Goal: Task Accomplishment & Management: Use online tool/utility

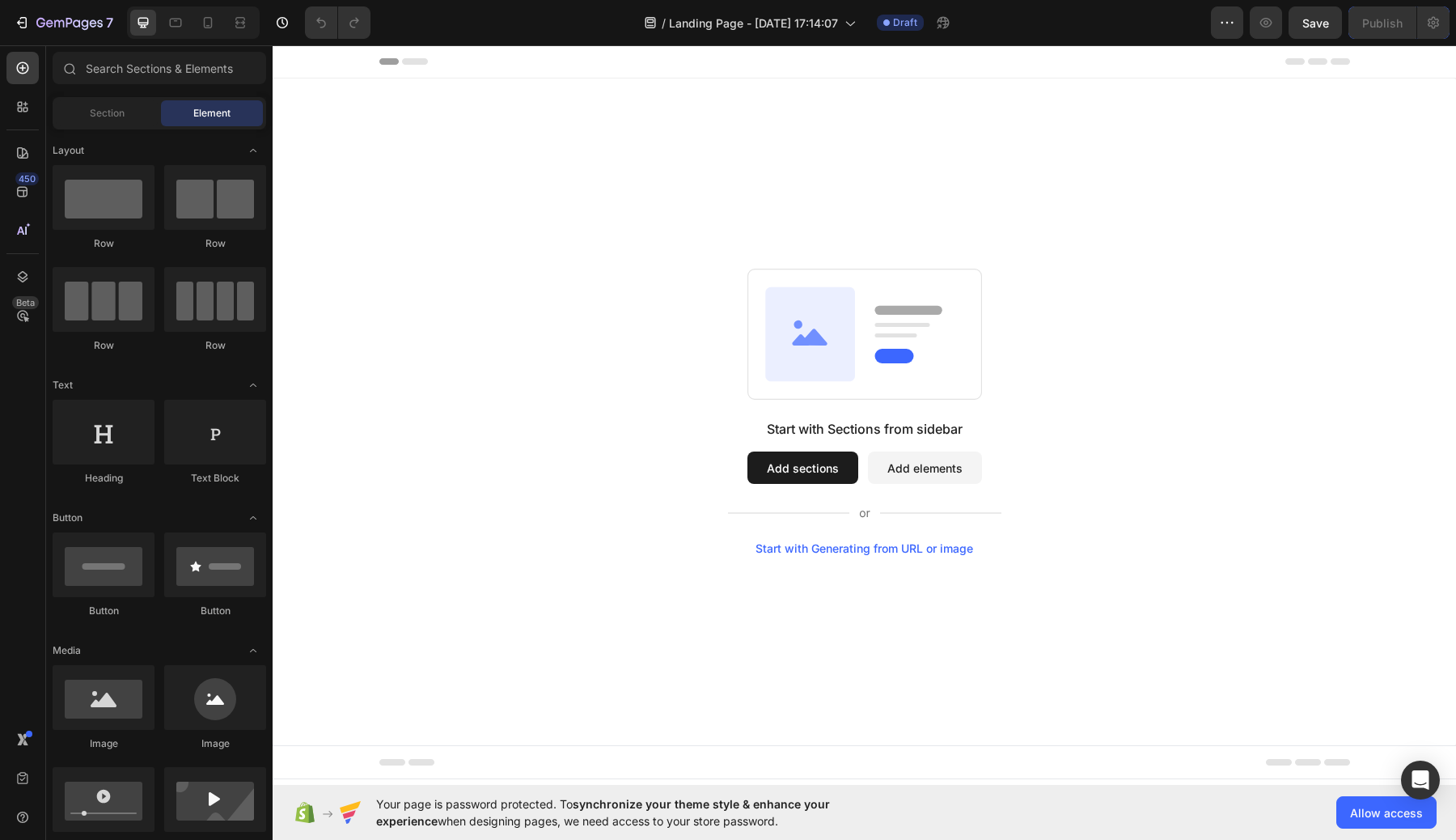
click at [822, 469] on button "Add sections" at bounding box center [802, 467] width 110 height 33
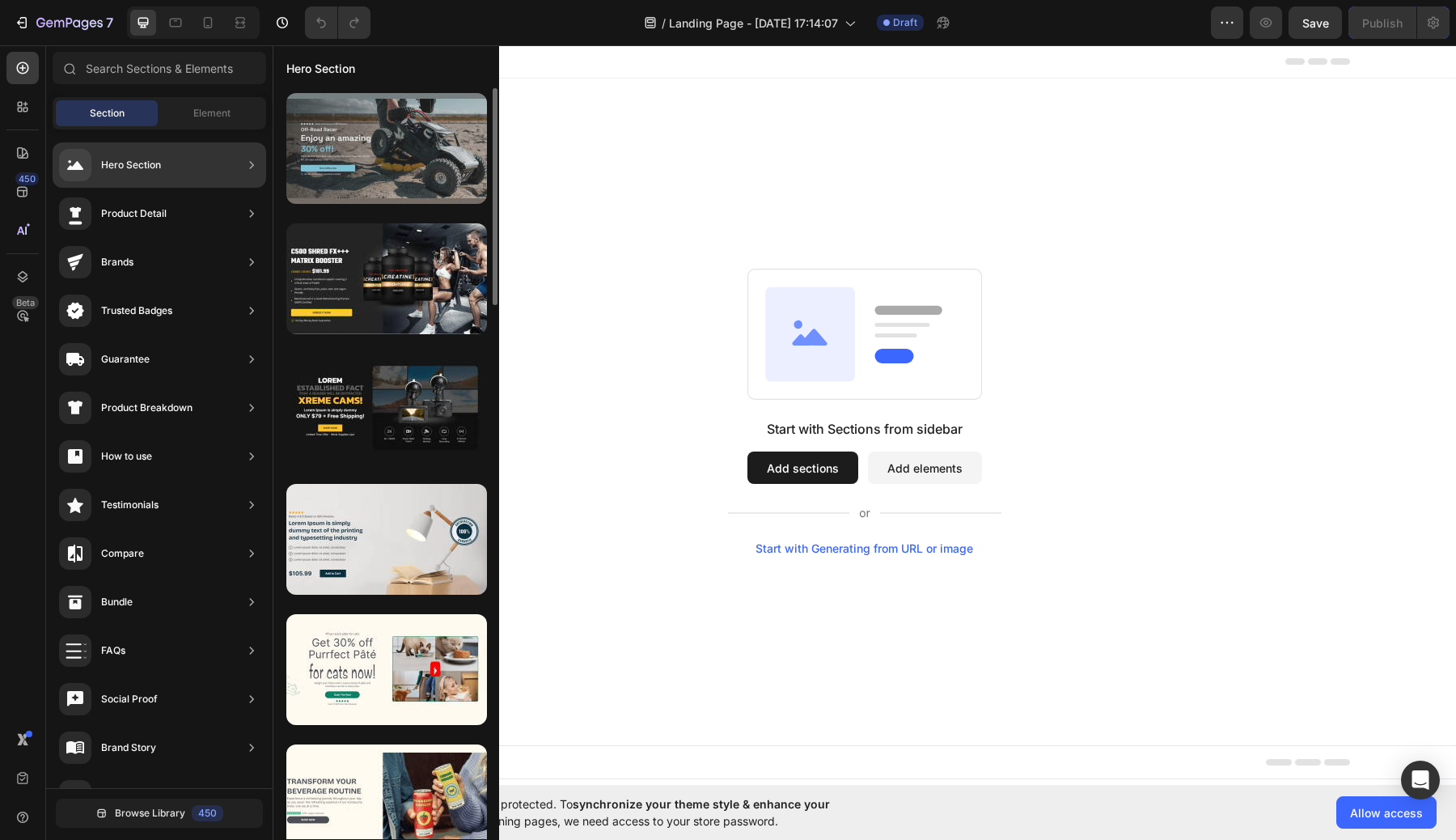
click at [438, 170] on div at bounding box center [385, 148] width 200 height 110
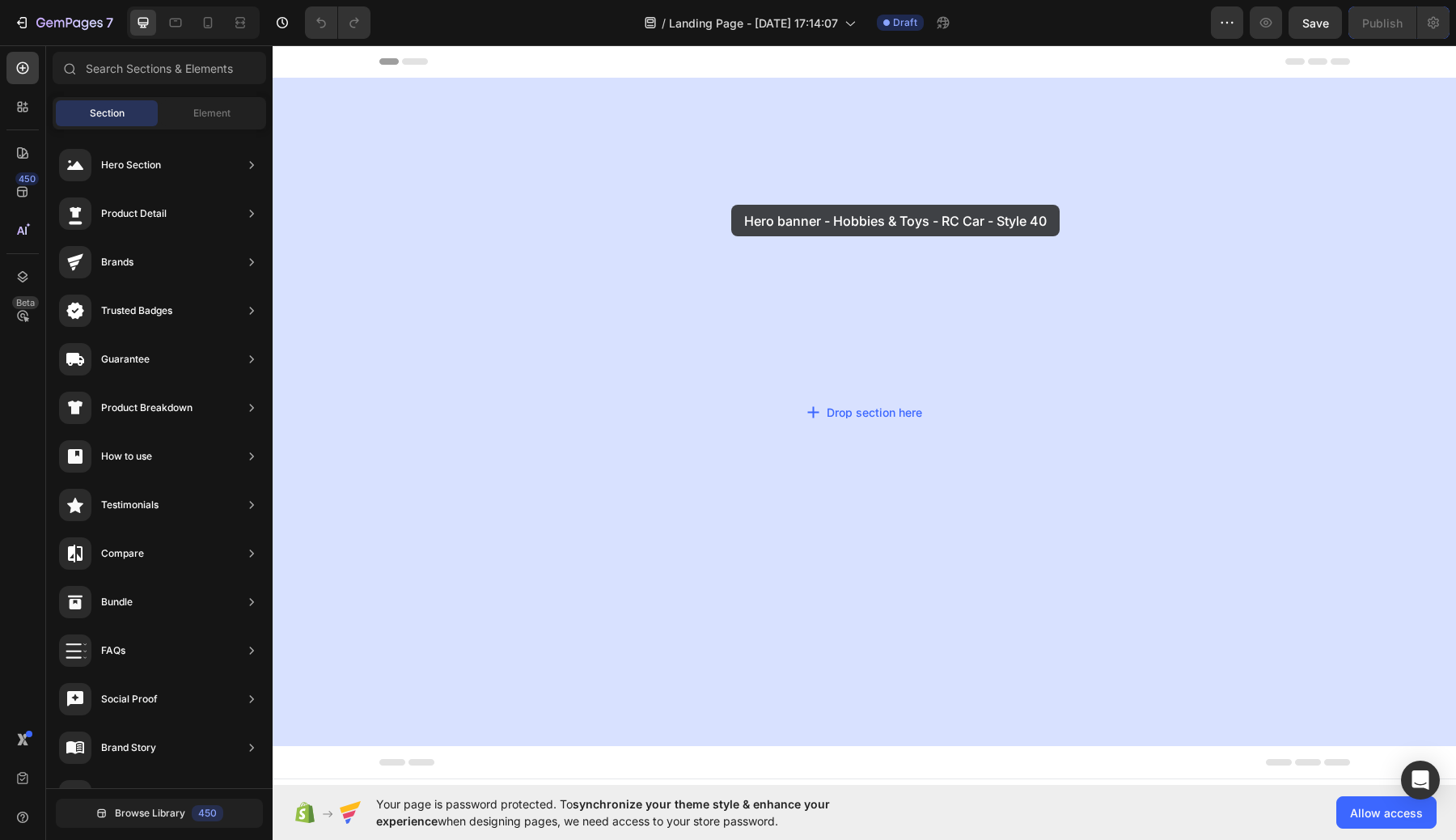
drag, startPoint x: 618, startPoint y: 205, endPoint x: 730, endPoint y: 205, distance: 112.0
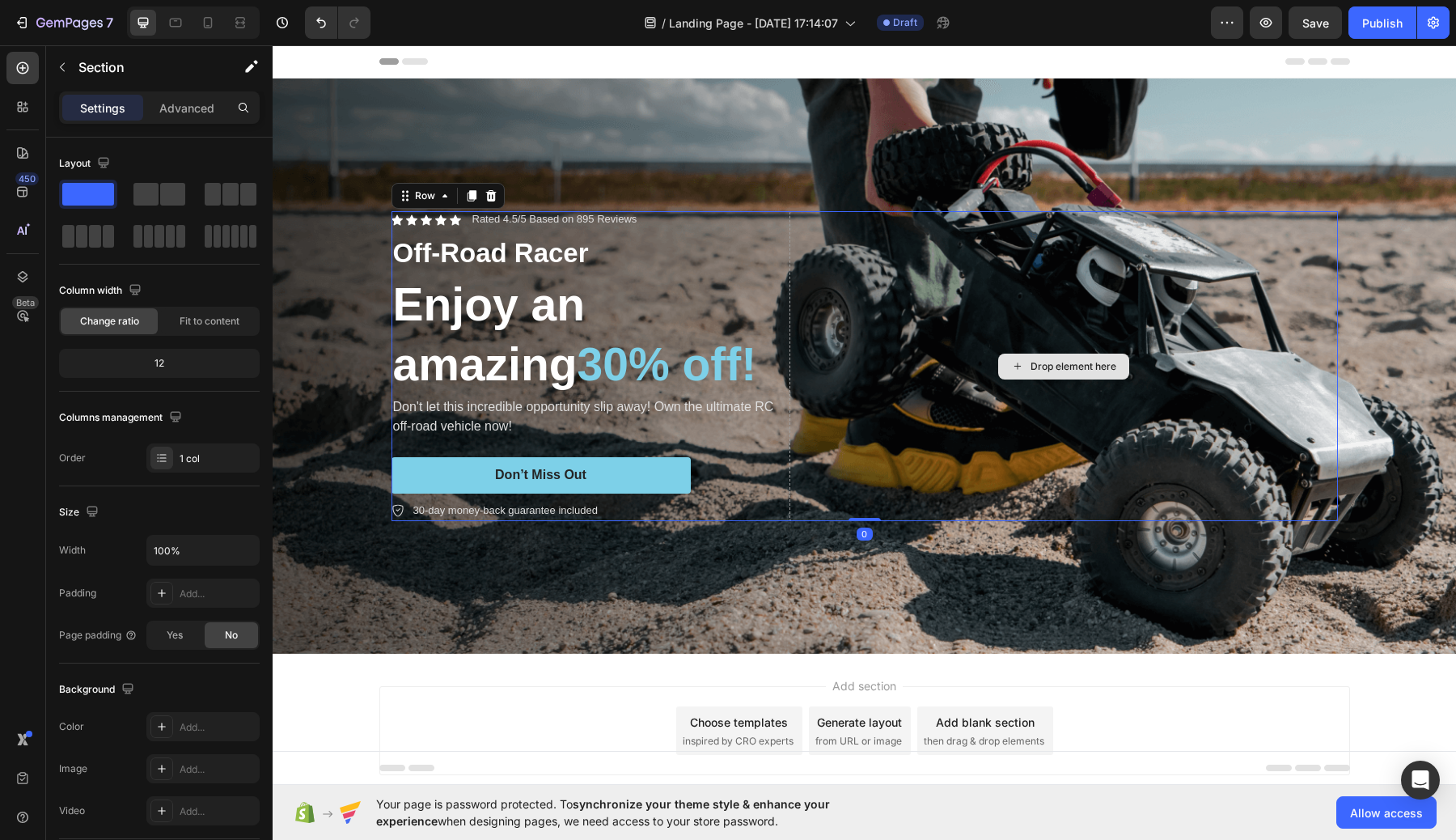
click at [799, 358] on div "Drop element here" at bounding box center [1064, 365] width 548 height 309
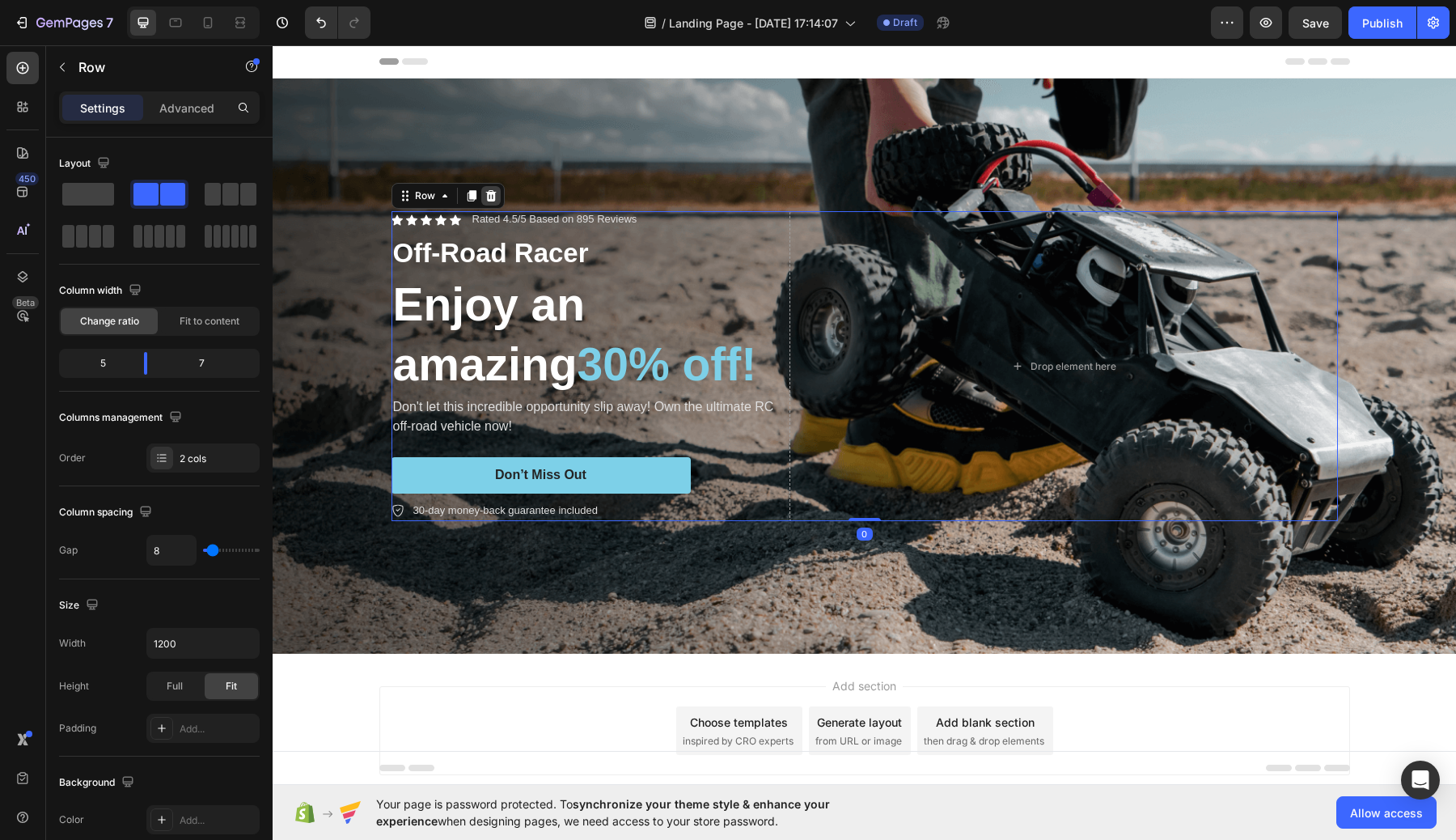
click at [491, 186] on div at bounding box center [491, 196] width 20 height 20
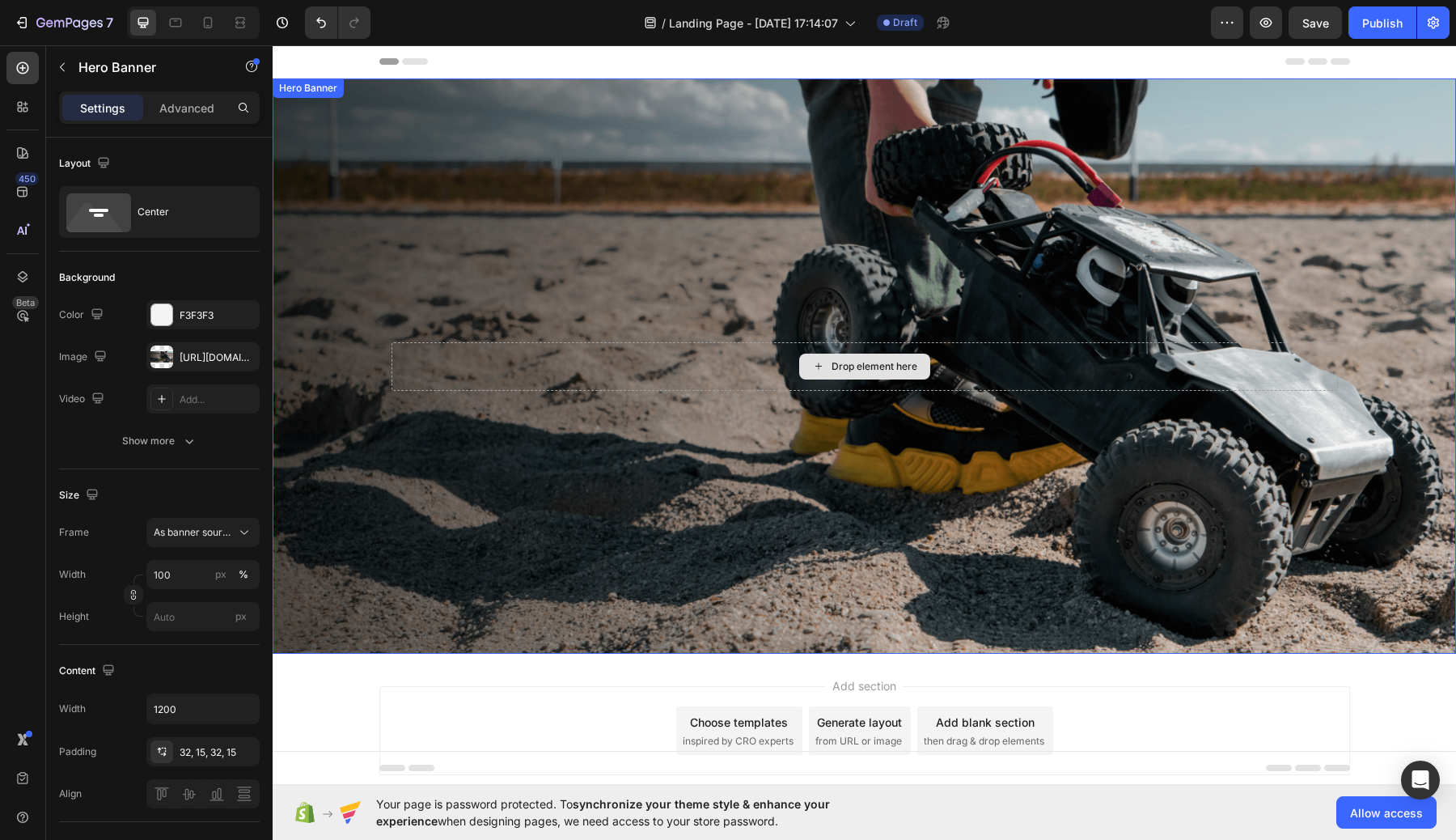
click at [724, 369] on div "Drop element here" at bounding box center [865, 366] width 946 height 48
click at [534, 368] on div "Drop element here" at bounding box center [865, 366] width 946 height 48
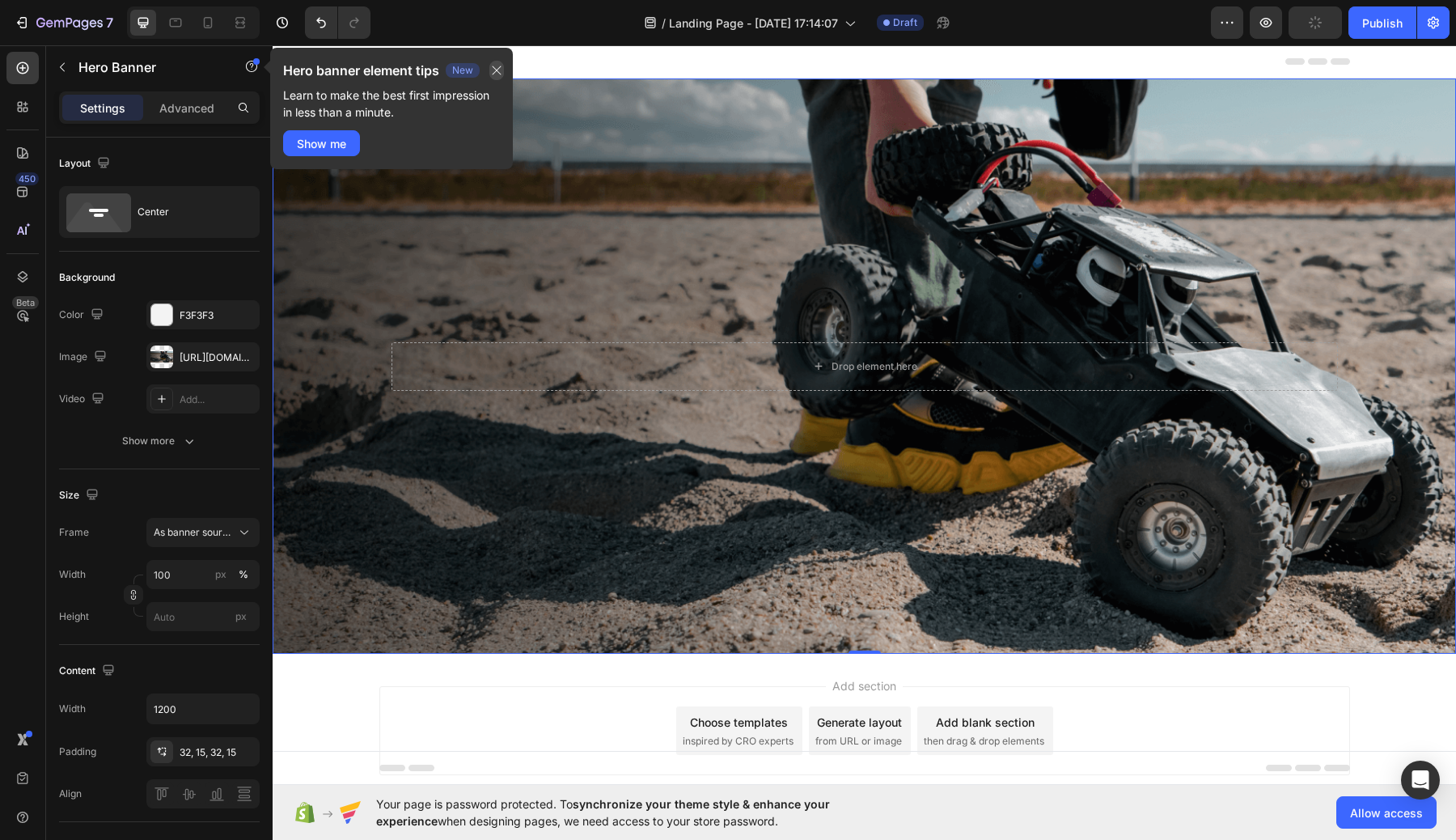
click at [500, 68] on icon "button" at bounding box center [497, 70] width 9 height 9
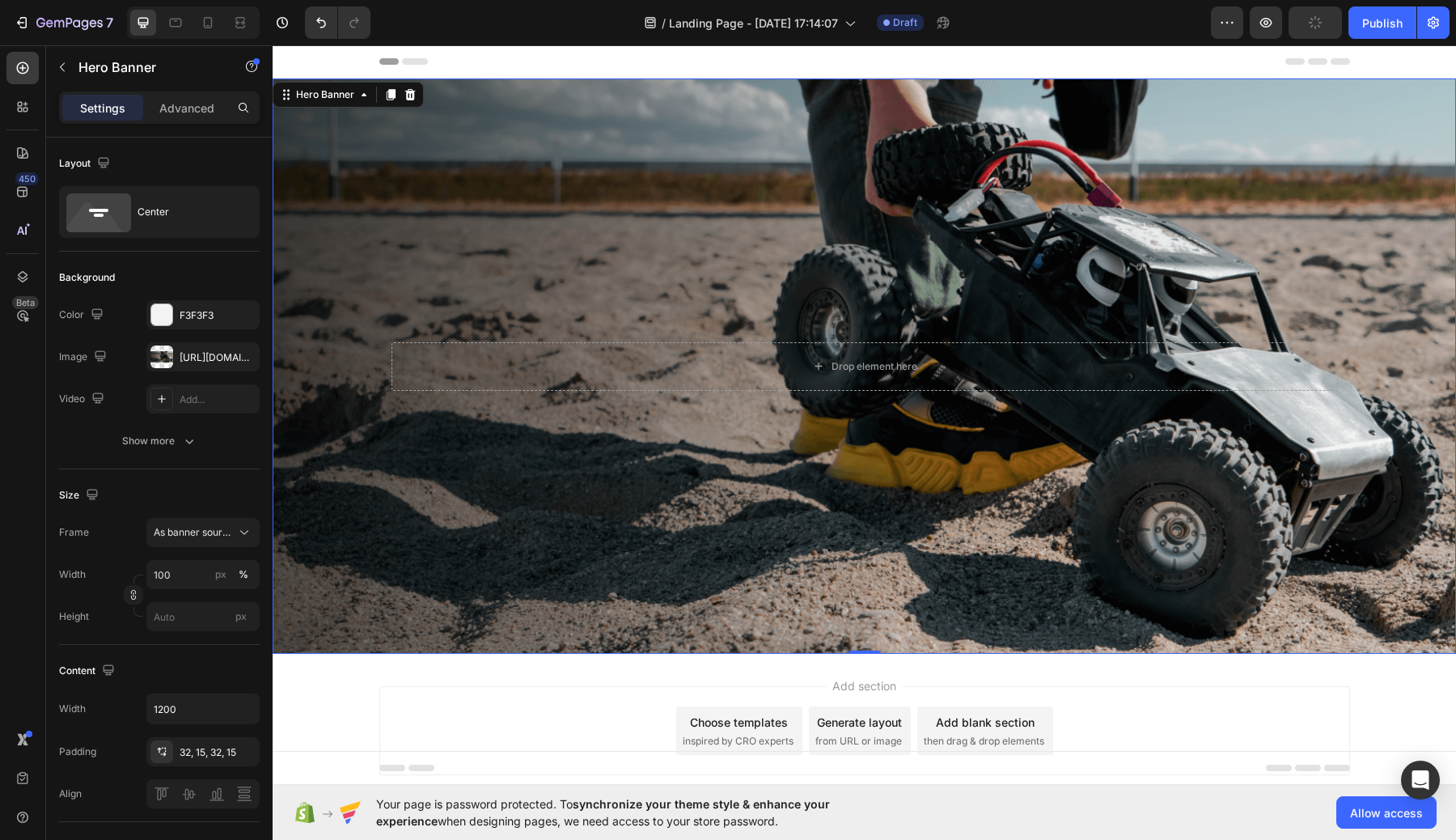
click at [624, 241] on div "Background Image" at bounding box center [864, 366] width 1183 height 575
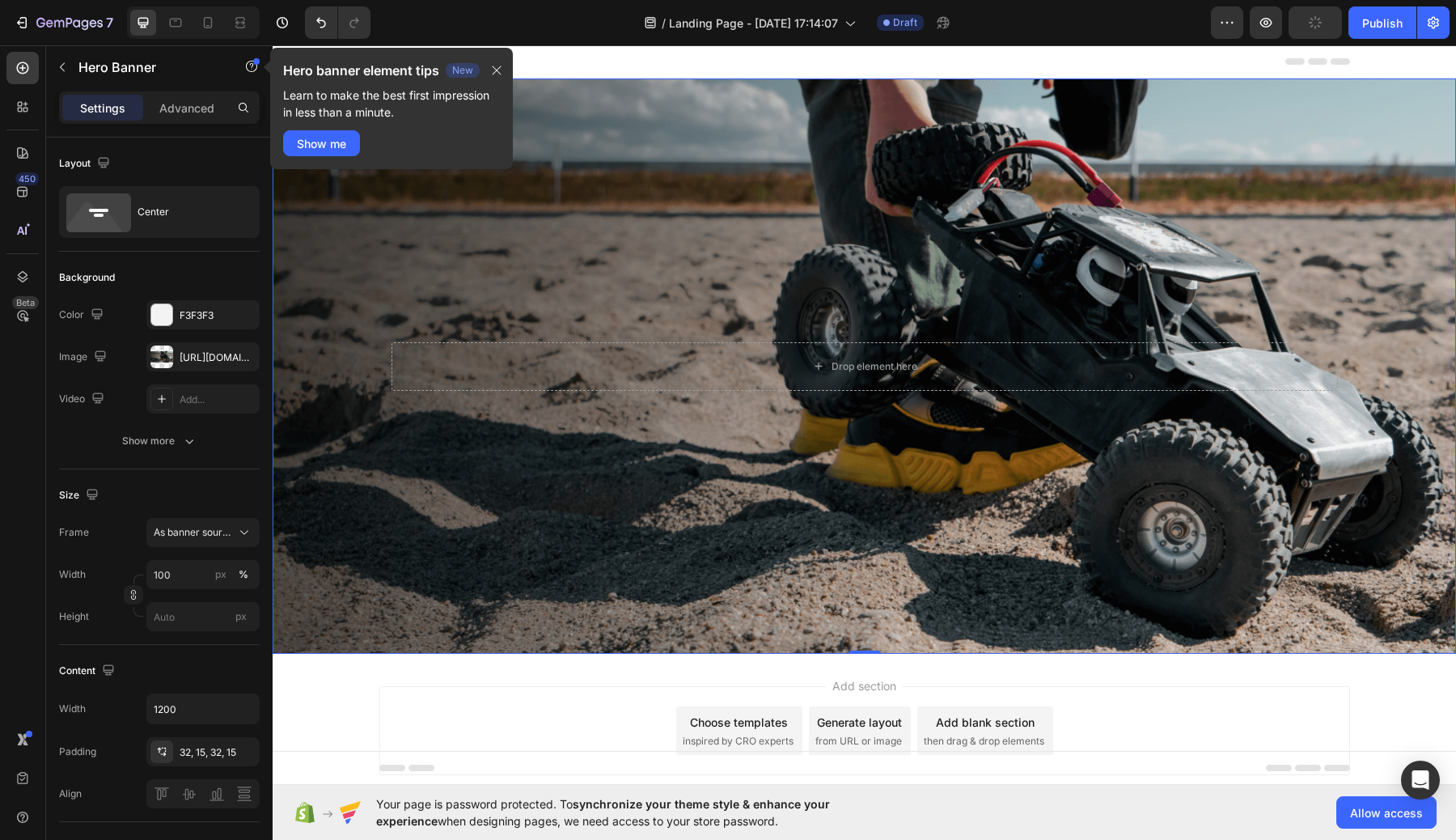
click at [593, 248] on div "Background Image" at bounding box center [864, 366] width 1183 height 575
click at [499, 68] on icon "button" at bounding box center [496, 70] width 13 height 13
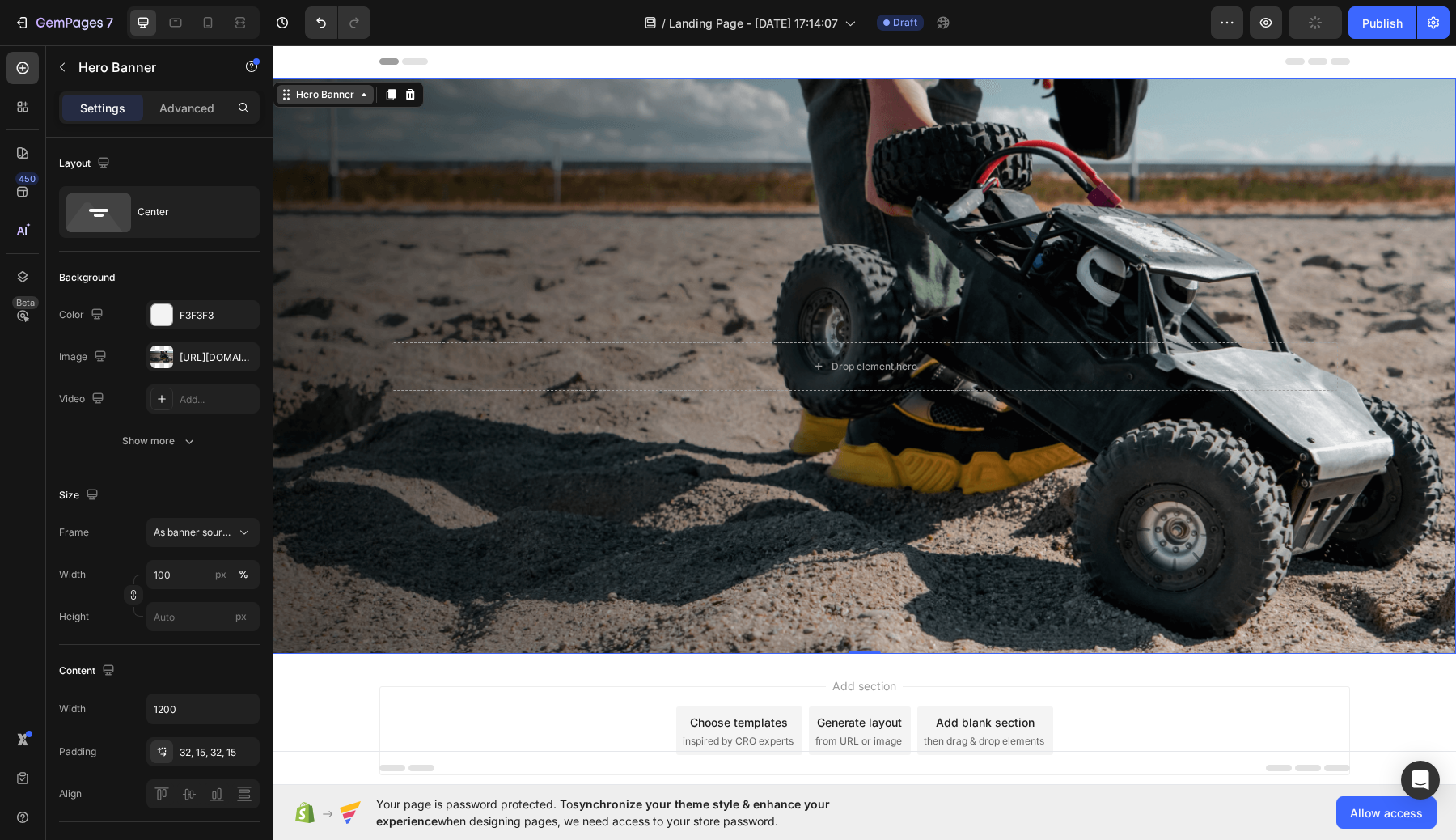
click at [337, 96] on div "Hero Banner" at bounding box center [325, 95] width 65 height 15
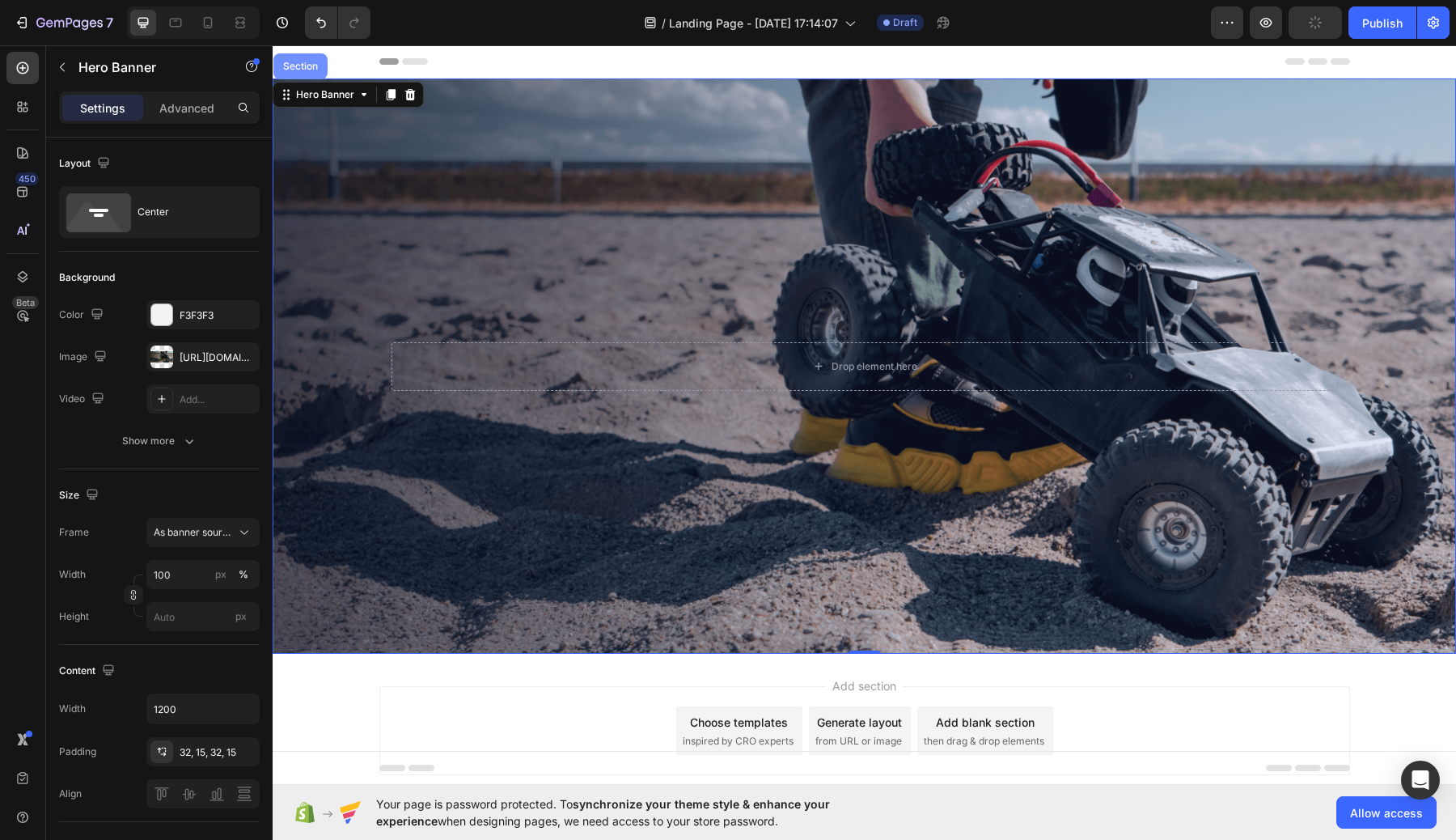
click at [309, 72] on div "Section" at bounding box center [300, 66] width 54 height 26
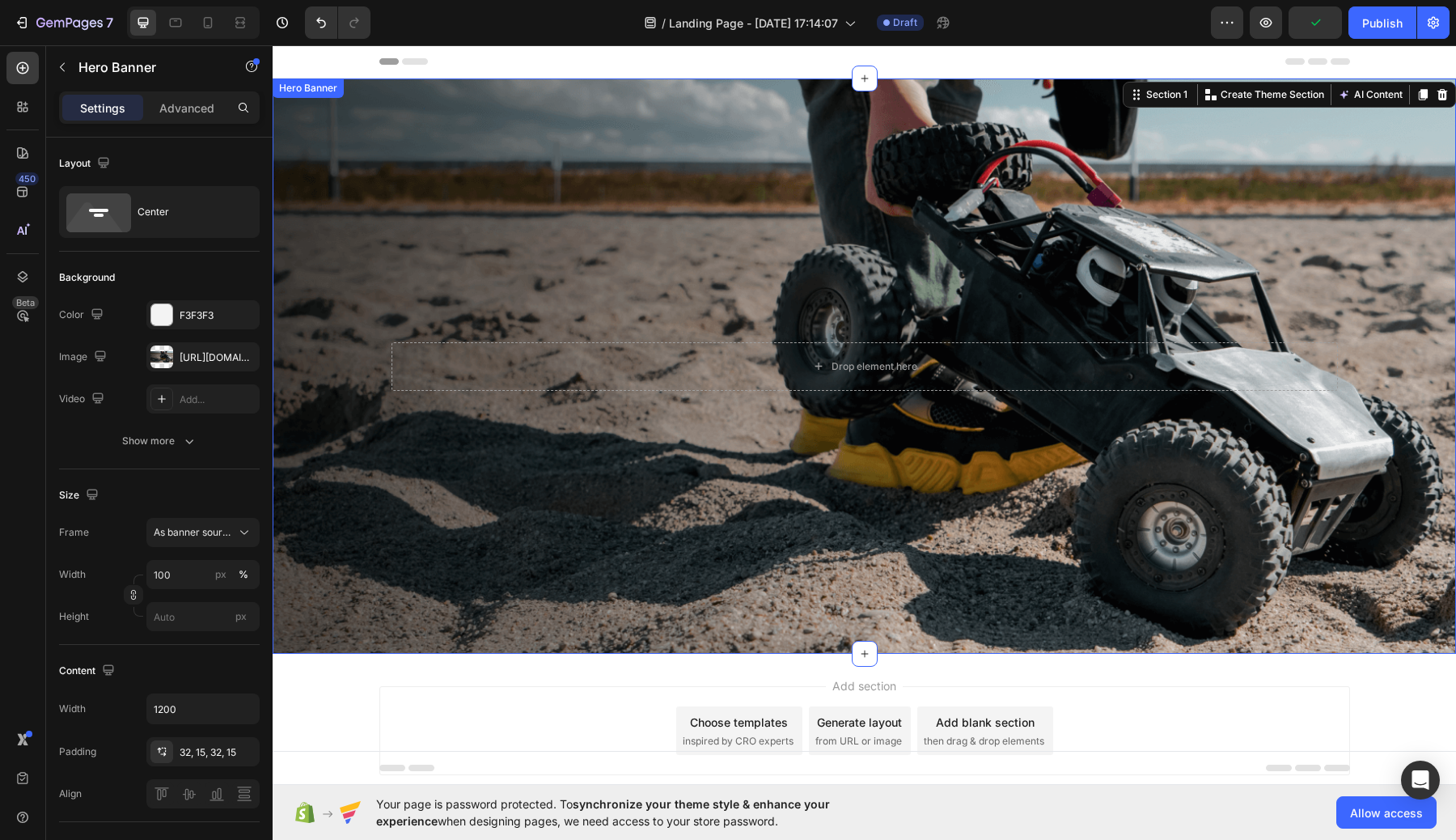
click at [418, 153] on div "Background Image" at bounding box center [864, 366] width 1183 height 575
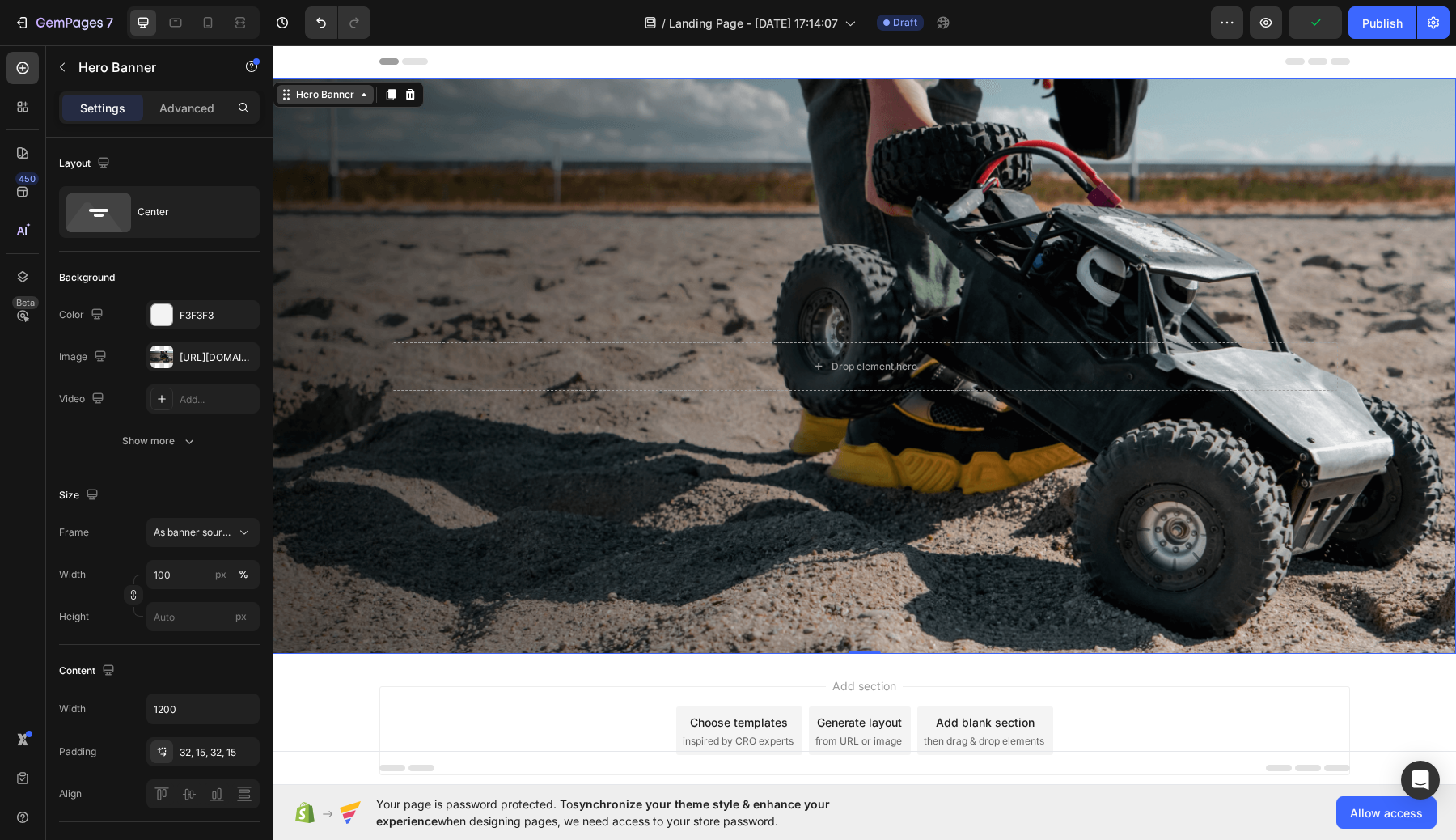
click at [328, 93] on div "Hero Banner" at bounding box center [325, 95] width 65 height 15
click at [672, 317] on div "Drop element here" at bounding box center [865, 367] width 971 height 101
click at [729, 374] on div "Drop element here" at bounding box center [865, 366] width 946 height 48
click at [1024, 363] on div "Drop element here" at bounding box center [865, 366] width 946 height 48
click at [978, 254] on div "Background Image" at bounding box center [864, 366] width 1183 height 575
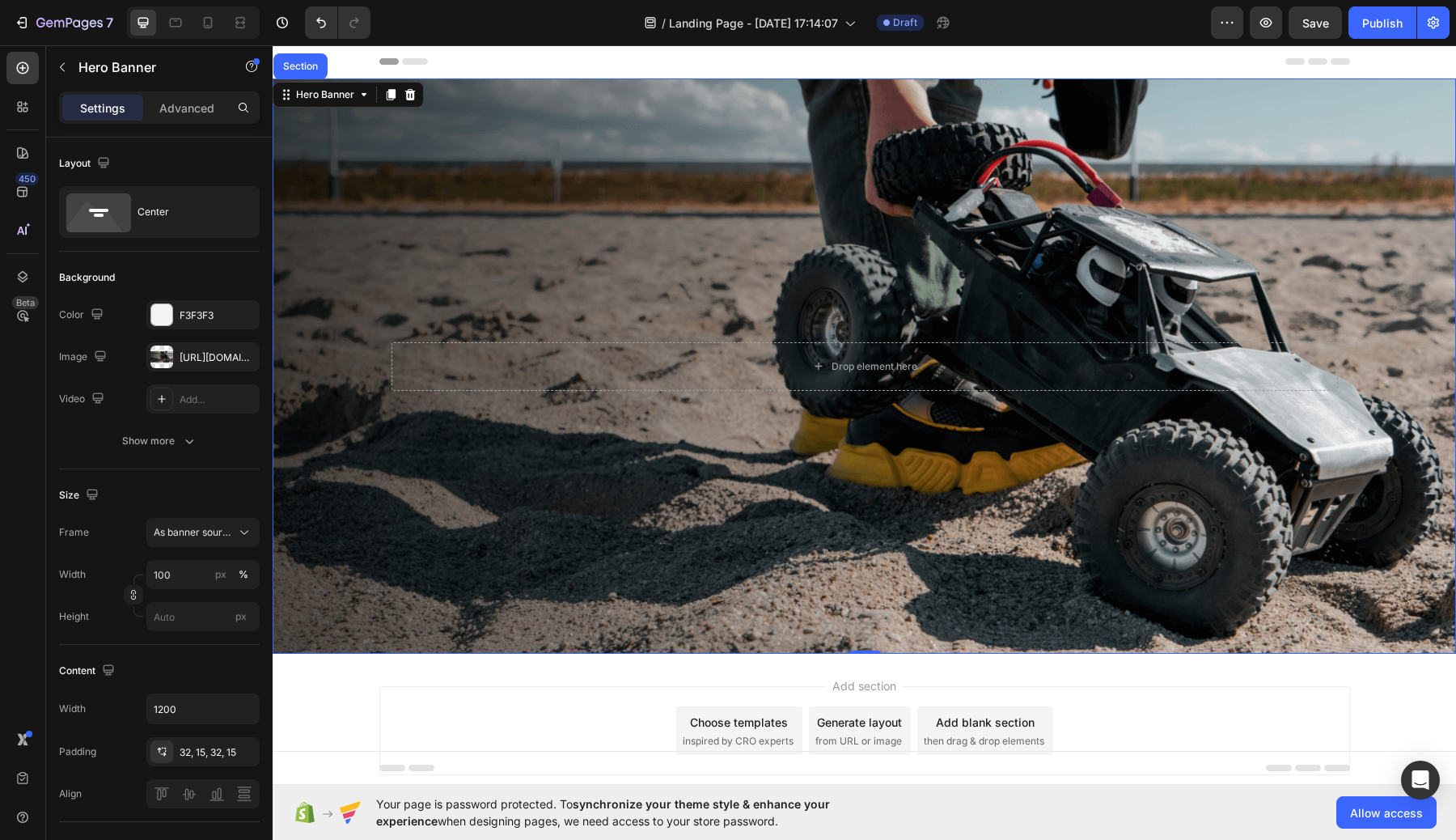
click at [596, 167] on div "Background Image" at bounding box center [864, 366] width 1183 height 575
click at [573, 219] on div "Background Image" at bounding box center [864, 366] width 1183 height 575
click at [188, 108] on p "Advanced" at bounding box center [187, 107] width 55 height 17
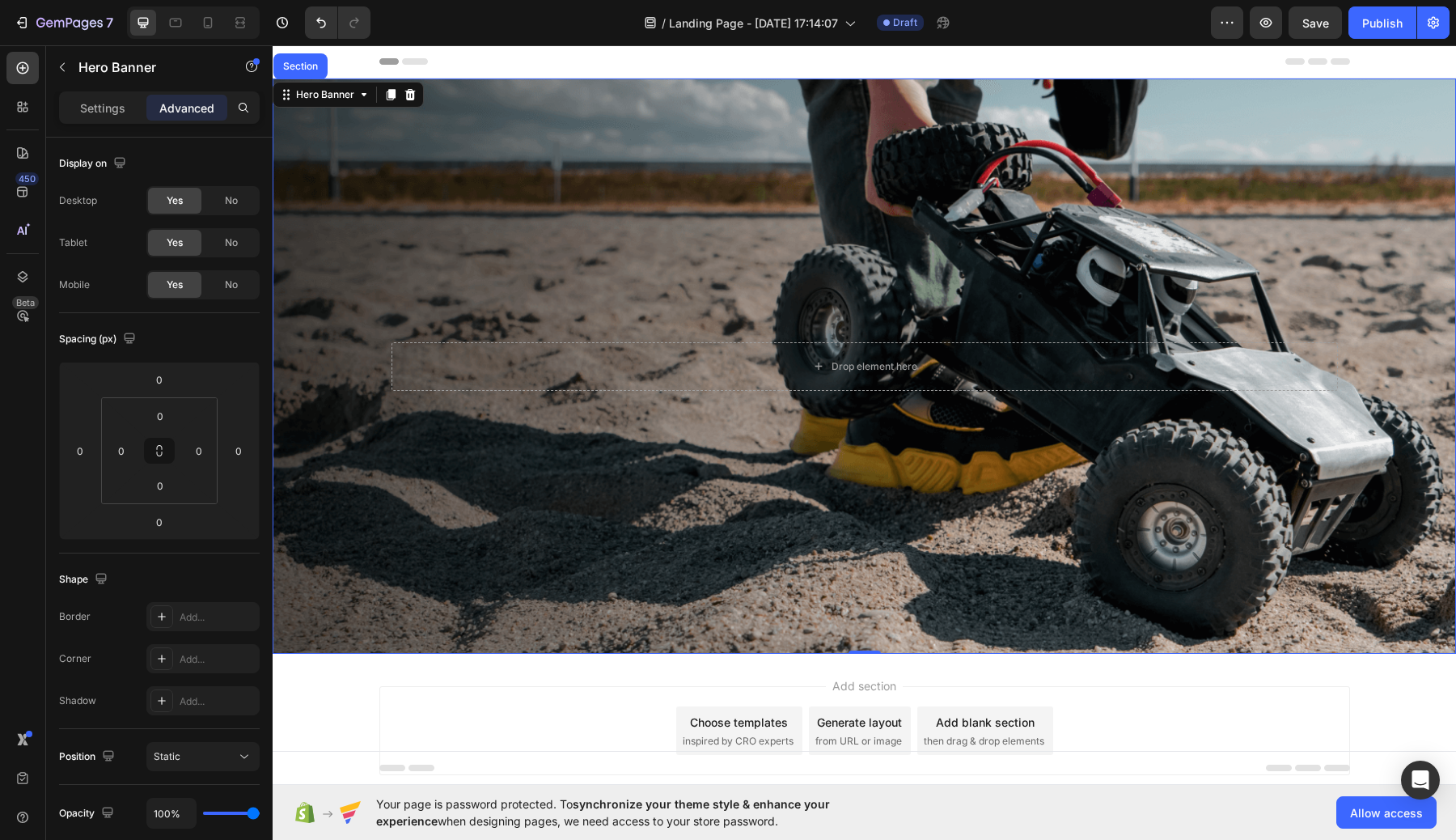
click at [491, 301] on div "Background Image" at bounding box center [864, 366] width 1183 height 575
click at [307, 62] on div "Section" at bounding box center [301, 66] width 41 height 10
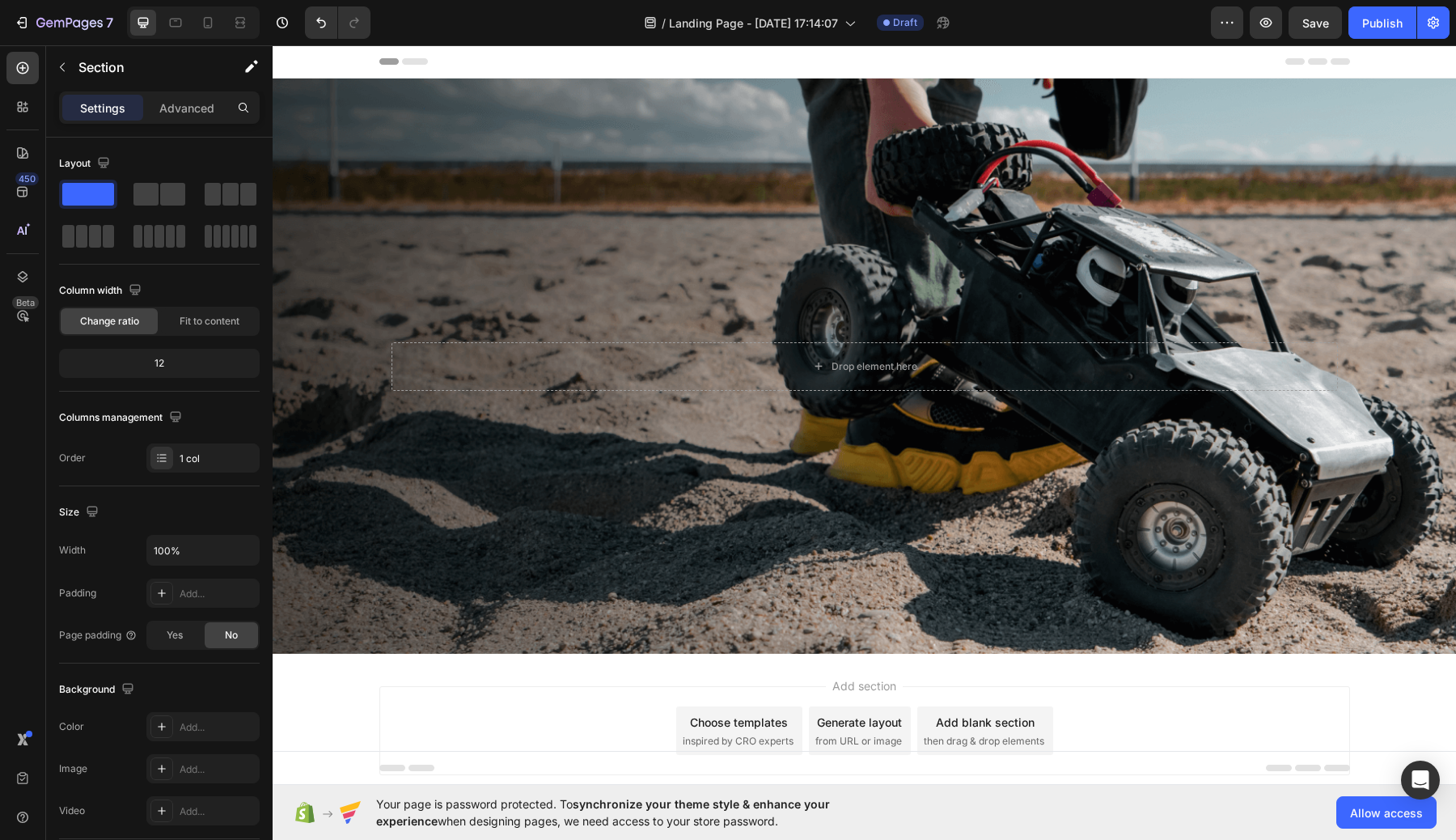
click at [579, 61] on div "Header" at bounding box center [865, 61] width 971 height 33
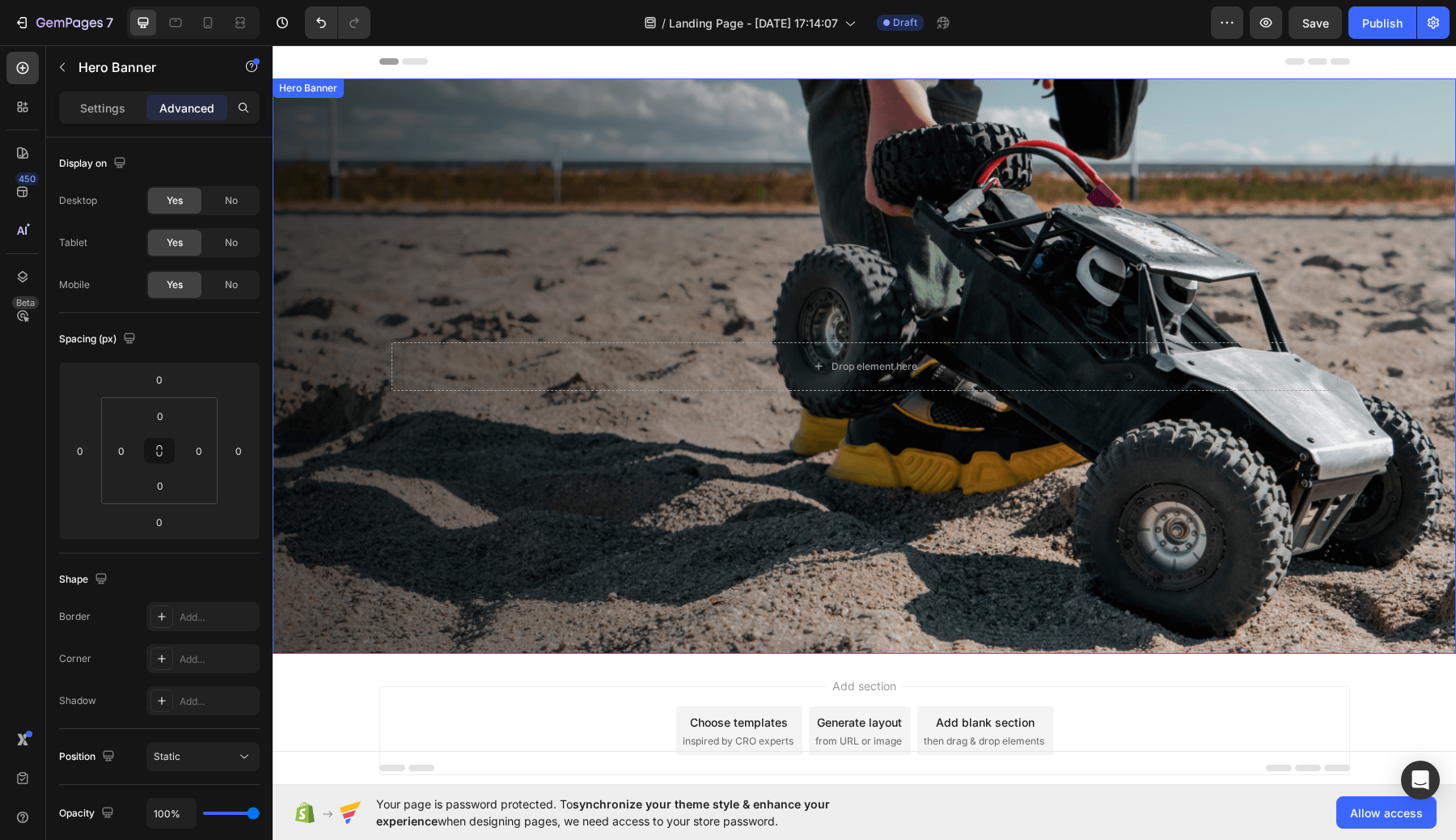
click at [566, 117] on div "Background Image" at bounding box center [864, 366] width 1183 height 575
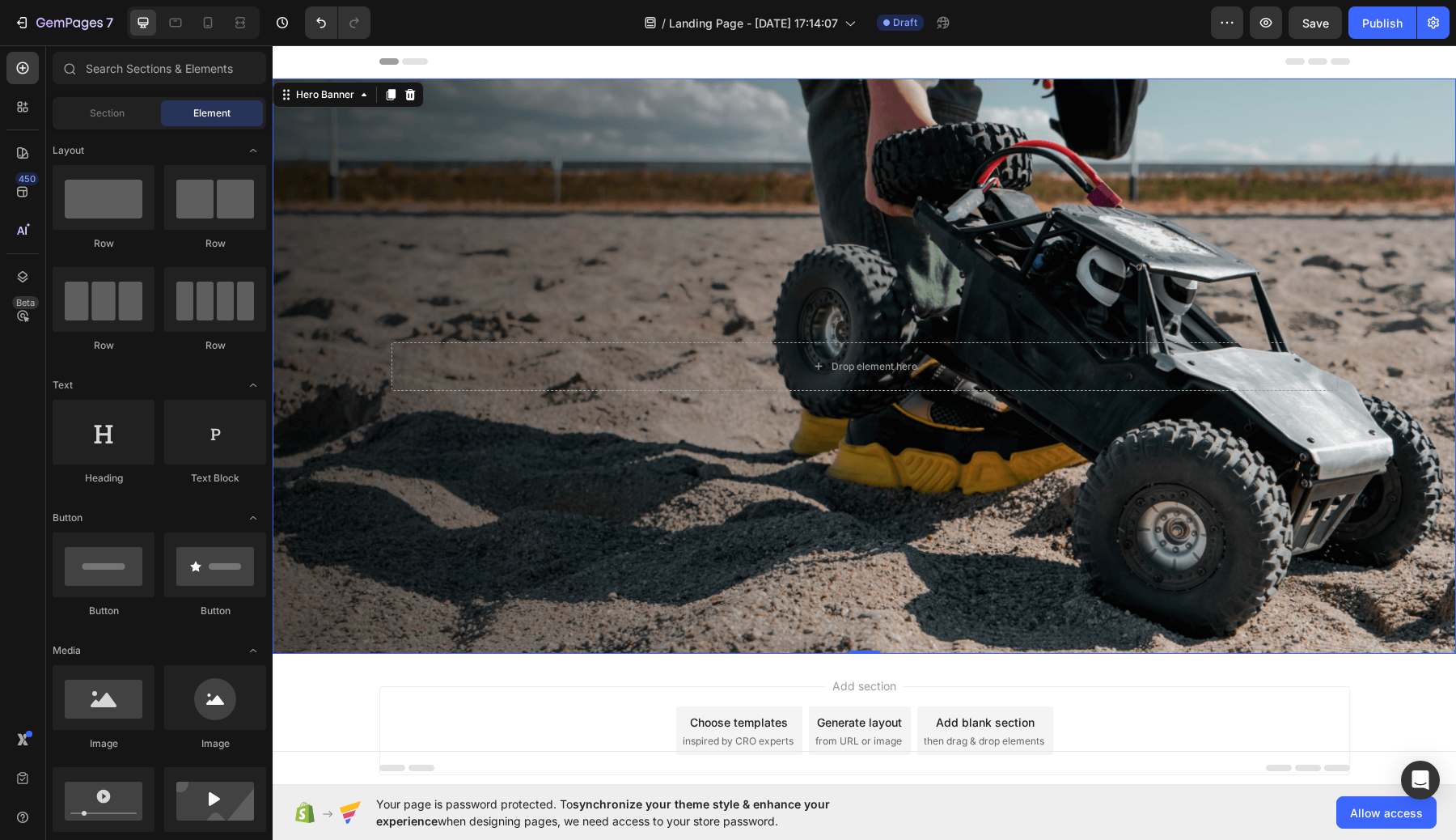
click at [305, 56] on span "Header" at bounding box center [321, 61] width 35 height 16
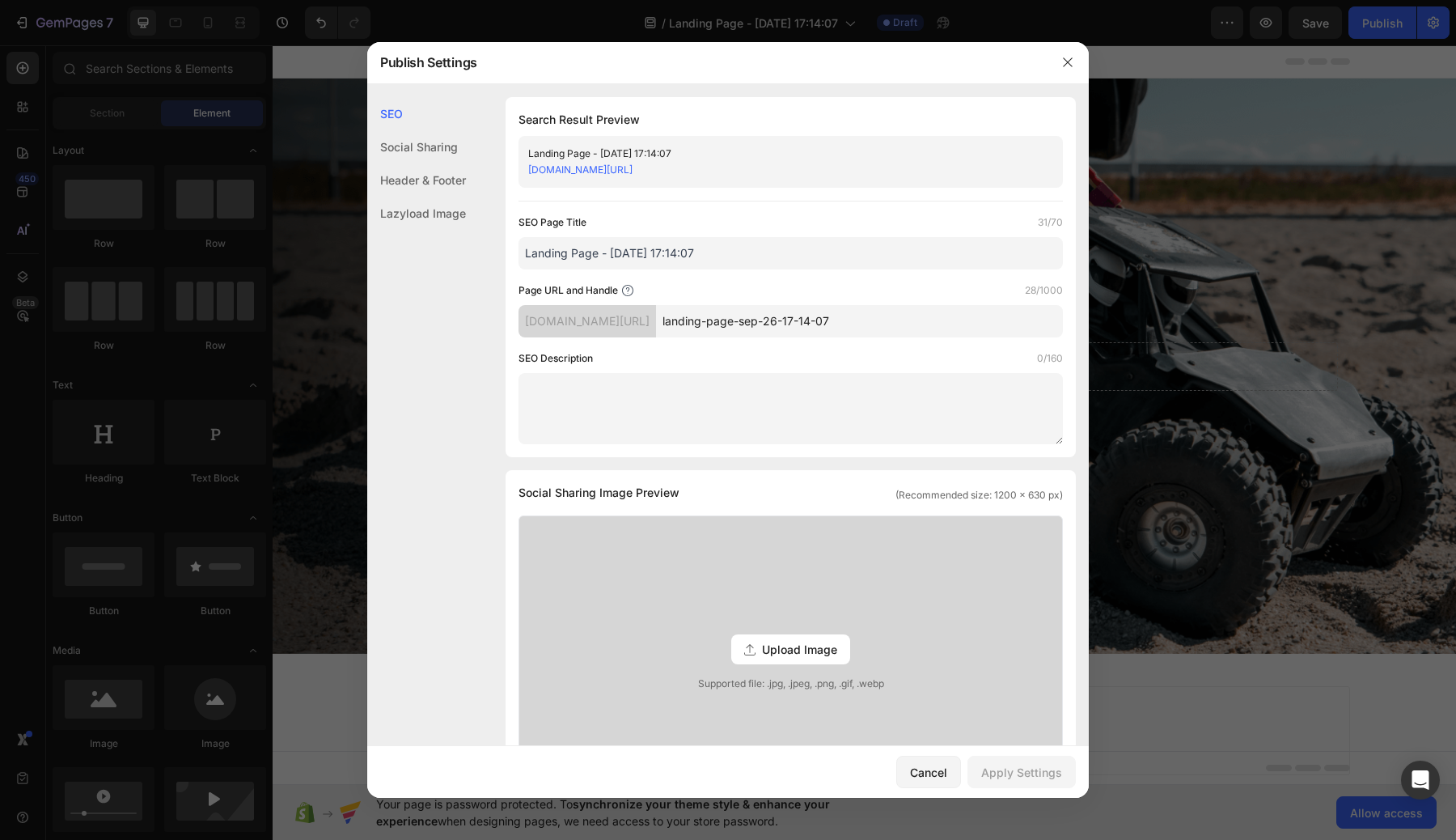
click at [440, 171] on div "Header & Footer" at bounding box center [416, 180] width 99 height 34
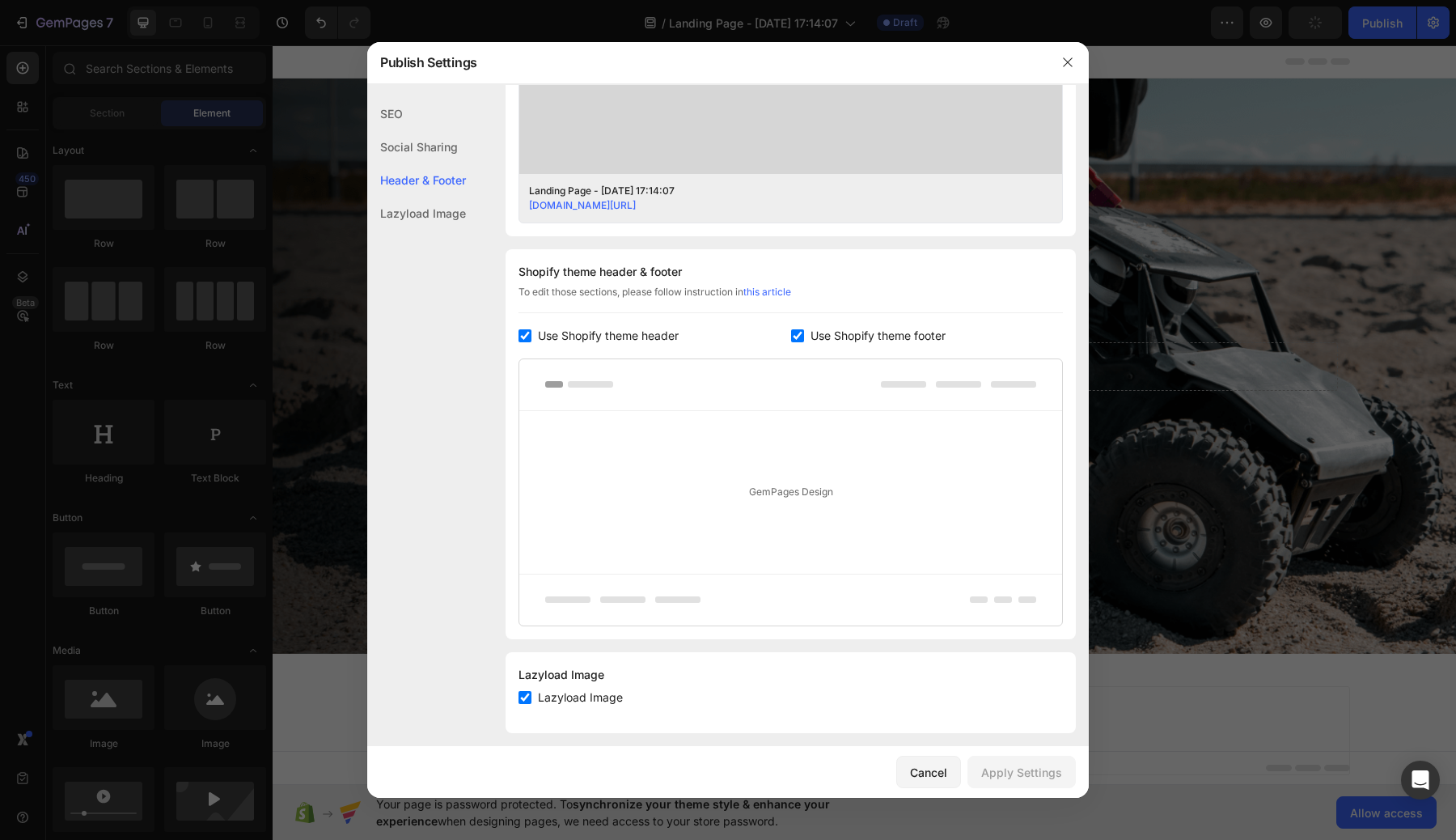
scroll to position [622, 0]
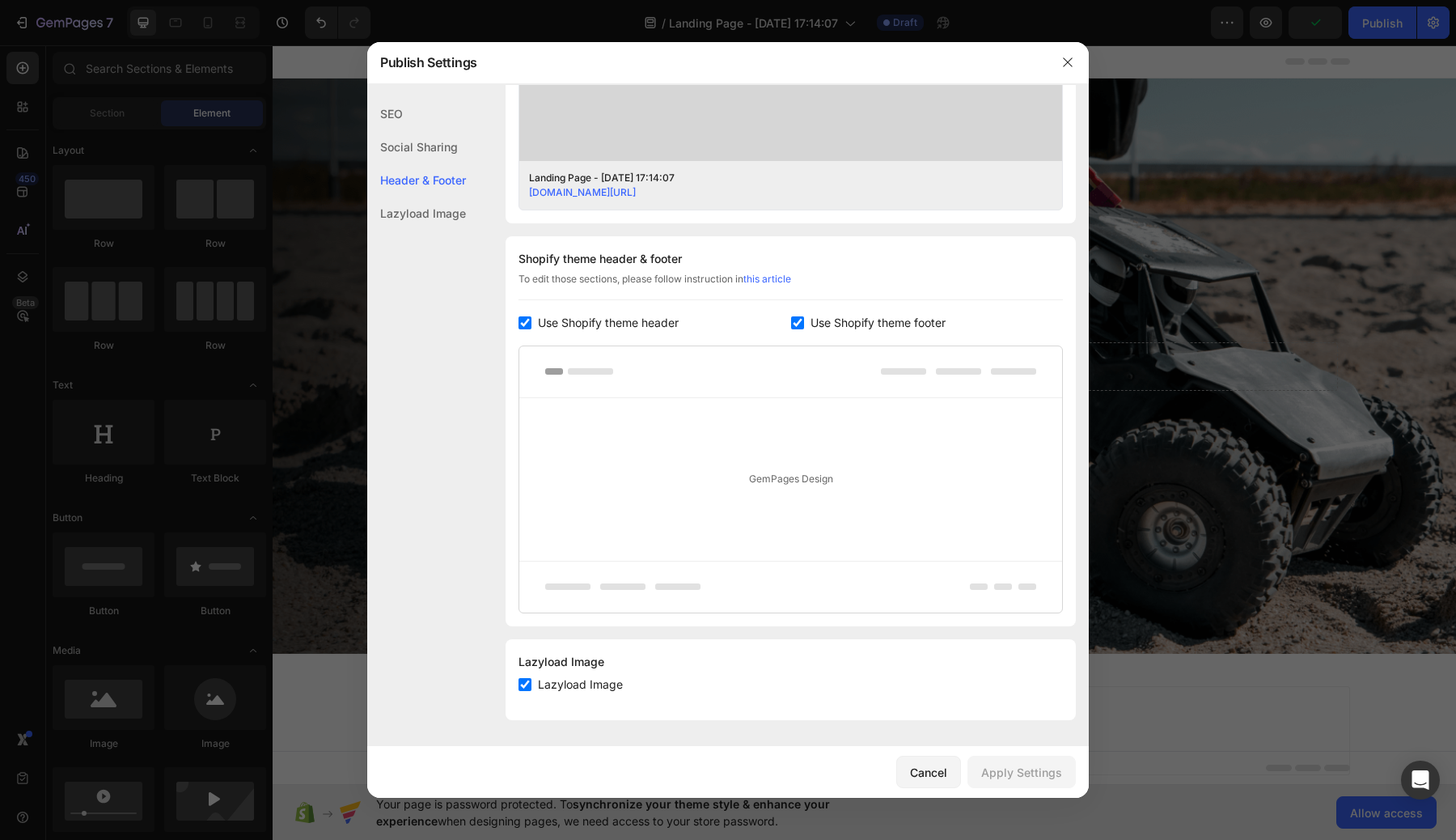
click at [799, 473] on div "GemPages Design" at bounding box center [791, 479] width 543 height 163
click at [796, 317] on input "checkbox" at bounding box center [797, 322] width 13 height 13
checkbox input "false"
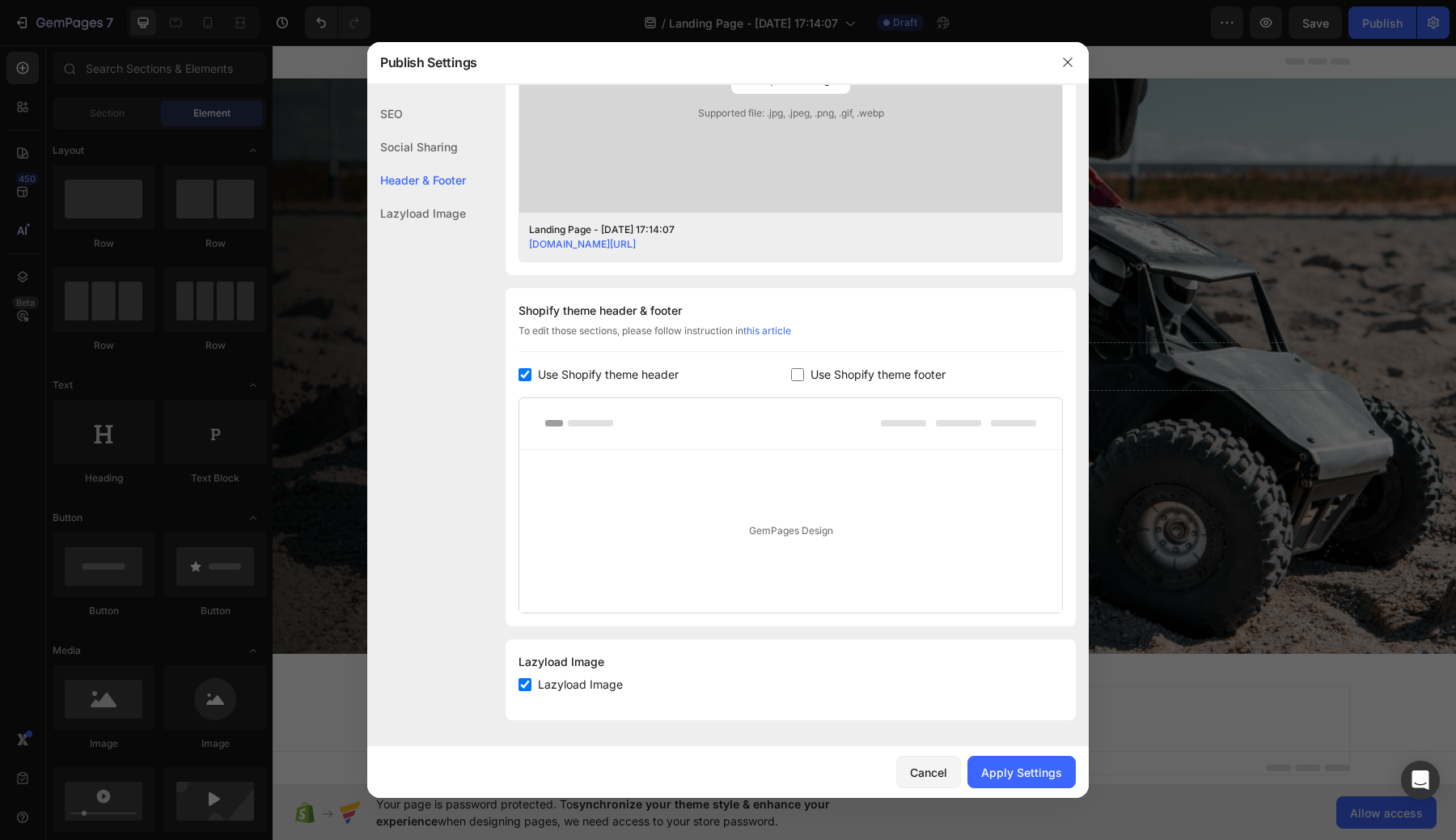
click at [525, 375] on input "checkbox" at bounding box center [524, 374] width 13 height 13
checkbox input "false"
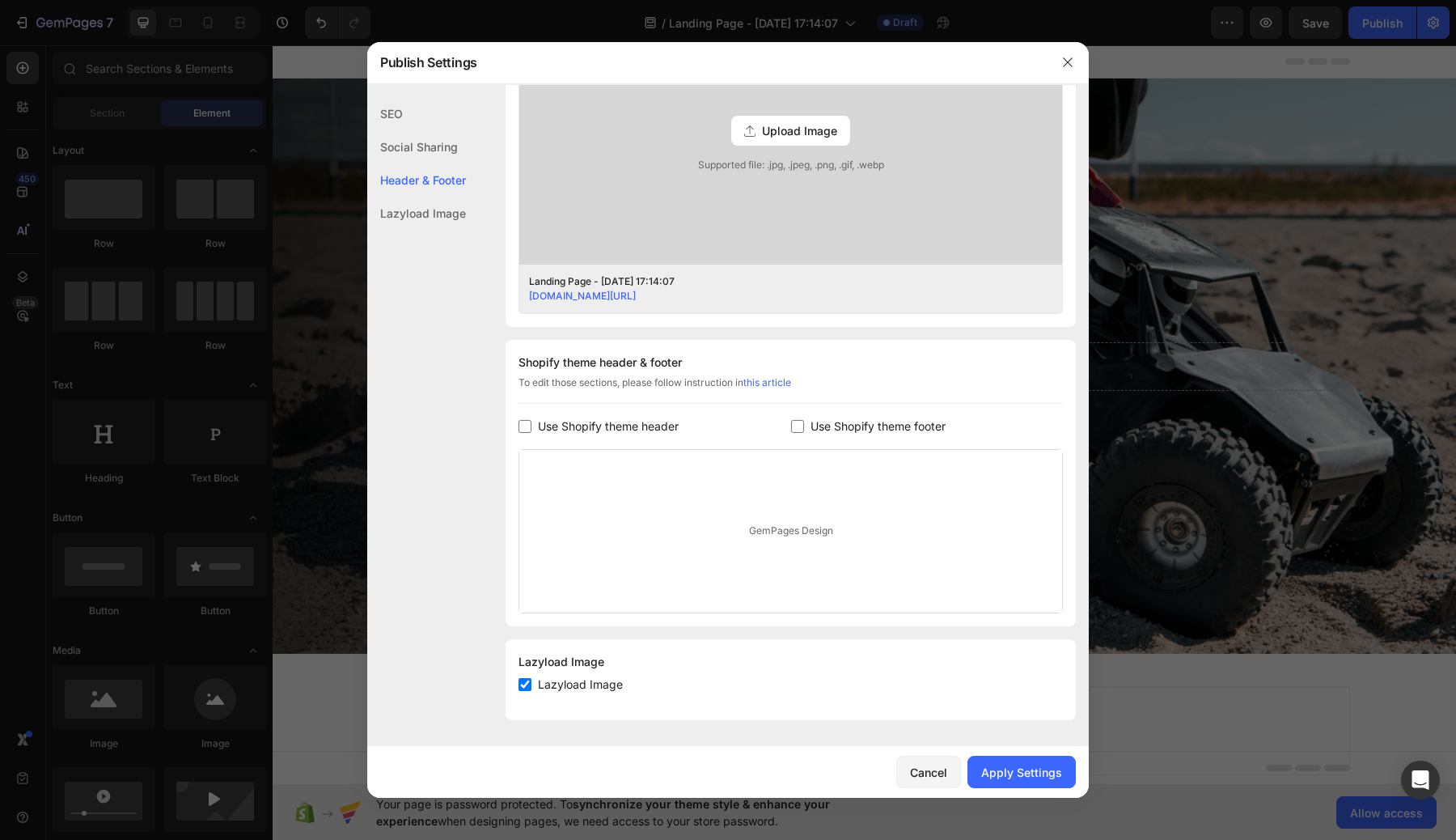
scroll to position [519, 0]
click at [1028, 770] on div "Apply Settings" at bounding box center [1021, 772] width 81 height 17
click at [1068, 55] on button "button" at bounding box center [1068, 62] width 26 height 26
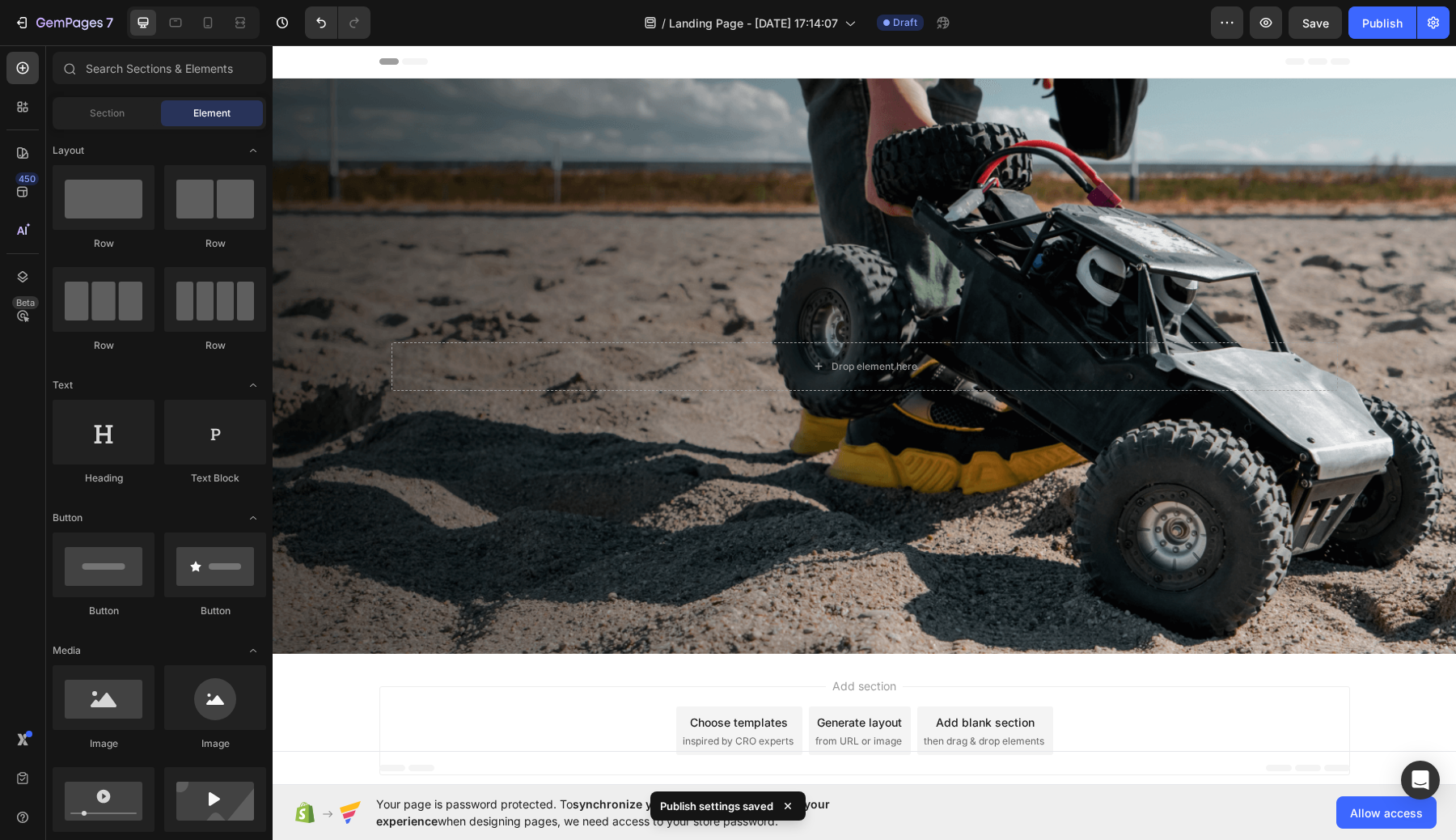
click at [654, 62] on div "Header" at bounding box center [865, 61] width 971 height 33
click at [308, 65] on span "Header" at bounding box center [321, 61] width 35 height 16
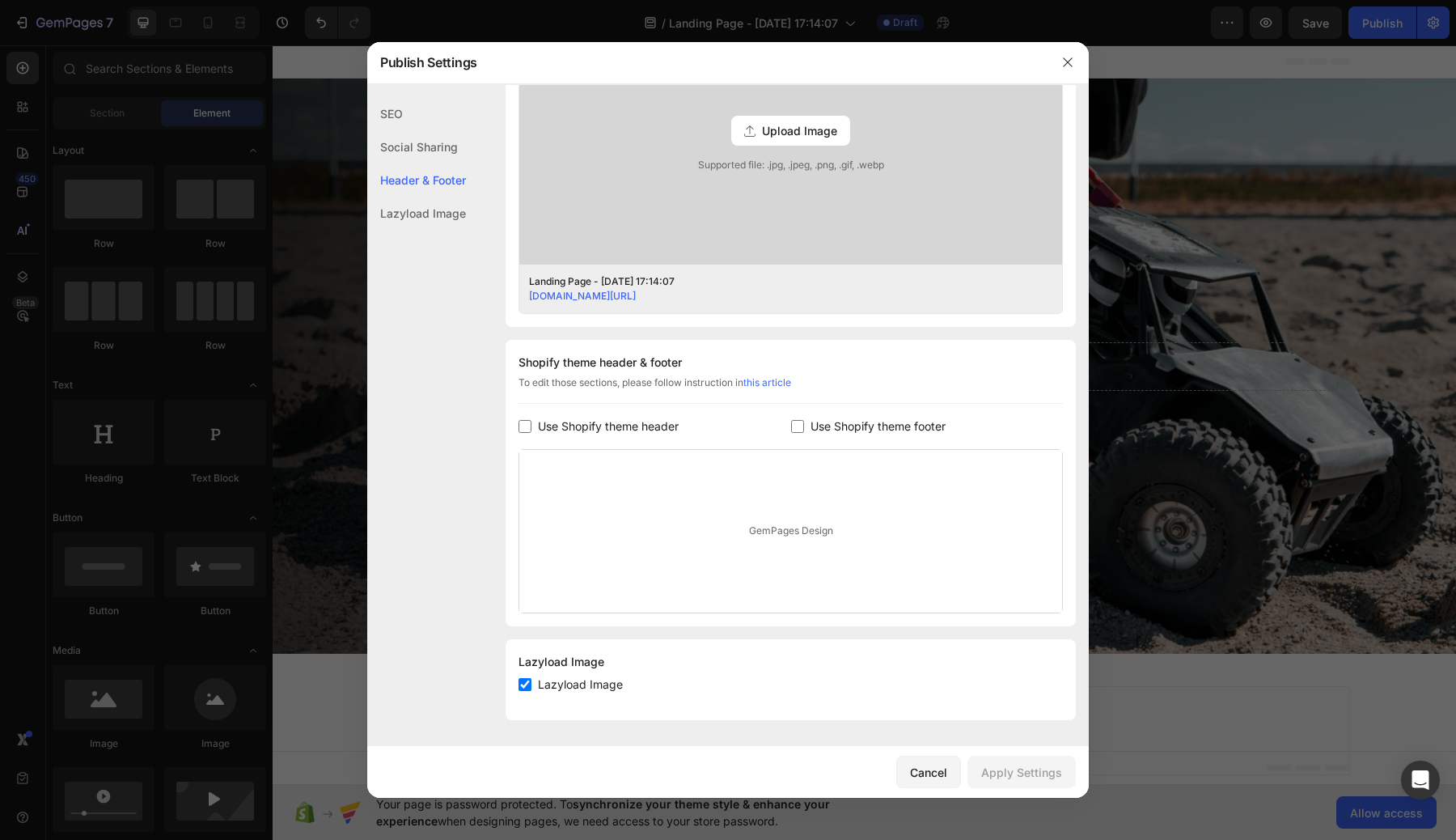
click at [811, 533] on div "GemPages Design" at bounding box center [791, 530] width 543 height 163
click at [777, 525] on div "GemPages Design" at bounding box center [791, 530] width 543 height 163
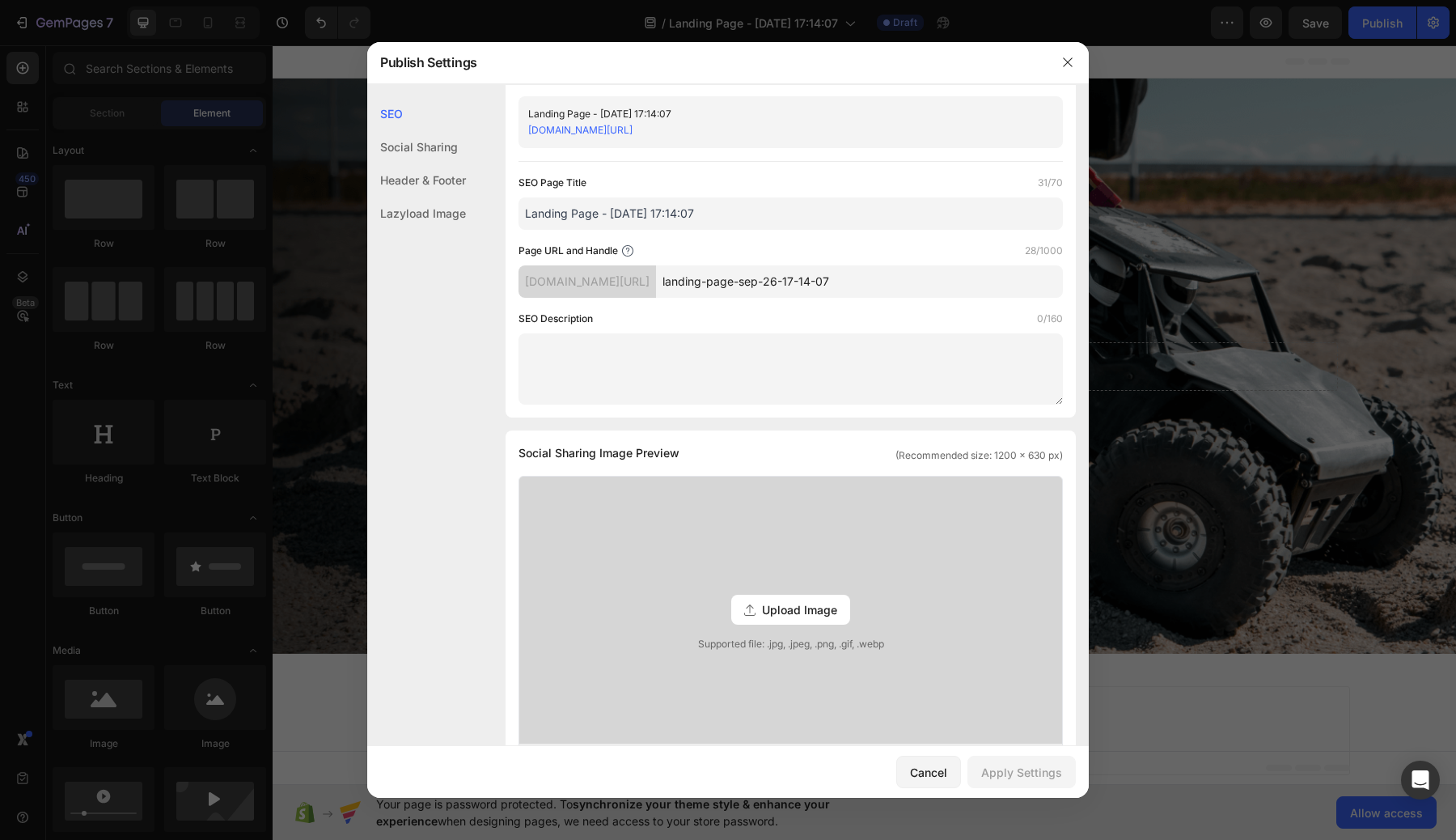
scroll to position [0, 0]
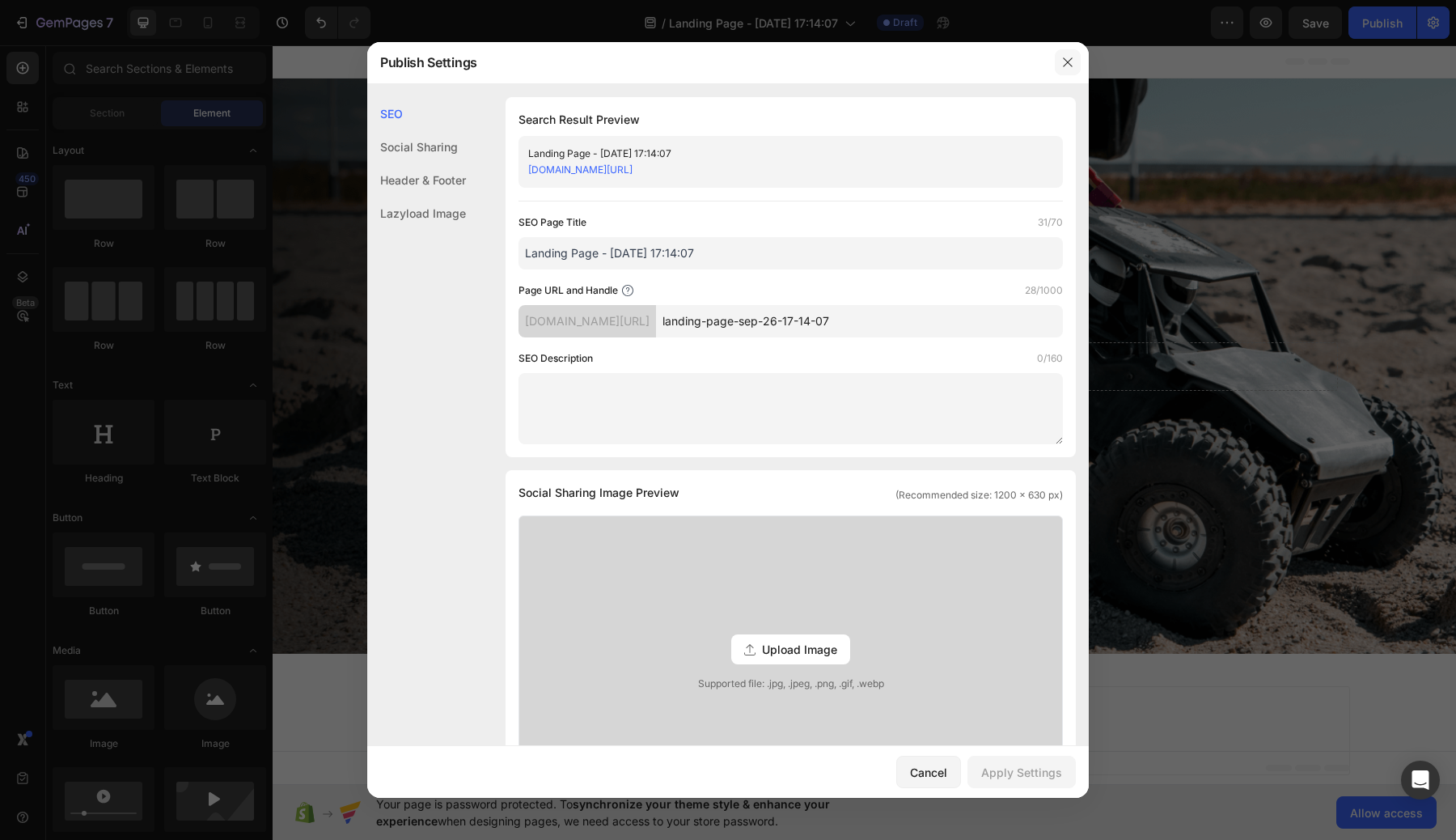
click at [1068, 54] on button "button" at bounding box center [1068, 62] width 26 height 26
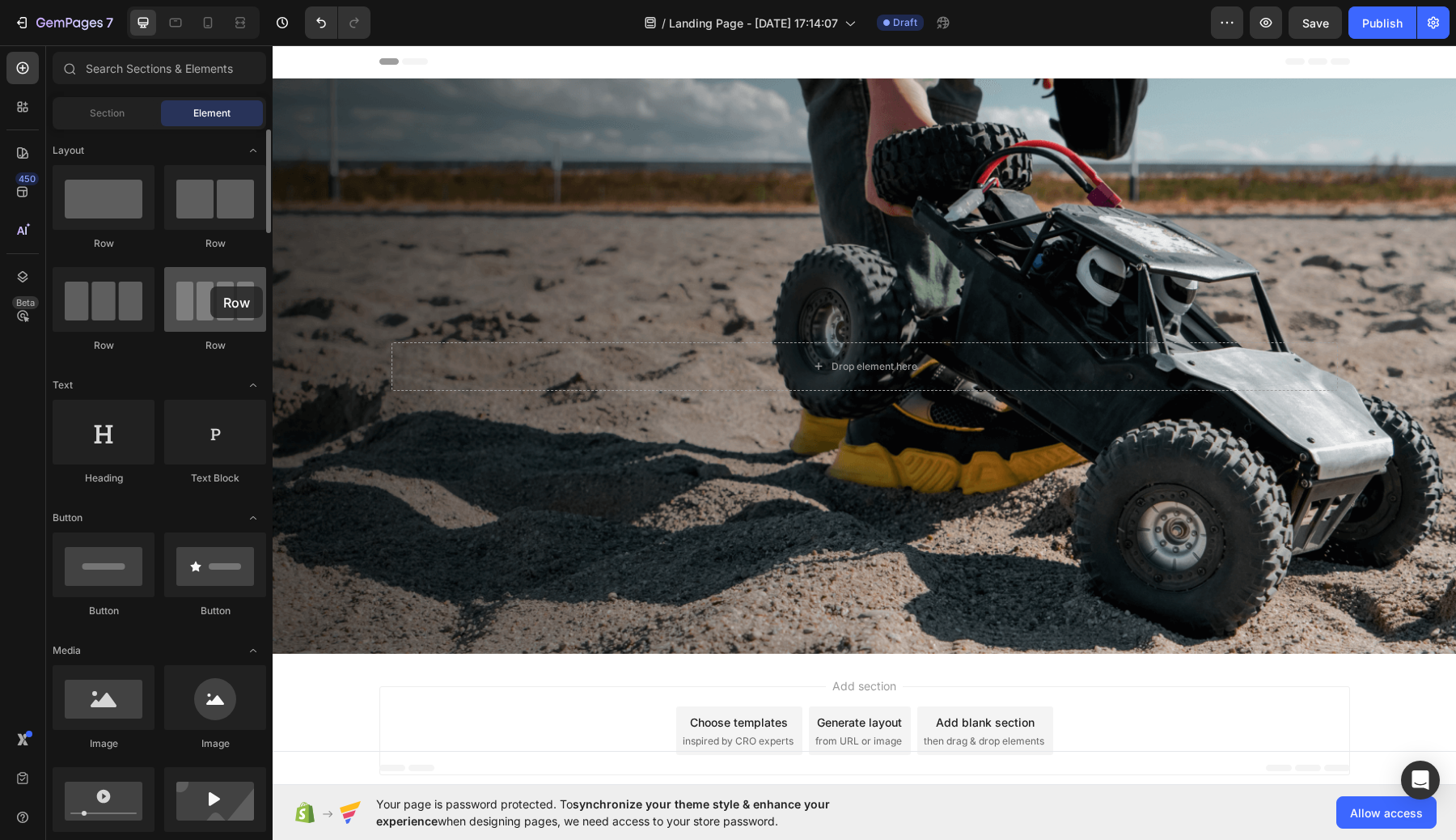
drag, startPoint x: 228, startPoint y: 299, endPoint x: 210, endPoint y: 286, distance: 22.2
click at [210, 286] on div at bounding box center [215, 300] width 102 height 65
click at [900, 63] on div "Header" at bounding box center [865, 61] width 971 height 33
click at [138, 76] on input "text" at bounding box center [159, 68] width 214 height 33
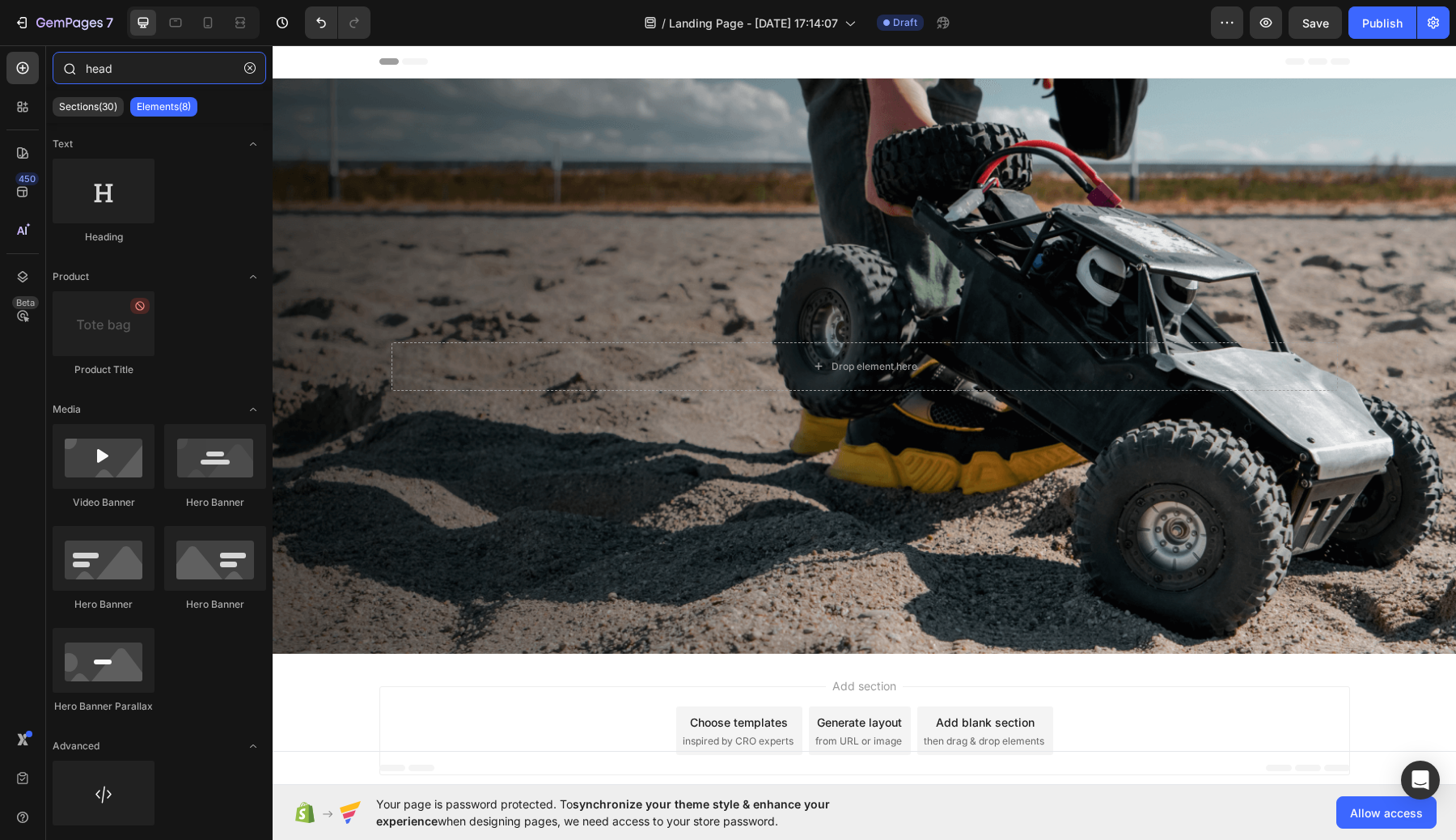
drag, startPoint x: 160, startPoint y: 71, endPoint x: 99, endPoint y: 71, distance: 61.0
click at [99, 71] on input "head" at bounding box center [159, 68] width 214 height 33
click at [171, 69] on input "head" at bounding box center [159, 68] width 214 height 33
type input "head"
click at [416, 62] on icon at bounding box center [415, 61] width 26 height 7
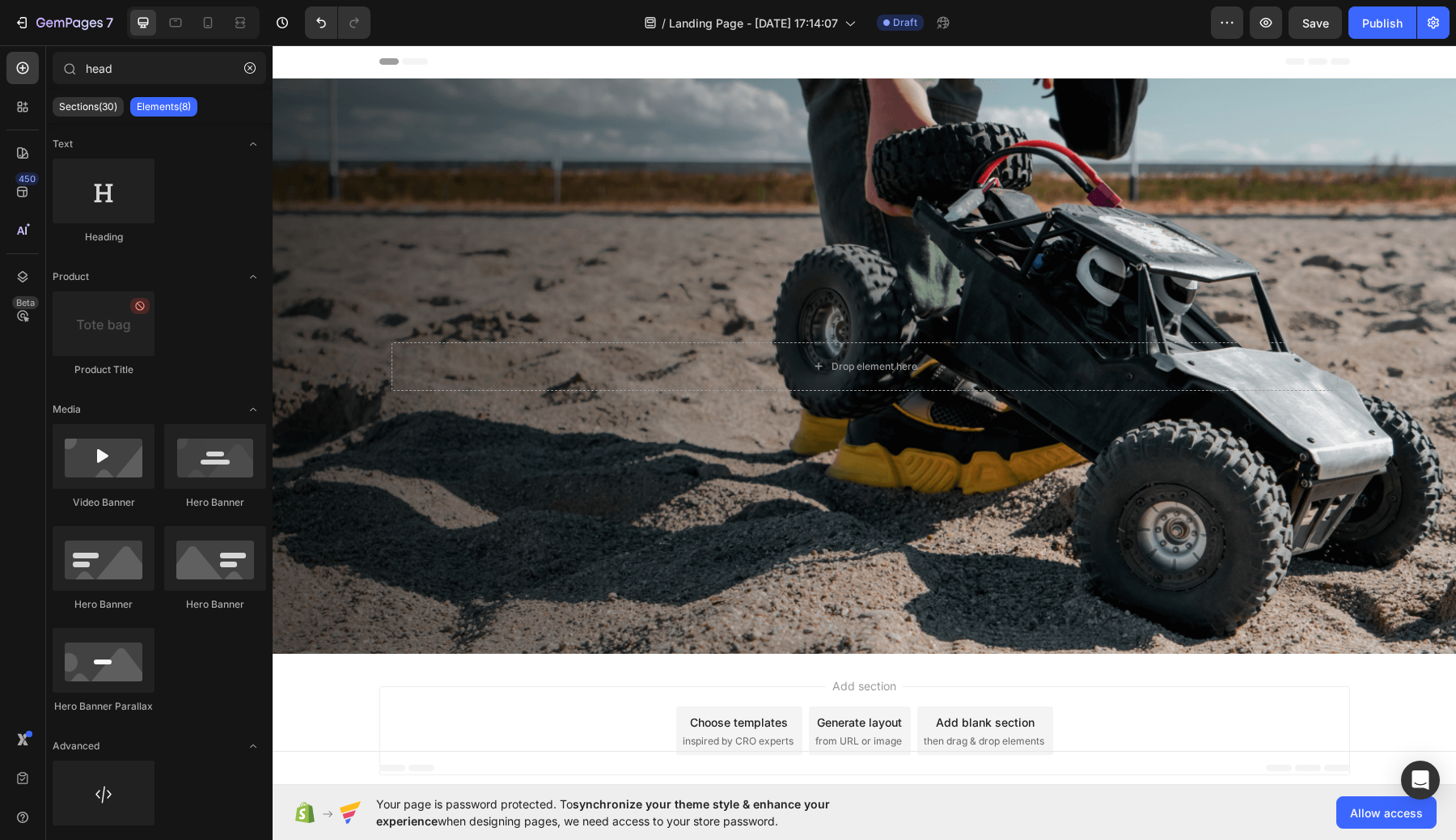
click at [416, 62] on icon at bounding box center [415, 61] width 26 height 7
click at [1403, 808] on span "Allow access" at bounding box center [1386, 812] width 73 height 17
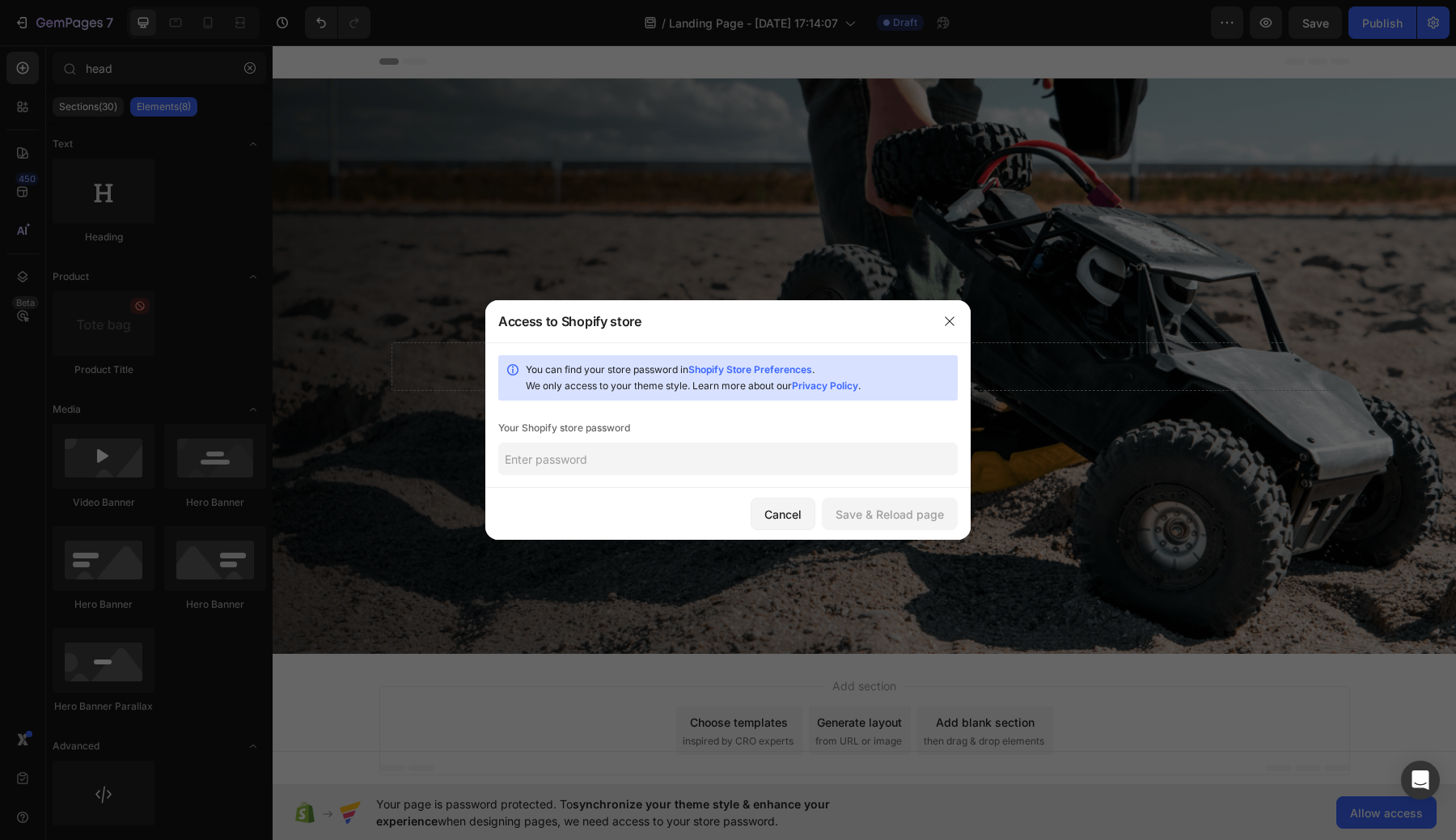
click at [734, 456] on input "text" at bounding box center [728, 458] width 459 height 33
type input "2enluvS!"
click at [892, 521] on div "Save & Reload page" at bounding box center [890, 514] width 108 height 17
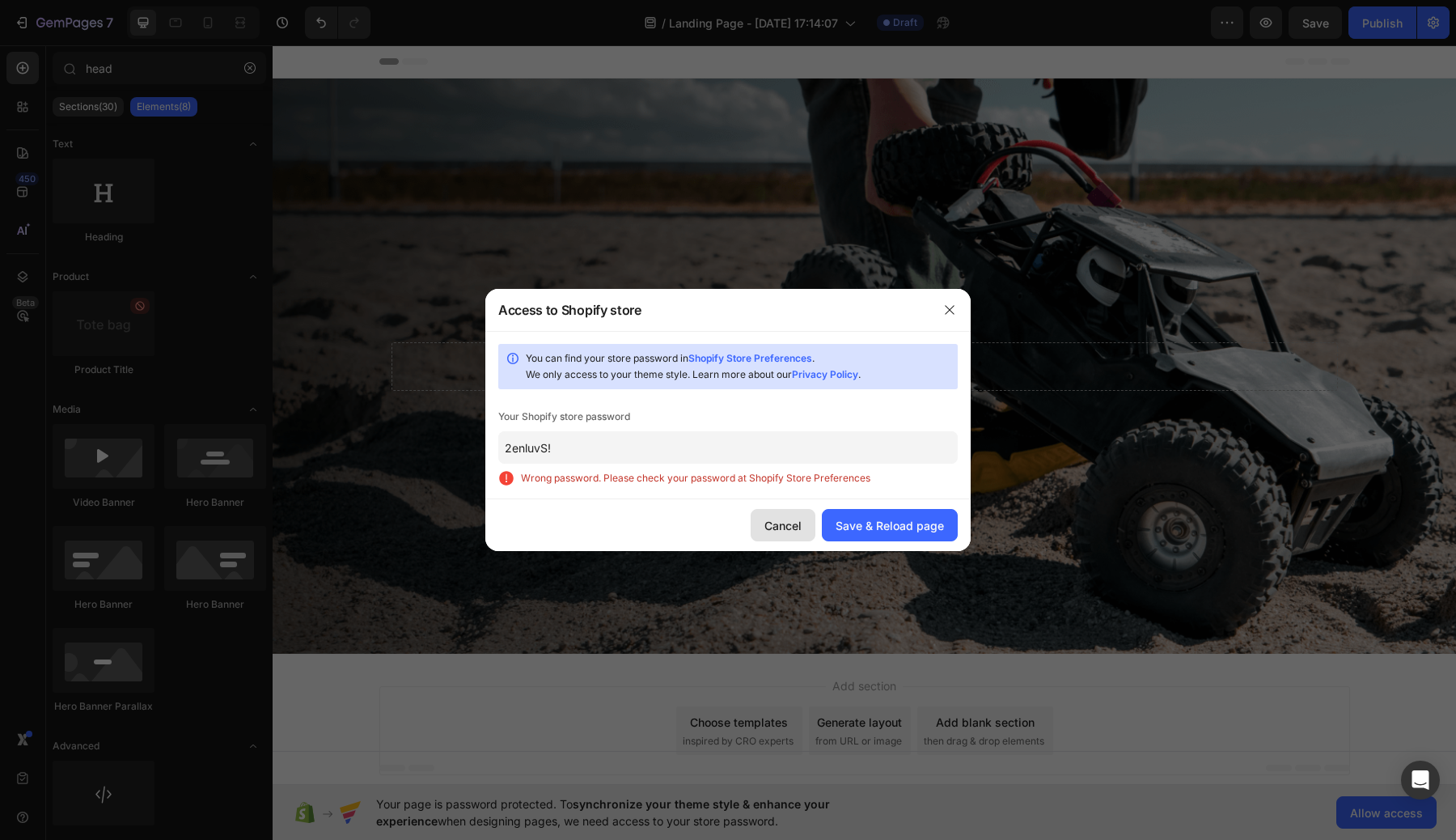
click at [796, 521] on div "Cancel" at bounding box center [783, 525] width 37 height 17
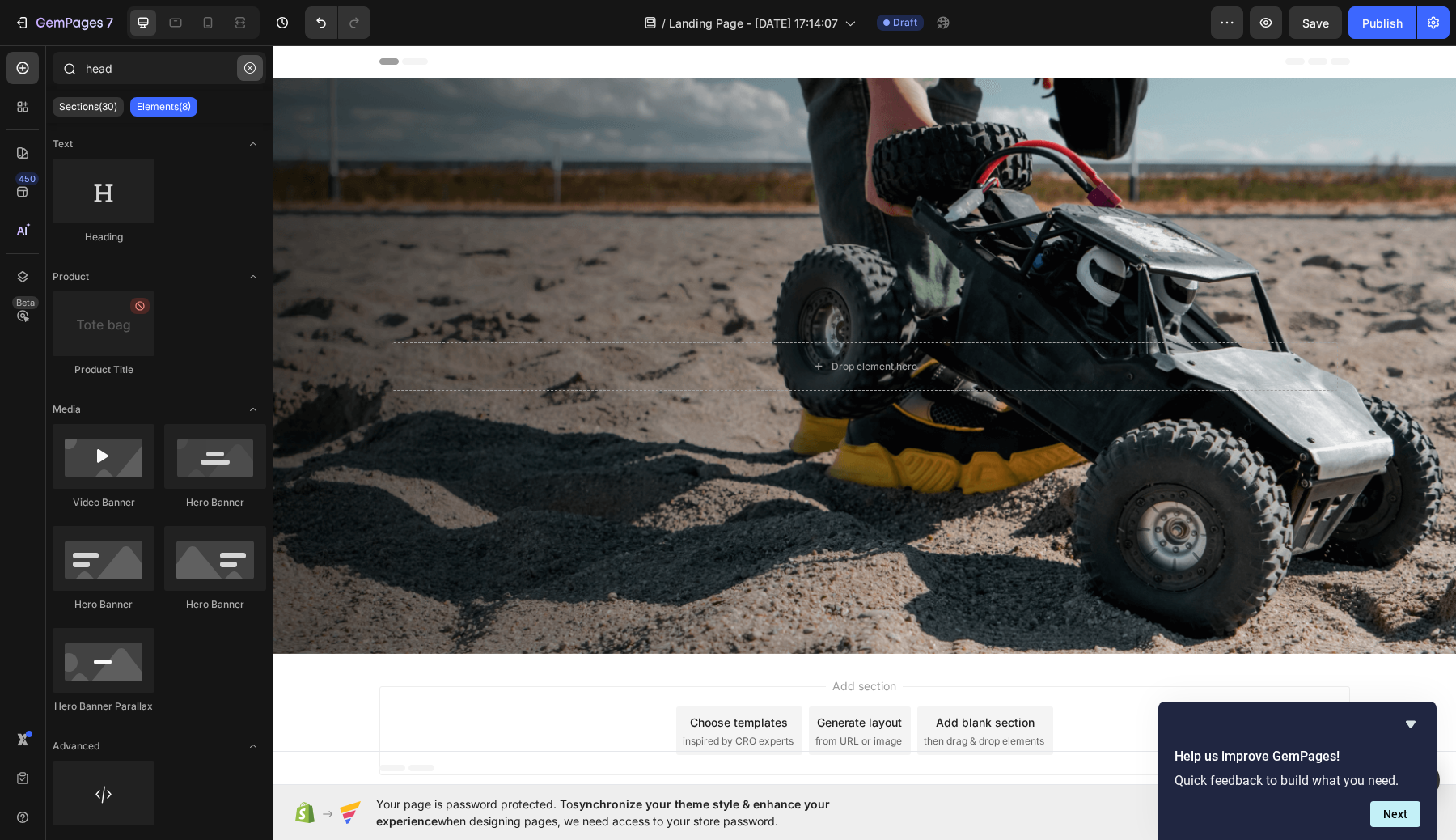
click at [245, 70] on icon "button" at bounding box center [249, 67] width 11 height 11
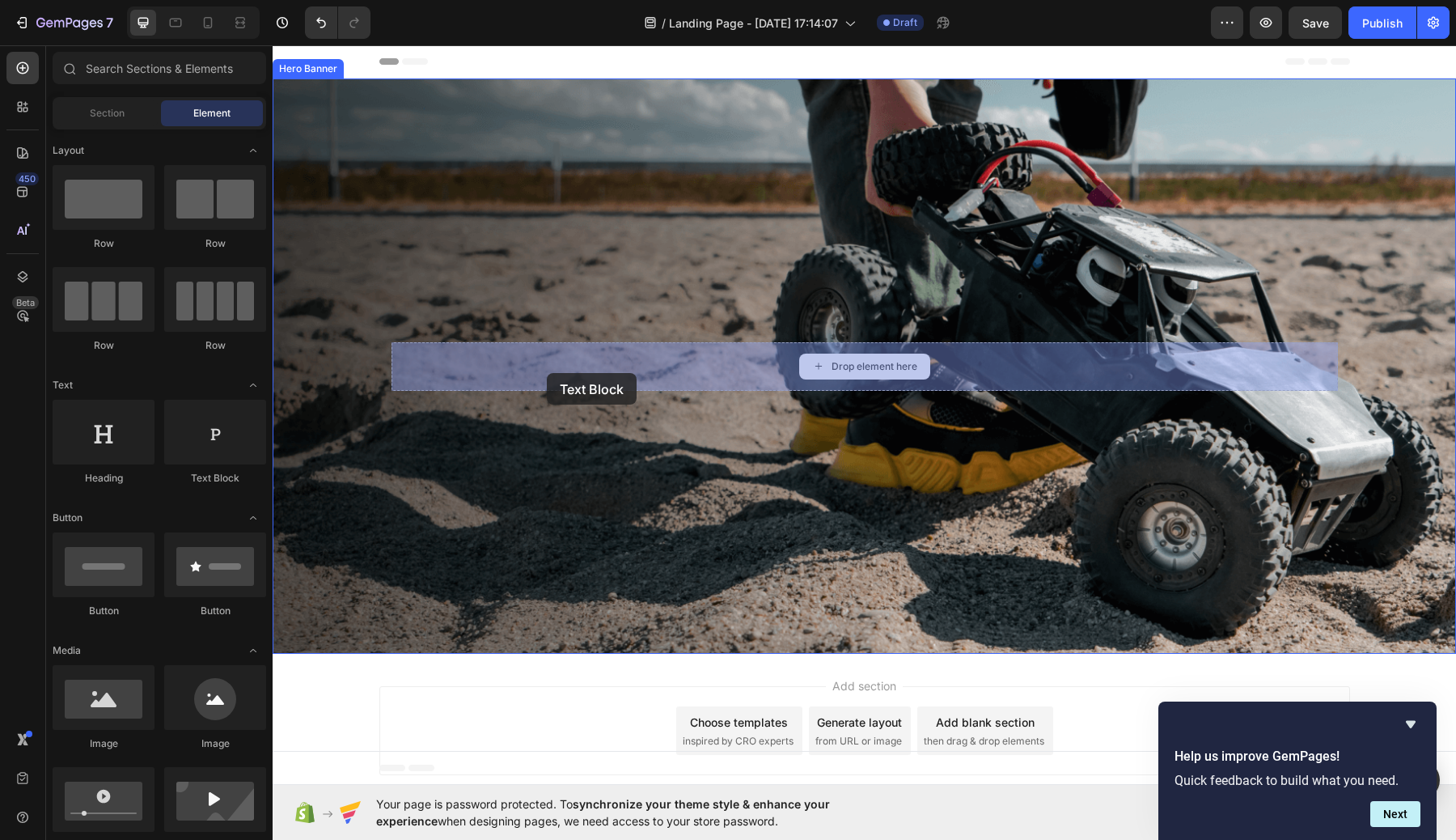
drag, startPoint x: 529, startPoint y: 470, endPoint x: 556, endPoint y: 366, distance: 107.4
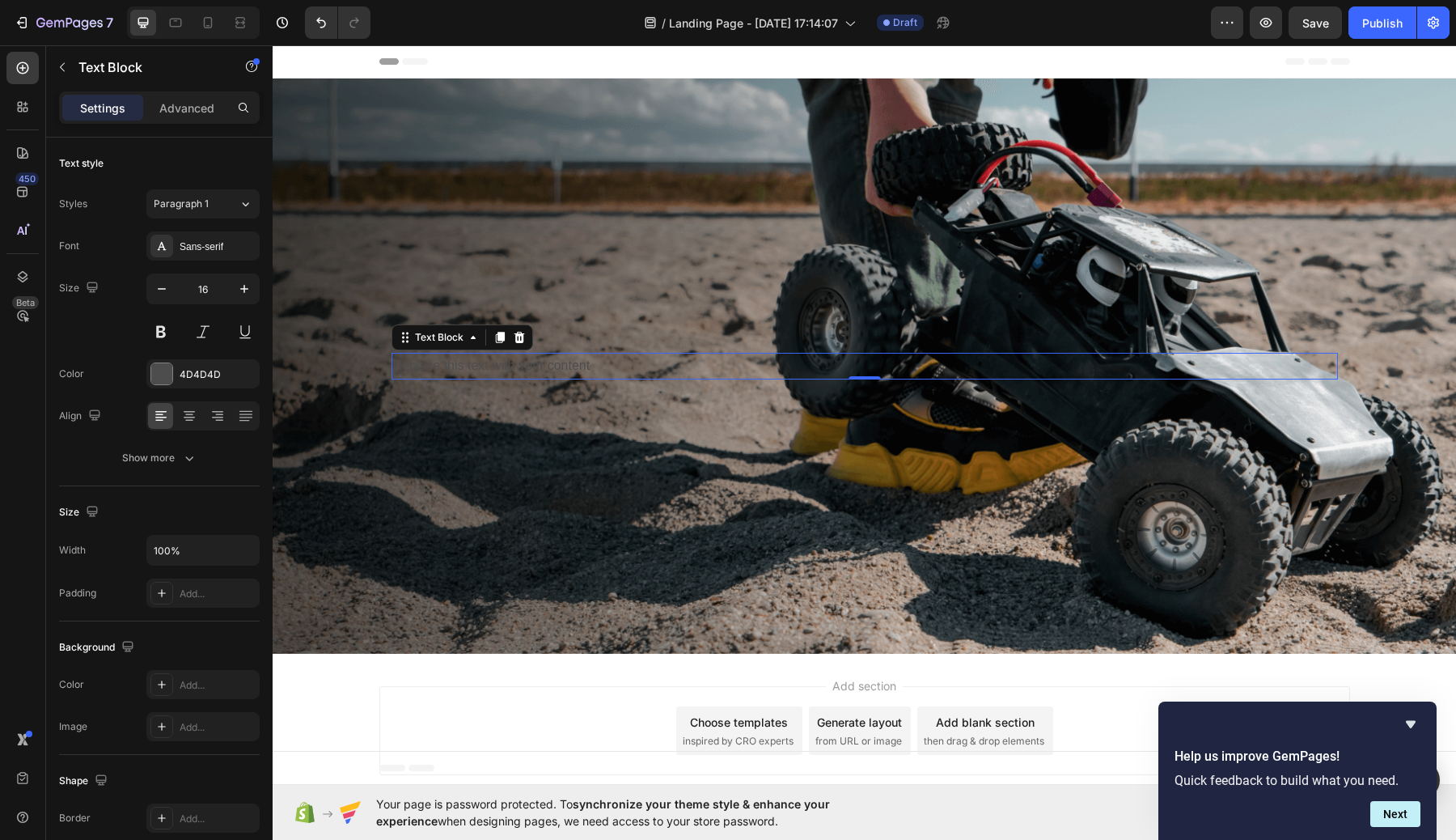
click at [589, 366] on div "Replace this text with your content" at bounding box center [865, 366] width 946 height 27
click at [589, 366] on p "Replace this text with your content" at bounding box center [865, 366] width 943 height 24
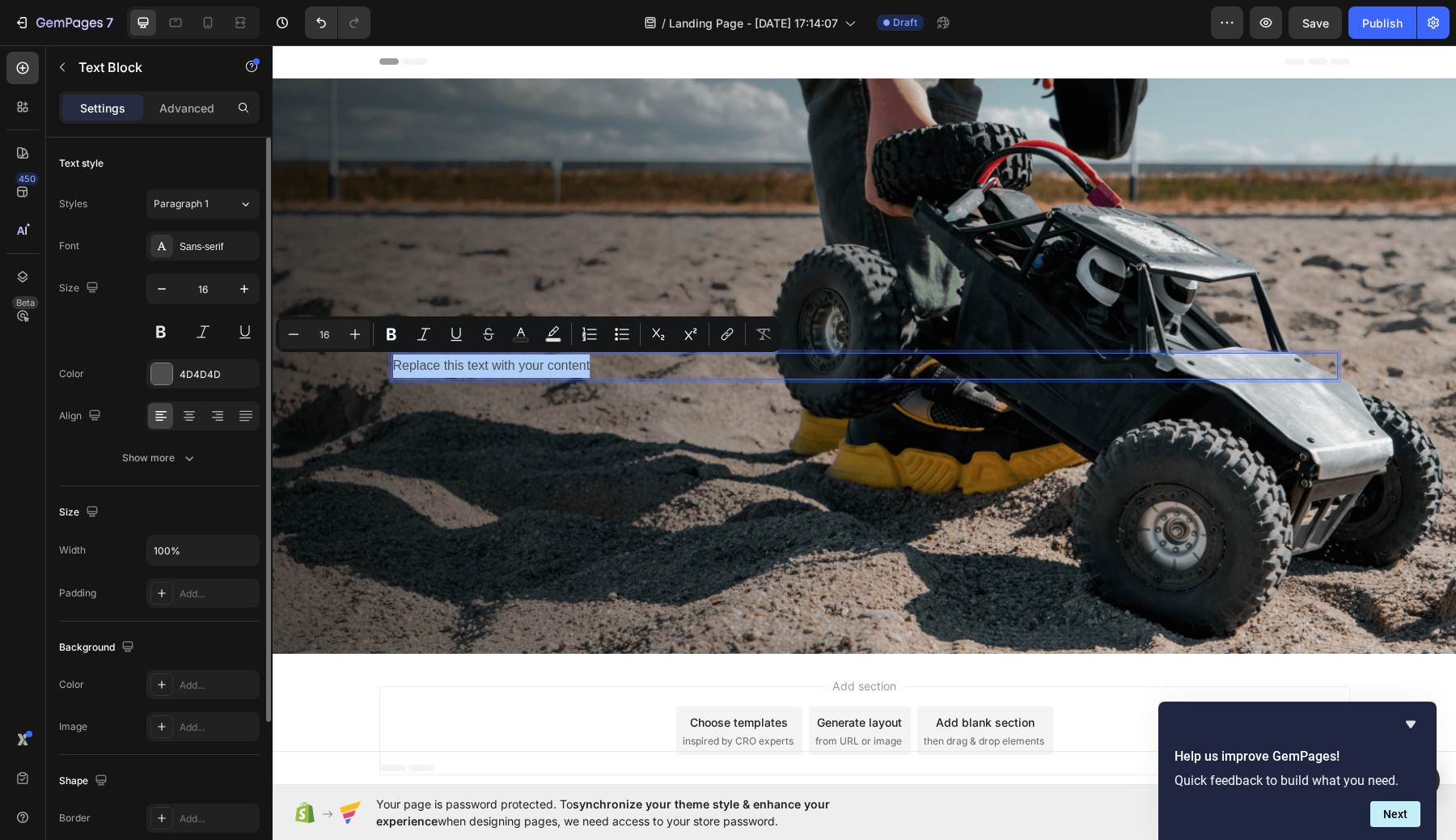
click at [198, 389] on div "Font Sans-serif Size 16 Color 4D4D4D Align Show more" at bounding box center [159, 352] width 200 height 241
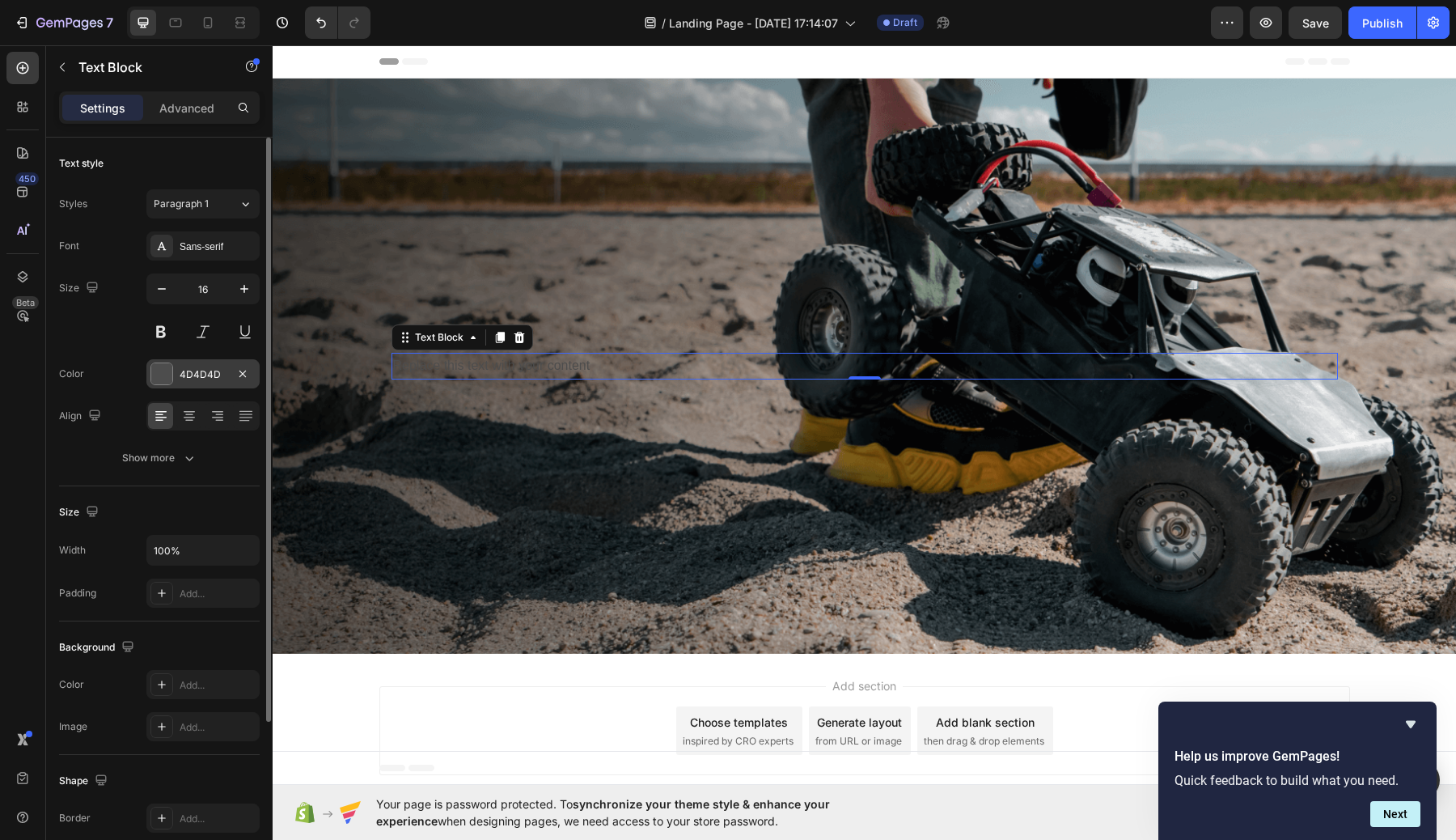
click at [198, 378] on div "4D4D4D" at bounding box center [203, 374] width 47 height 15
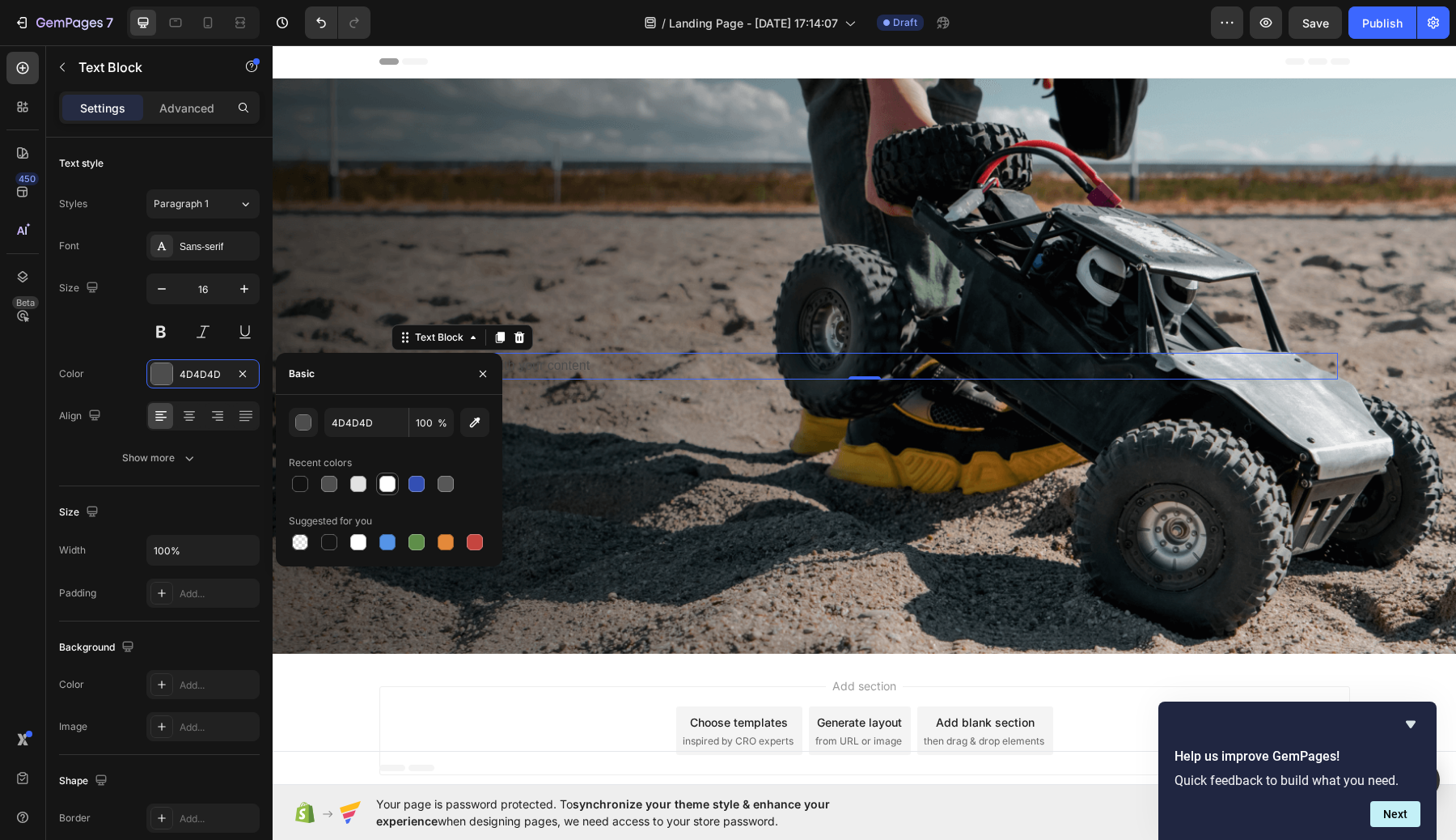
click at [383, 484] on div at bounding box center [387, 483] width 16 height 16
type input "FFFFFF"
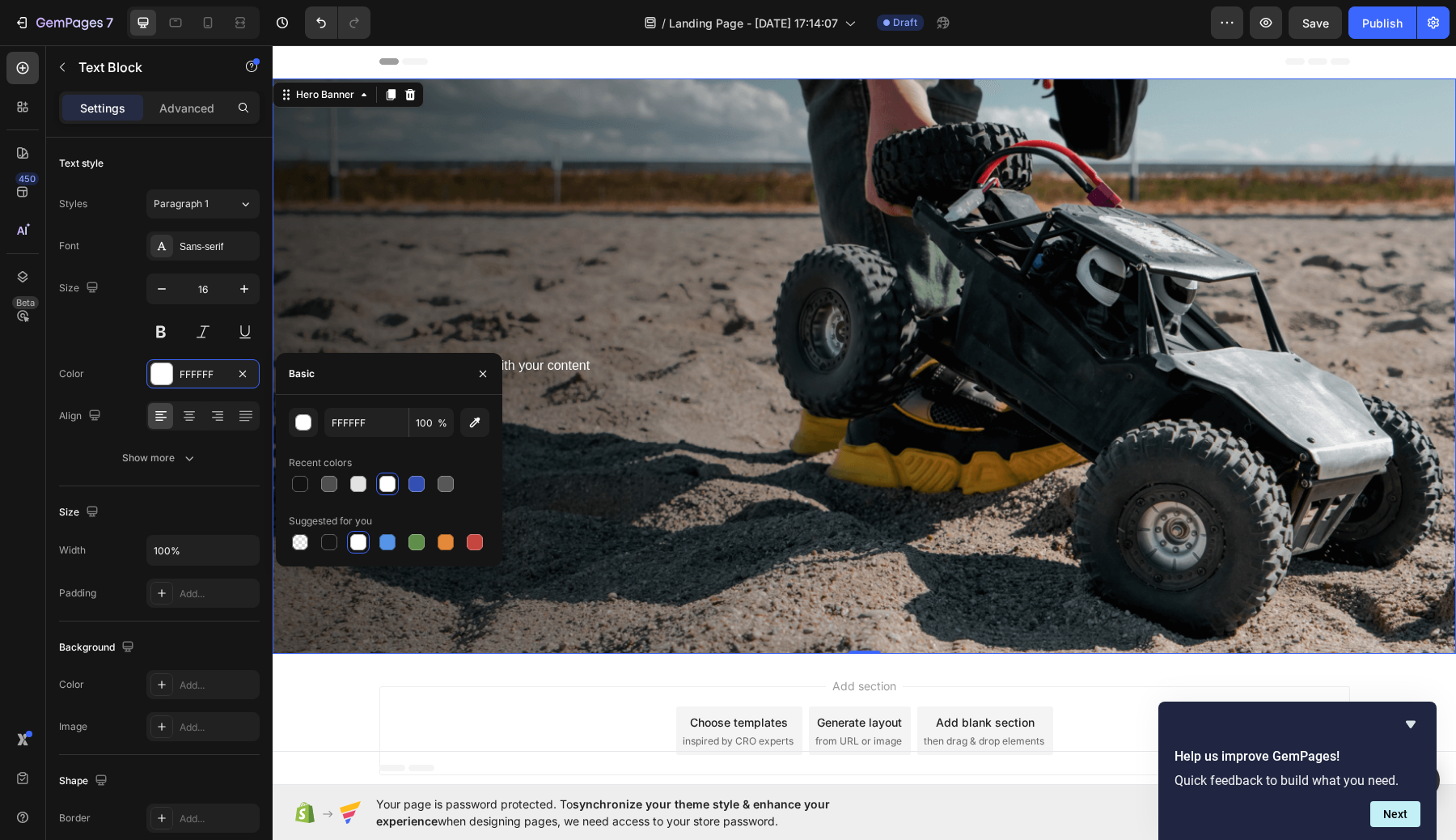
click at [565, 483] on div "Background Image" at bounding box center [864, 366] width 1183 height 575
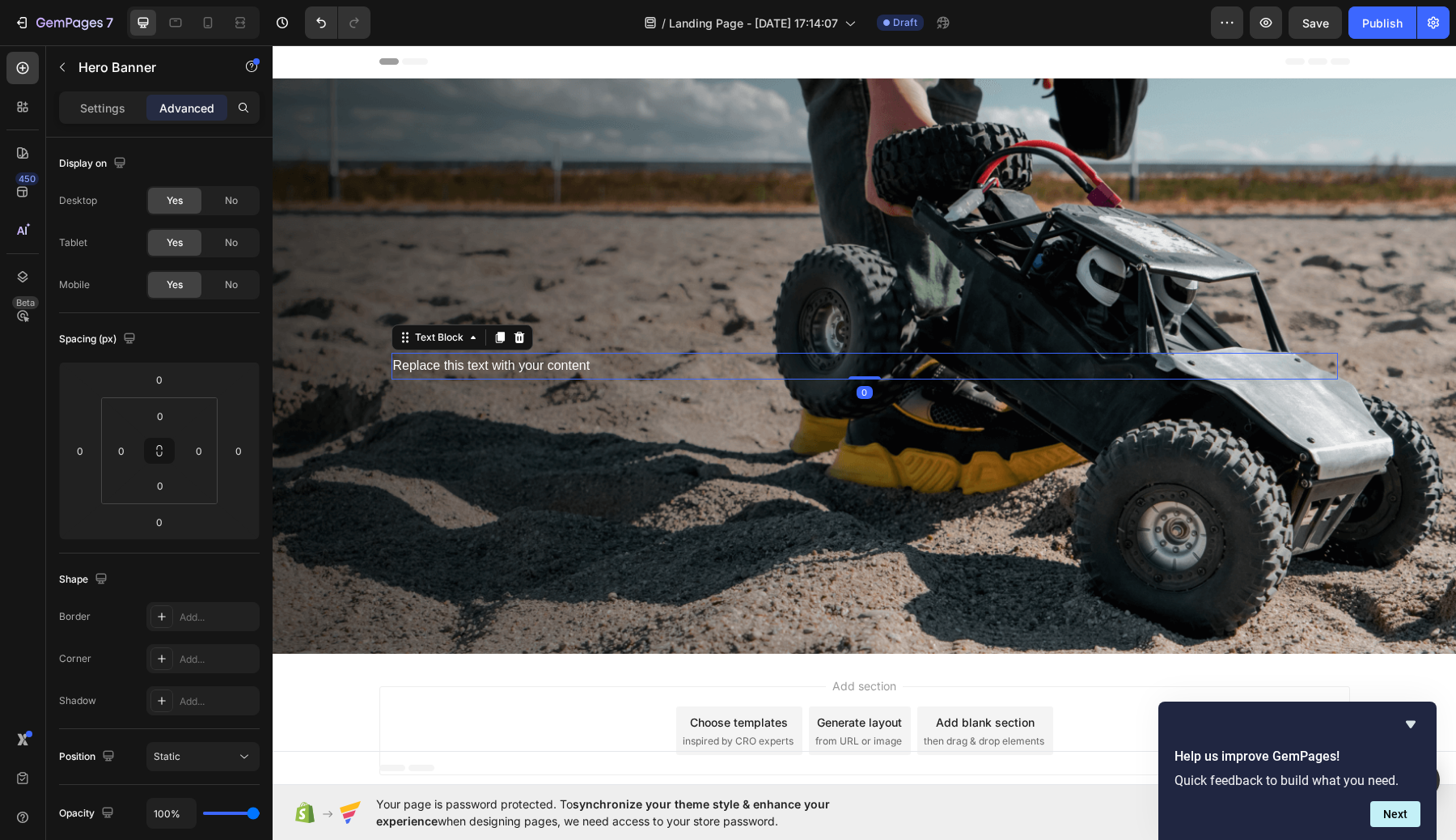
click at [564, 366] on p "Replace this text with your content" at bounding box center [865, 366] width 943 height 24
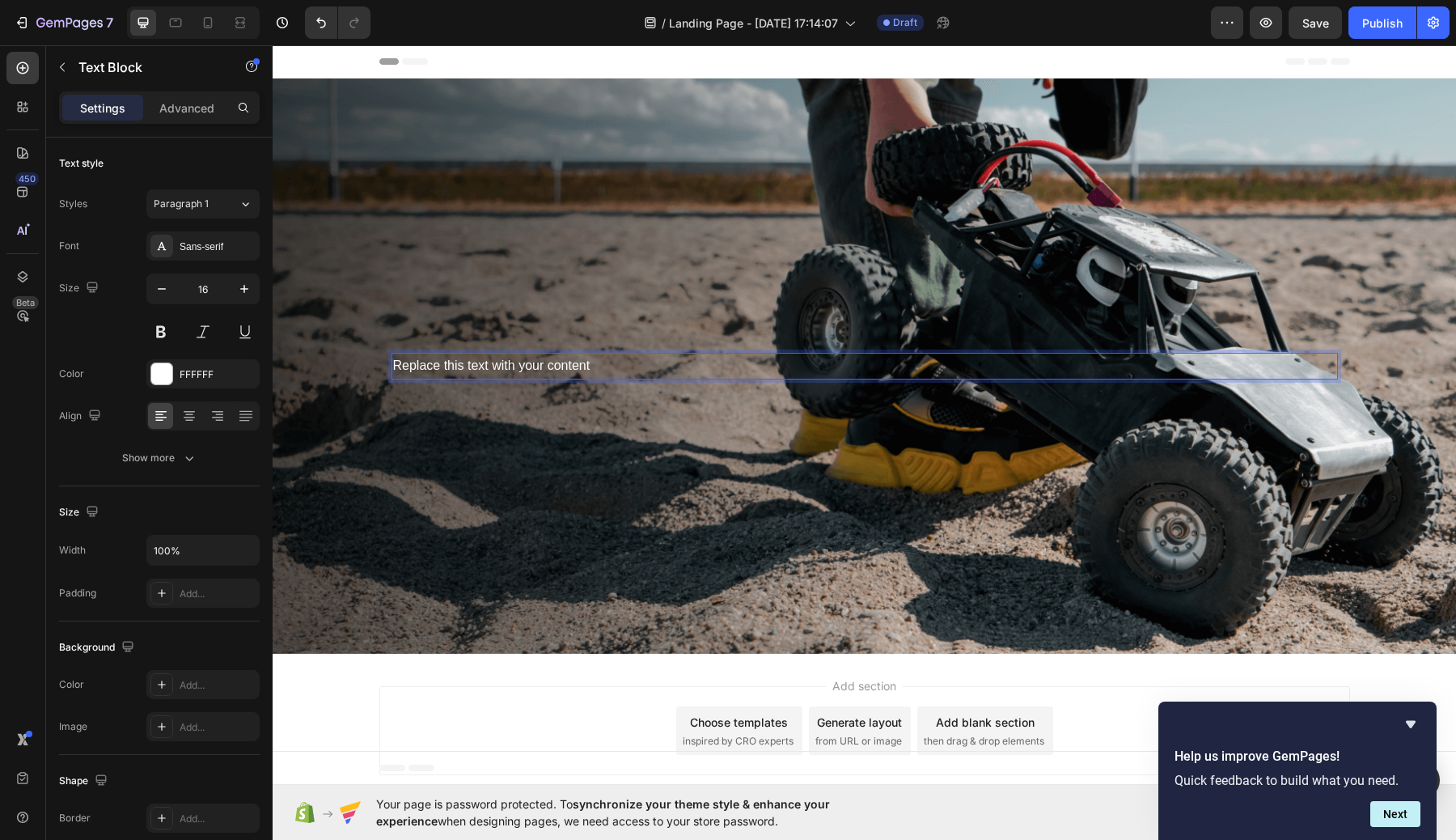
click at [573, 365] on p "Replace this text with your content" at bounding box center [865, 366] width 943 height 24
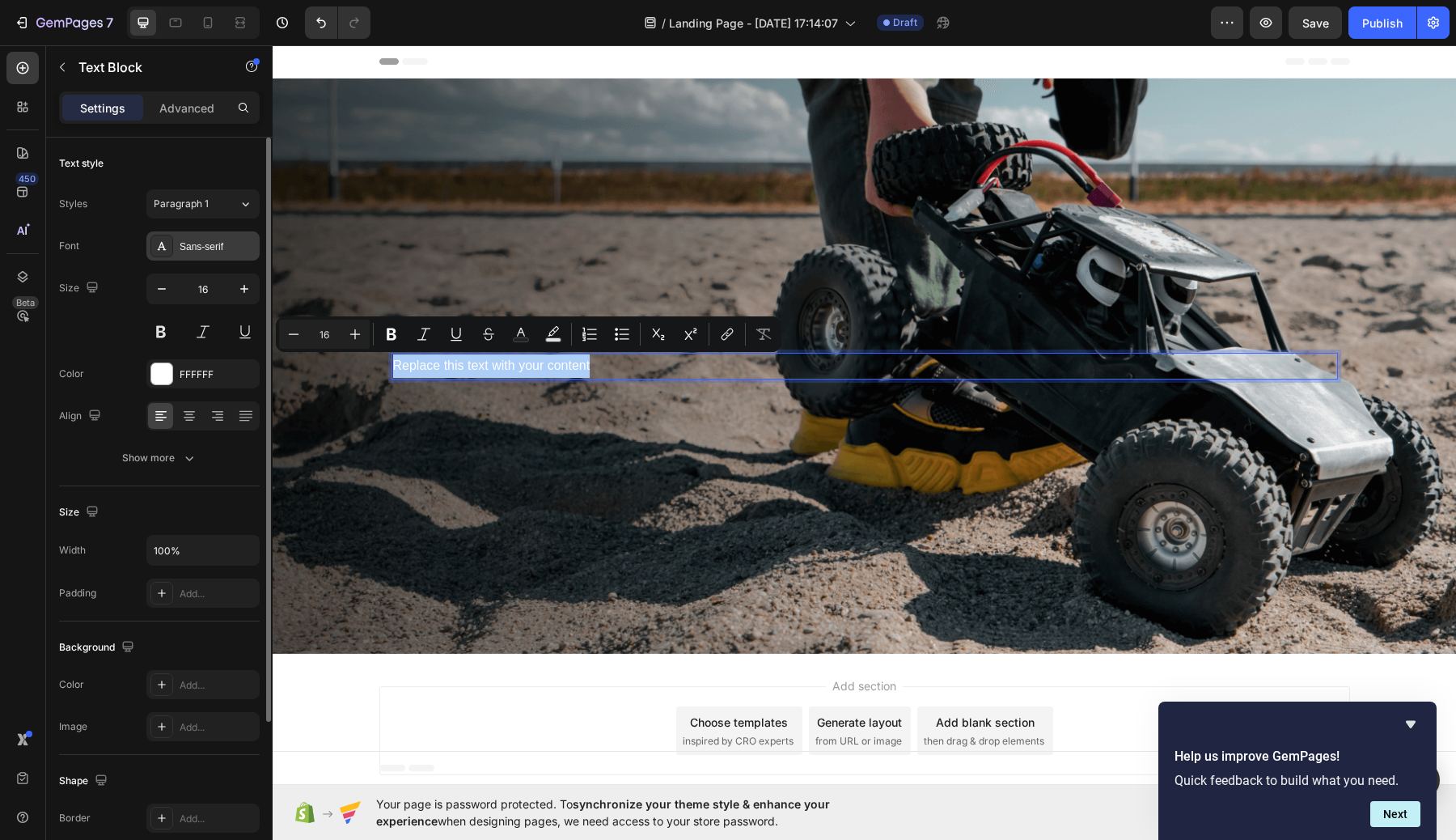
click at [214, 253] on div "Sans-serif" at bounding box center [217, 246] width 76 height 15
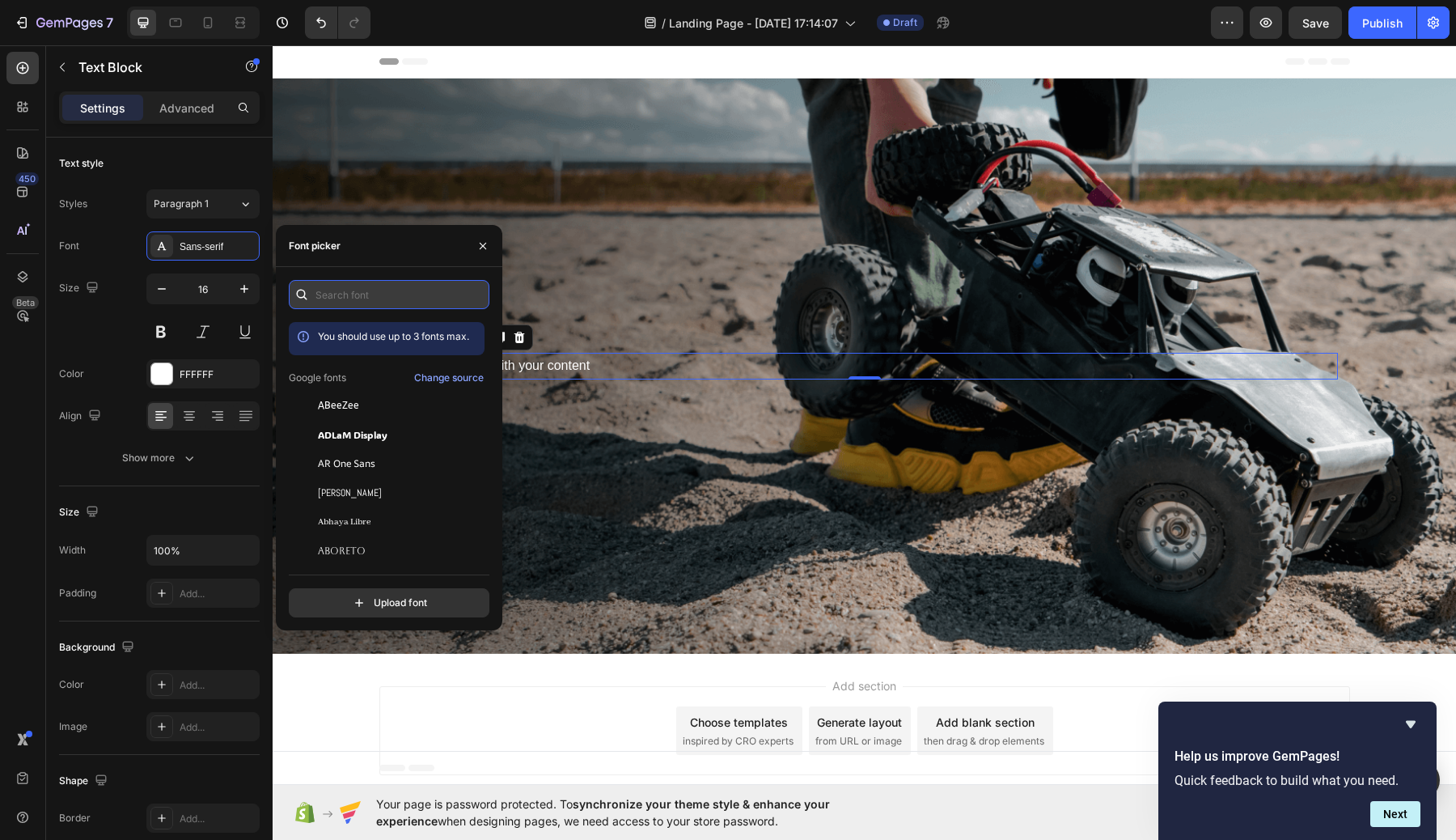
click at [384, 291] on input "text" at bounding box center [388, 295] width 200 height 30
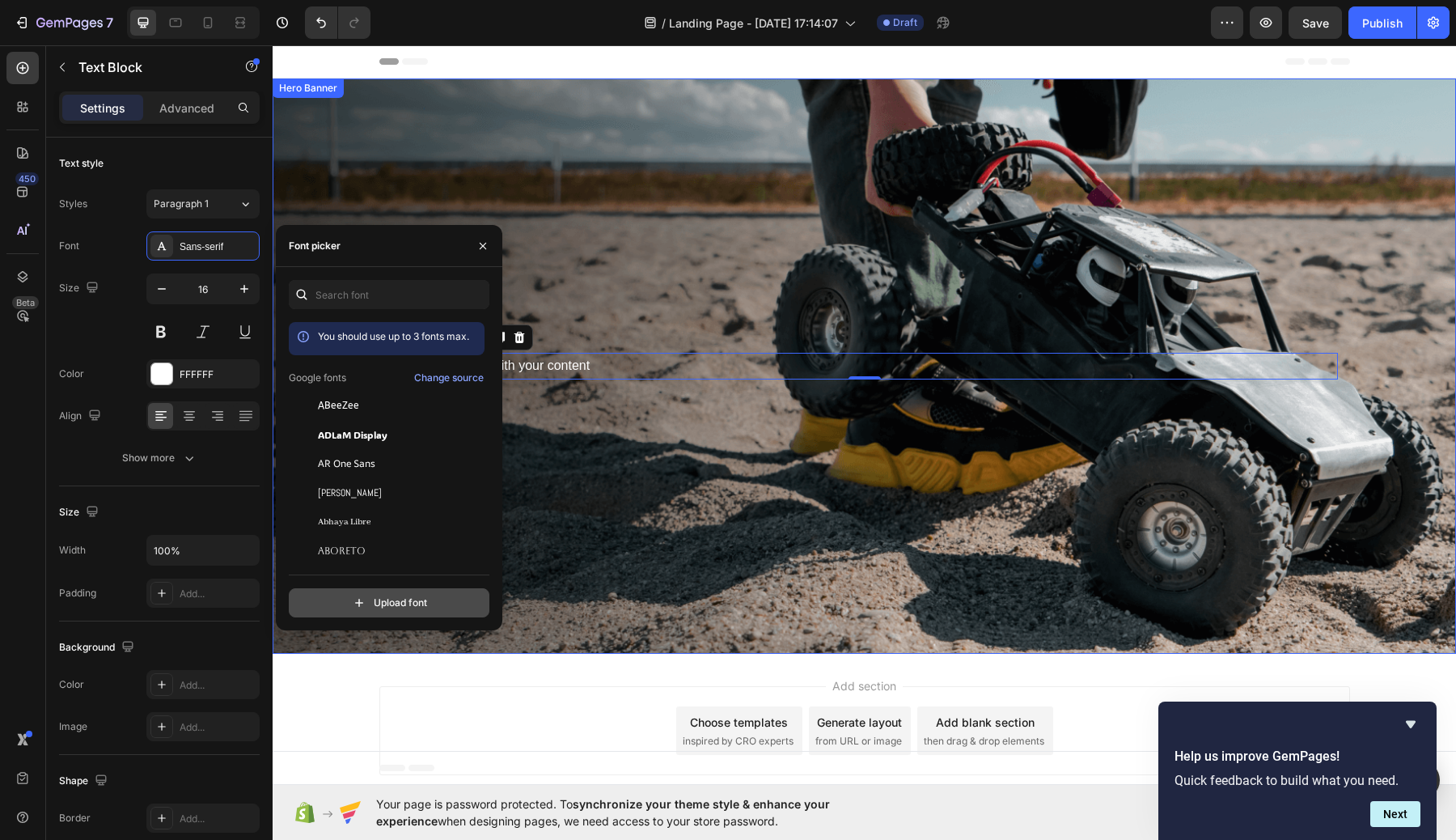
click at [436, 612] on input "file" at bounding box center [424, 602] width 404 height 28
type input "C:\fakepath\Movement.ttf"
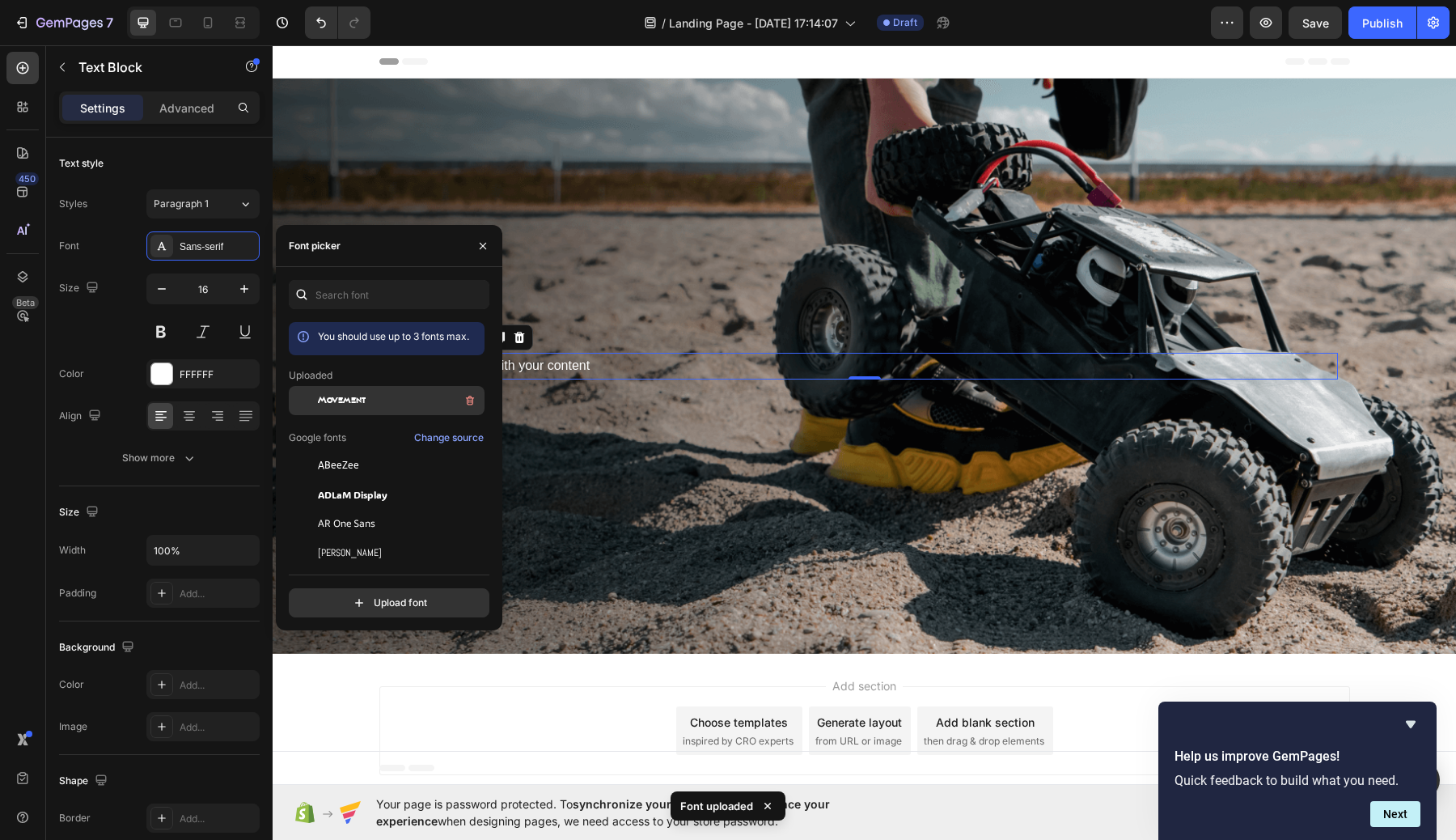
click at [334, 400] on span "Movement" at bounding box center [341, 400] width 47 height 15
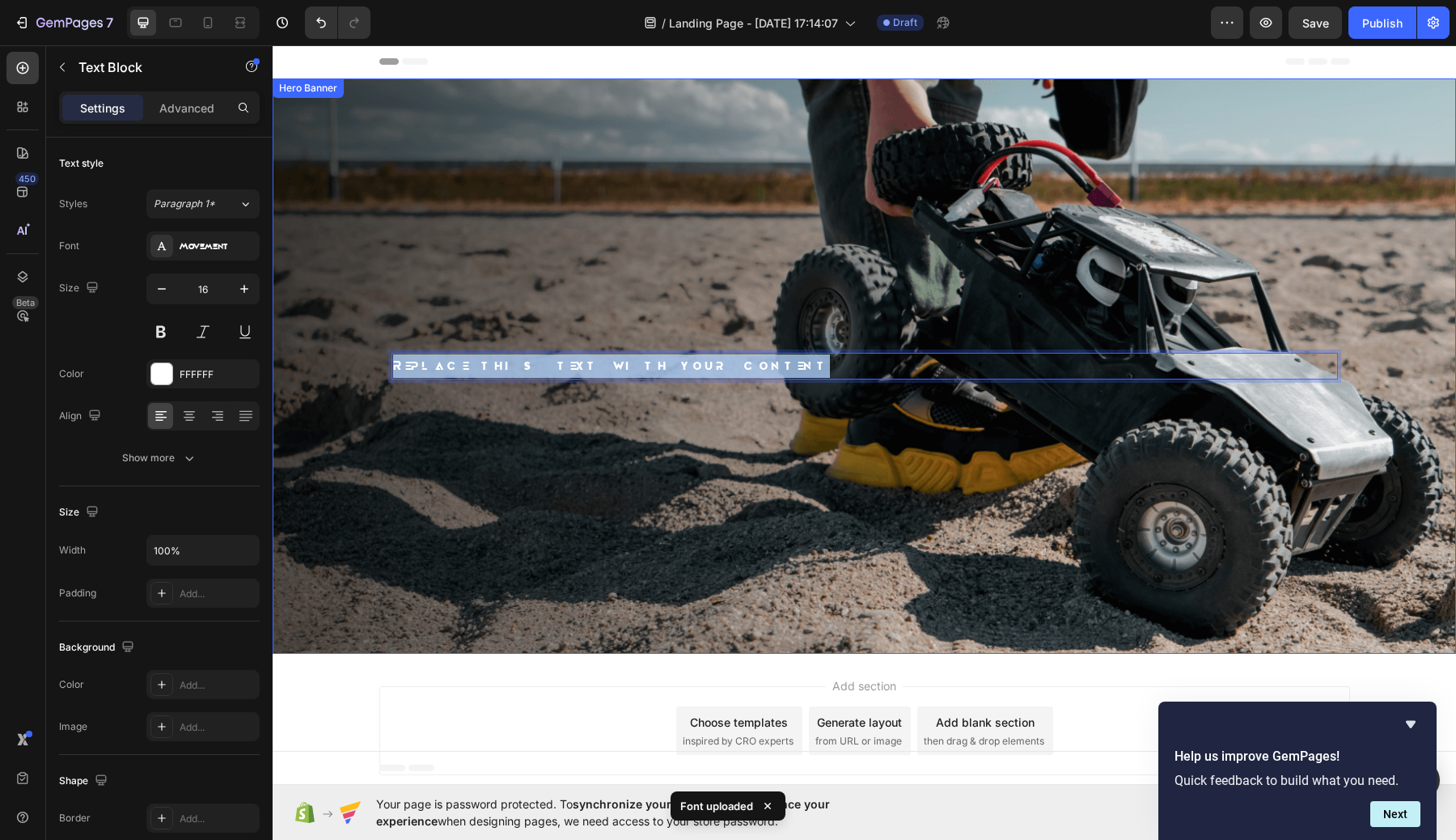
drag, startPoint x: 656, startPoint y: 365, endPoint x: 366, endPoint y: 365, distance: 290.0
click at [366, 365] on div "Replace this text with your content Text Block 0" at bounding box center [864, 366] width 1183 height 575
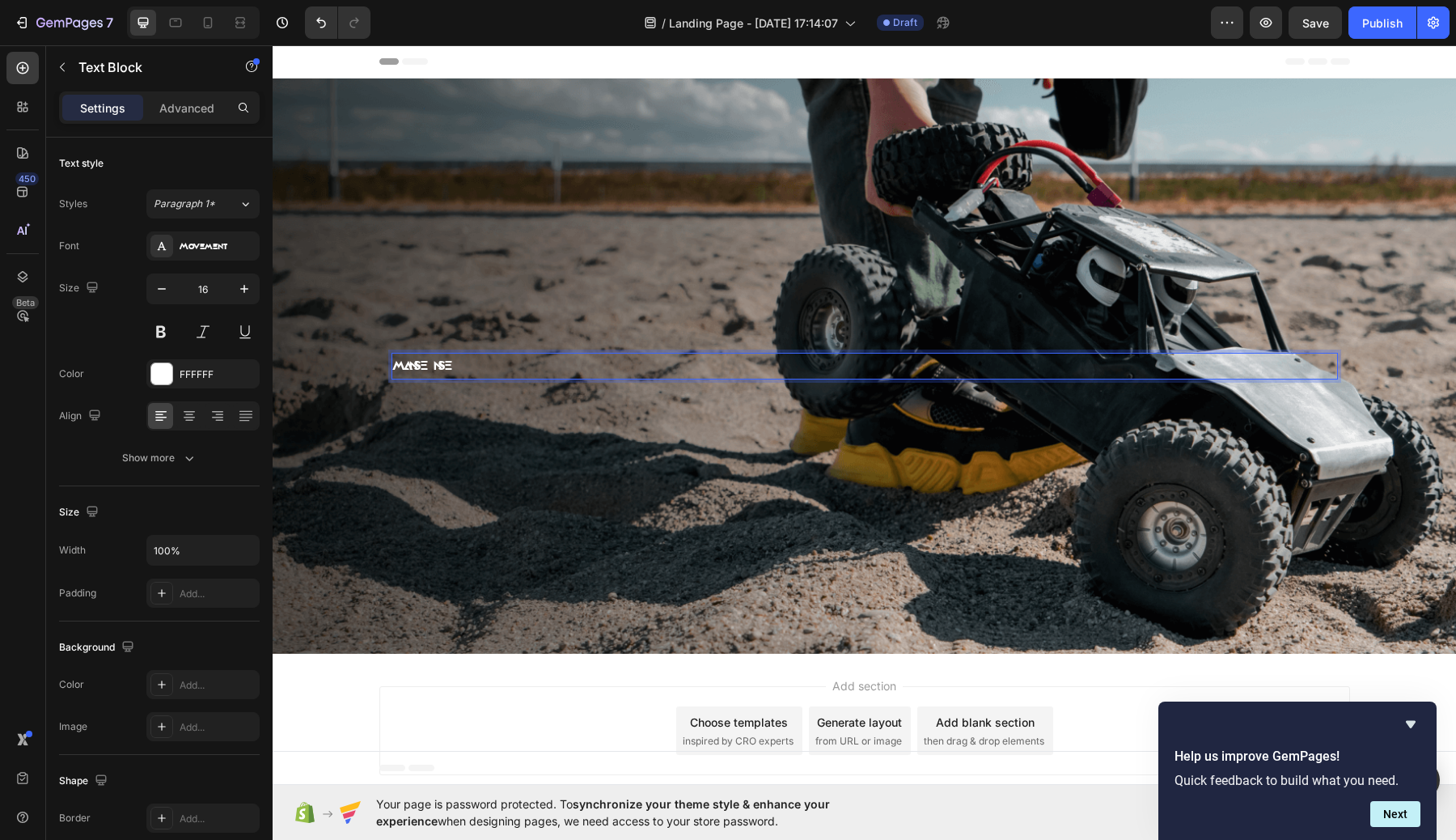
click at [1052, 375] on p "MANSENSE" at bounding box center [865, 366] width 943 height 24
click at [189, 420] on icon at bounding box center [189, 421] width 8 height 2
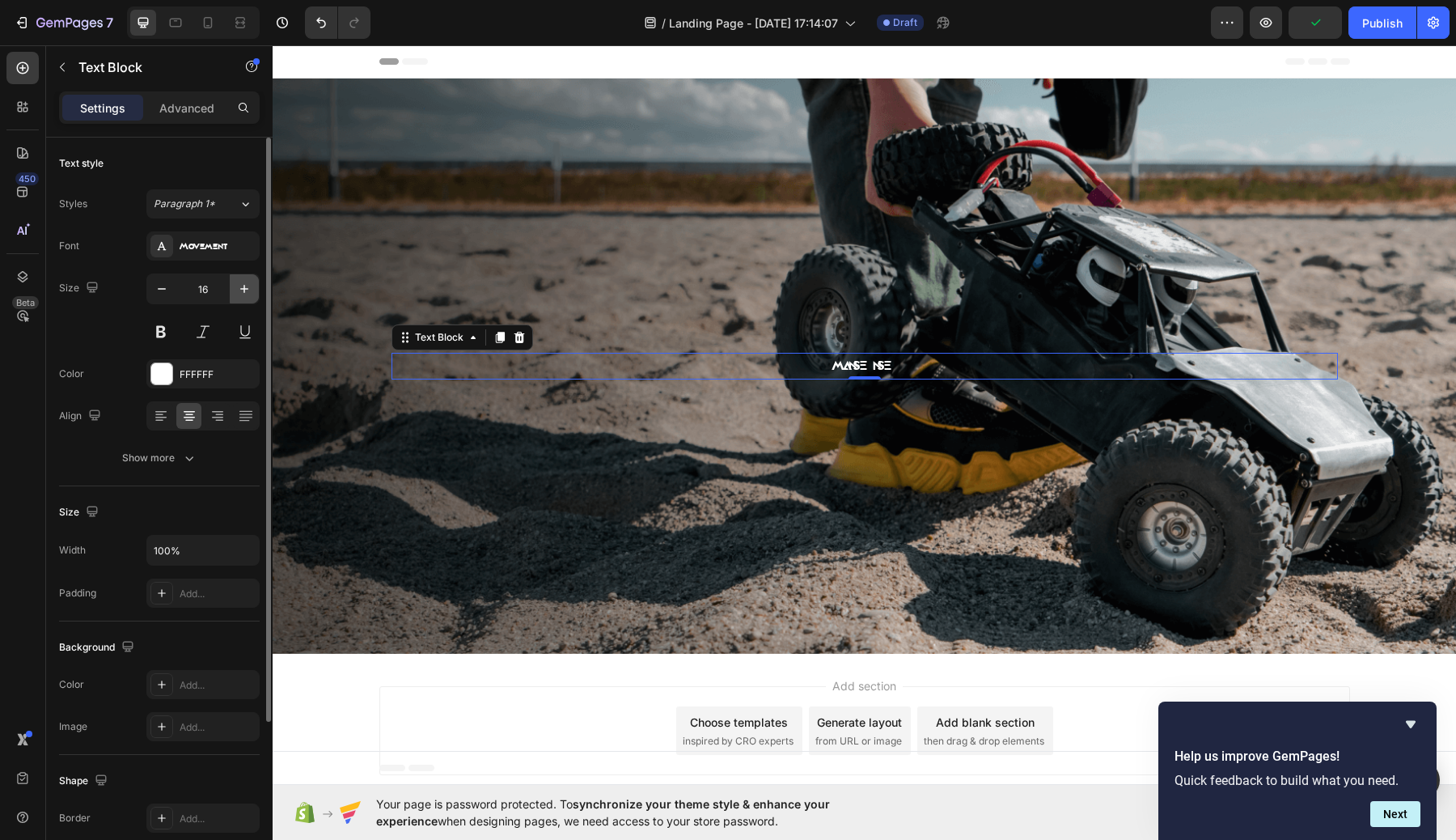
click at [233, 290] on button "button" at bounding box center [244, 289] width 30 height 30
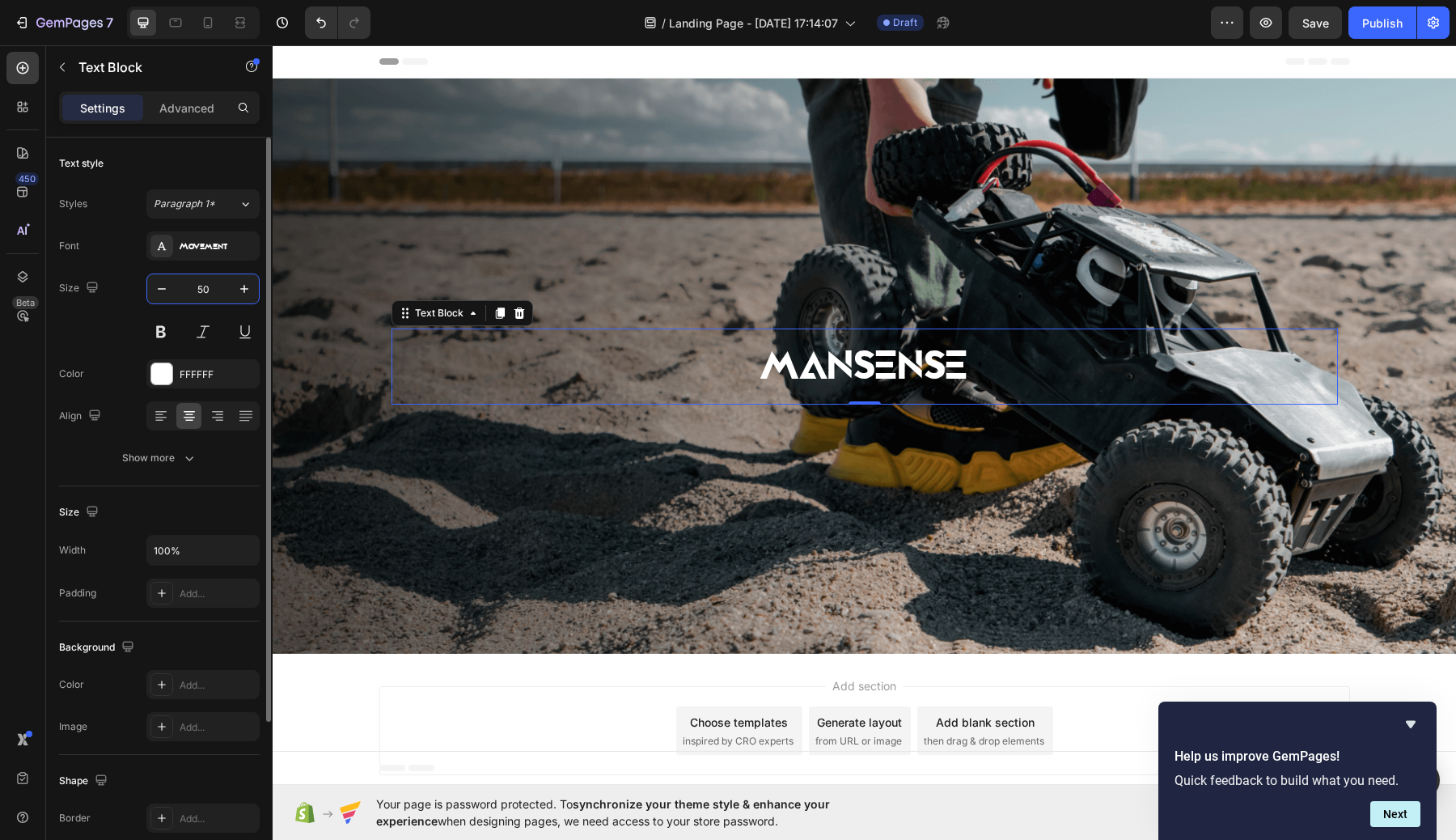
type input "5"
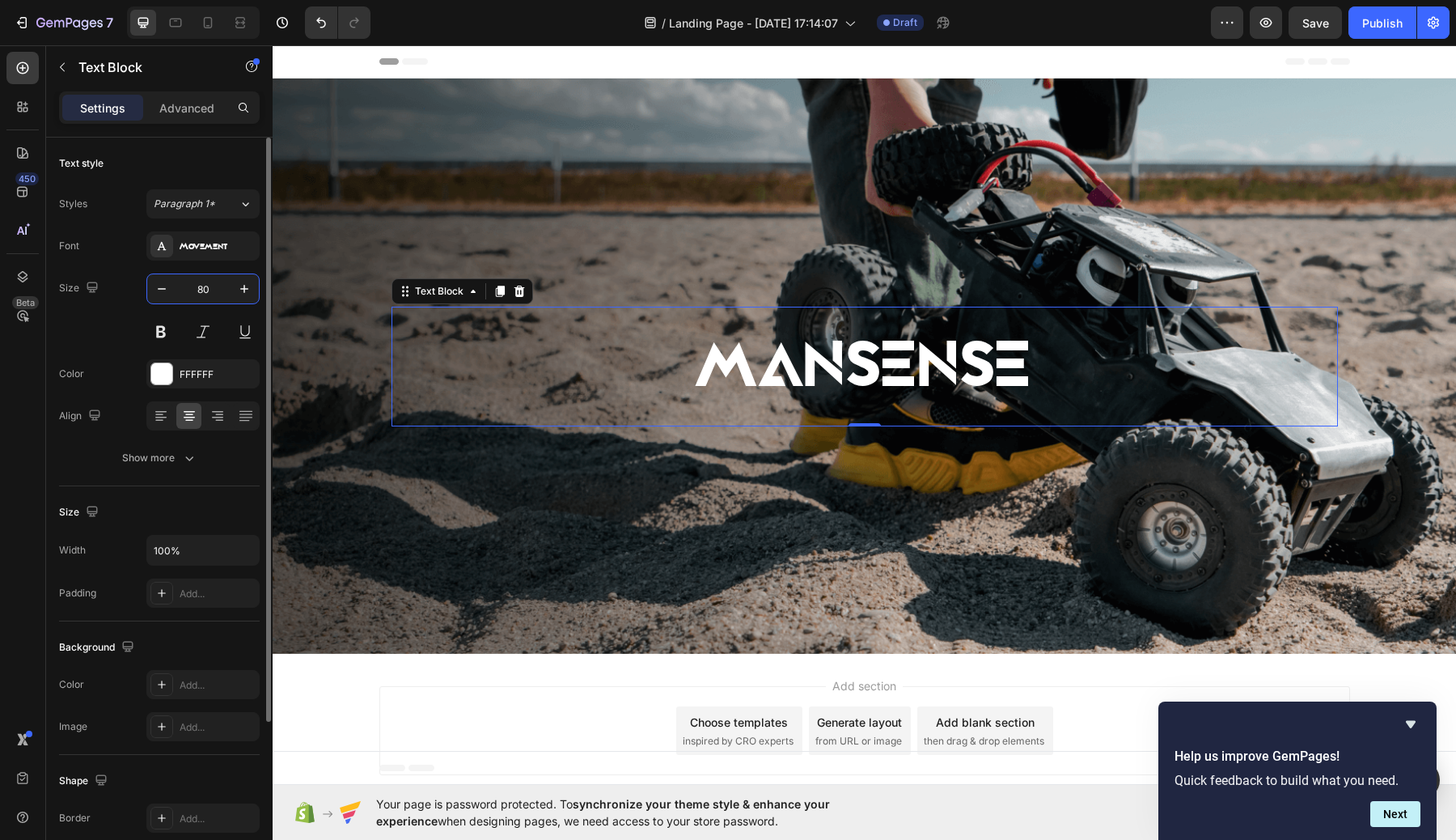
type input "8"
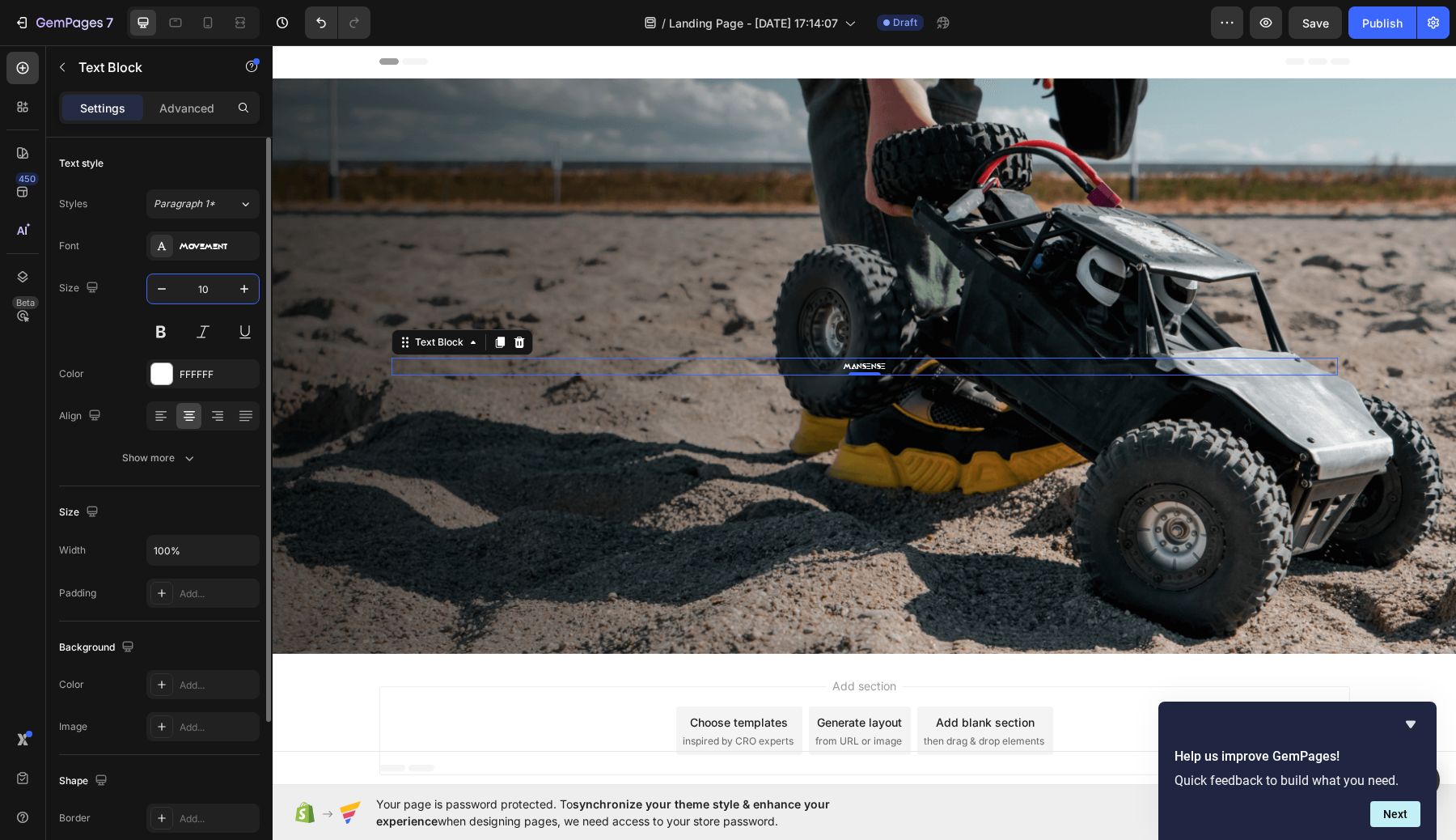
type input "1"
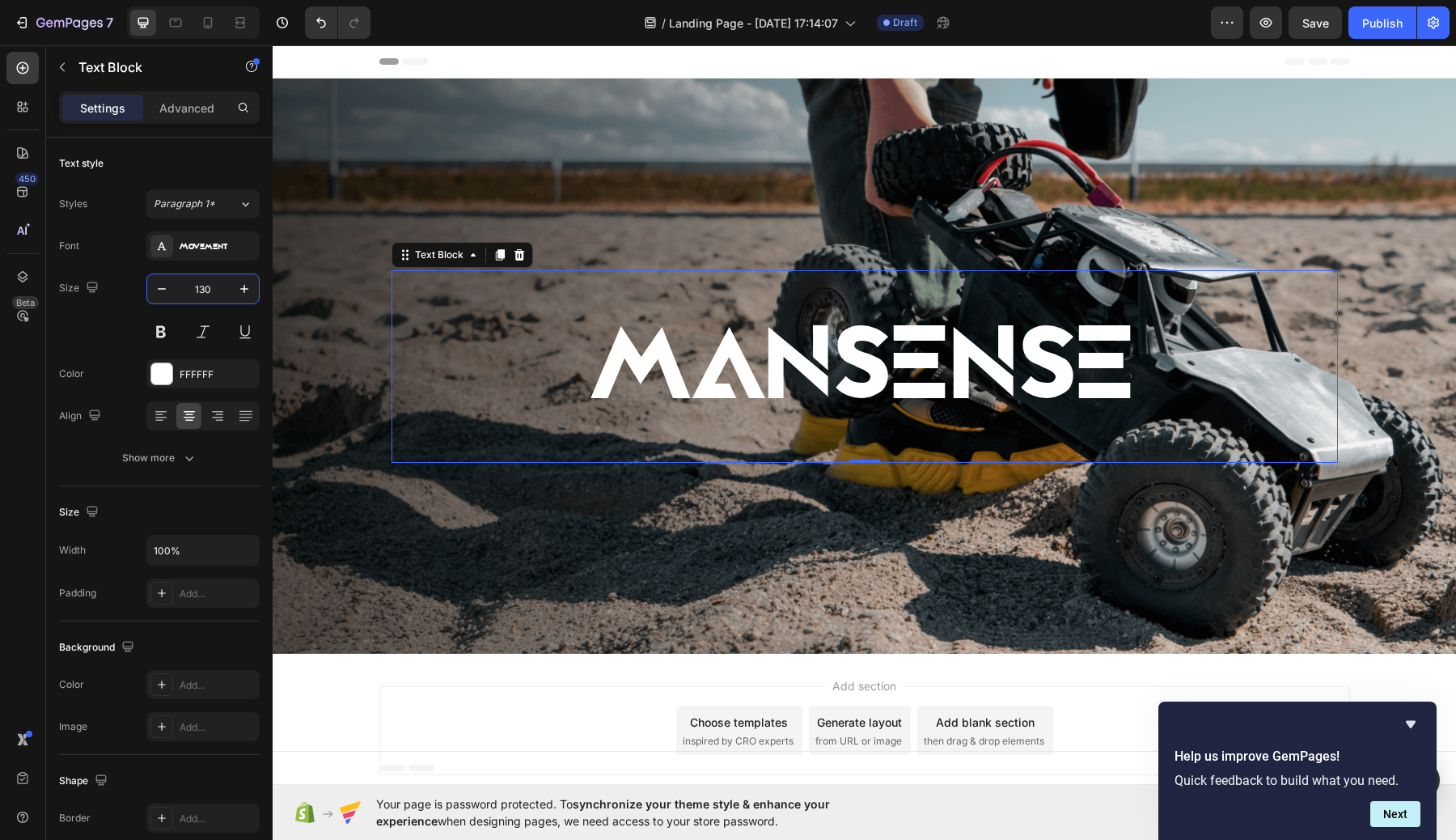
type input "130"
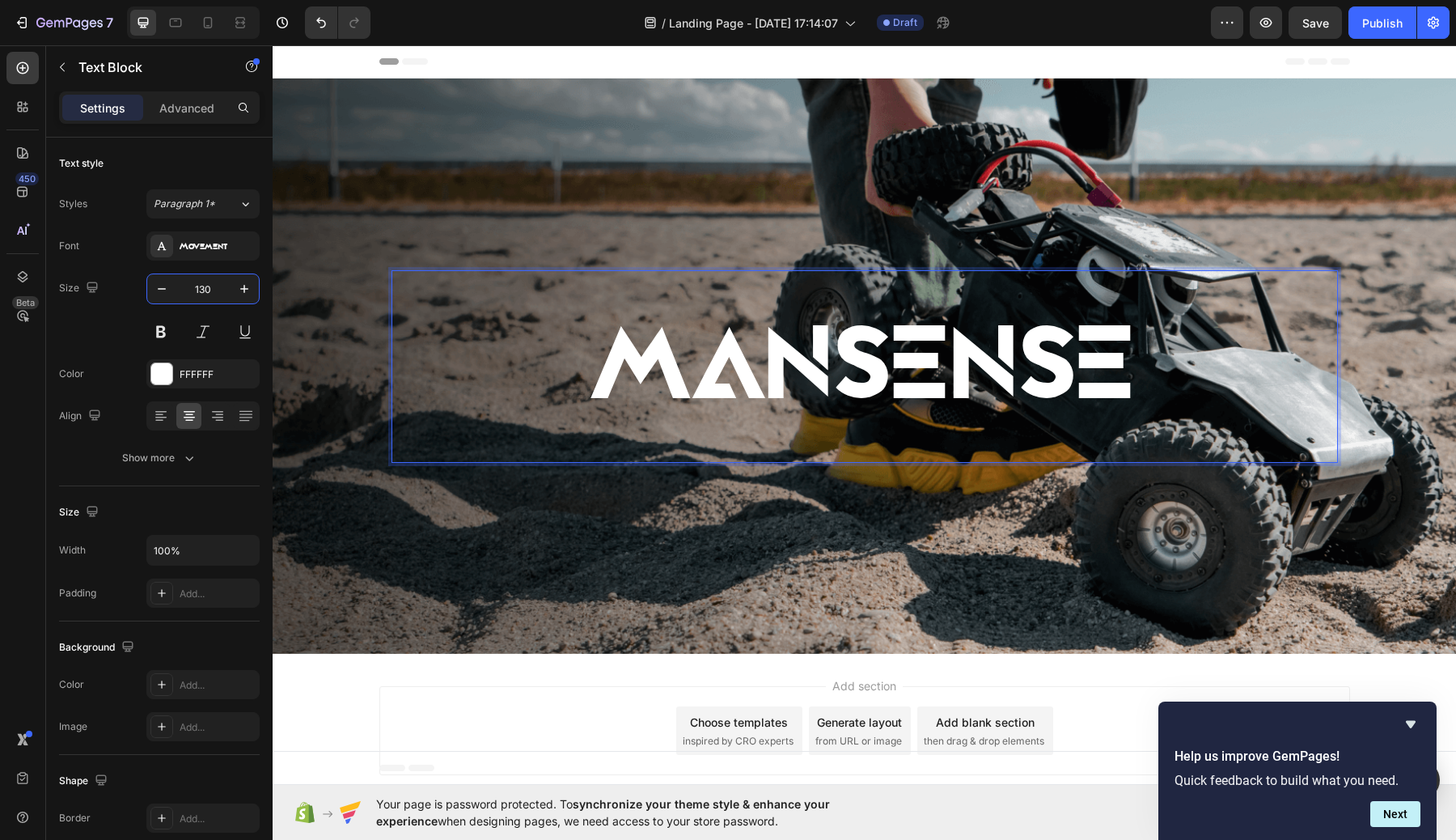
click at [796, 378] on p "MANSENSE" at bounding box center [865, 367] width 943 height 189
drag, startPoint x: 860, startPoint y: 404, endPoint x: 859, endPoint y: 314, distance: 90.0
click at [859, 314] on p "MANSENSE" at bounding box center [865, 367] width 943 height 189
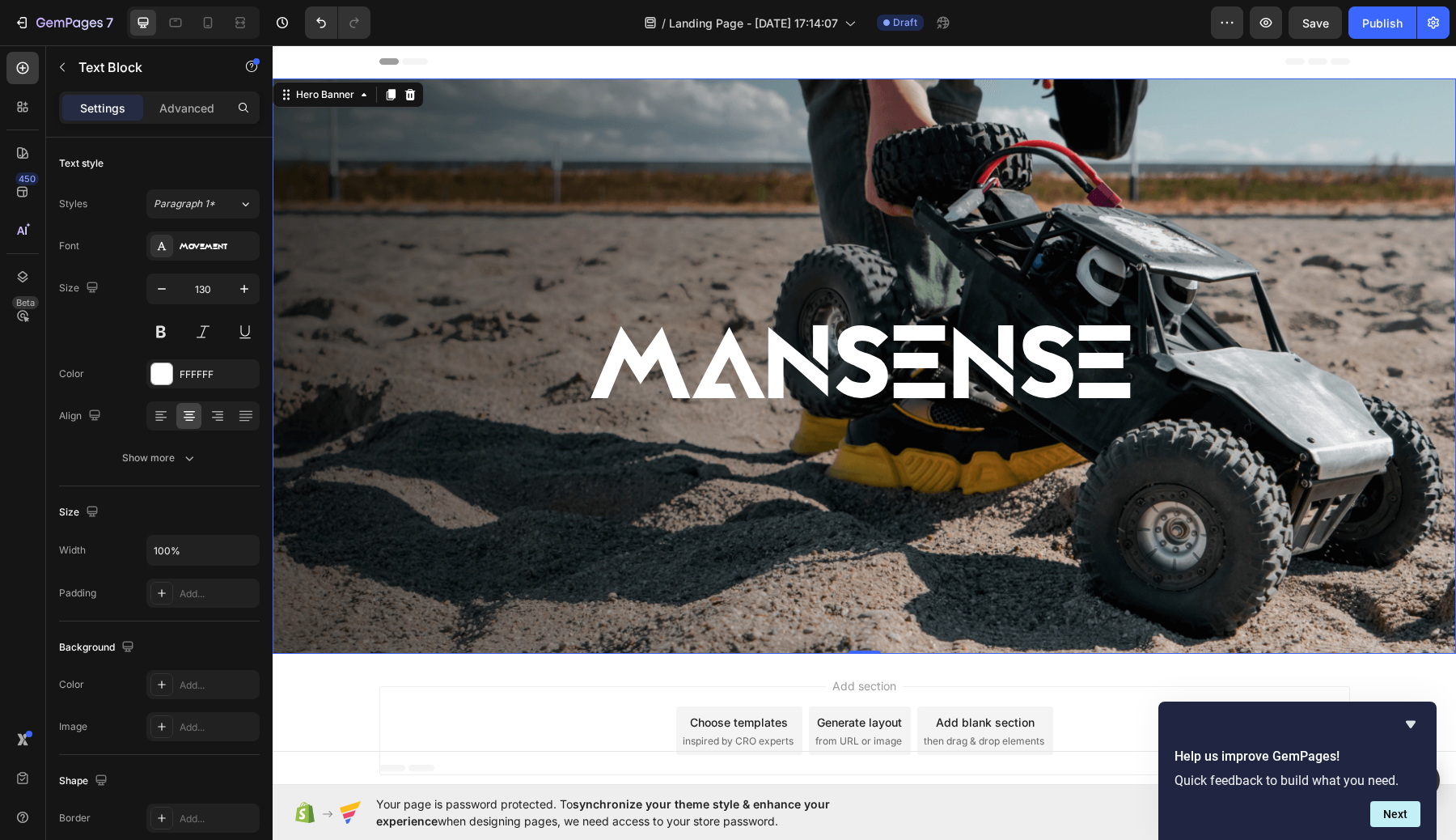
click at [867, 205] on div "Background Image" at bounding box center [864, 366] width 1183 height 575
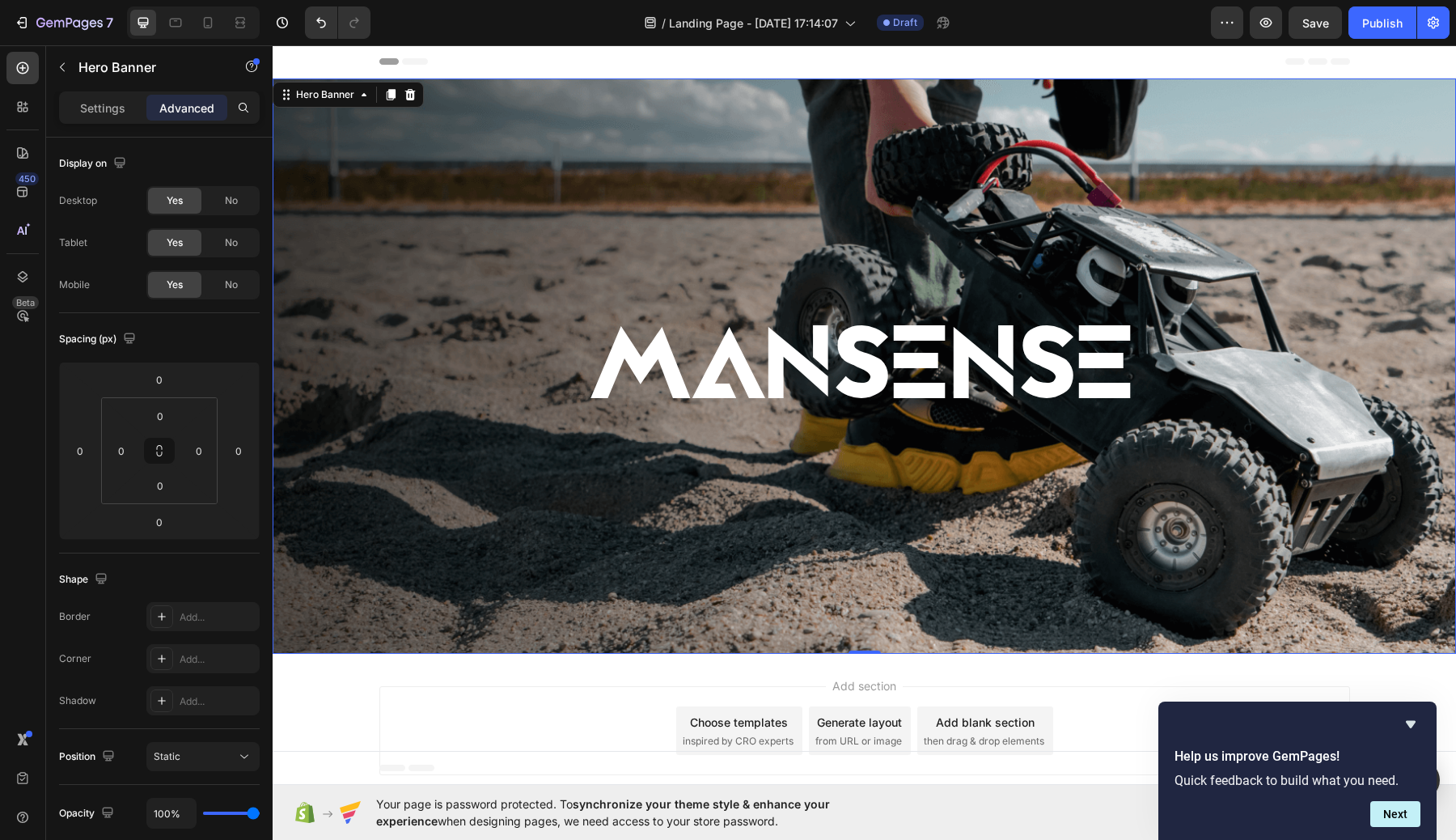
click at [867, 345] on p "MANSENSE" at bounding box center [865, 367] width 943 height 189
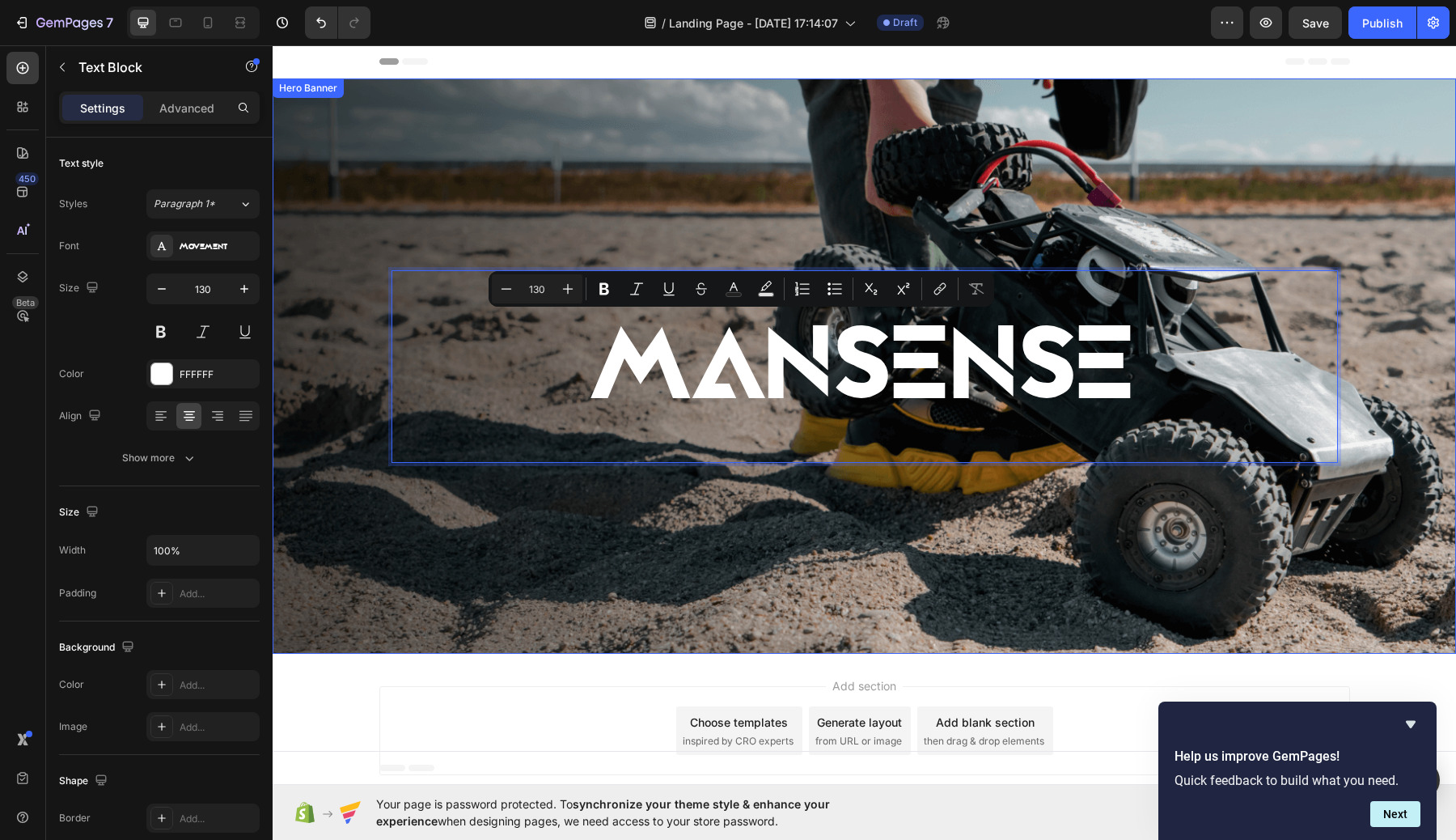
drag, startPoint x: 867, startPoint y: 356, endPoint x: 867, endPoint y: 188, distance: 168.0
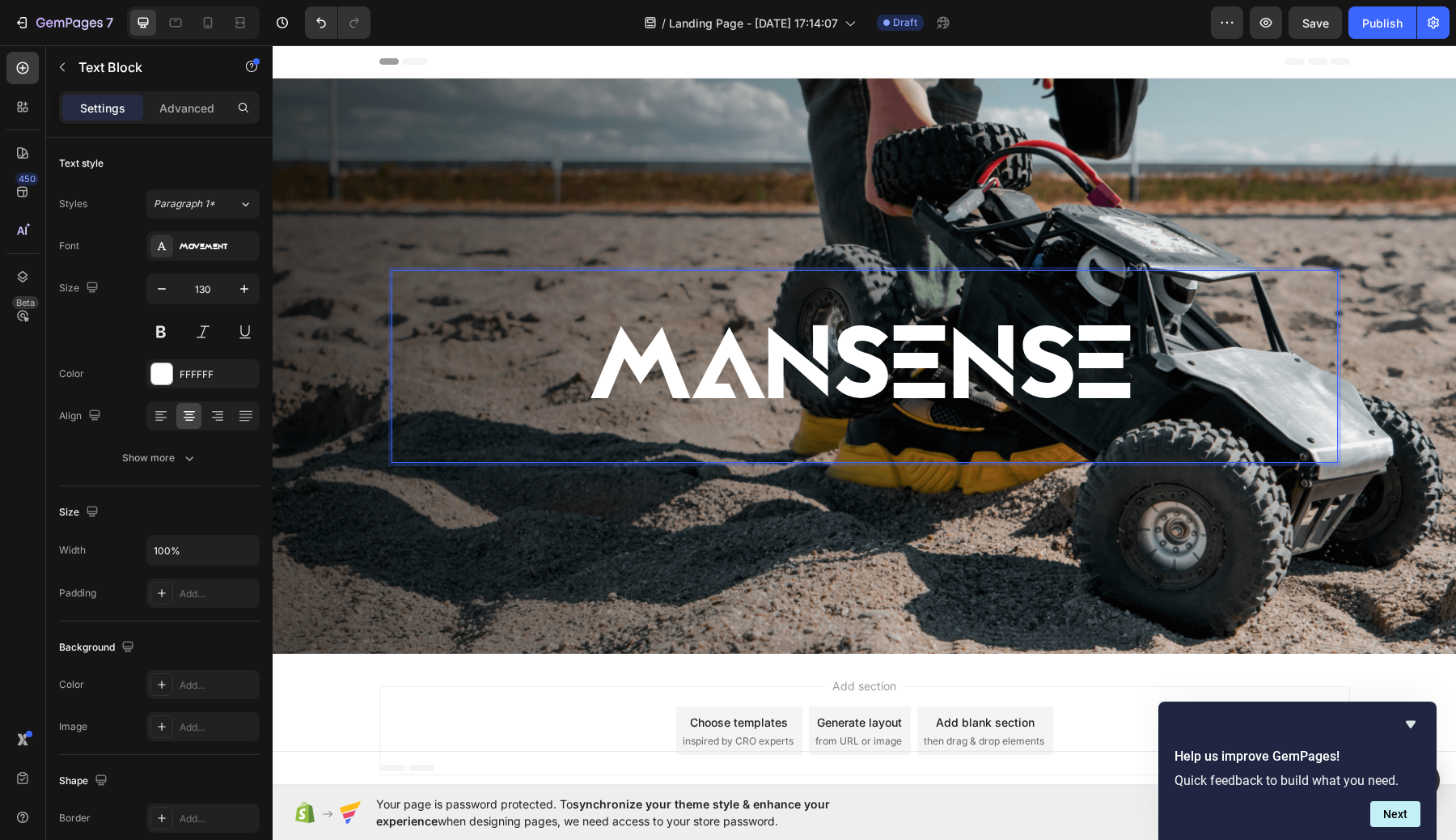
click at [1014, 363] on p "MANSENSE" at bounding box center [865, 367] width 943 height 189
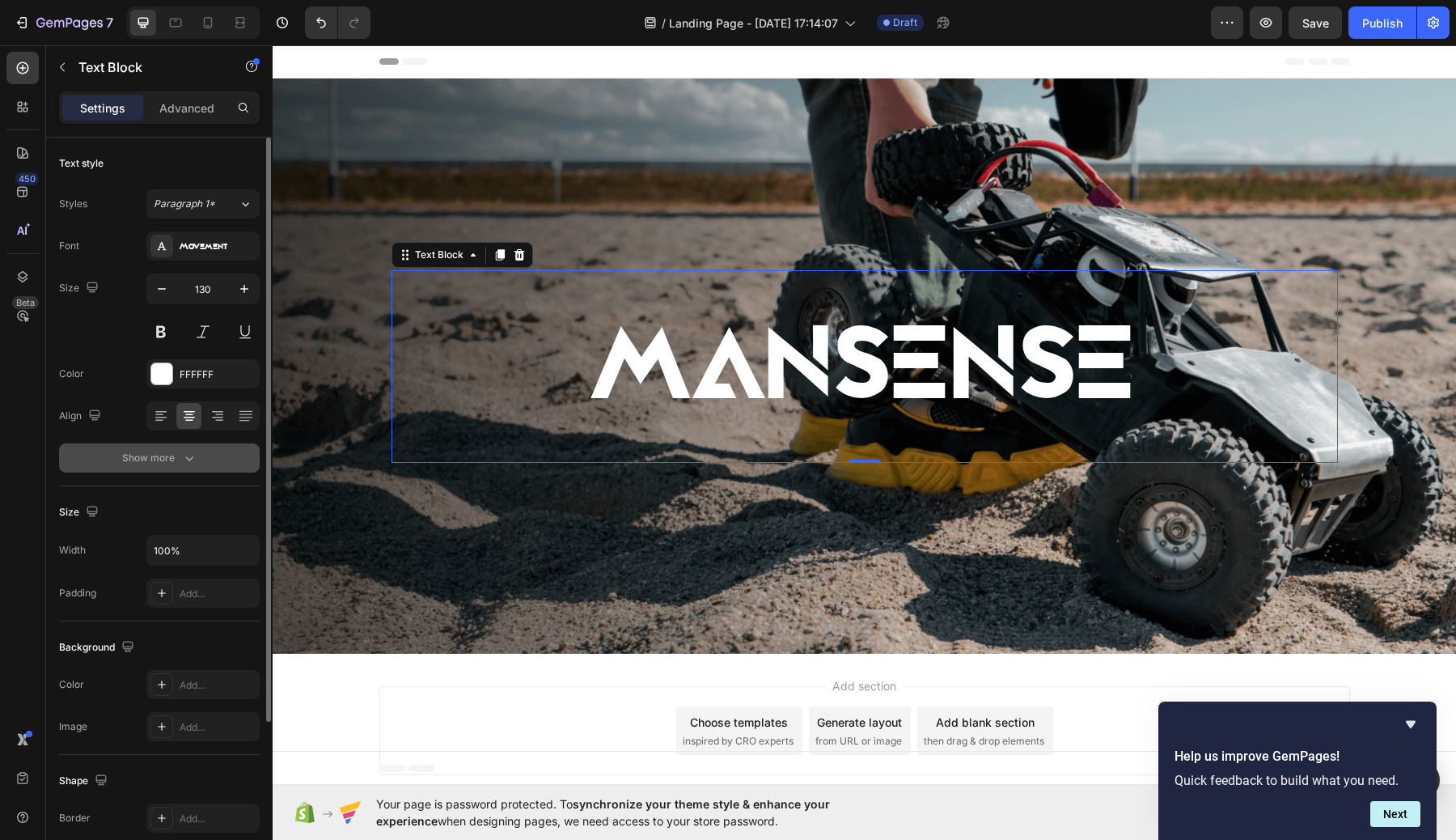
click at [147, 455] on div "Show more" at bounding box center [160, 457] width 75 height 16
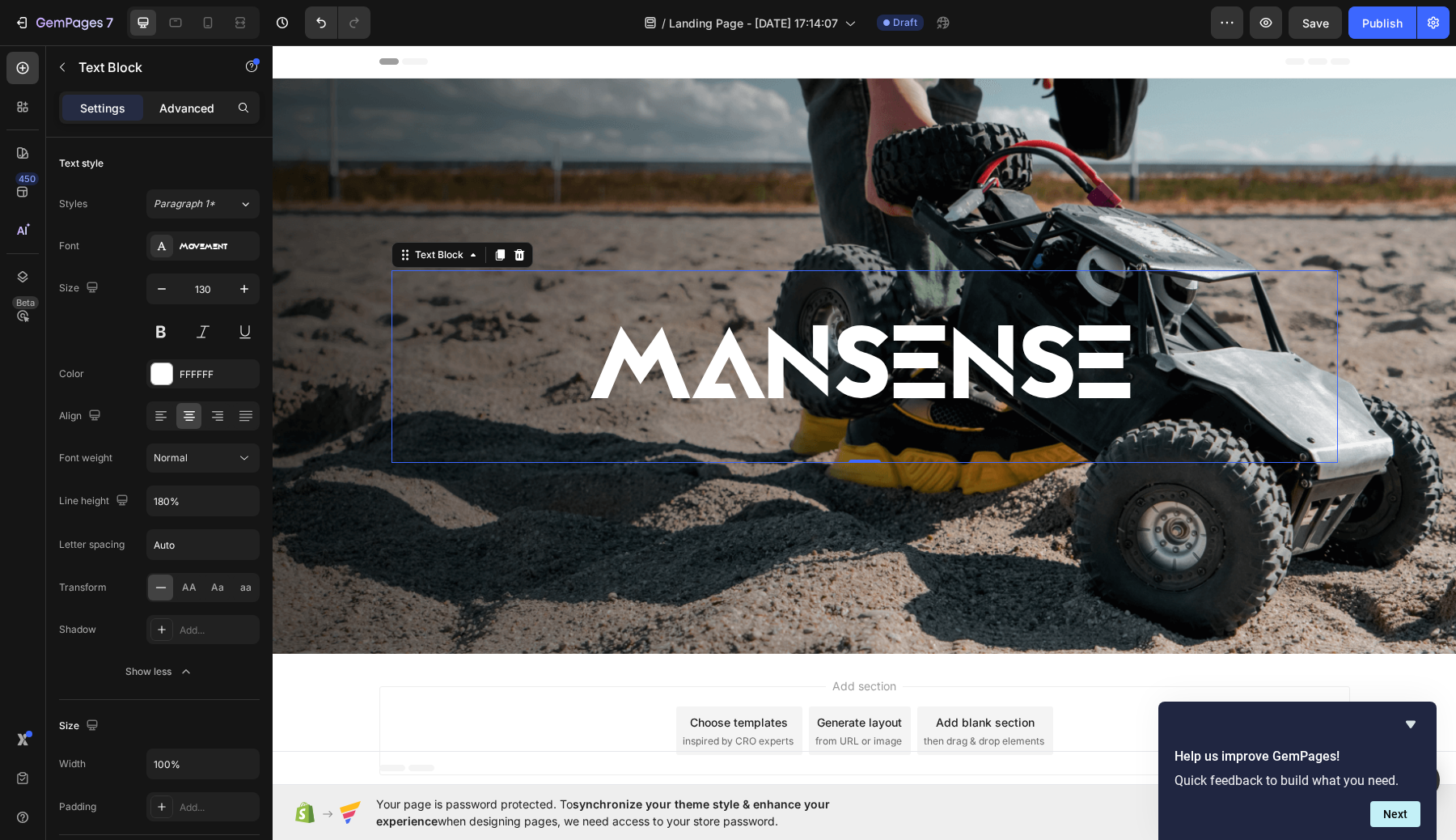
click at [177, 102] on p "Advanced" at bounding box center [187, 107] width 55 height 17
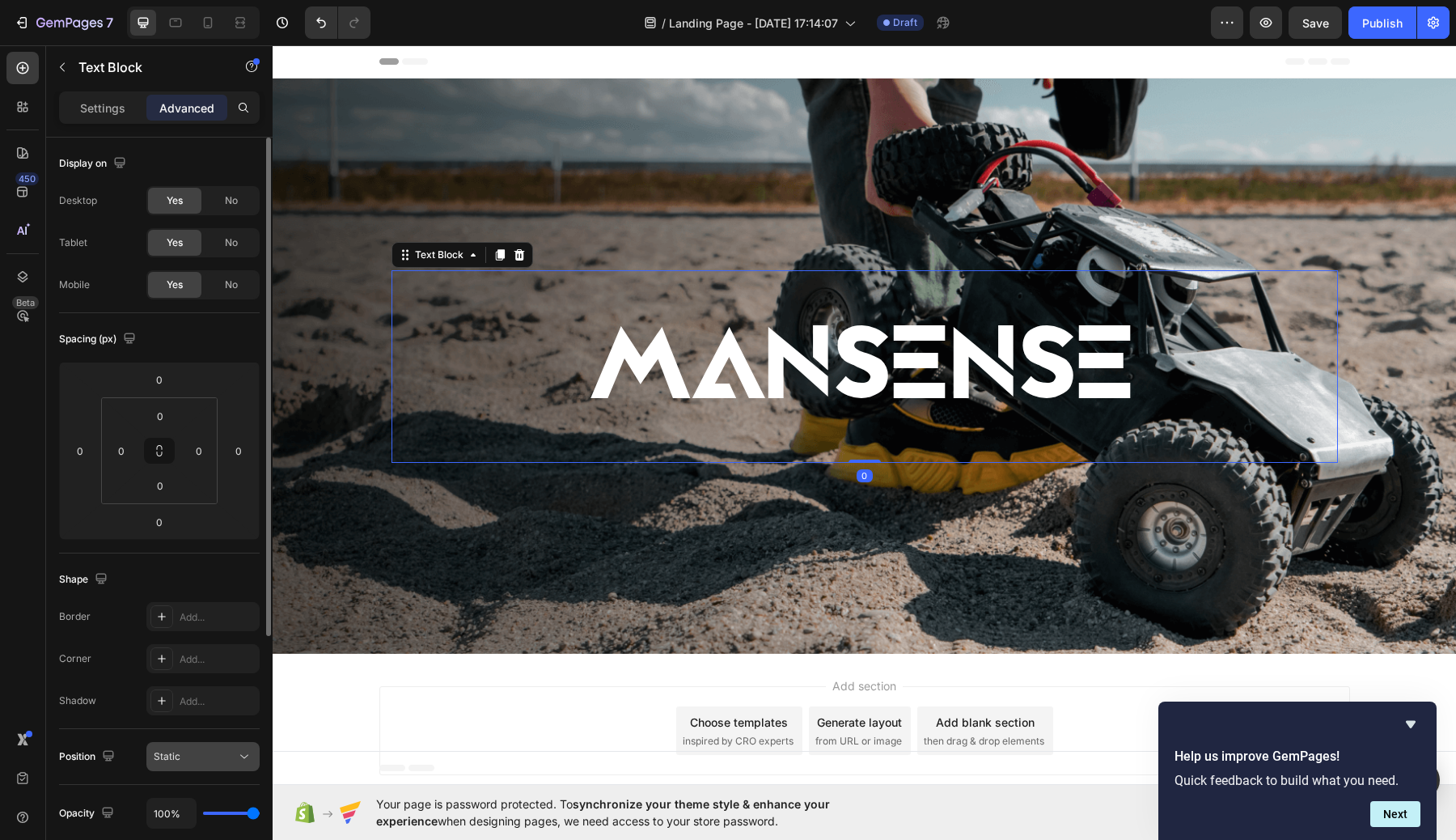
click at [205, 760] on div "Static" at bounding box center [195, 756] width 83 height 15
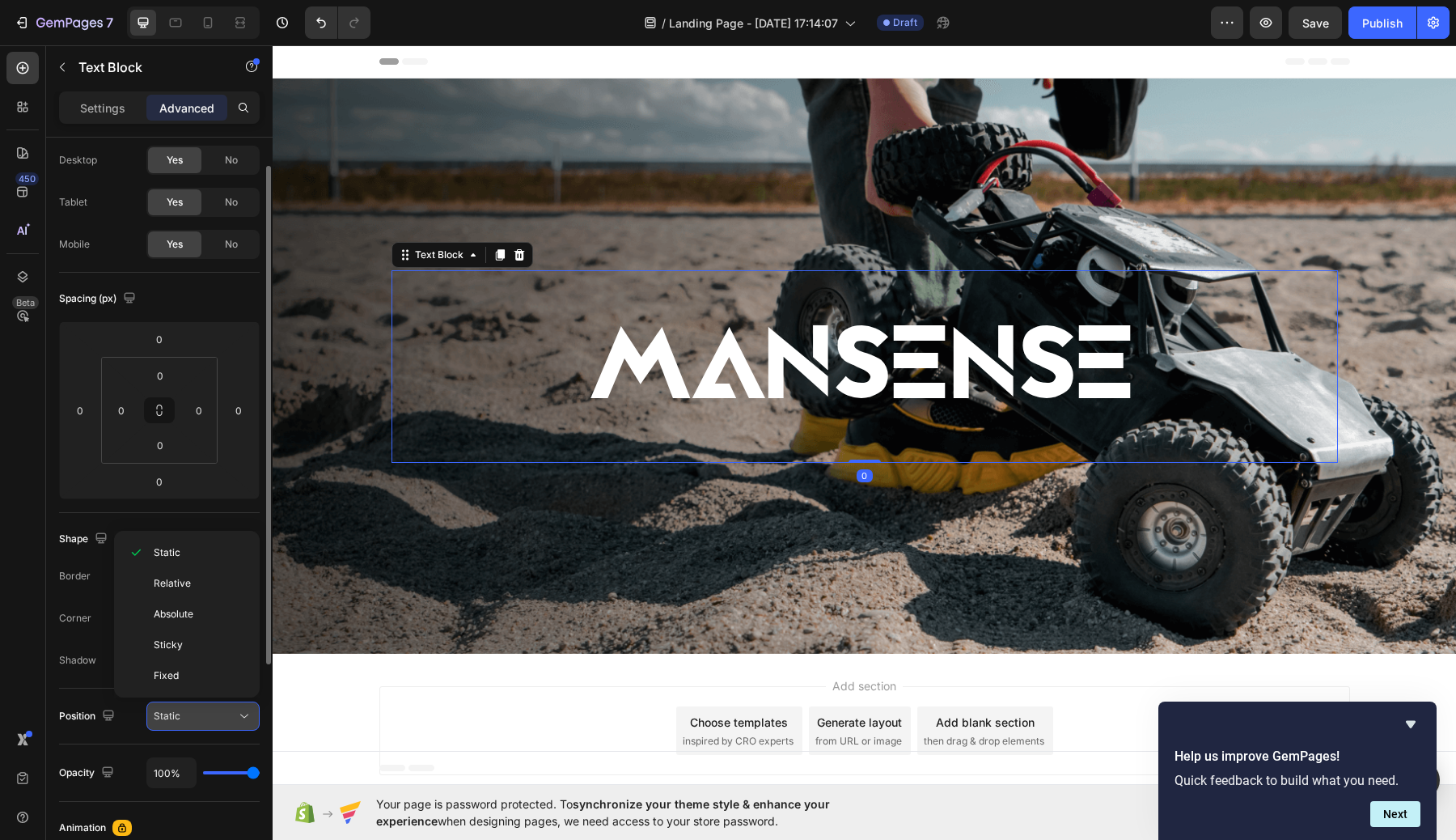
scroll to position [41, 0]
click at [114, 115] on div "Settings" at bounding box center [103, 107] width 81 height 26
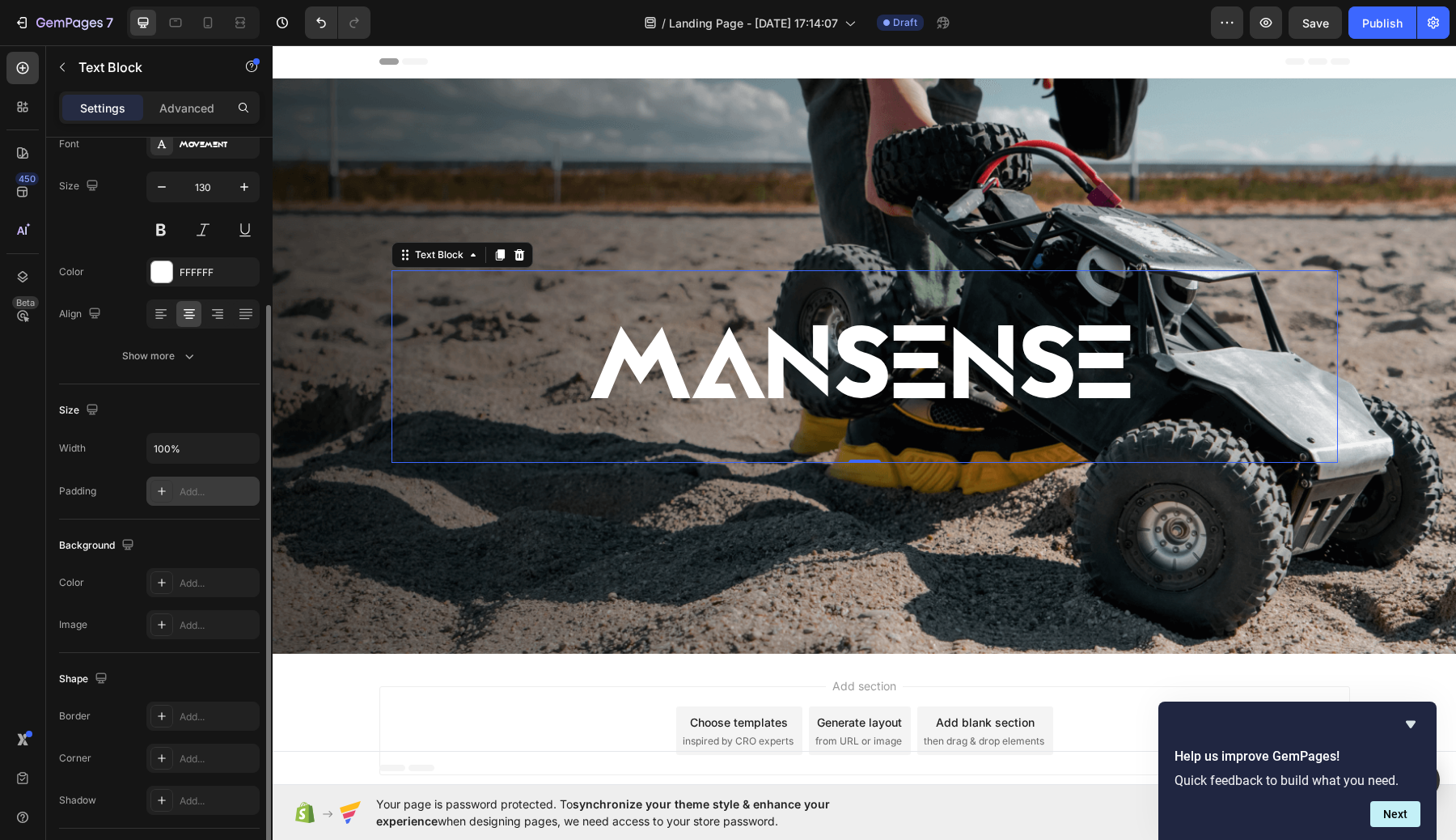
scroll to position [210, 0]
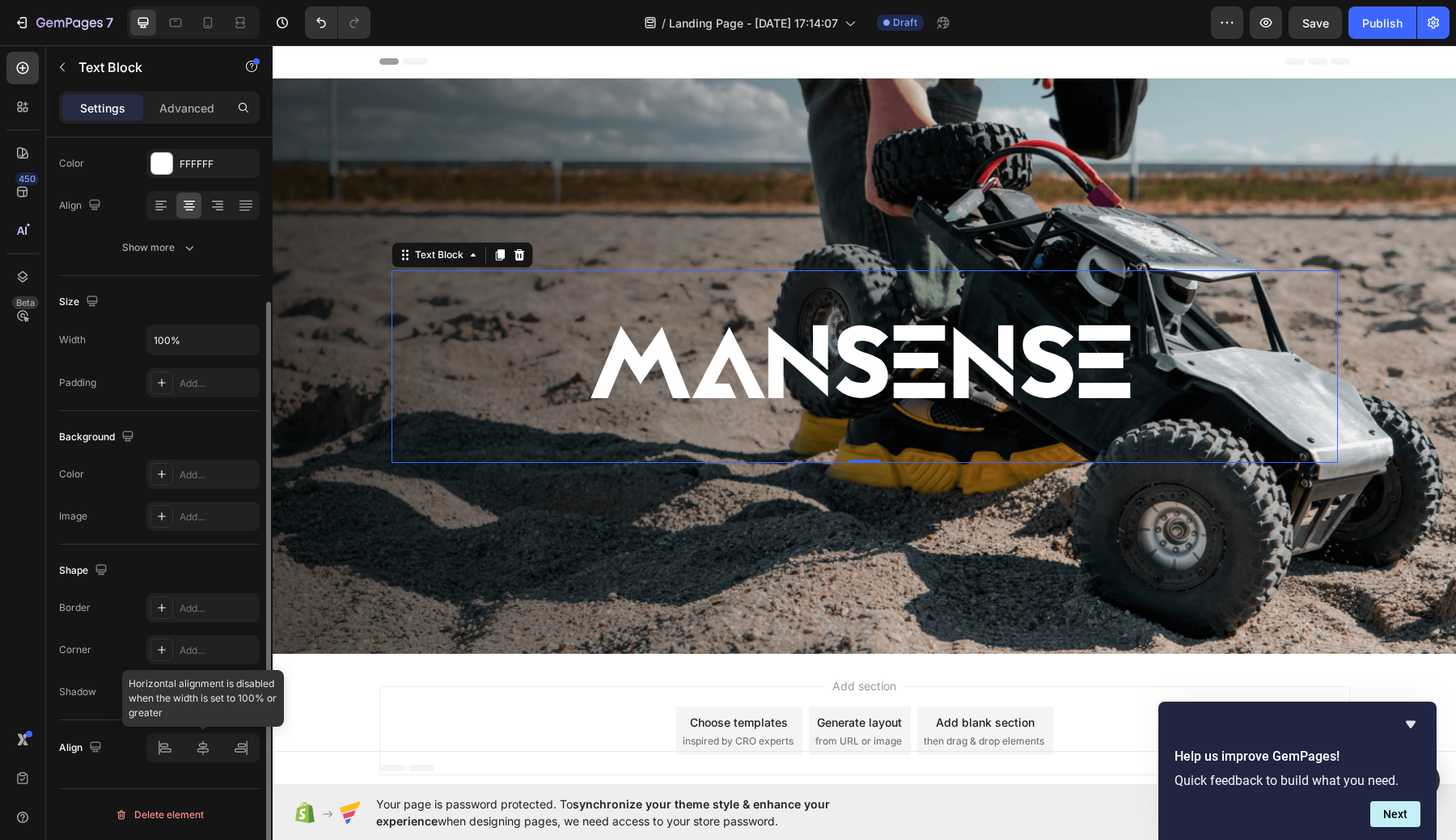
click at [205, 748] on div at bounding box center [203, 747] width 113 height 30
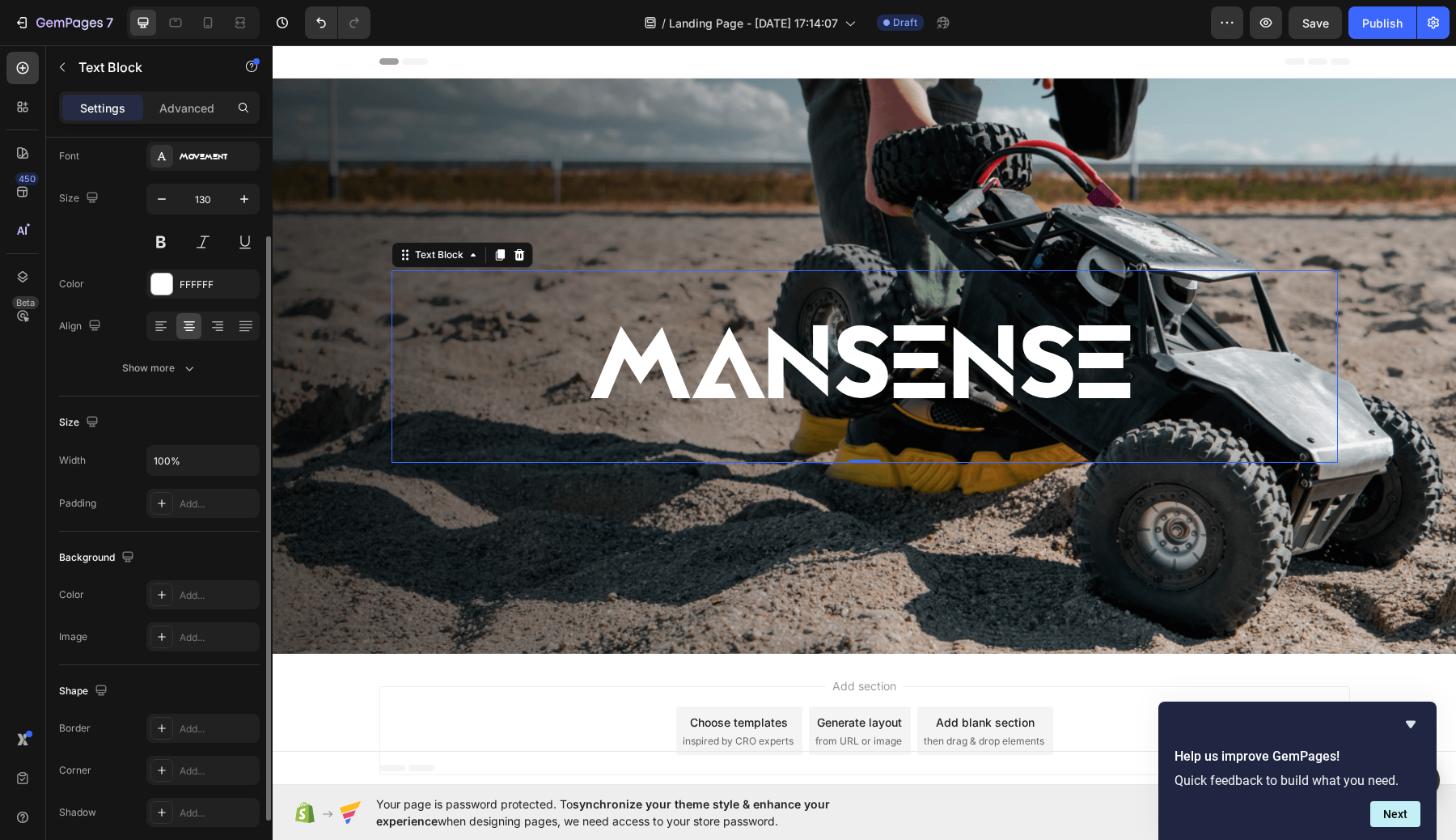
scroll to position [0, 0]
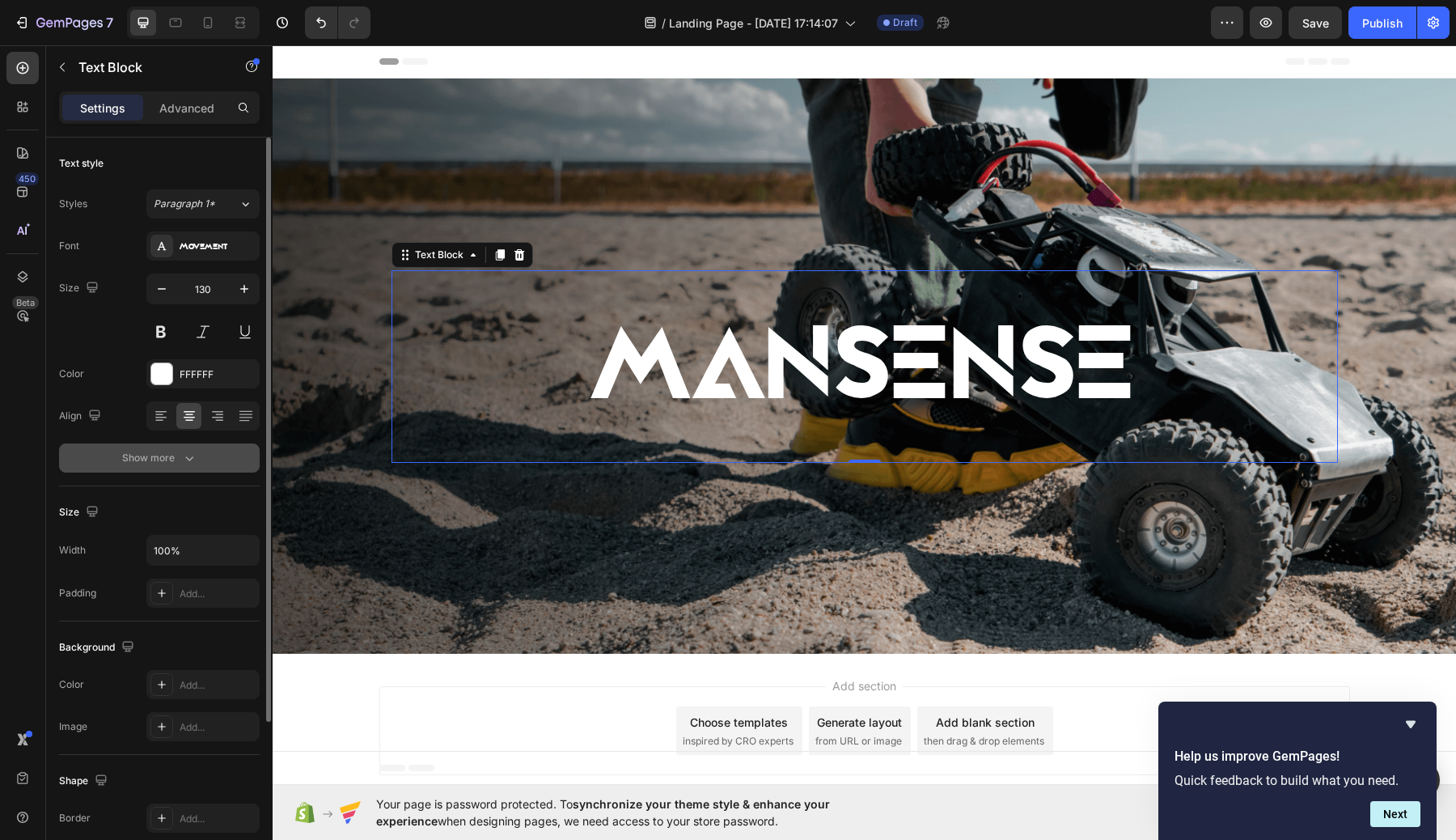
click at [191, 457] on icon "button" at bounding box center [189, 458] width 8 height 5
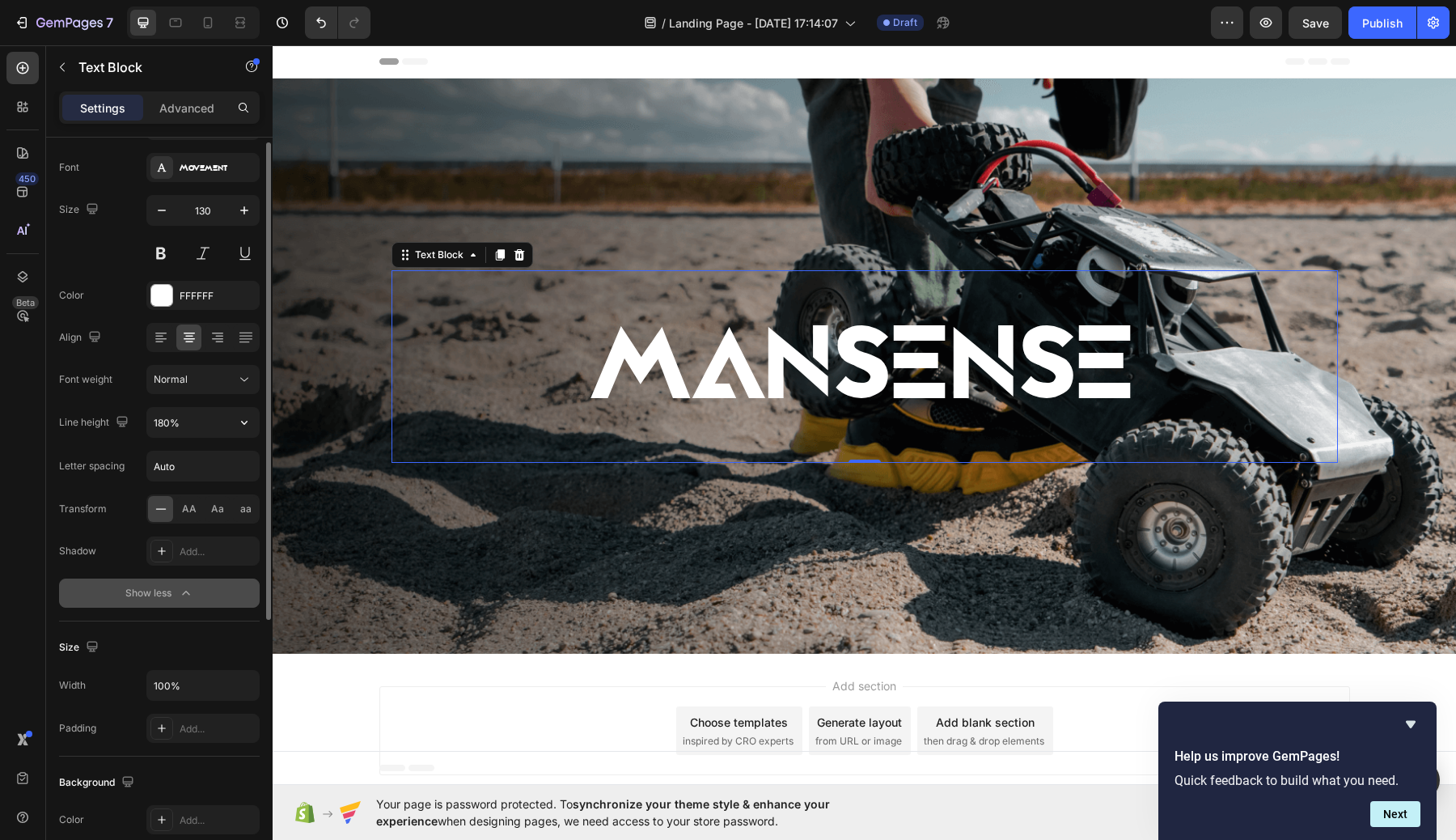
scroll to position [89, 0]
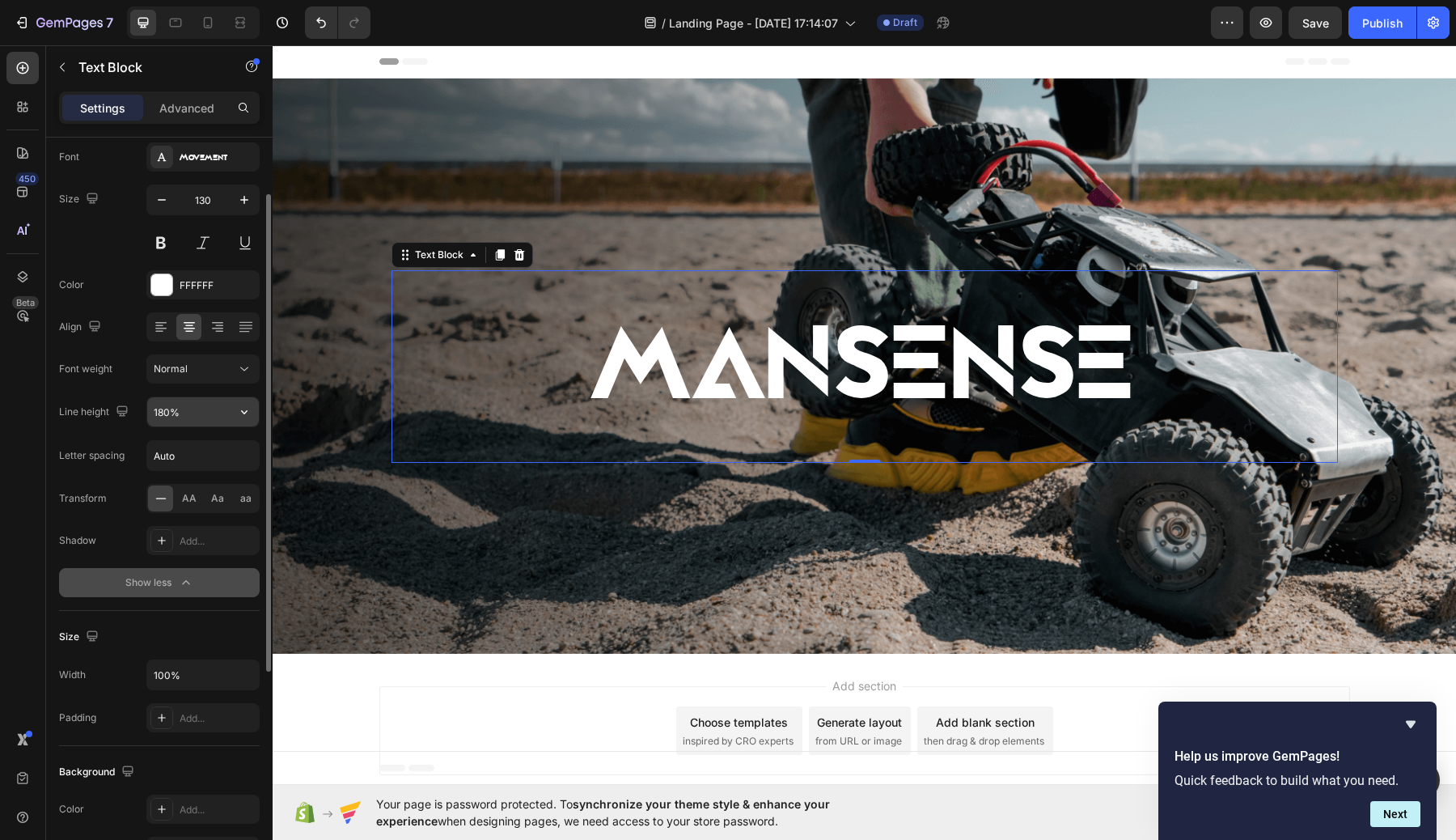
click at [199, 411] on input "180%" at bounding box center [202, 412] width 111 height 30
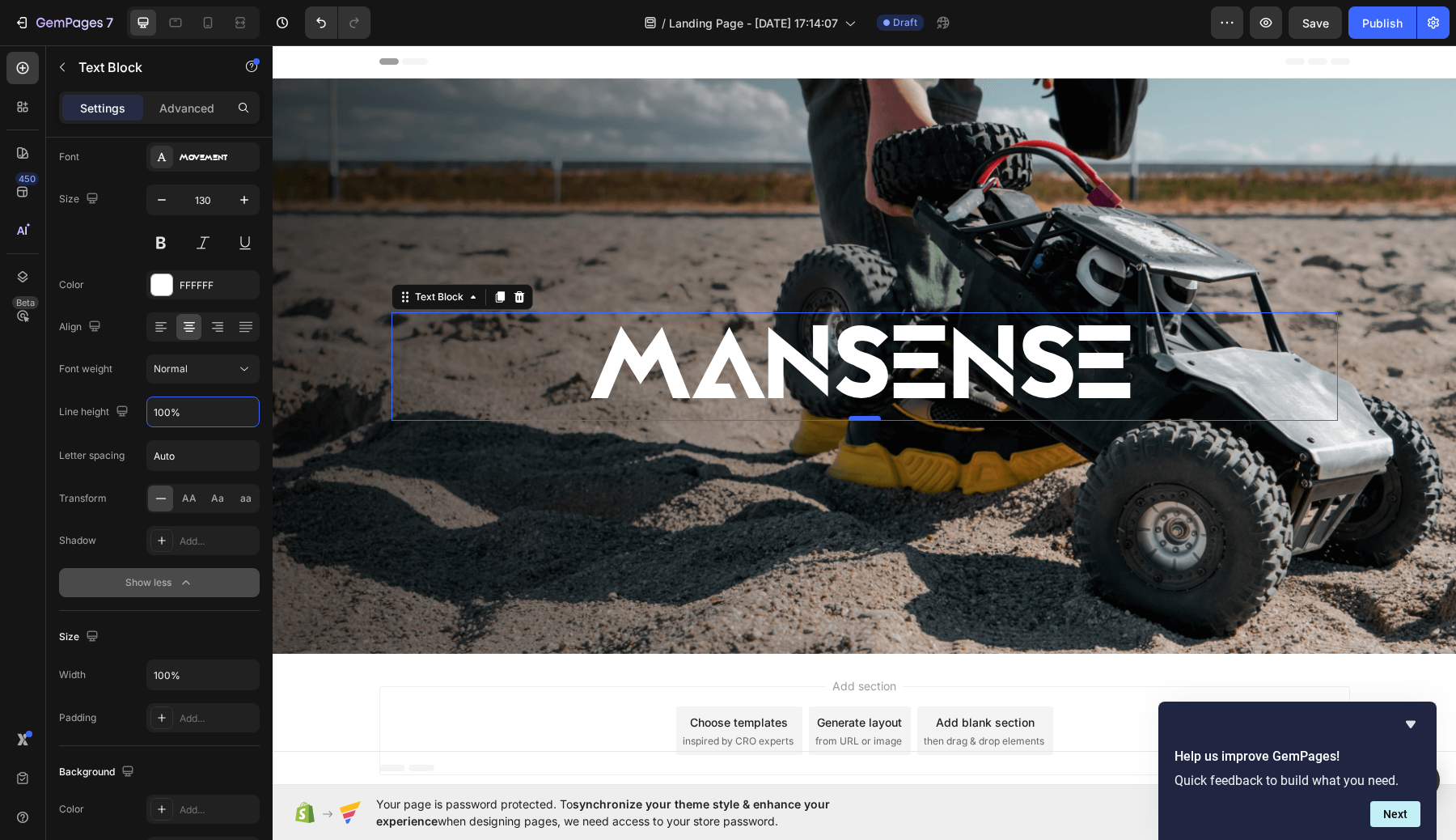
type input "100%"
click at [875, 416] on div at bounding box center [865, 418] width 33 height 5
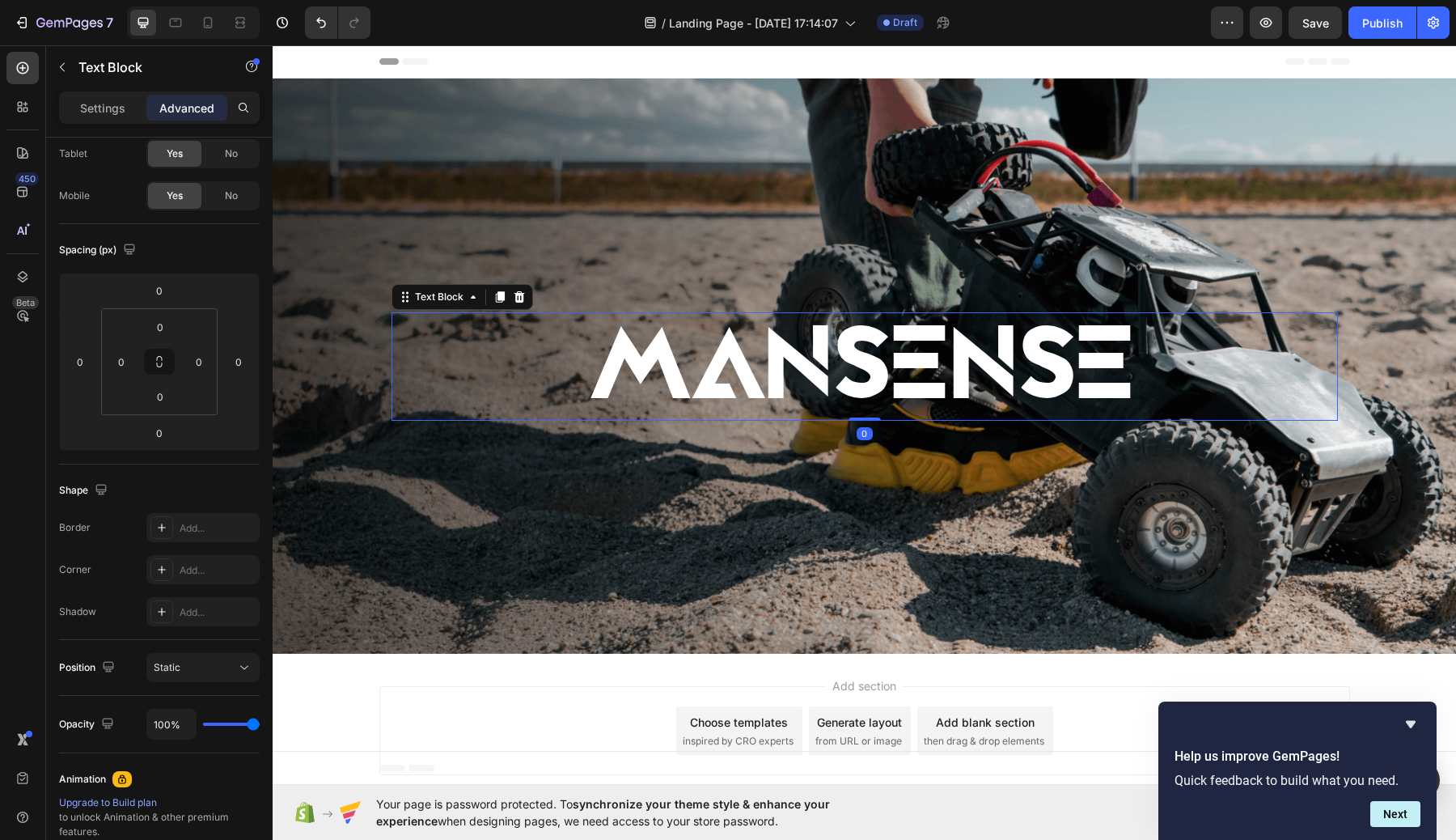
drag, startPoint x: 875, startPoint y: 415, endPoint x: 875, endPoint y: 386, distance: 29.0
click at [875, 386] on div "MANSENSE Text Block 0" at bounding box center [865, 367] width 946 height 108
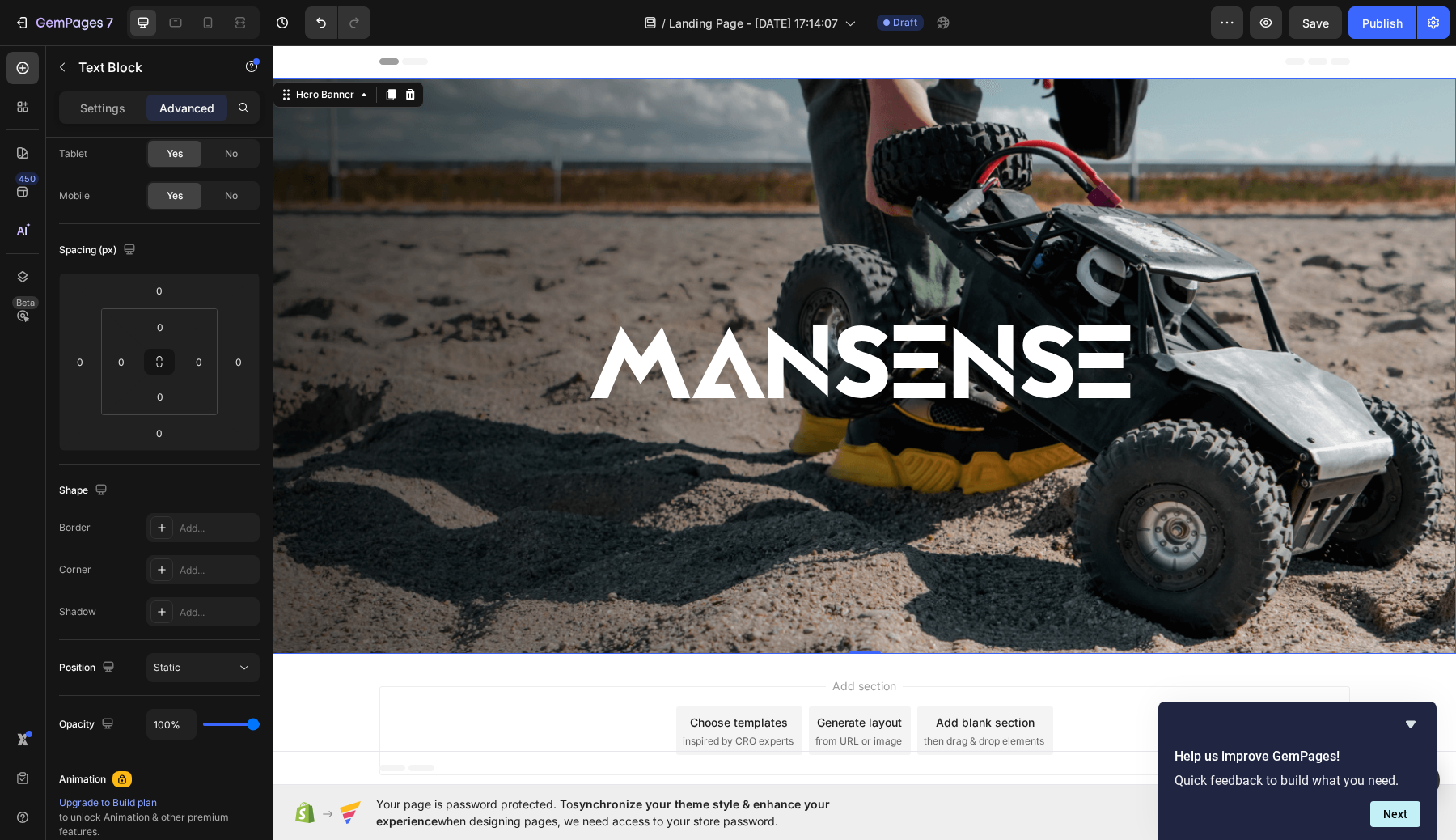
click at [867, 309] on div "MANSENSE Text Block" at bounding box center [865, 366] width 971 height 160
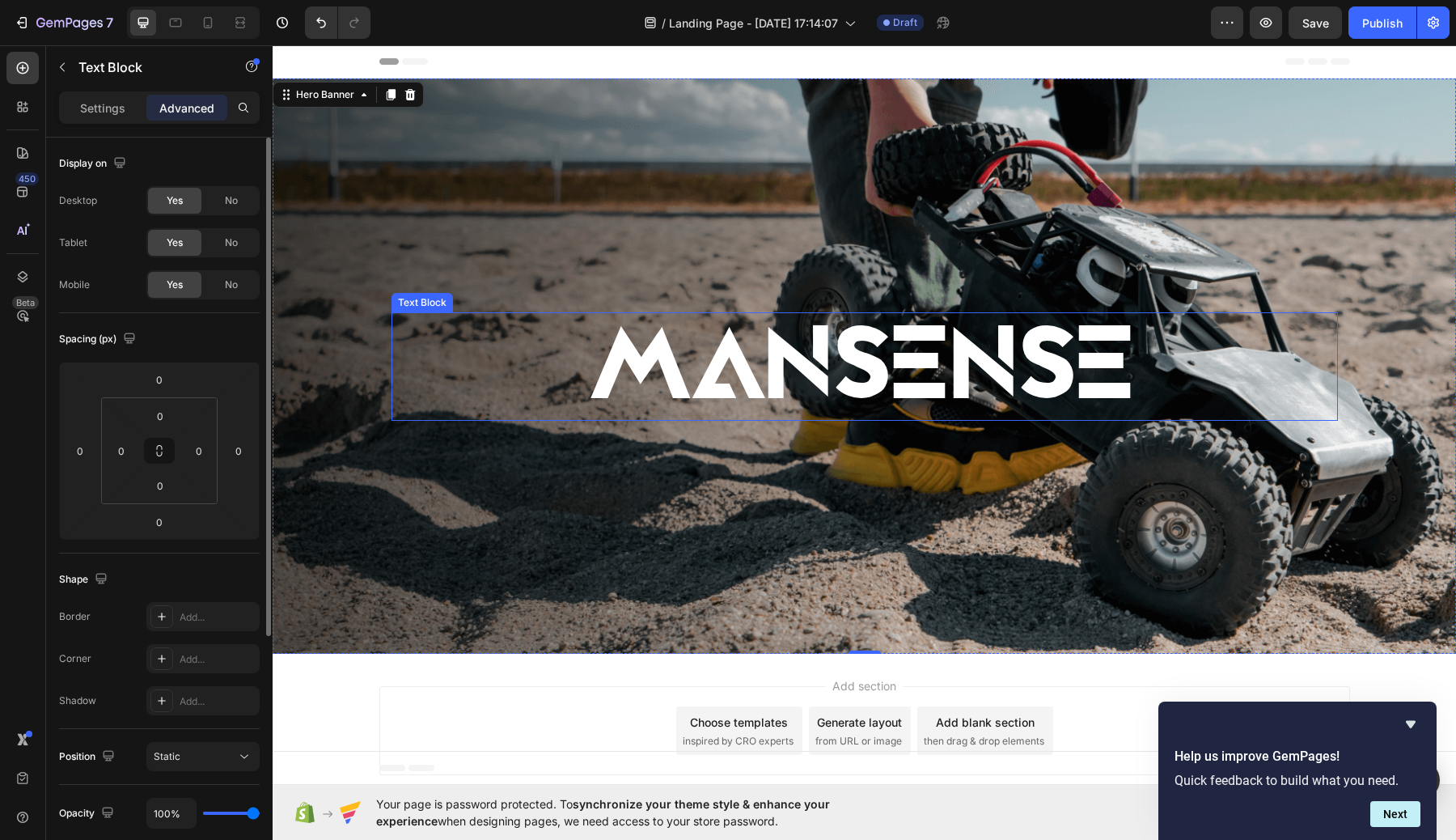
click at [875, 338] on p "MANSENSE" at bounding box center [865, 366] width 943 height 105
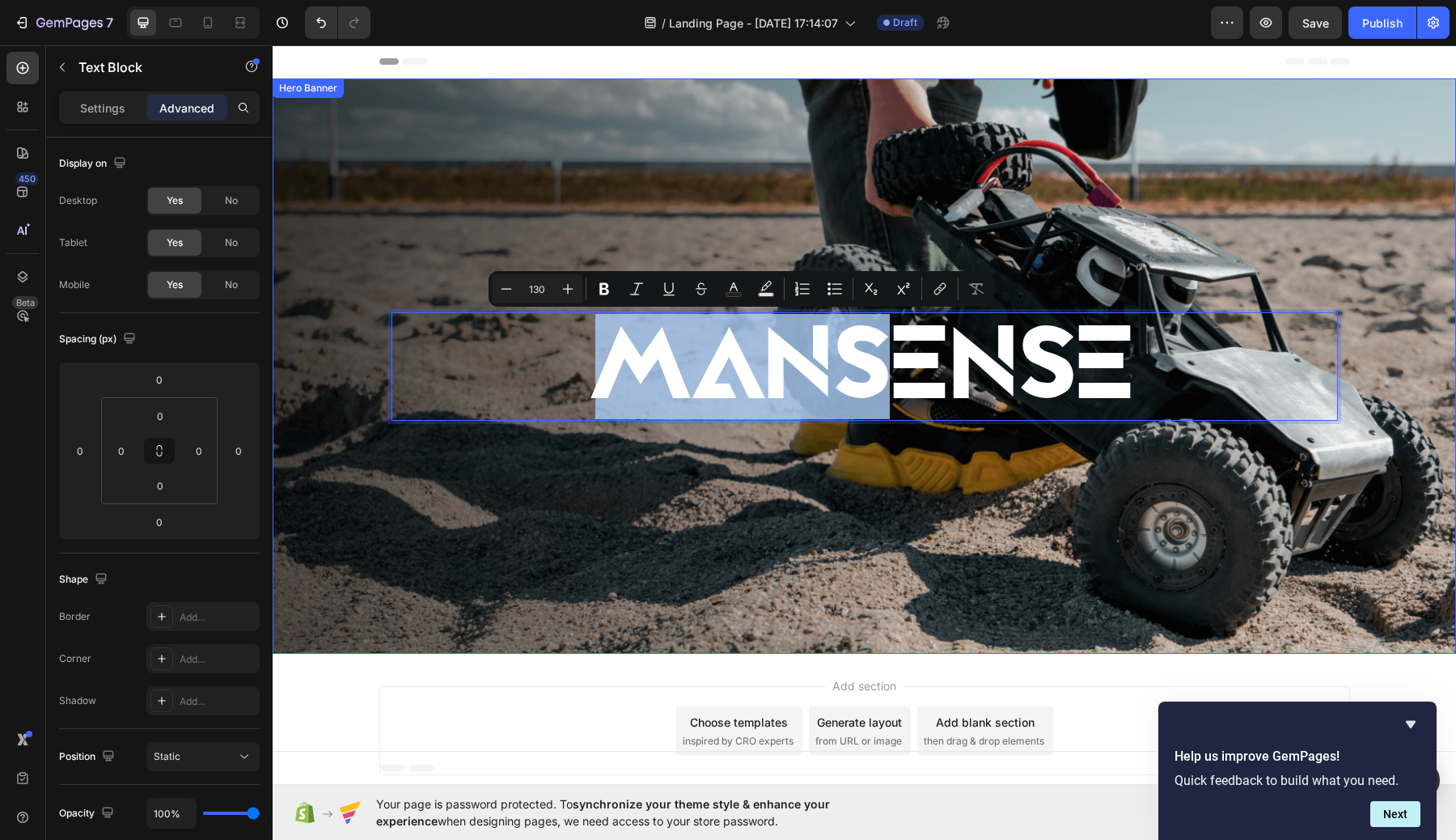
drag, startPoint x: 873, startPoint y: 314, endPoint x: 873, endPoint y: 304, distance: 10.0
click at [916, 355] on p "MANSENSE" at bounding box center [865, 366] width 943 height 105
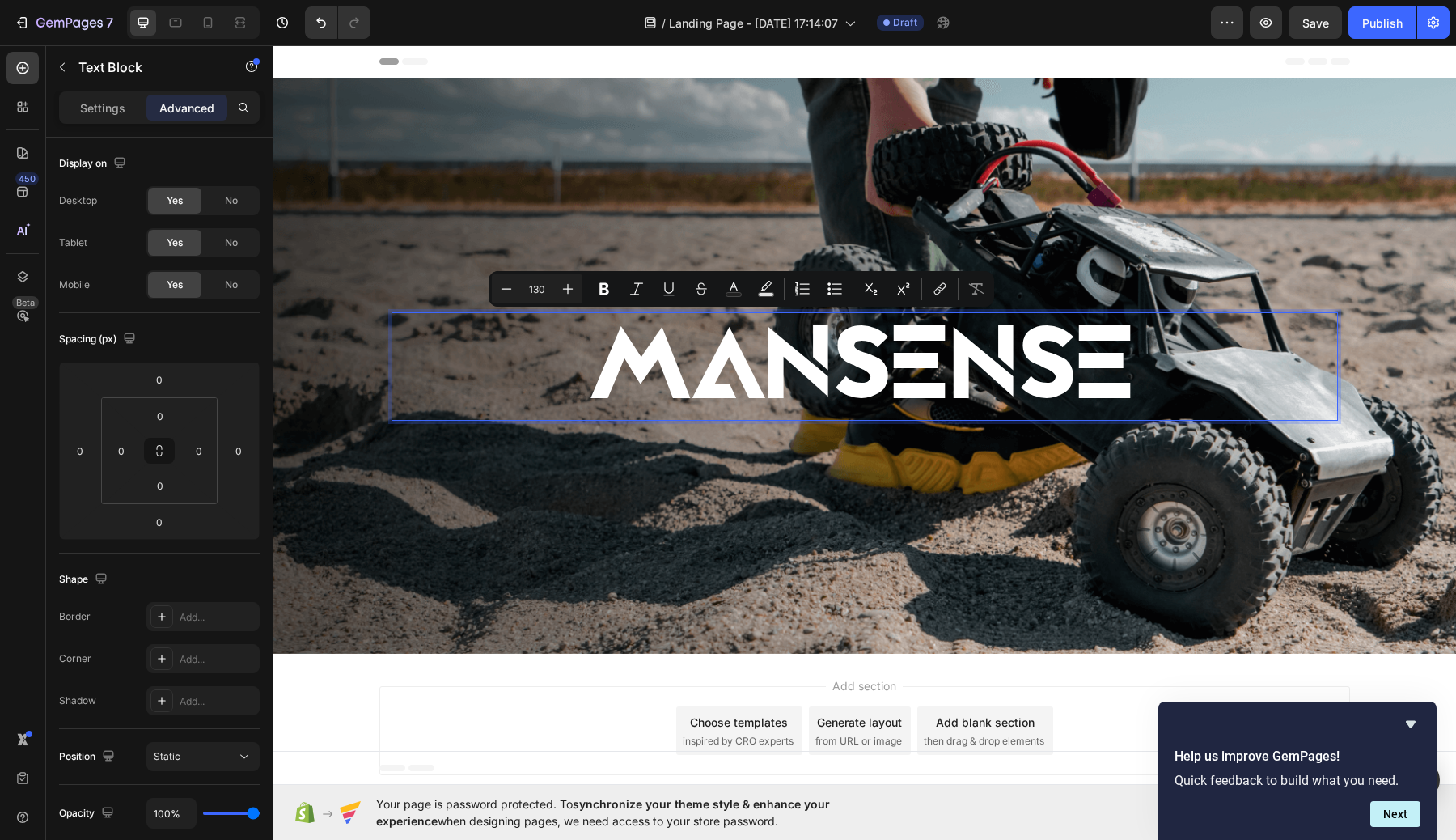
click at [943, 375] on p "MANSENSE" at bounding box center [865, 366] width 943 height 105
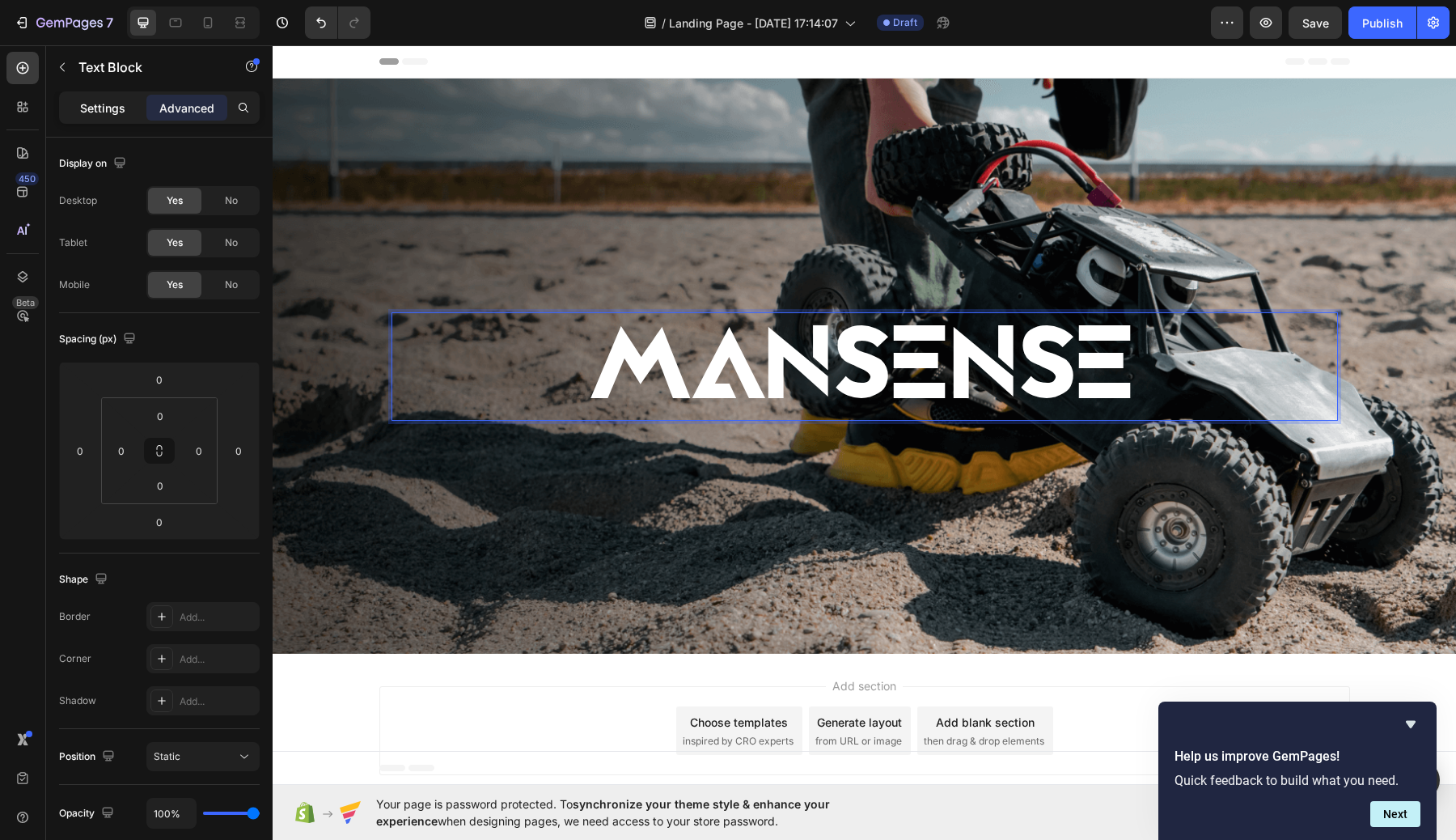
click at [112, 110] on p "Settings" at bounding box center [103, 107] width 45 height 17
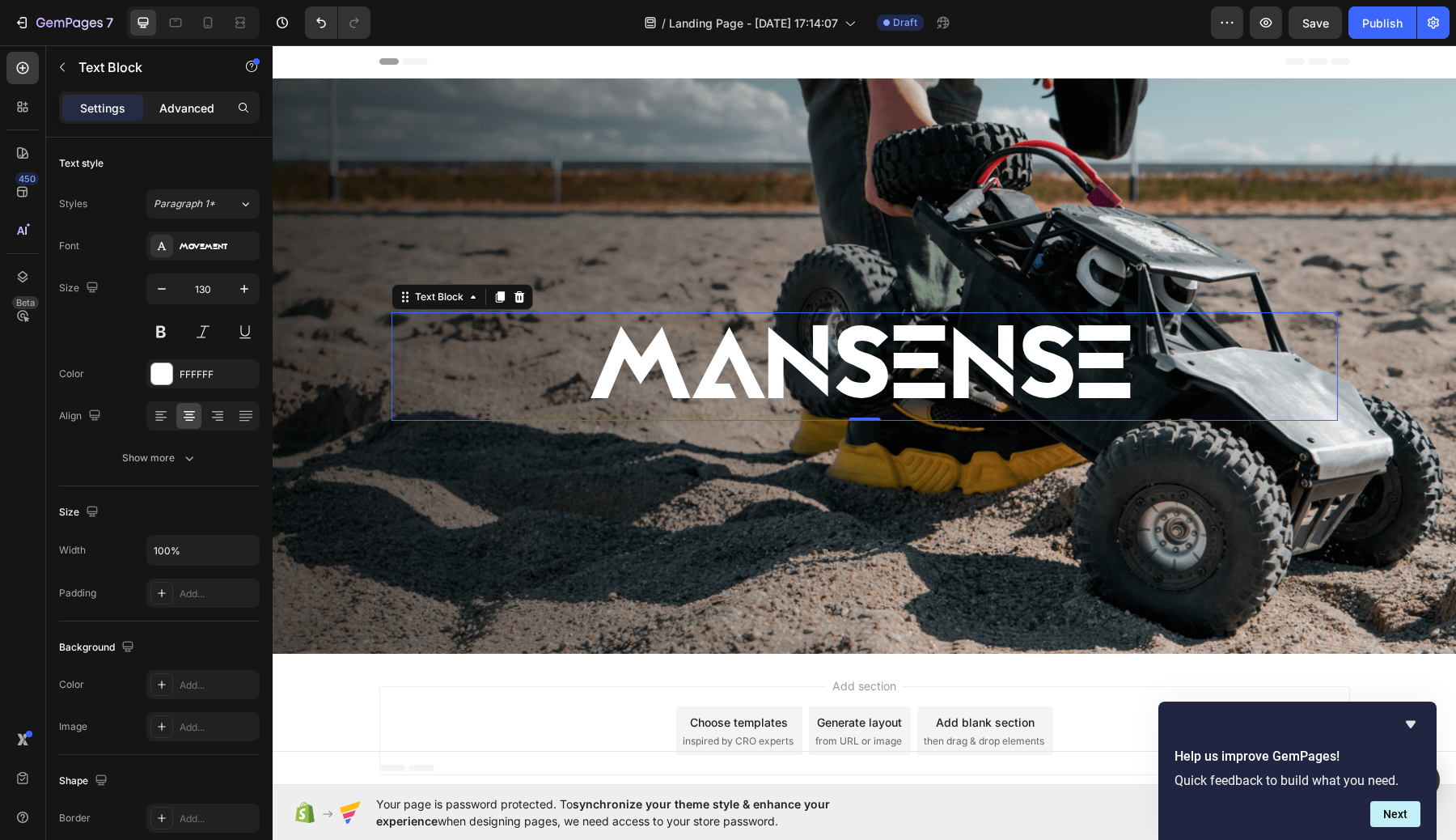
click at [187, 105] on p "Advanced" at bounding box center [187, 107] width 55 height 17
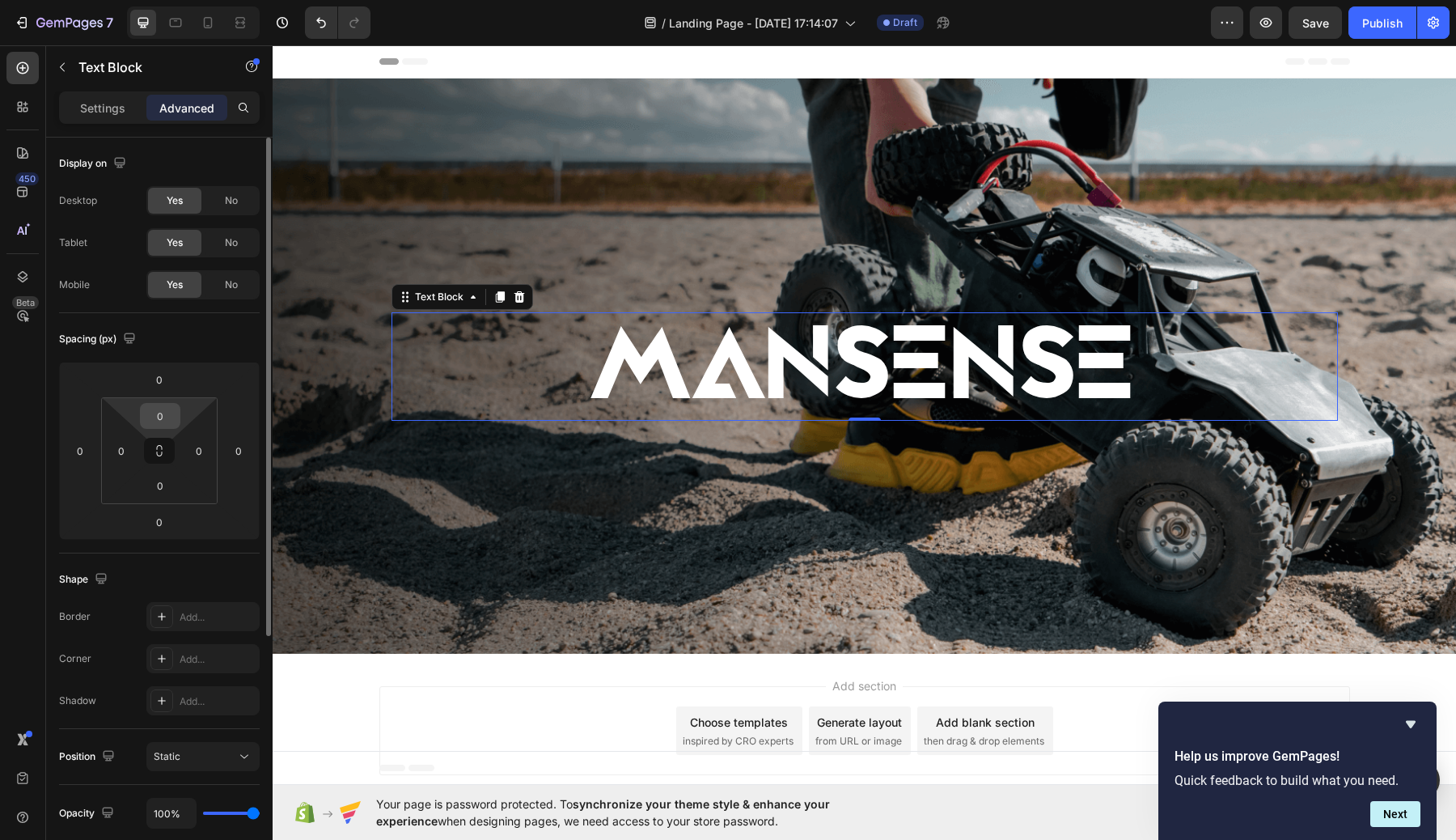
click at [179, 419] on div "0" at bounding box center [160, 416] width 40 height 26
click at [168, 425] on input "0" at bounding box center [160, 415] width 33 height 25
type input "5"
type input "15"
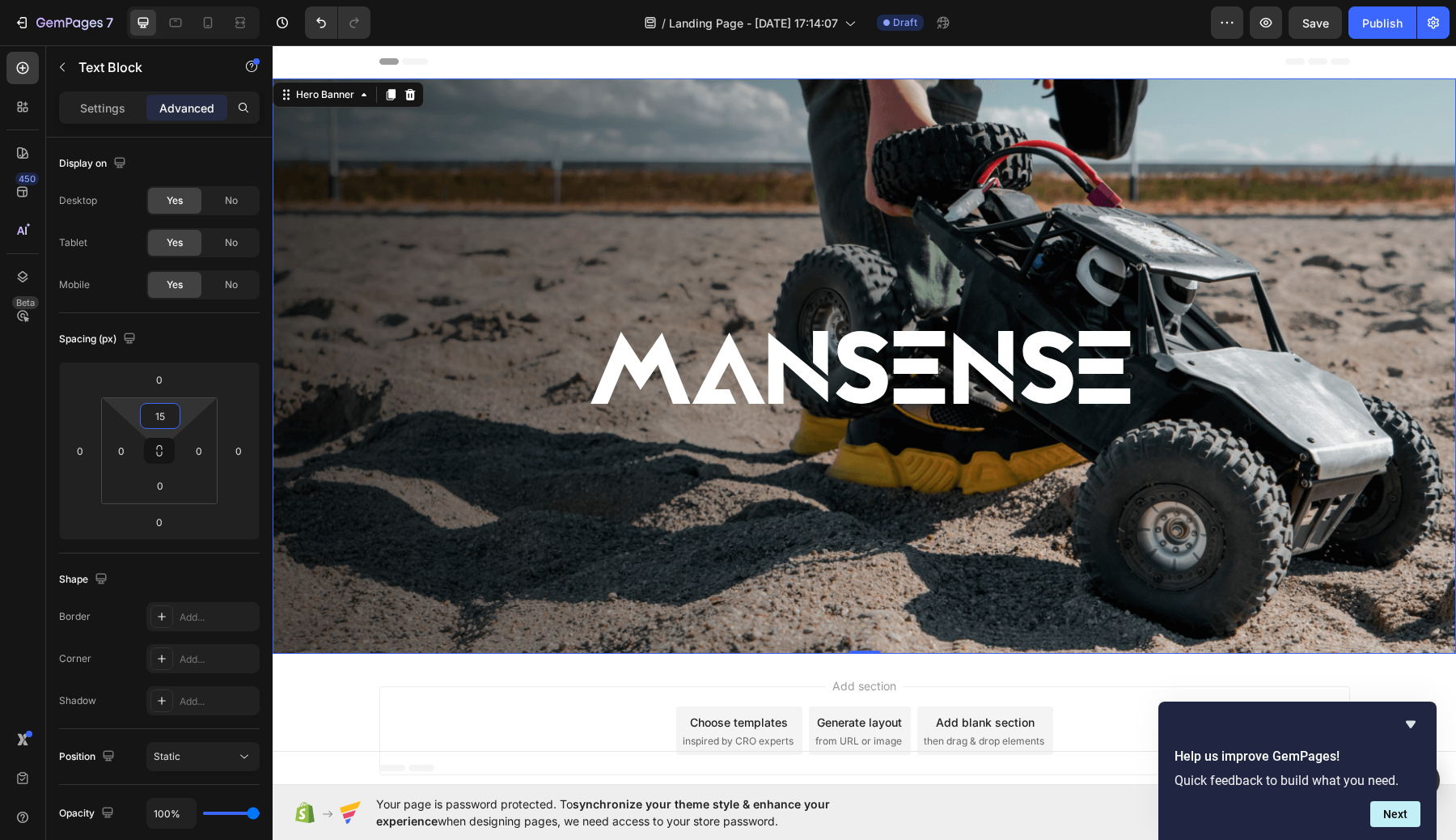
click at [791, 227] on div "Background Image" at bounding box center [864, 366] width 1183 height 575
click at [853, 394] on p "MANSENSE" at bounding box center [865, 372] width 943 height 105
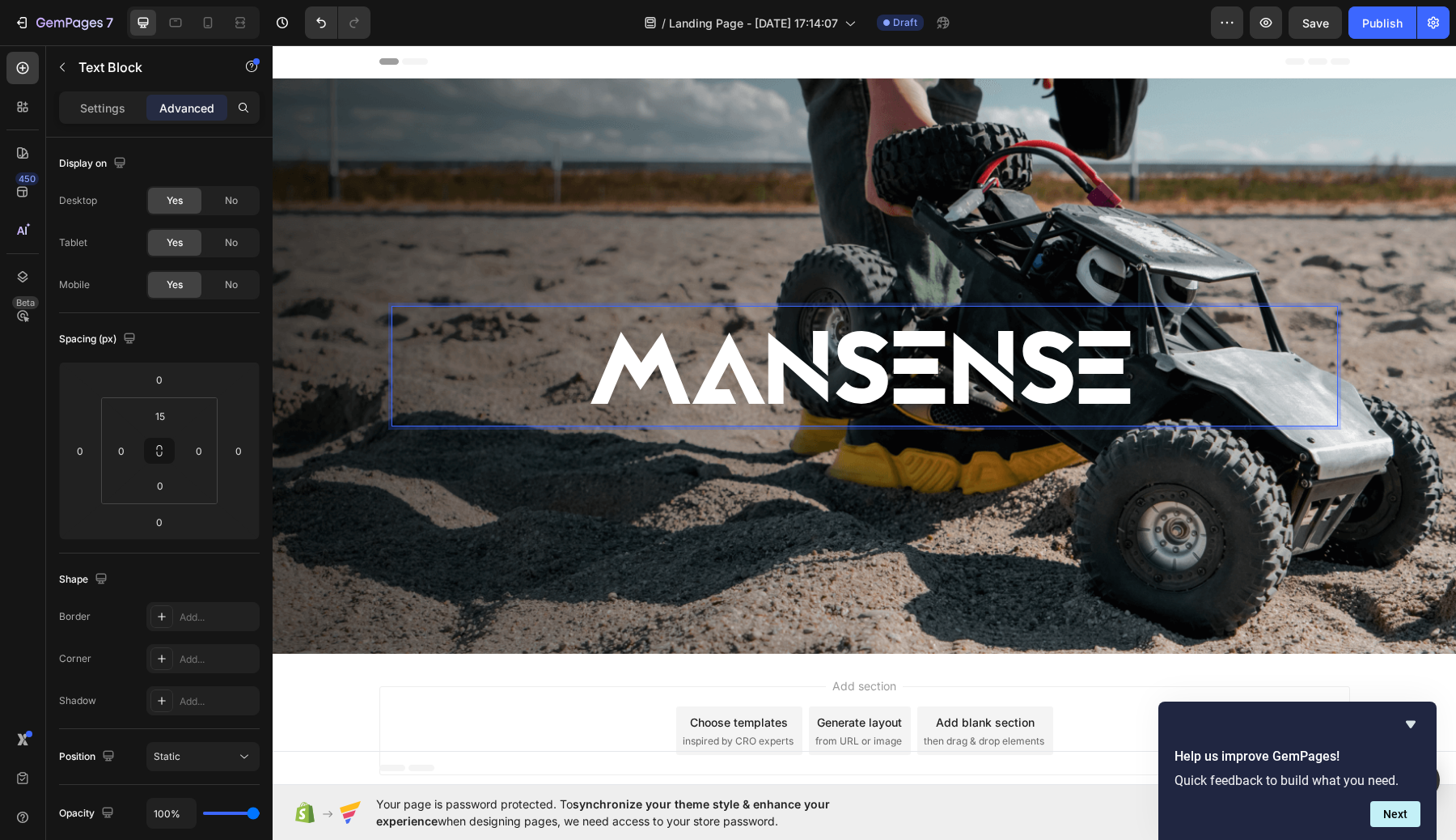
drag, startPoint x: 895, startPoint y: 394, endPoint x: 910, endPoint y: 331, distance: 64.8
click at [949, 361] on p "MANSENSE" at bounding box center [865, 372] width 943 height 105
click at [964, 496] on div "Background Image" at bounding box center [864, 366] width 1183 height 575
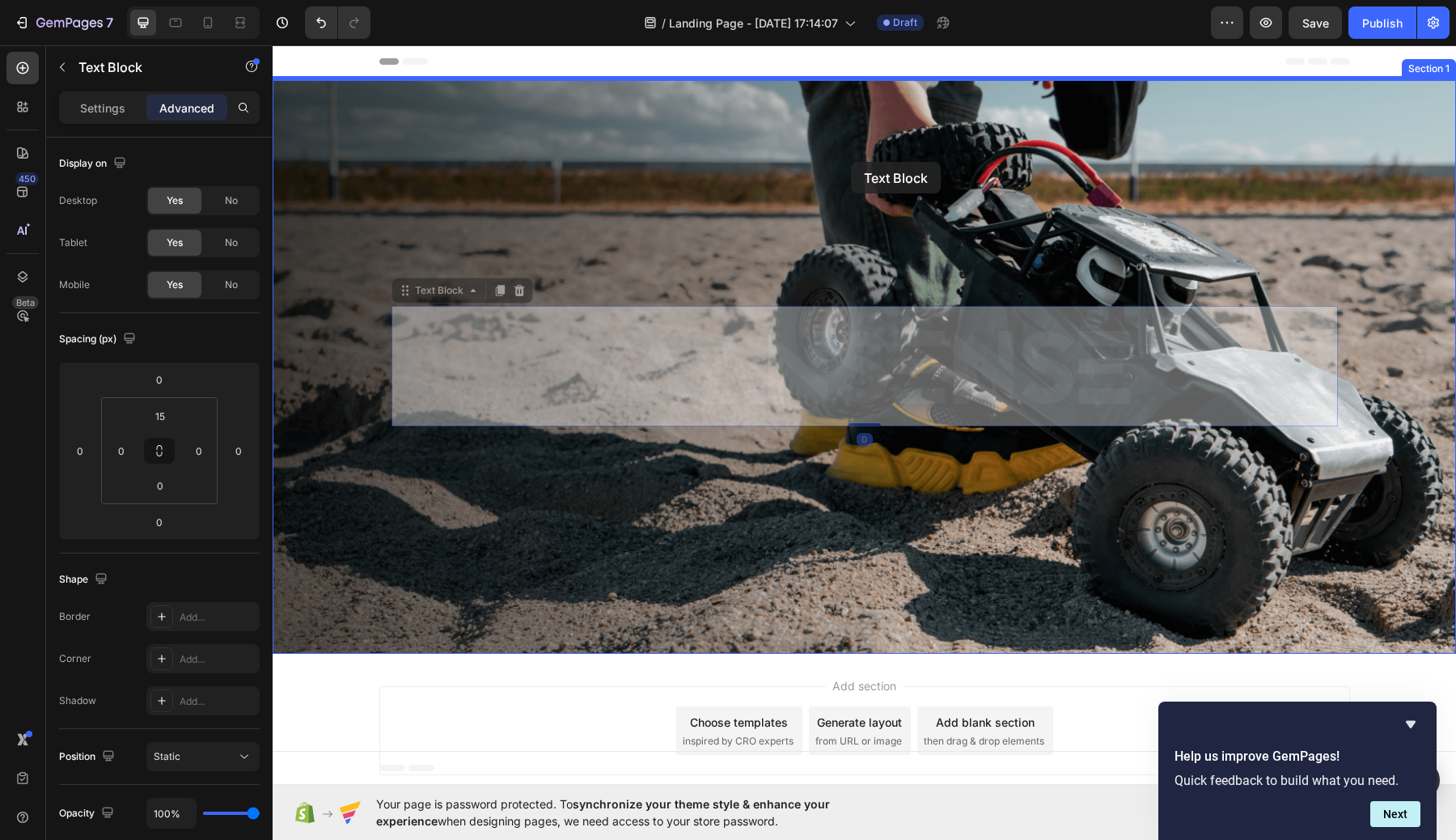
drag, startPoint x: 881, startPoint y: 411, endPoint x: 851, endPoint y: 163, distance: 249.8
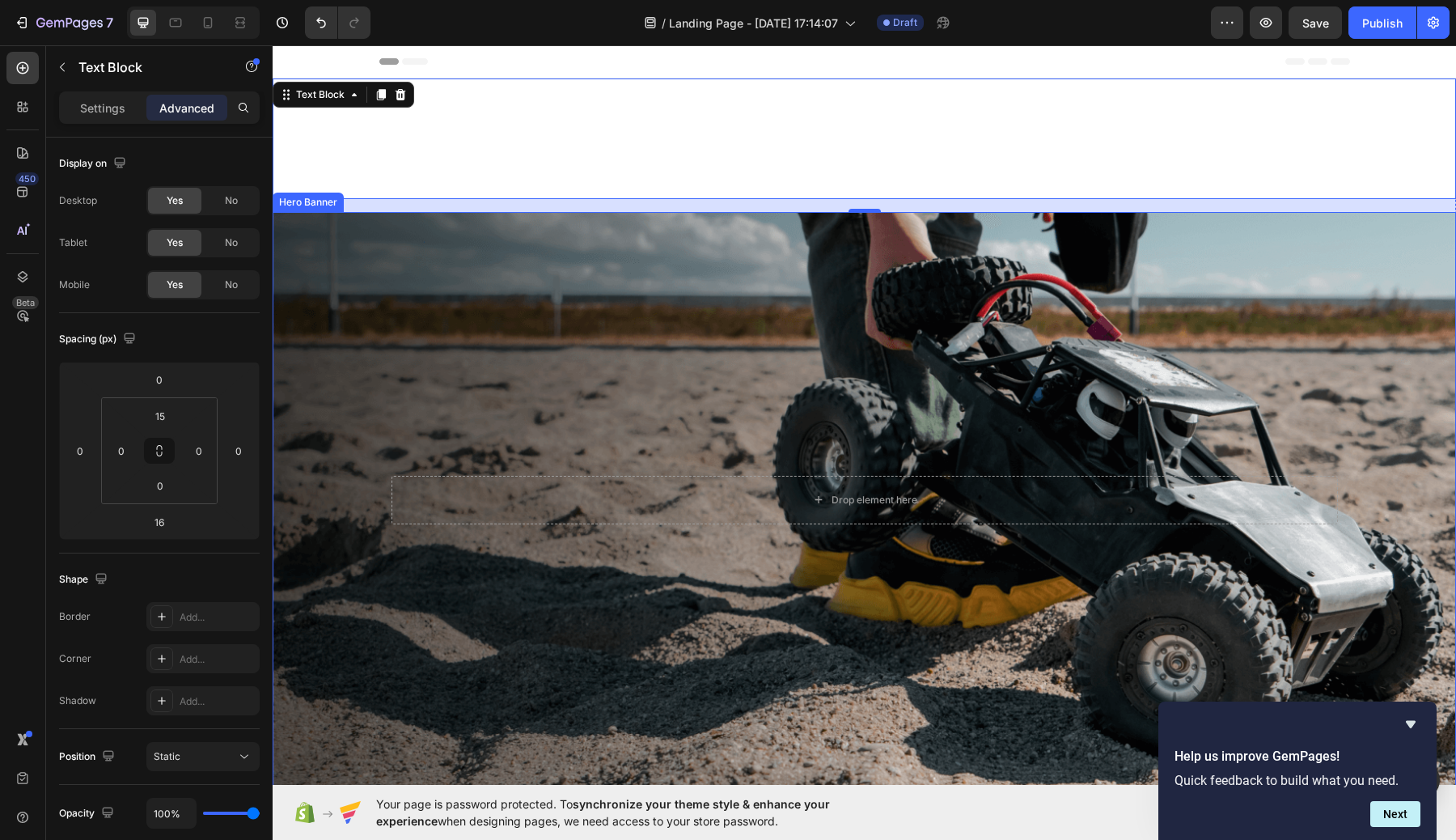
type input "0"
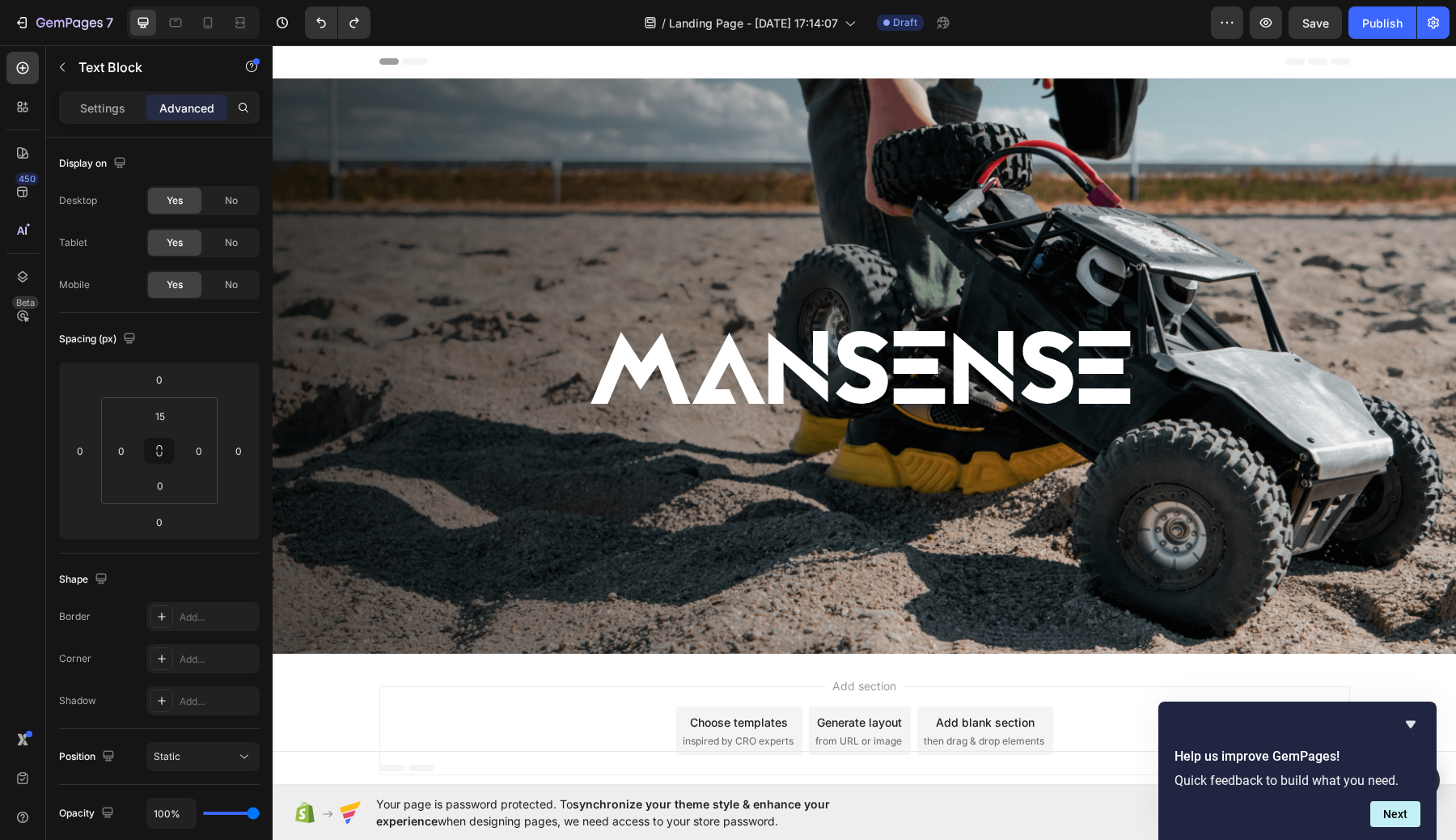
click at [971, 318] on div "MANSENSE" at bounding box center [865, 372] width 946 height 108
click at [968, 363] on p "MANSENSE" at bounding box center [865, 372] width 943 height 105
click at [855, 363] on p "MANSENSE" at bounding box center [865, 372] width 943 height 105
click at [983, 511] on div "Background Image" at bounding box center [864, 366] width 1183 height 575
click at [778, 354] on p "MANSENSE" at bounding box center [865, 372] width 943 height 105
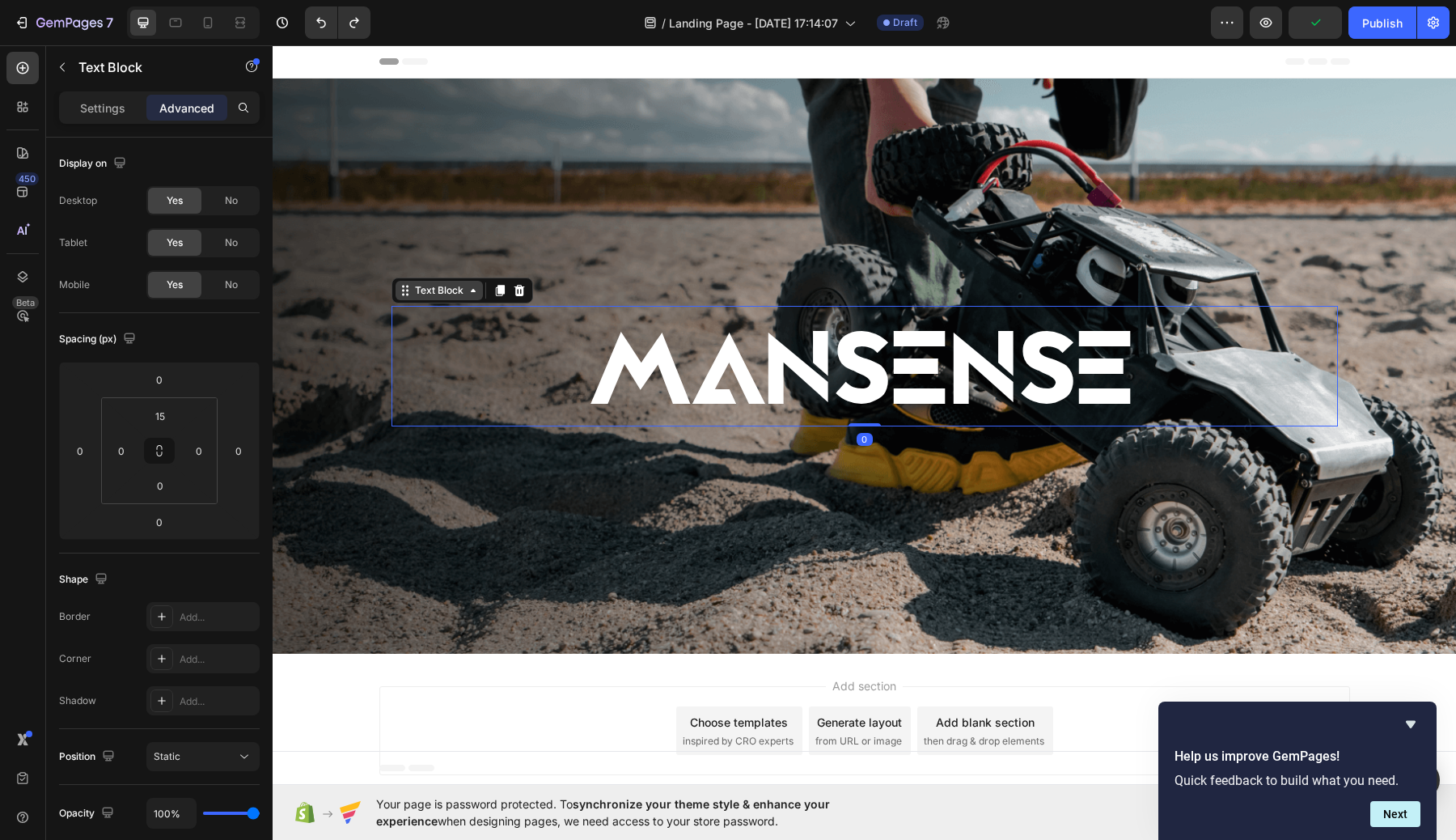
click at [451, 295] on div "Text Block" at bounding box center [440, 290] width 55 height 15
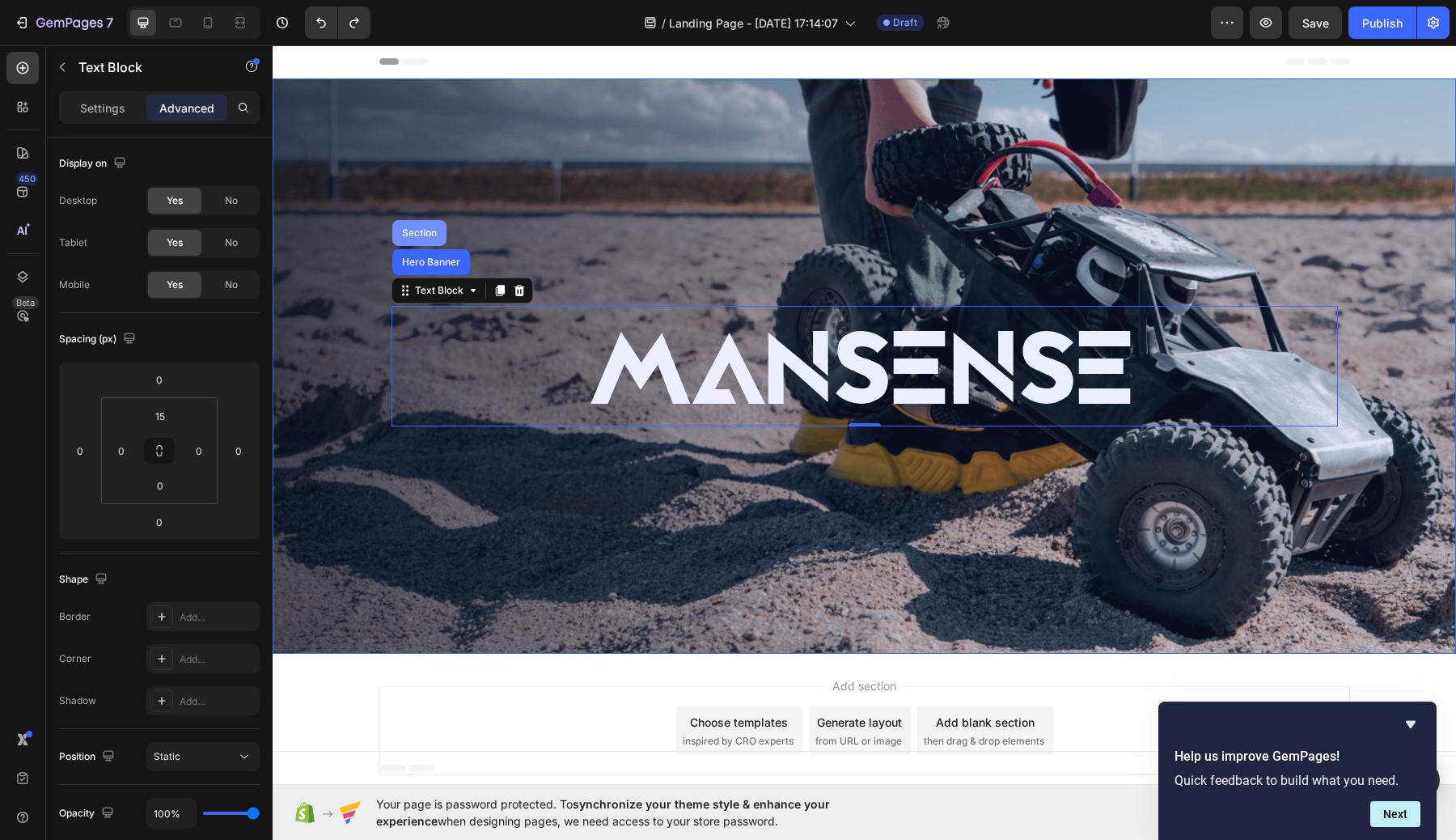
click at [429, 237] on div "Section" at bounding box center [419, 233] width 41 height 10
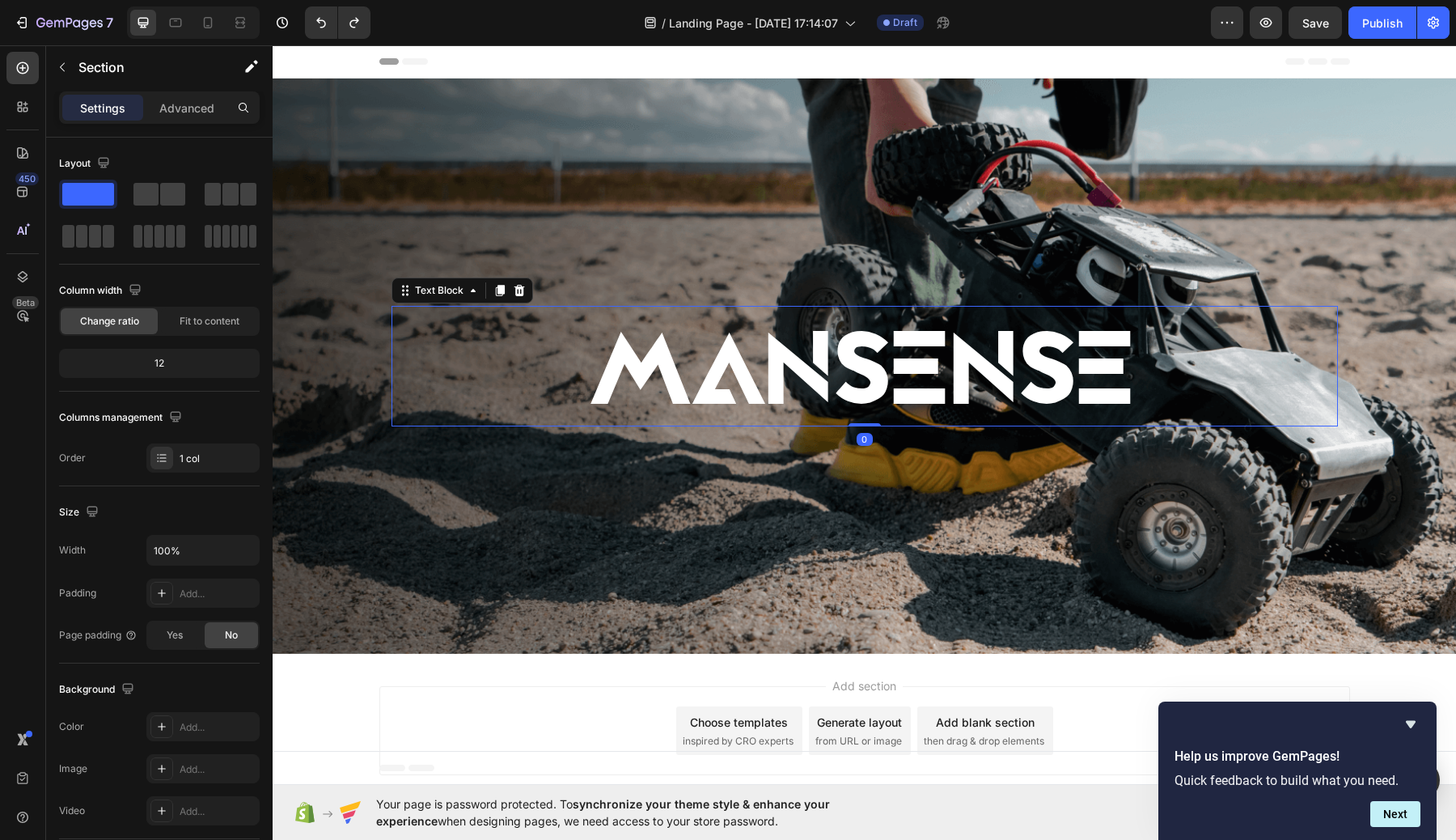
click at [824, 385] on p "MANSENSE" at bounding box center [865, 372] width 943 height 105
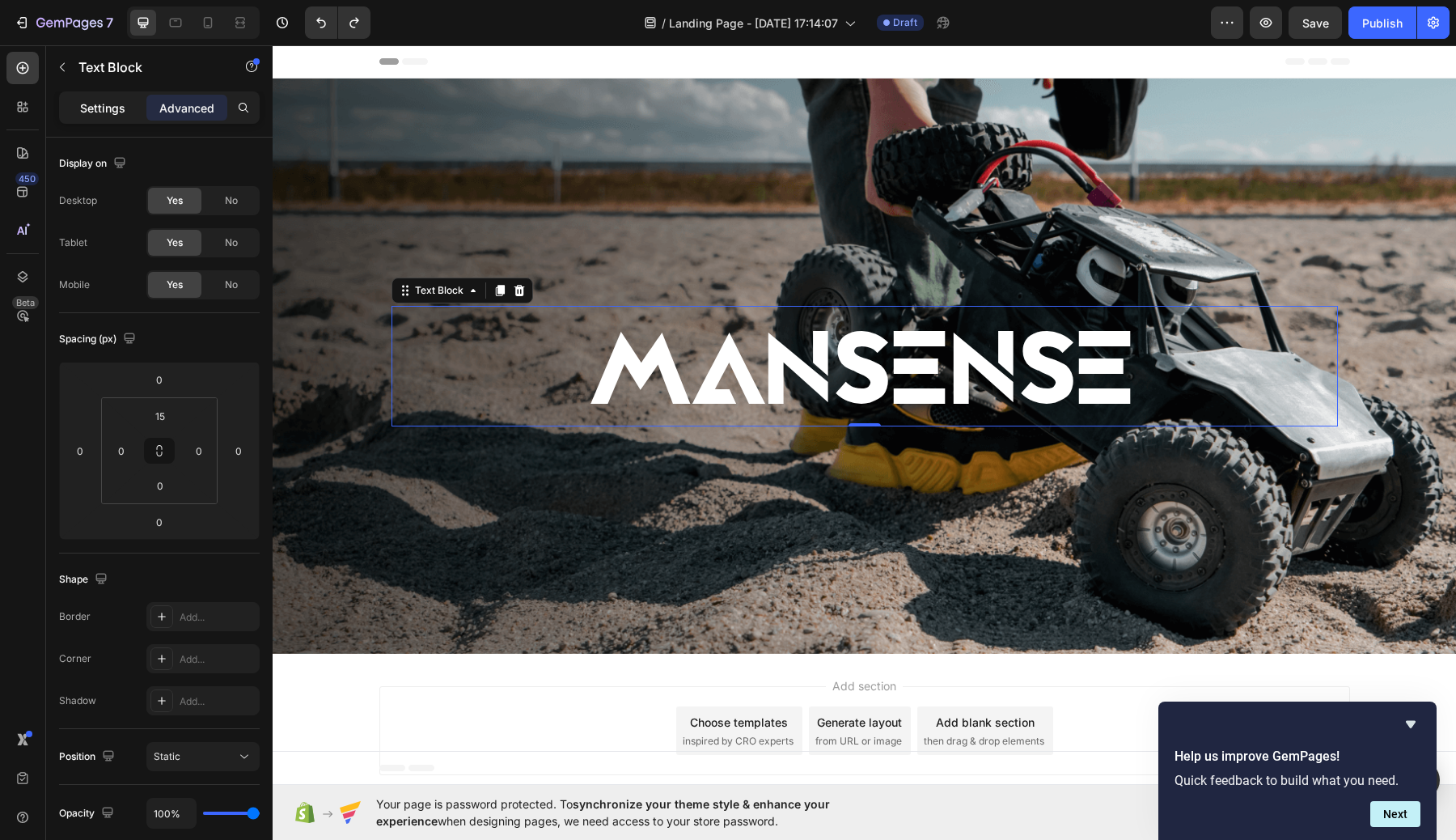
click at [102, 108] on p "Settings" at bounding box center [103, 107] width 45 height 17
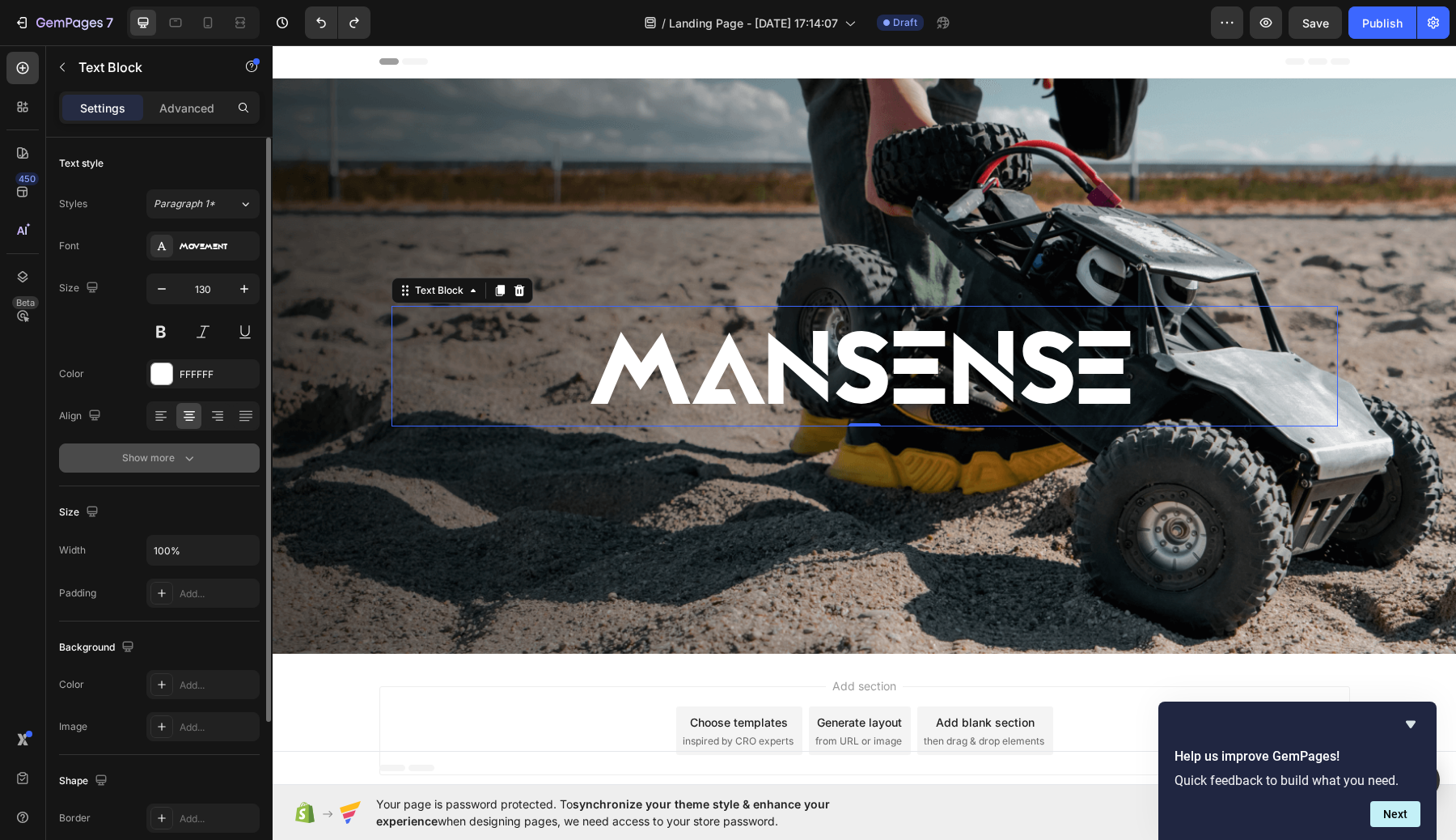
click at [194, 450] on icon "button" at bounding box center [189, 457] width 16 height 16
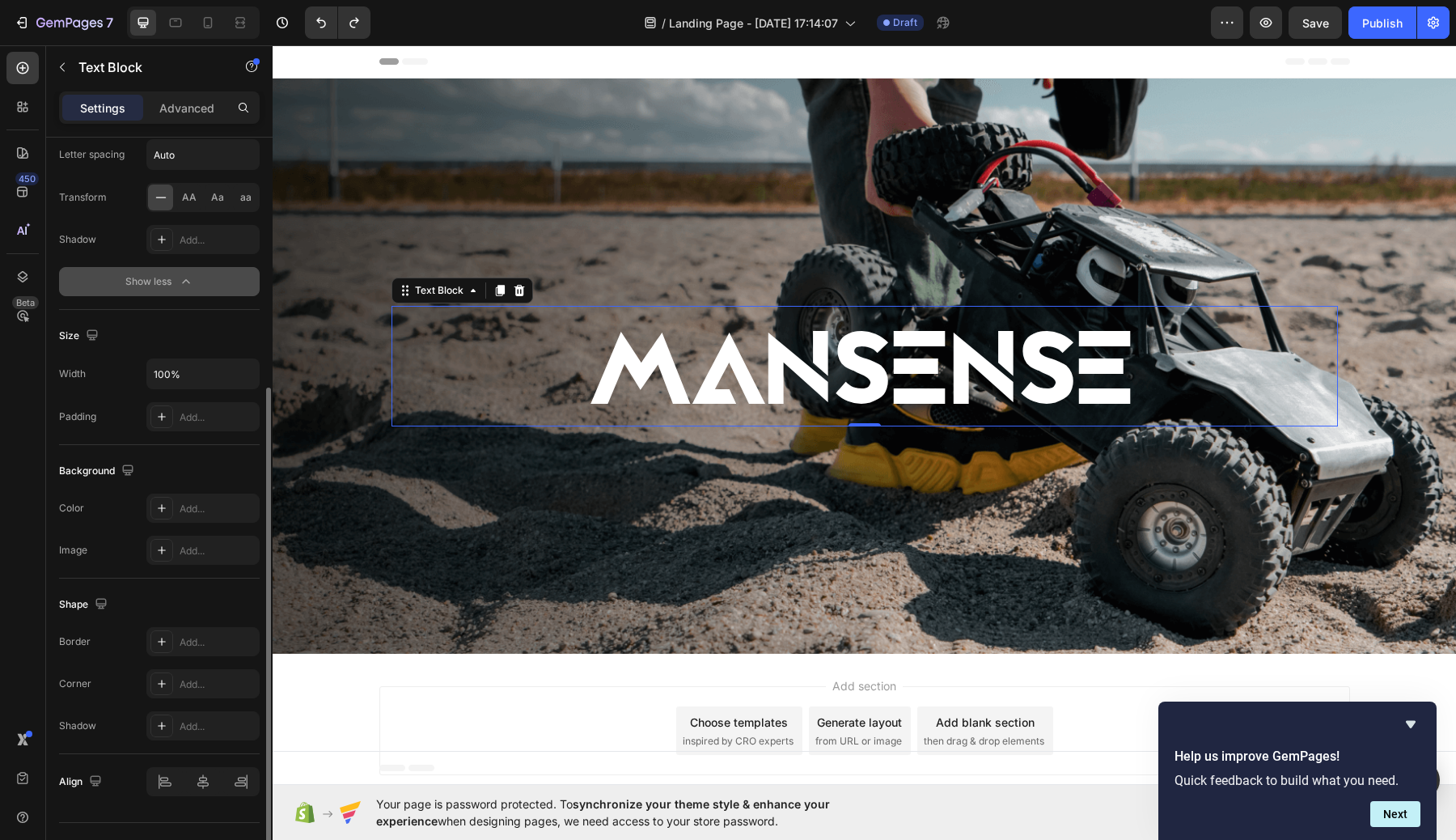
scroll to position [392, 0]
click at [191, 416] on div "Add..." at bounding box center [217, 415] width 76 height 15
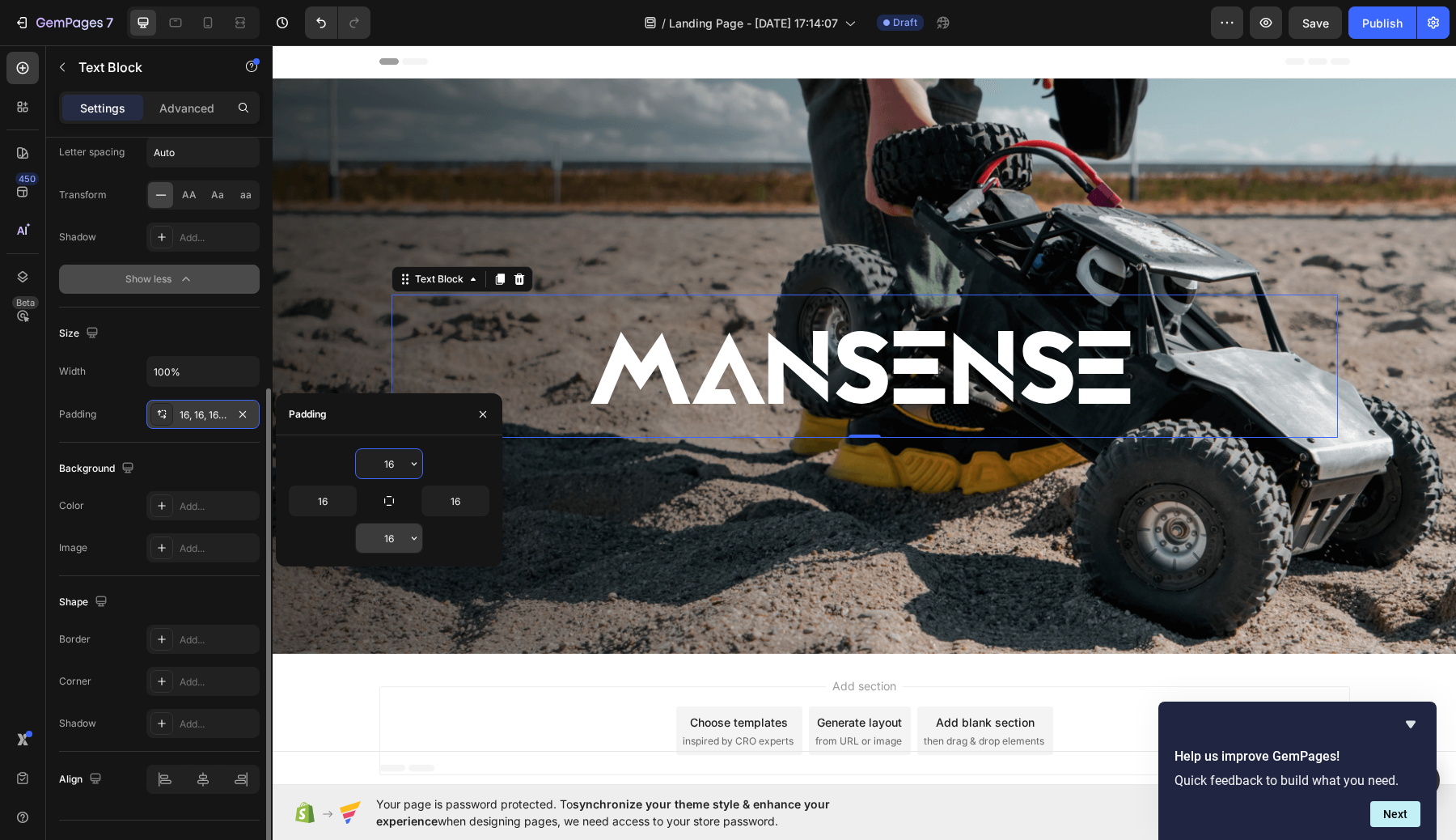
click at [395, 533] on input "16" at bounding box center [388, 538] width 66 height 30
type input "1"
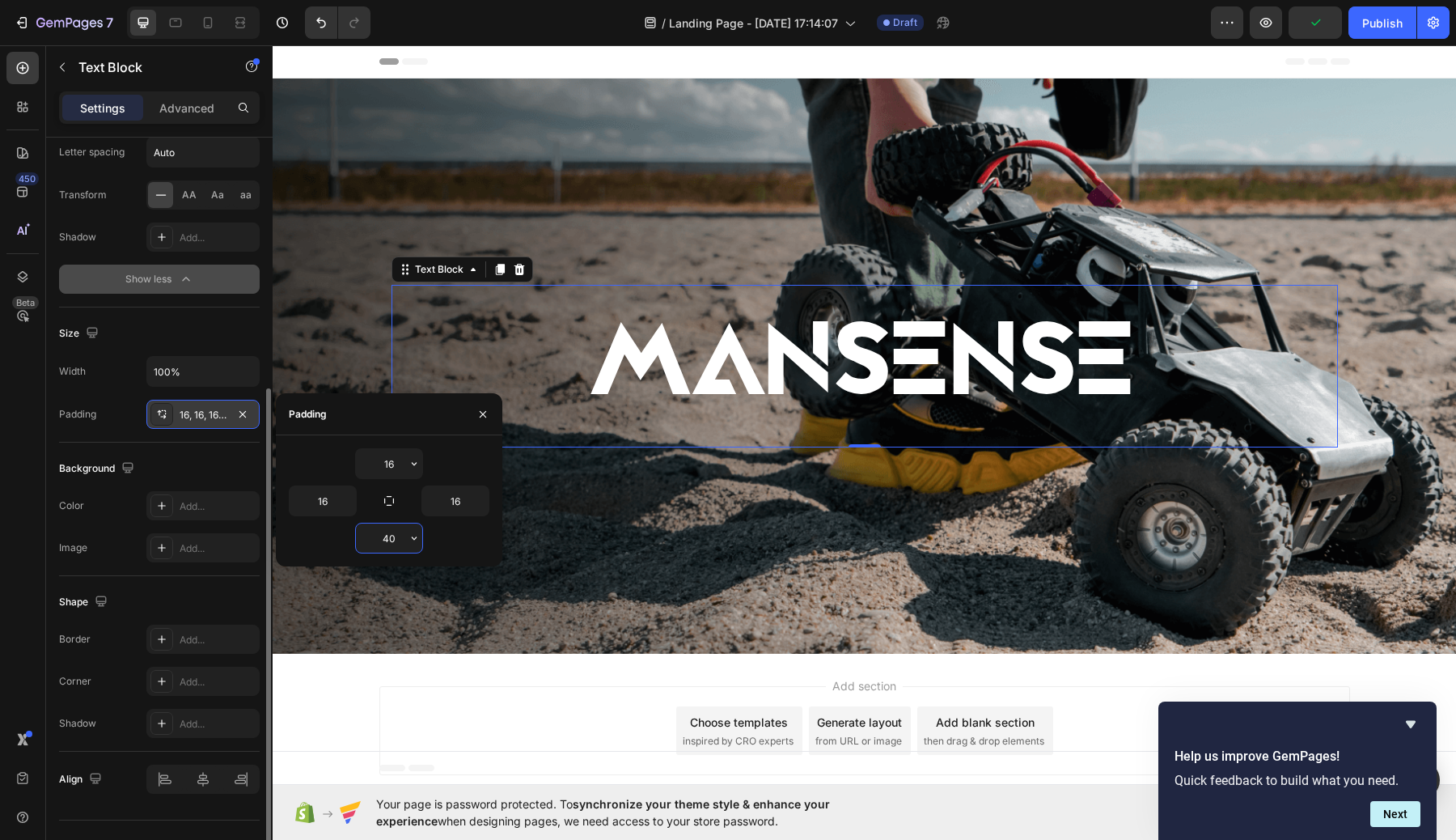
type input "4"
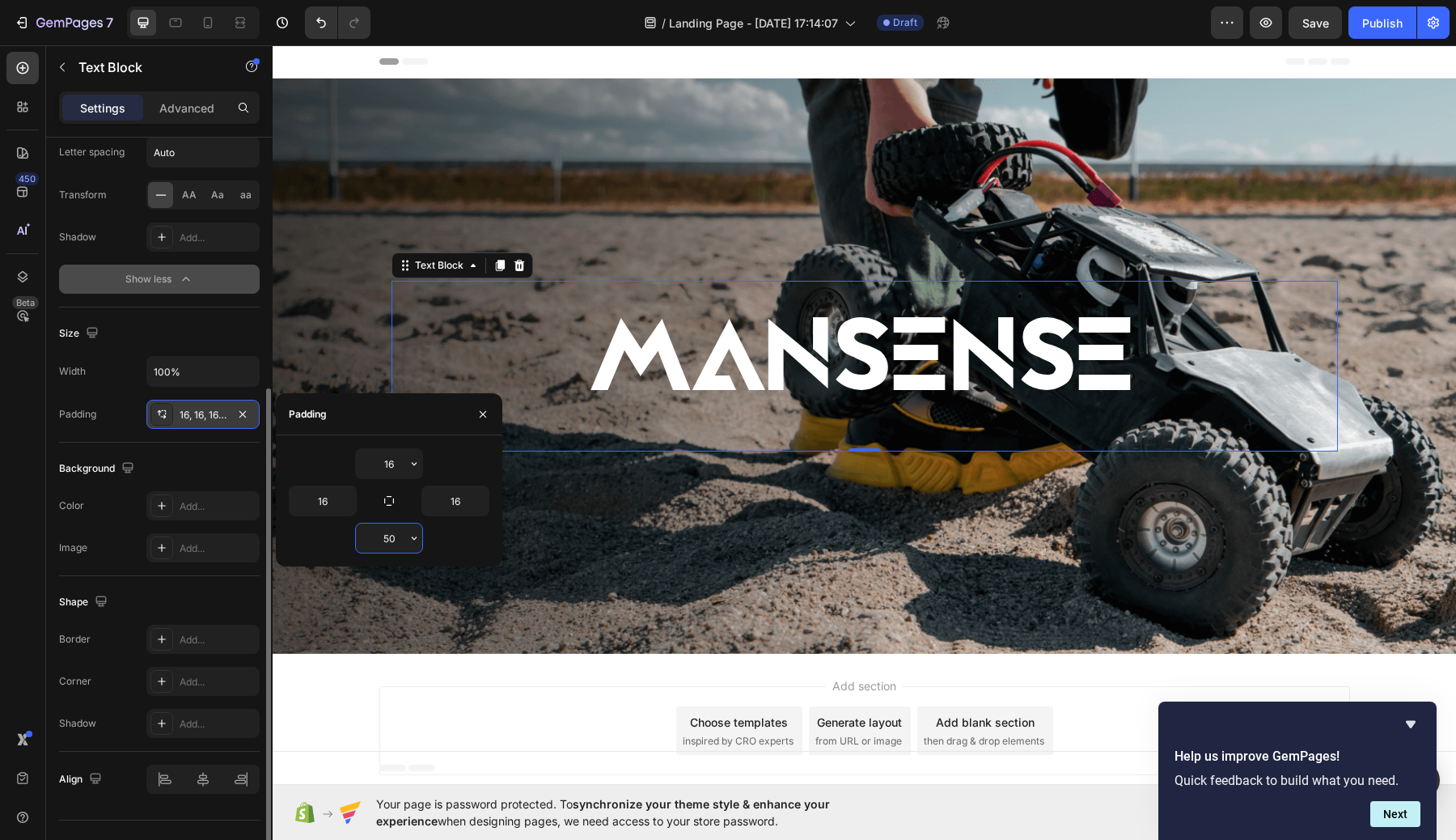
type input "500"
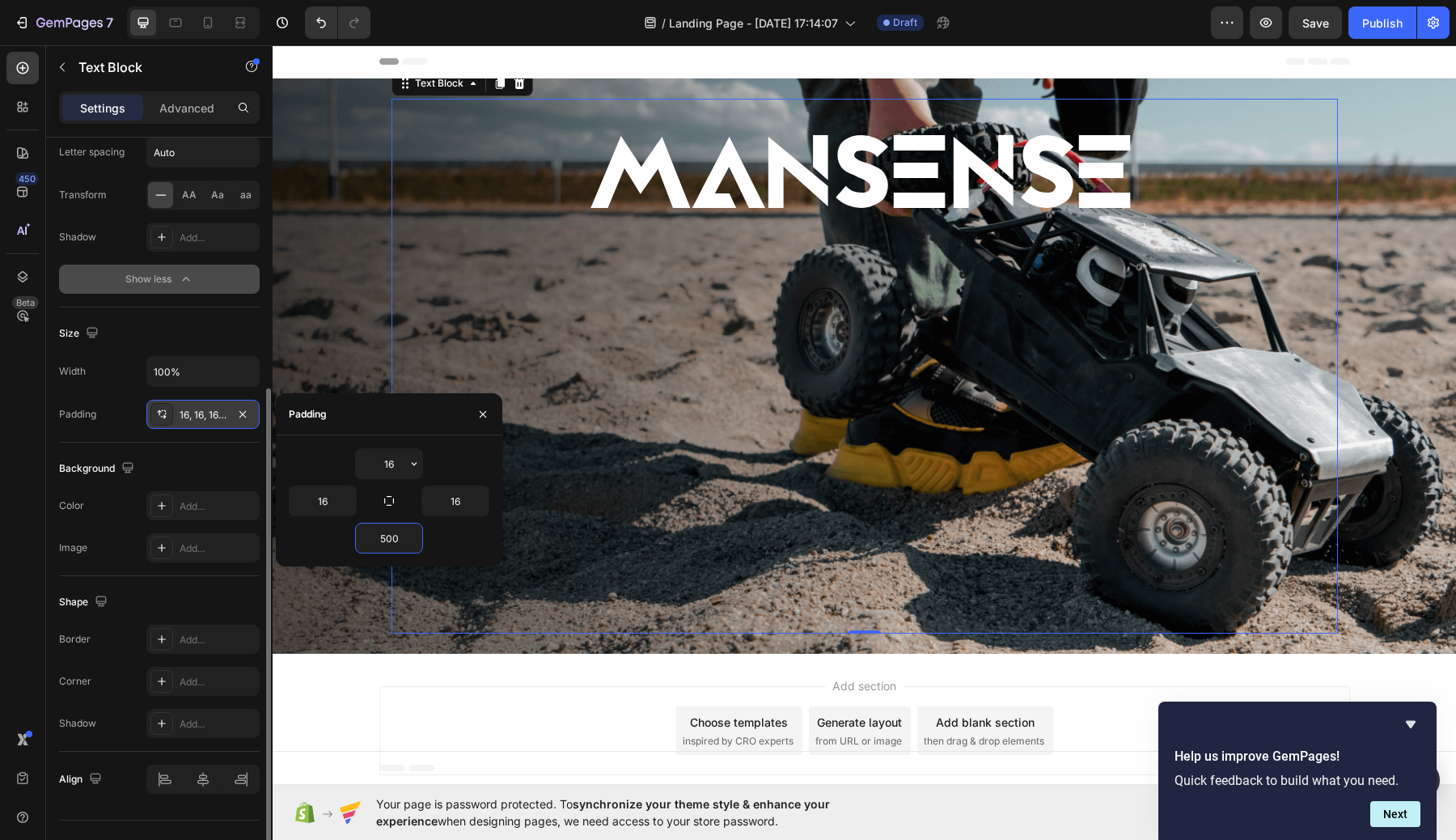
click at [1079, 717] on div "Add section Choose templates inspired by CRO experts Generate layout from URL o…" at bounding box center [865, 731] width 971 height 89
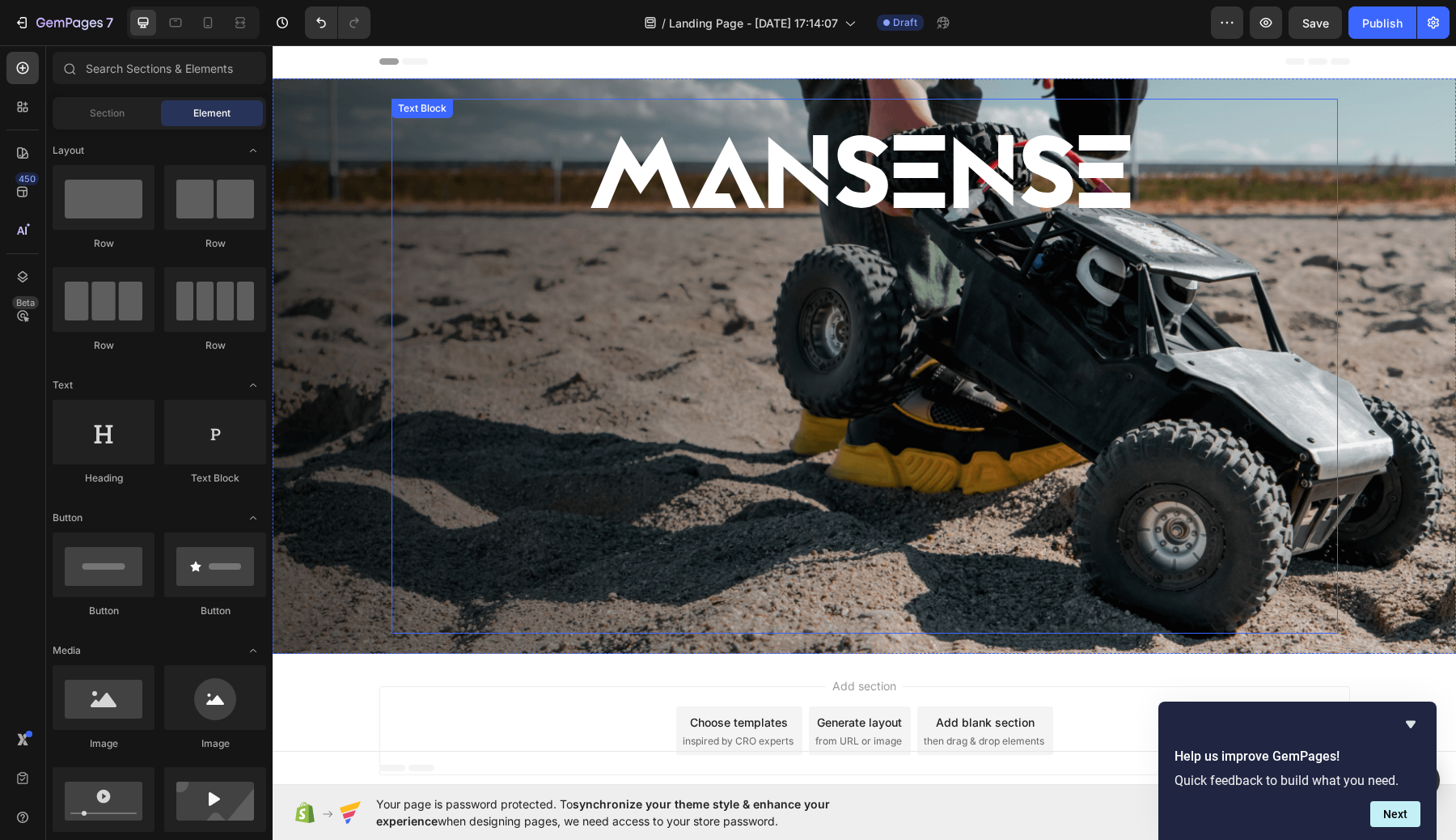
click at [1017, 180] on p "MANSENSE" at bounding box center [865, 176] width 921 height 105
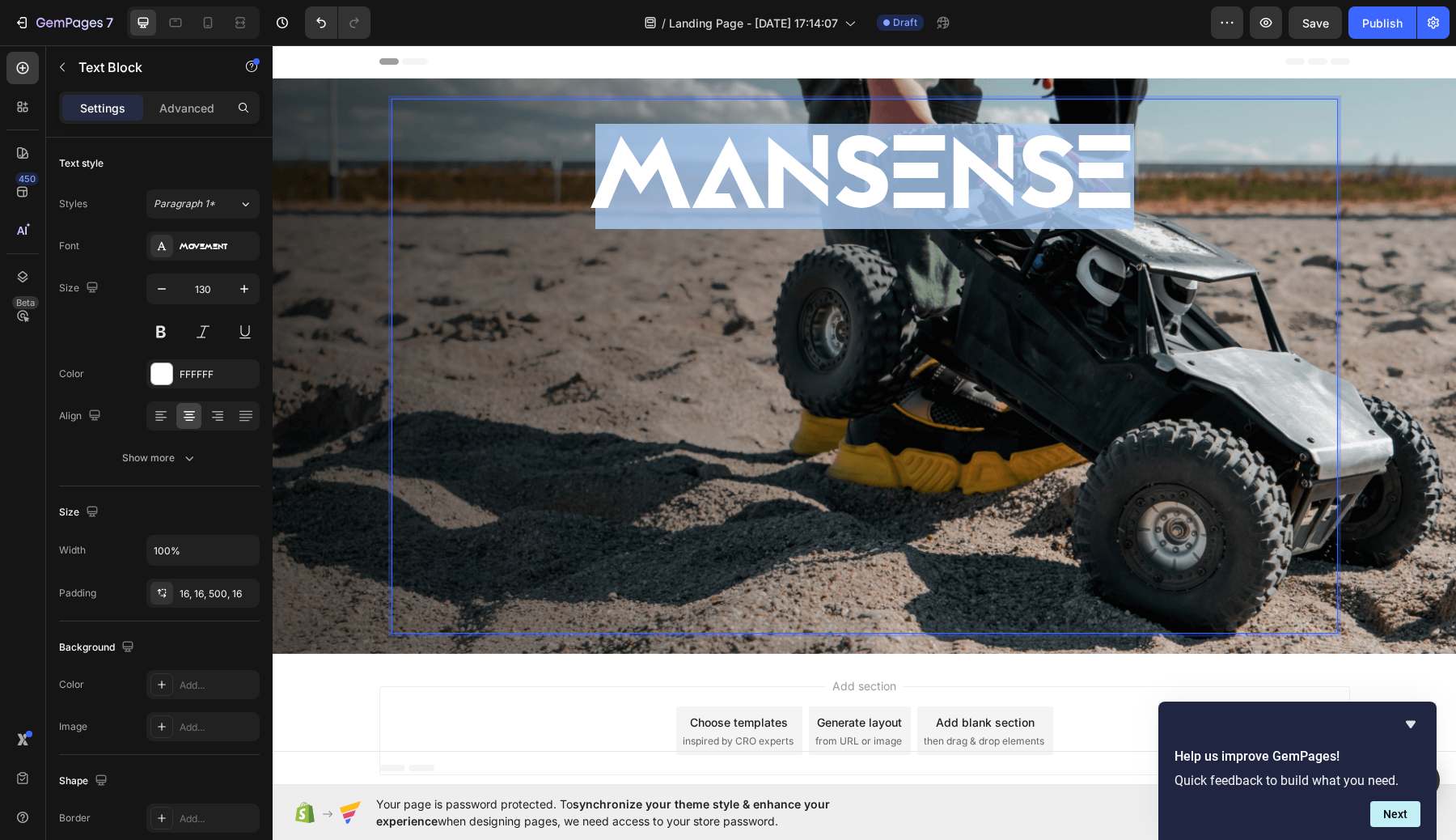
click at [1016, 182] on p "MANSENSE" at bounding box center [865, 176] width 921 height 105
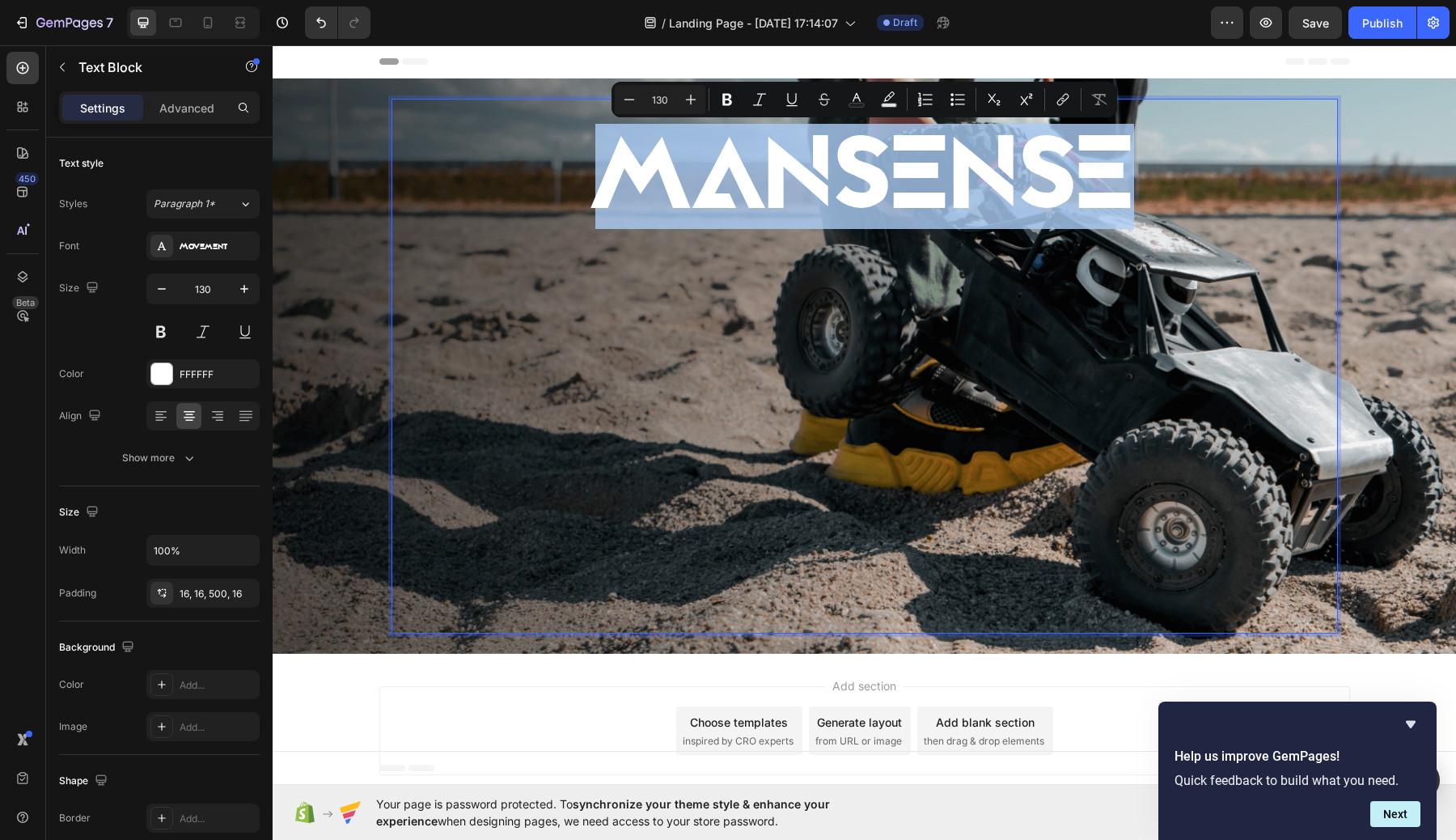
click at [1112, 348] on div "MANSENSE" at bounding box center [865, 372] width 946 height 523
click at [952, 511] on div "MANSENSE" at bounding box center [865, 372] width 946 height 523
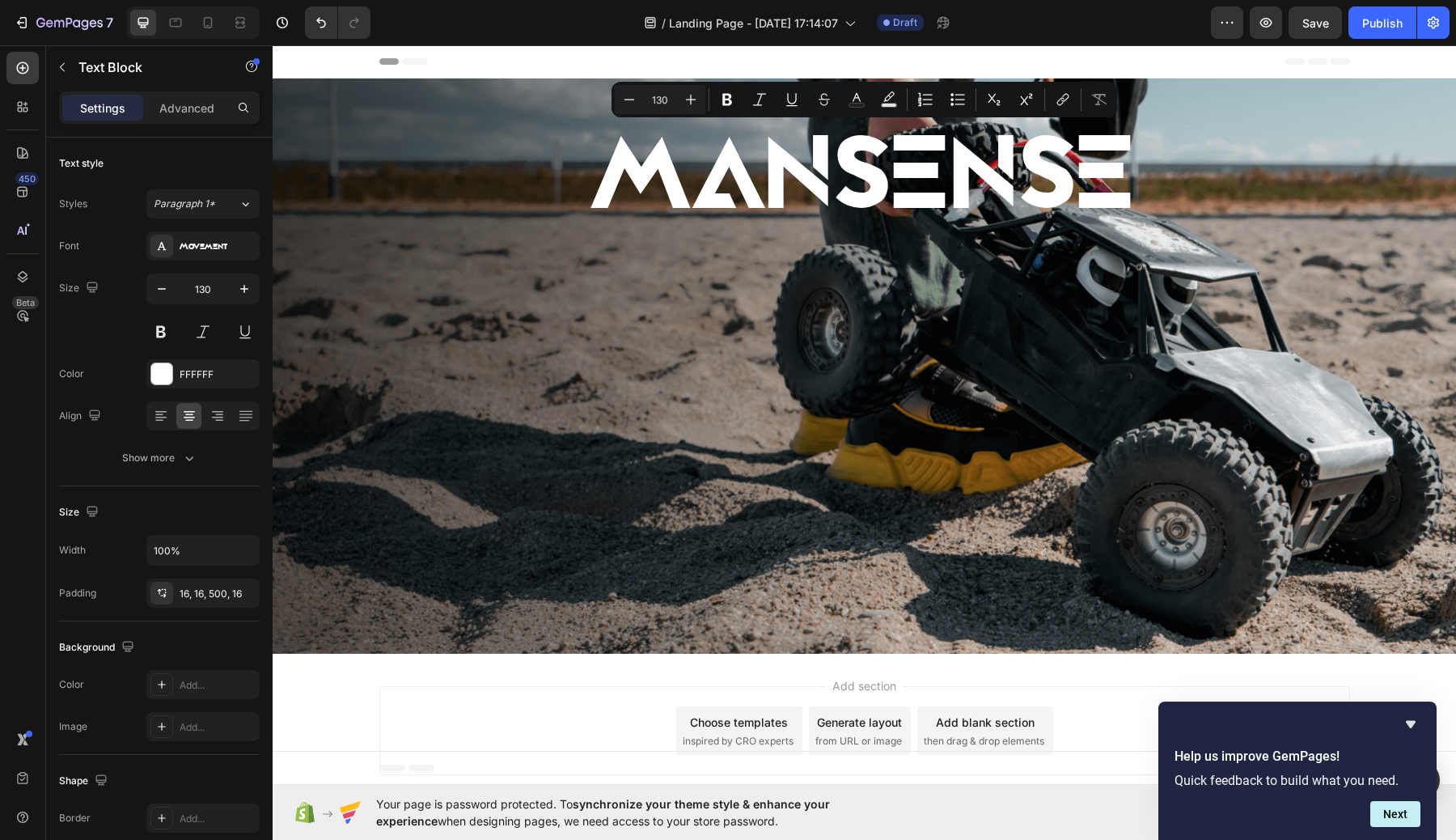
click at [1047, 681] on div "Add section Choose templates inspired by CRO experts Generate layout from URL o…" at bounding box center [864, 734] width 1183 height 160
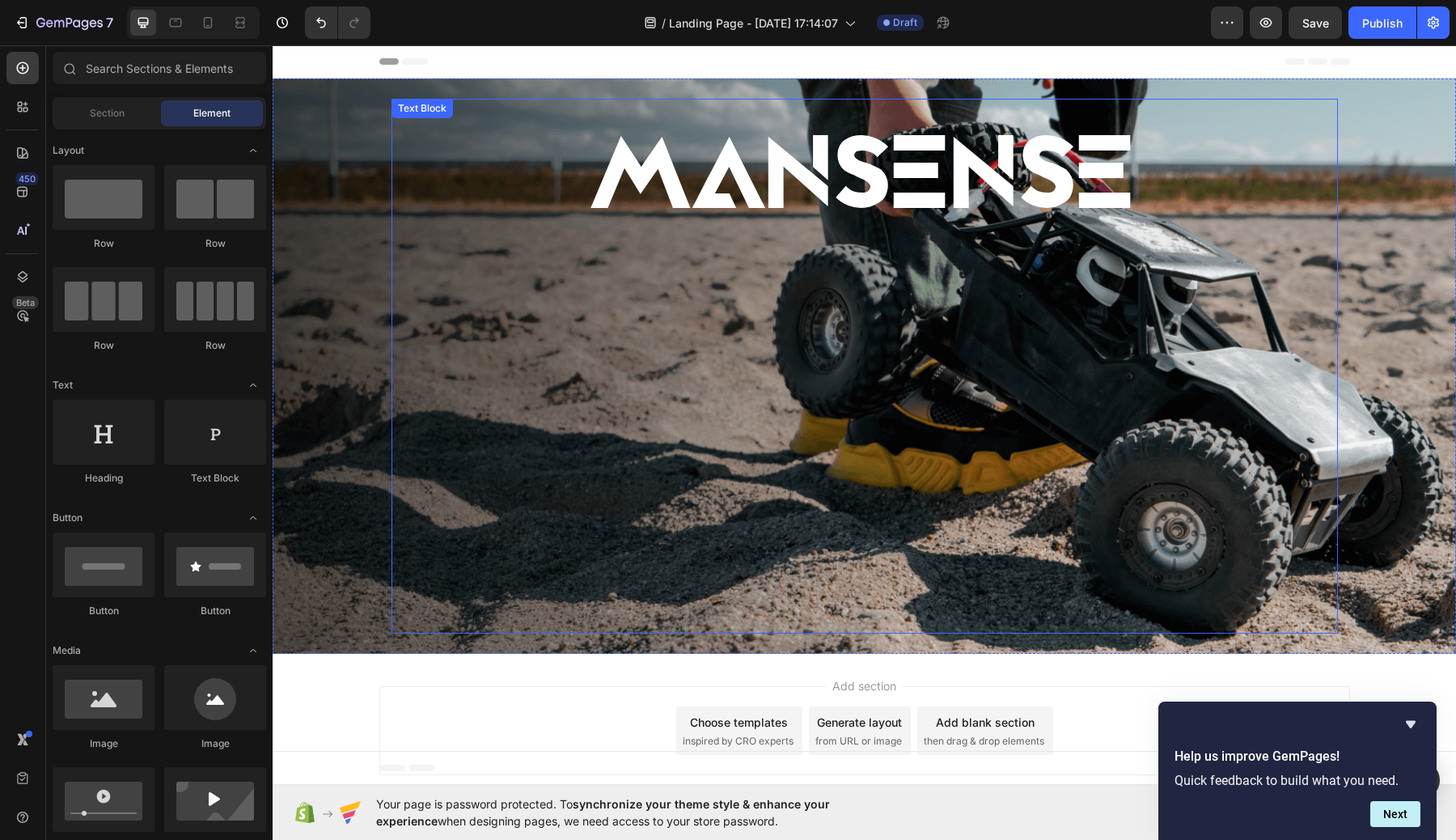
click at [936, 526] on div "MANSENSE" at bounding box center [865, 372] width 946 height 523
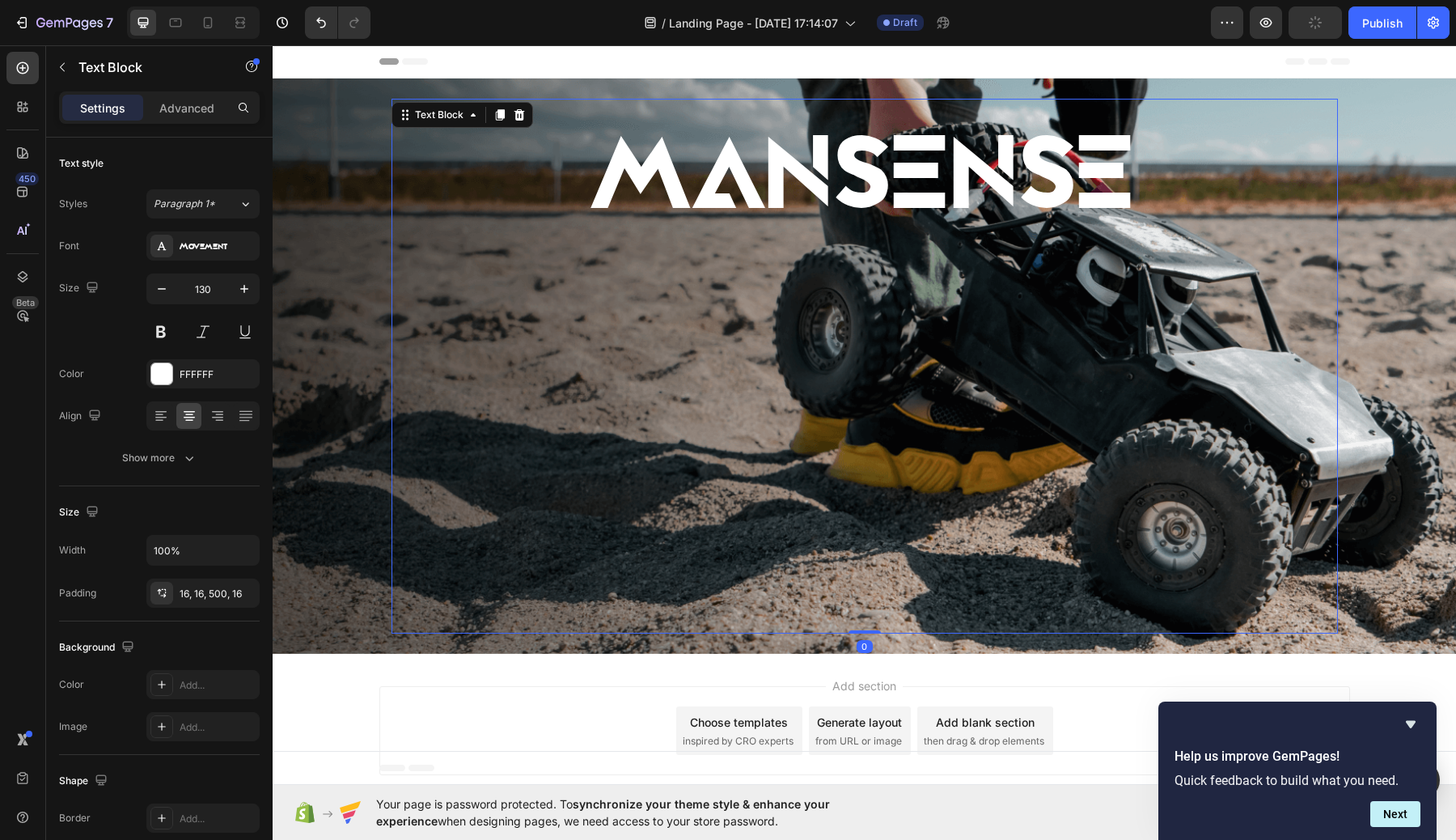
drag, startPoint x: 865, startPoint y: 632, endPoint x: 890, endPoint y: 245, distance: 387.8
click at [890, 245] on div "MANSENSE Text Block 0" at bounding box center [865, 366] width 946 height 534
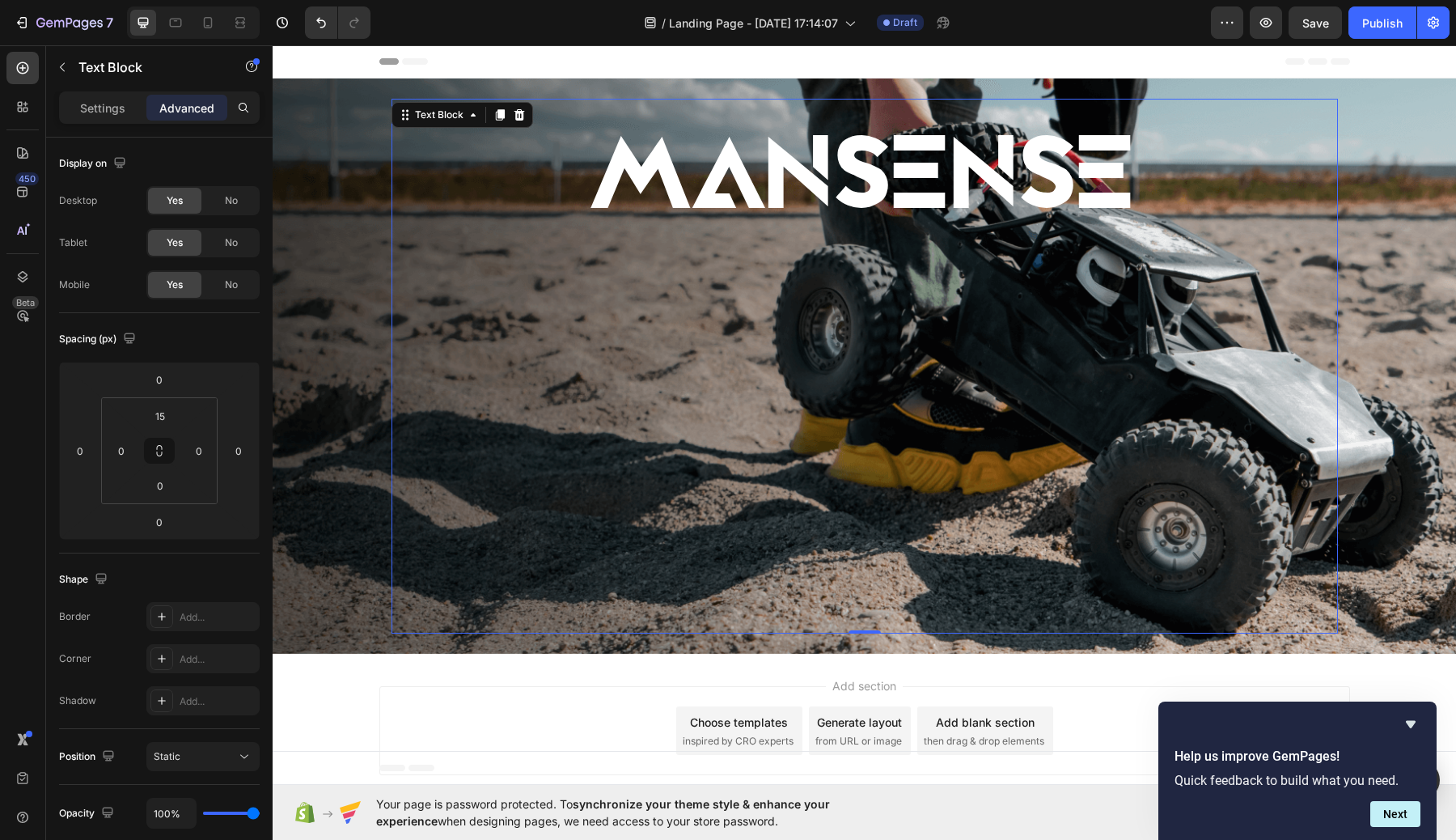
click at [957, 105] on div "MANSENSE Text Block 0" at bounding box center [865, 366] width 946 height 534
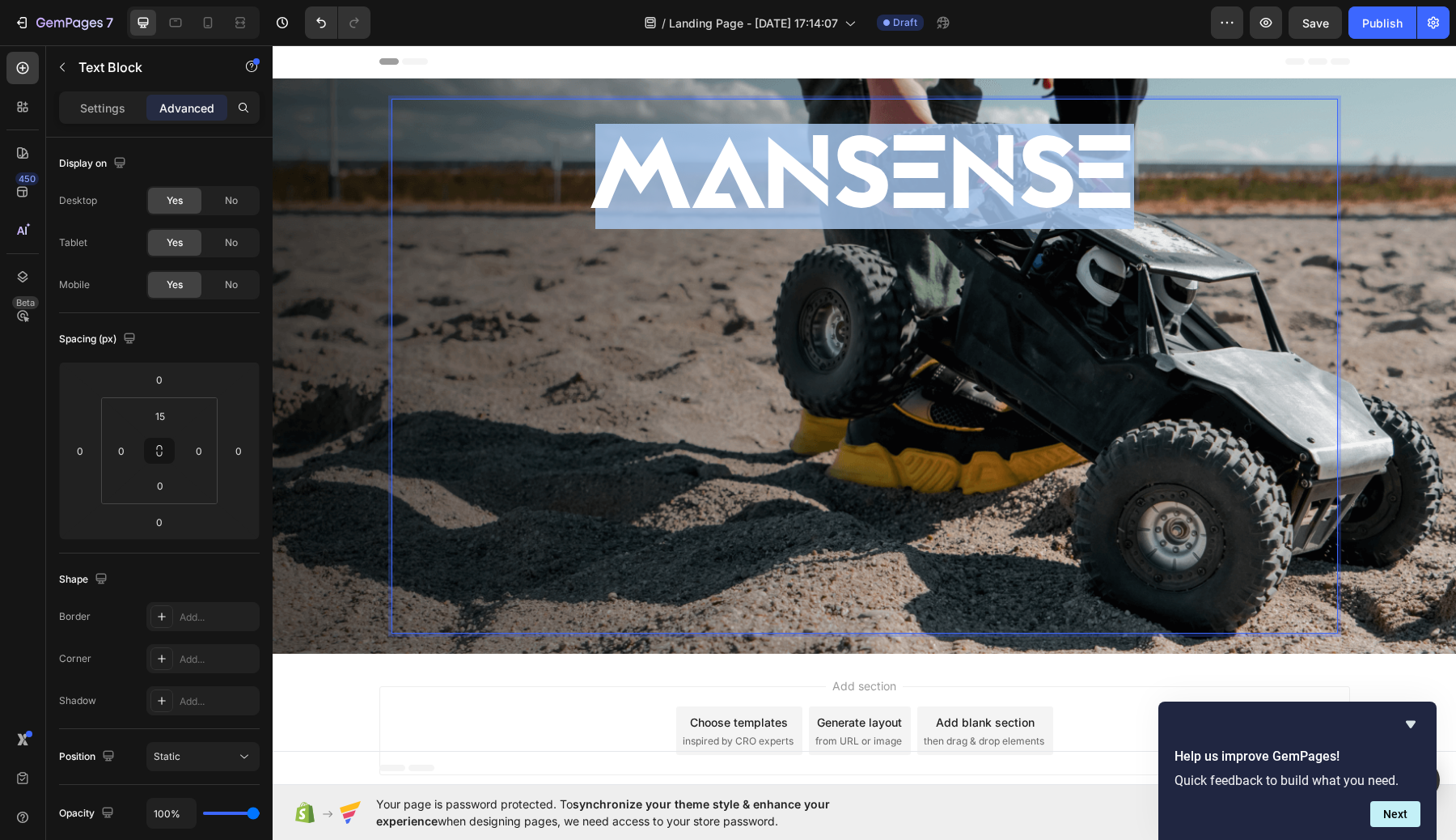
click at [957, 137] on p "MANSENSE" at bounding box center [865, 176] width 921 height 105
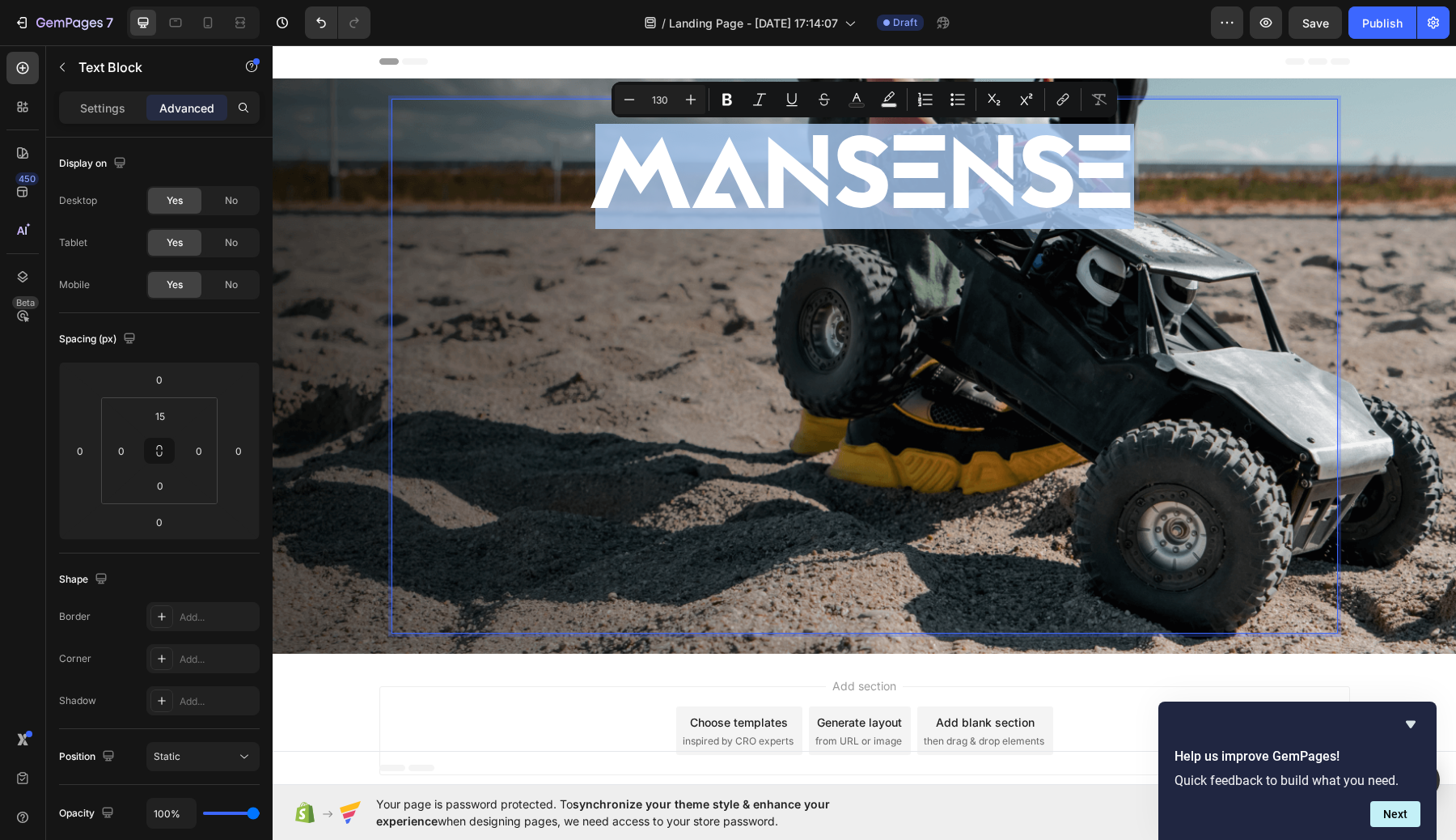
click at [949, 260] on div "MANSENSE" at bounding box center [865, 372] width 946 height 523
click at [964, 337] on div "MANSENSE" at bounding box center [865, 372] width 946 height 523
click at [1200, 206] on p "MANSENSE" at bounding box center [865, 176] width 921 height 105
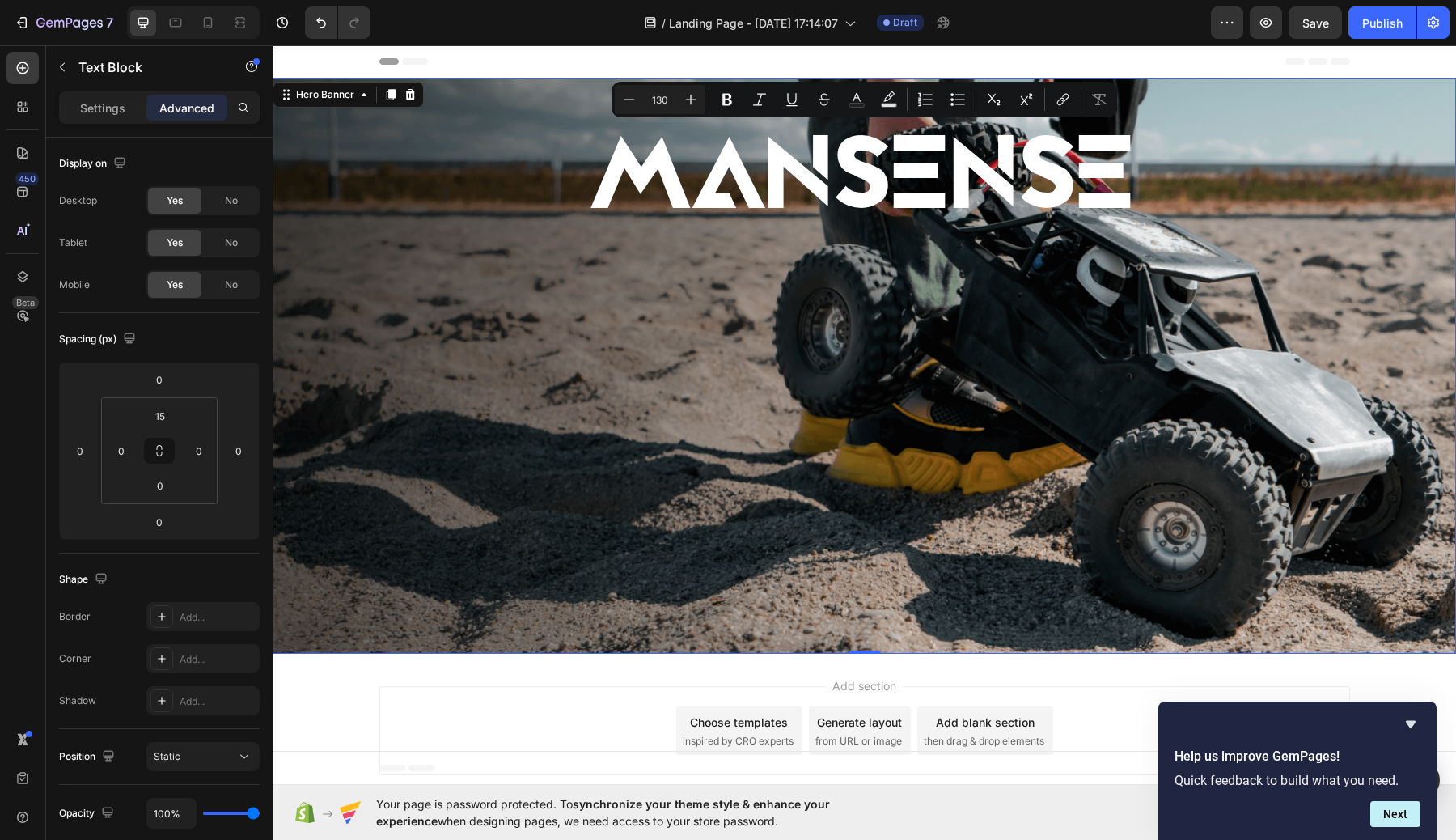
click at [1339, 324] on div "MANSENSE Text Block" at bounding box center [865, 366] width 971 height 587
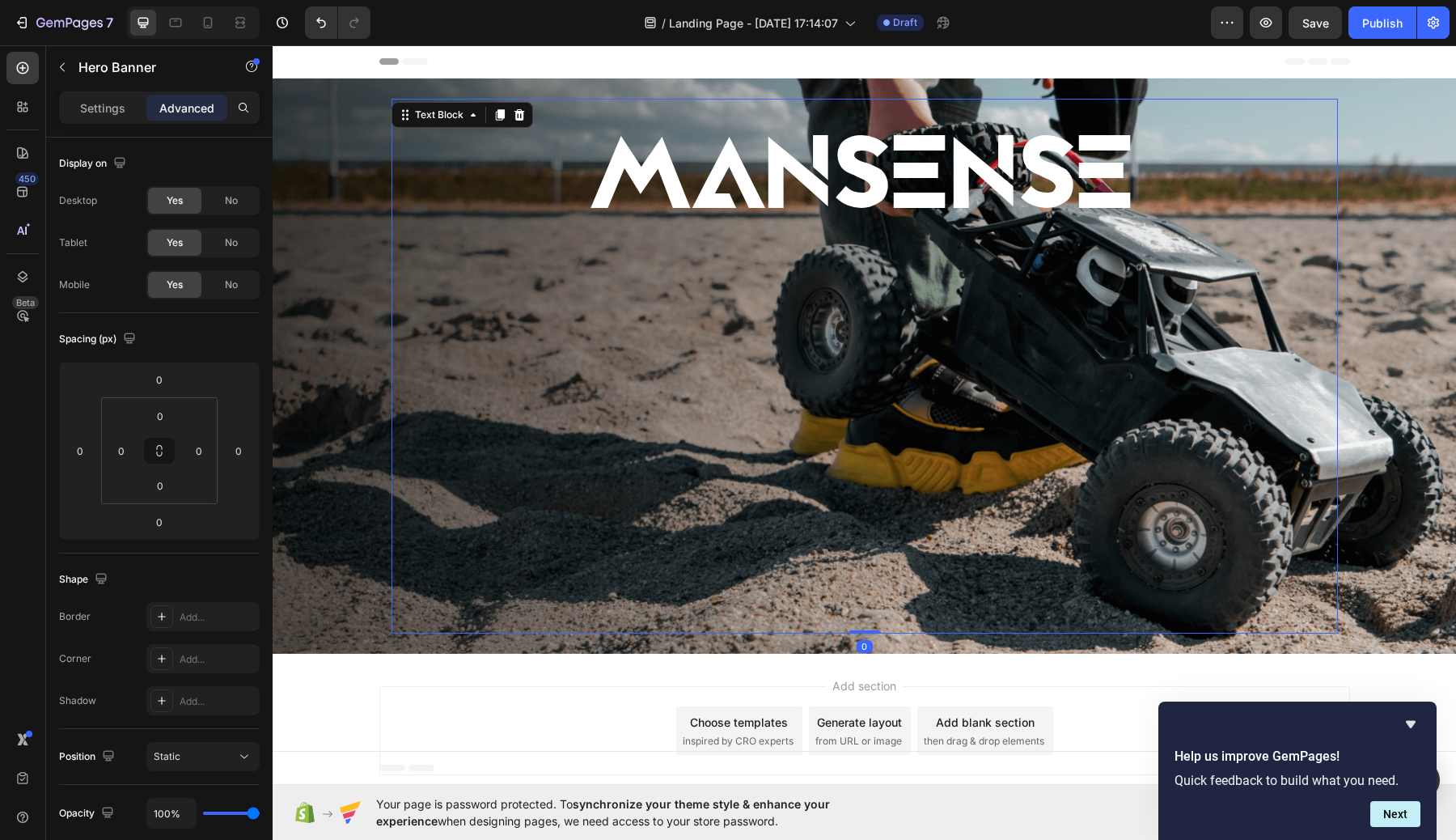
click at [1045, 202] on p "MANSENSE" at bounding box center [865, 176] width 921 height 105
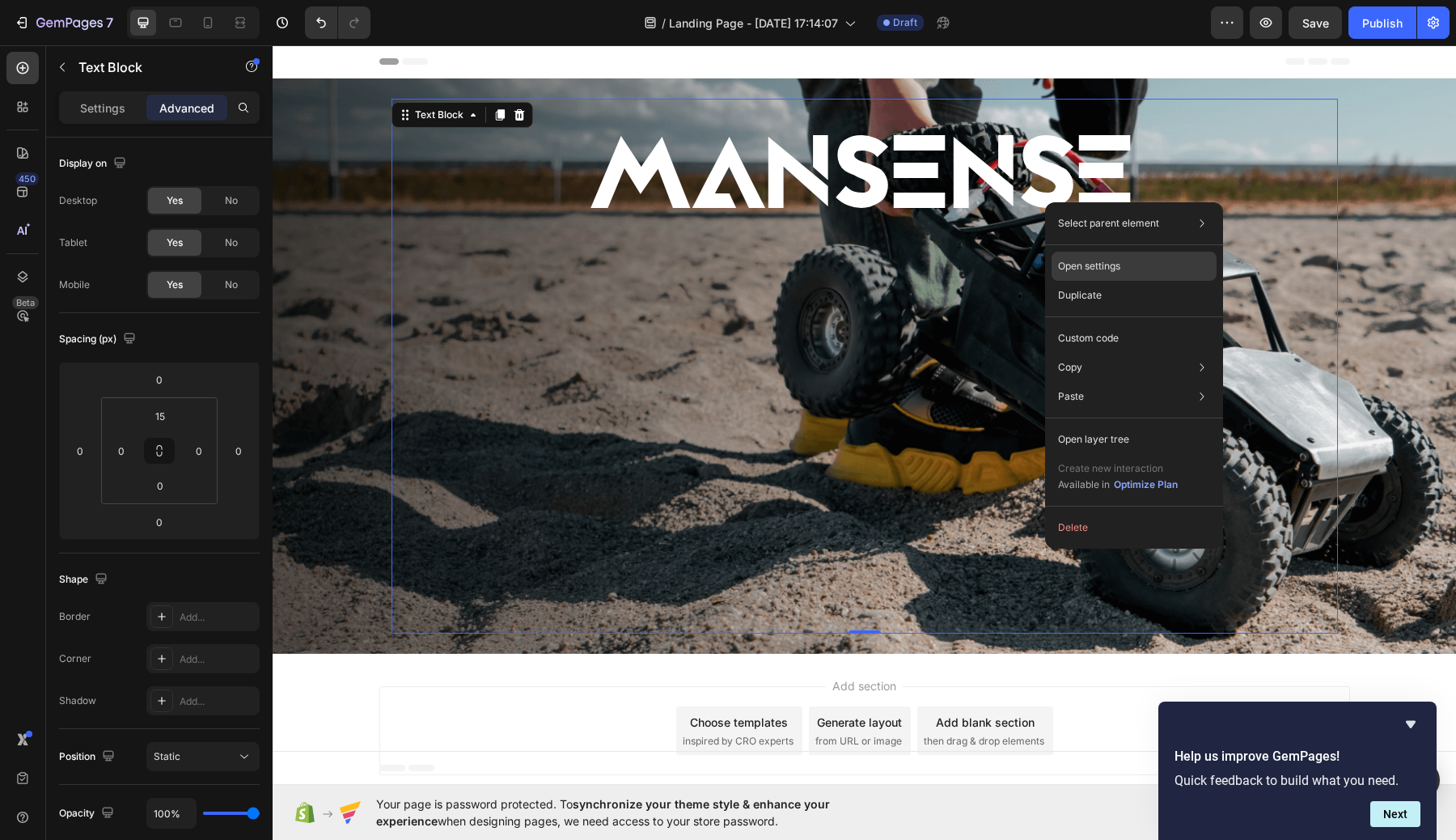
click at [1114, 271] on p "Open settings" at bounding box center [1088, 266] width 62 height 15
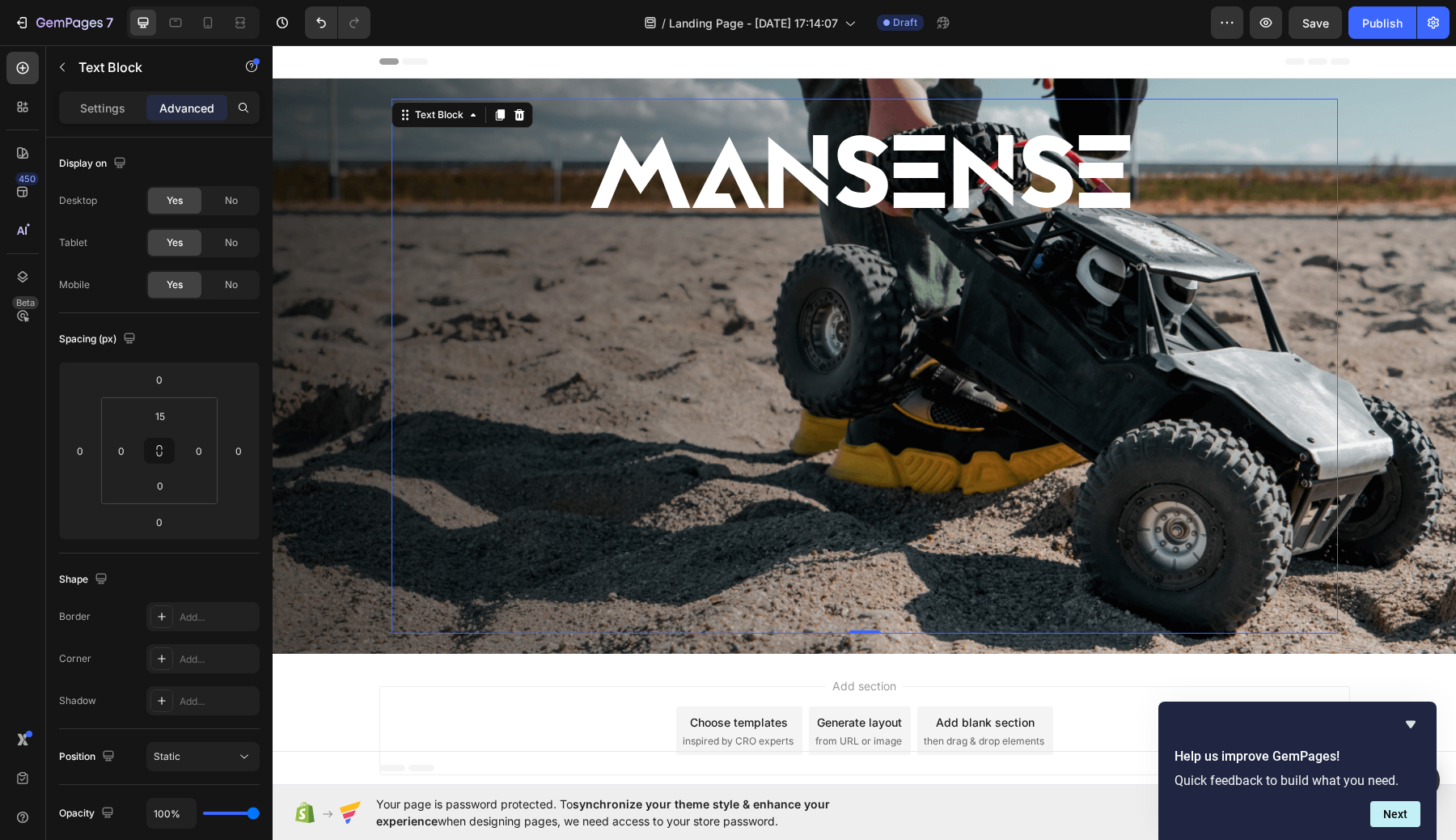
click at [104, 93] on div "Settings Advanced" at bounding box center [159, 107] width 200 height 33
click at [104, 111] on p "Settings" at bounding box center [103, 107] width 45 height 17
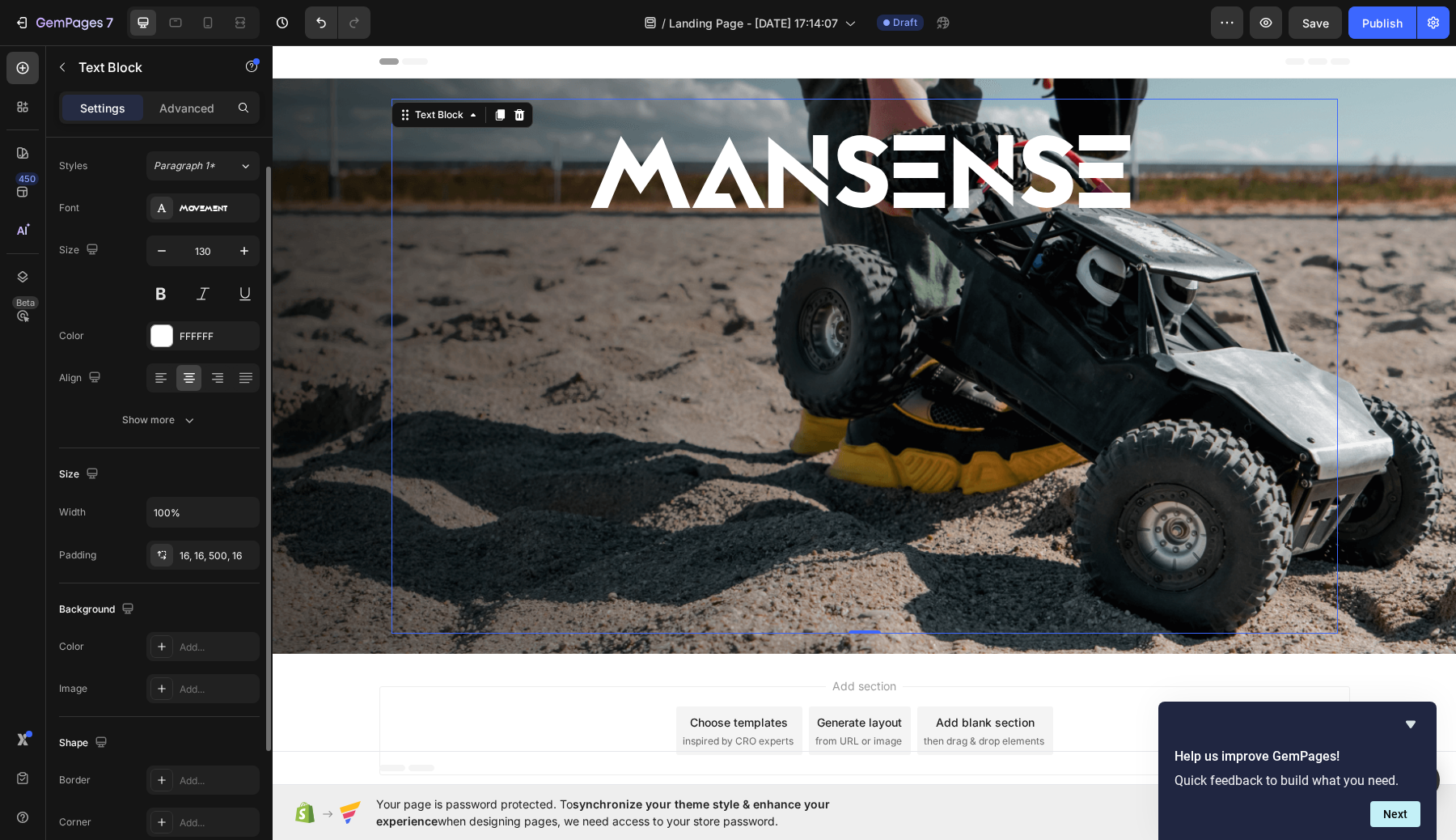
scroll to position [0, 0]
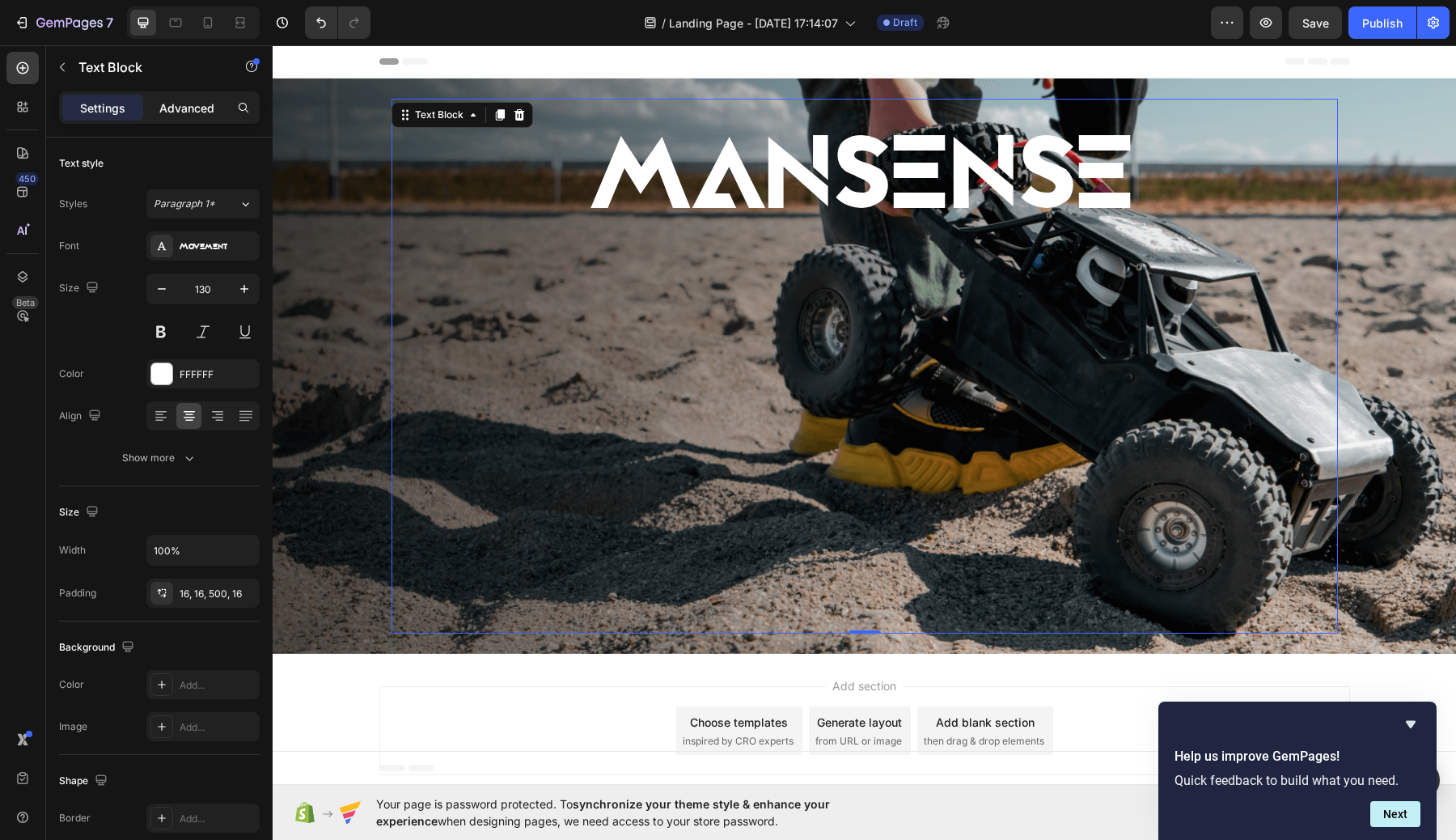
click at [191, 110] on p "Advanced" at bounding box center [187, 107] width 55 height 17
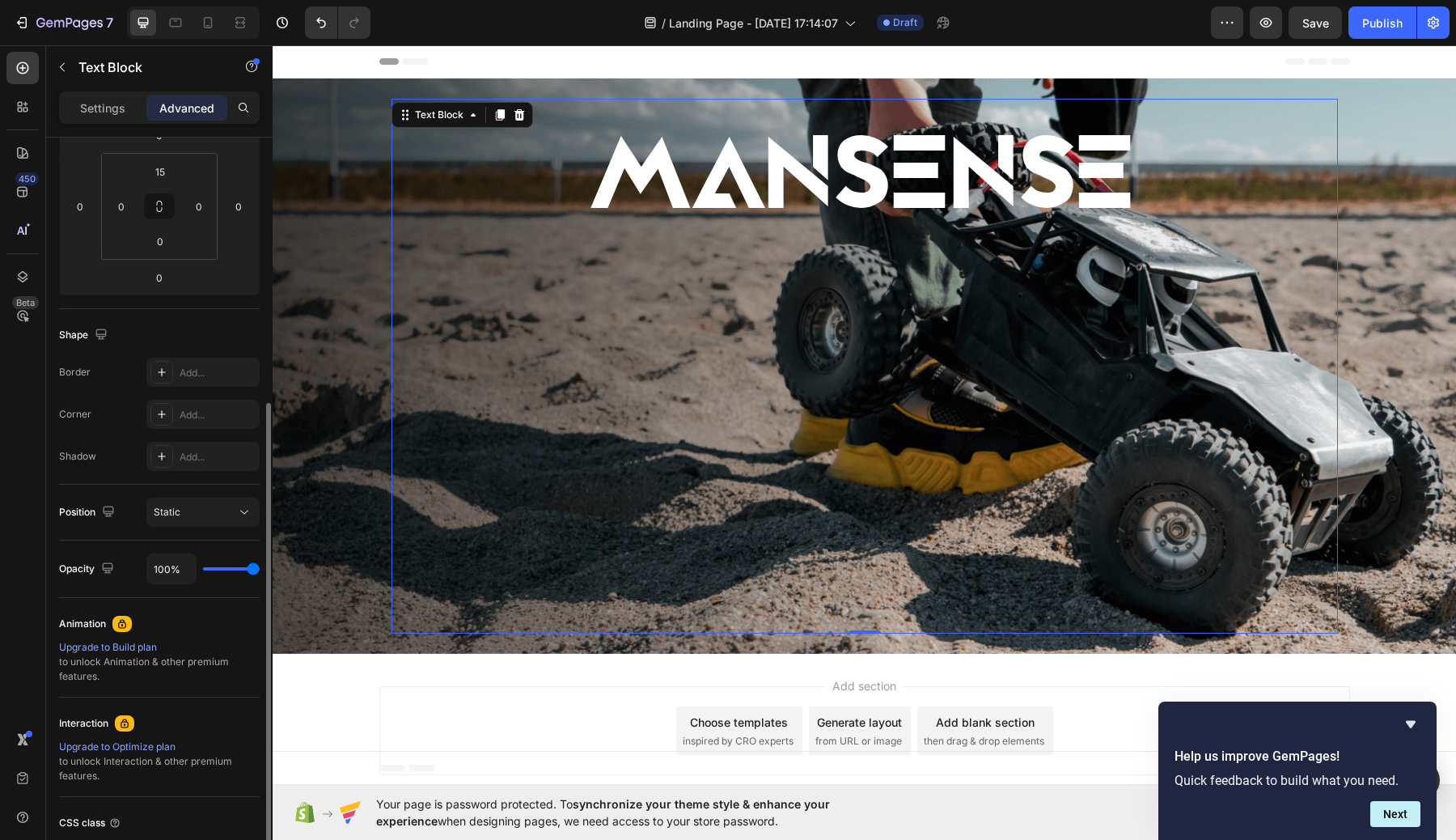
scroll to position [375, 0]
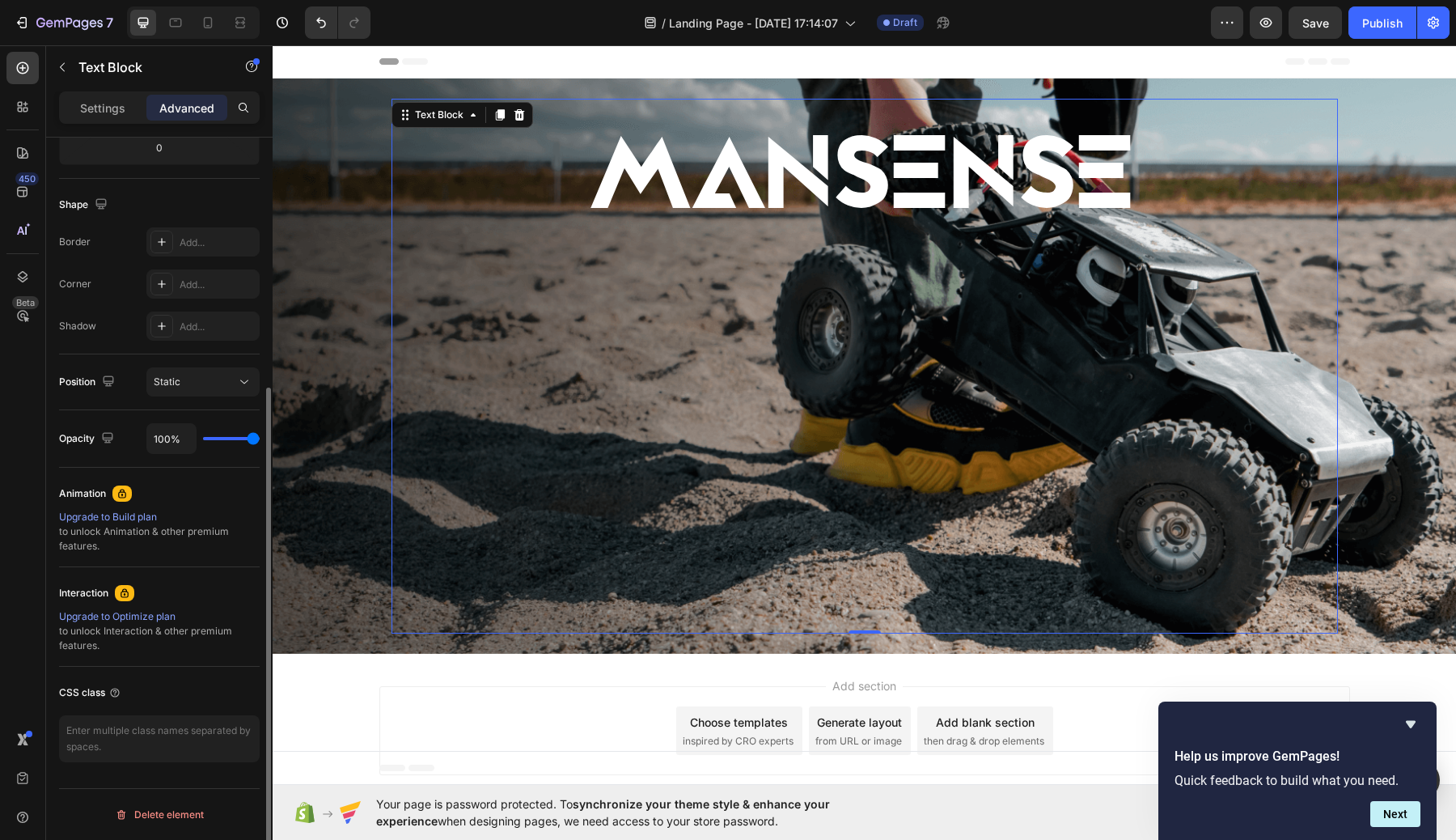
click at [132, 517] on div "Upgrade to Build plan" at bounding box center [159, 517] width 200 height 15
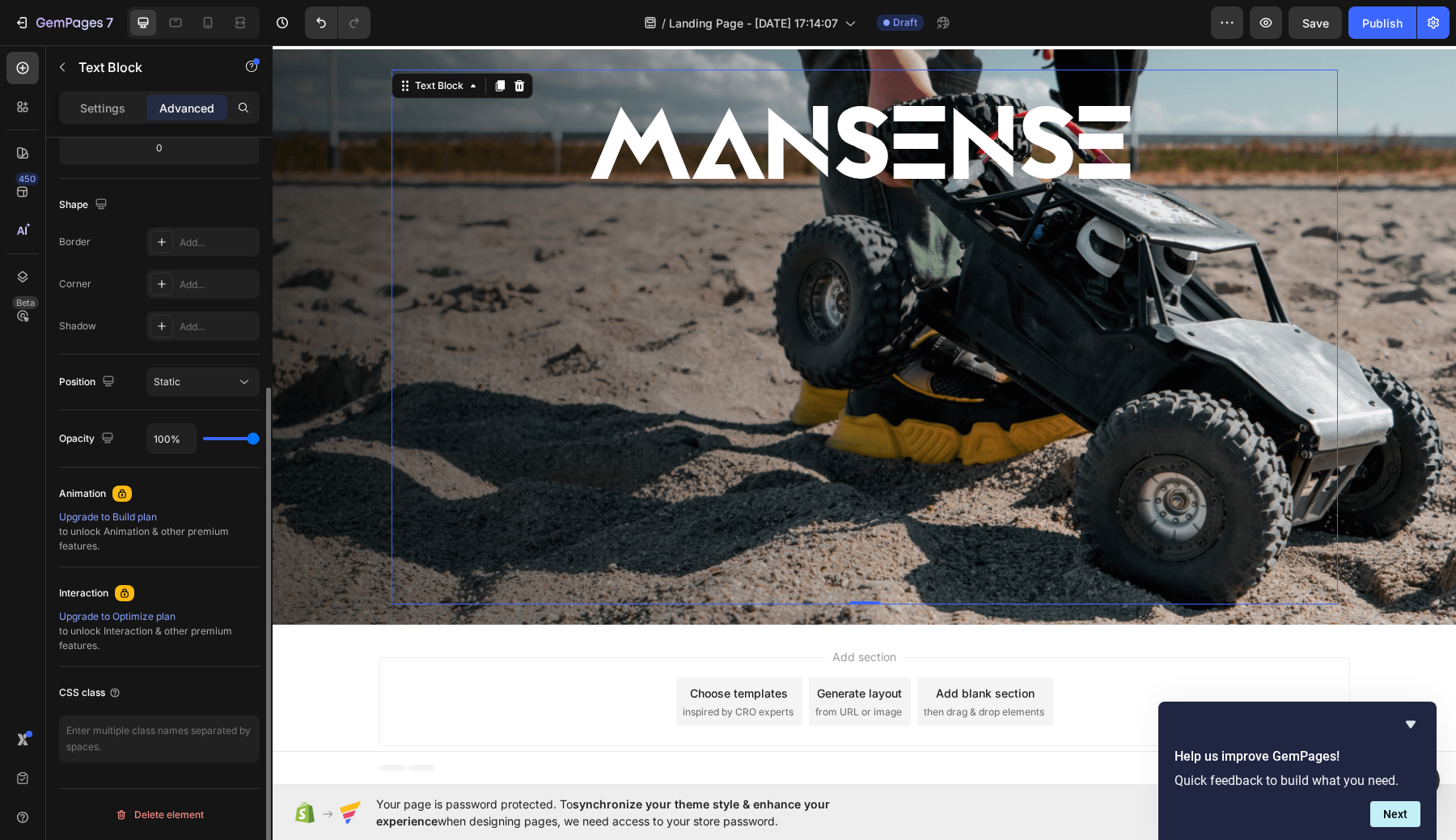
click at [128, 593] on icon at bounding box center [124, 593] width 13 height 13
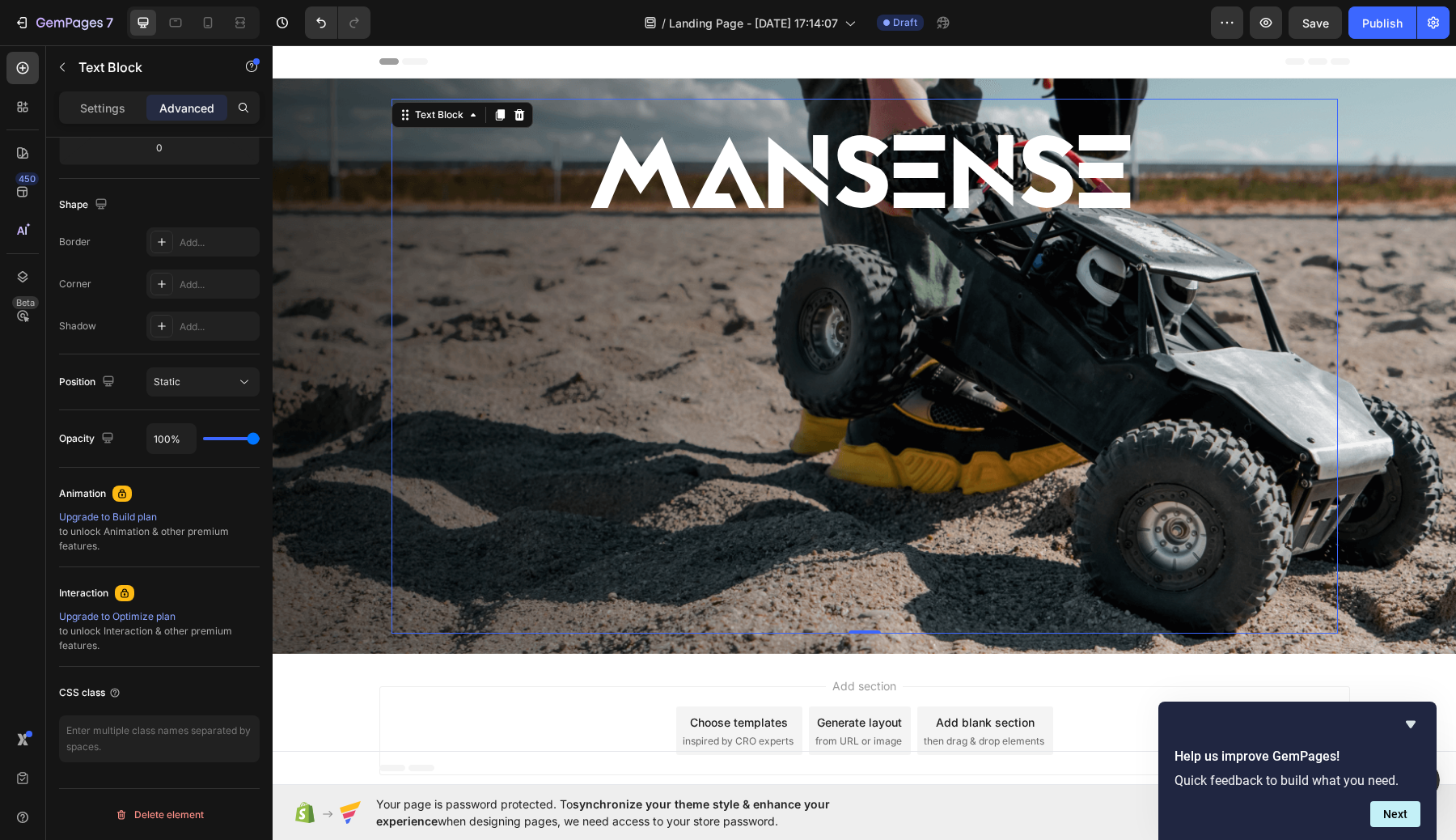
click at [518, 674] on div "Add section Choose templates inspired by CRO experts Generate layout from URL o…" at bounding box center [864, 734] width 1183 height 160
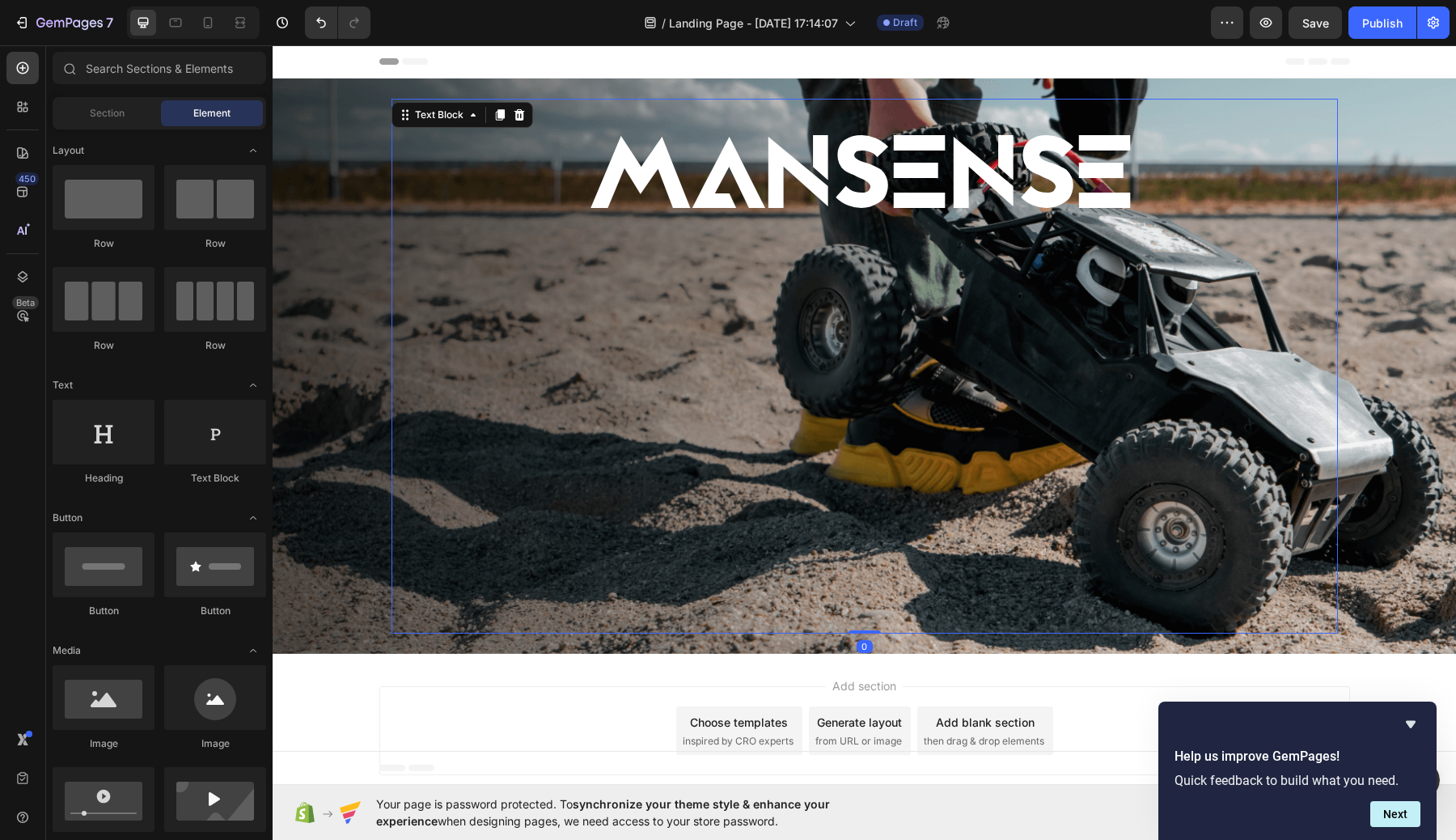
click at [556, 535] on div "MANSENSE" at bounding box center [865, 372] width 946 height 523
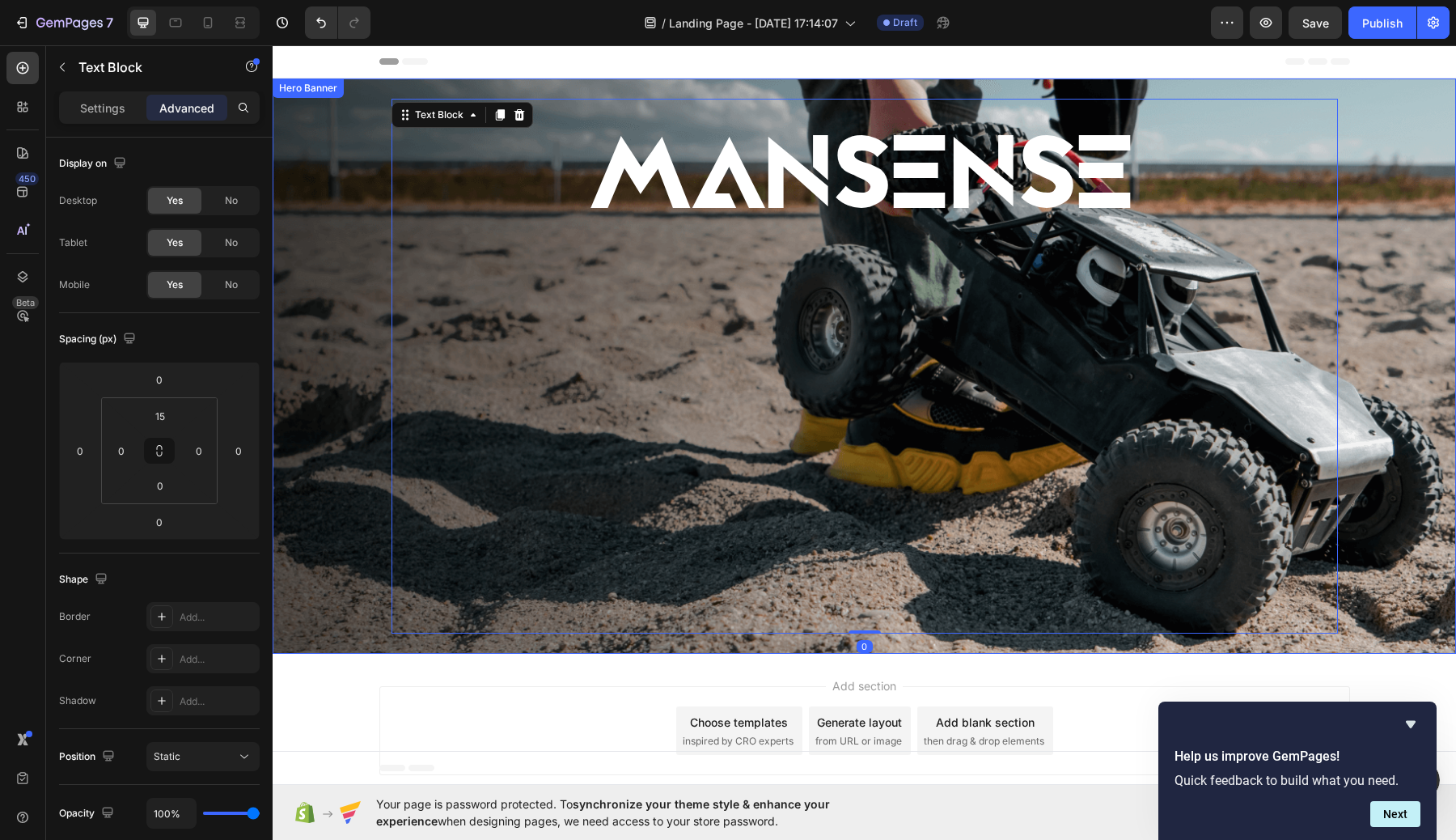
click at [385, 531] on div "MANSENSE Text Block 0" at bounding box center [865, 366] width 971 height 587
click at [749, 187] on p "MANSENSE" at bounding box center [865, 176] width 921 height 105
click at [1414, 728] on icon "Hide survey" at bounding box center [1411, 724] width 20 height 20
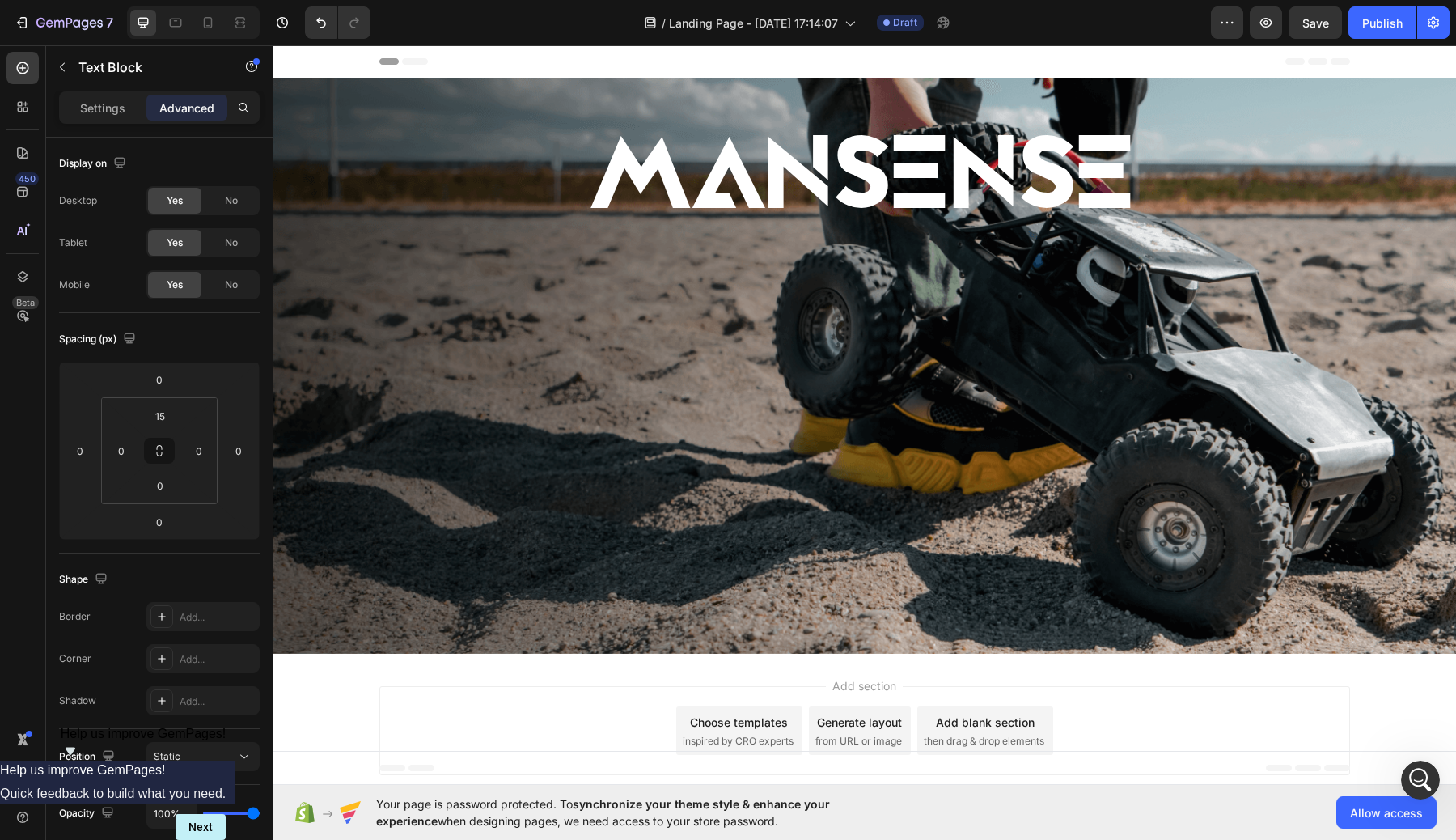
click at [1025, 65] on div "Header" at bounding box center [865, 61] width 971 height 33
click at [1006, 150] on p "MANSENSE" at bounding box center [865, 176] width 921 height 105
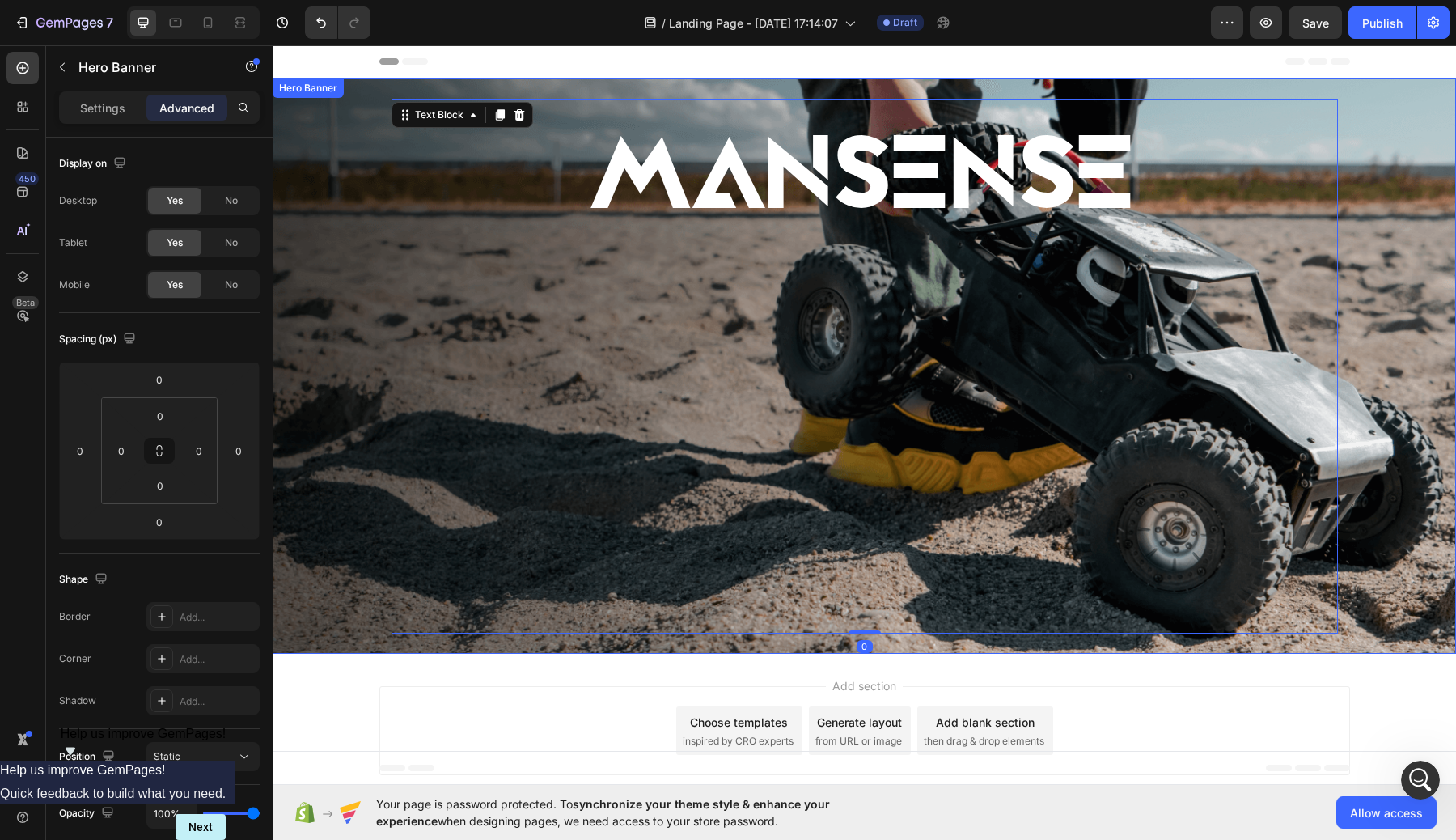
click at [317, 184] on div "Background Image" at bounding box center [864, 366] width 1183 height 575
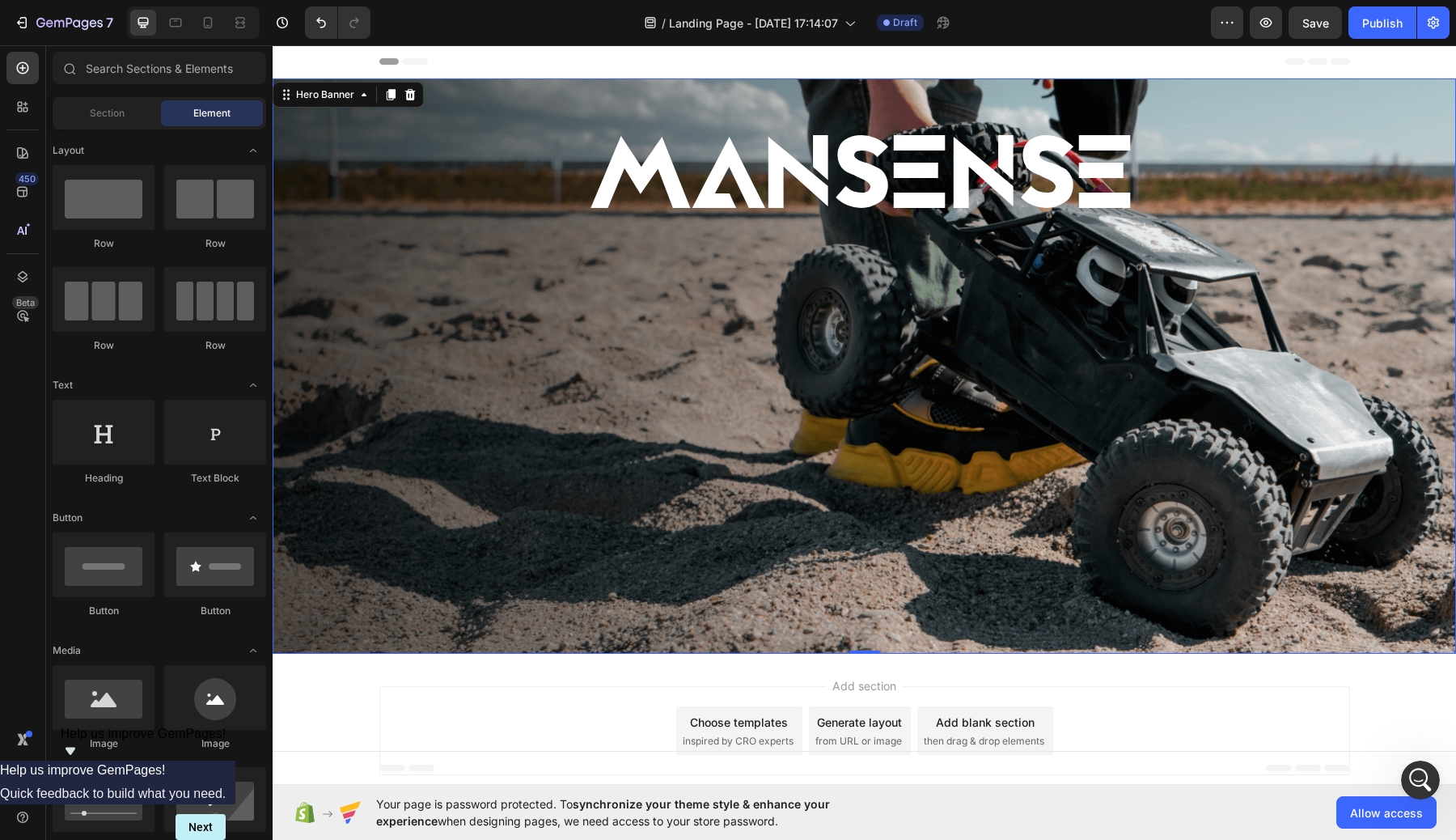
click at [498, 53] on div "Header" at bounding box center [865, 61] width 971 height 33
click at [322, 55] on span "Header" at bounding box center [321, 61] width 35 height 16
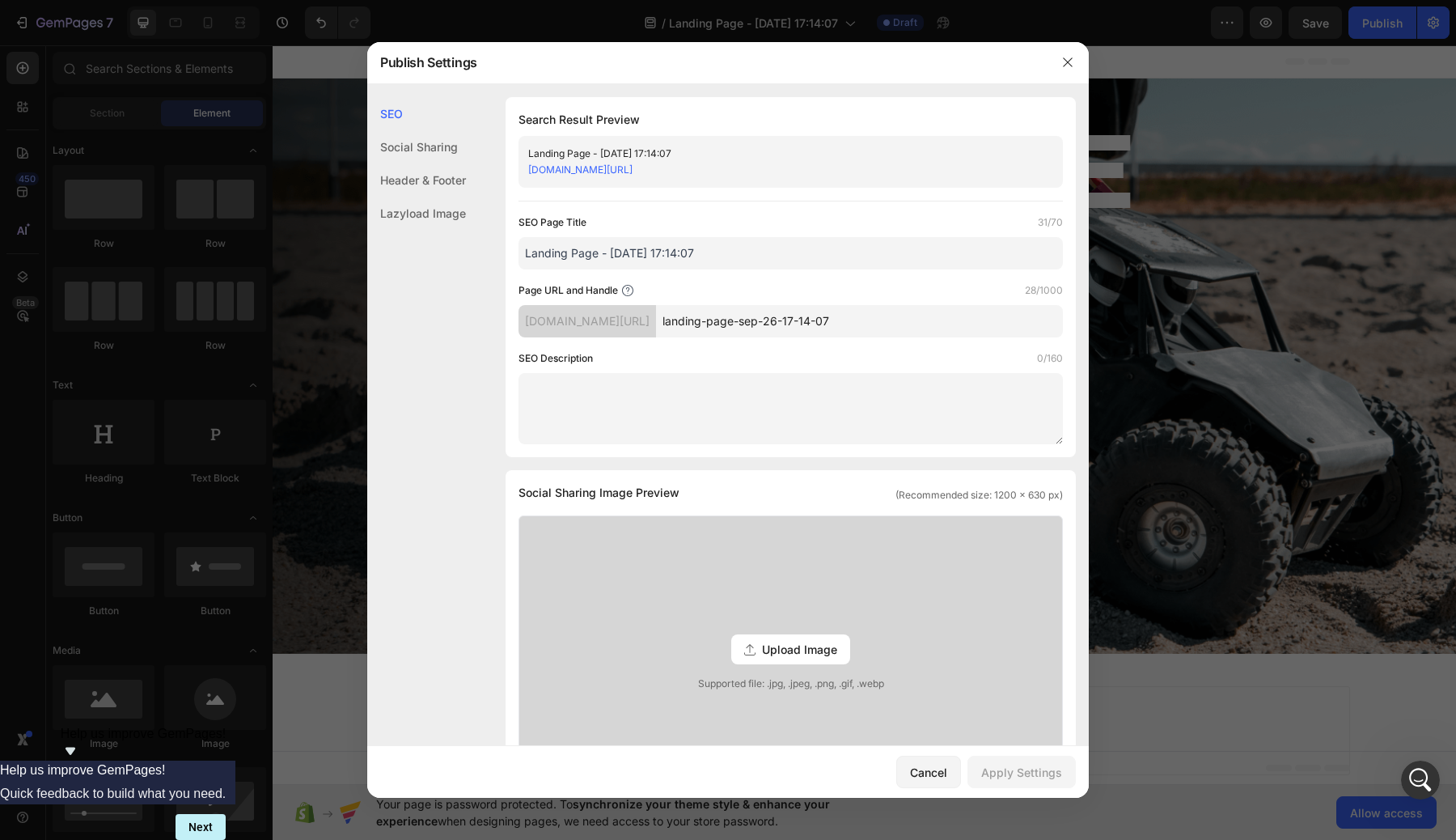
click at [409, 215] on div "Lazyload Image" at bounding box center [416, 213] width 99 height 34
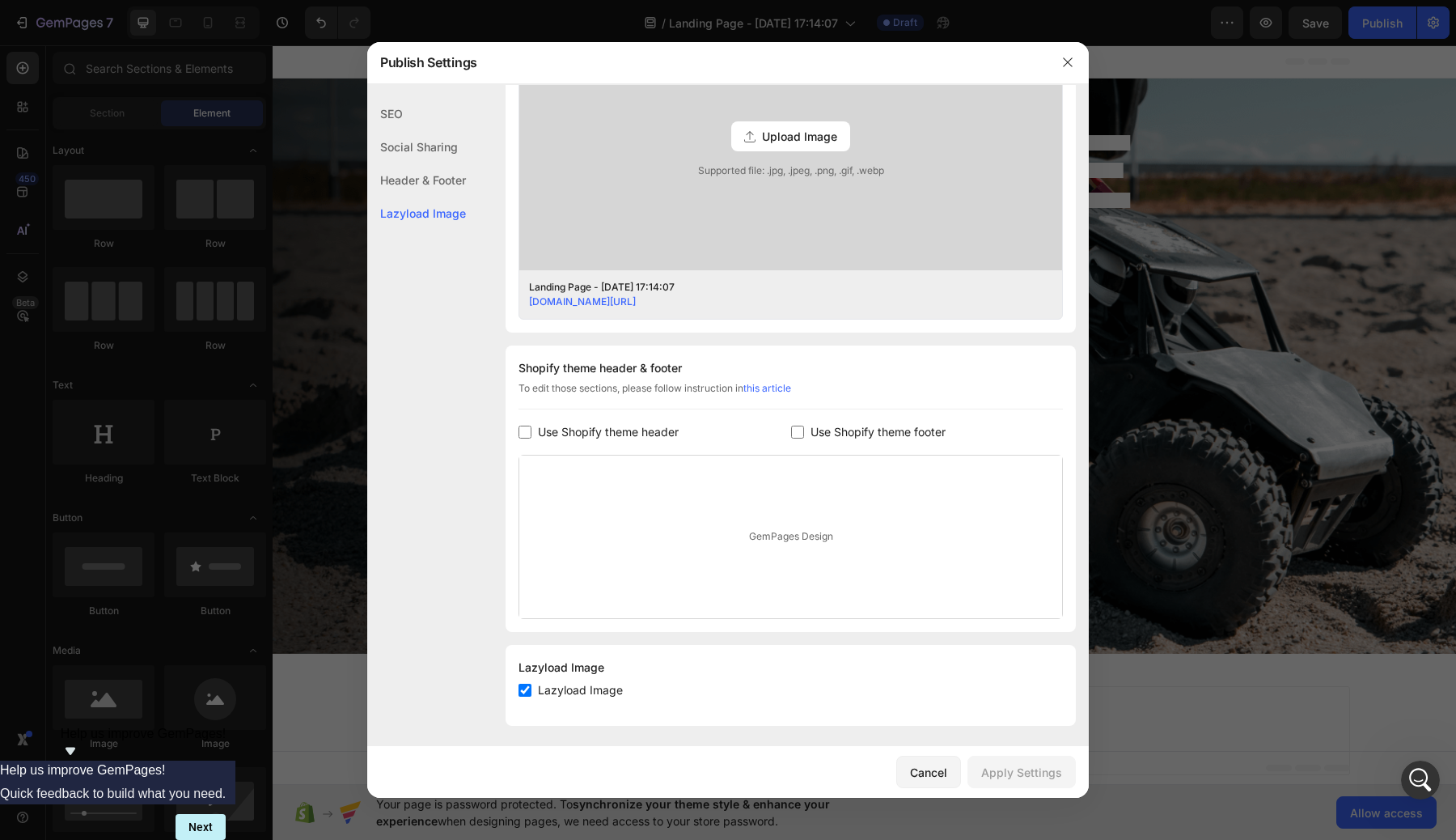
scroll to position [519, 0]
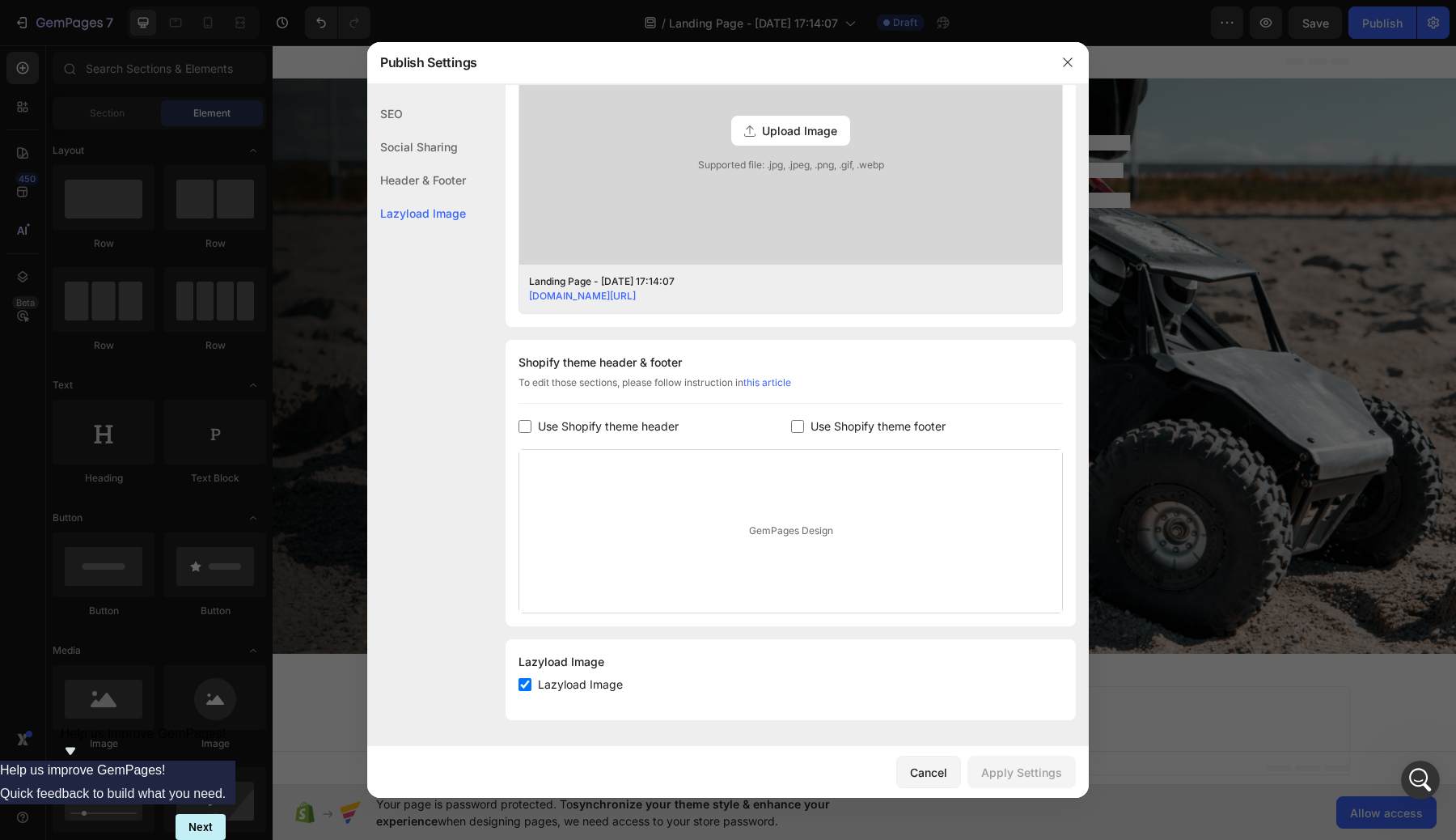
click at [820, 527] on div "GemPages Design" at bounding box center [791, 530] width 543 height 163
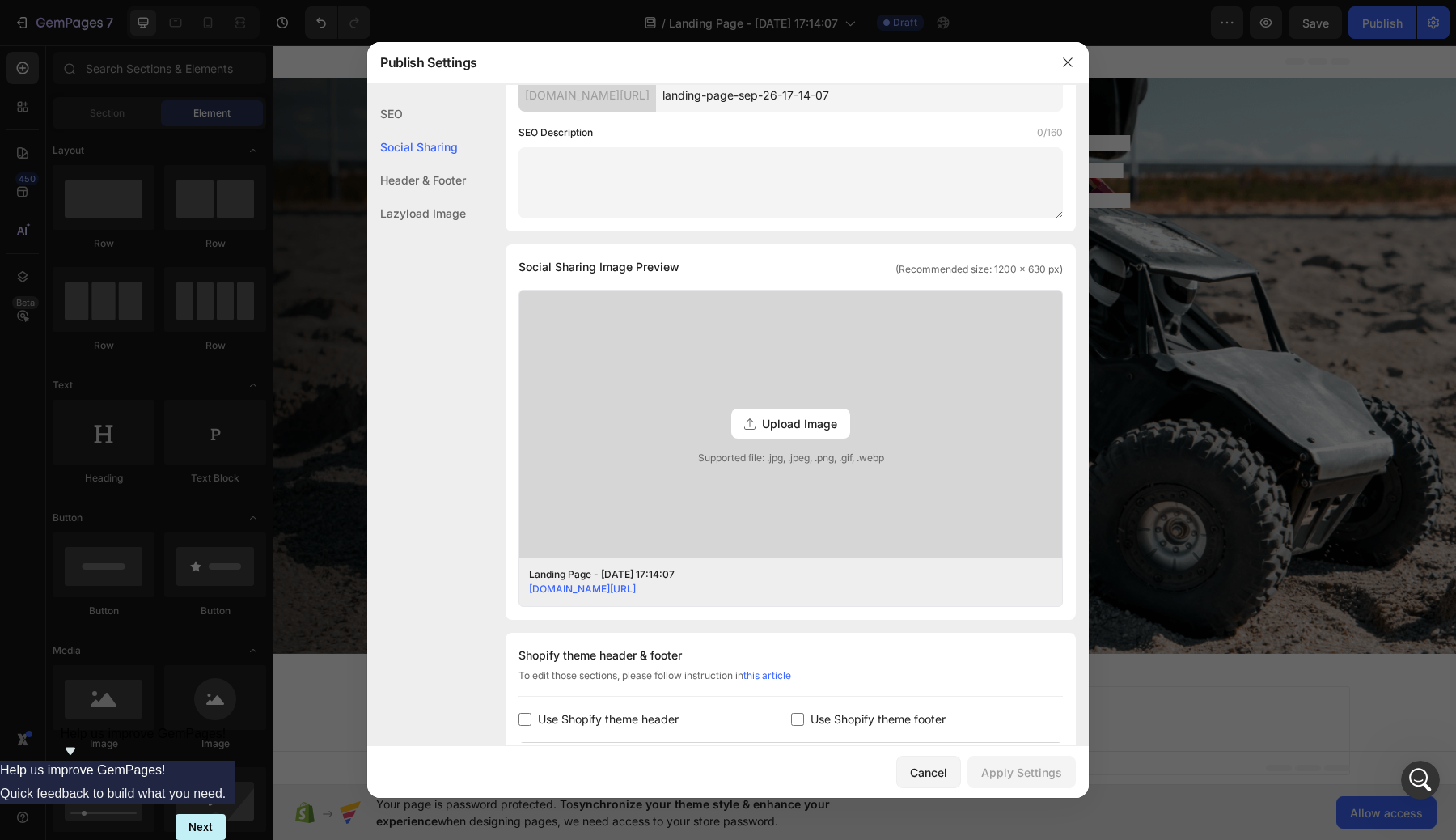
scroll to position [0, 0]
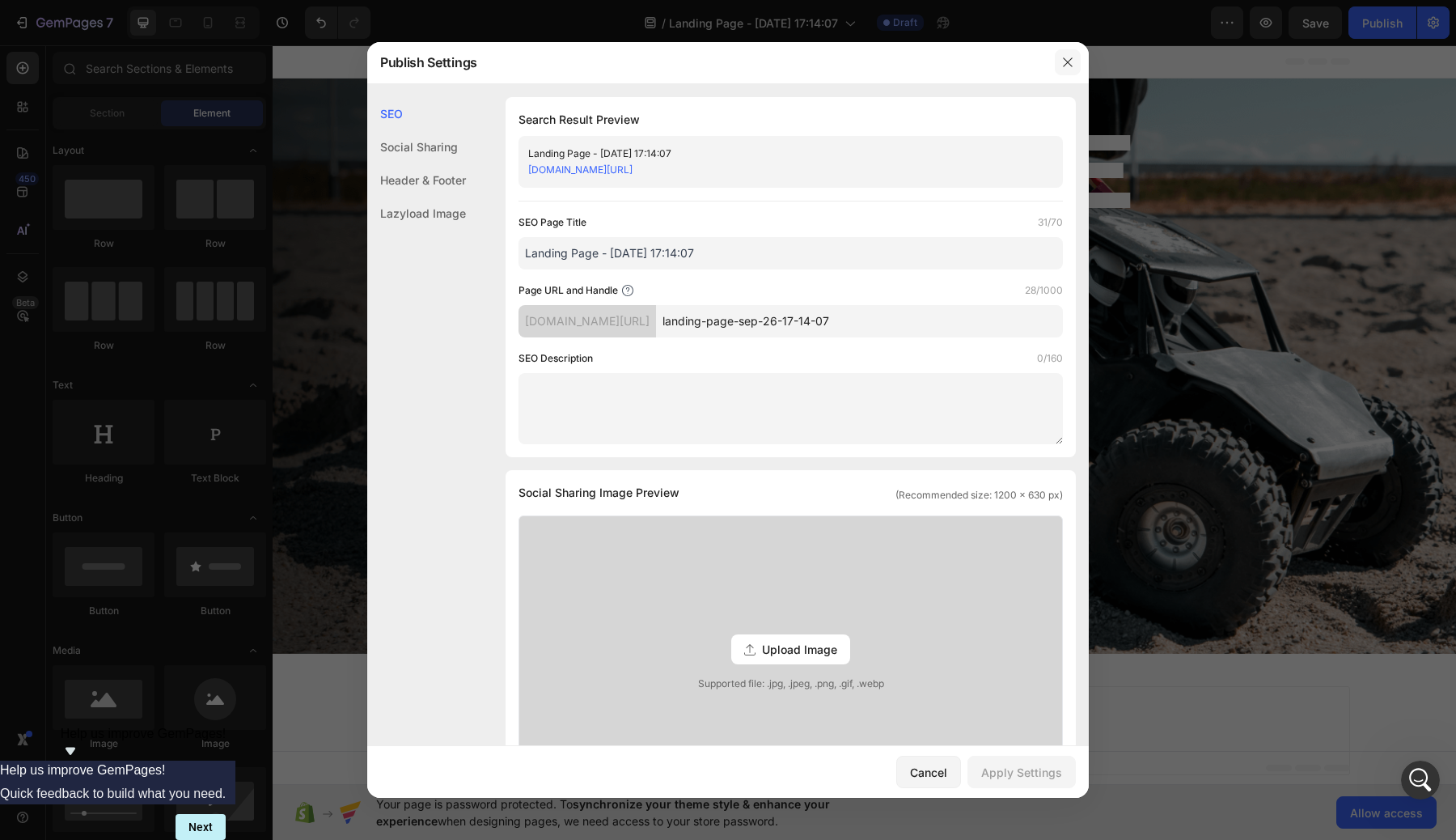
click at [1065, 67] on icon "button" at bounding box center [1067, 62] width 13 height 13
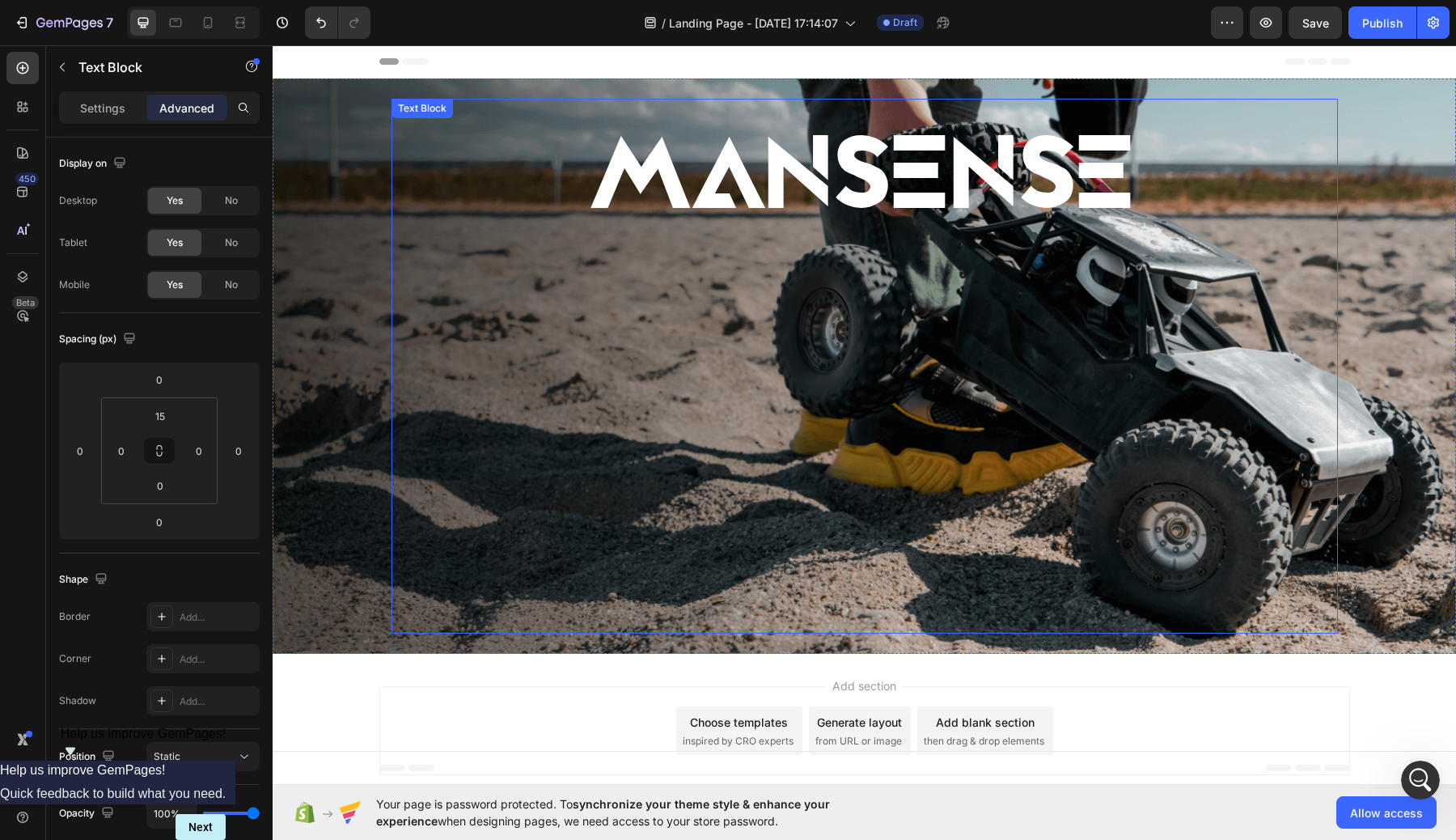
click at [1135, 510] on div "MANSENSE" at bounding box center [865, 372] width 946 height 523
click at [99, 105] on p "Settings" at bounding box center [103, 107] width 45 height 17
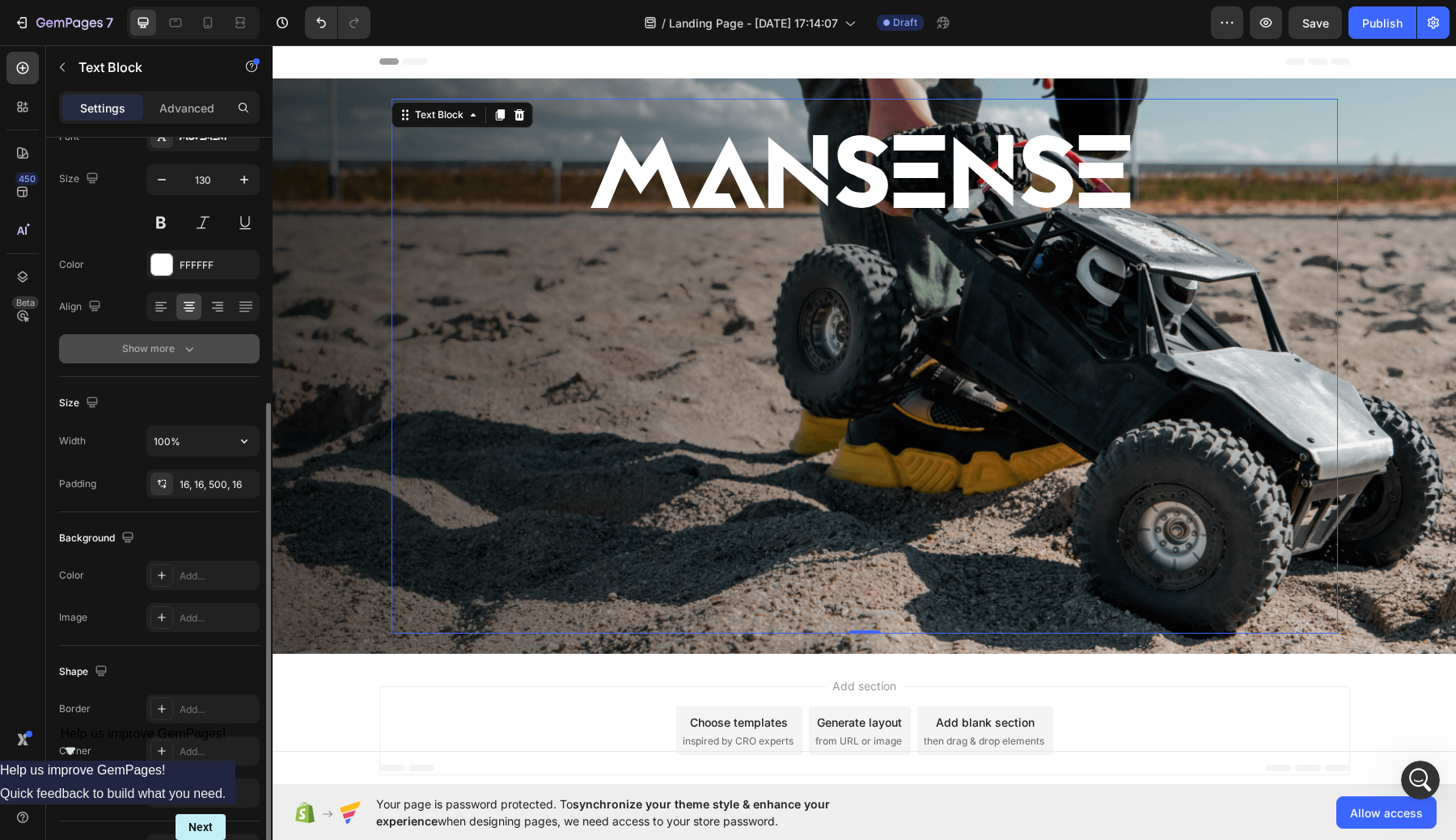
scroll to position [210, 0]
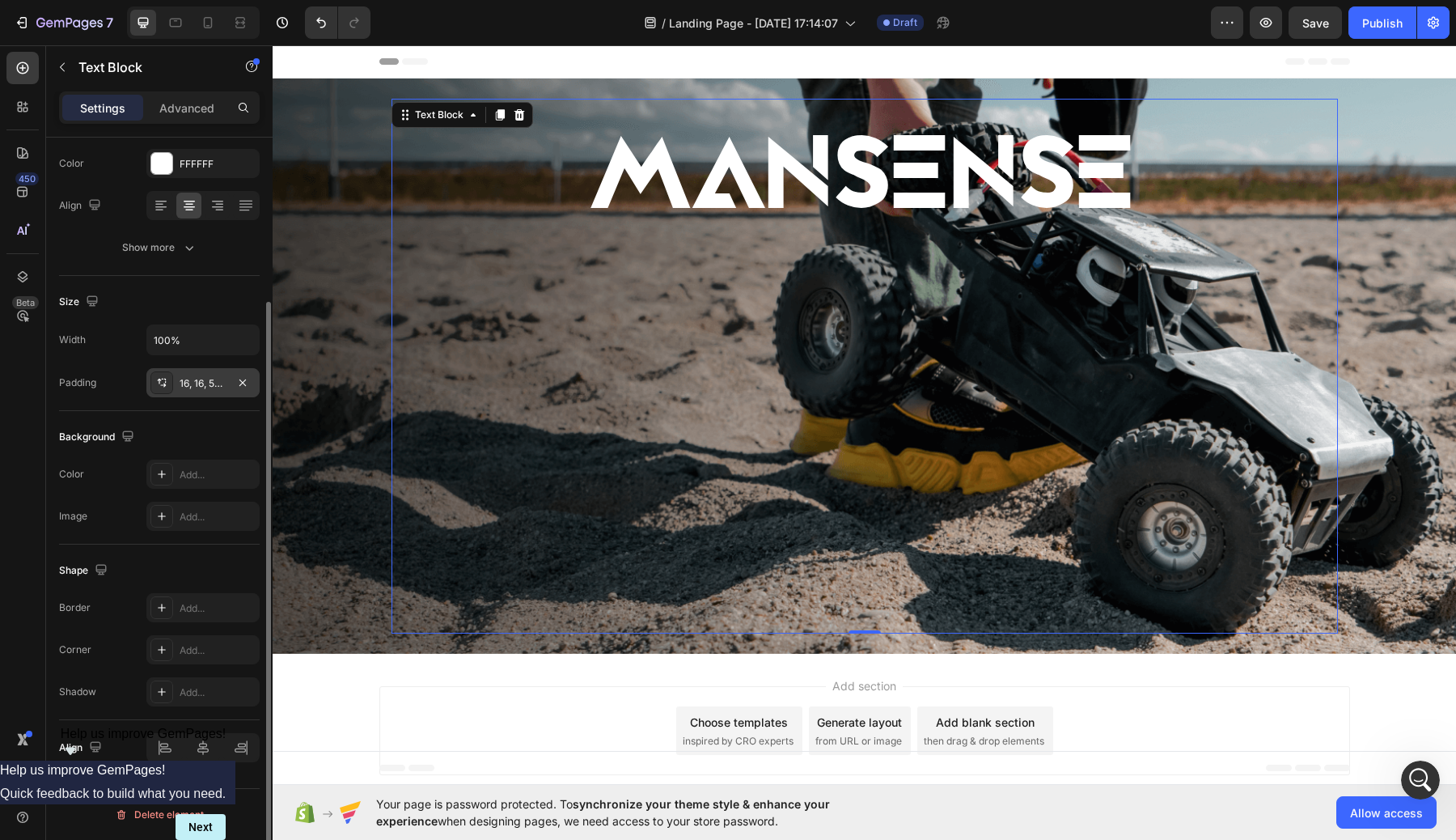
click at [214, 395] on div "16, 16, 500, 16" at bounding box center [203, 383] width 113 height 30
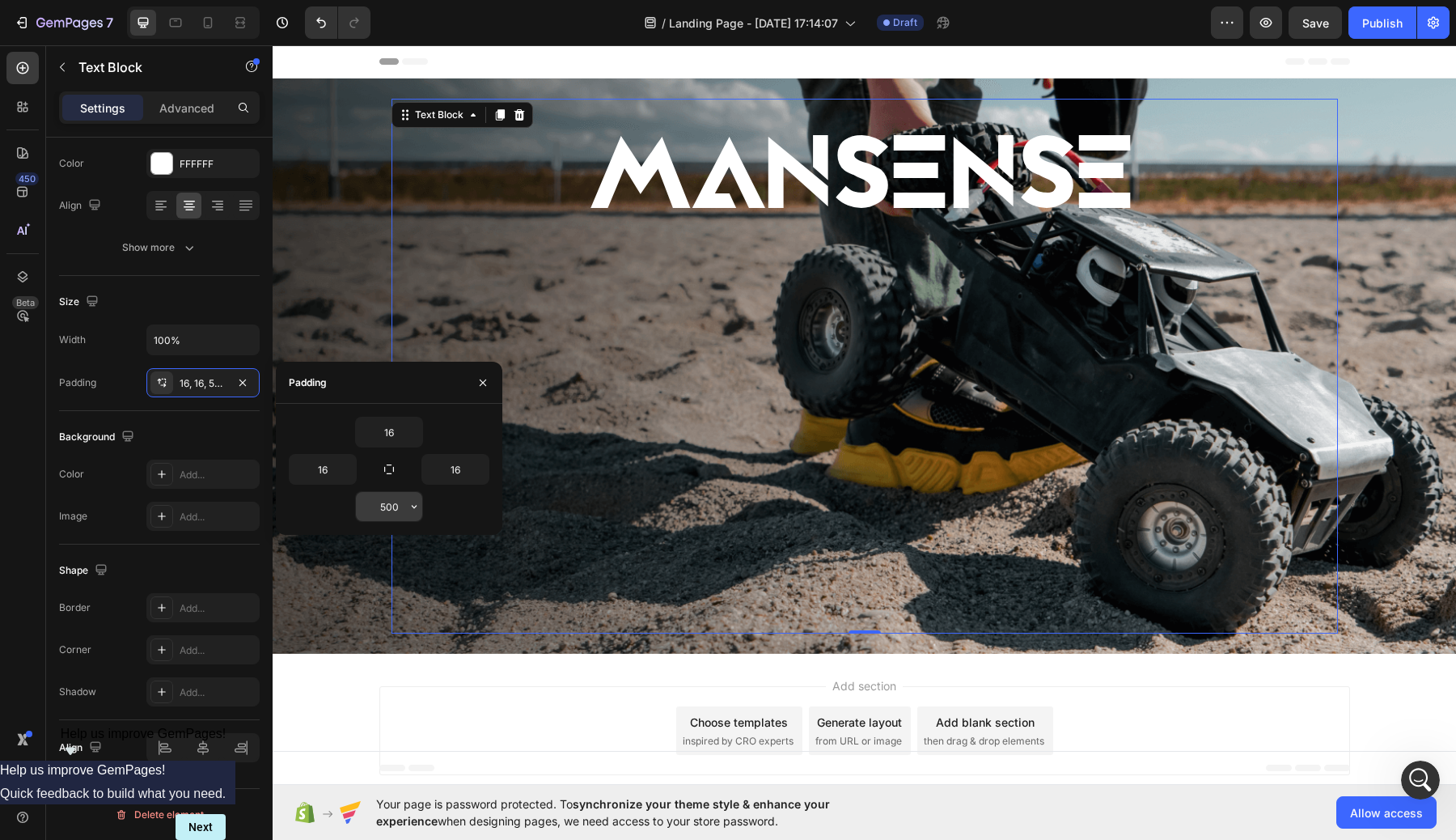
click at [403, 507] on input "500" at bounding box center [388, 507] width 66 height 30
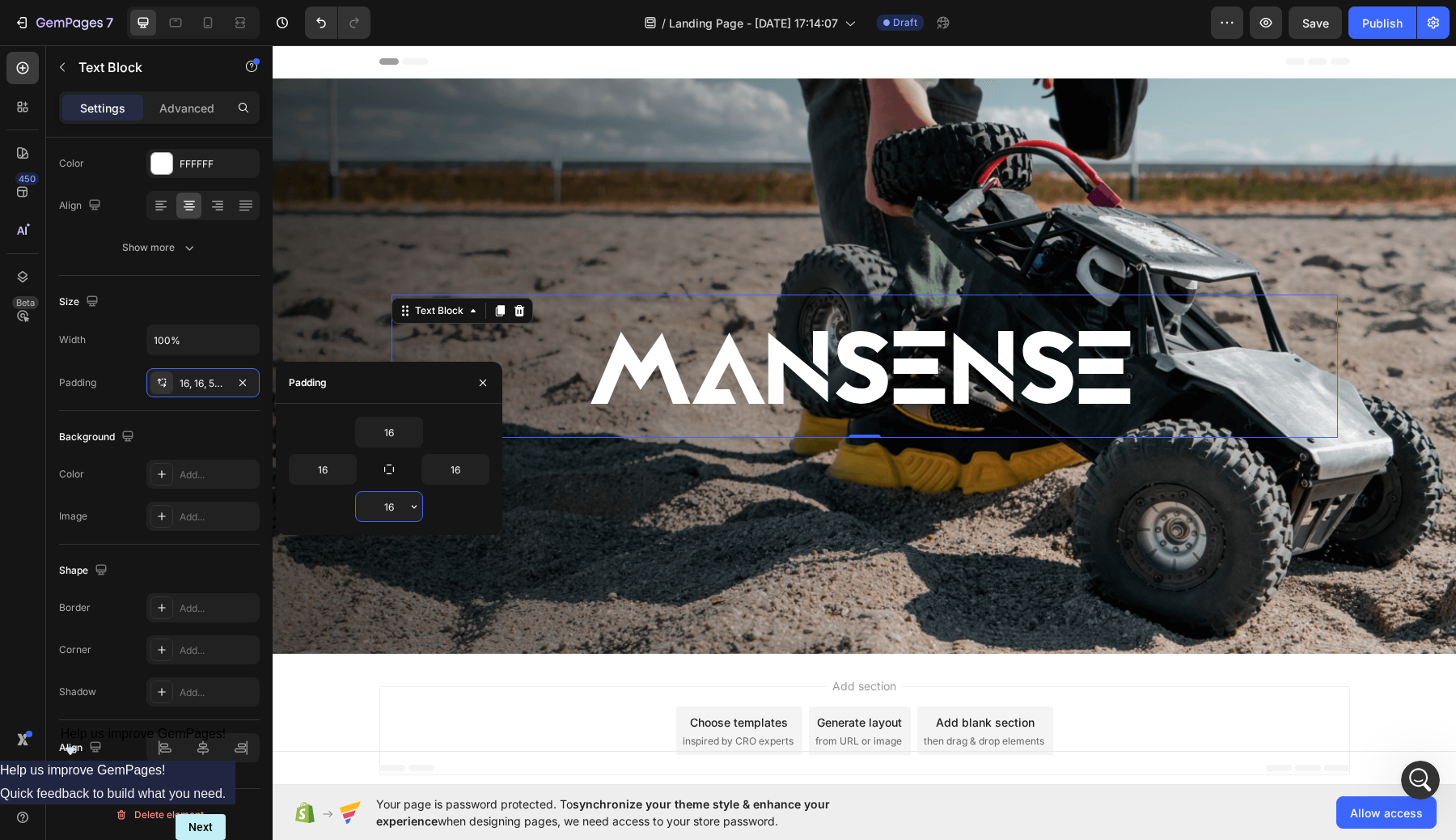
type input "1"
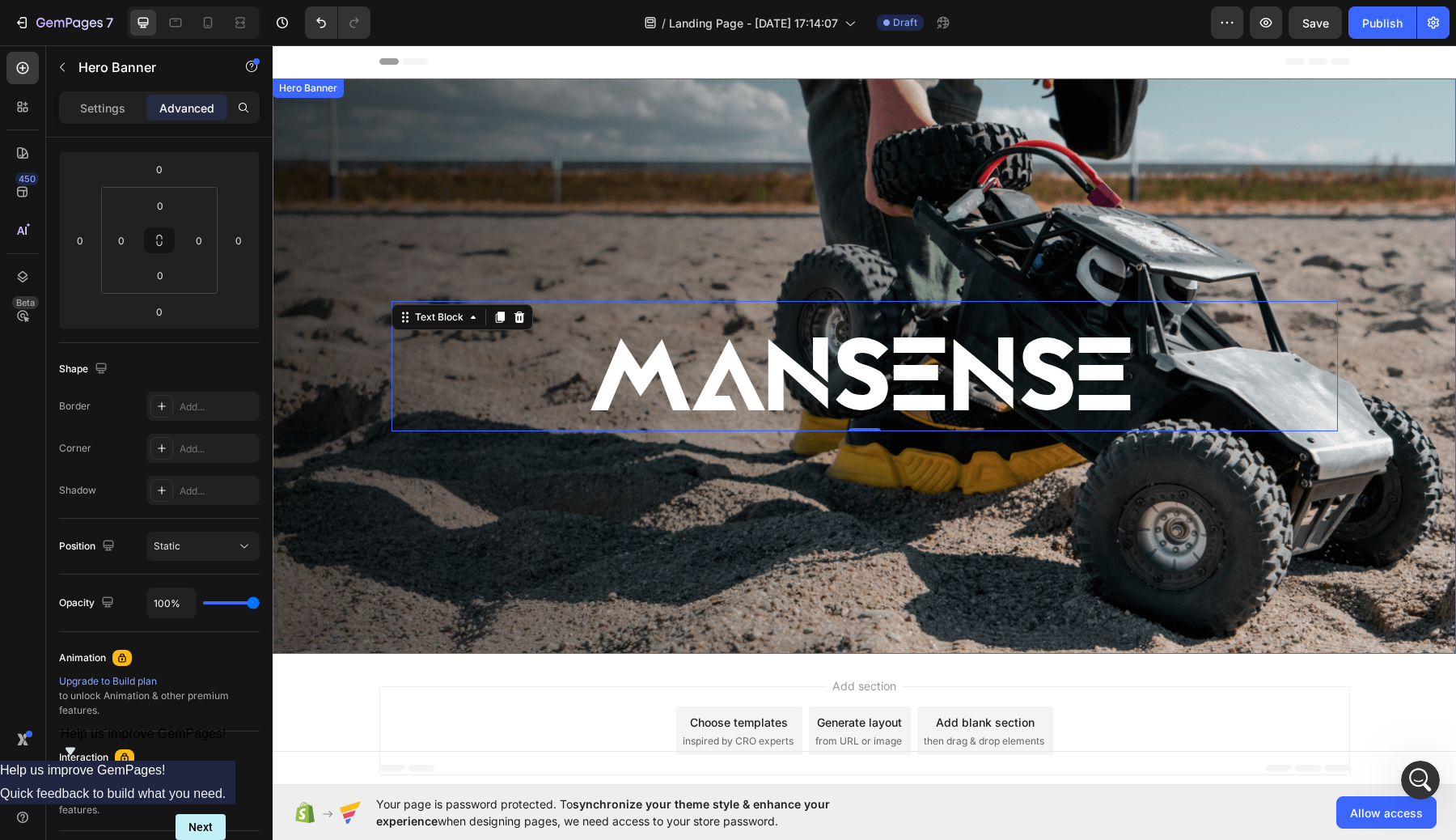
click at [877, 553] on div "Background Image" at bounding box center [864, 366] width 1183 height 575
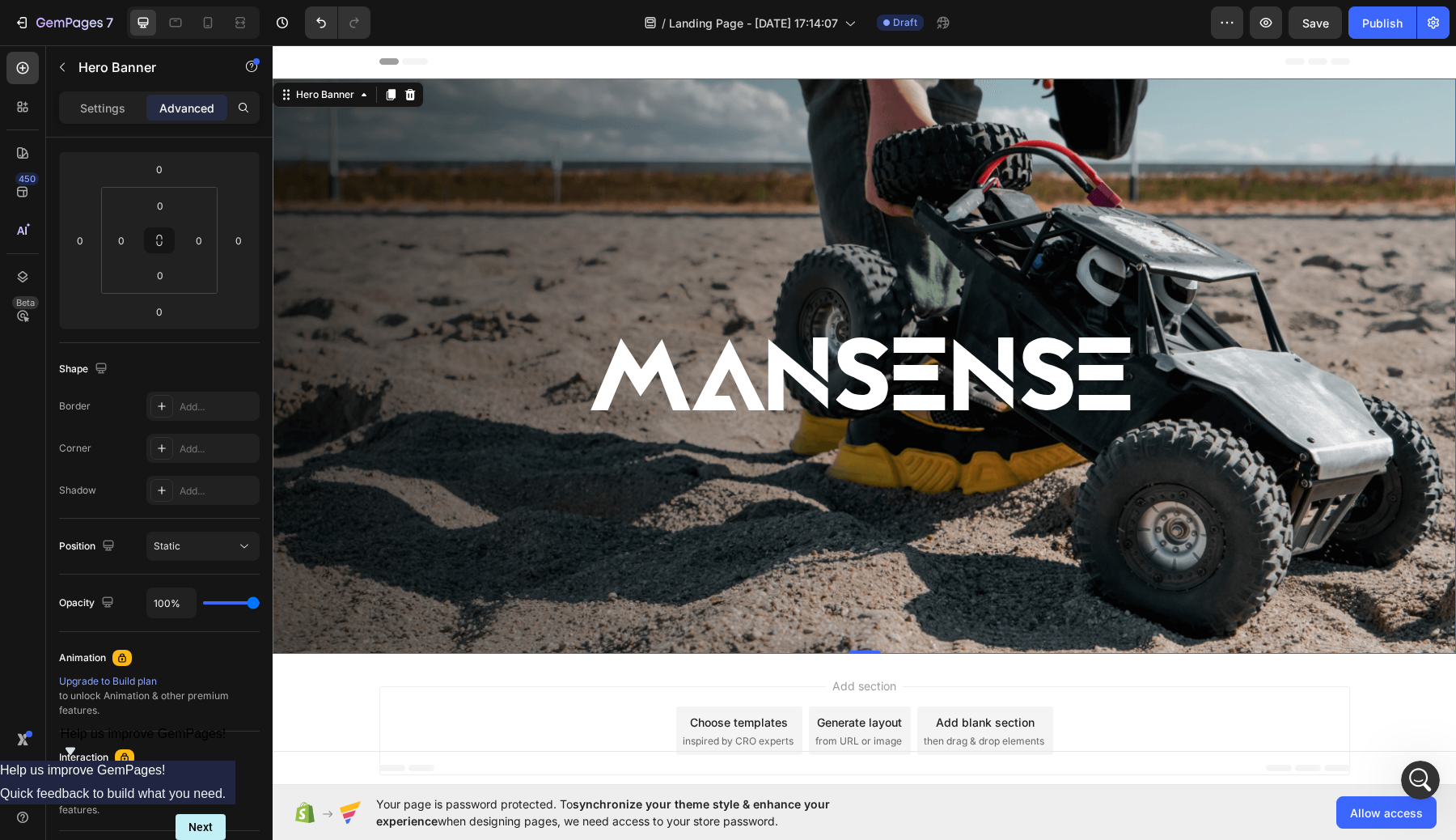
scroll to position [0, 0]
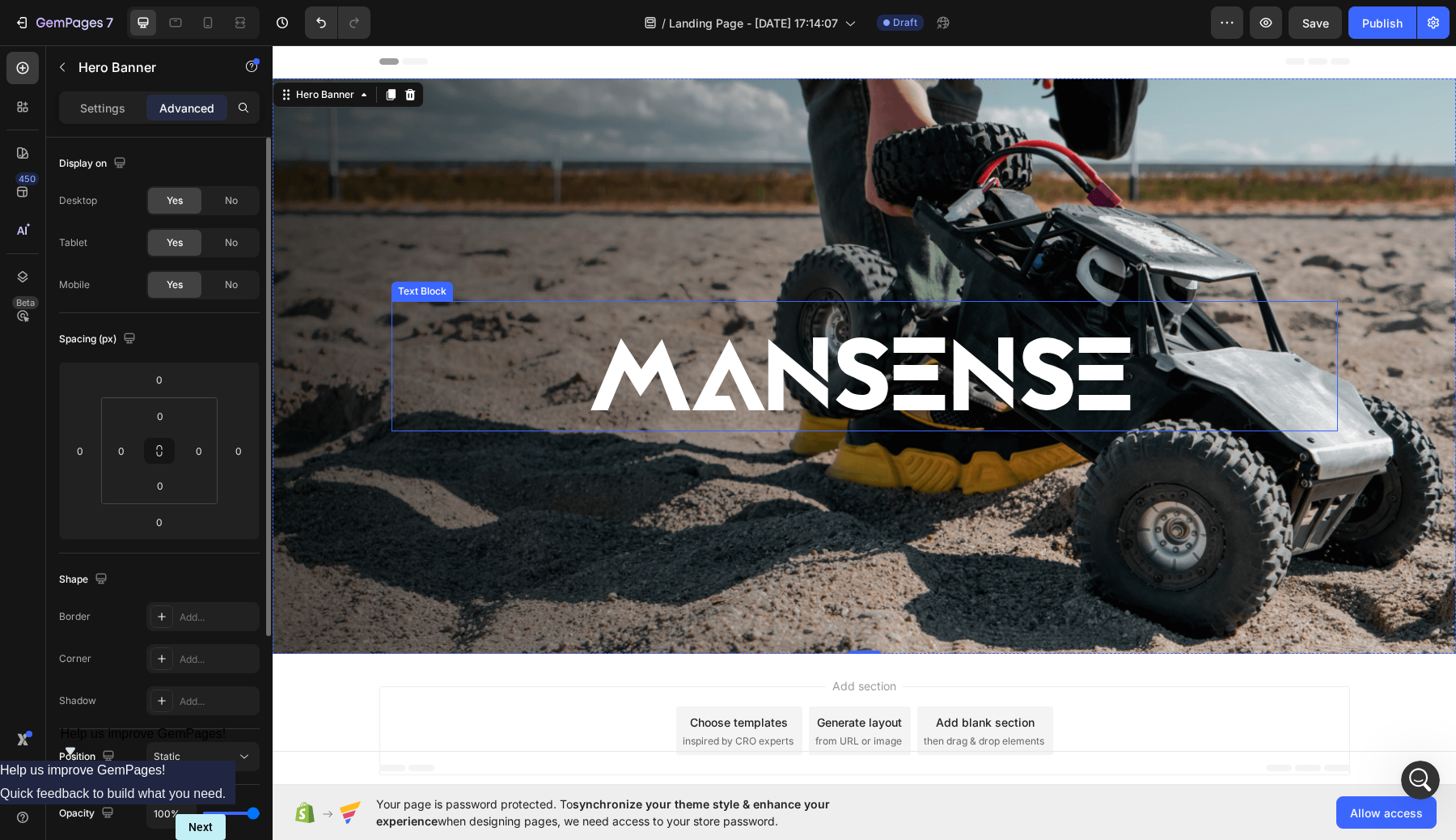
click at [845, 343] on p "MANSENSE" at bounding box center [865, 379] width 921 height 105
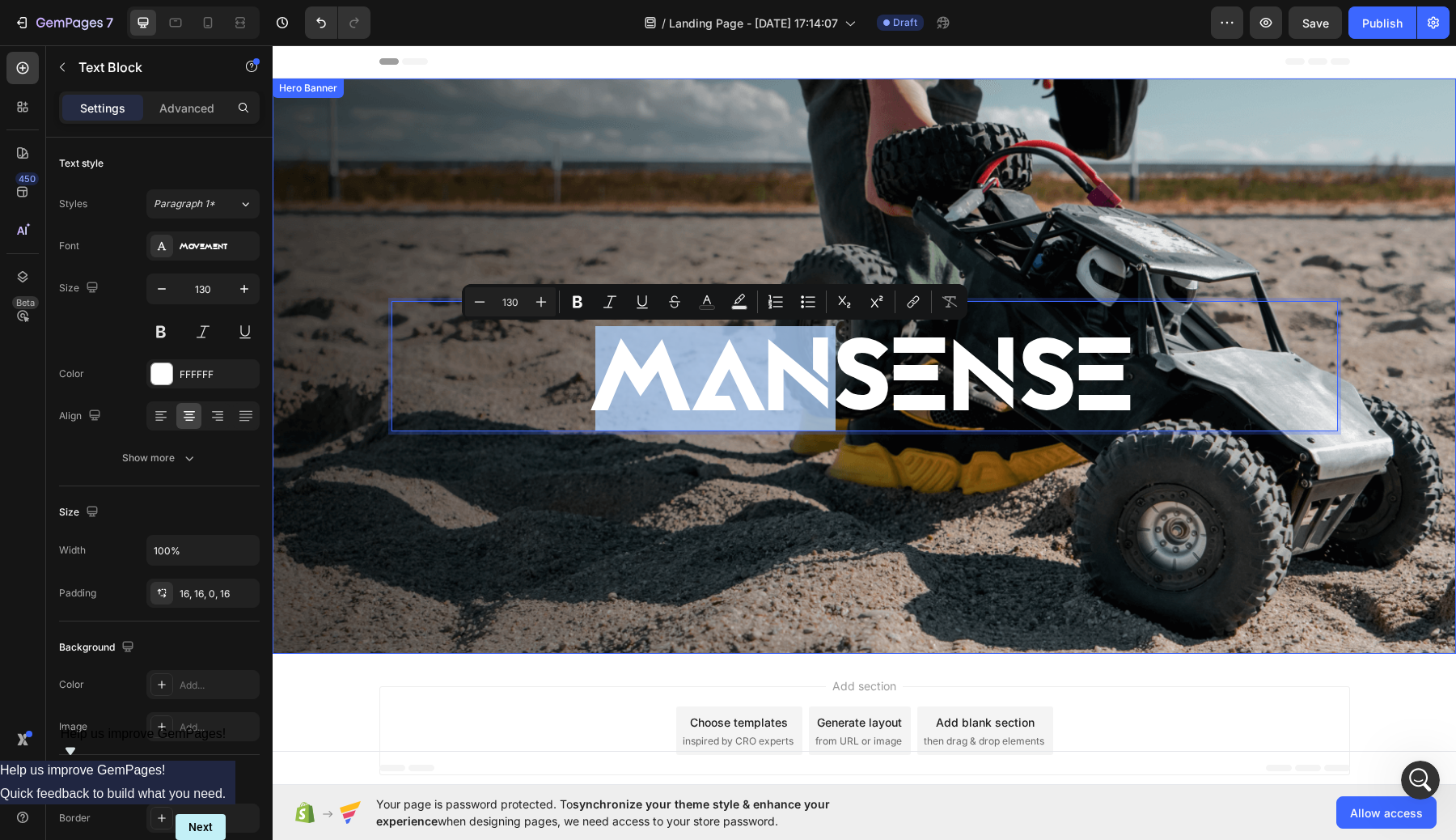
drag, startPoint x: 849, startPoint y: 375, endPoint x: 849, endPoint y: 172, distance: 203.0
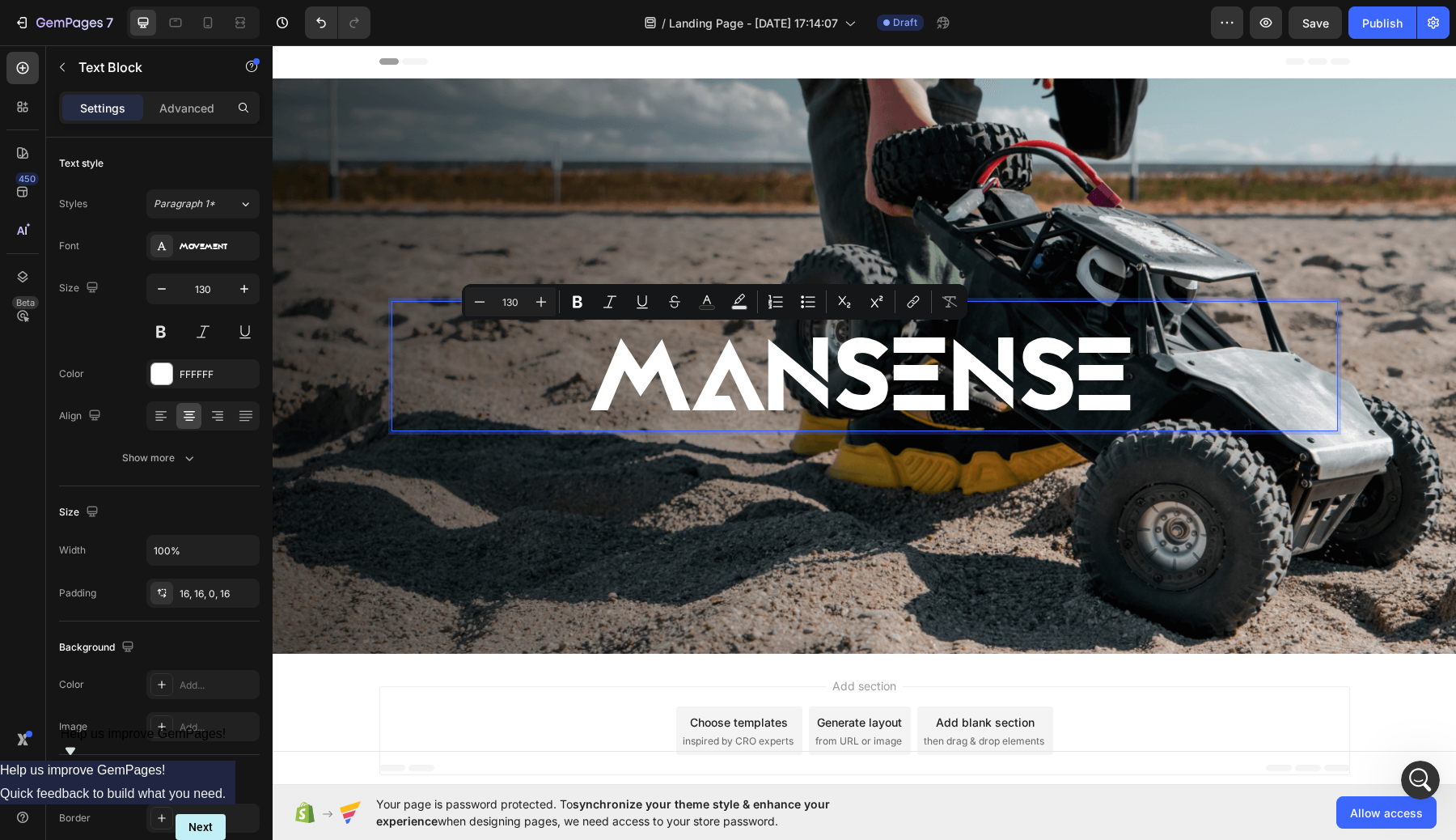
click at [963, 401] on p "MANSENSE" at bounding box center [865, 379] width 921 height 105
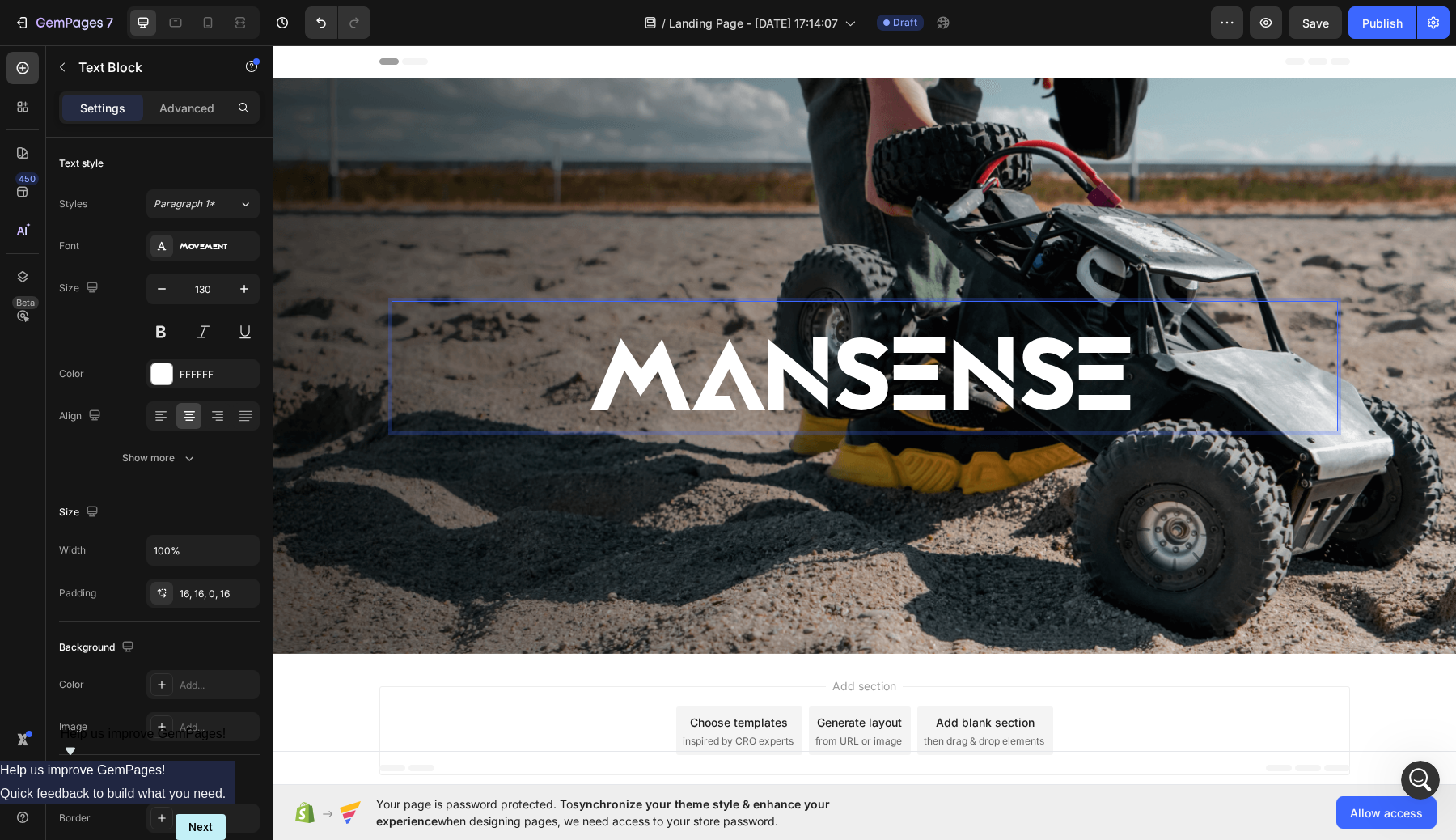
click at [930, 390] on p "MANSENSE" at bounding box center [865, 379] width 921 height 105
click at [181, 97] on div "Advanced" at bounding box center [187, 107] width 81 height 26
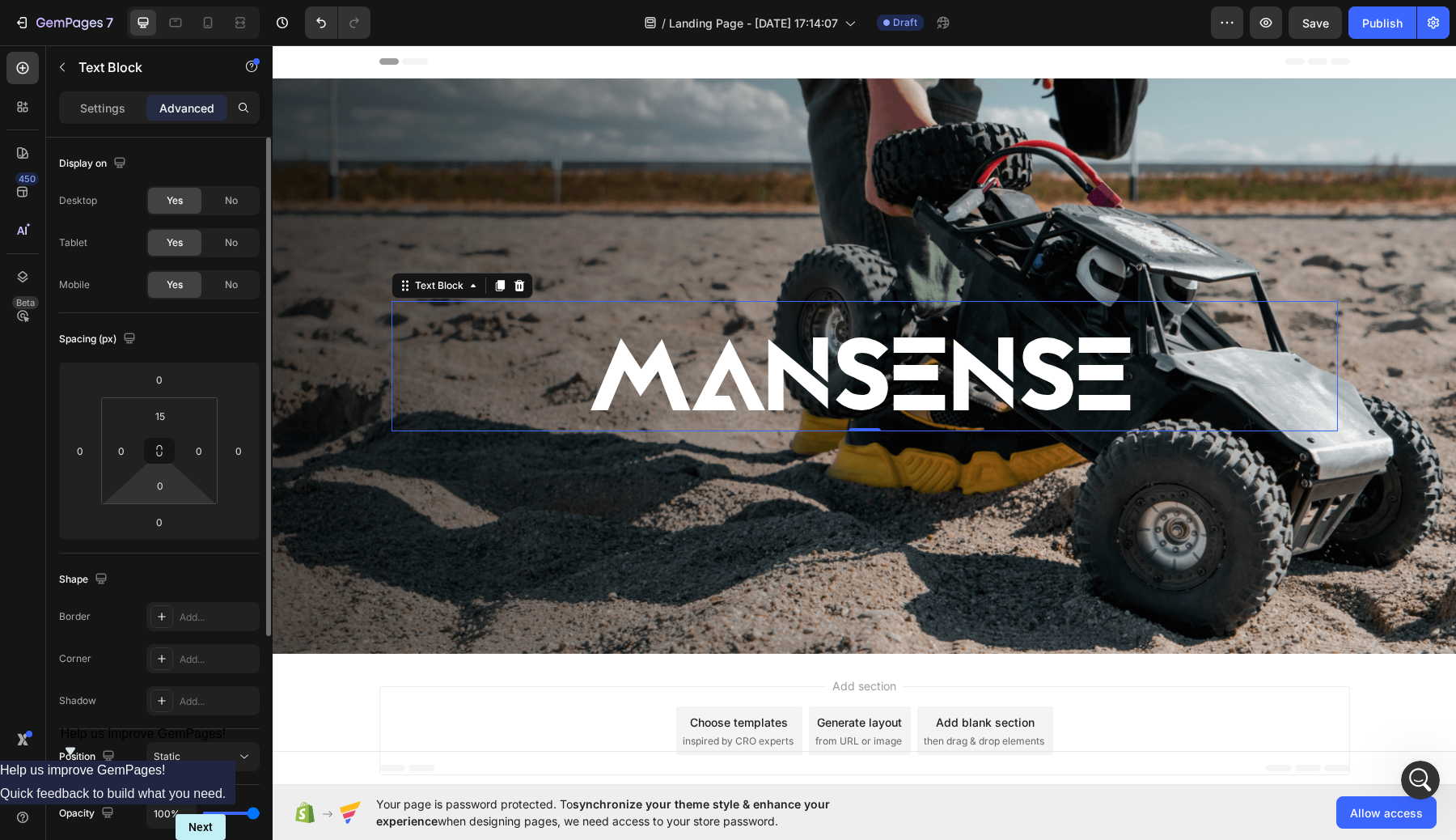
click at [178, 498] on div "0" at bounding box center [160, 485] width 40 height 26
click at [177, 491] on div "0" at bounding box center [160, 485] width 40 height 26
click at [166, 484] on input "0" at bounding box center [160, 485] width 33 height 25
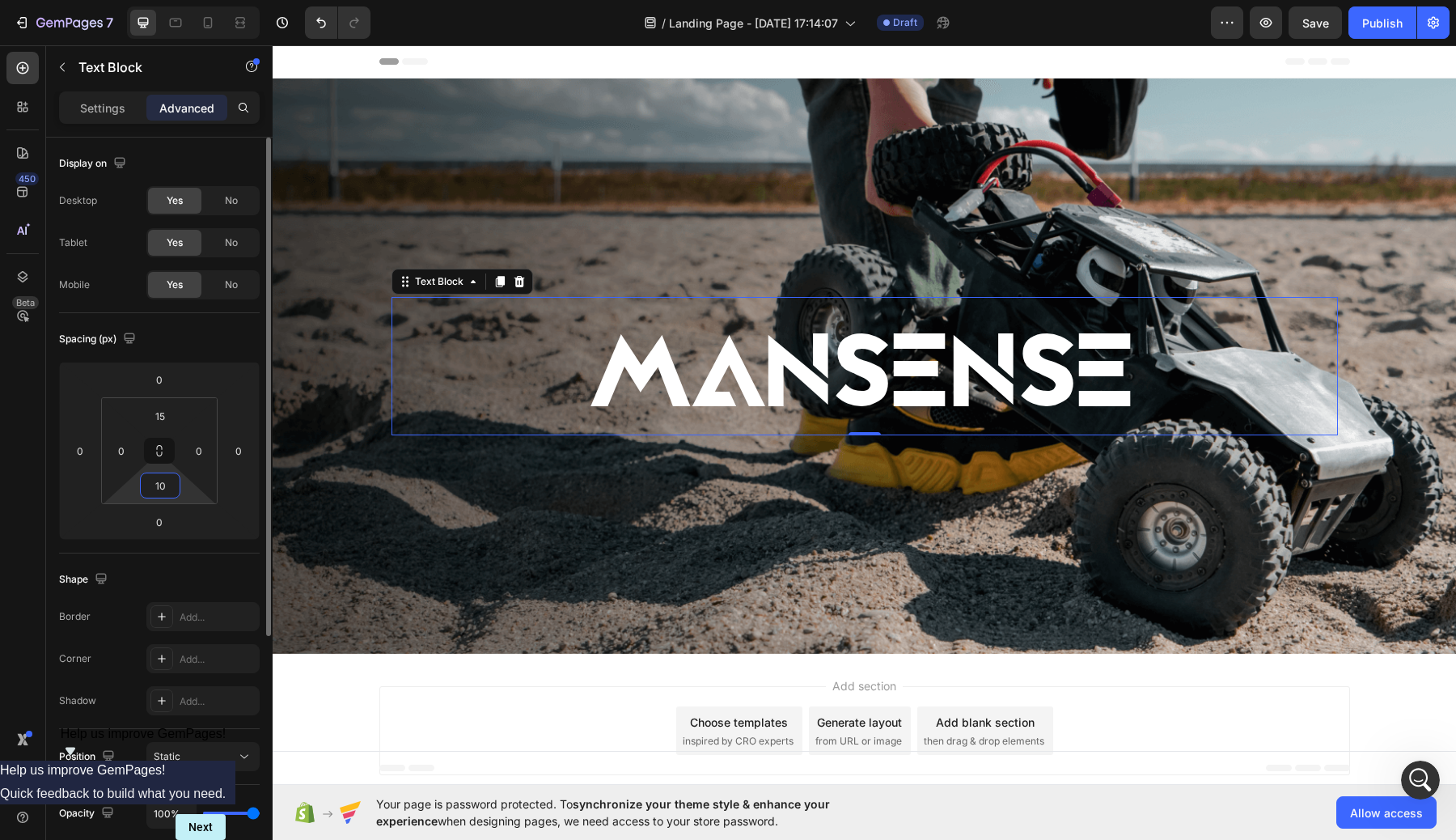
type input "1"
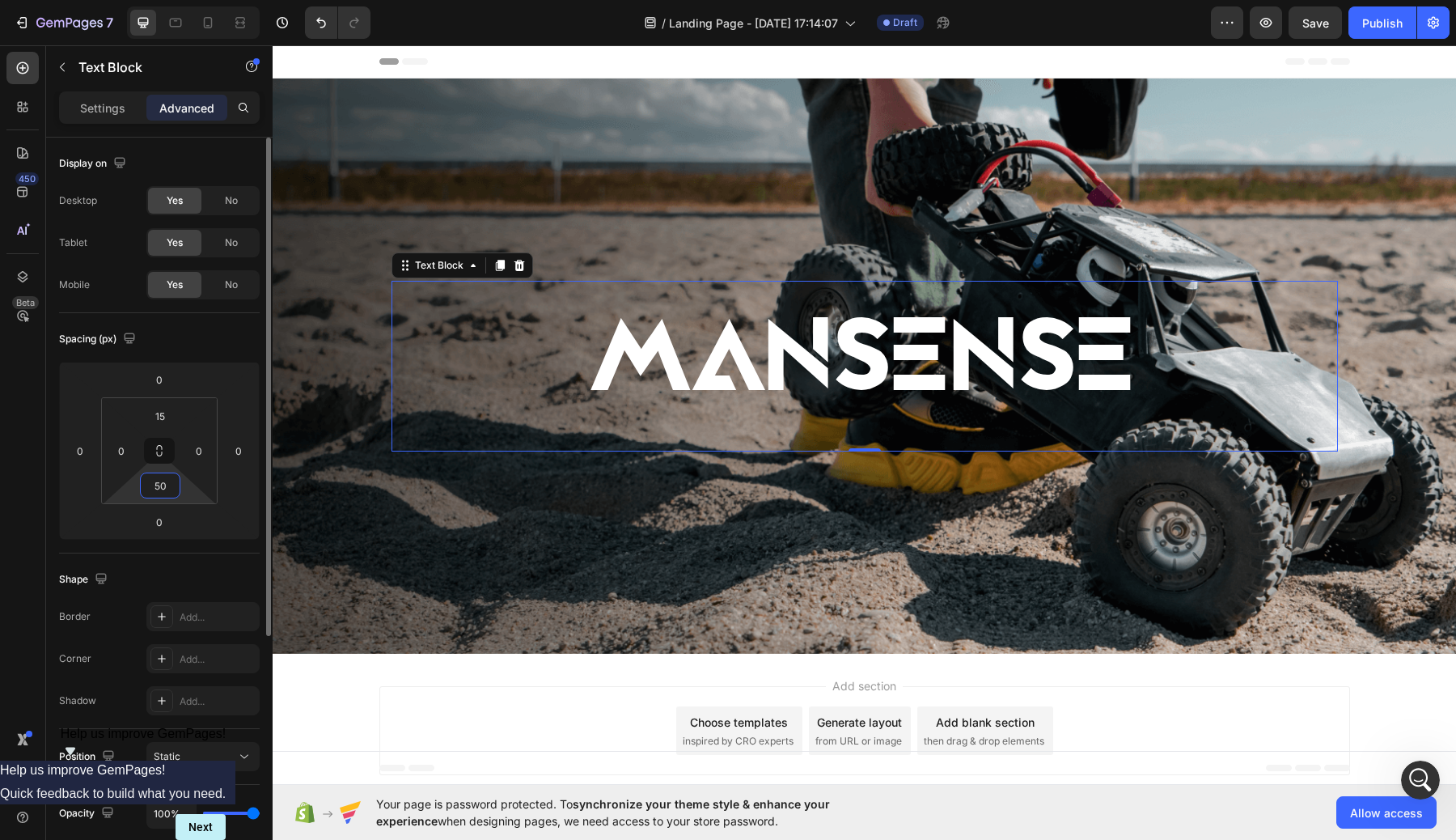
type input "5"
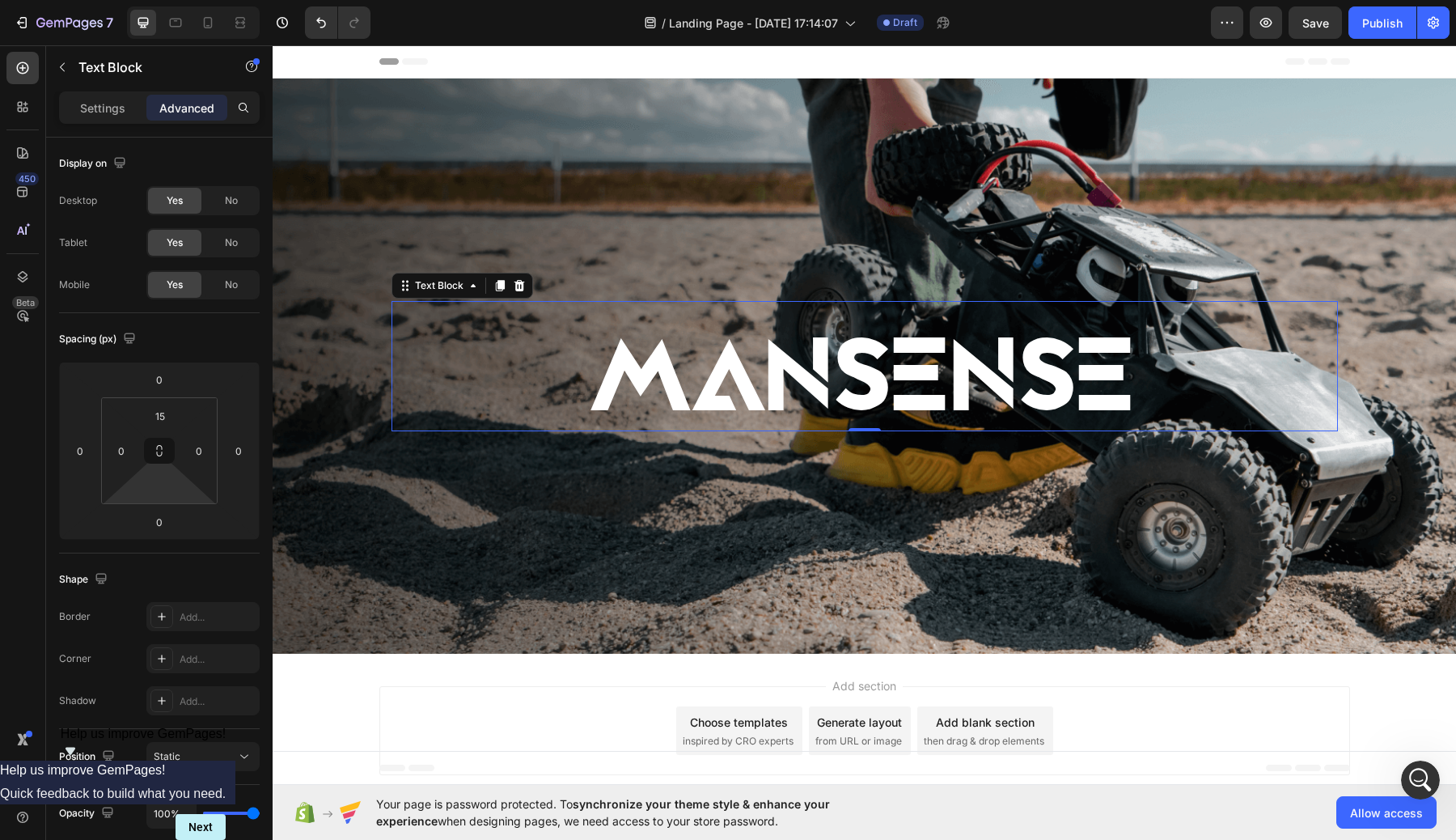
type input "0"
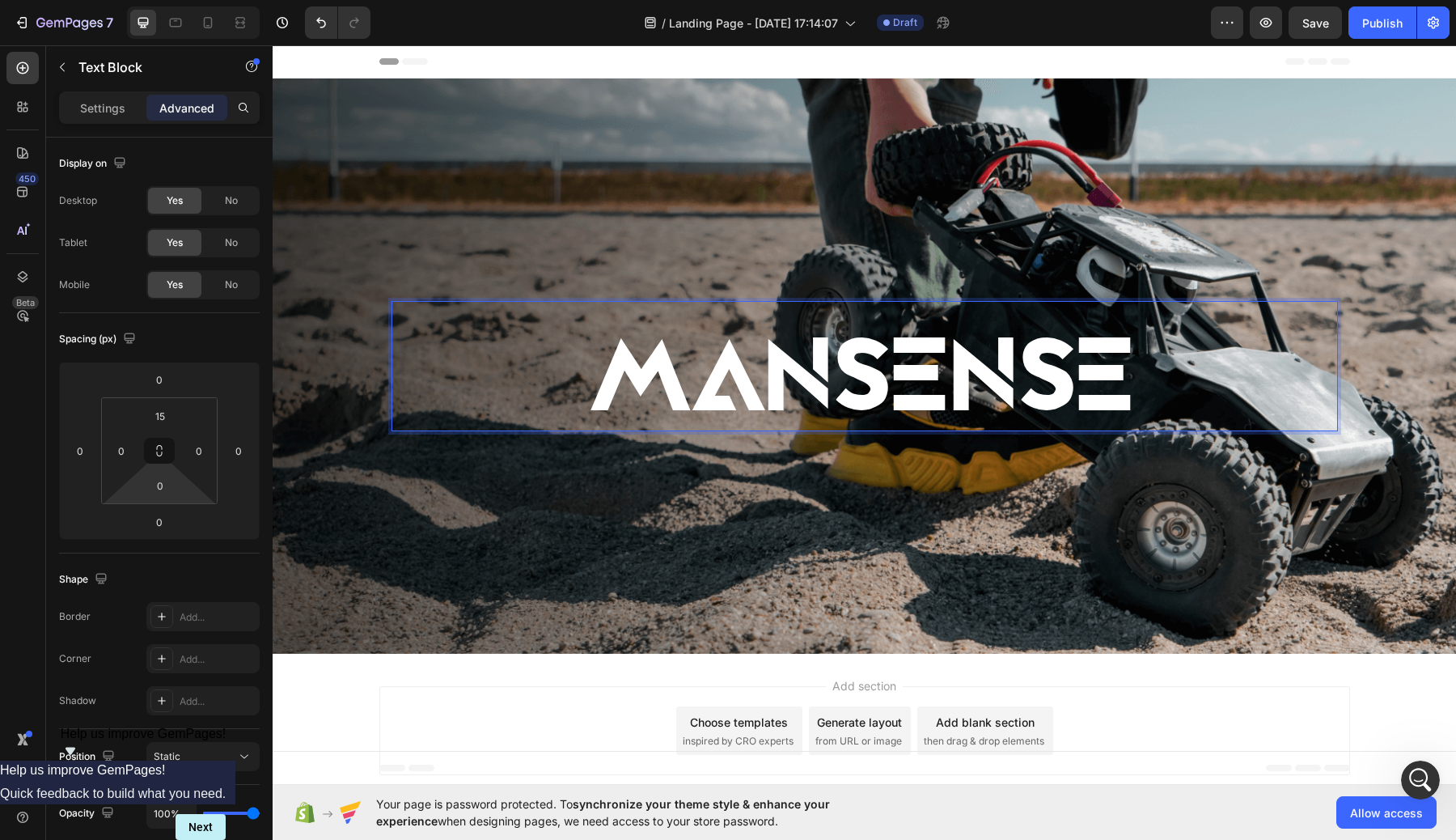
click at [975, 498] on div "Background Image" at bounding box center [864, 366] width 1183 height 575
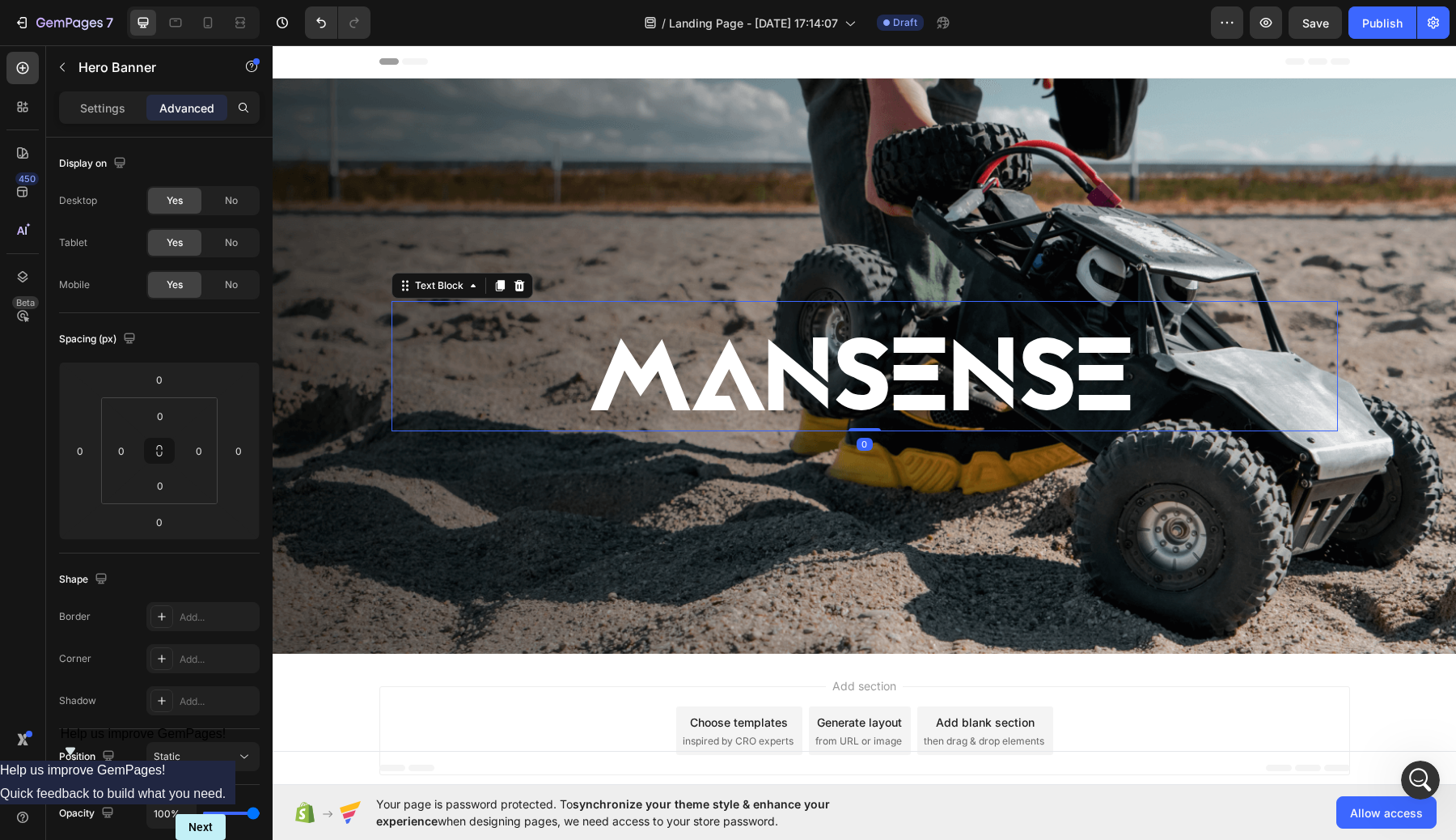
click at [957, 335] on p "MANSENSE" at bounding box center [865, 379] width 921 height 105
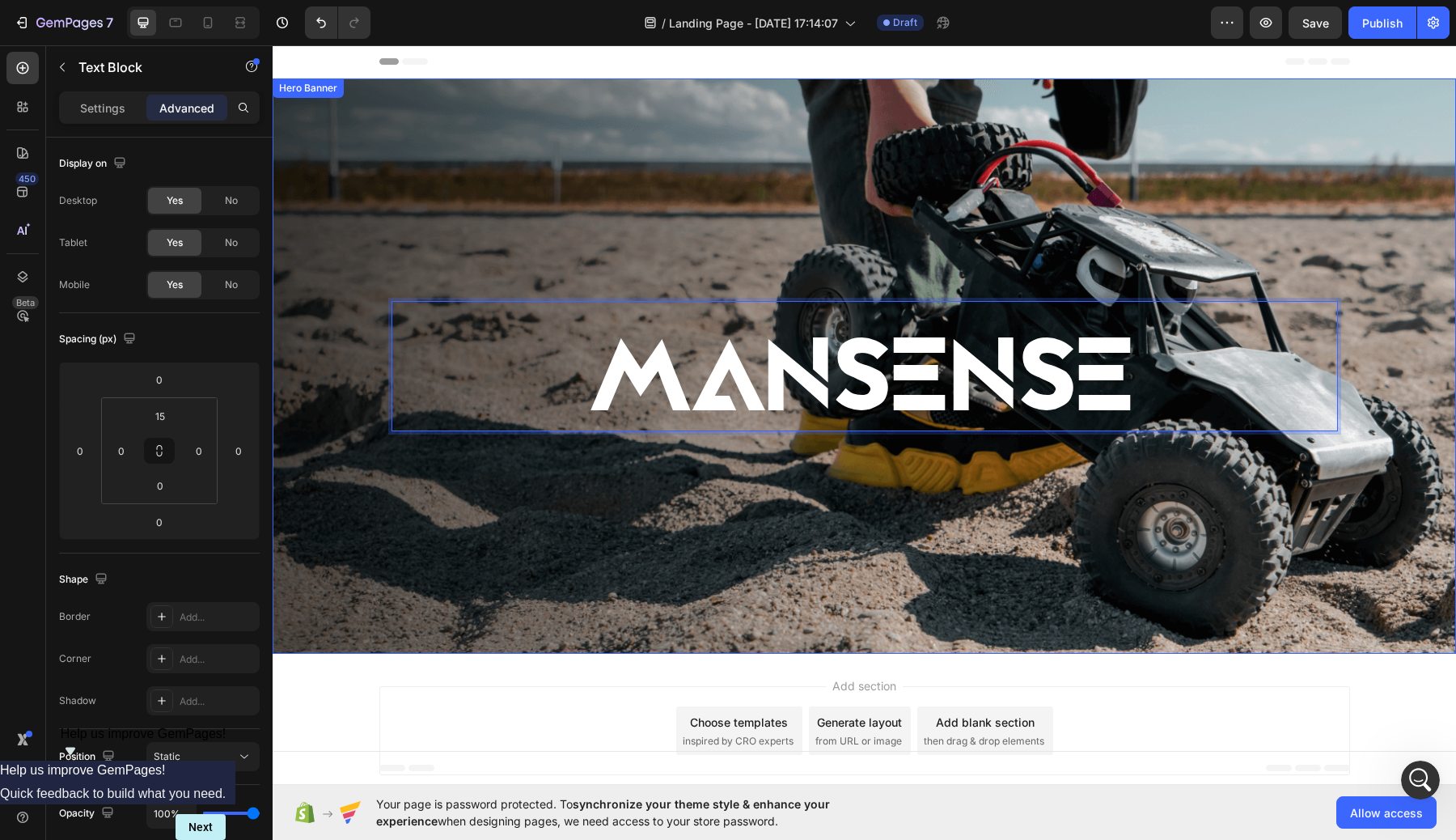
drag, startPoint x: 963, startPoint y: 376, endPoint x: 970, endPoint y: 245, distance: 131.2
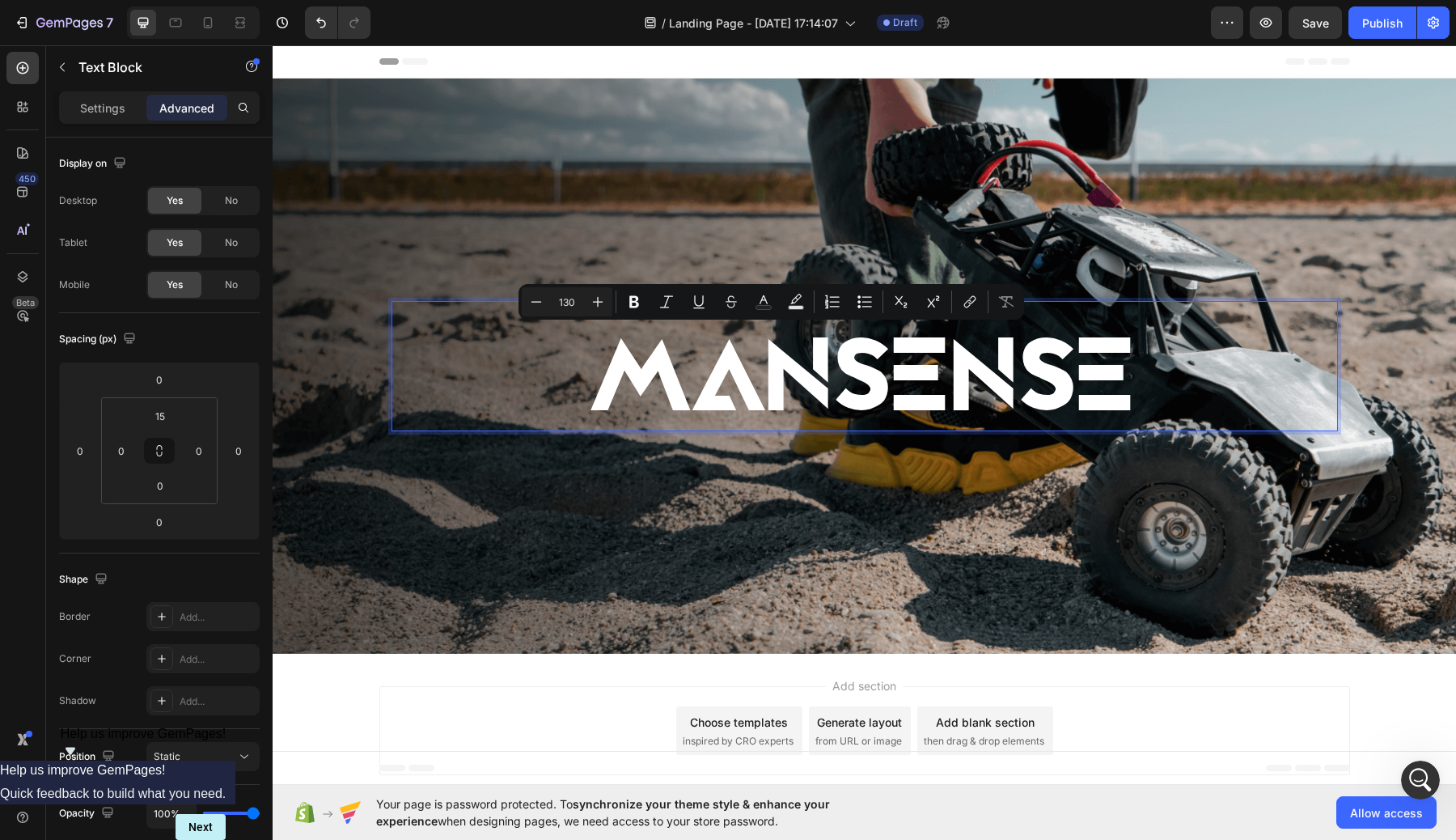
click at [1019, 360] on p "MANSENSE" at bounding box center [865, 379] width 921 height 105
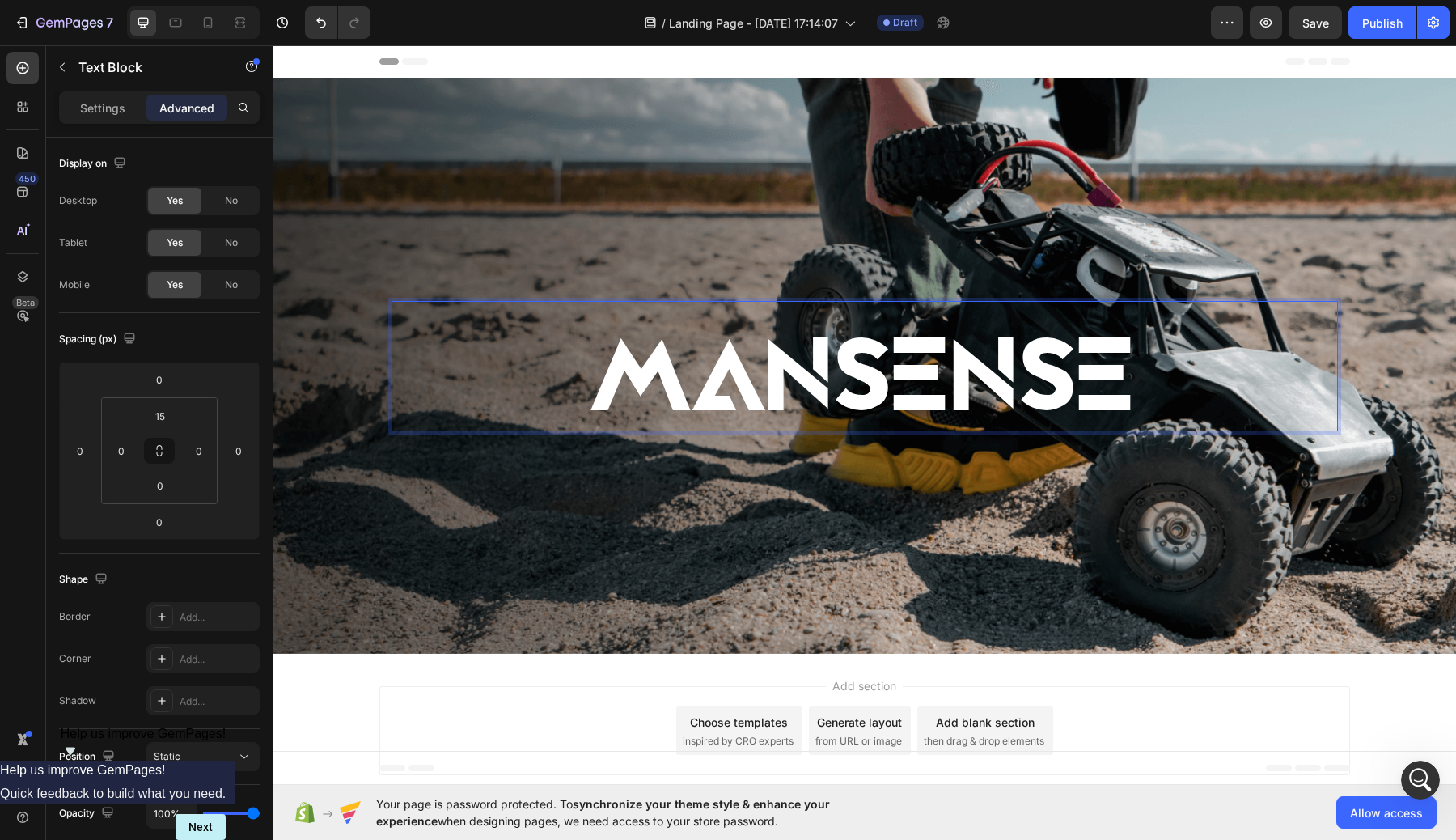
click at [1115, 365] on p "MANSENSE" at bounding box center [865, 379] width 921 height 105
click at [1029, 440] on div "MANSENSE Text Block 0" at bounding box center [865, 366] width 971 height 182
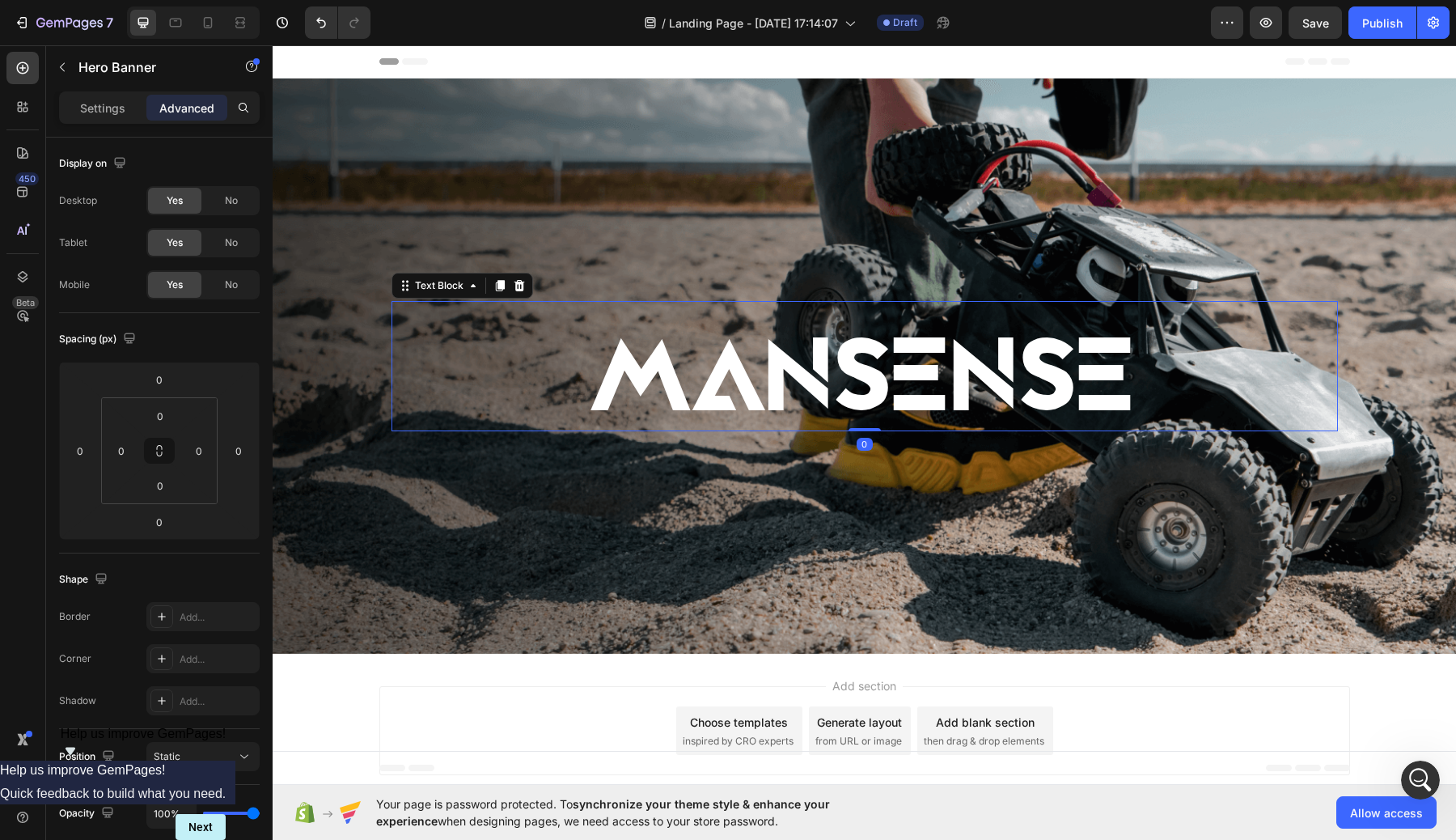
click at [1017, 392] on p "MANSENSE" at bounding box center [865, 379] width 921 height 105
click at [556, 511] on div "Background Image" at bounding box center [864, 366] width 1183 height 575
click at [745, 381] on p "MANSENSE" at bounding box center [865, 379] width 921 height 105
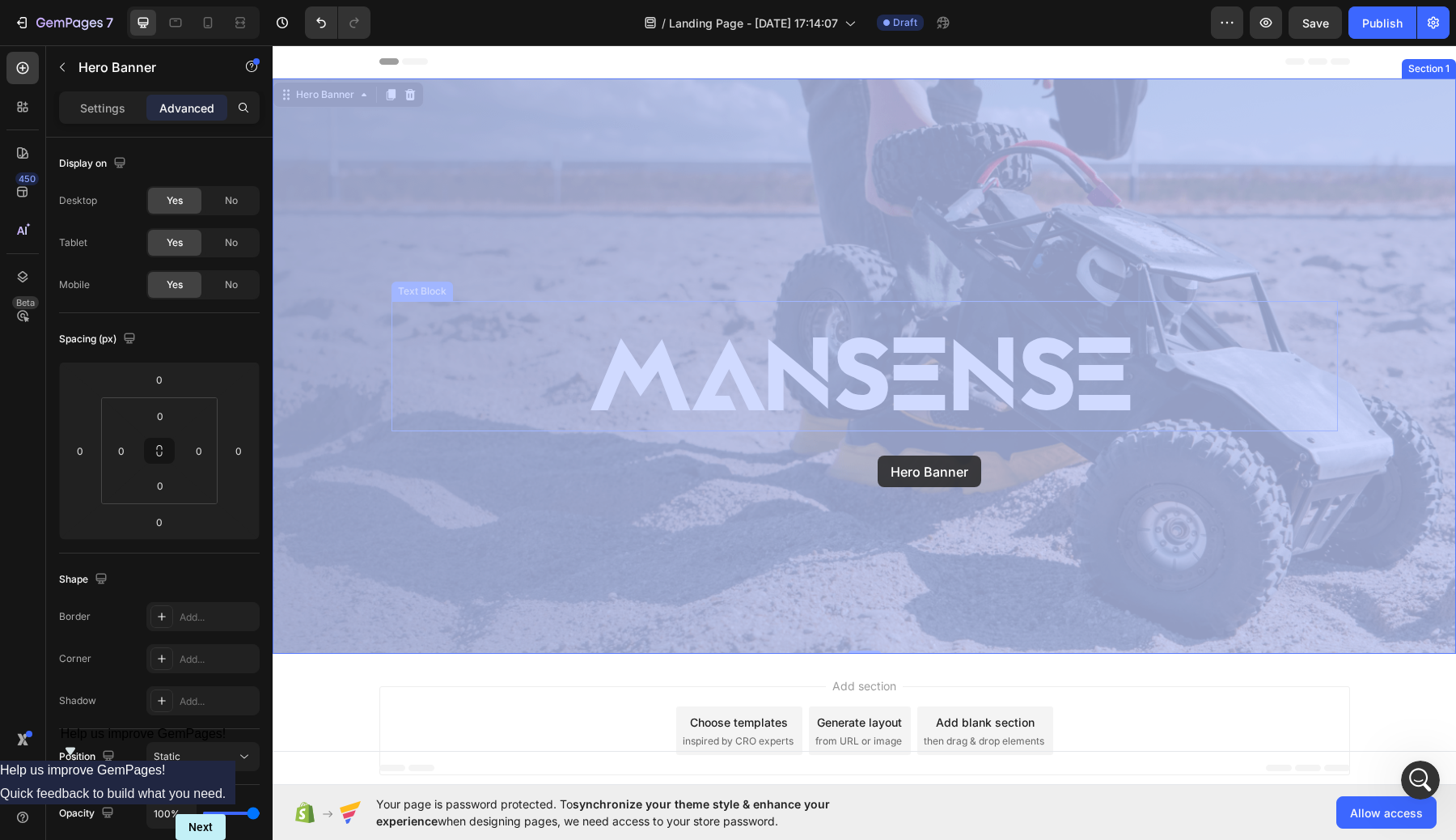
drag, startPoint x: 874, startPoint y: 431, endPoint x: 877, endPoint y: 455, distance: 24.2
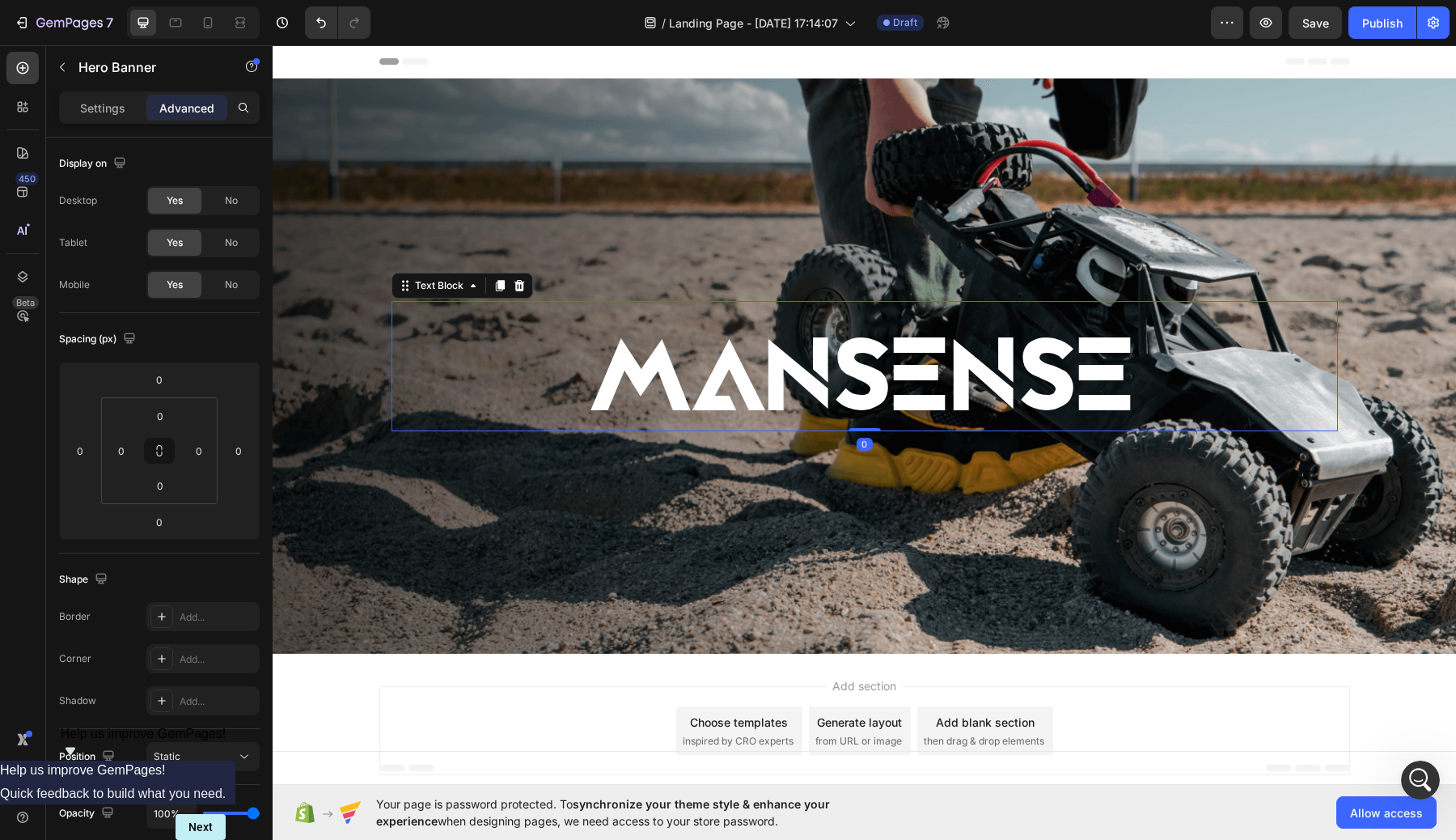
click at [905, 367] on p "MANSENSE" at bounding box center [865, 379] width 921 height 105
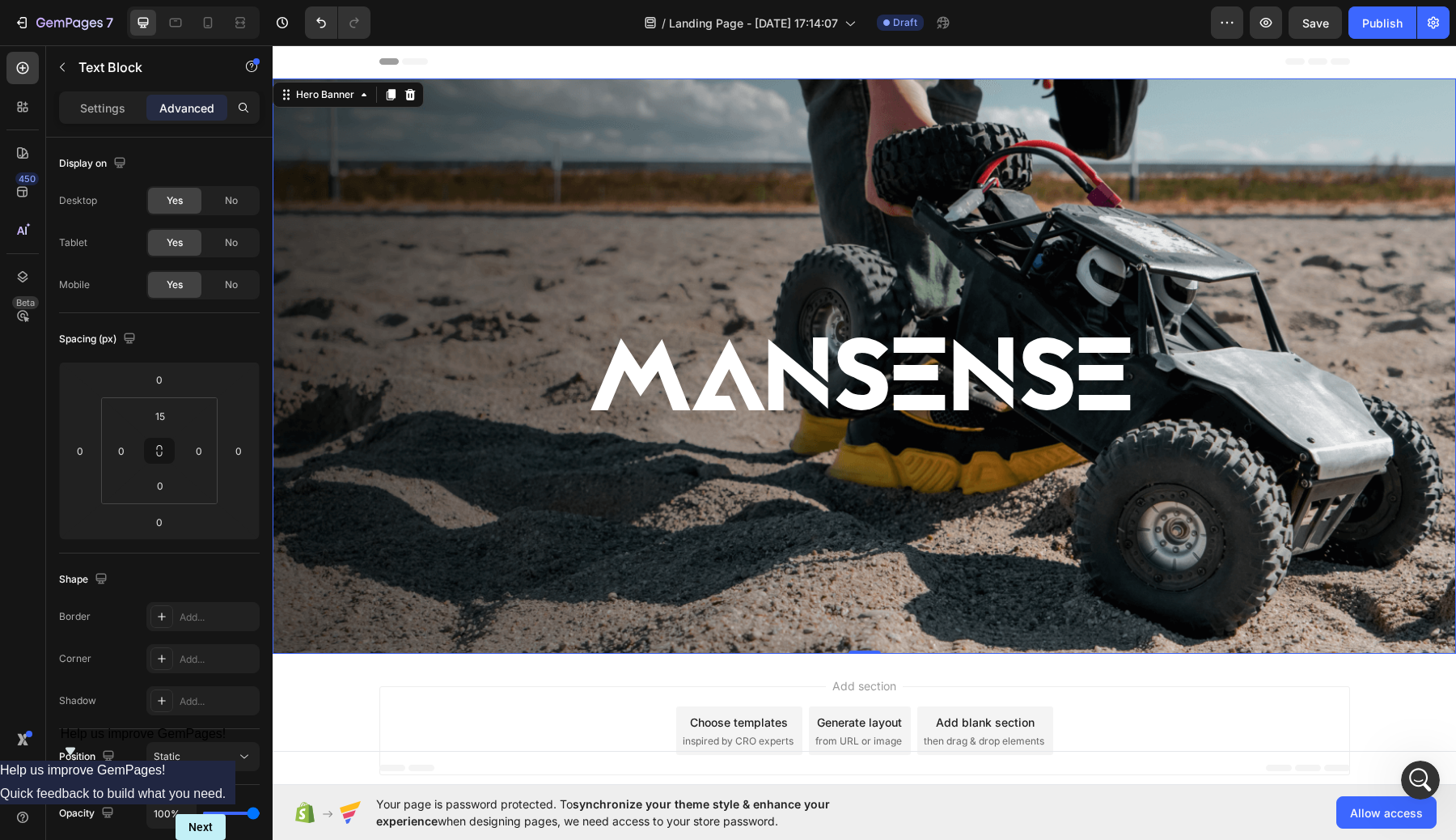
click at [858, 206] on div "Background Image" at bounding box center [864, 366] width 1183 height 575
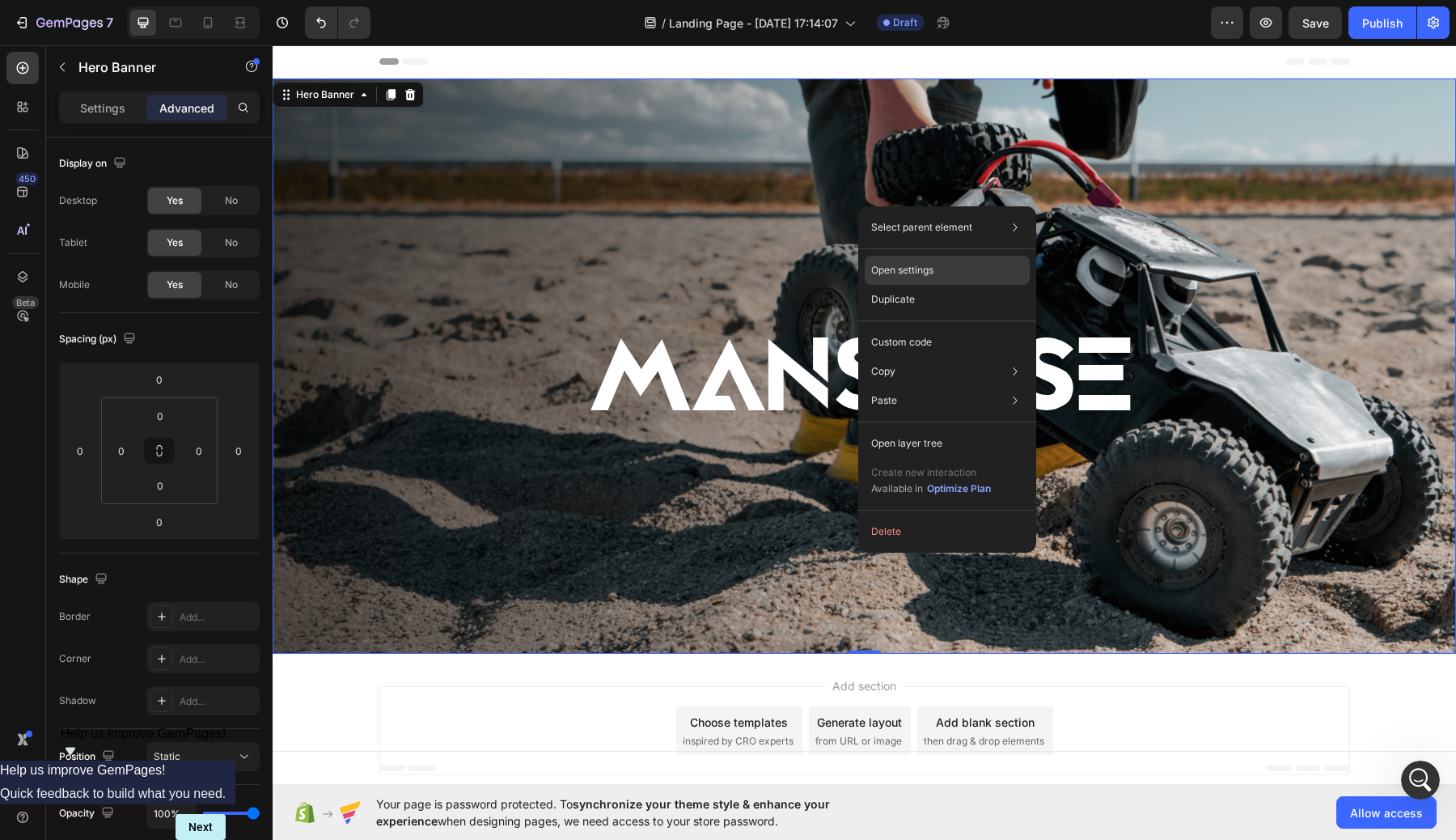
click at [910, 277] on p "Open settings" at bounding box center [902, 270] width 62 height 15
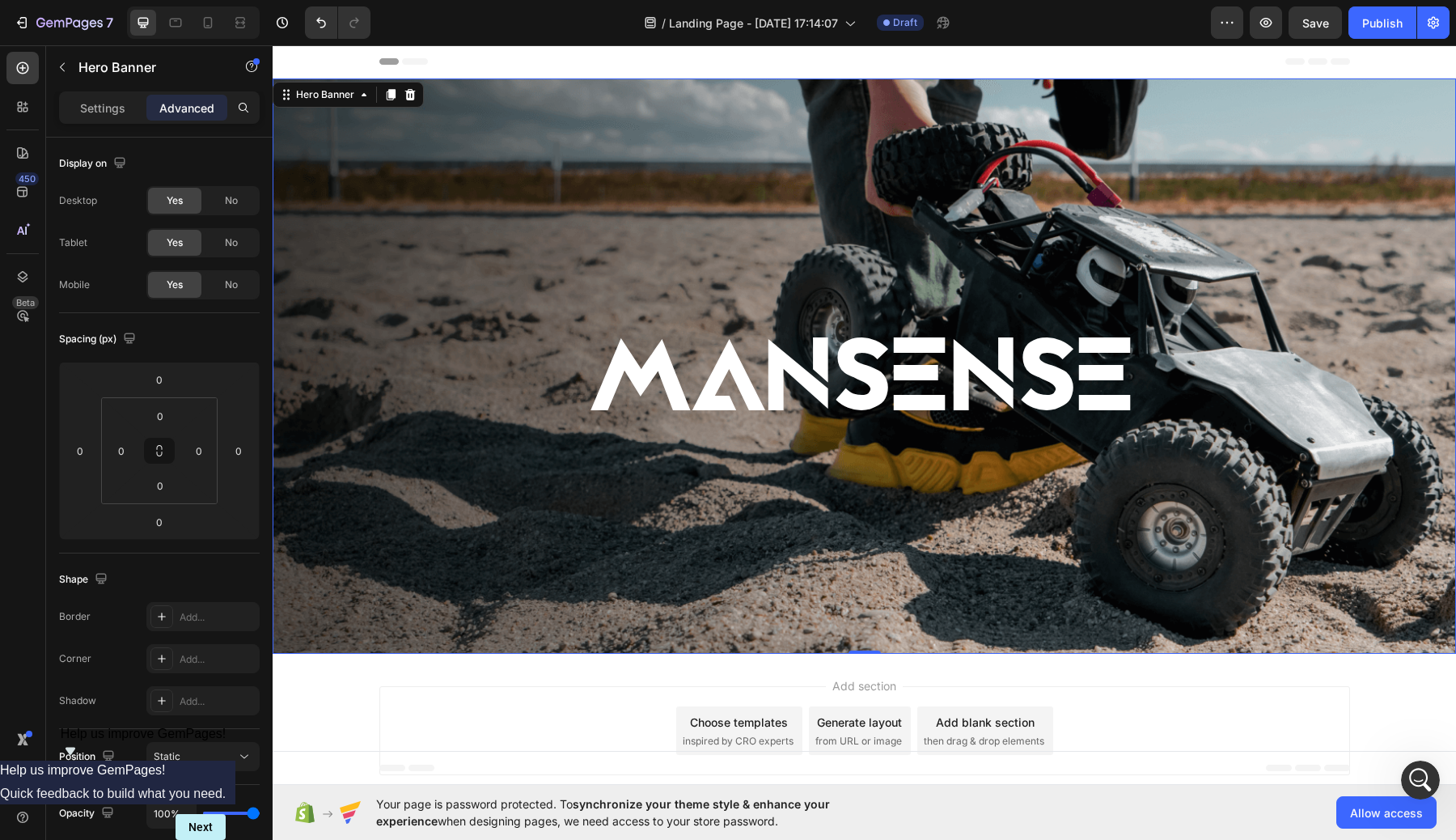
click at [440, 253] on div "Background Image" at bounding box center [864, 366] width 1183 height 575
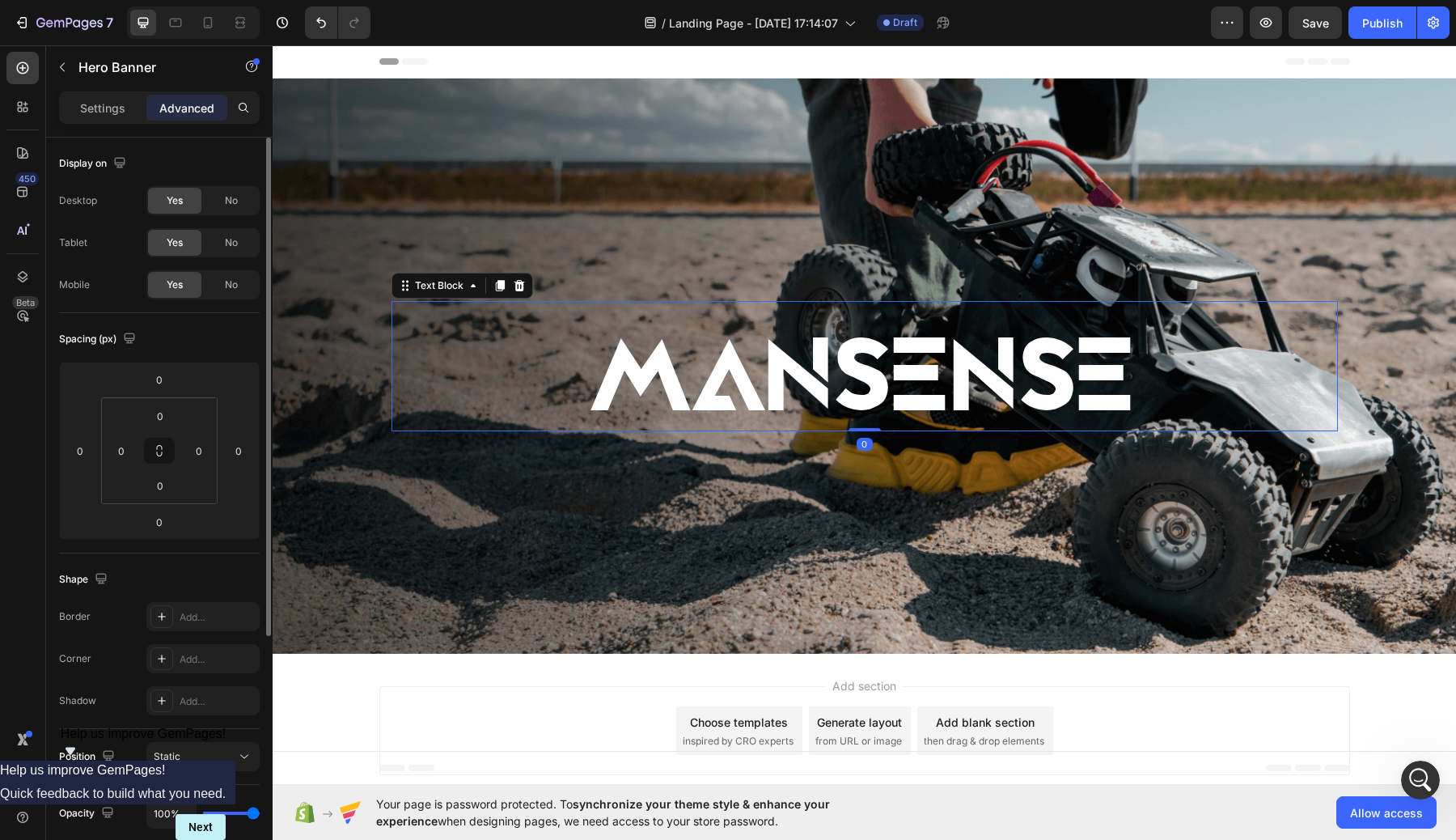
click at [641, 359] on p "MANSENSE" at bounding box center [865, 379] width 921 height 105
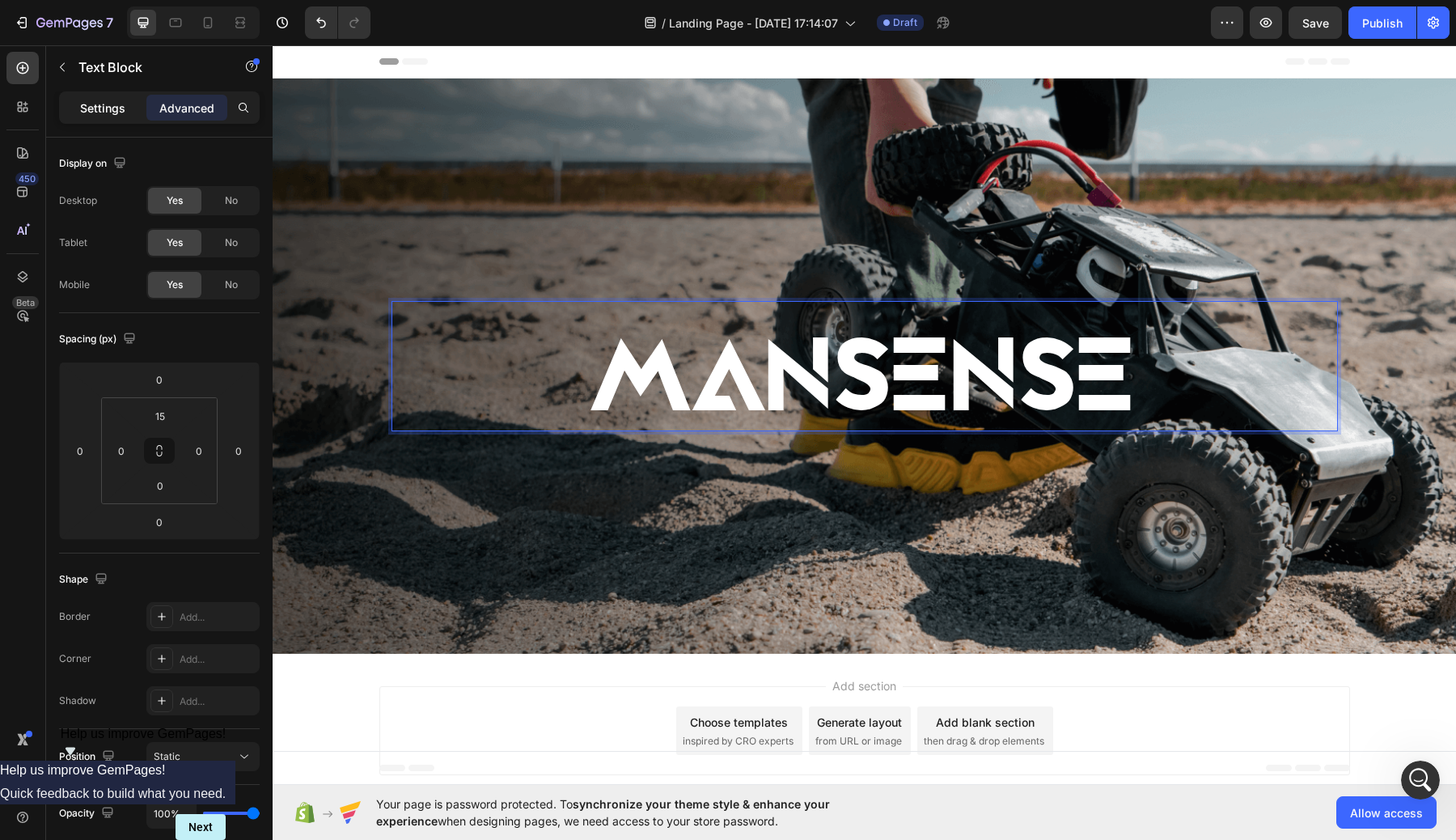
click at [73, 105] on div "Settings" at bounding box center [103, 107] width 81 height 26
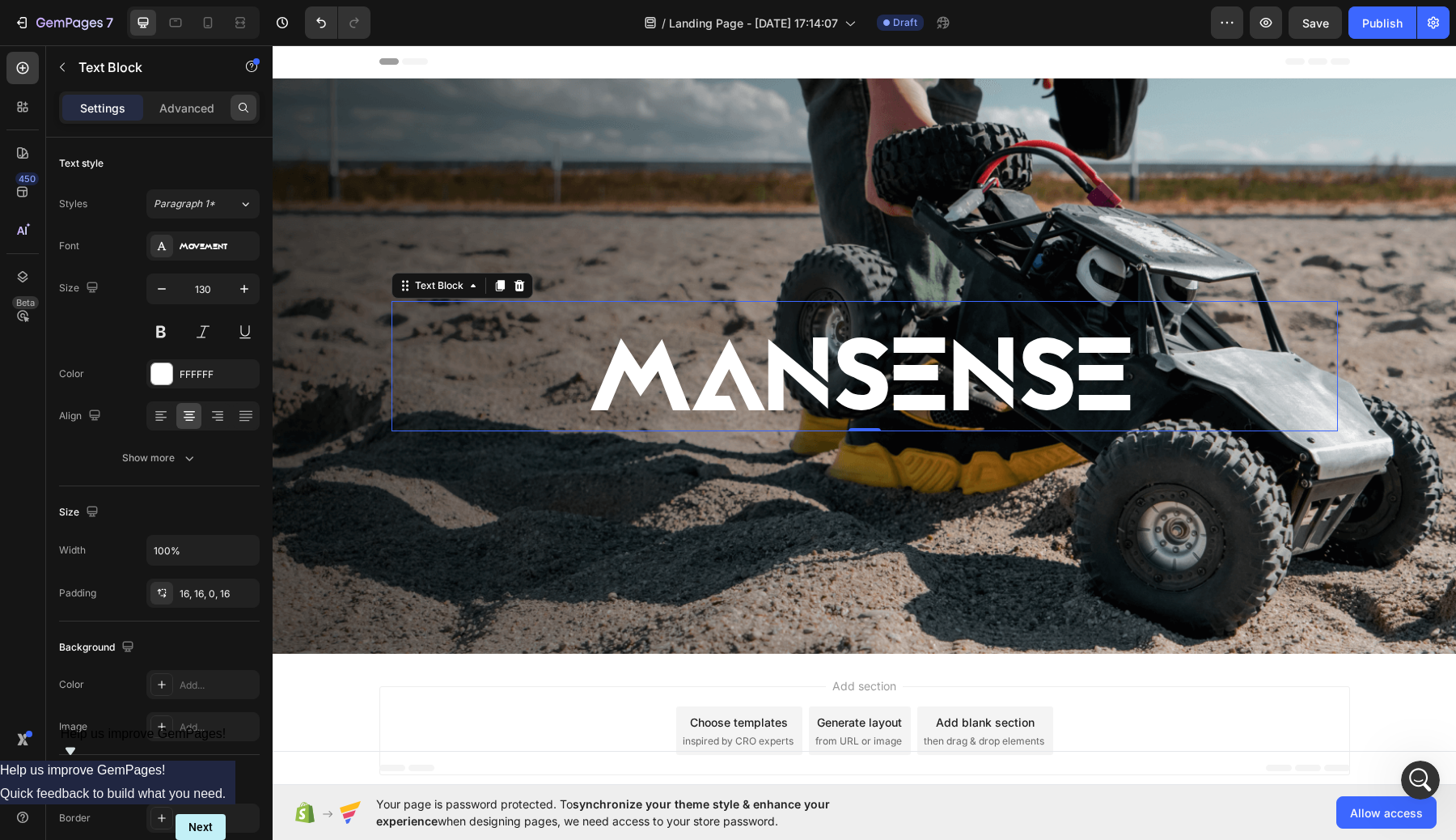
click at [245, 105] on icon at bounding box center [243, 107] width 13 height 13
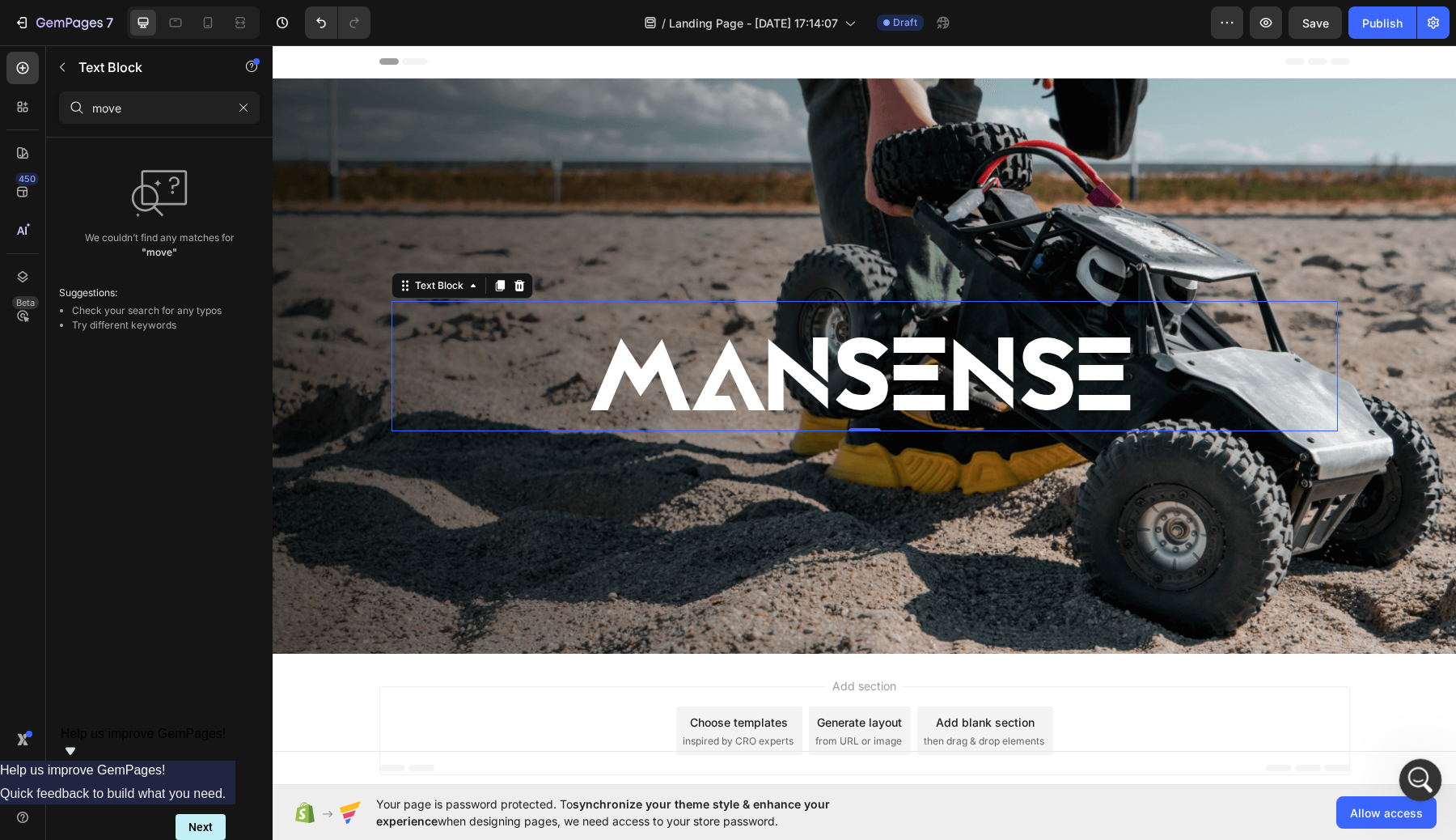
type input "move"
click at [1416, 777] on icon "Open Intercom Messenger" at bounding box center [1418, 777] width 27 height 27
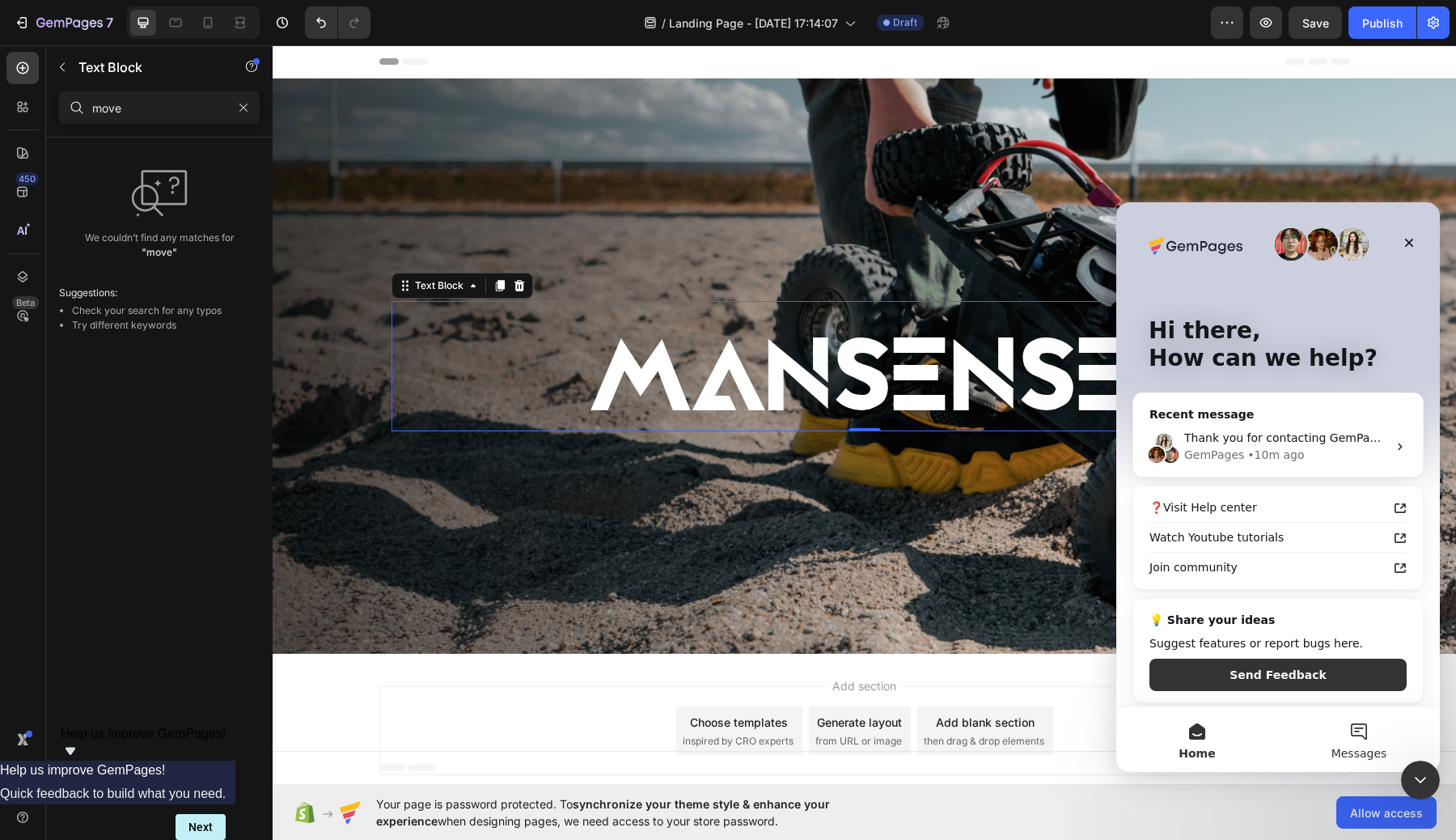
click at [1340, 736] on button "Messages" at bounding box center [1358, 739] width 162 height 65
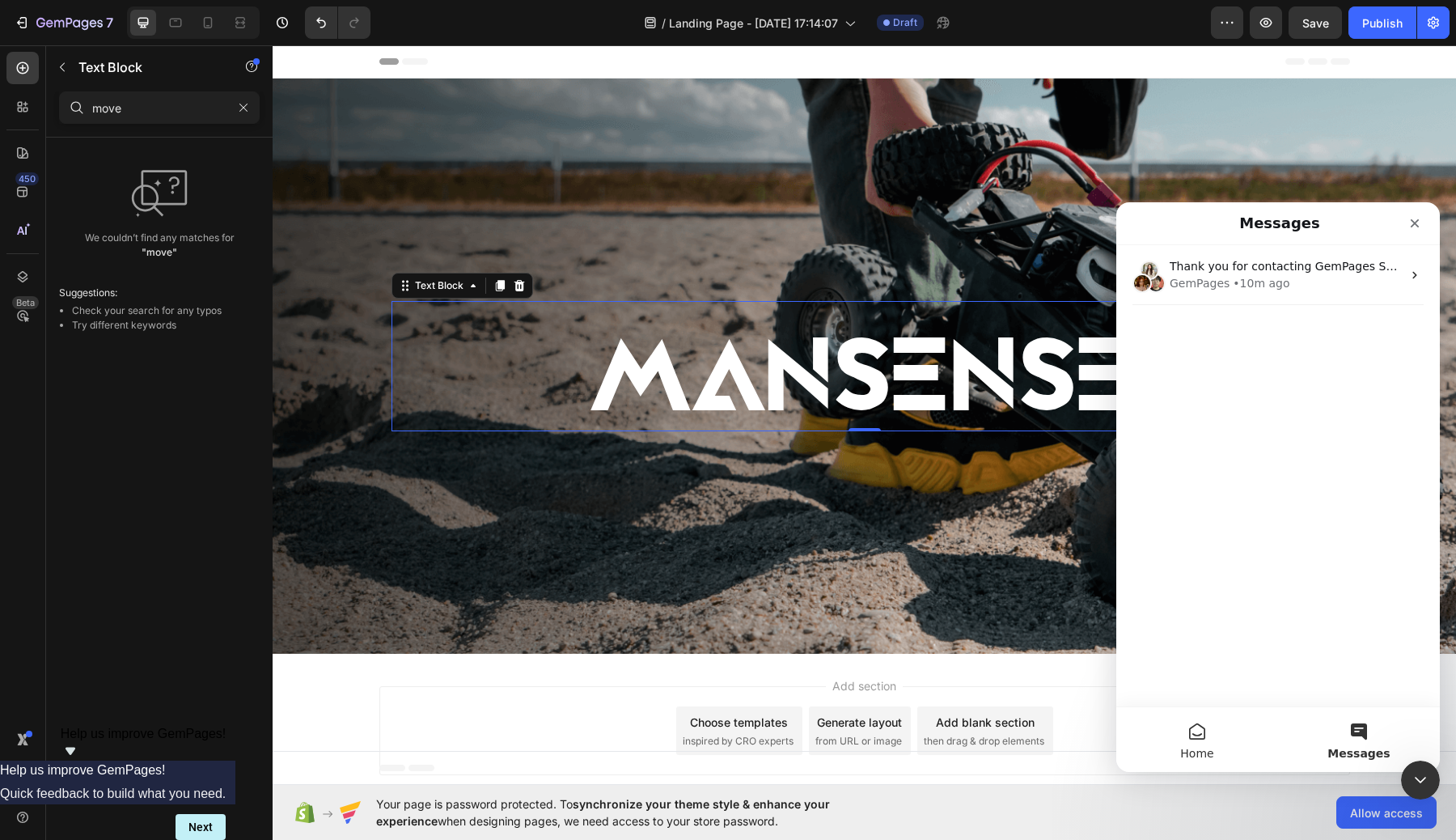
click at [1206, 729] on button "Home" at bounding box center [1197, 739] width 162 height 65
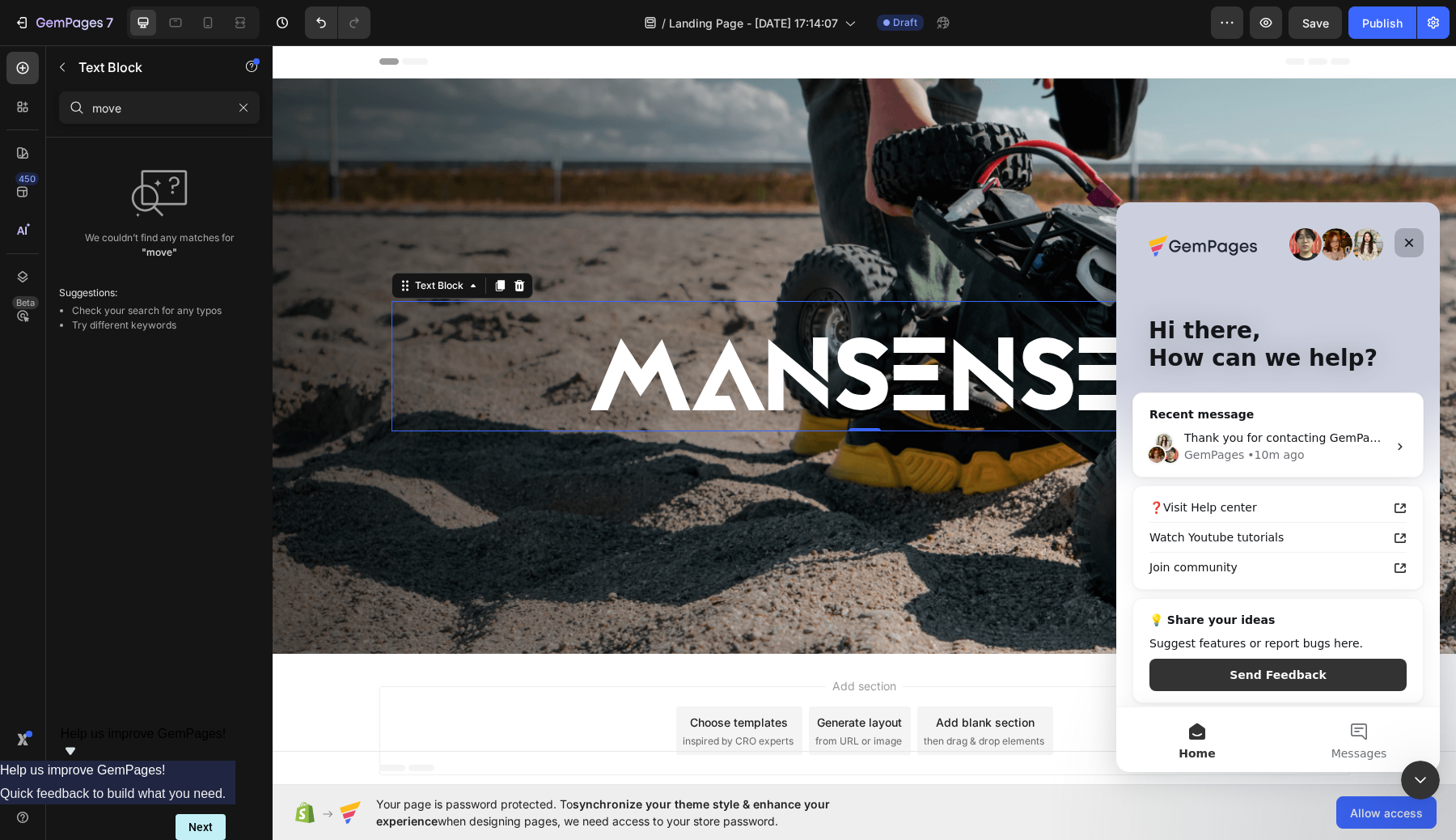
click at [1403, 231] on div "Close" at bounding box center [1409, 243] width 30 height 30
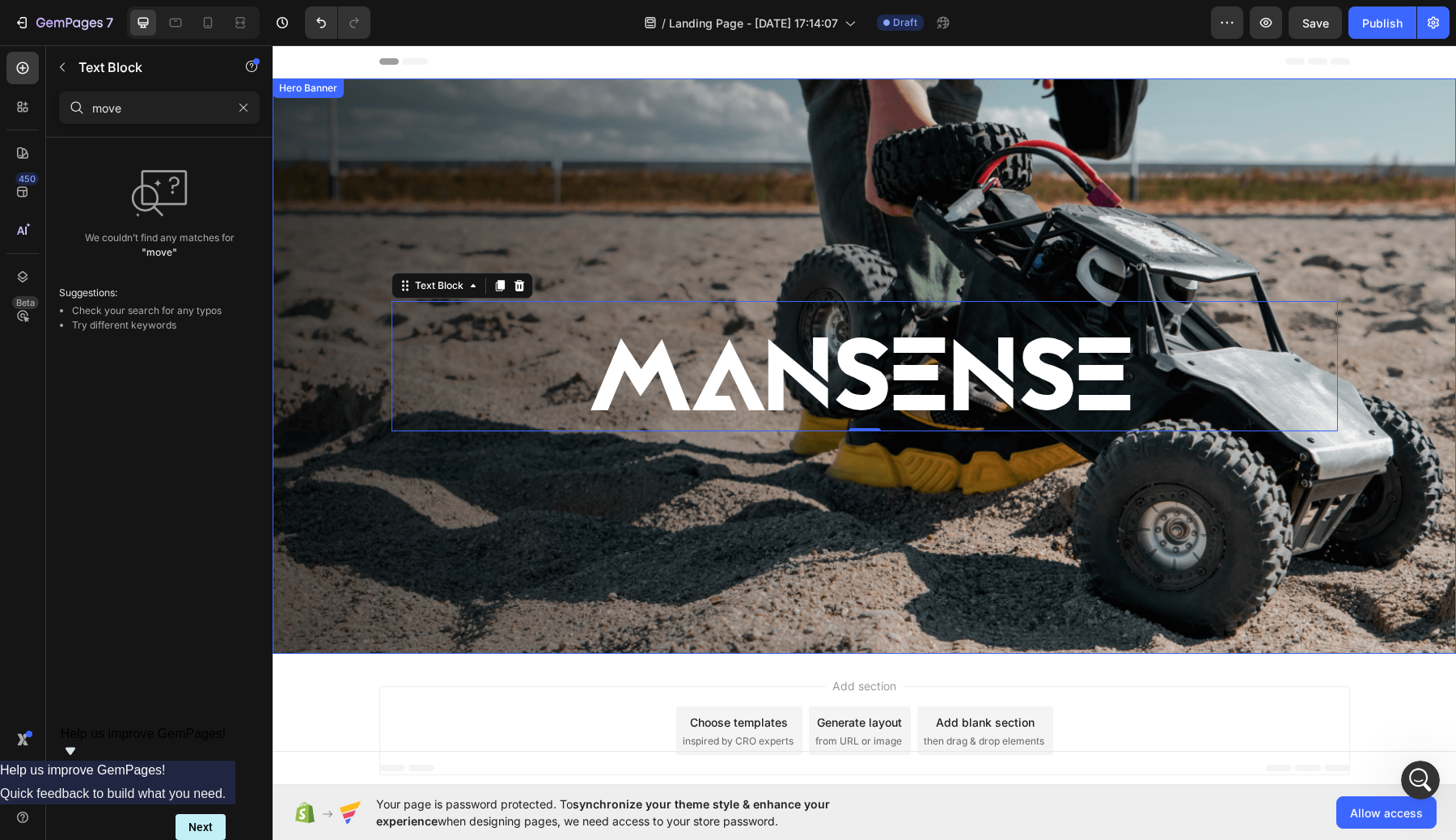
click at [1455, 285] on div "Background Image" at bounding box center [864, 366] width 1183 height 575
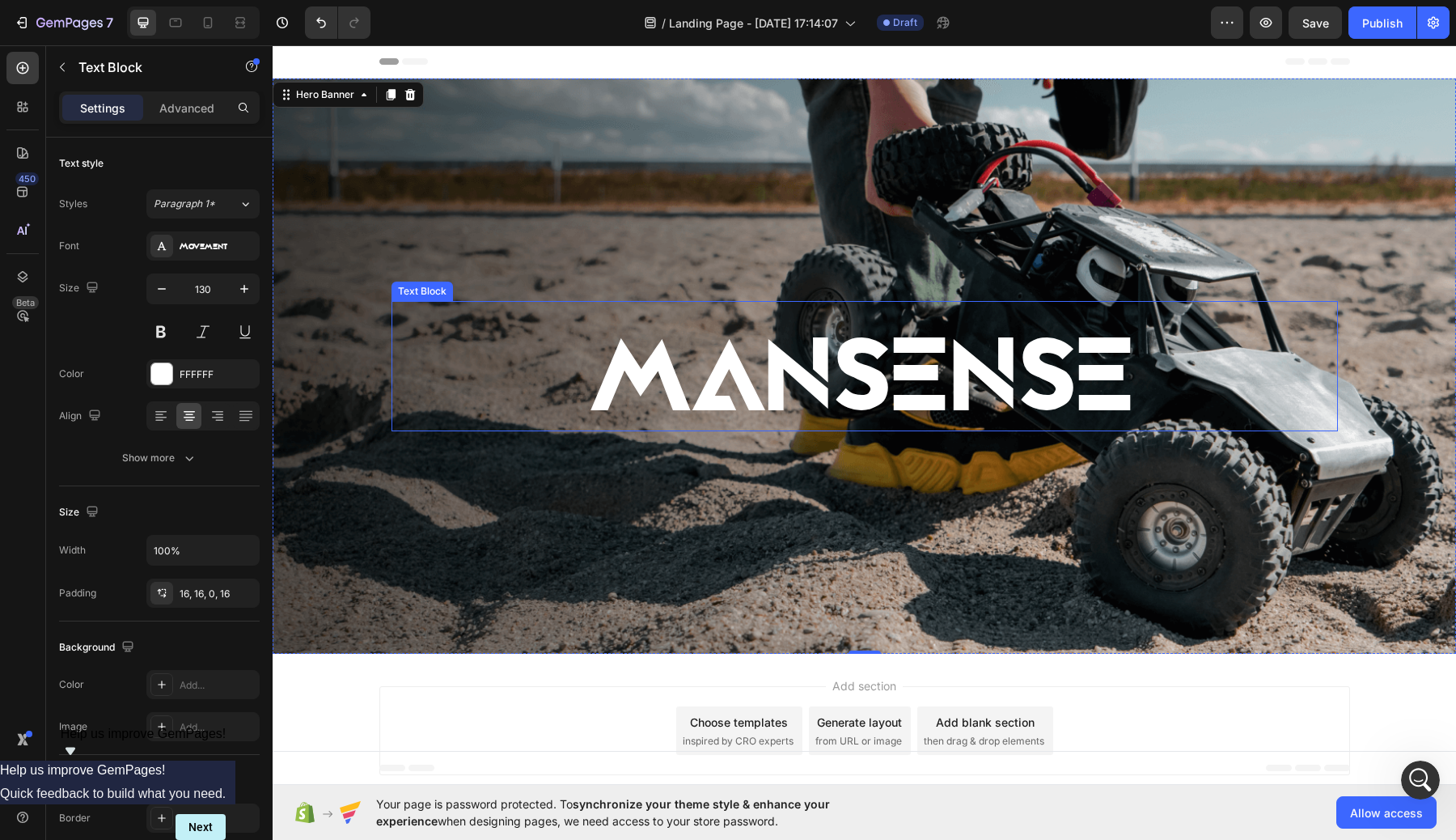
click at [951, 333] on p "MANSENSE" at bounding box center [865, 379] width 921 height 105
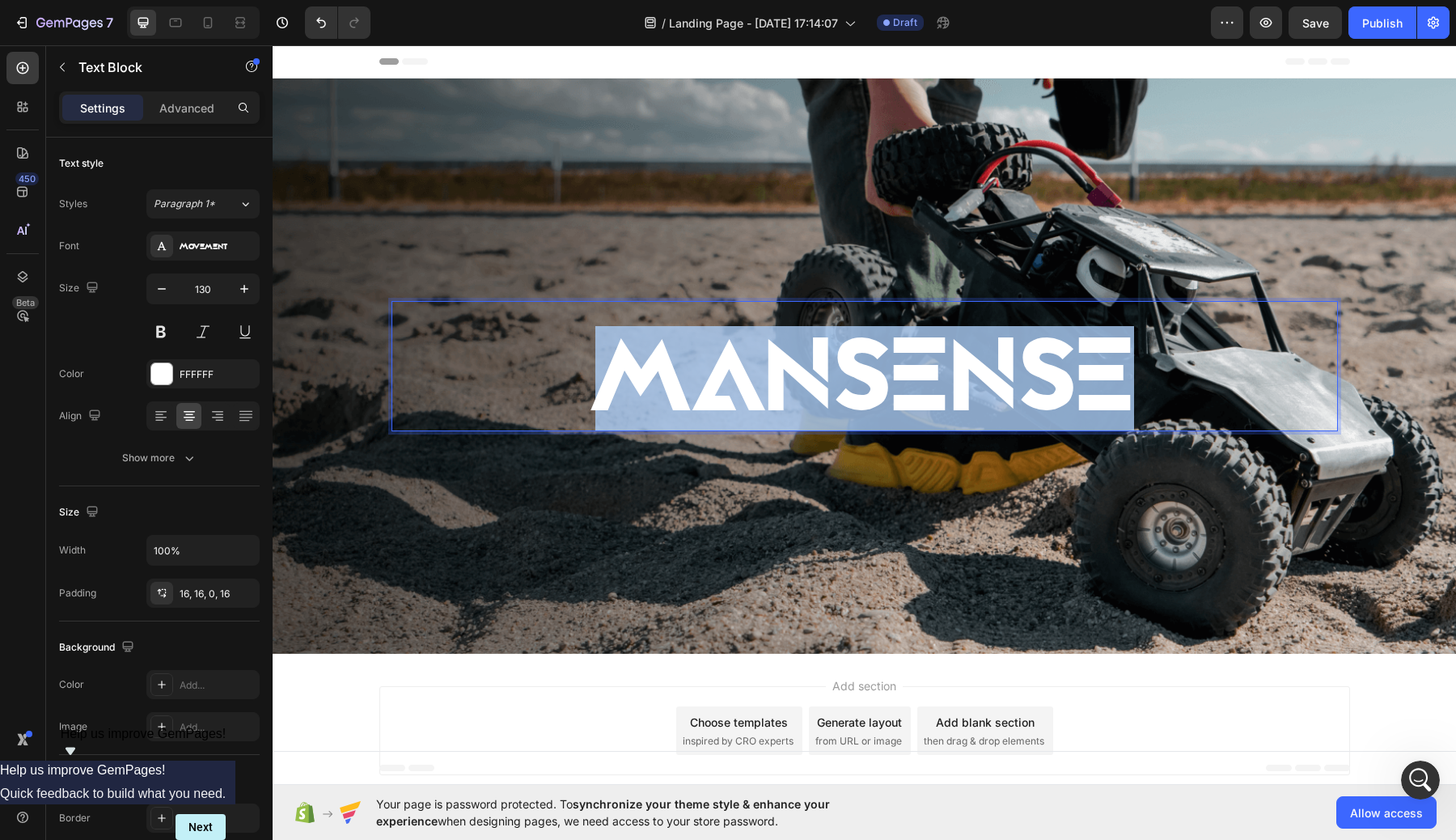
click at [1023, 409] on p "MANSENSE" at bounding box center [865, 379] width 921 height 105
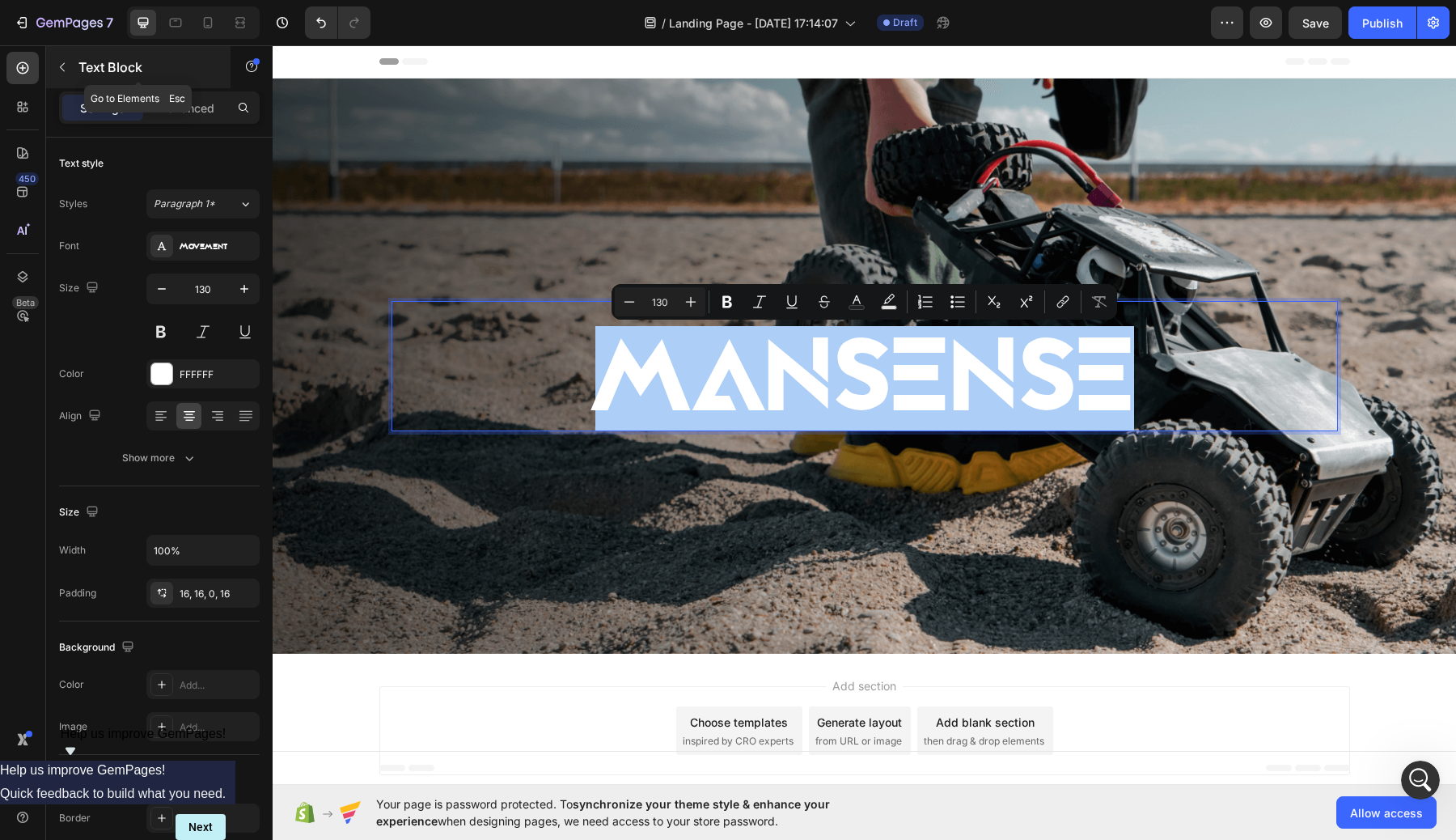
click at [67, 73] on icon "button" at bounding box center [62, 67] width 13 height 13
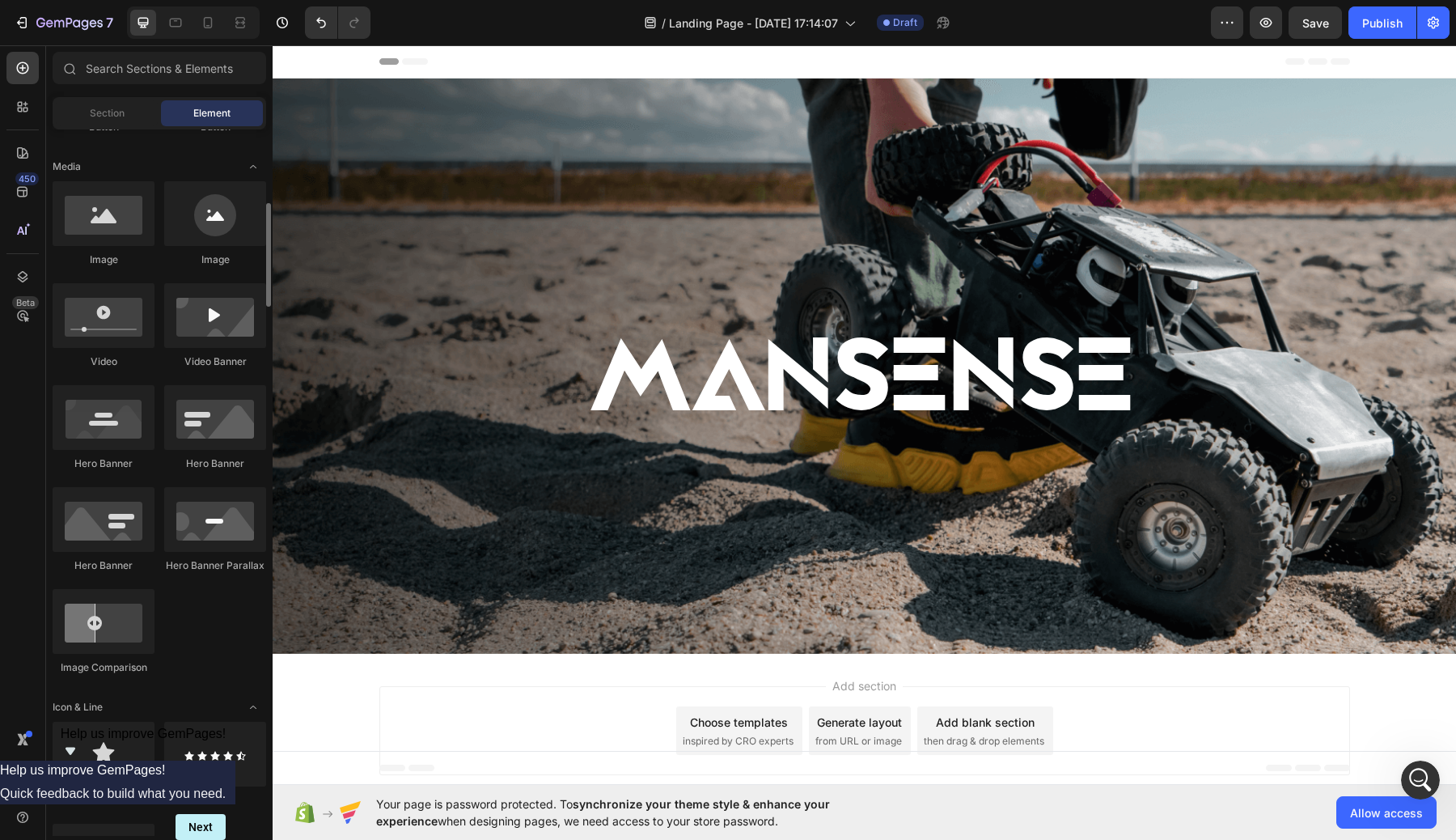
scroll to position [483, 0]
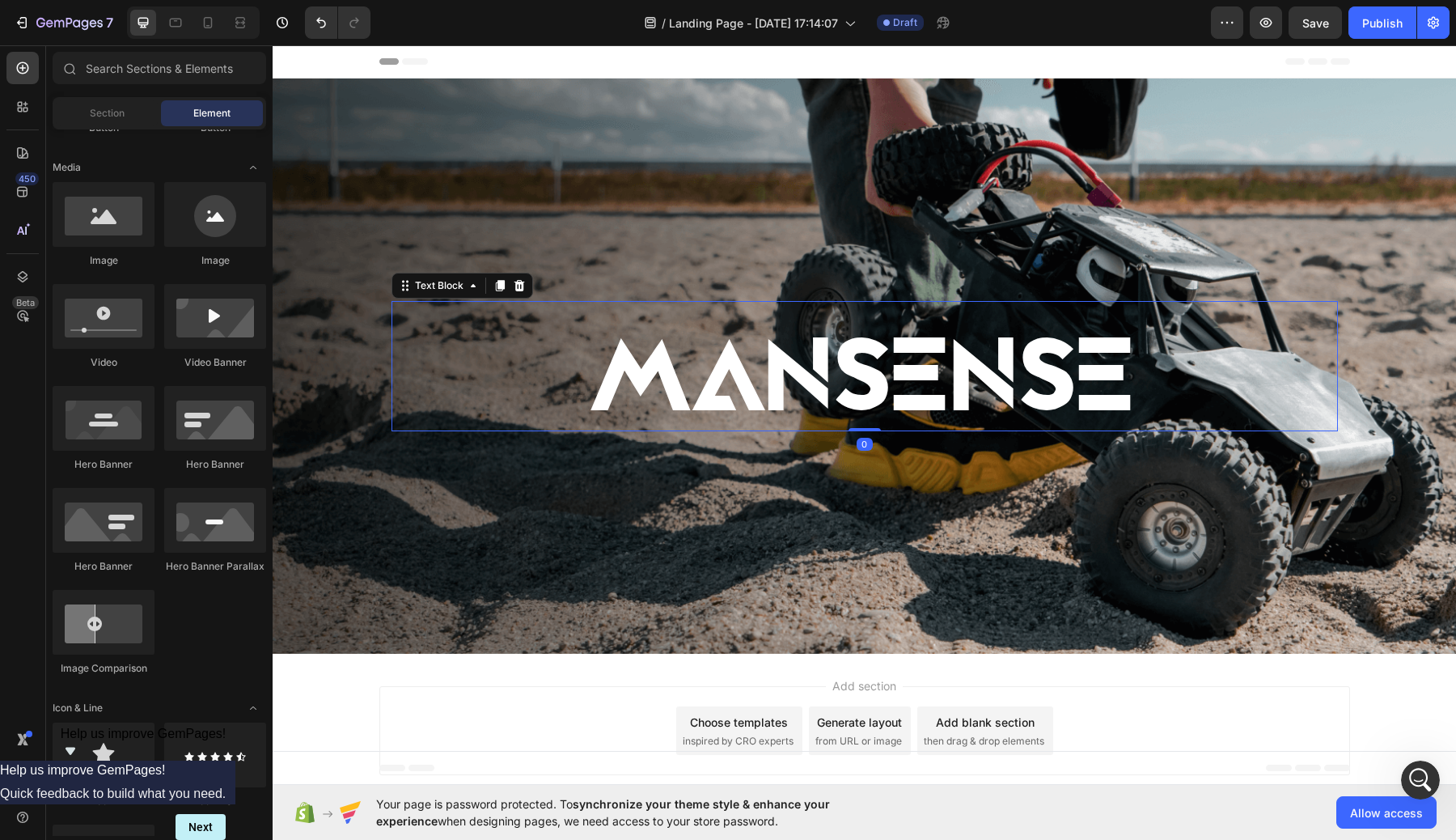
click at [719, 353] on p "MANSENSE" at bounding box center [865, 379] width 921 height 105
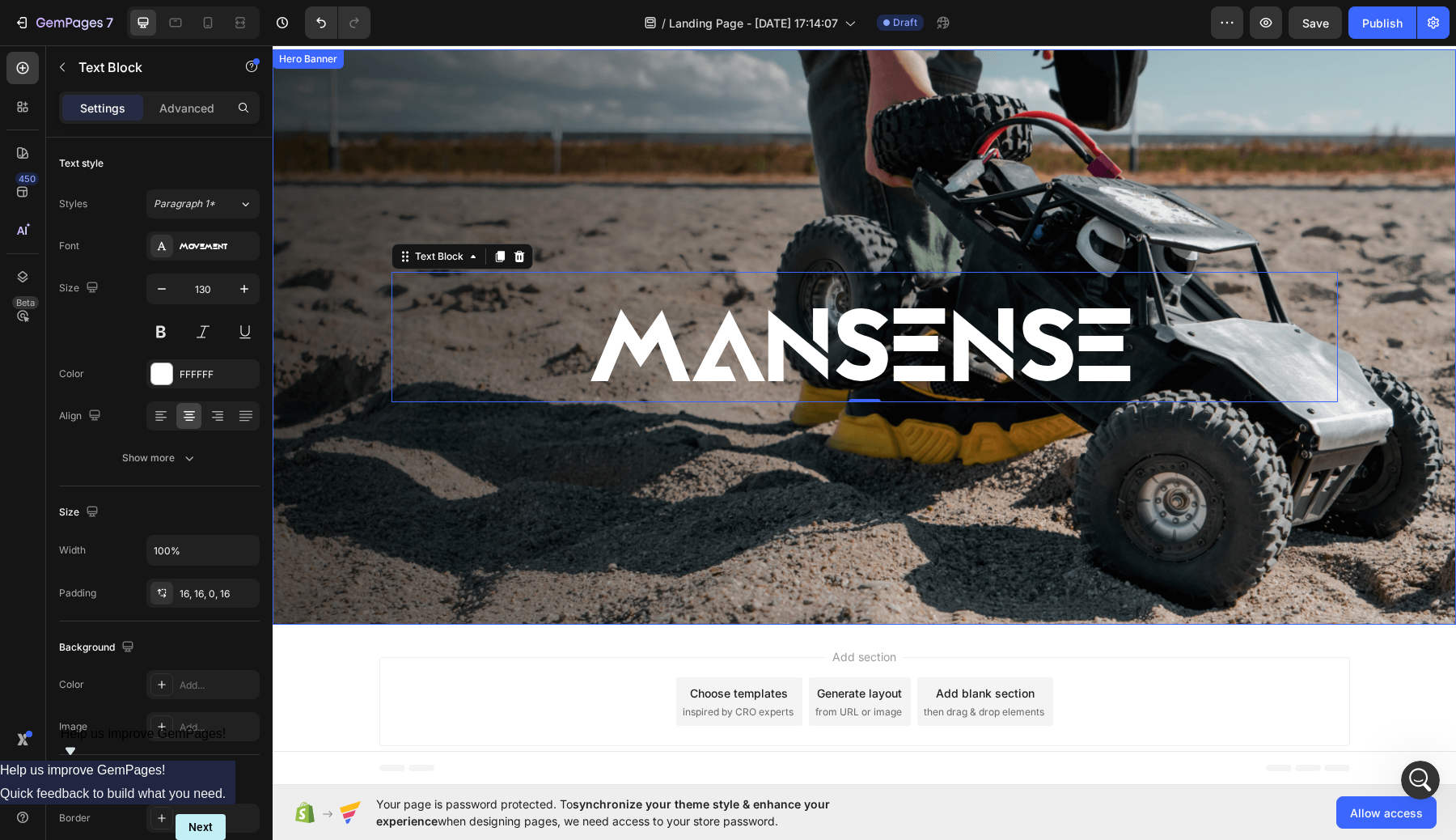
scroll to position [0, 0]
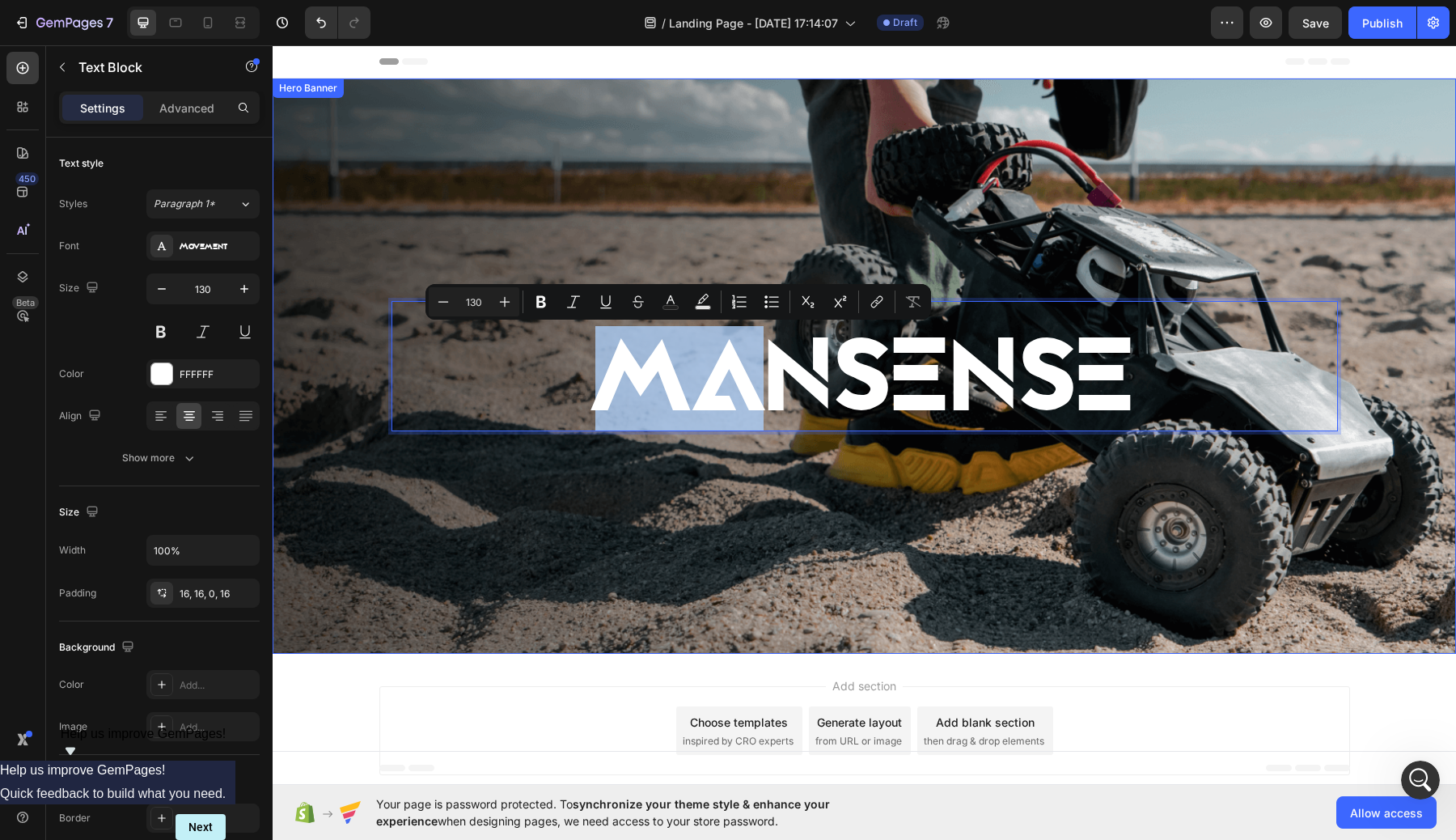
drag, startPoint x: 734, startPoint y: 382, endPoint x: 736, endPoint y: 236, distance: 146.0
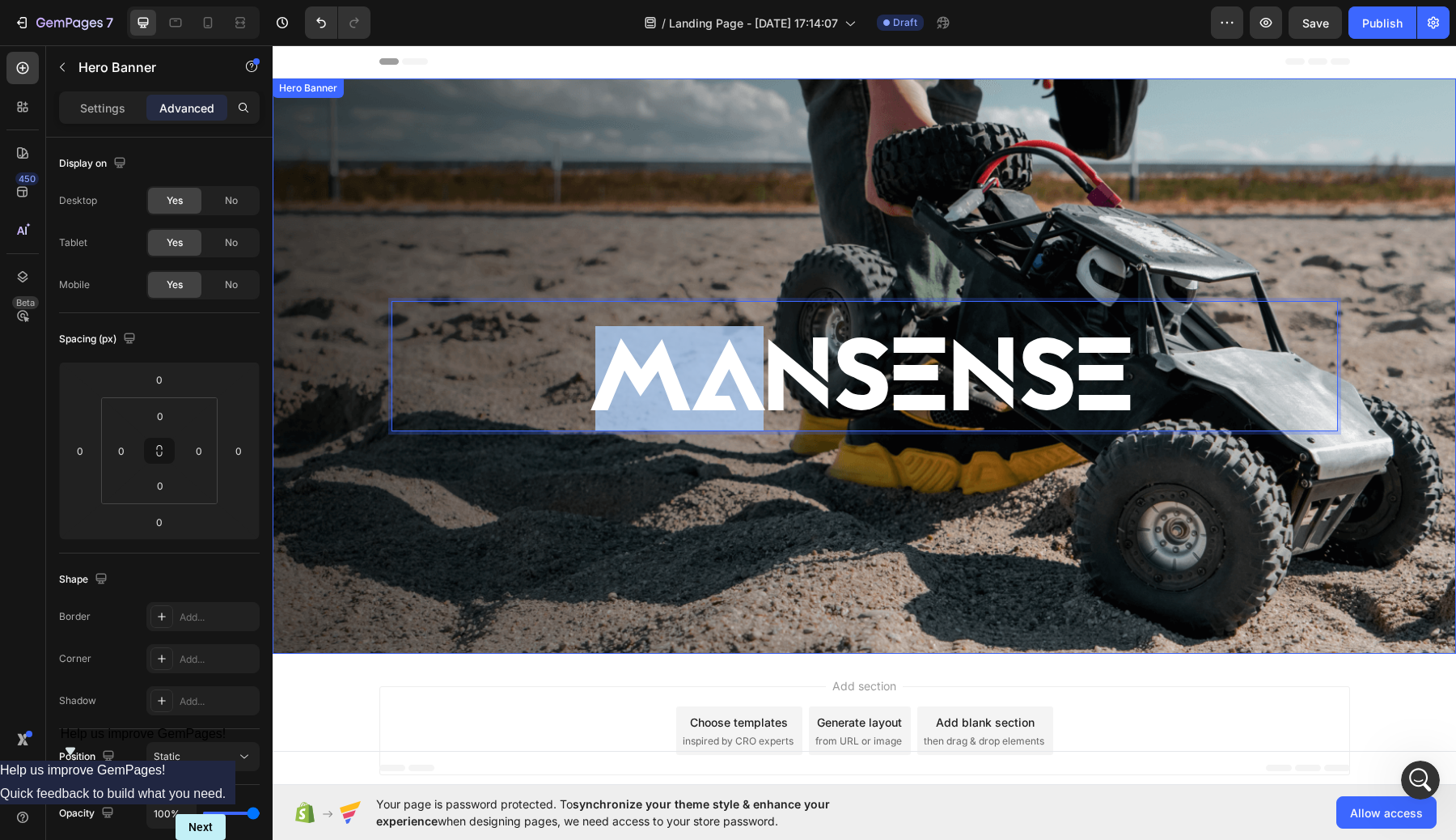
click at [918, 529] on div "Background Image" at bounding box center [864, 366] width 1183 height 575
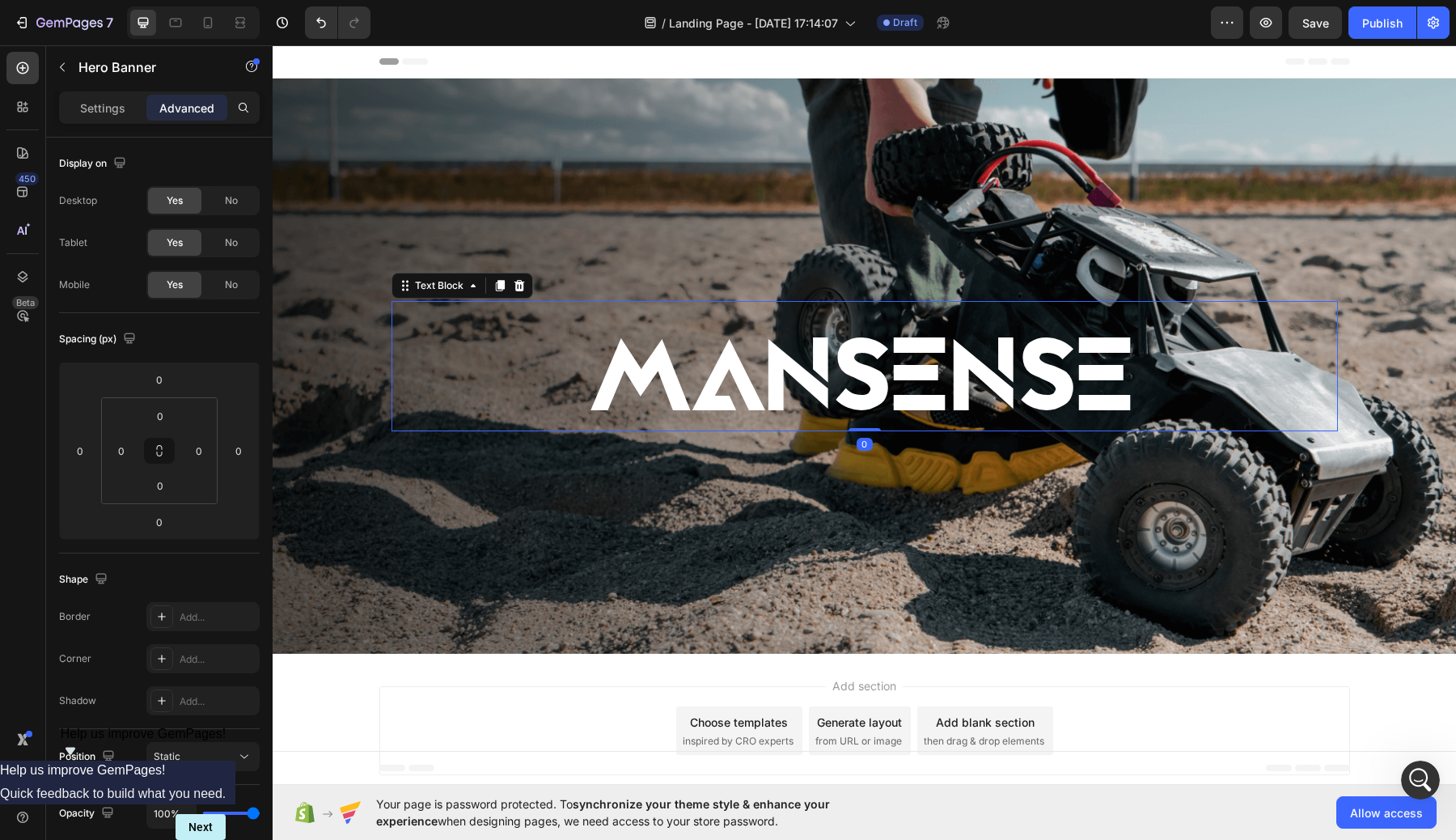
click at [896, 386] on p "MANSENSE" at bounding box center [865, 379] width 921 height 105
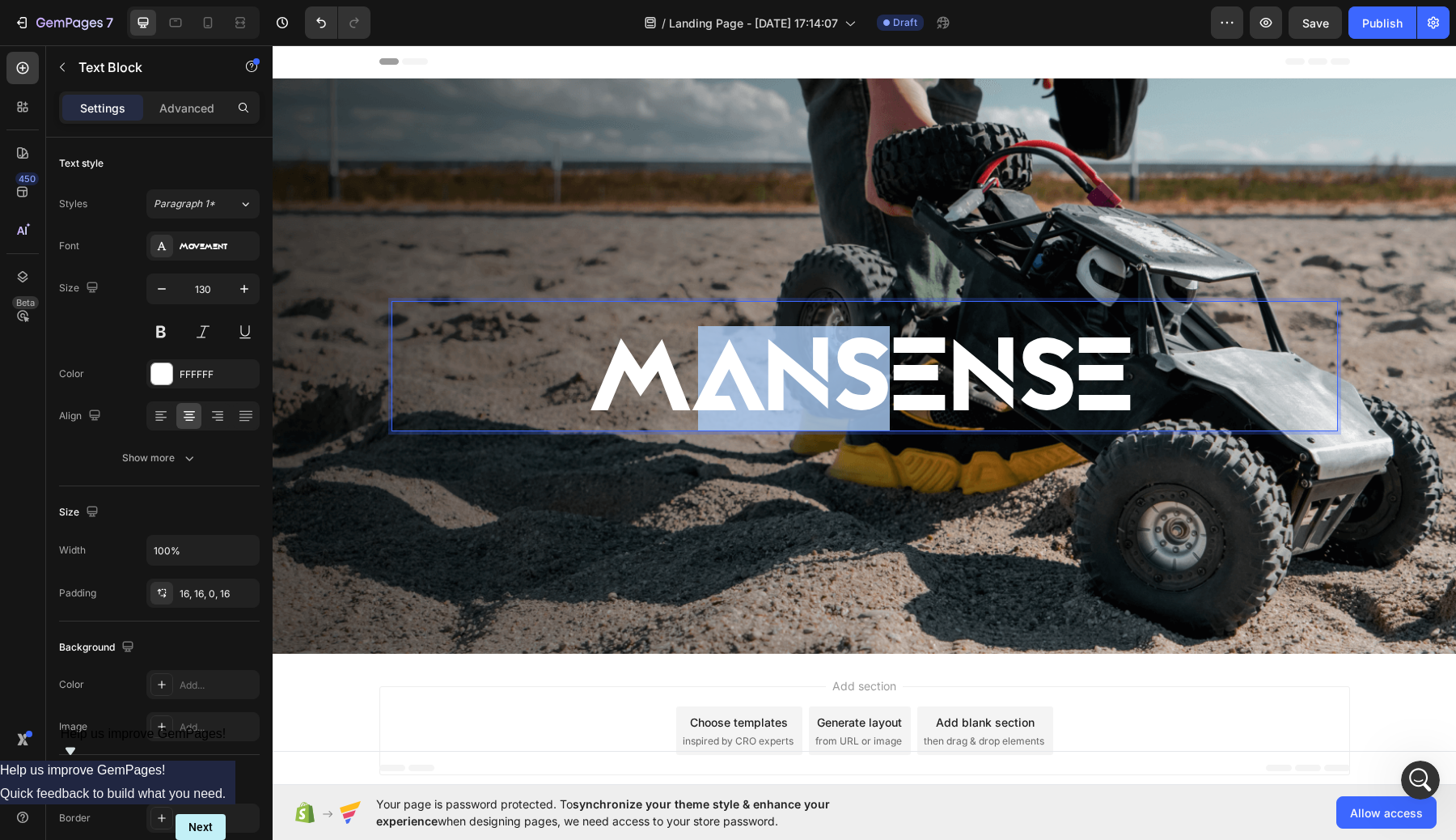
drag, startPoint x: 682, startPoint y: 369, endPoint x: 863, endPoint y: 369, distance: 181.0
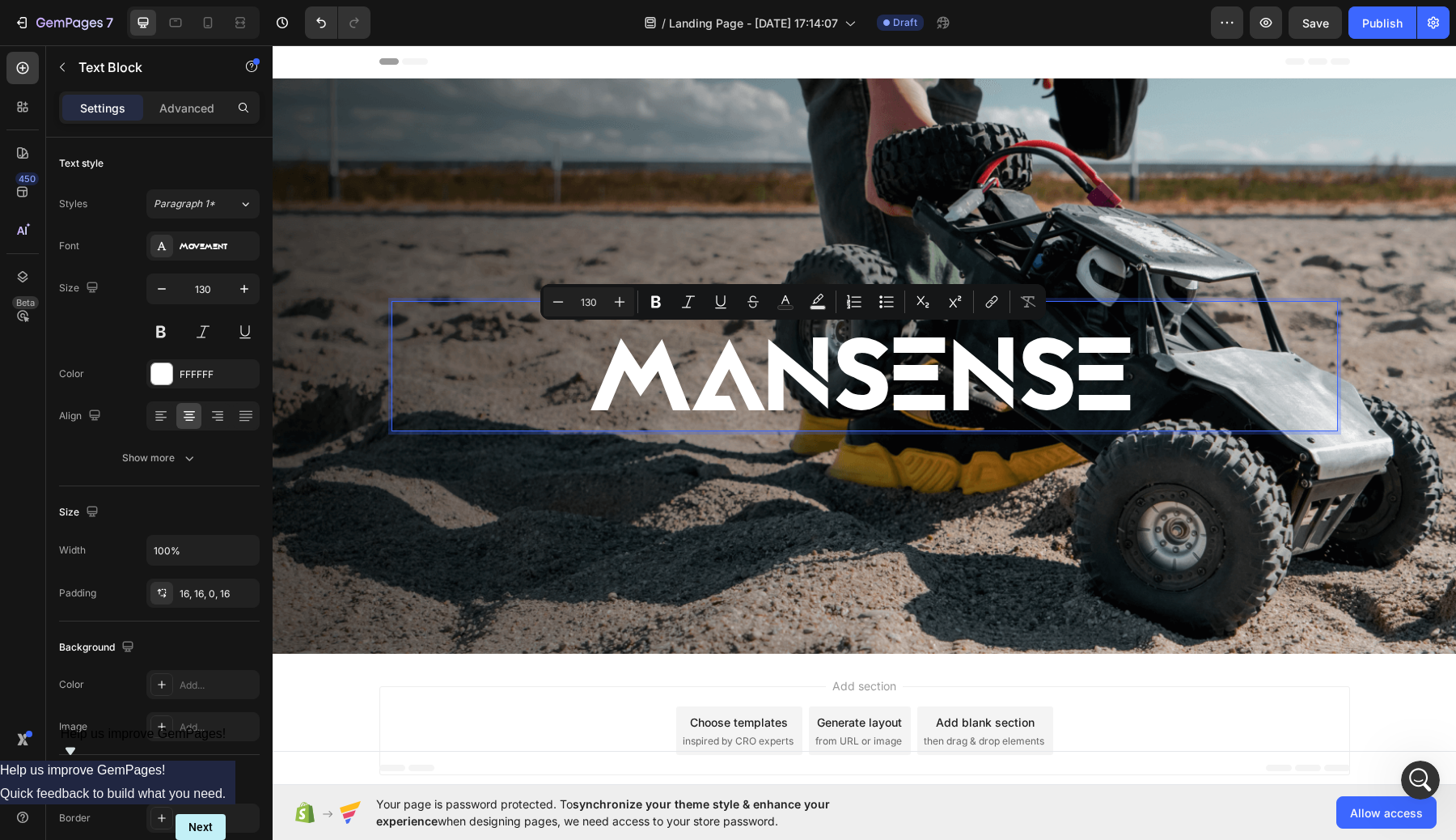
click at [964, 386] on p "MANSENSE" at bounding box center [865, 379] width 921 height 105
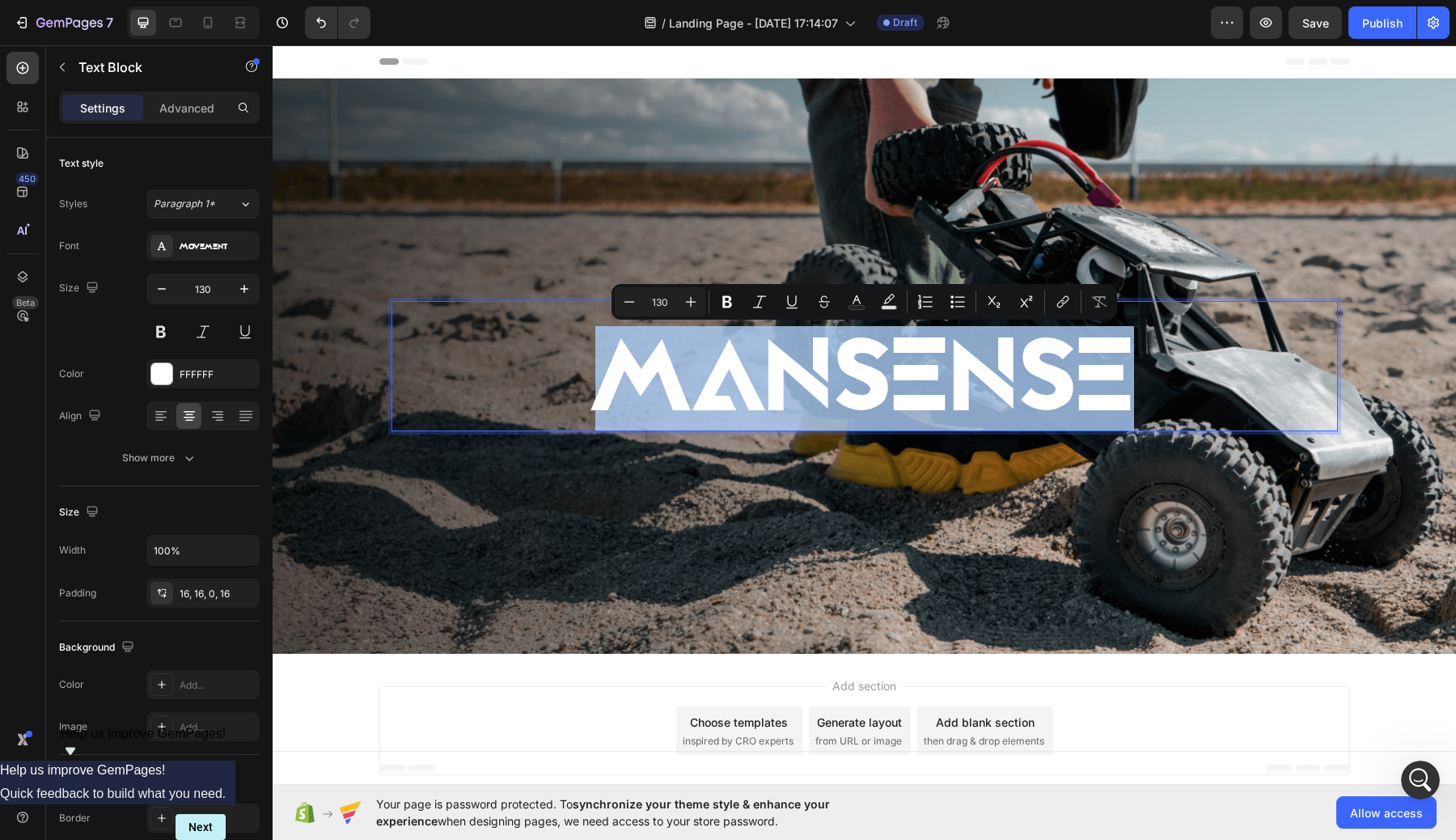
drag, startPoint x: 883, startPoint y: 395, endPoint x: 809, endPoint y: 453, distance: 94.0
click at [809, 453] on div "MANSENSE Text Block 0" at bounding box center [865, 366] width 971 height 182
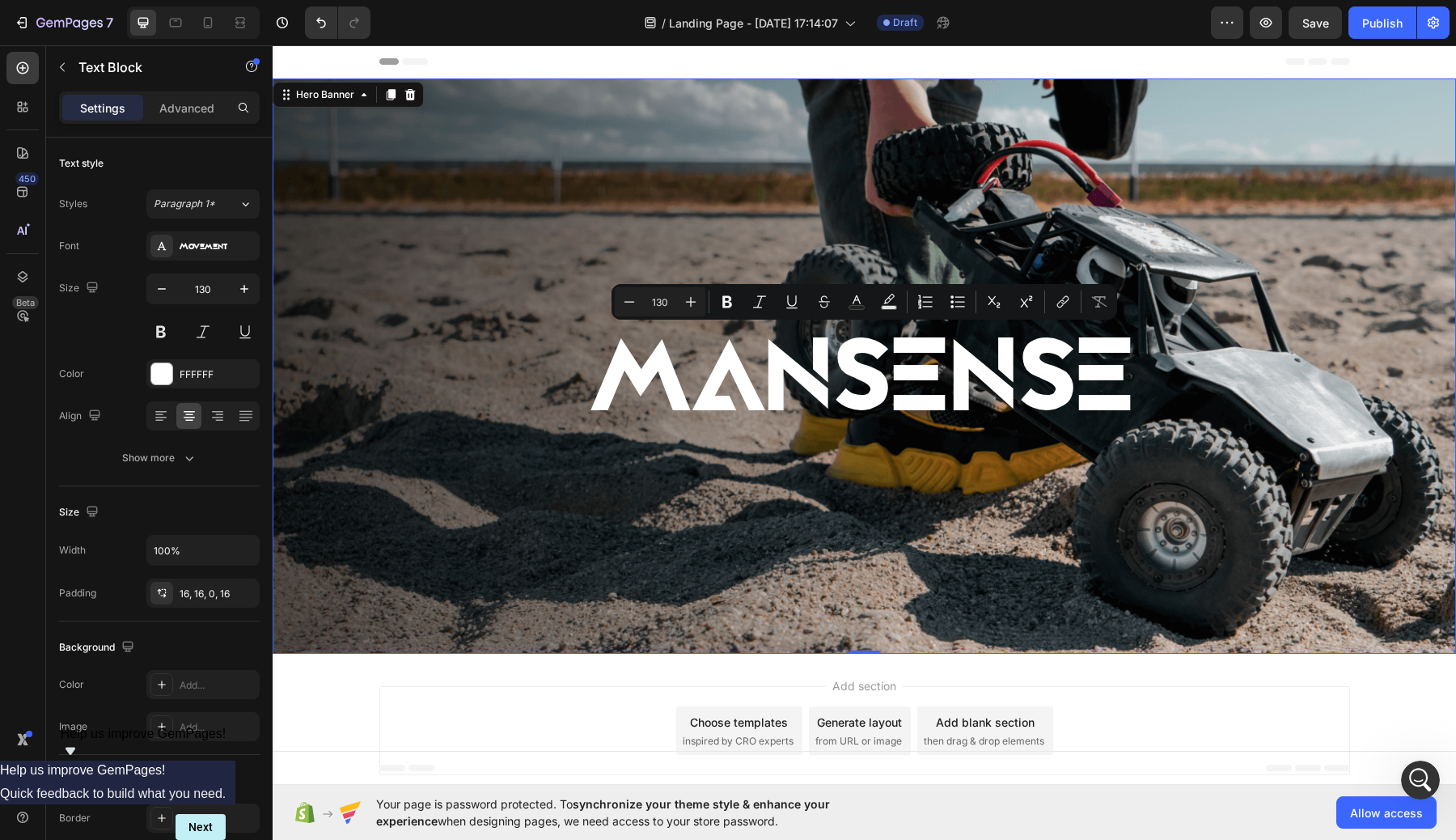
click at [797, 480] on div "Background Image" at bounding box center [864, 366] width 1183 height 575
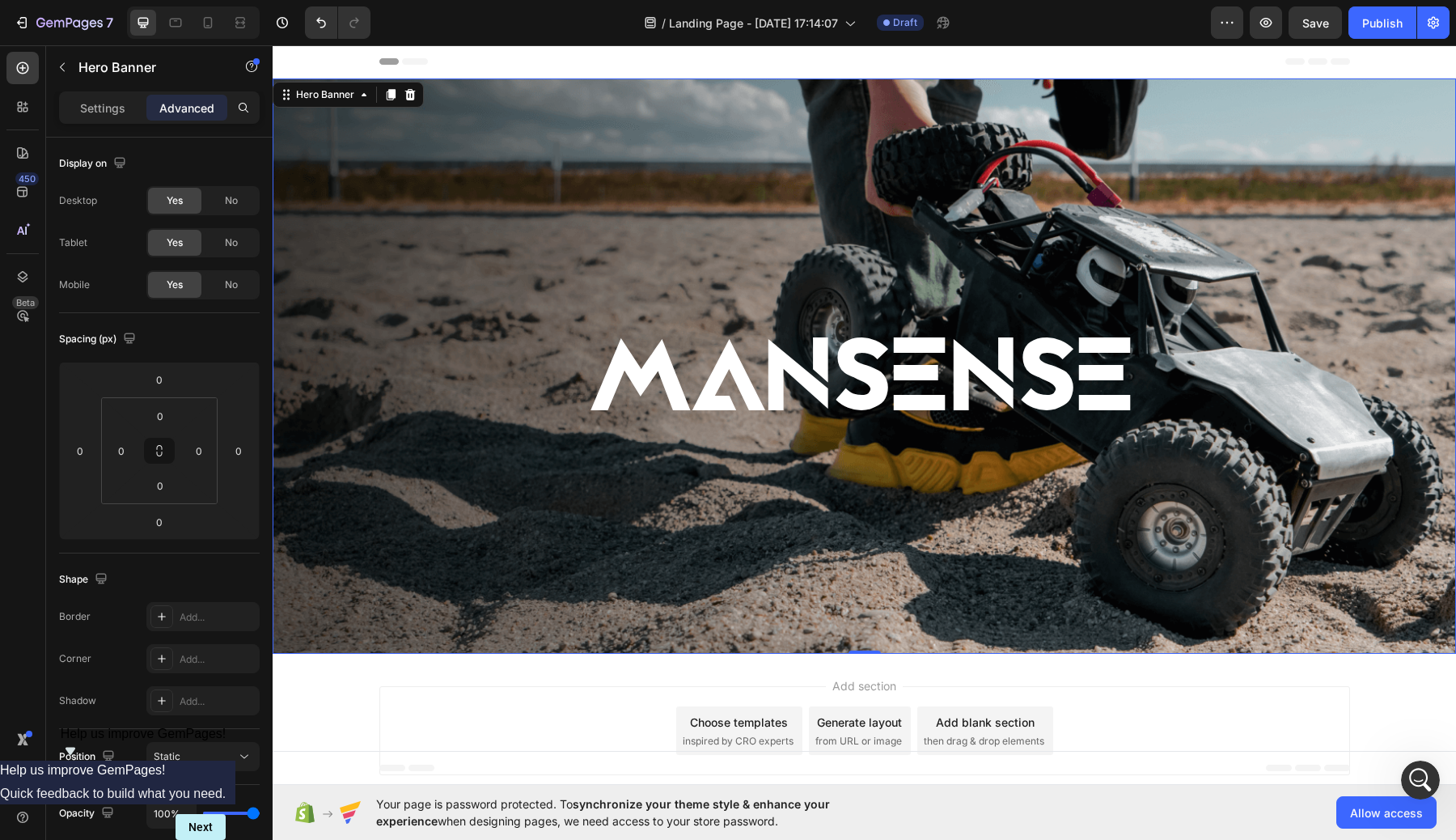
click at [464, 348] on p "MANSENSE" at bounding box center [865, 379] width 921 height 105
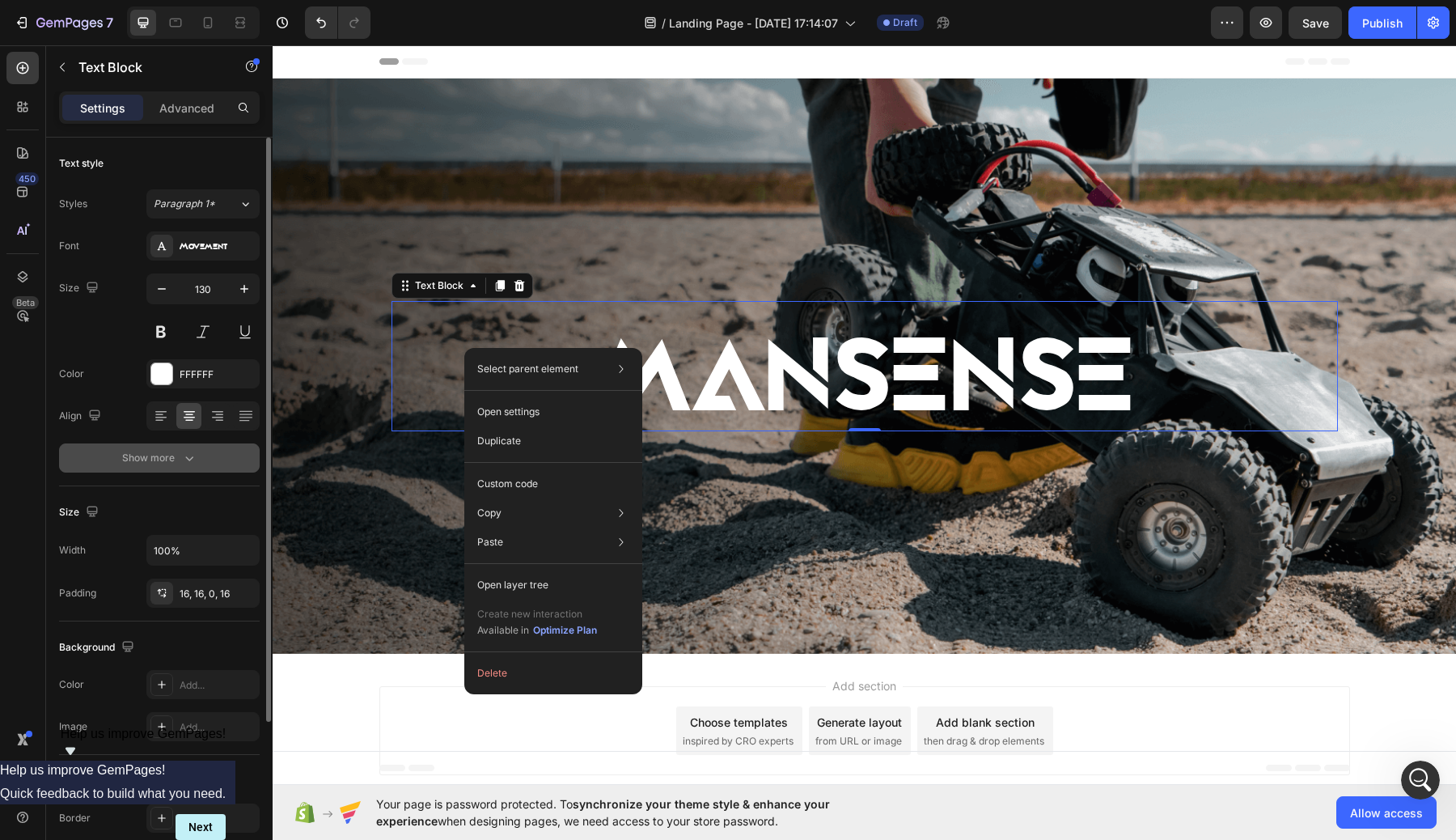
click at [177, 465] on div "Show more" at bounding box center [160, 457] width 75 height 16
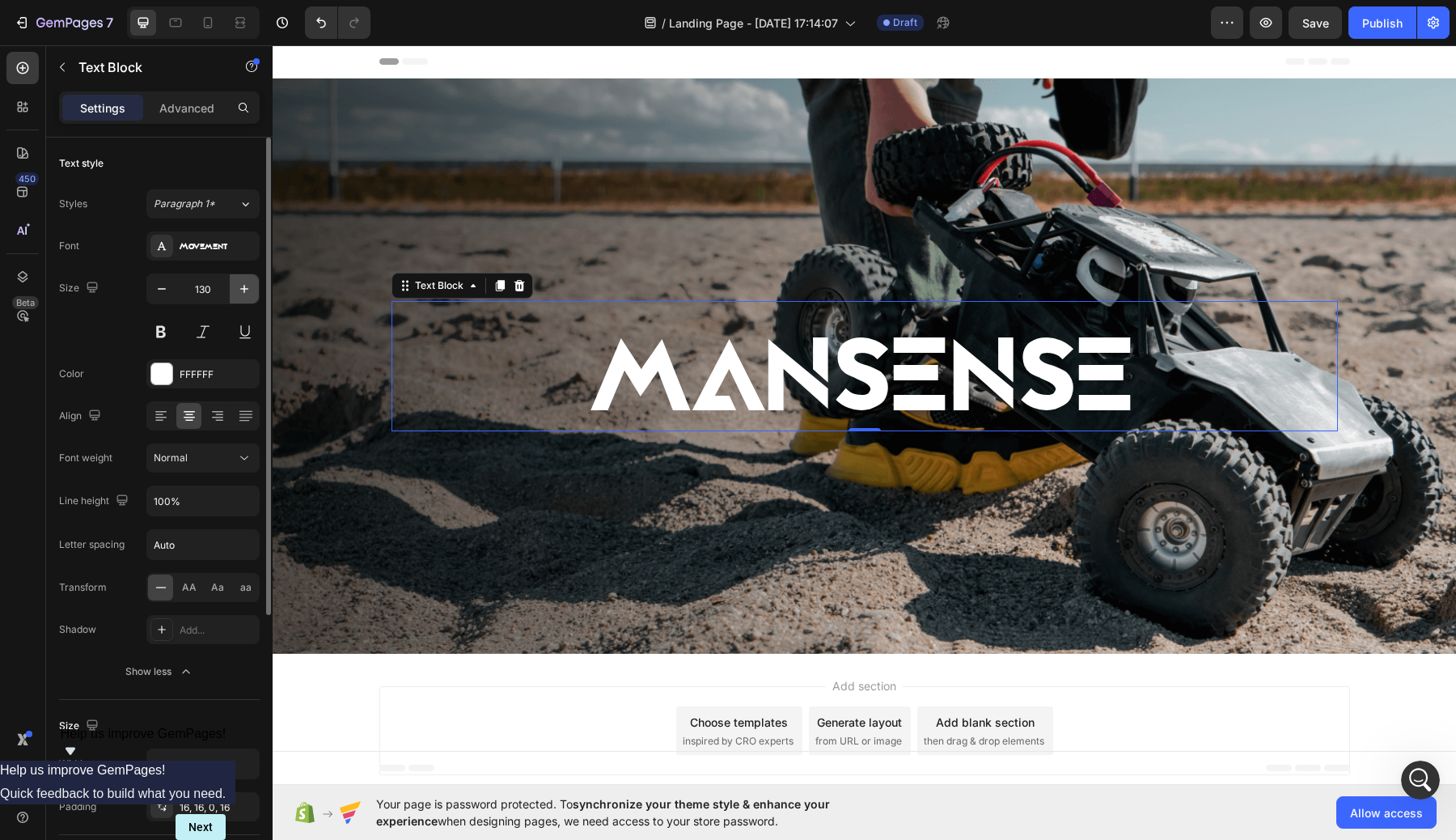
click at [237, 291] on icon "button" at bounding box center [244, 289] width 16 height 16
click at [157, 295] on icon "button" at bounding box center [162, 289] width 16 height 16
type input "130"
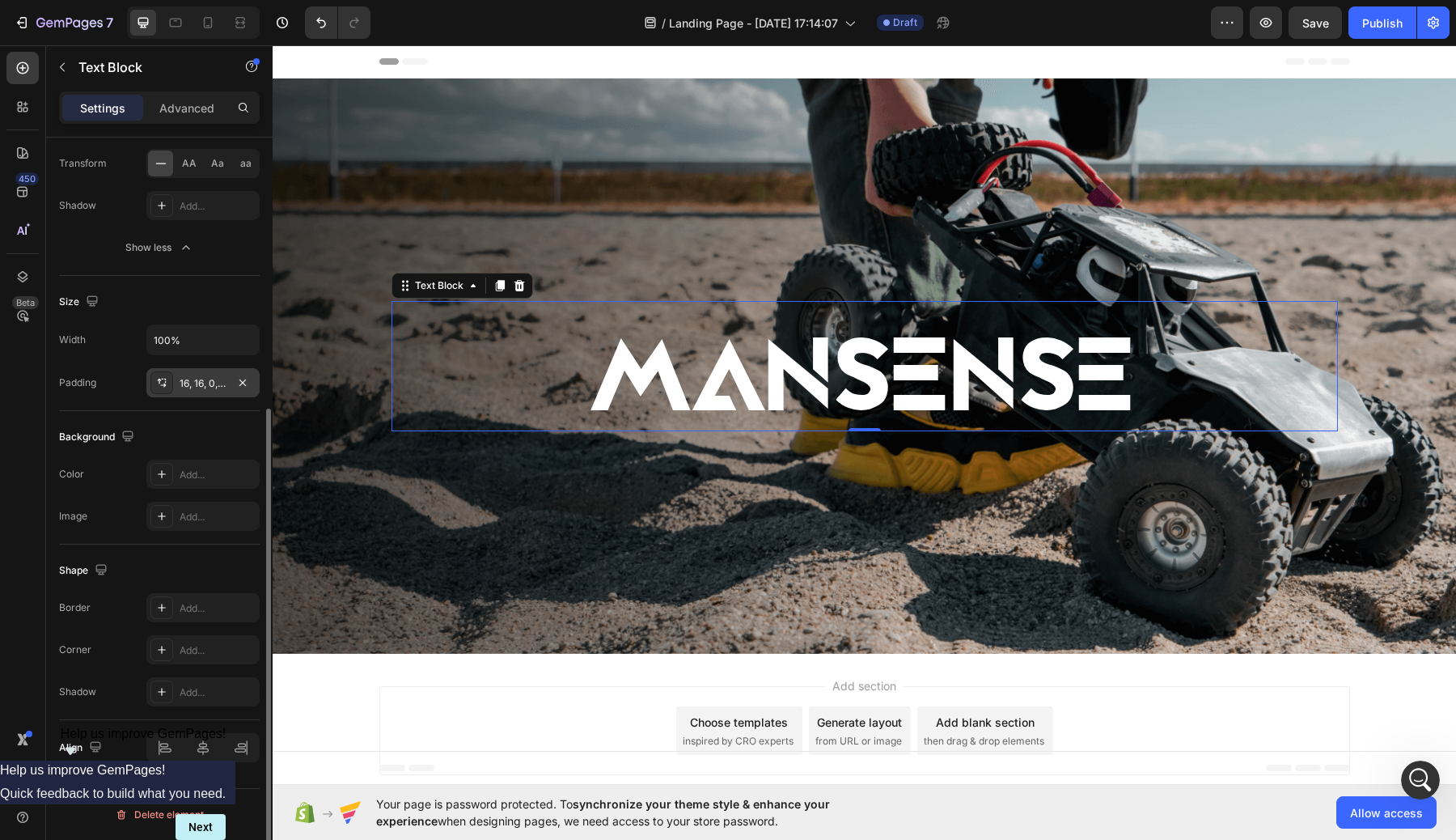
click at [216, 373] on div "16, 16, 0, 16" at bounding box center [203, 383] width 113 height 30
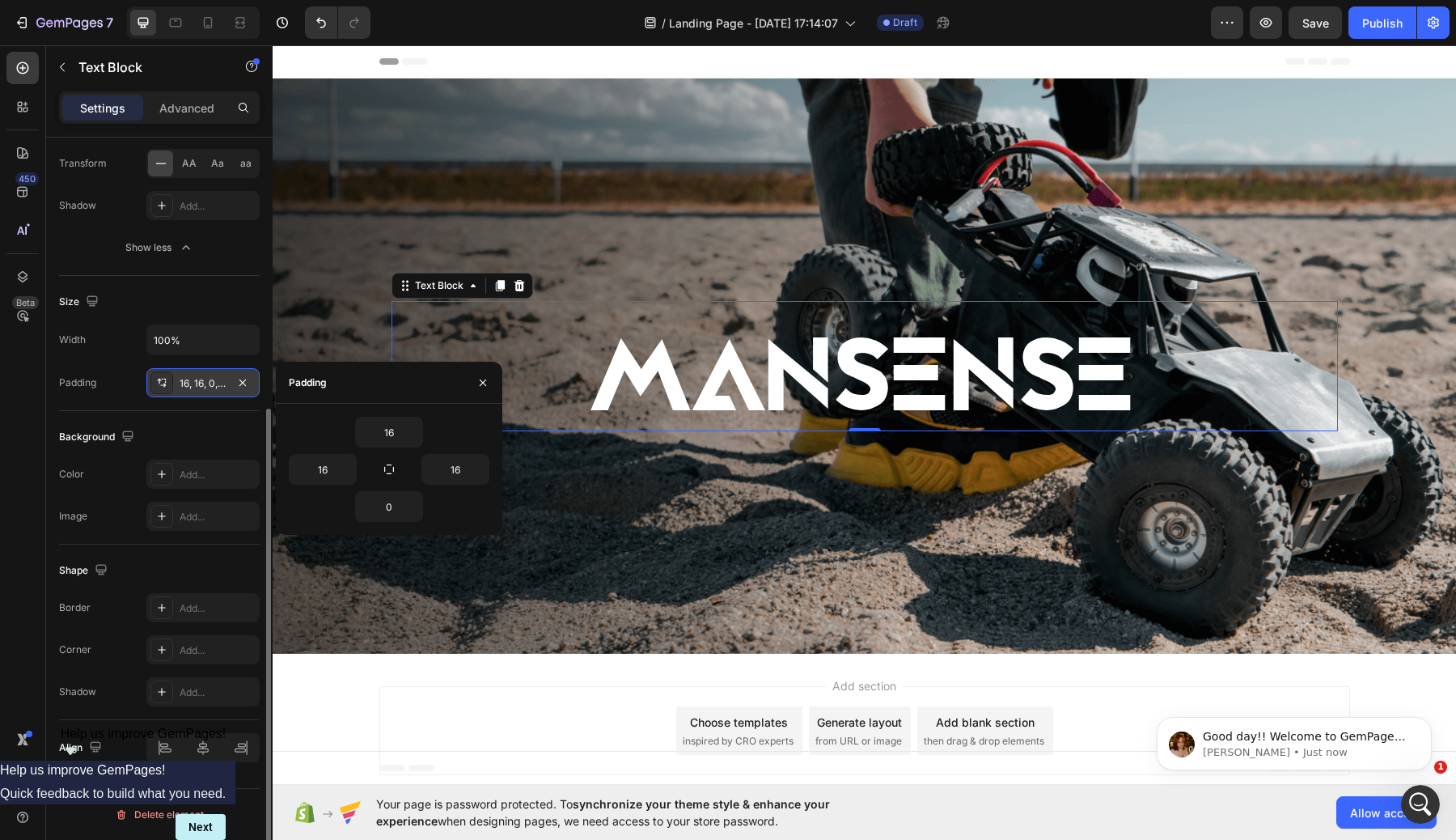
scroll to position [0, 0]
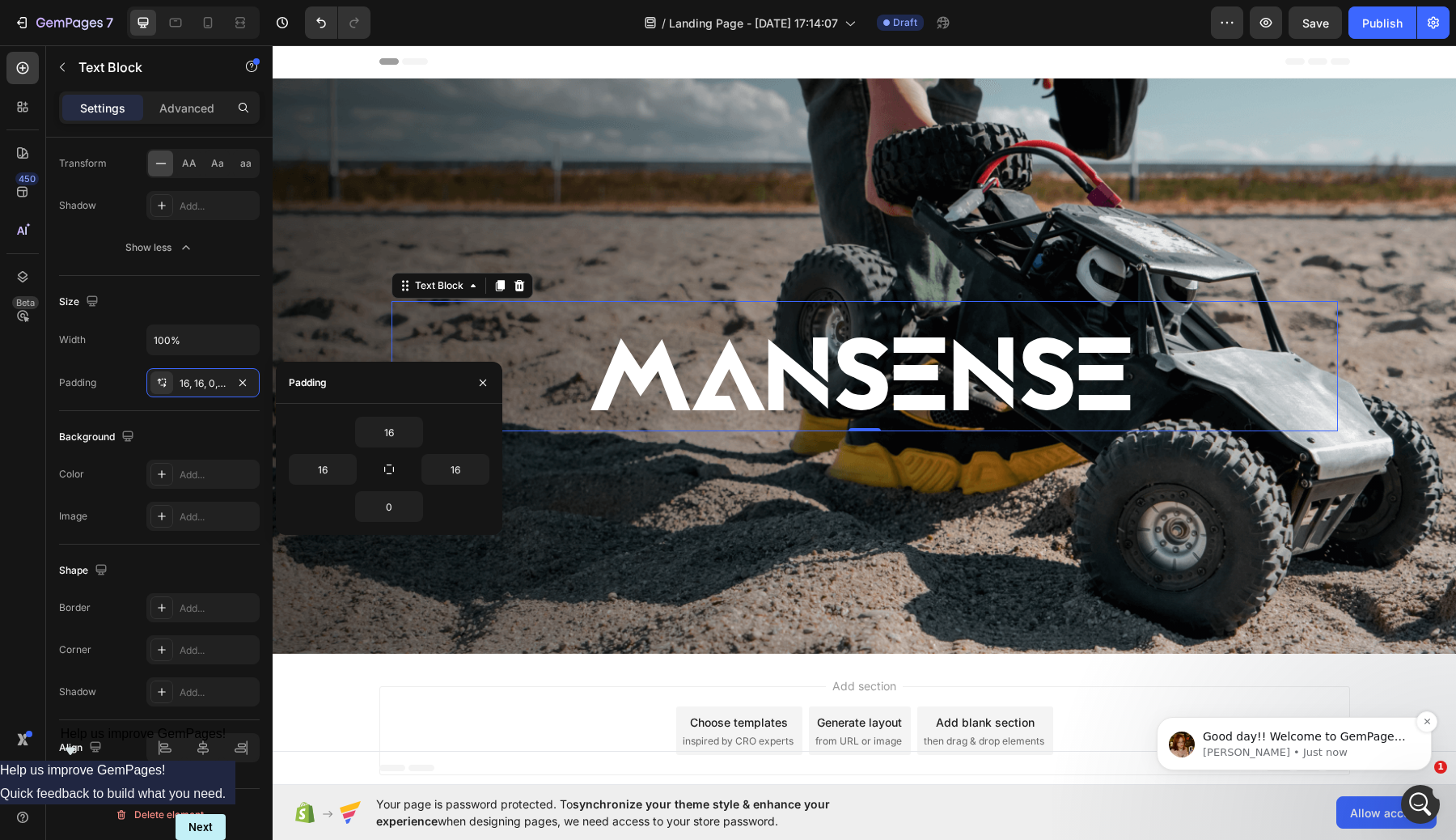
click at [1340, 756] on p "[PERSON_NAME] • Just now" at bounding box center [1307, 752] width 209 height 15
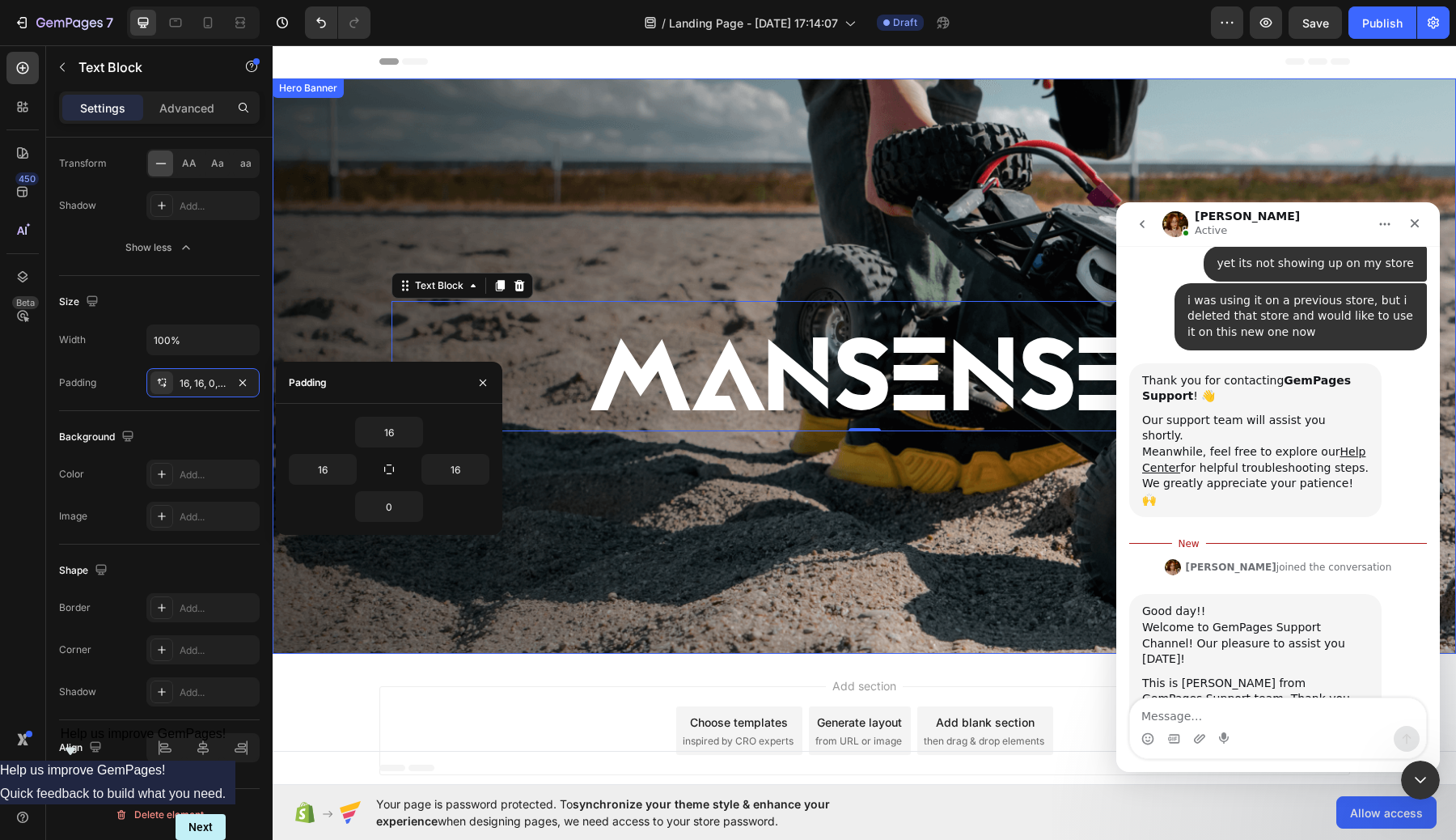
scroll to position [221, 0]
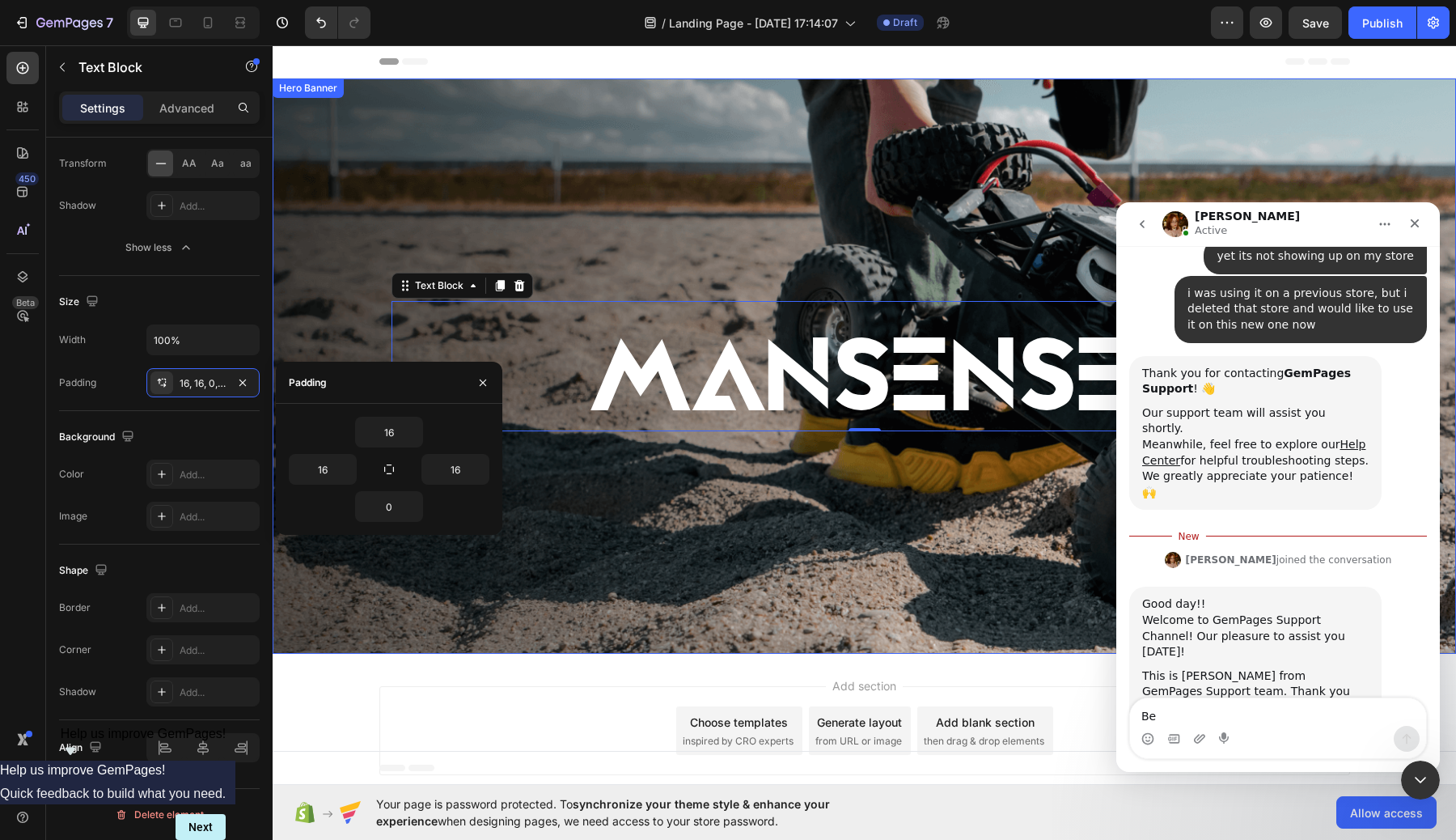
type textarea "Ben"
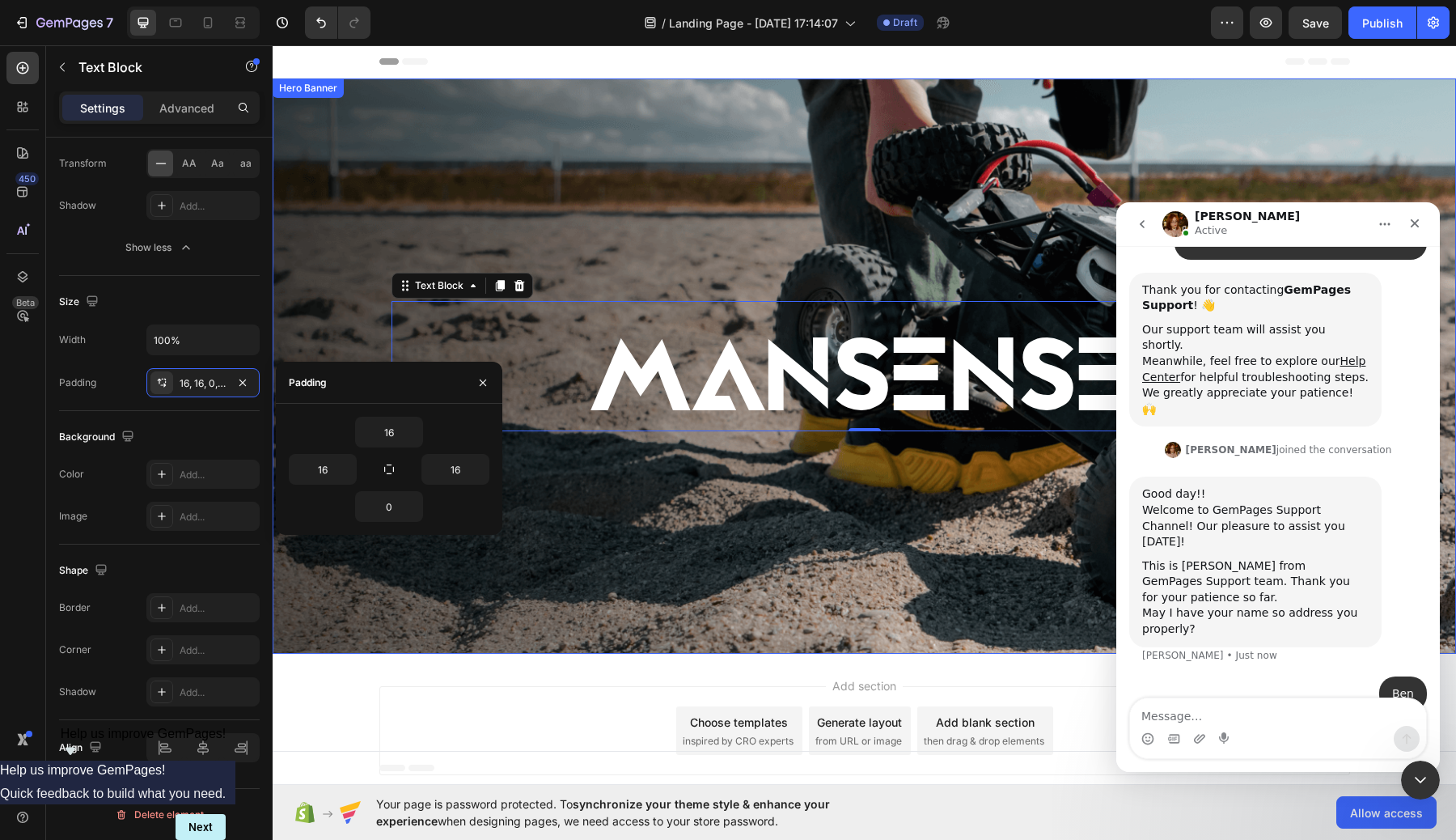
scroll to position [305, 0]
click at [384, 469] on icon "button" at bounding box center [389, 469] width 10 height 10
type input "16"
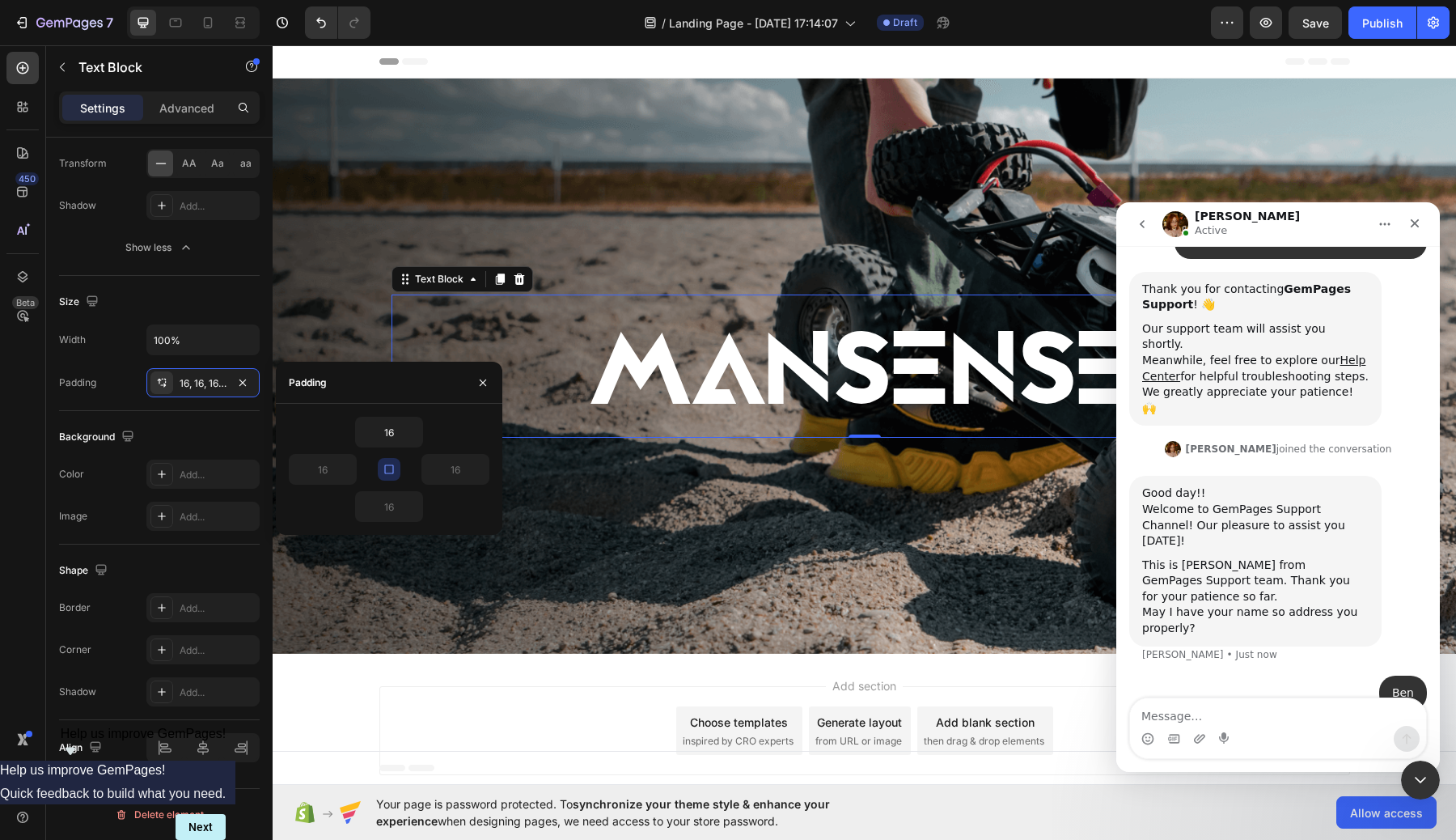
click at [384, 469] on icon "button" at bounding box center [388, 468] width 9 height 9
click at [384, 469] on icon "button" at bounding box center [389, 469] width 10 height 10
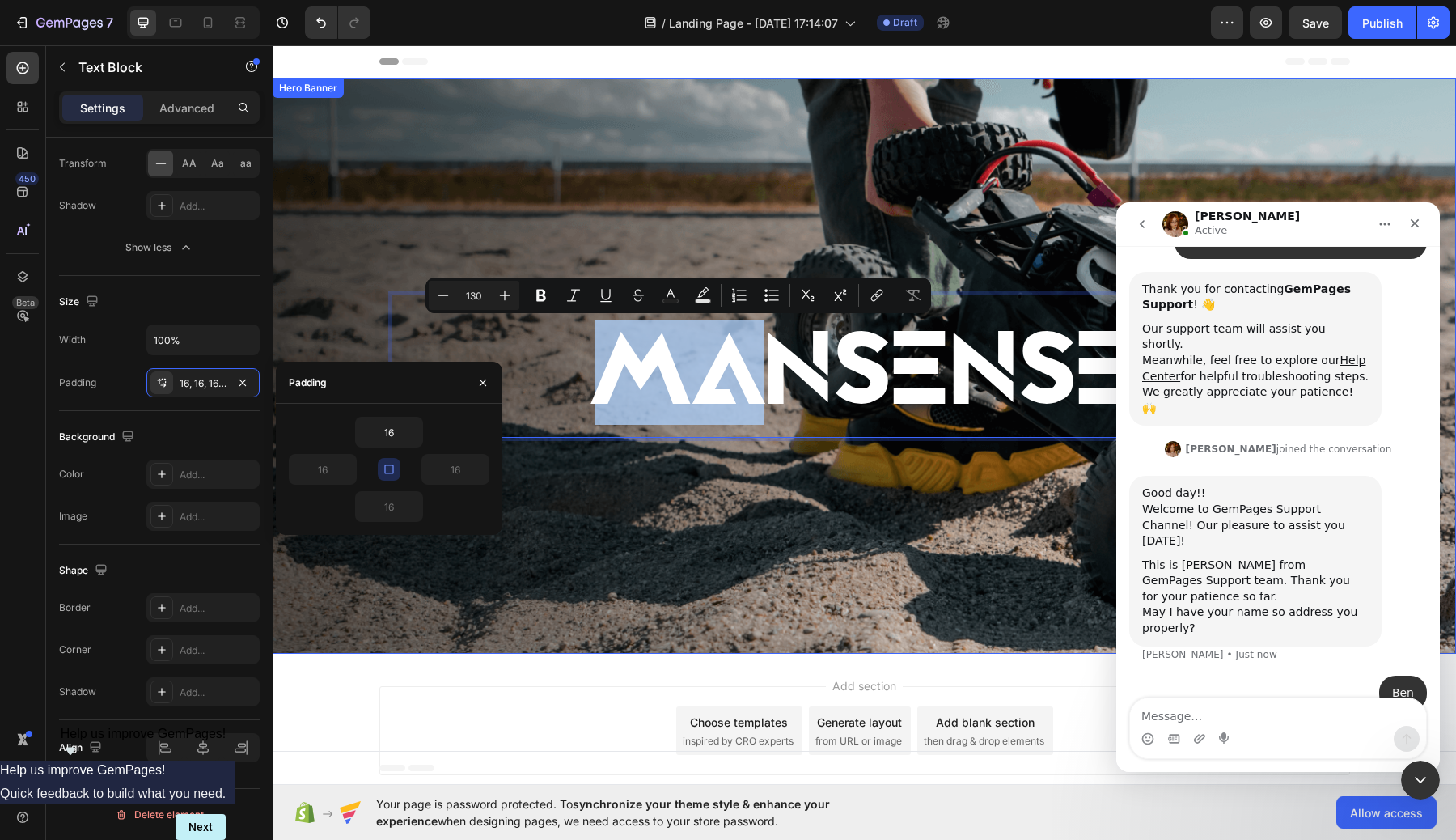
drag, startPoint x: 736, startPoint y: 359, endPoint x: 736, endPoint y: 227, distance: 132.0
click at [736, 227] on div "Background Image" at bounding box center [864, 366] width 1183 height 575
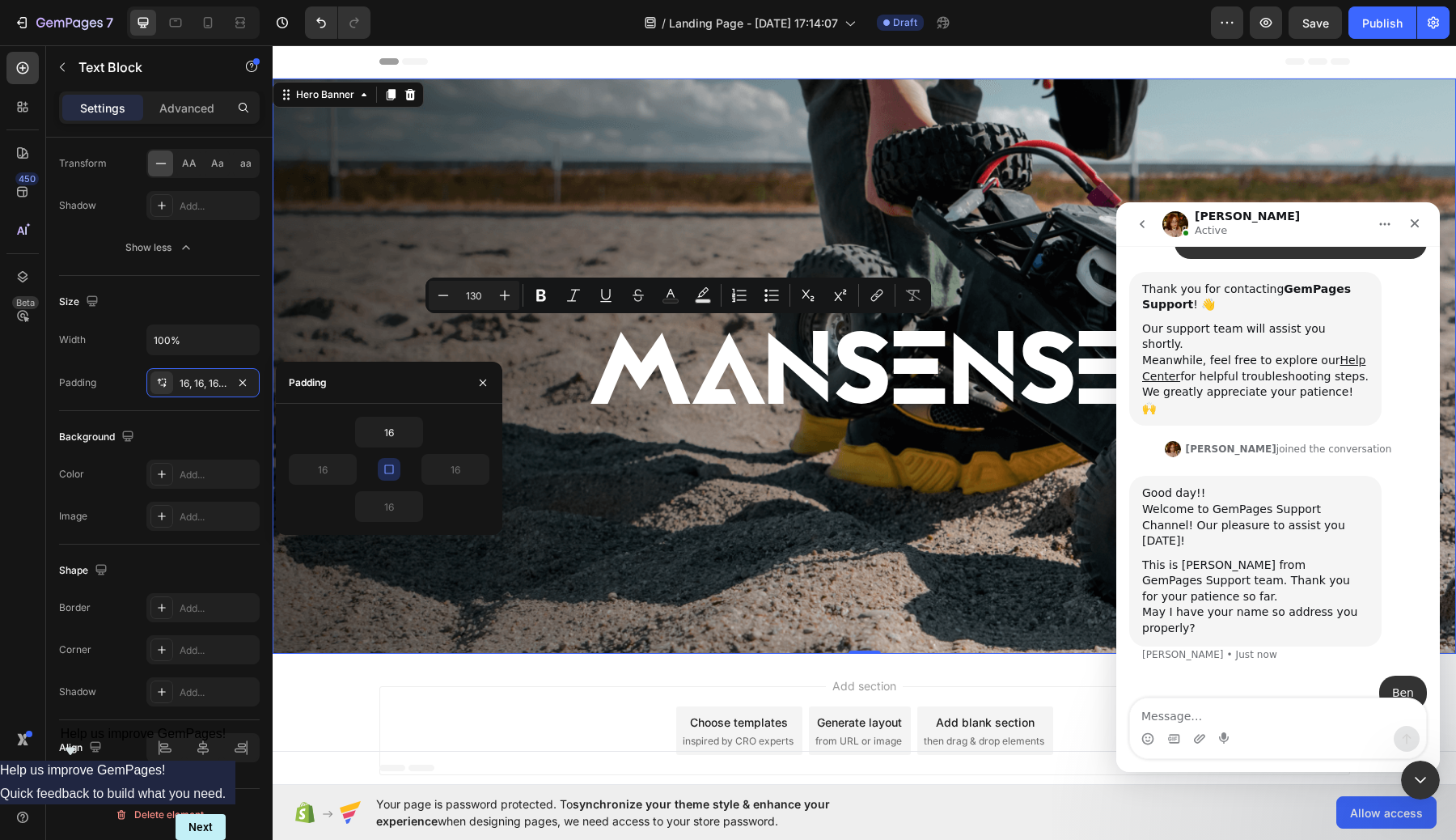
scroll to position [0, 0]
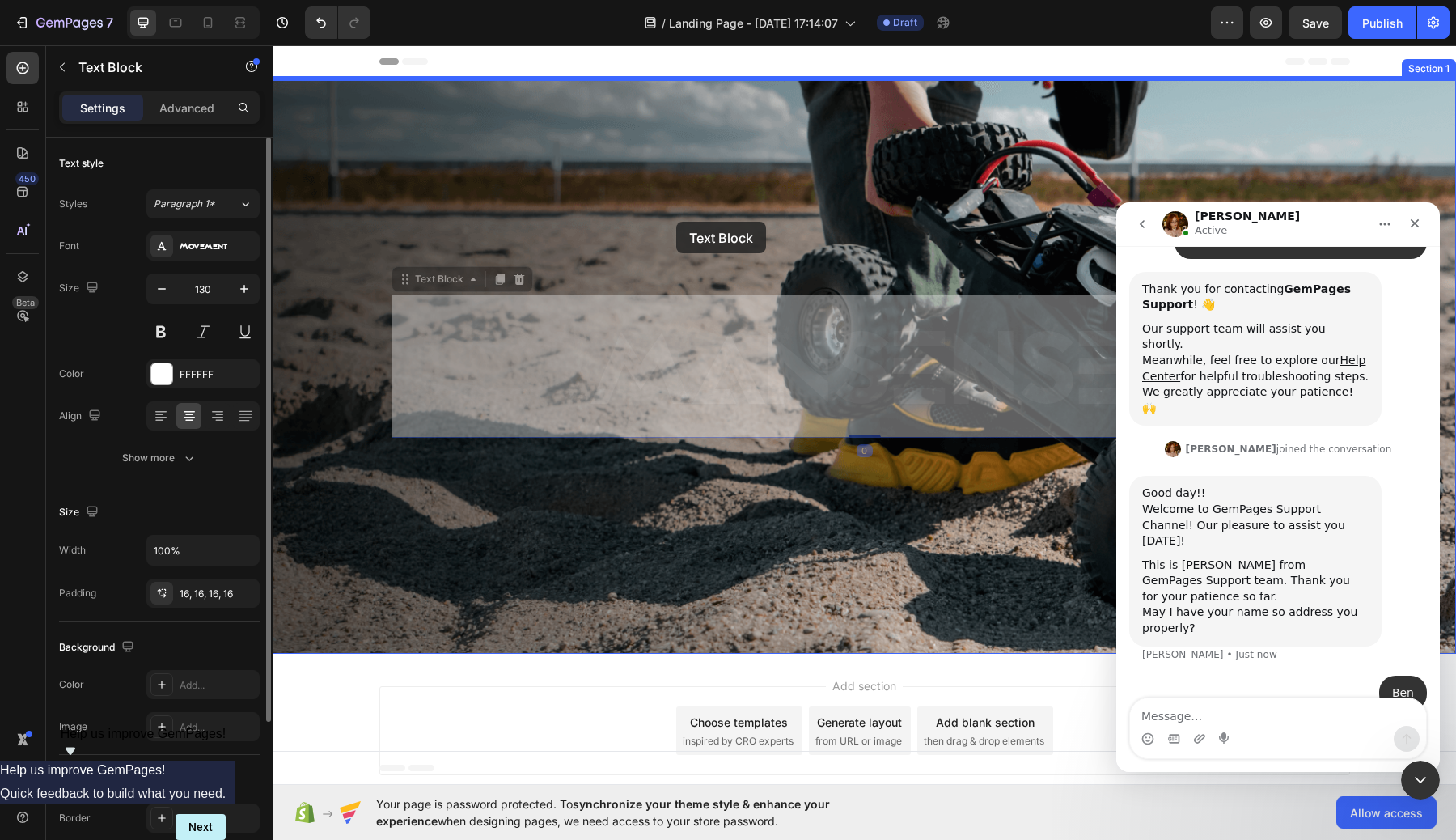
drag, startPoint x: 675, startPoint y: 391, endPoint x: 678, endPoint y: 187, distance: 204.0
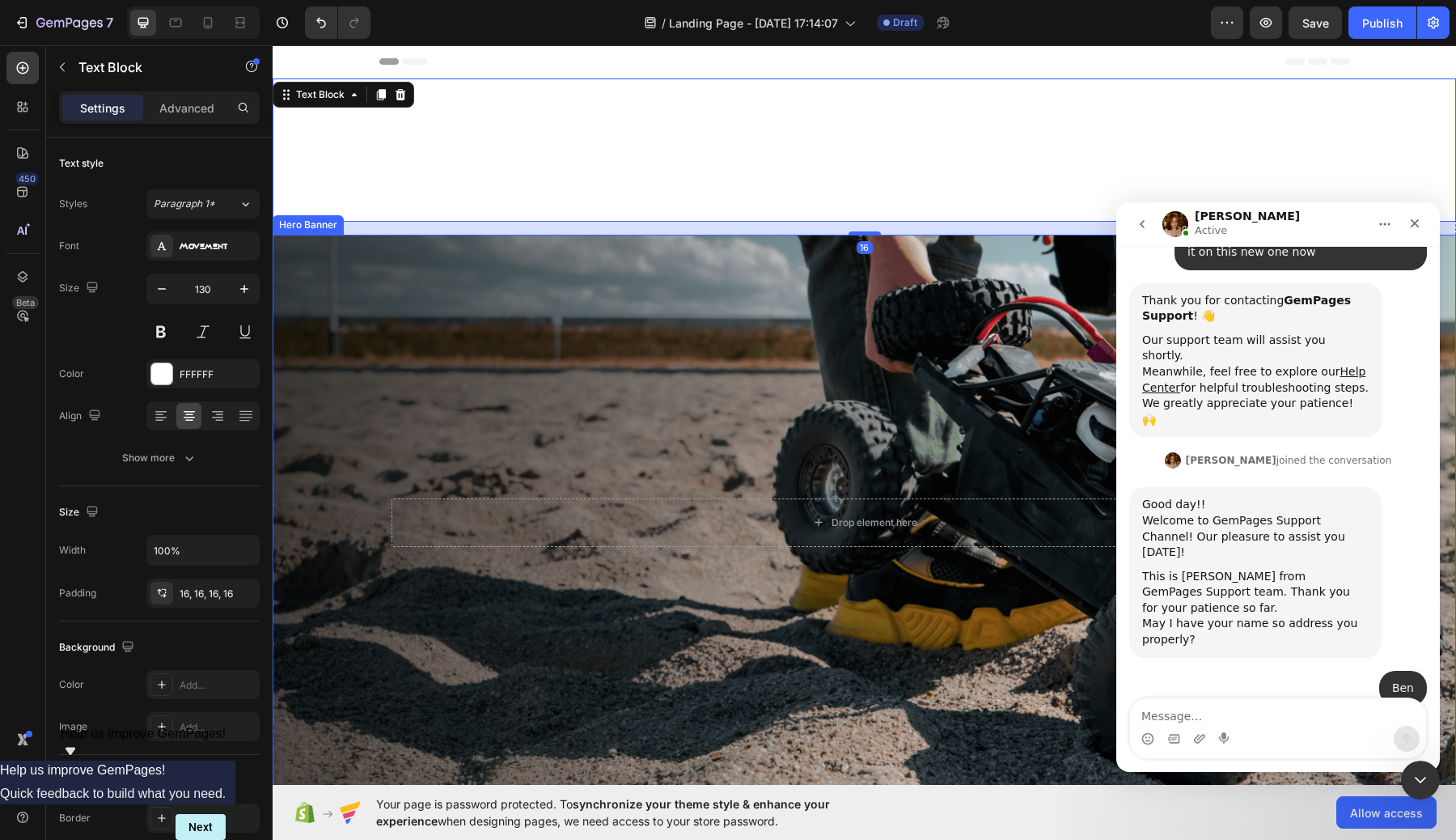
scroll to position [291, 0]
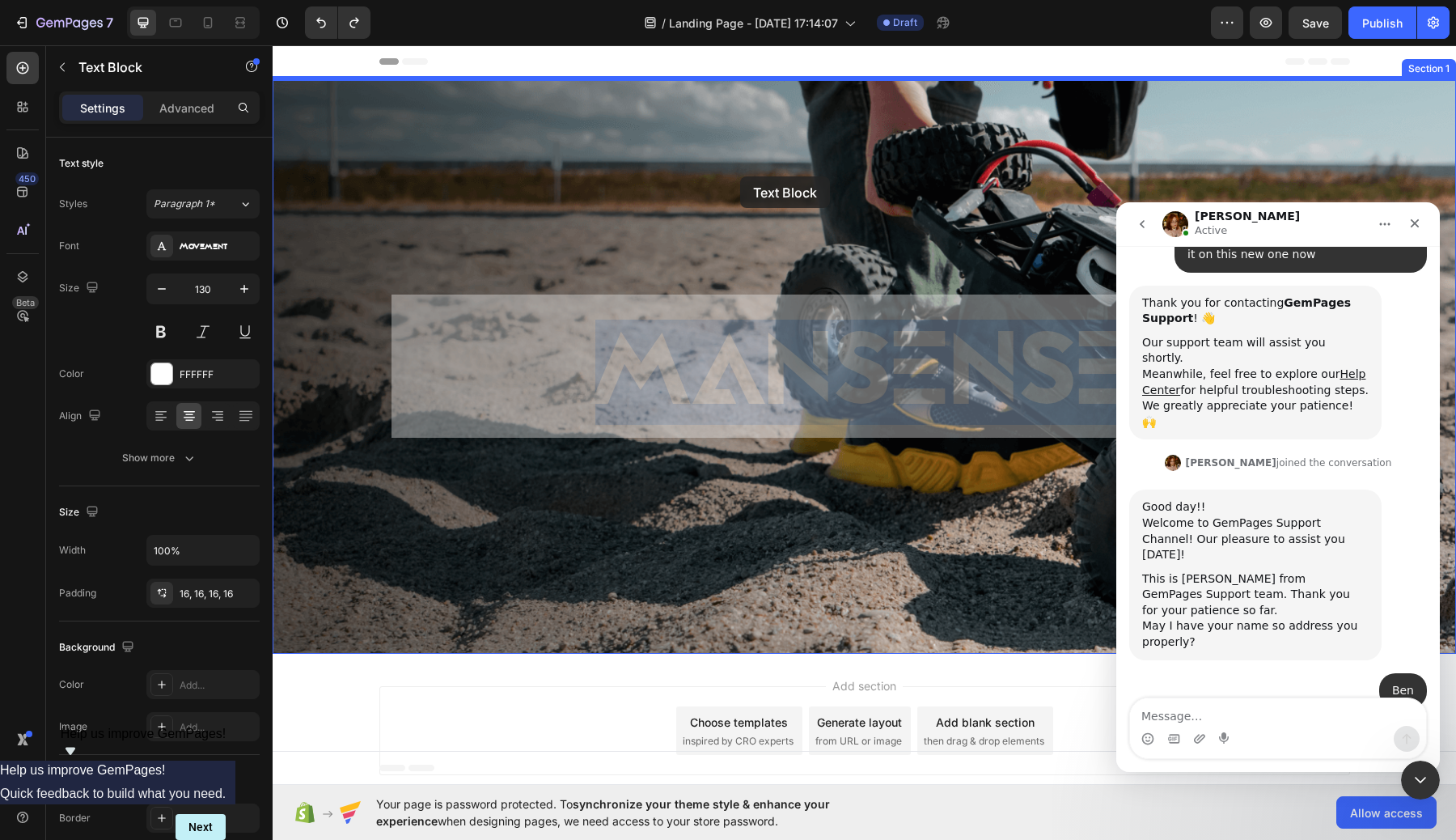
drag, startPoint x: 736, startPoint y: 359, endPoint x: 740, endPoint y: 176, distance: 183.0
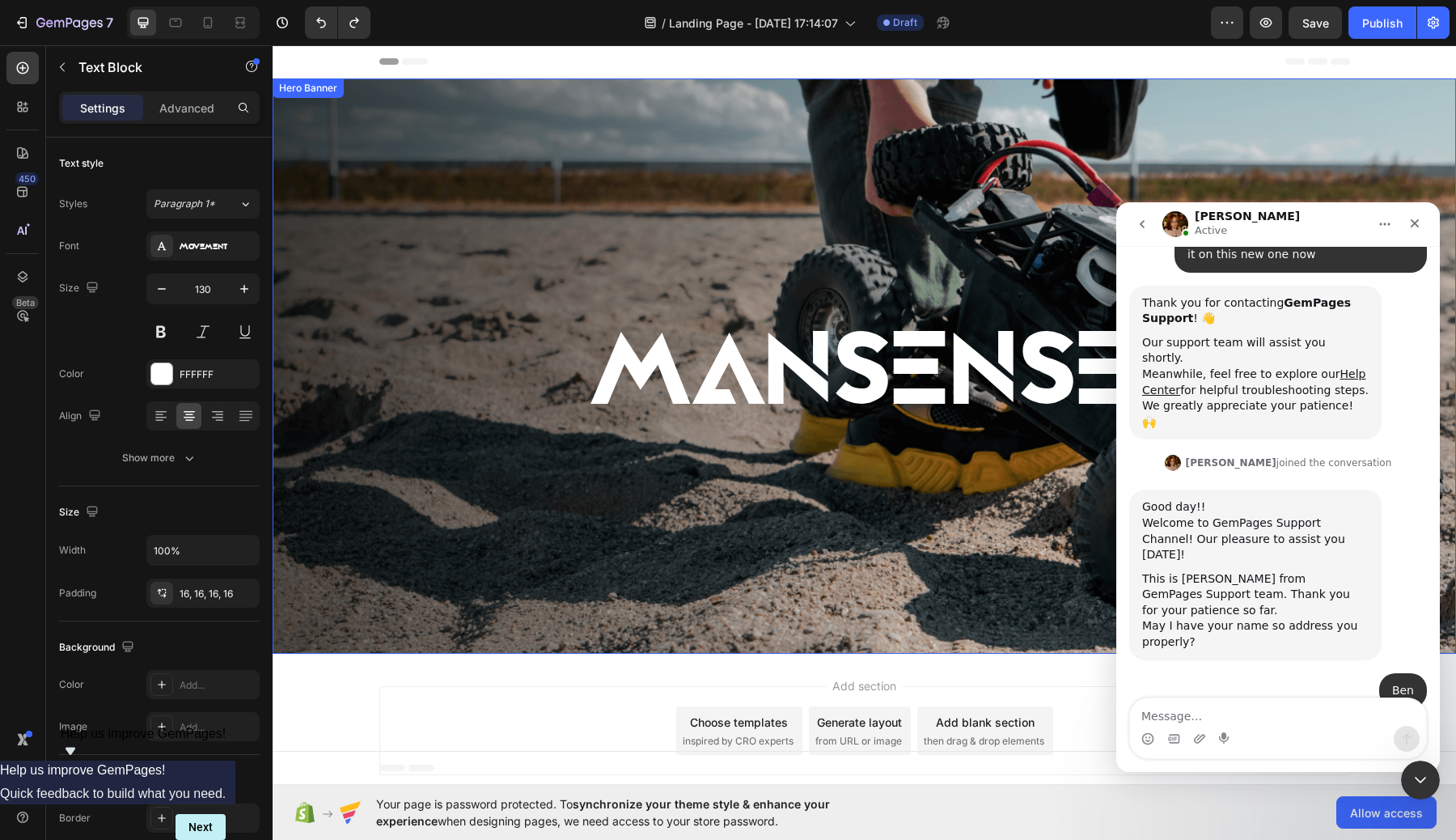
click at [830, 363] on p "MANSENSE" at bounding box center [865, 372] width 921 height 105
click at [903, 385] on p "MANSENSE" at bounding box center [865, 372] width 921 height 105
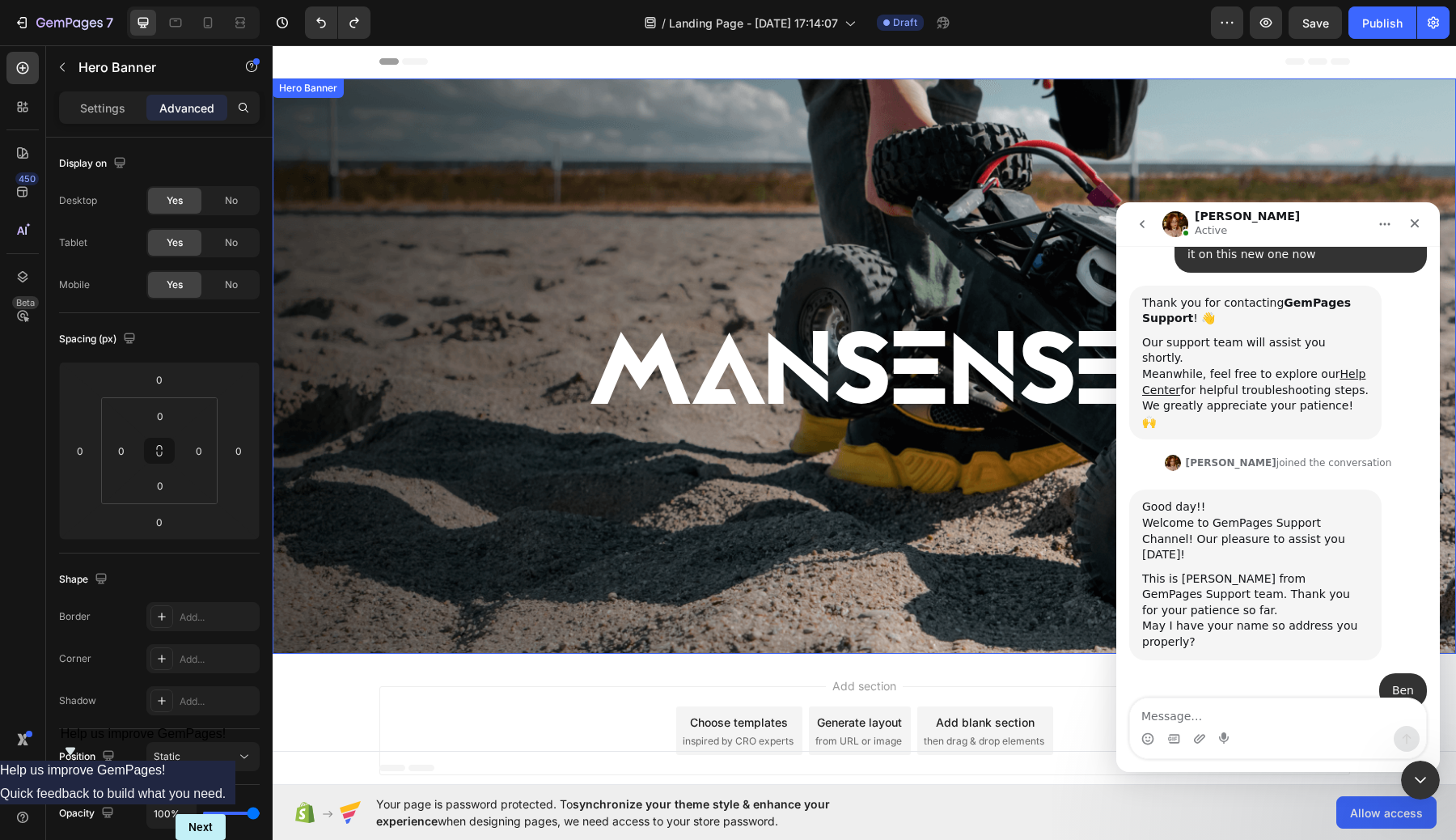
click at [907, 490] on div "Background Image" at bounding box center [864, 366] width 1183 height 575
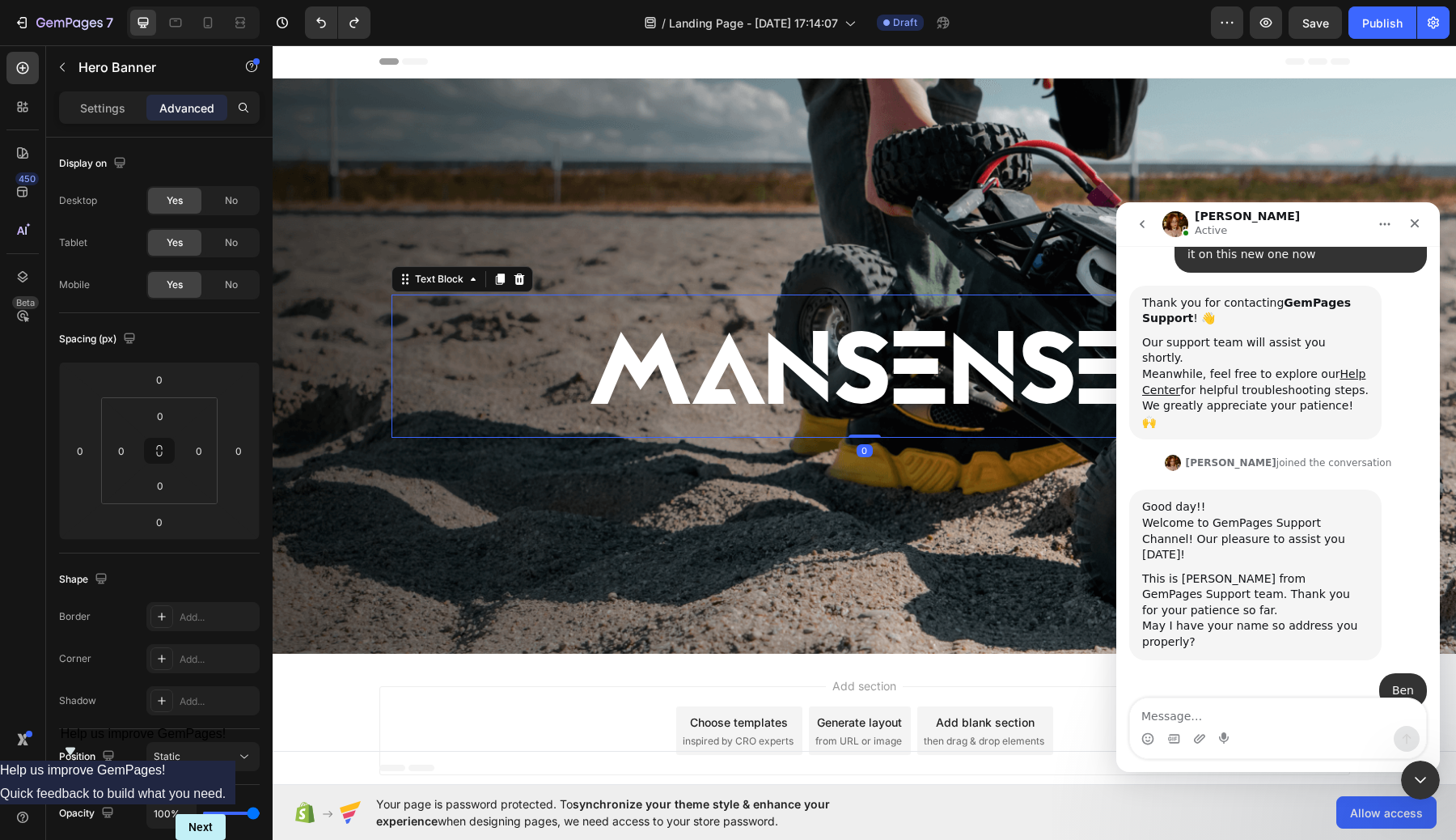
click at [856, 385] on p "MANSENSE" at bounding box center [865, 372] width 921 height 105
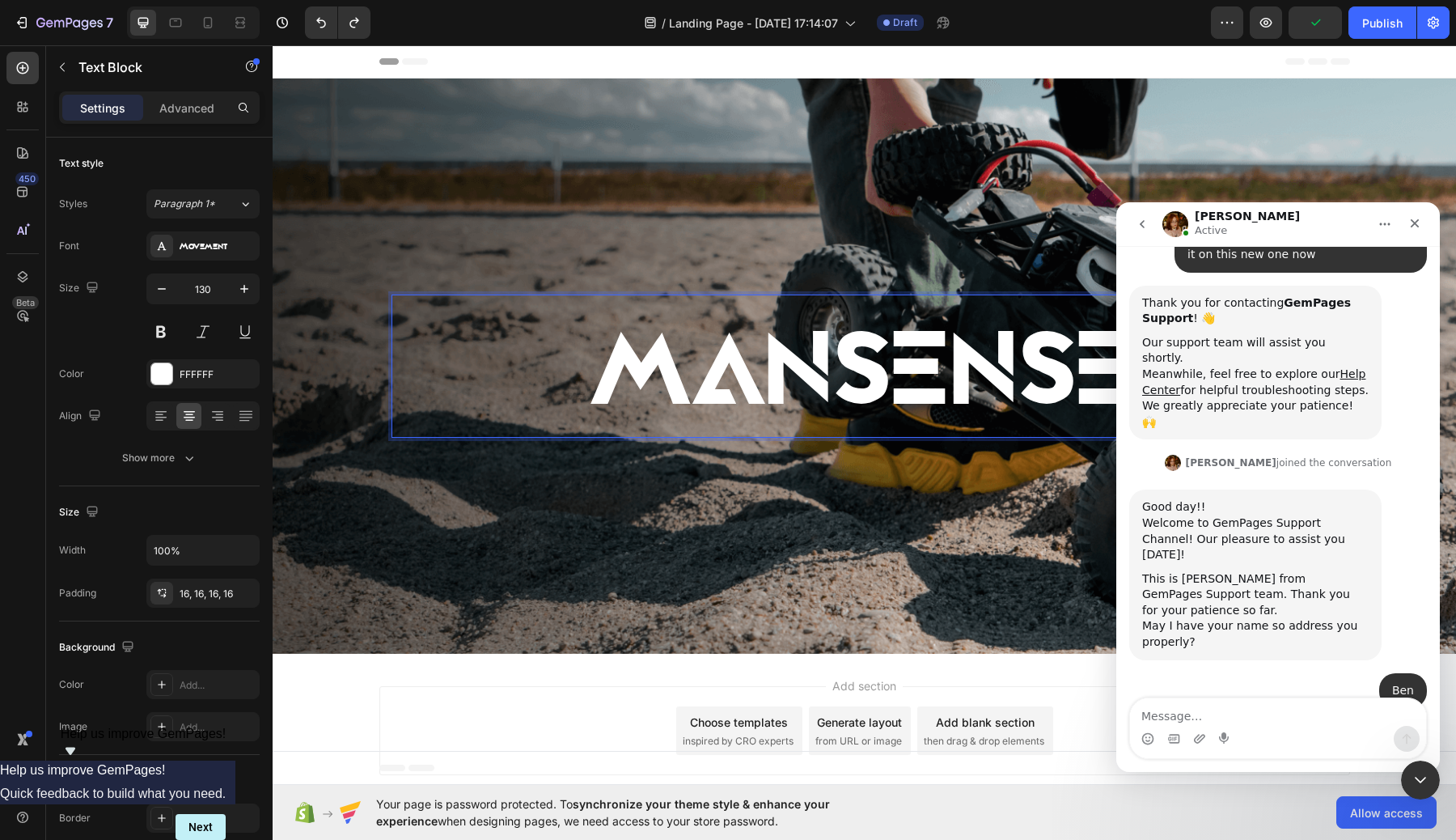
click at [601, 394] on p "MANSENSE" at bounding box center [865, 372] width 921 height 105
click at [213, 596] on div "16, 16, 16, 16" at bounding box center [203, 594] width 47 height 15
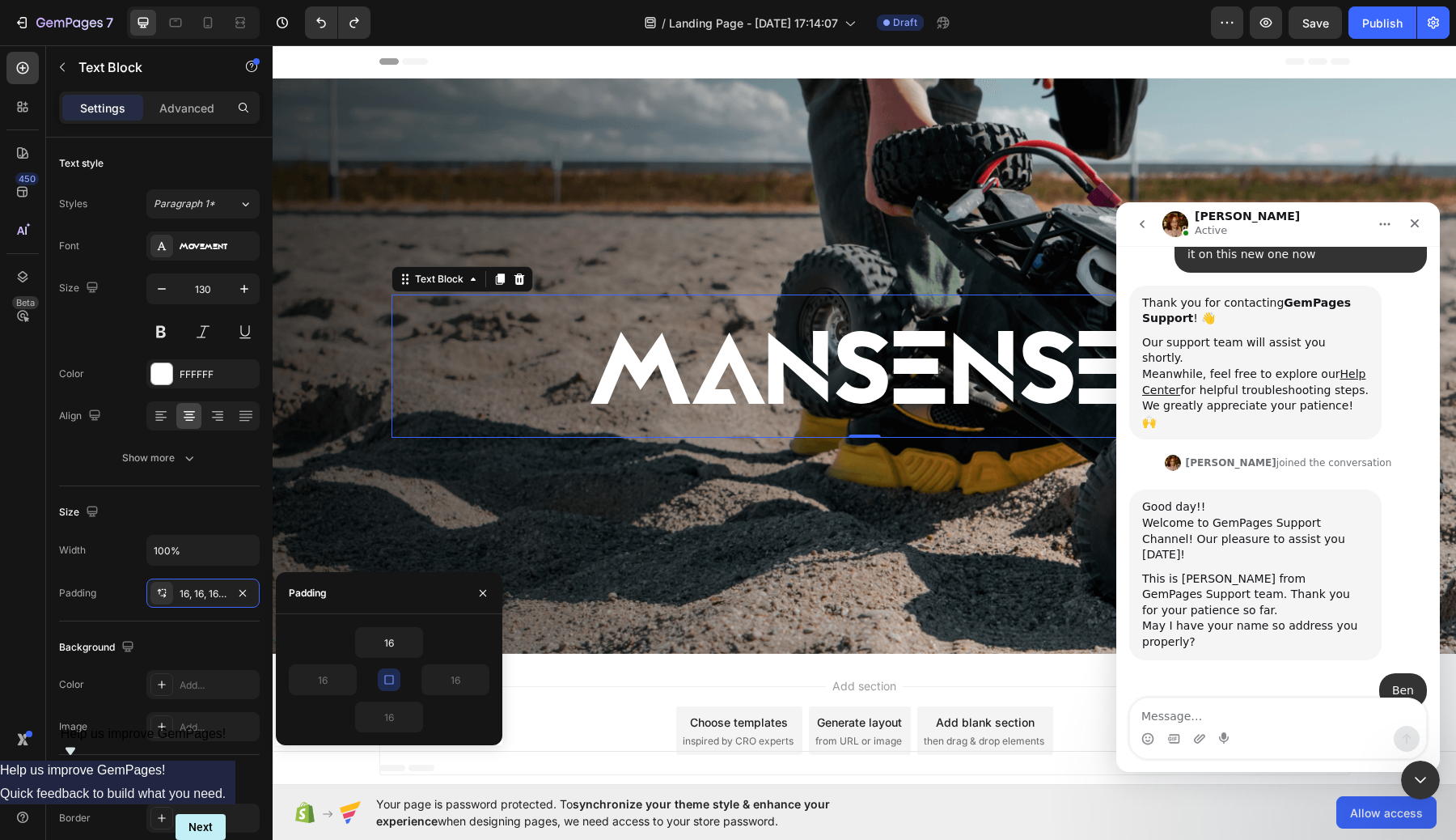
click at [391, 685] on icon "button" at bounding box center [388, 679] width 13 height 13
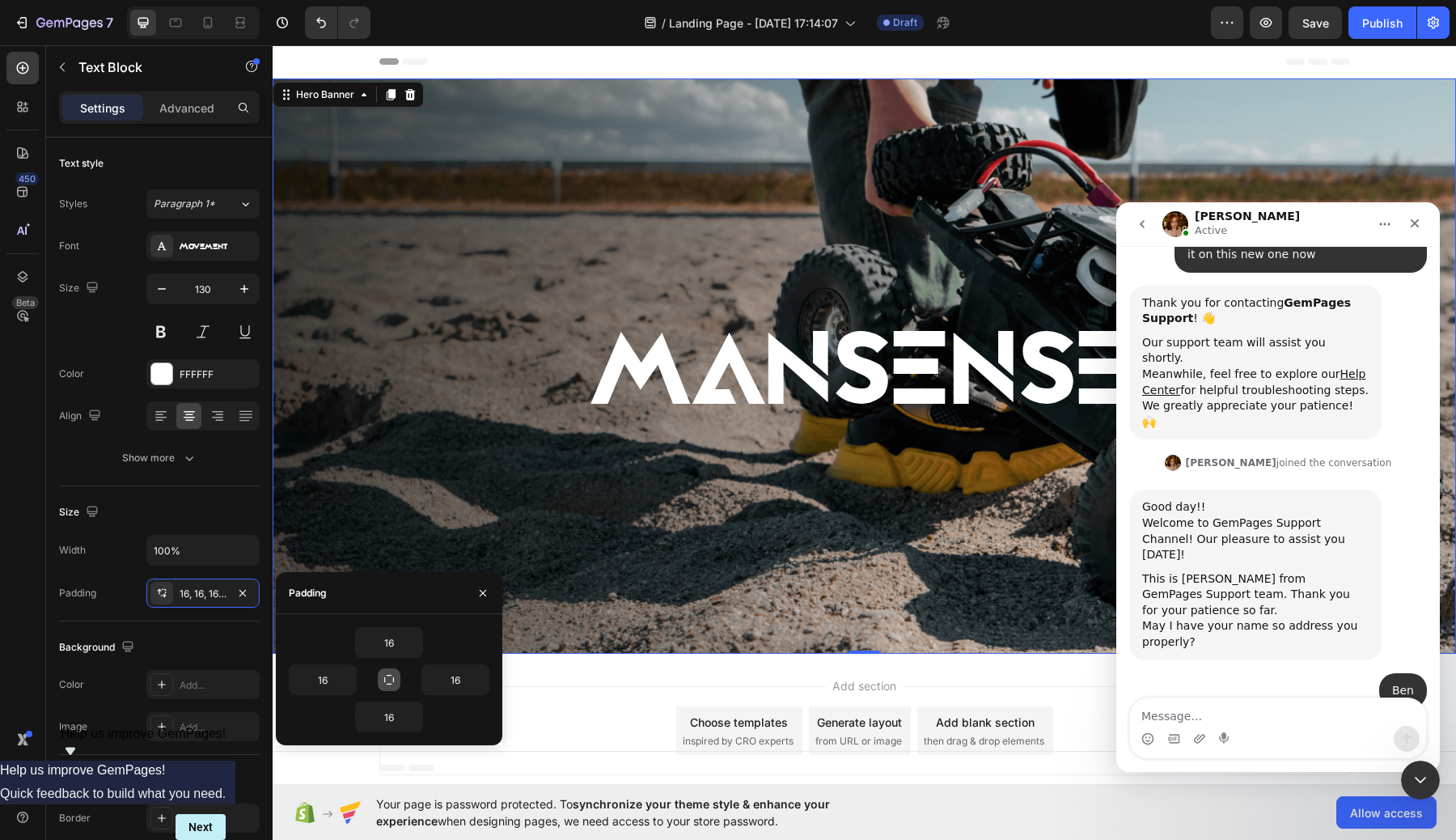
click at [654, 499] on div "Background Image" at bounding box center [864, 366] width 1183 height 575
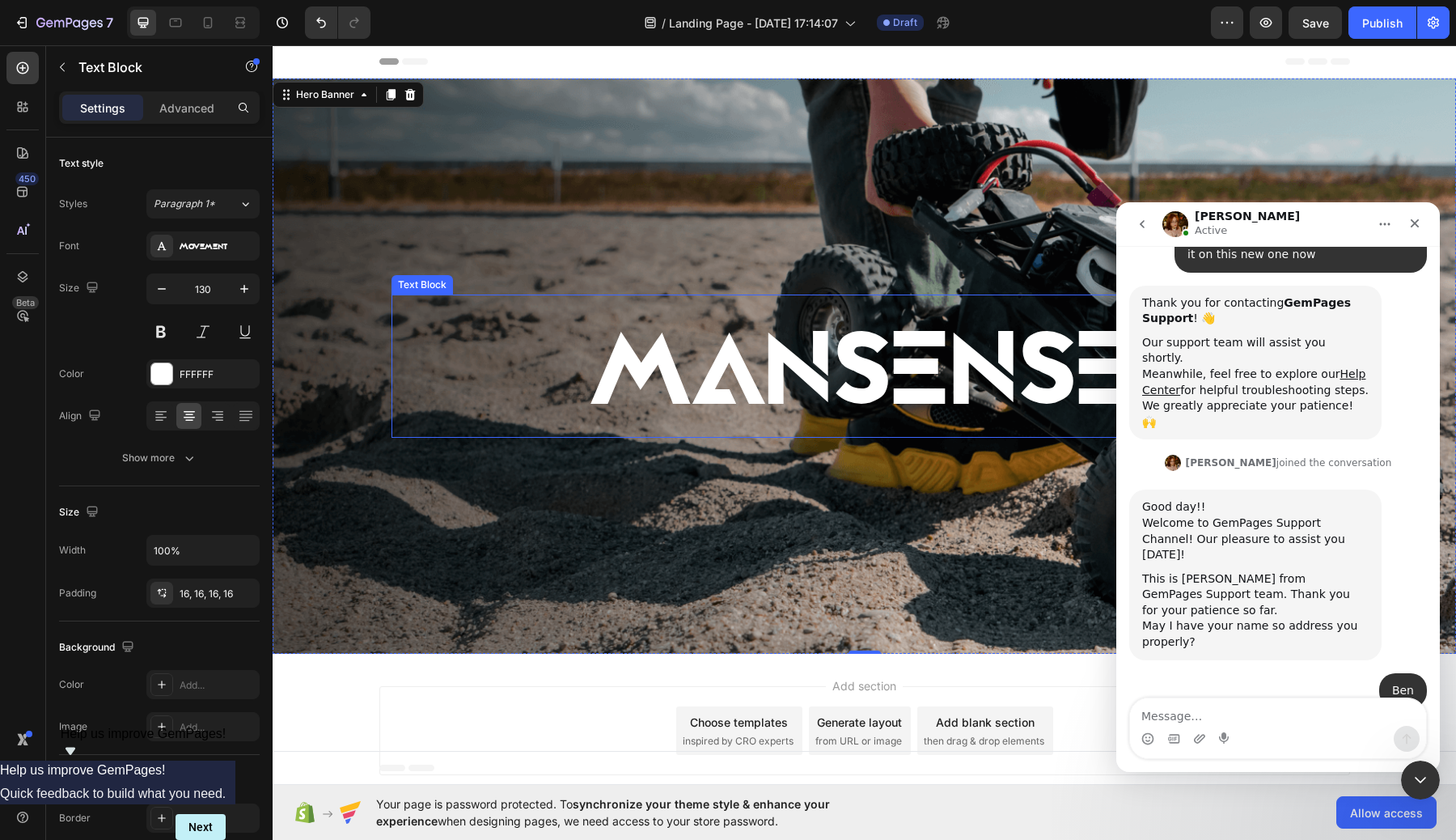
click at [681, 353] on p "MANSENSE" at bounding box center [865, 372] width 921 height 105
click at [191, 105] on p "Advanced" at bounding box center [187, 107] width 55 height 17
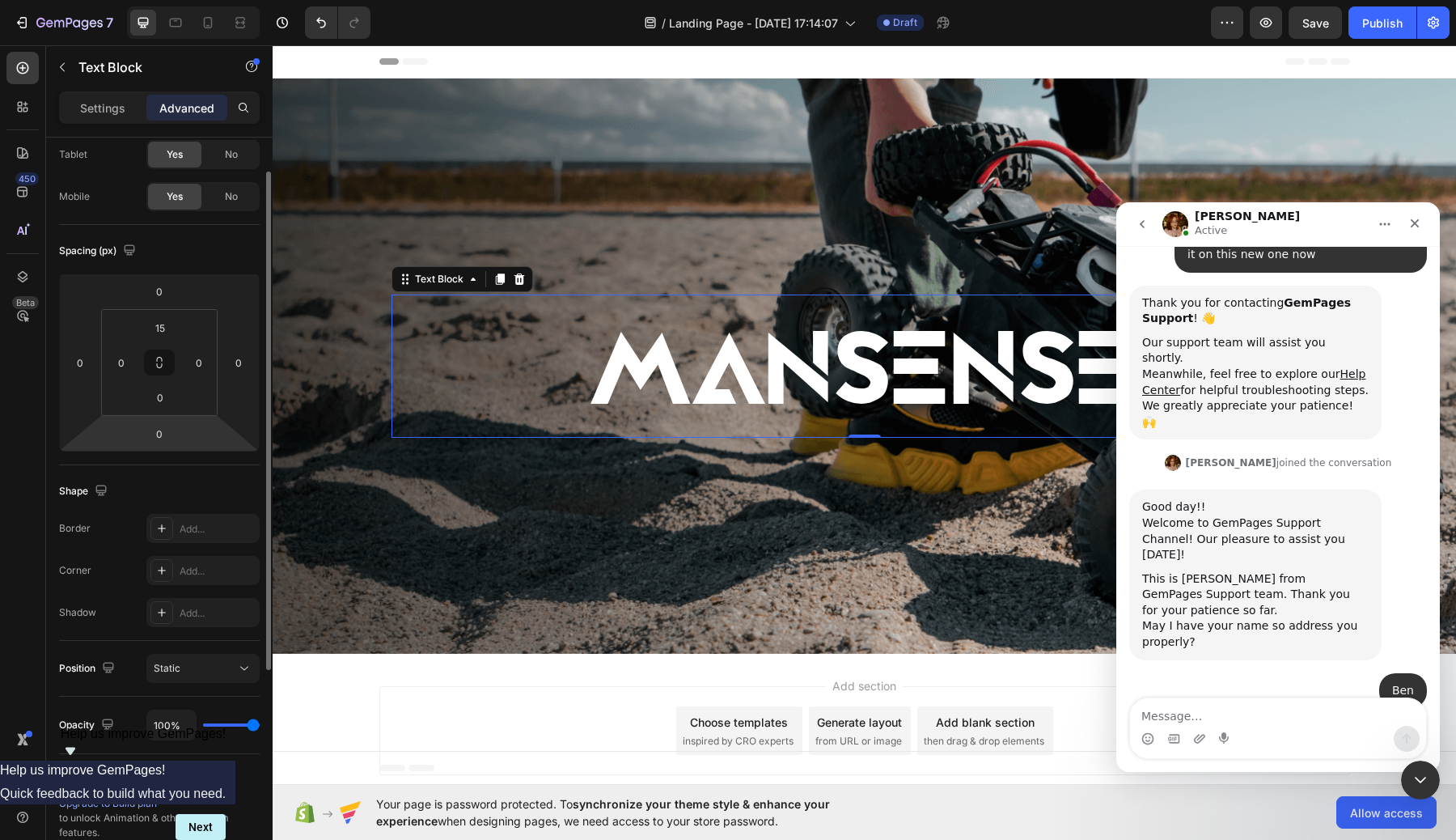
scroll to position [89, 0]
click at [177, 386] on div "0" at bounding box center [160, 396] width 40 height 26
type input "500"
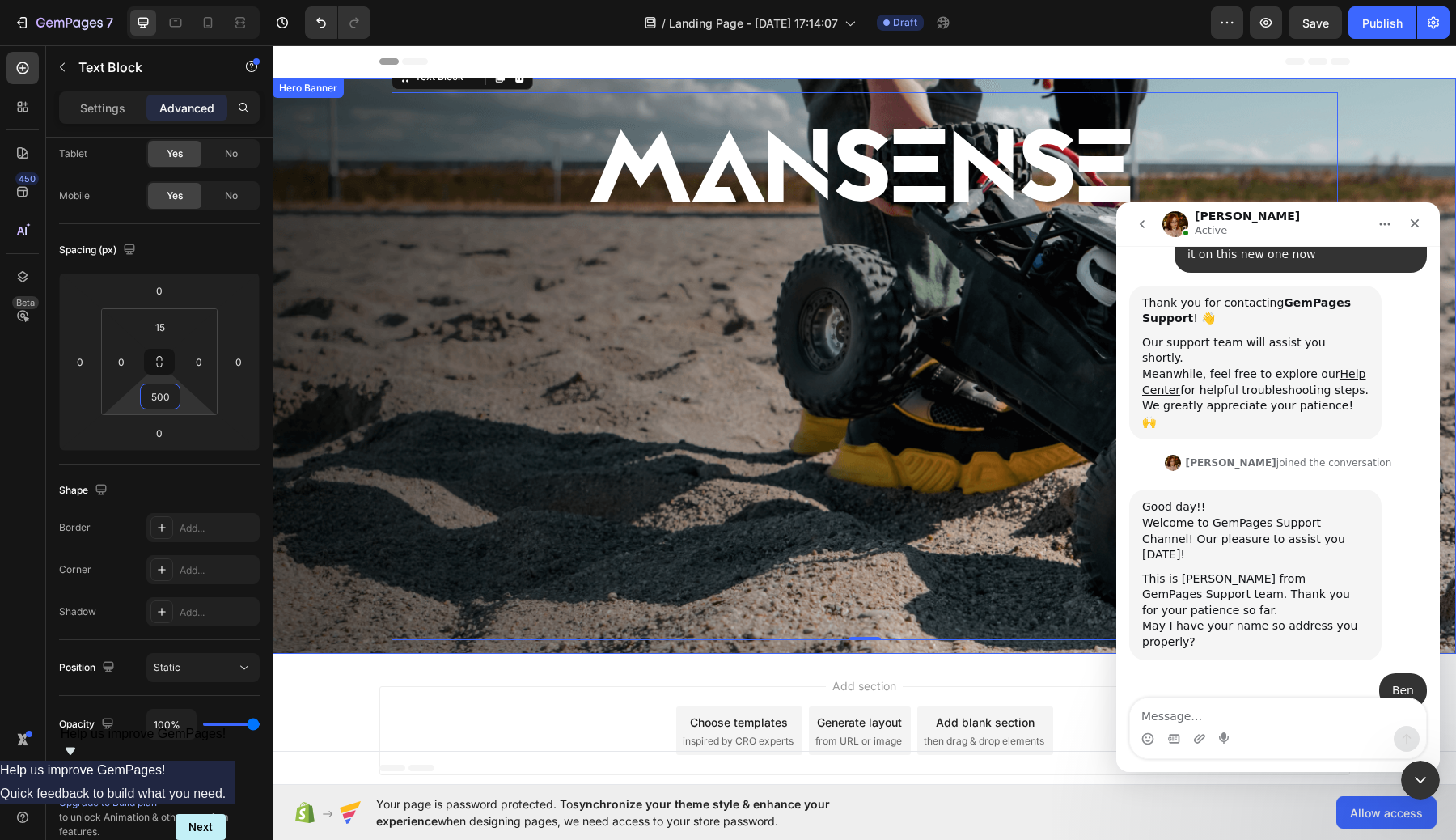
click at [316, 361] on div "Background Image" at bounding box center [864, 366] width 1183 height 575
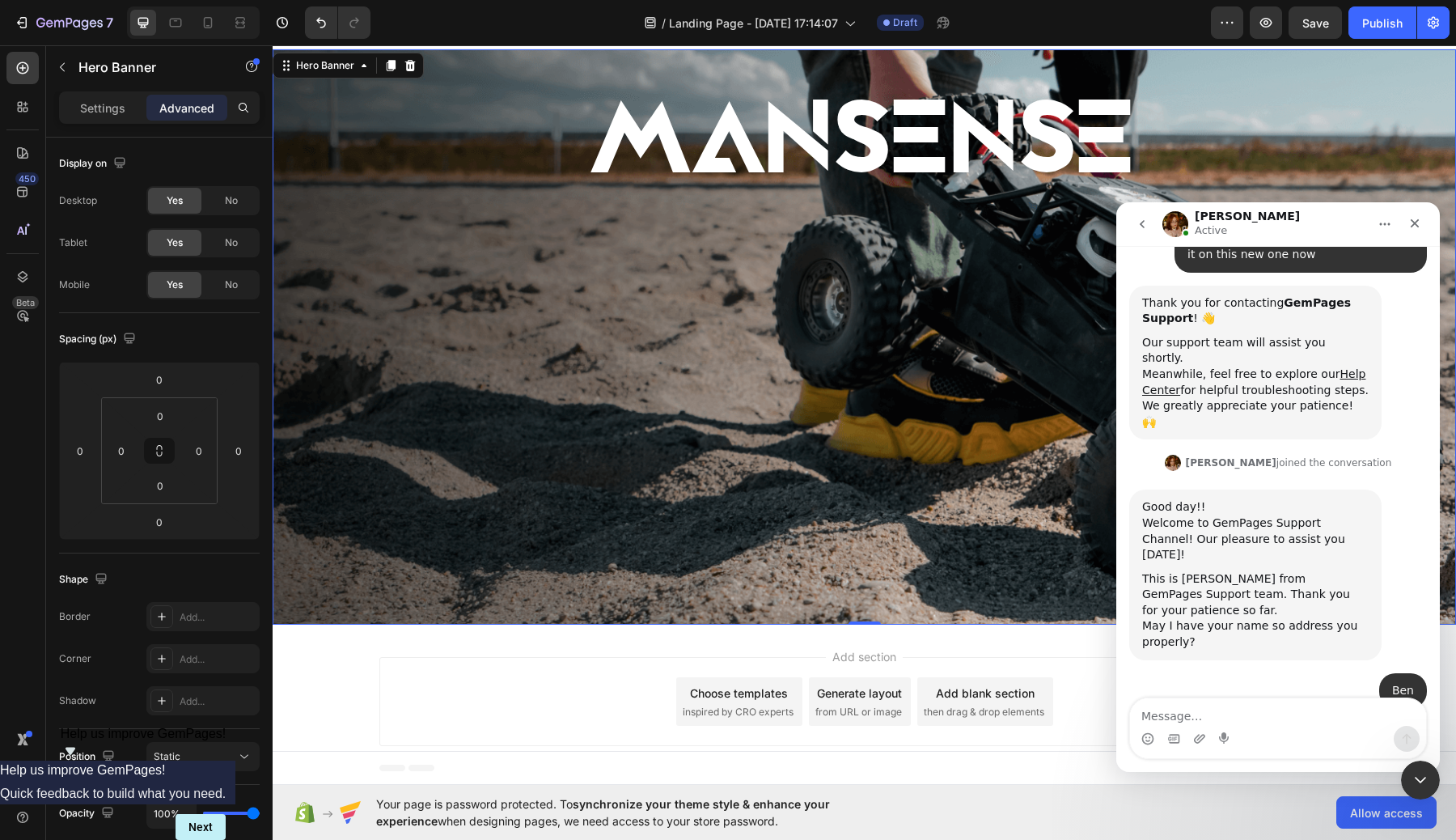
scroll to position [0, 0]
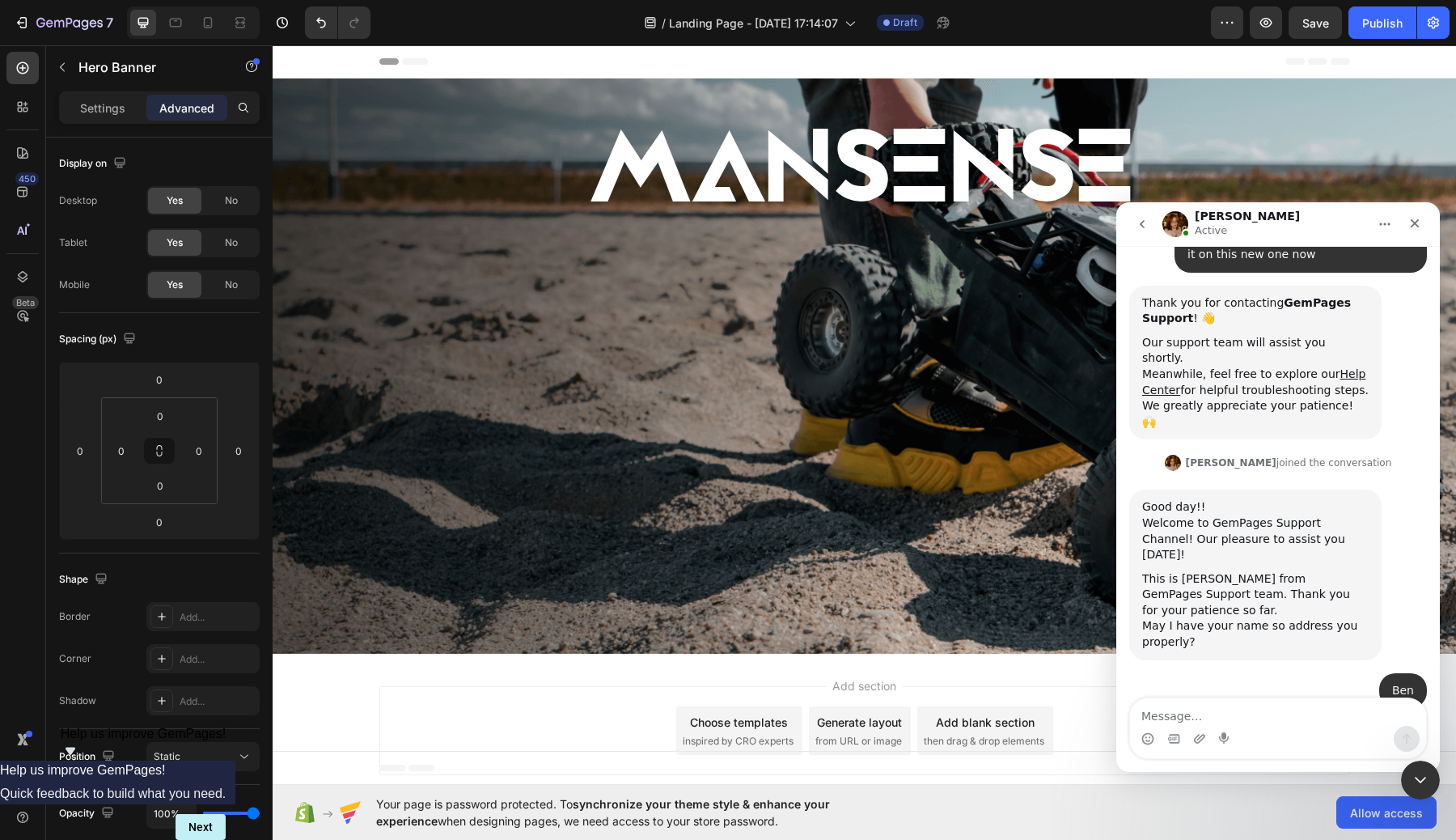
click at [584, 723] on div "Add section Choose templates inspired by CRO experts Generate layout from URL o…" at bounding box center [865, 731] width 971 height 89
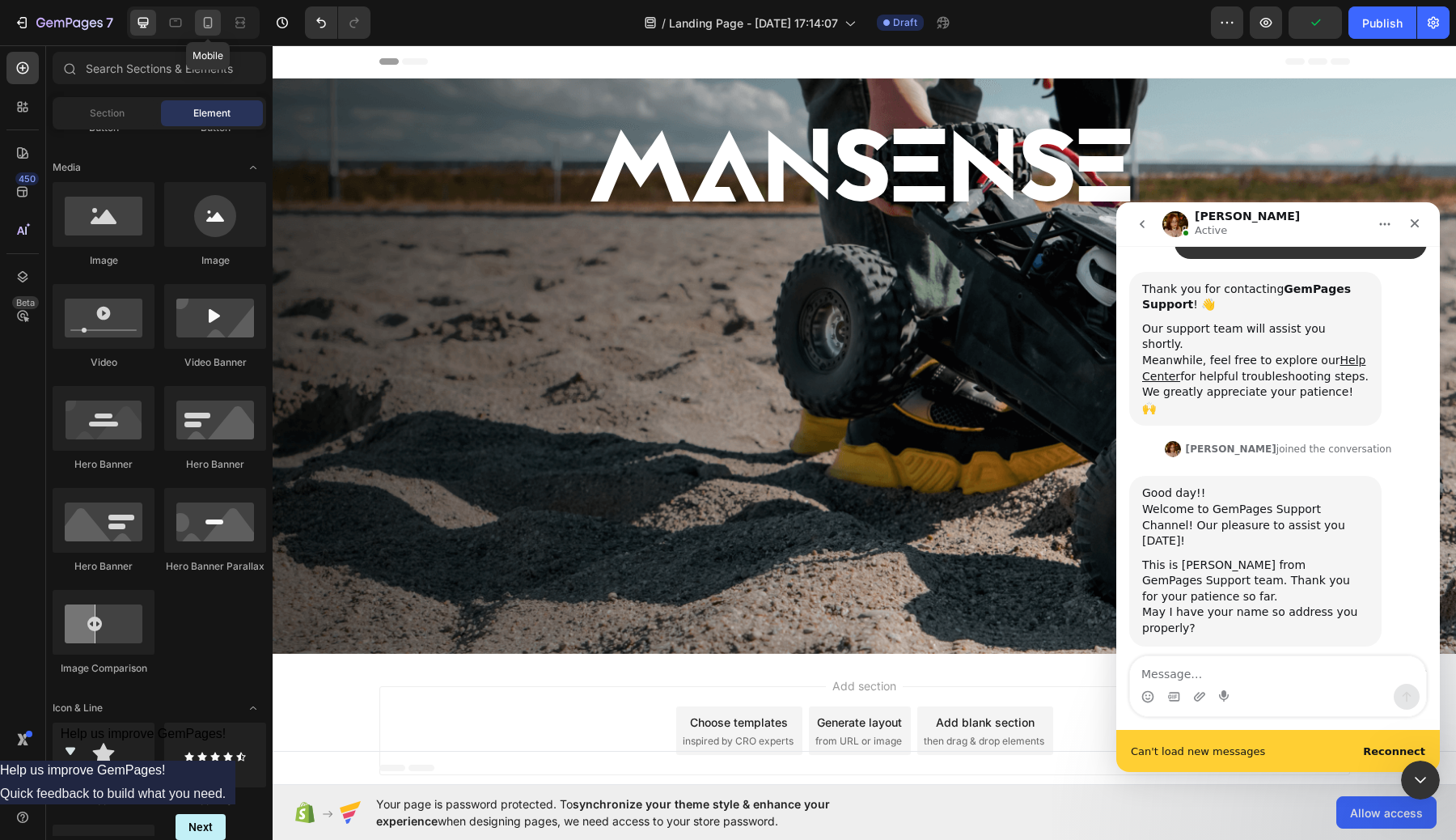
click at [206, 25] on icon at bounding box center [208, 23] width 16 height 16
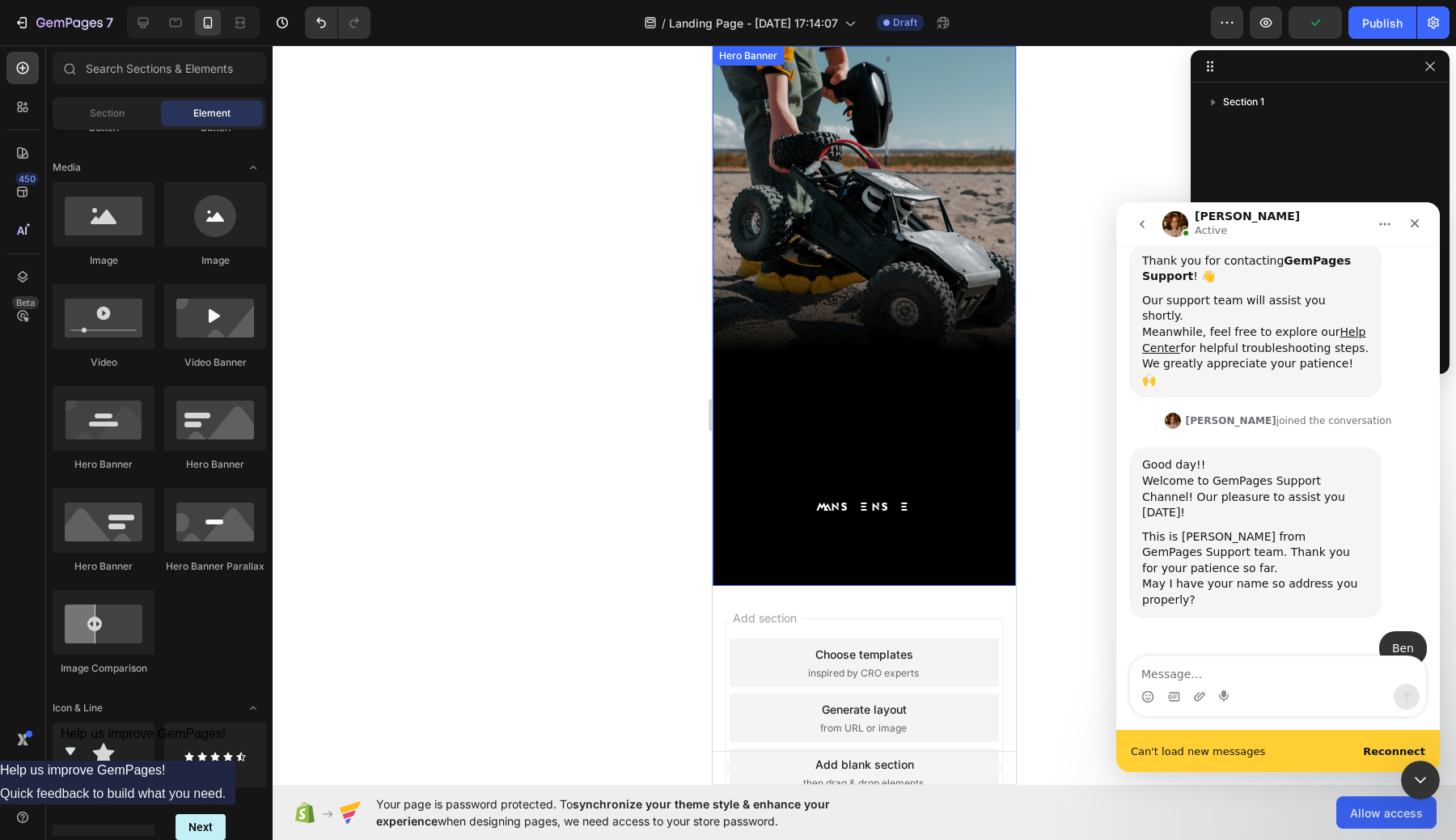
scroll to position [81, 0]
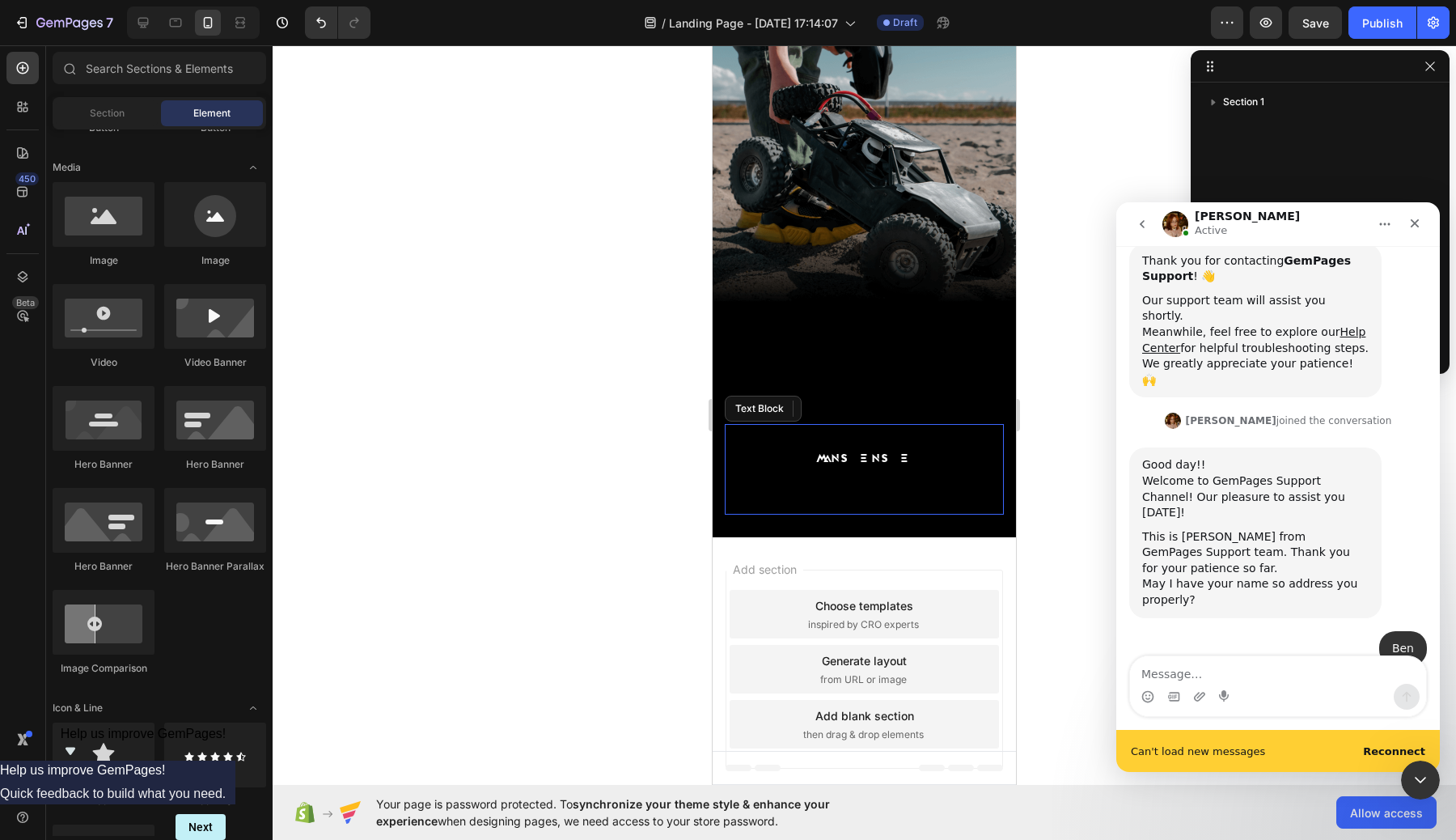
click at [867, 460] on p "MANSENSE" at bounding box center [864, 458] width 253 height 21
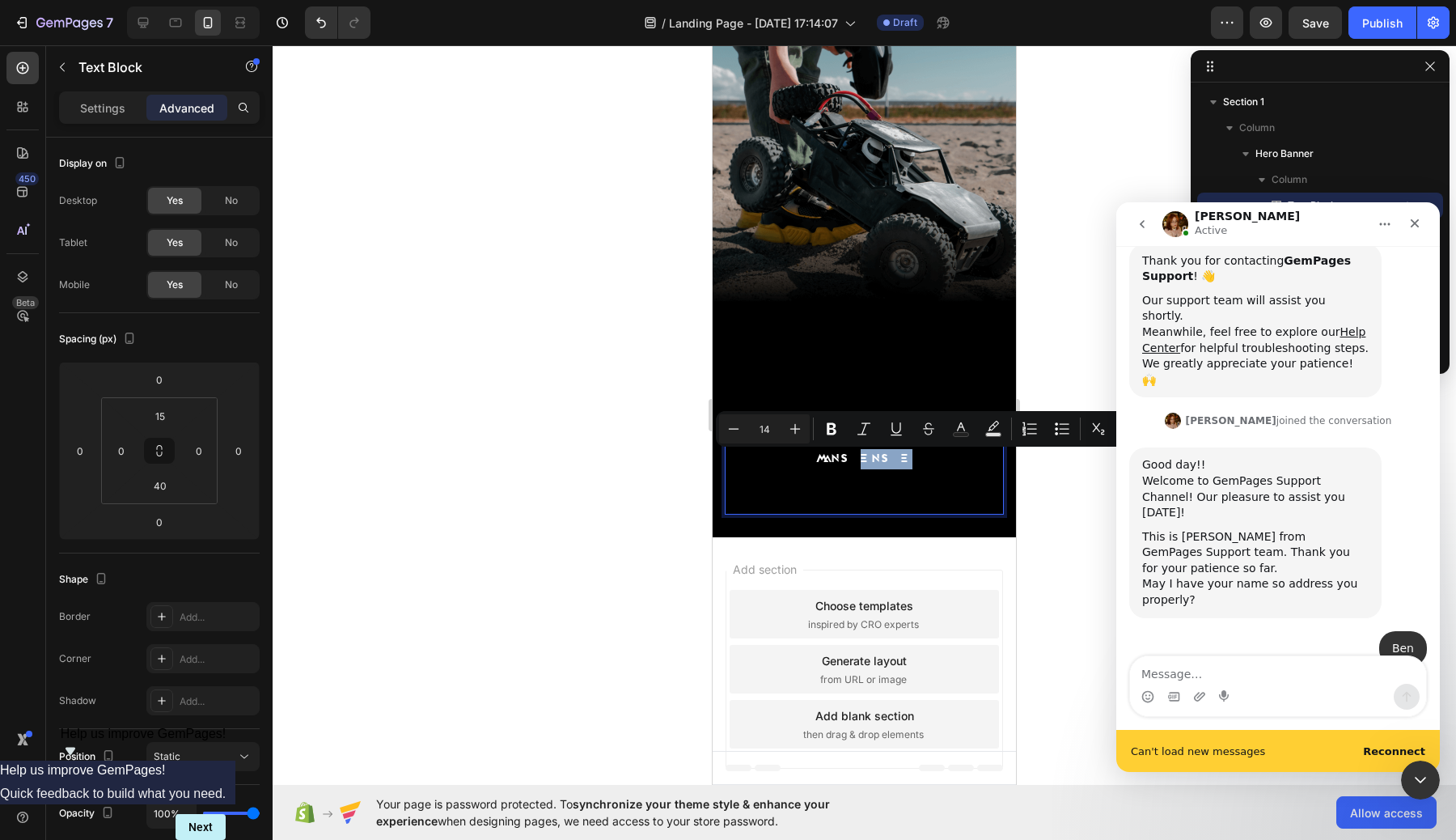
drag, startPoint x: 867, startPoint y: 460, endPoint x: 813, endPoint y: 473, distance: 55.5
click at [173, 486] on input "40" at bounding box center [160, 485] width 33 height 25
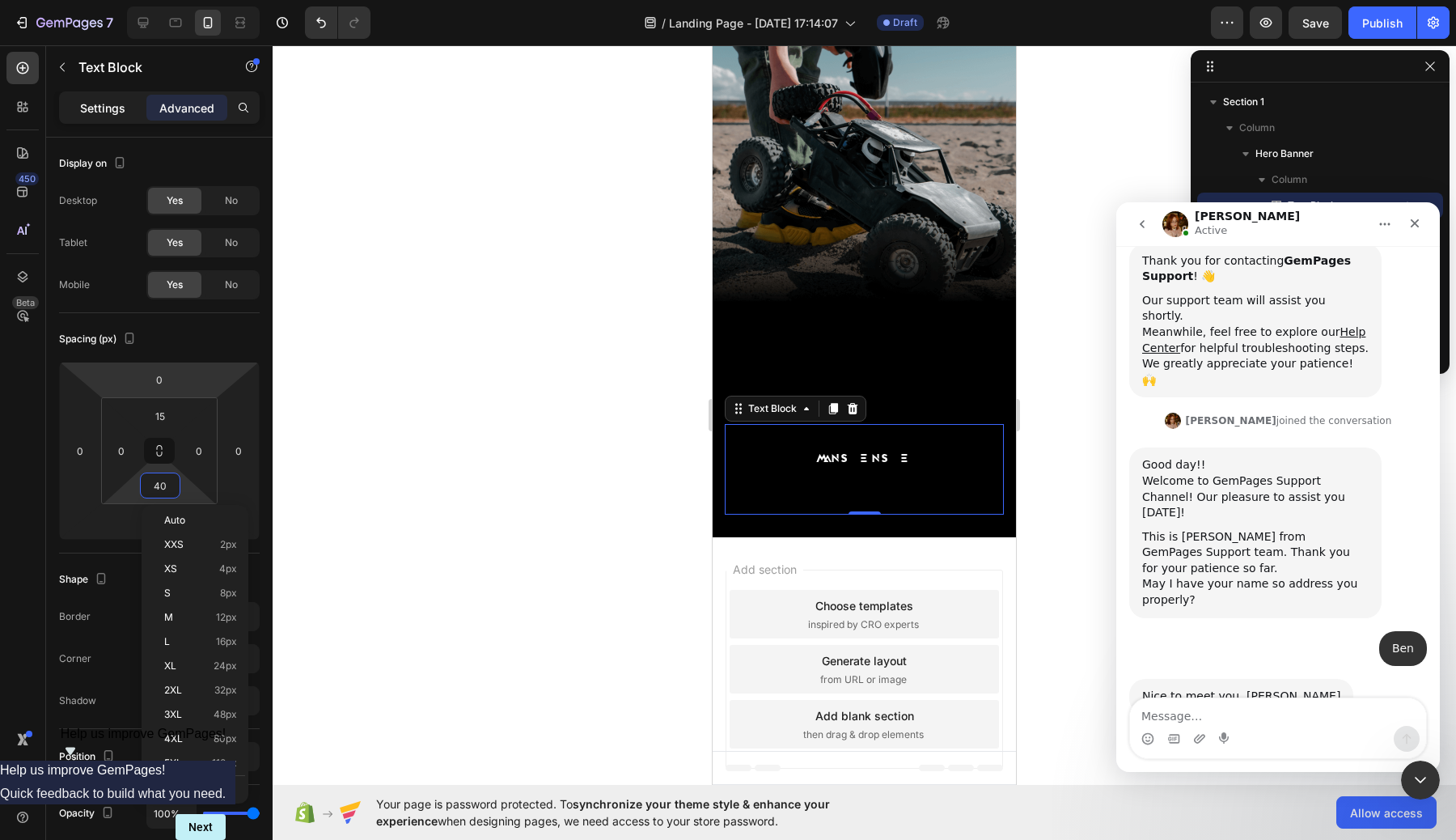
click at [110, 103] on p "Settings" at bounding box center [103, 107] width 45 height 17
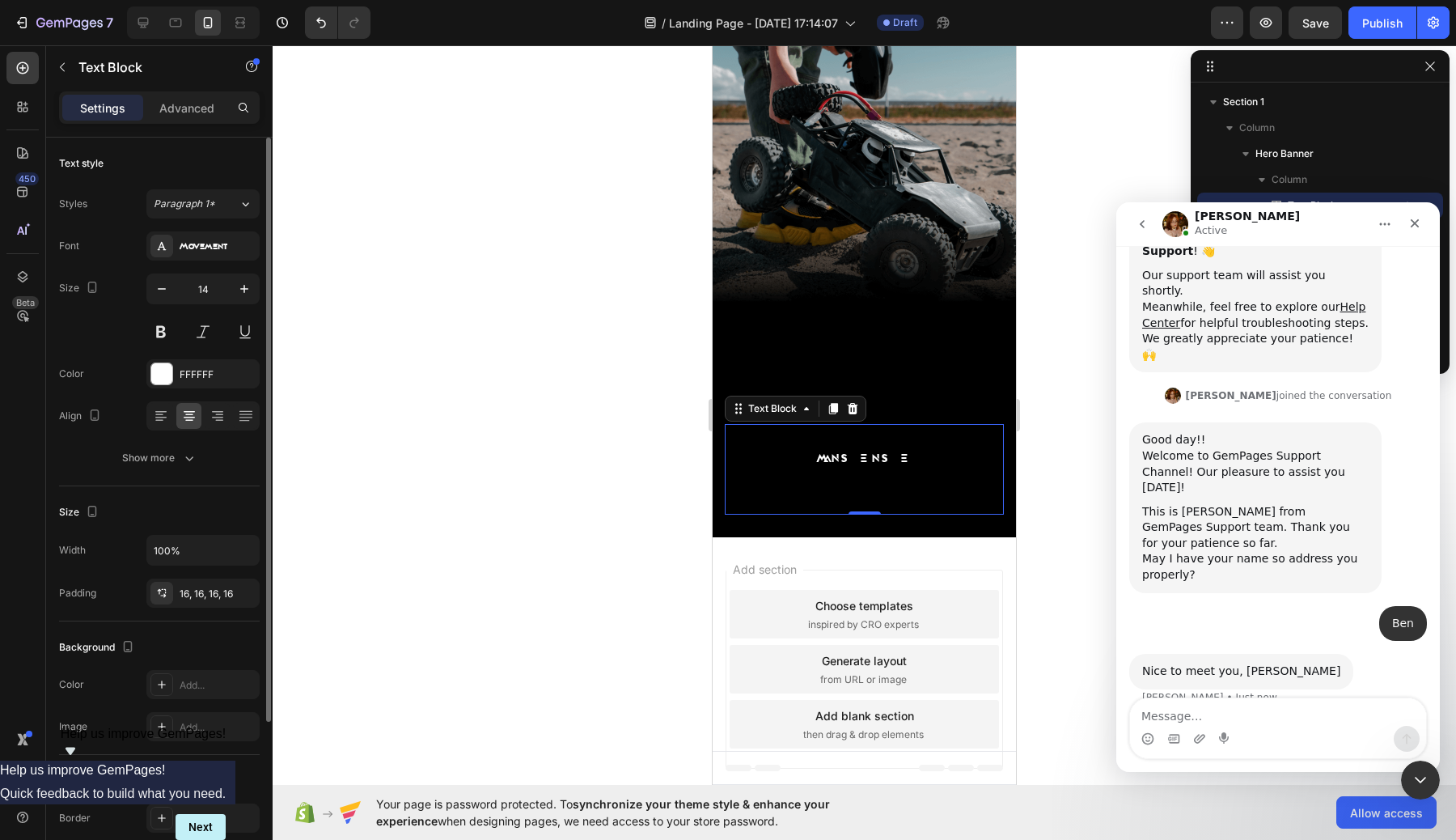
scroll to position [354, 0]
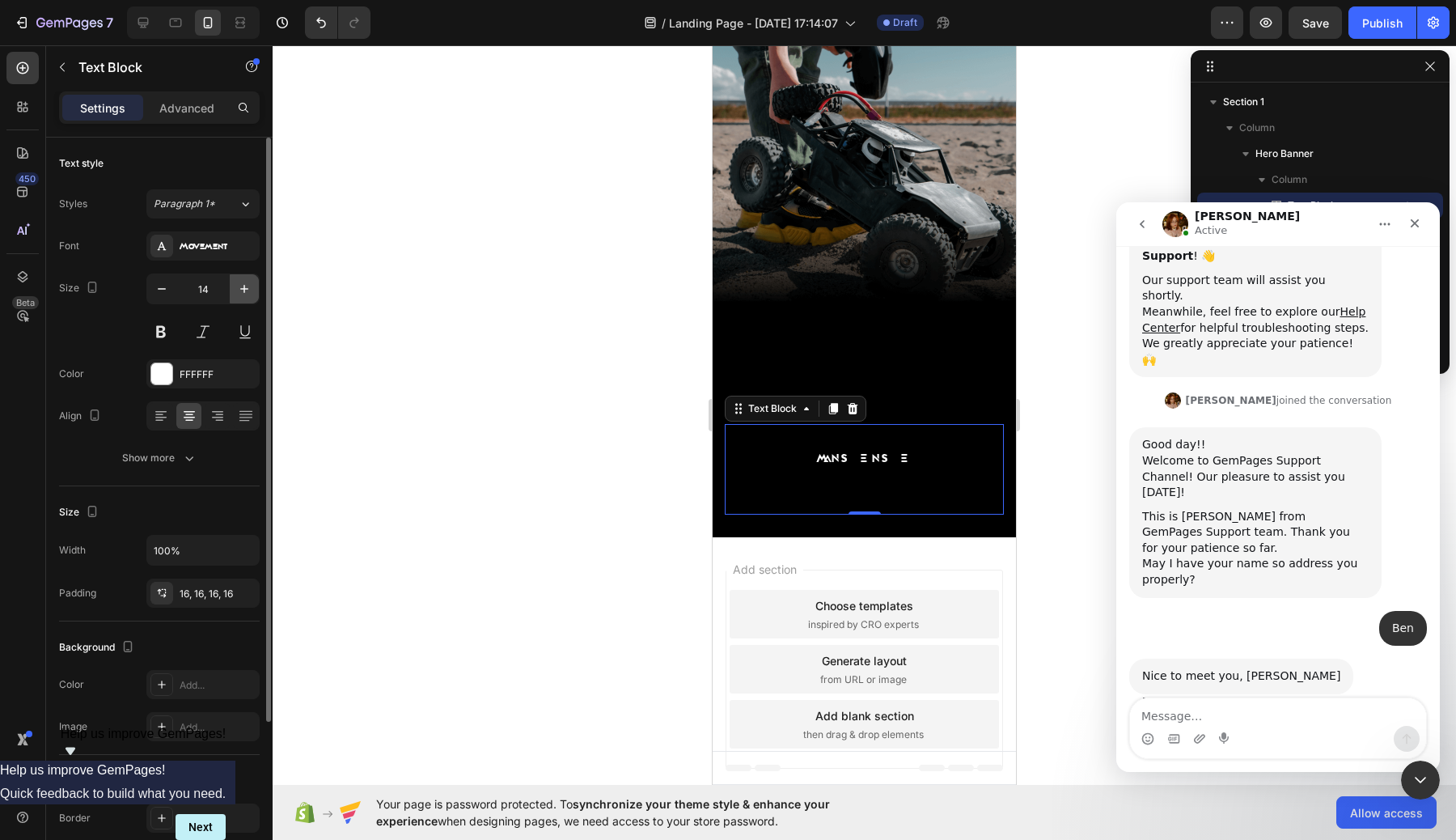
click at [243, 300] on button "button" at bounding box center [244, 289] width 30 height 30
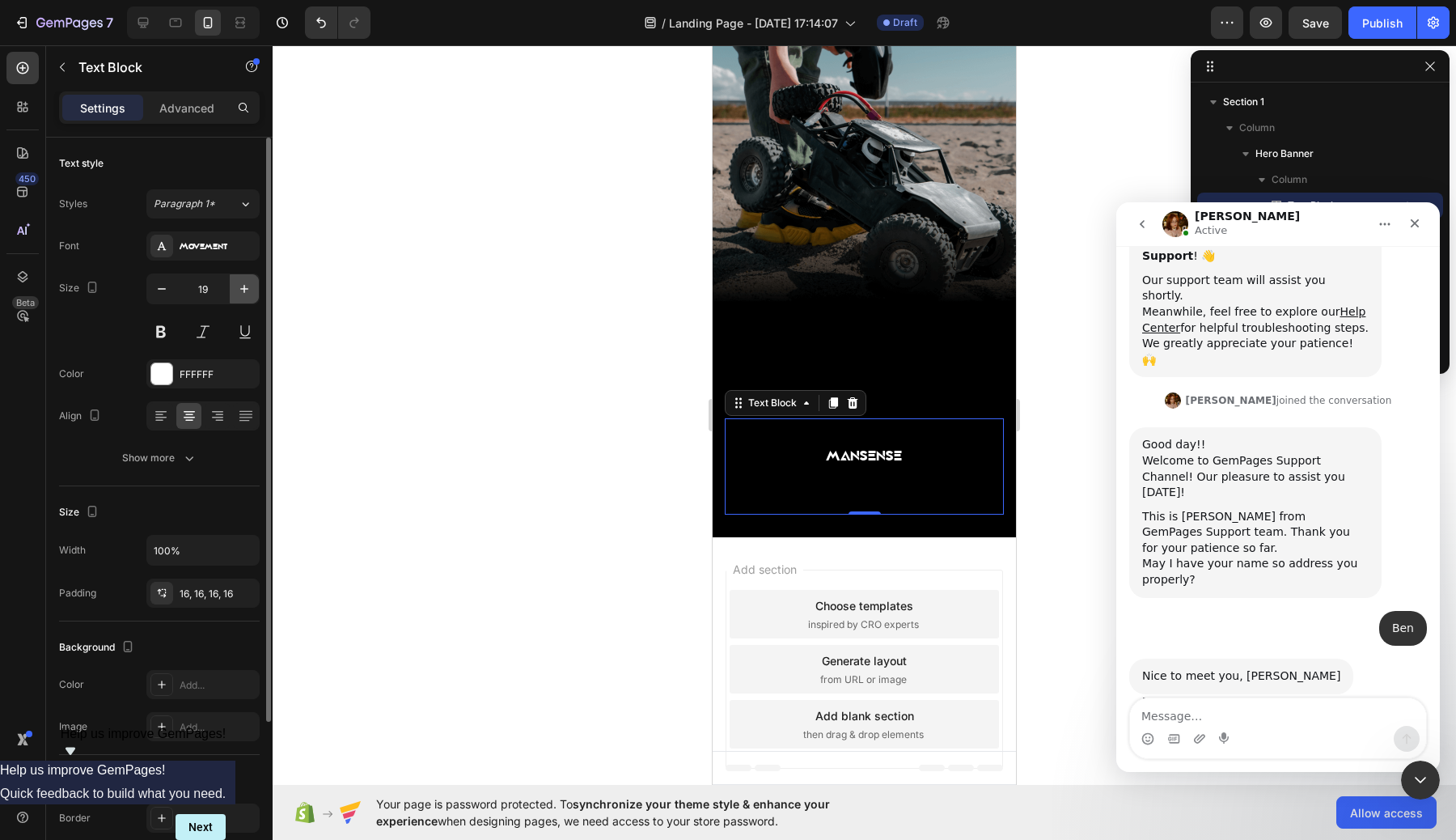
click at [243, 300] on button "button" at bounding box center [244, 289] width 30 height 30
click at [215, 294] on input "22" at bounding box center [203, 289] width 53 height 30
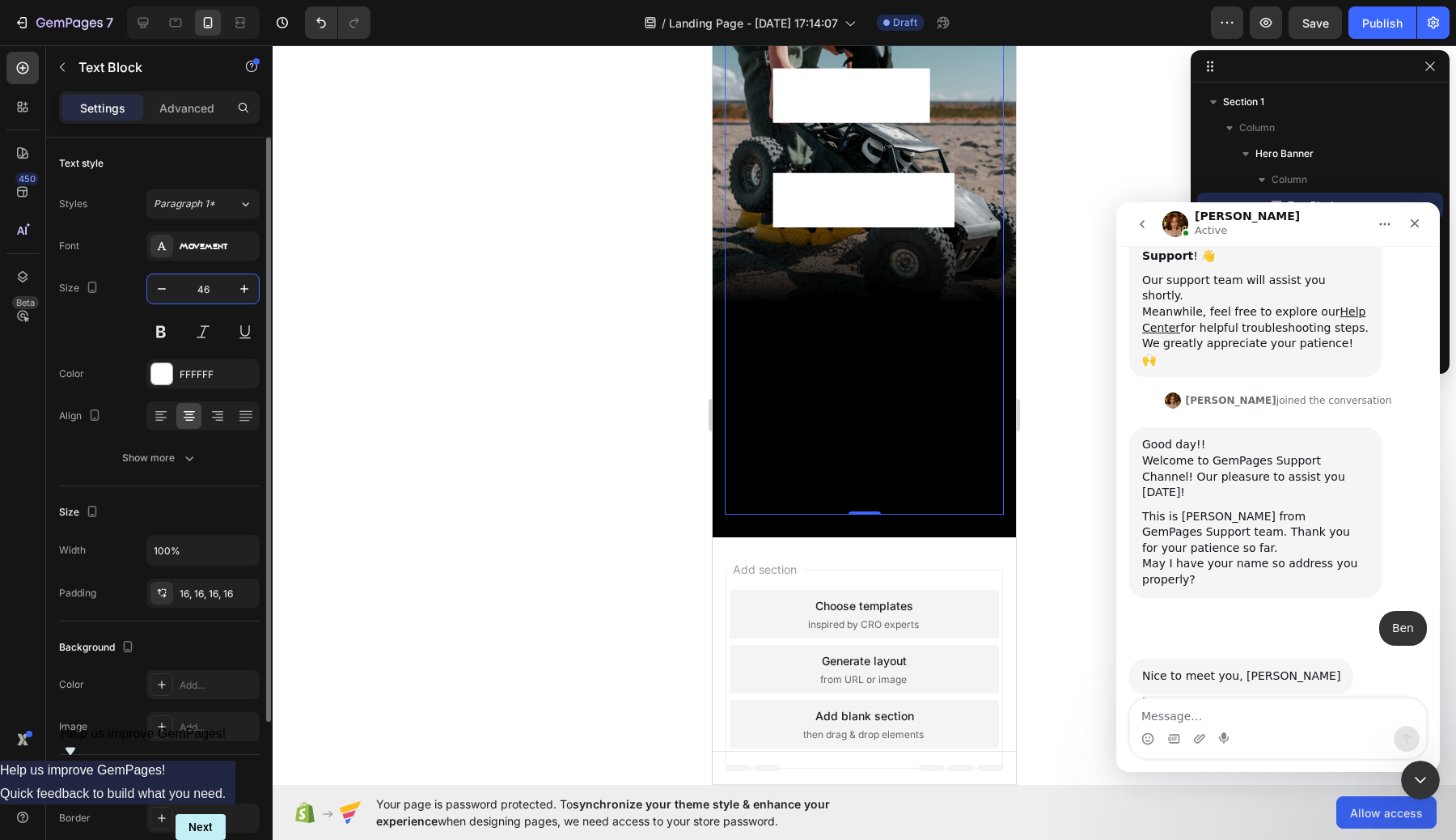
type input "4"
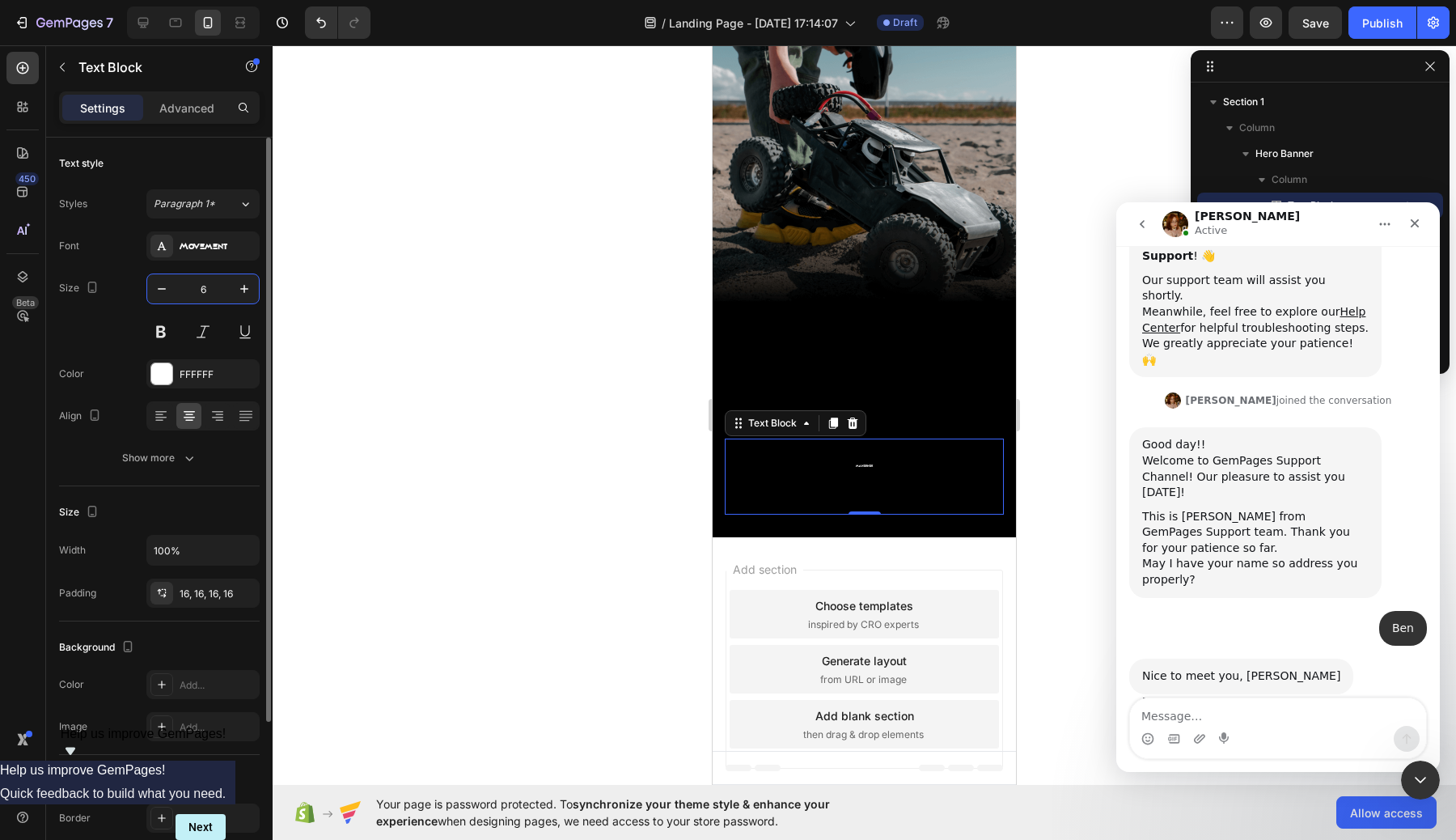
type input "60"
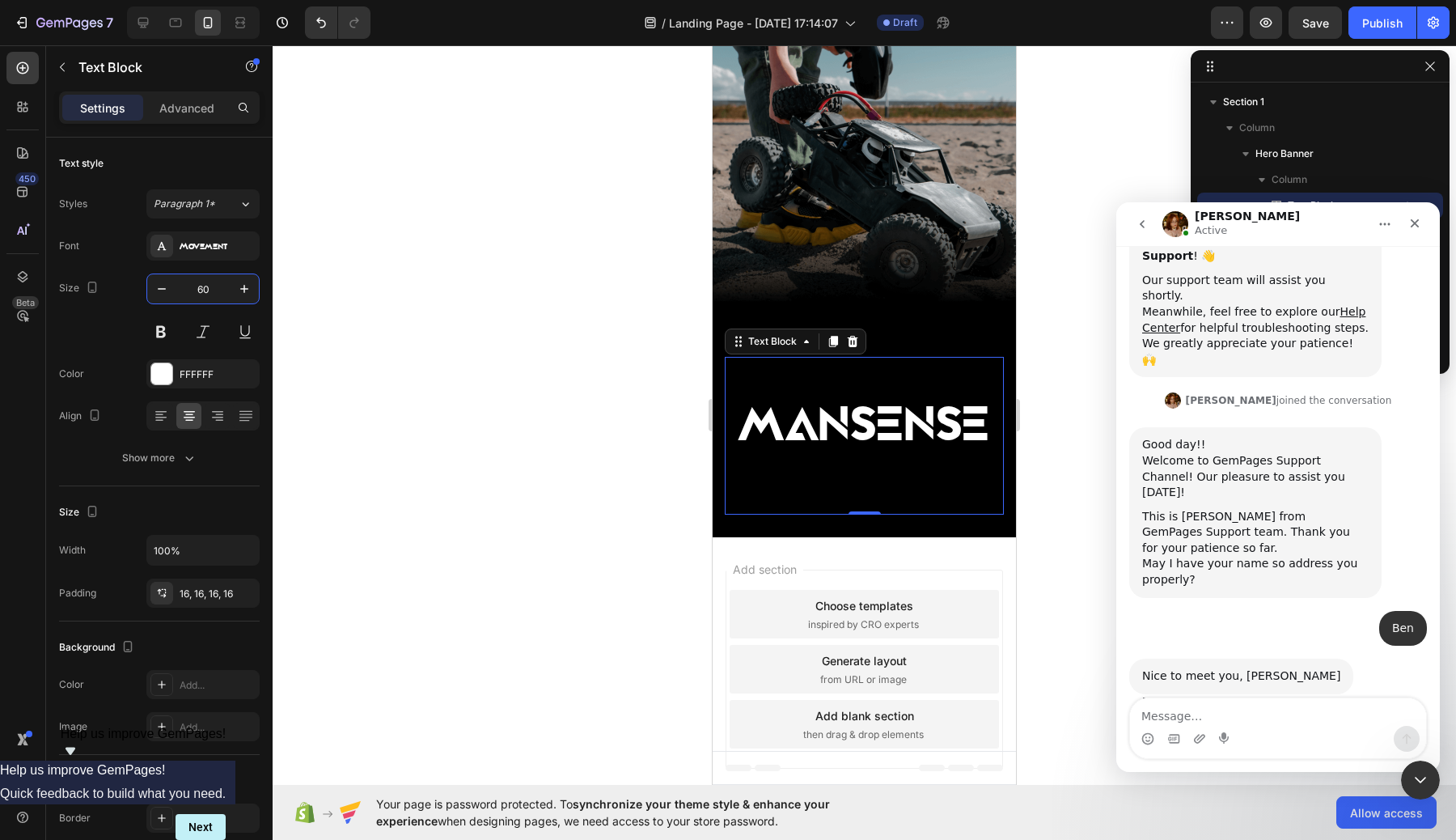
scroll to position [0, 0]
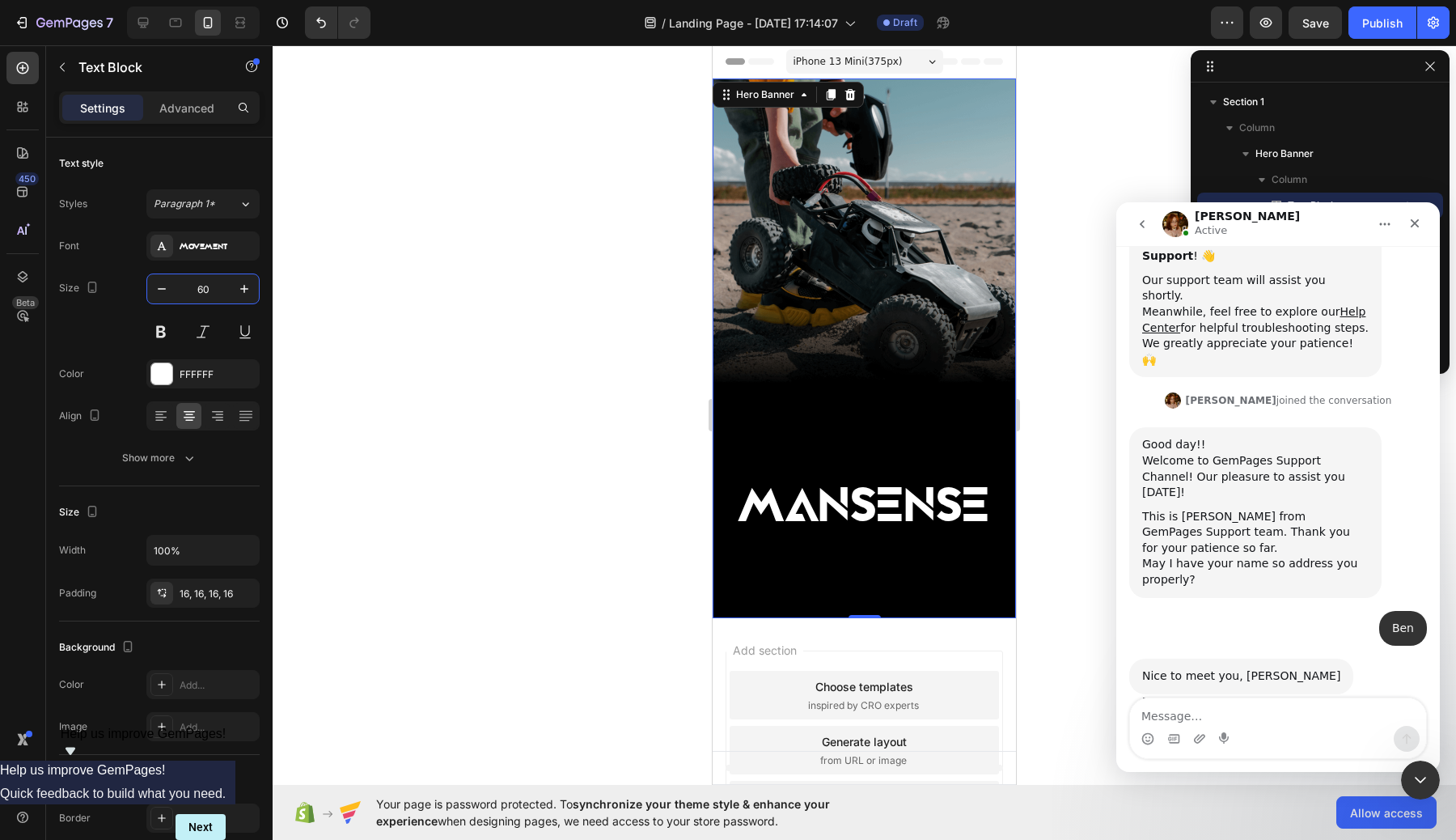
click at [960, 341] on div "Background Image" at bounding box center [865, 348] width 304 height 539
click at [922, 483] on p "MANSENSE" at bounding box center [864, 506] width 253 height 88
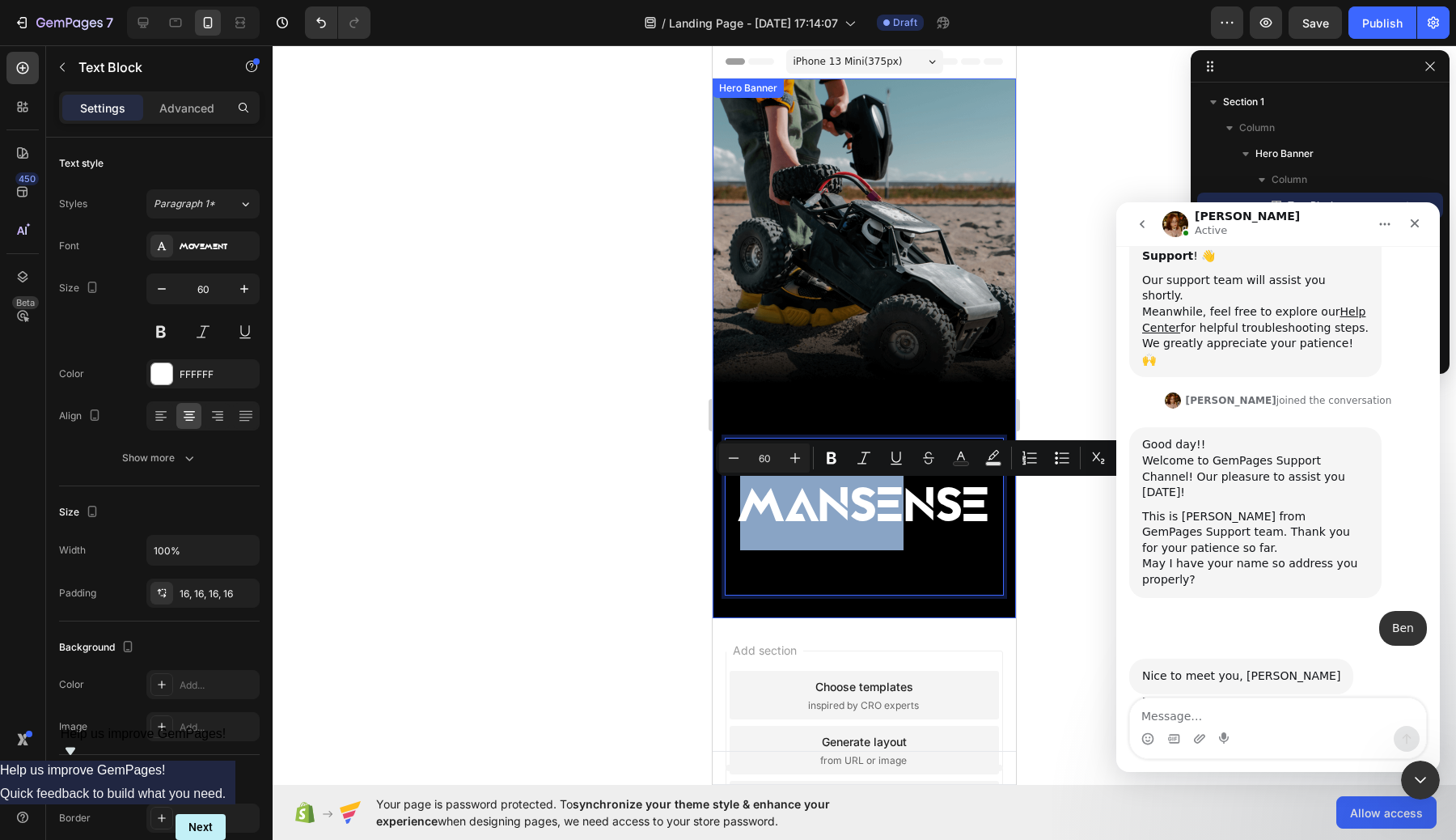
drag, startPoint x: 918, startPoint y: 509, endPoint x: 917, endPoint y: 303, distance: 206.0
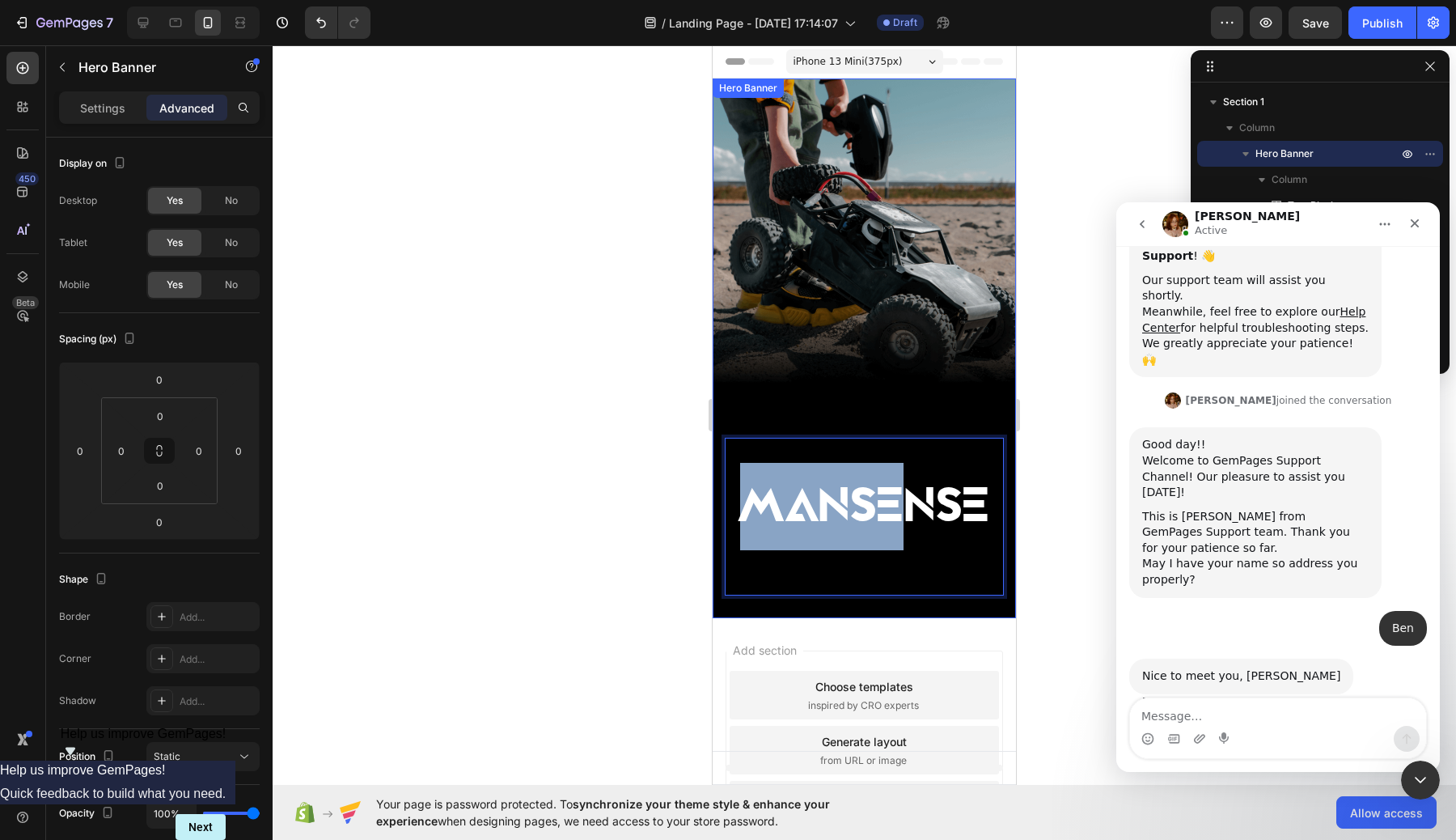
click at [917, 303] on div "Background Image" at bounding box center [865, 348] width 304 height 539
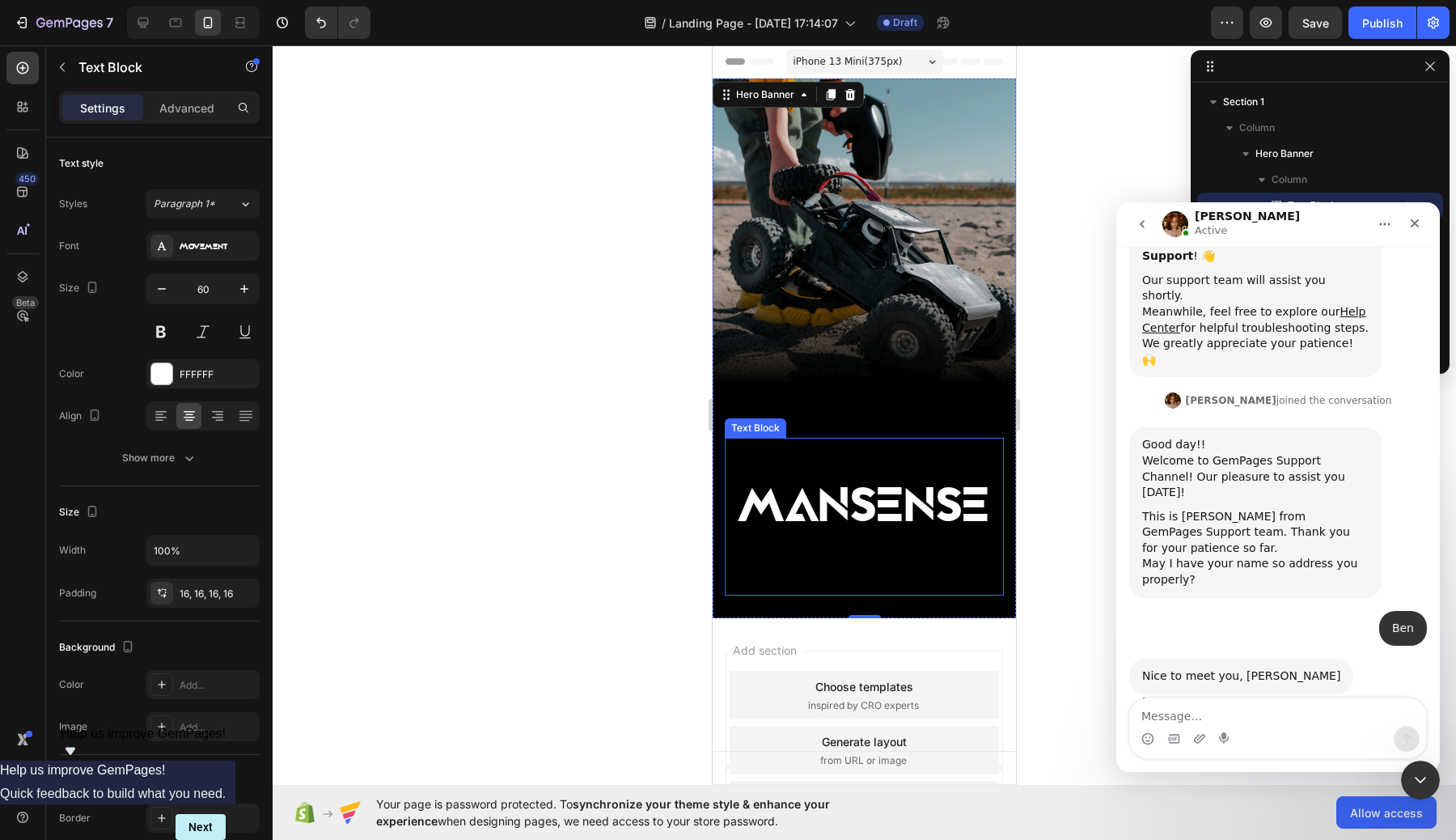
click at [889, 512] on p "MANSENSE" at bounding box center [864, 506] width 253 height 88
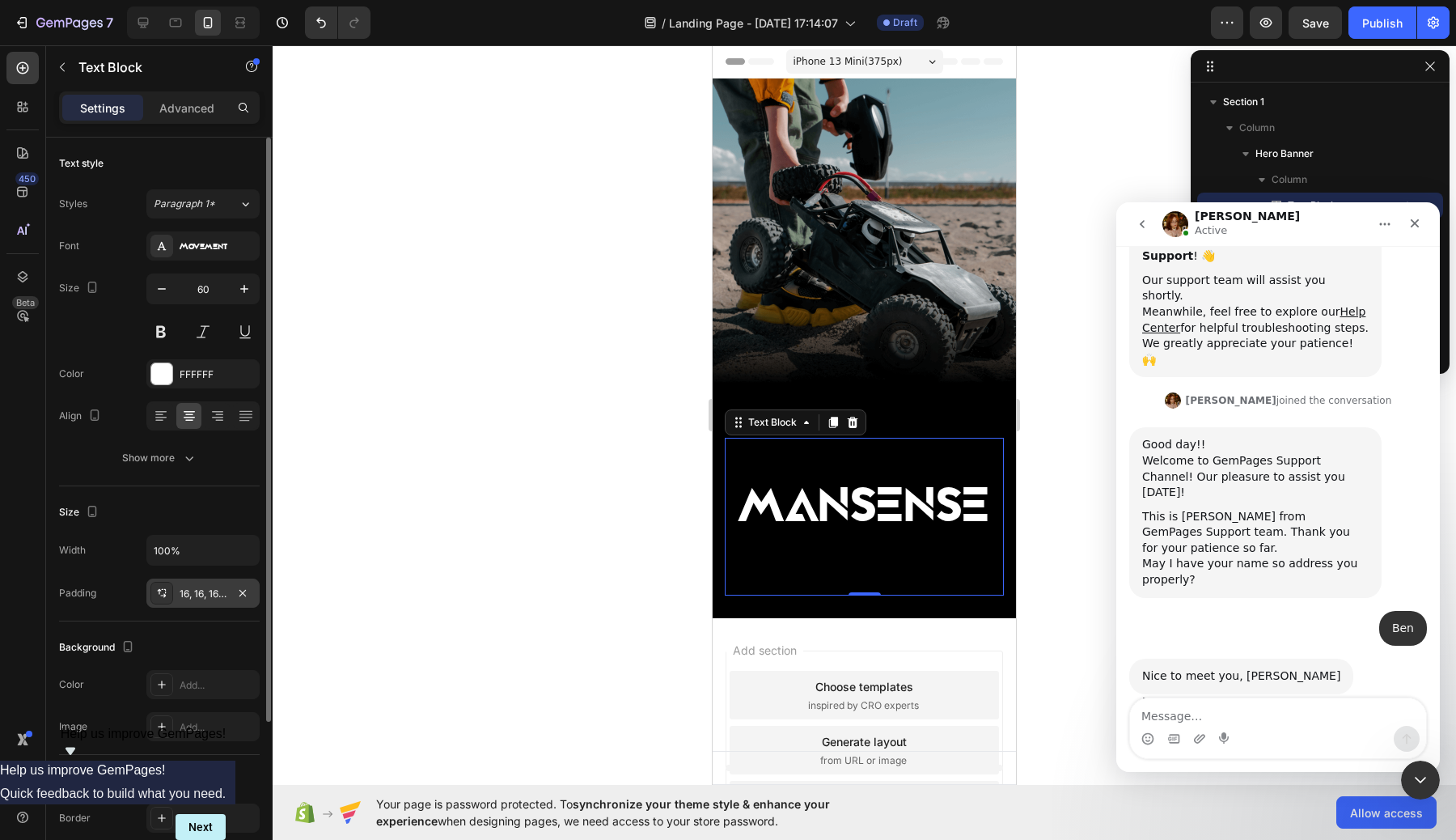
click at [218, 593] on div "16, 16, 16, 16" at bounding box center [203, 594] width 47 height 15
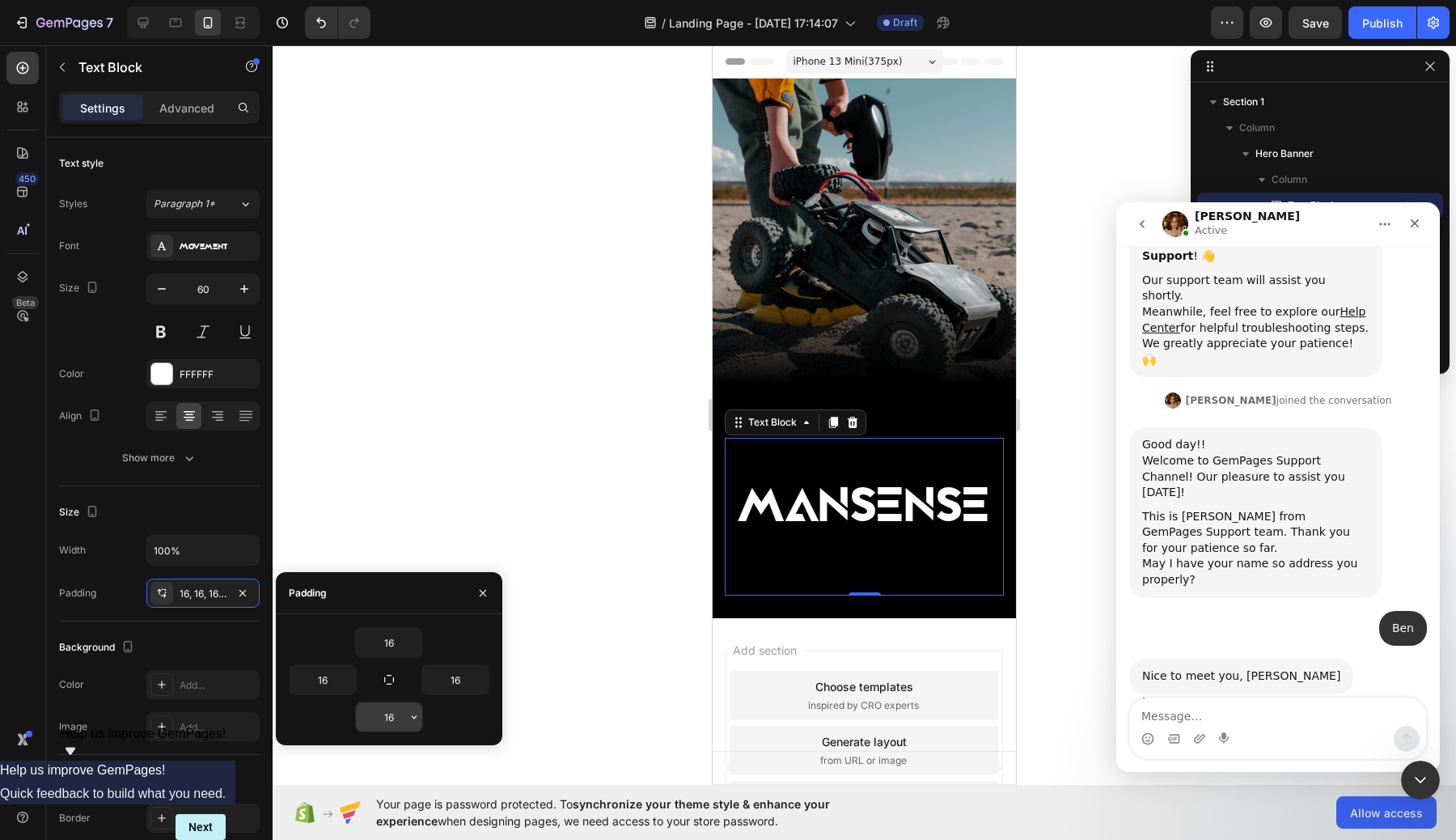
click at [400, 714] on input "16" at bounding box center [388, 717] width 66 height 30
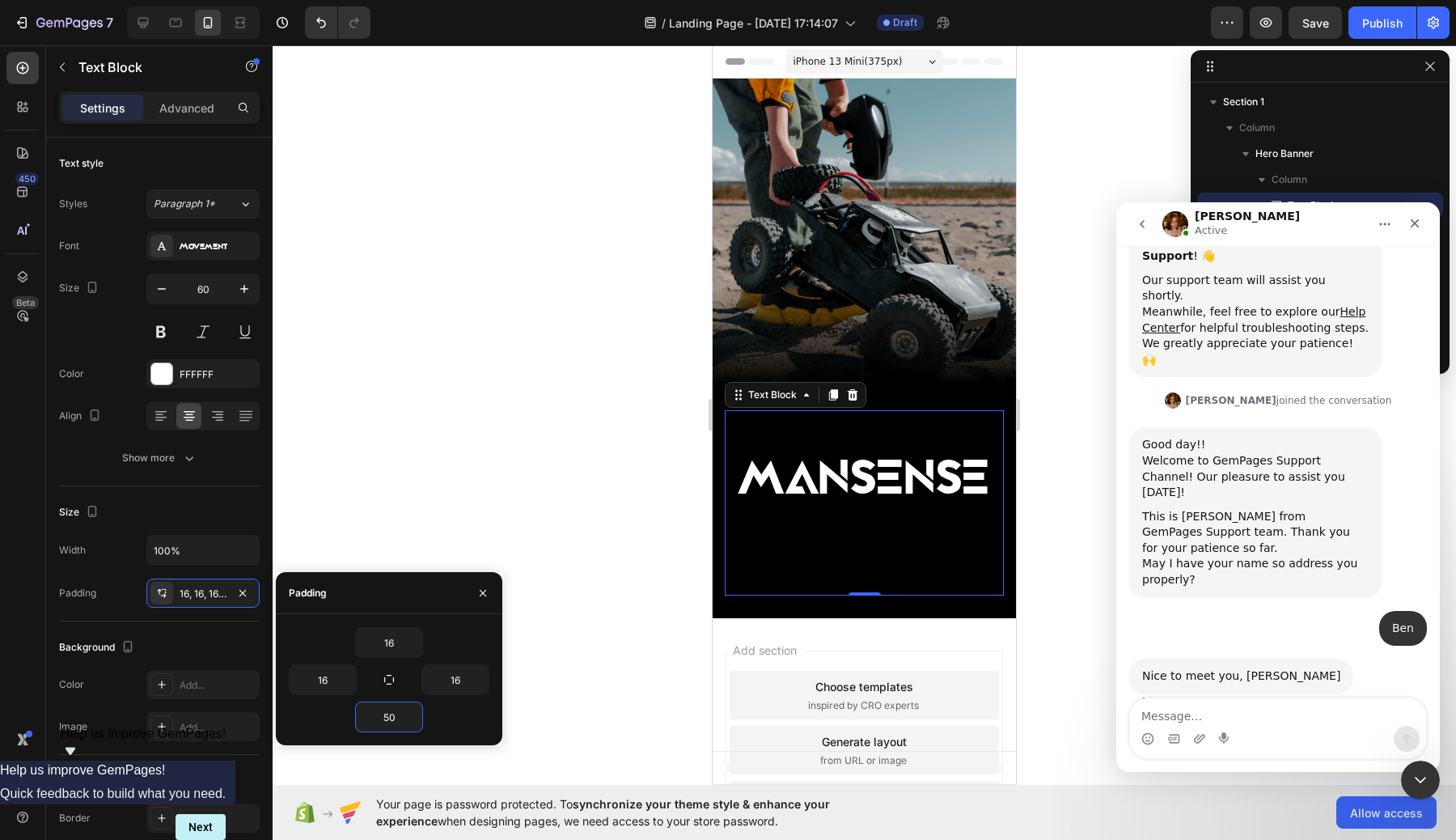
type input "5"
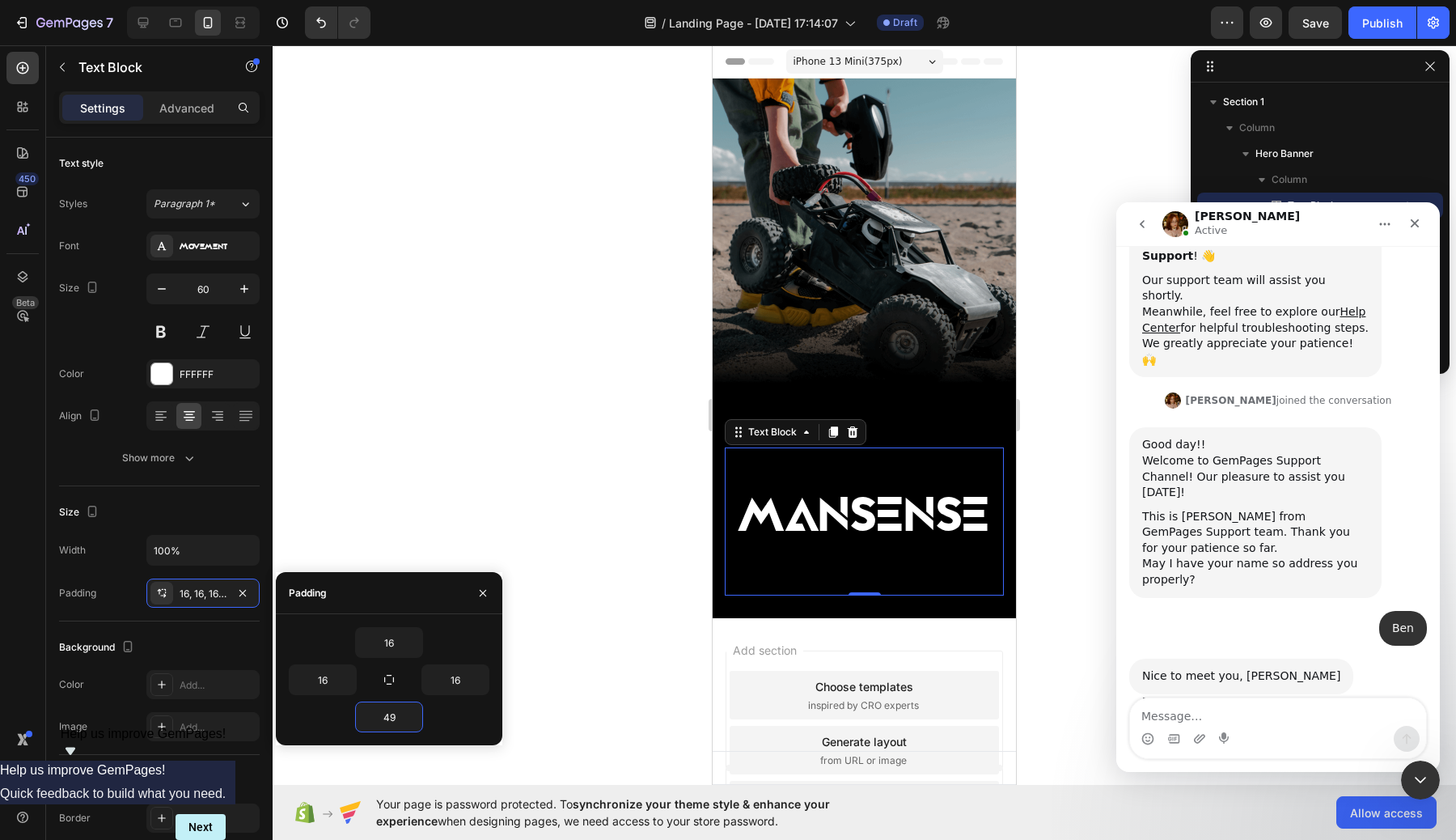
type input "490"
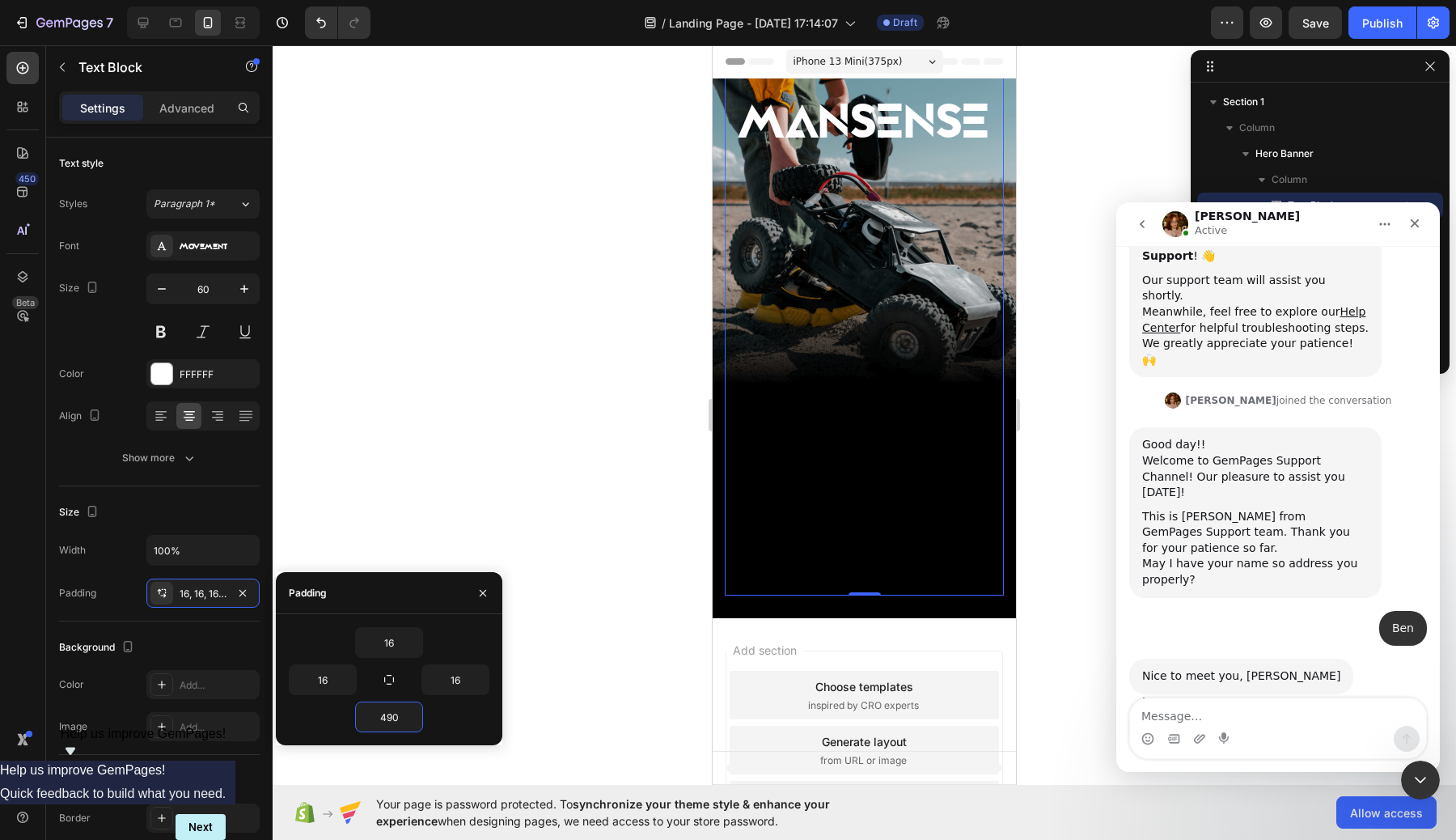
scroll to position [291, 0]
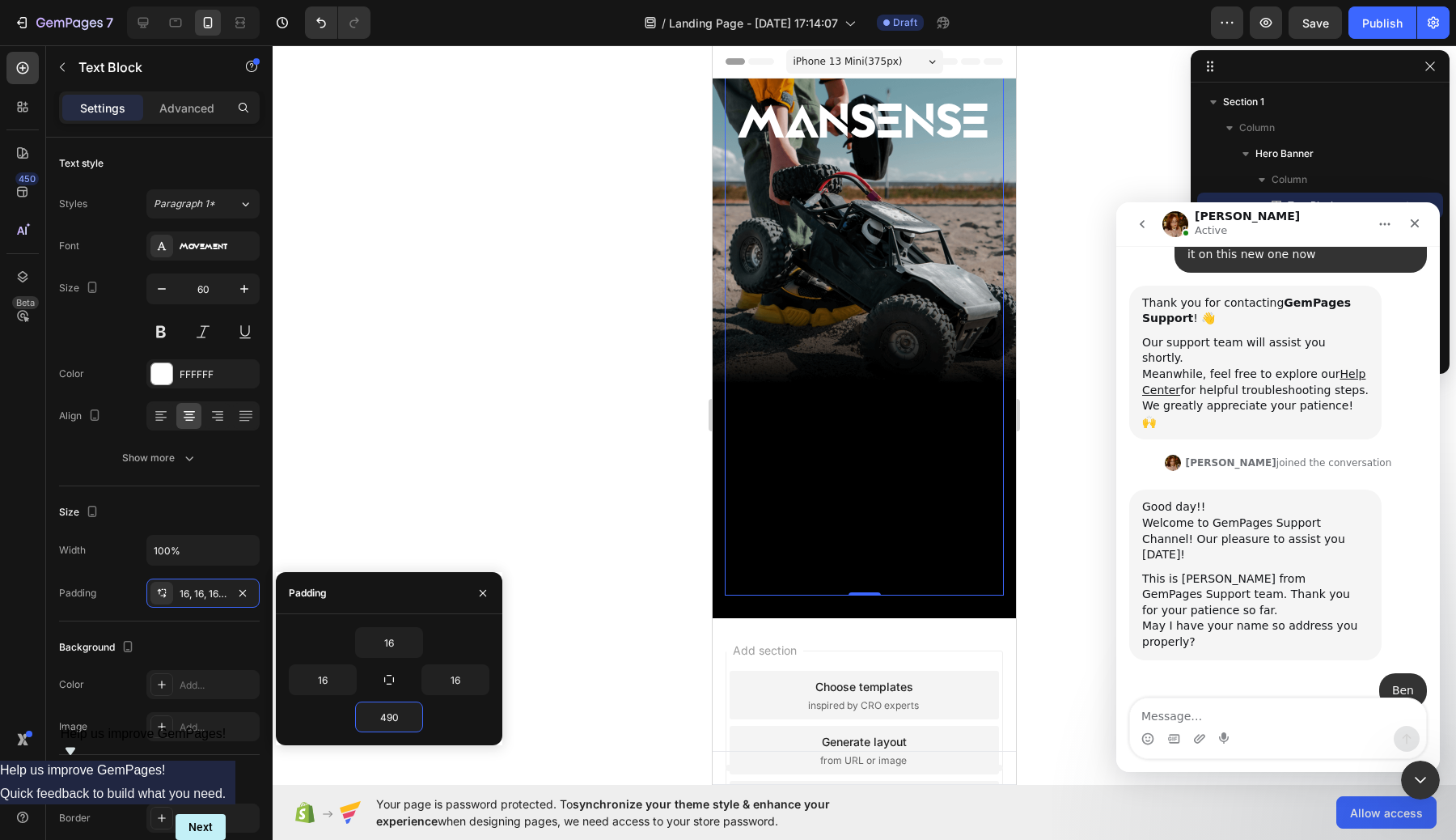
click at [575, 433] on div at bounding box center [864, 443] width 1183 height 795
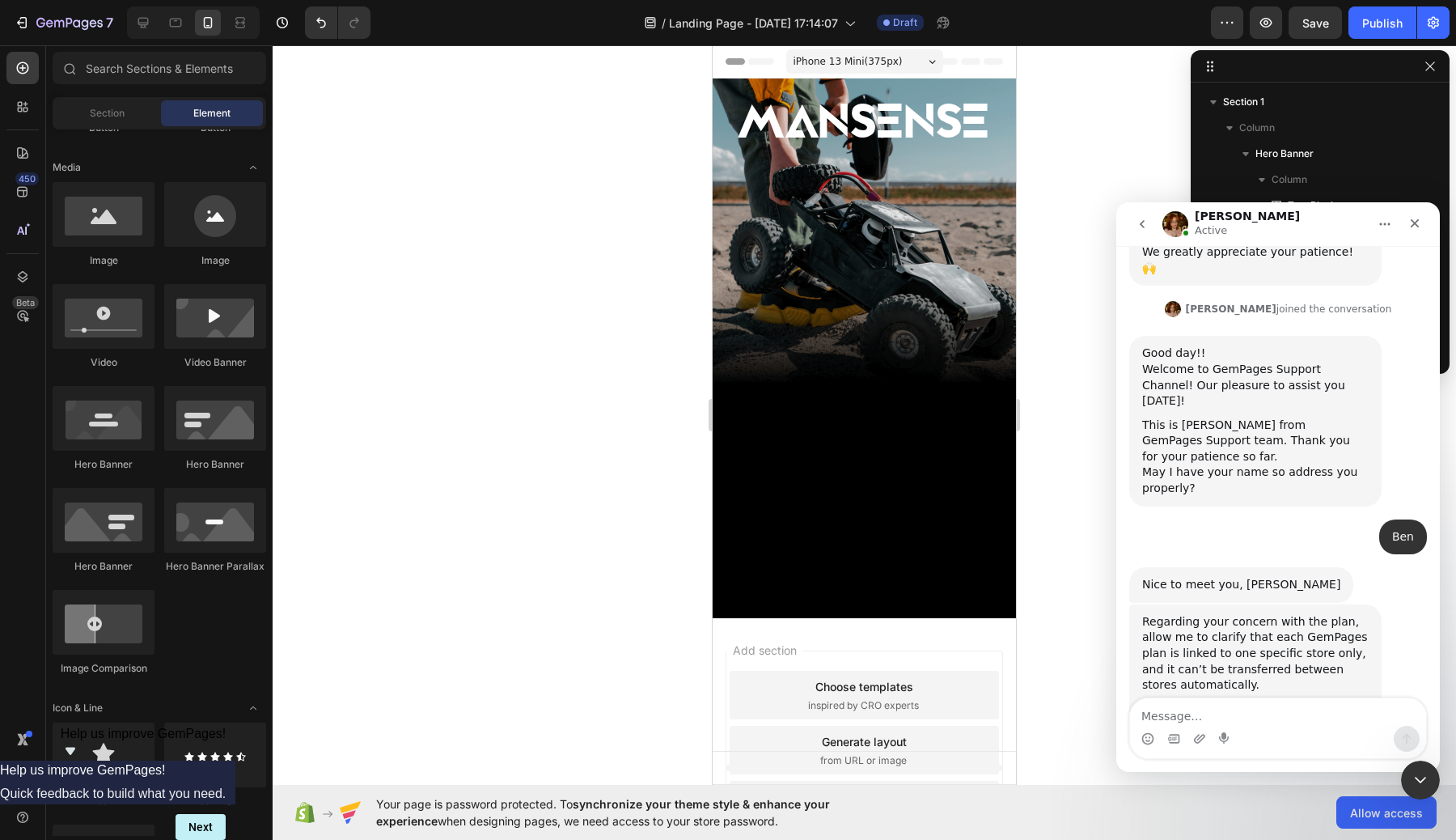
scroll to position [447, 0]
click at [1256, 733] on div "Intercom messenger" at bounding box center [1278, 738] width 296 height 26
click at [1206, 696] on div "Regarding your concern with the plan, allow me to clarify that each GemPages pl…" at bounding box center [1278, 697] width 298 height 190
click at [1218, 708] on textarea "Message…" at bounding box center [1278, 712] width 296 height 28
type textarea "what"
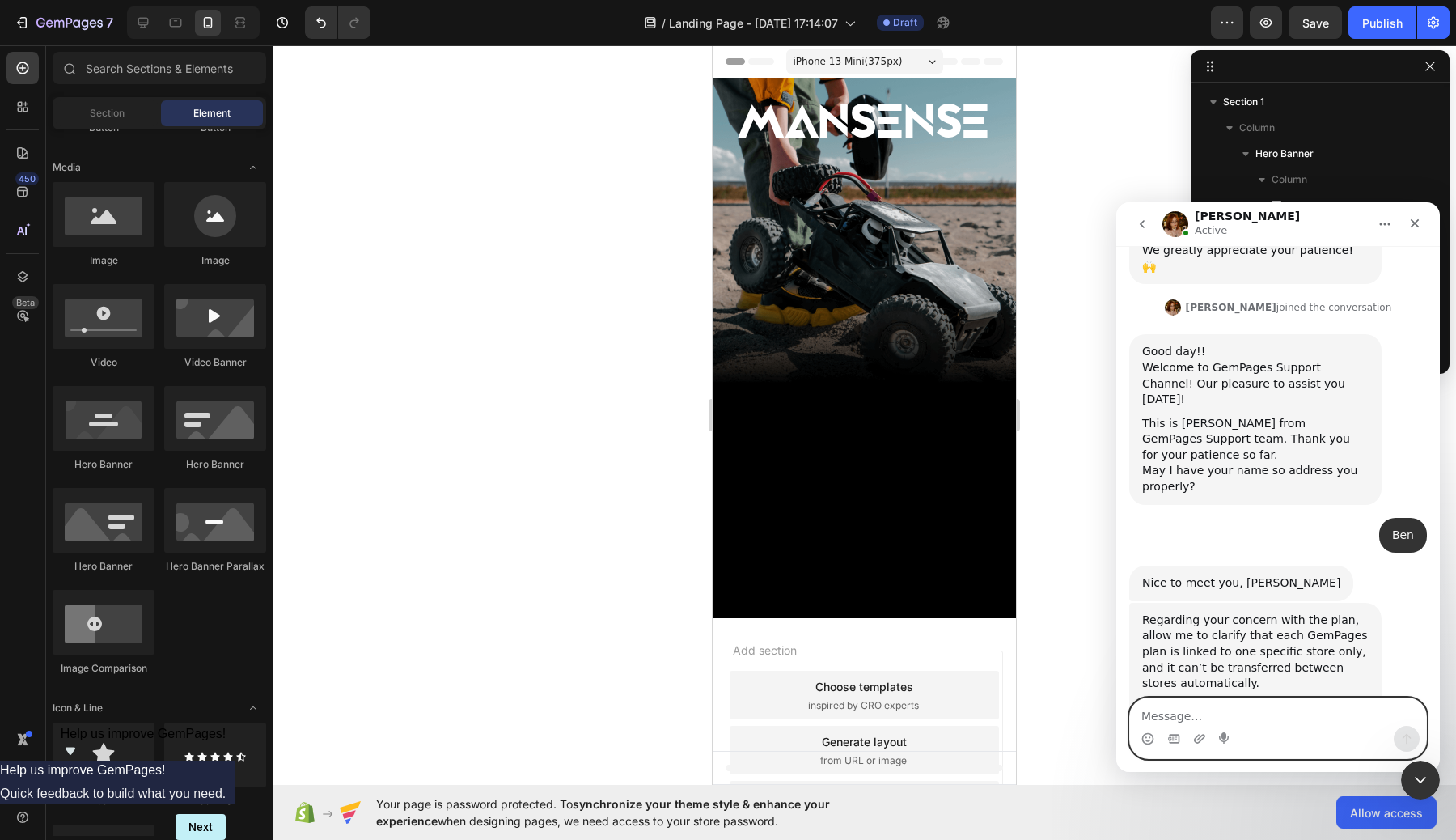
scroll to position [495, 0]
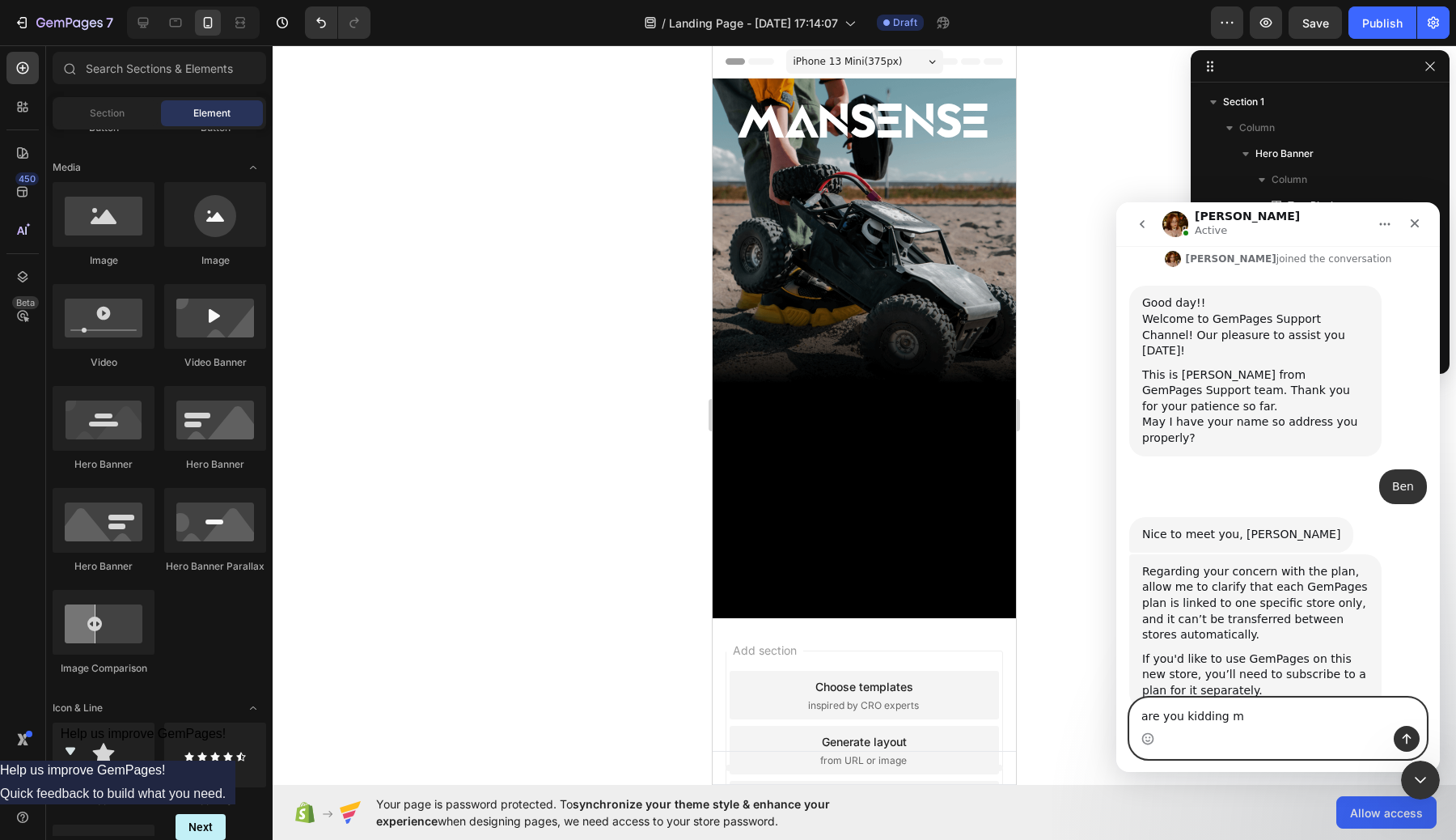
type textarea "are you kidding me"
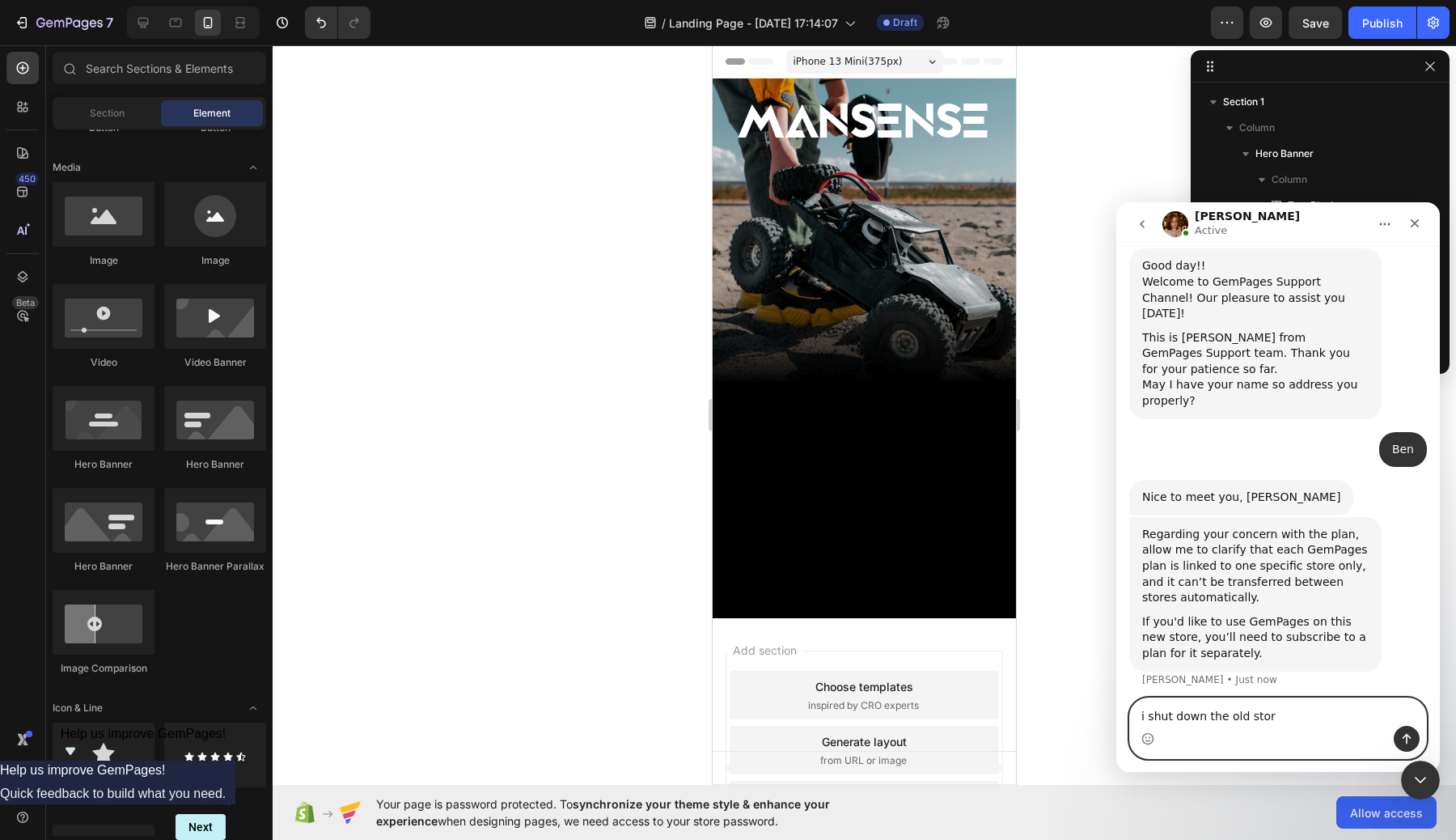
type textarea "i shut down the old store"
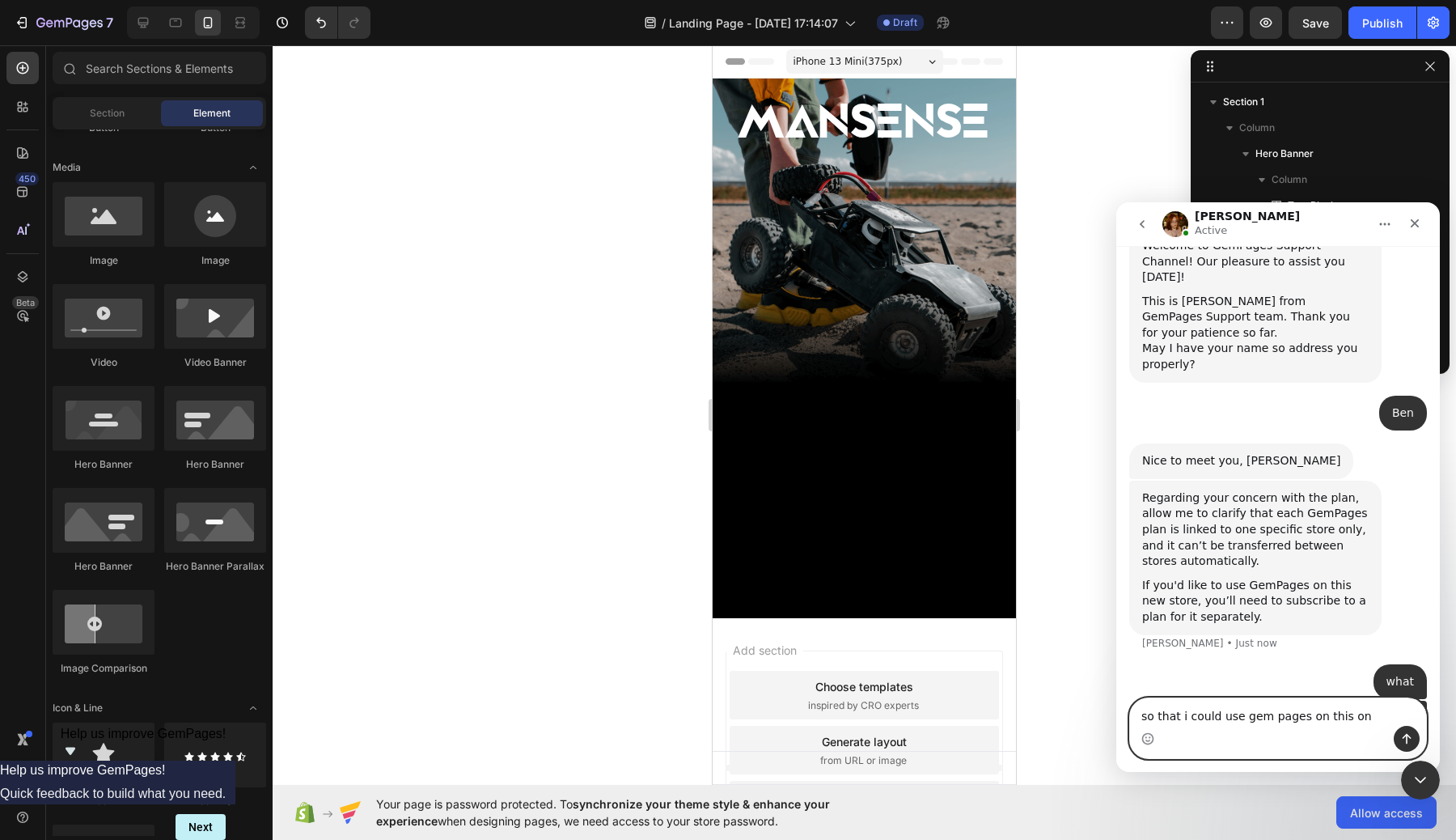
type textarea "so that i could use gem pages on this one"
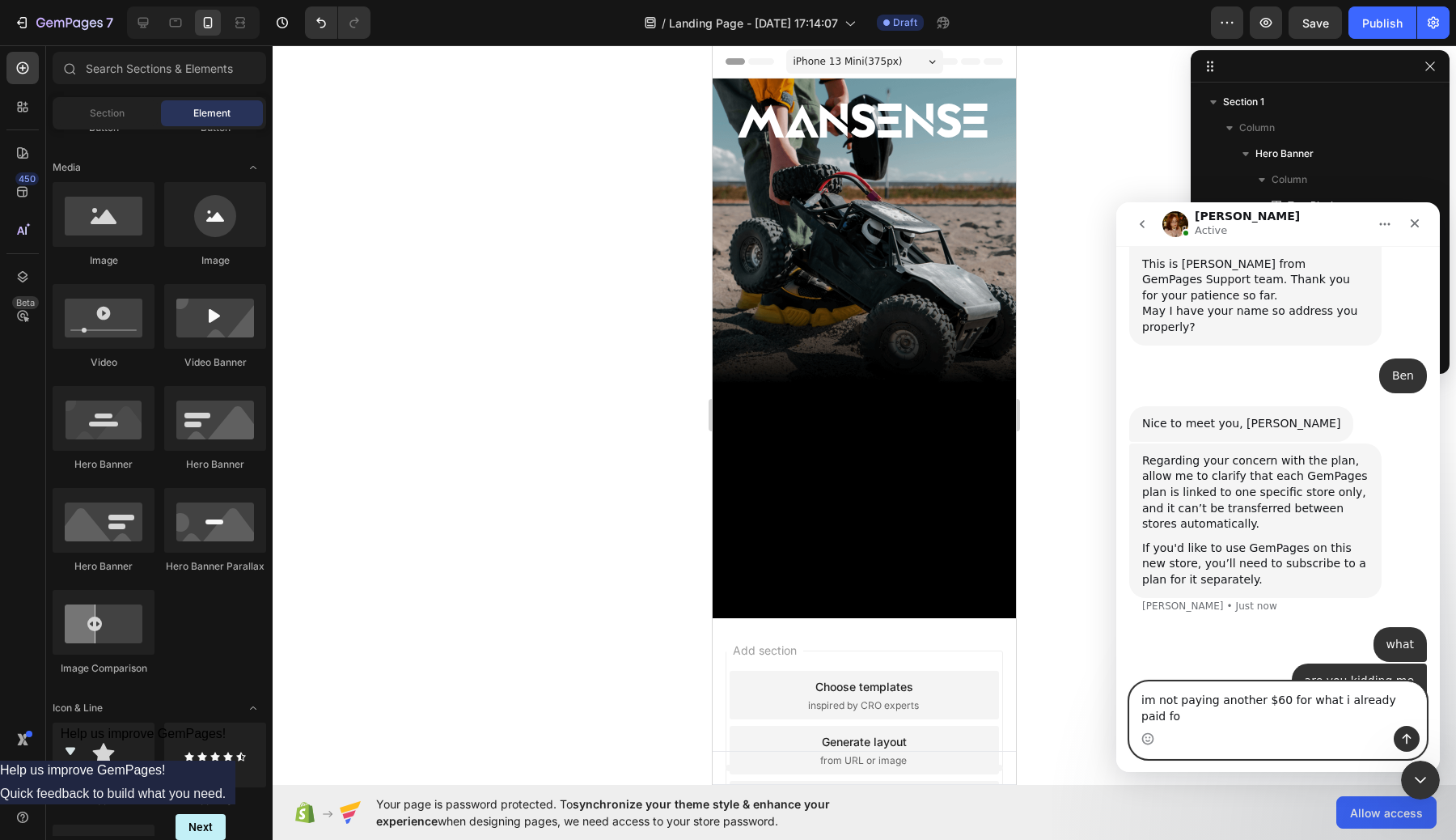
type textarea "im not paying another $60 for what i already paid for"
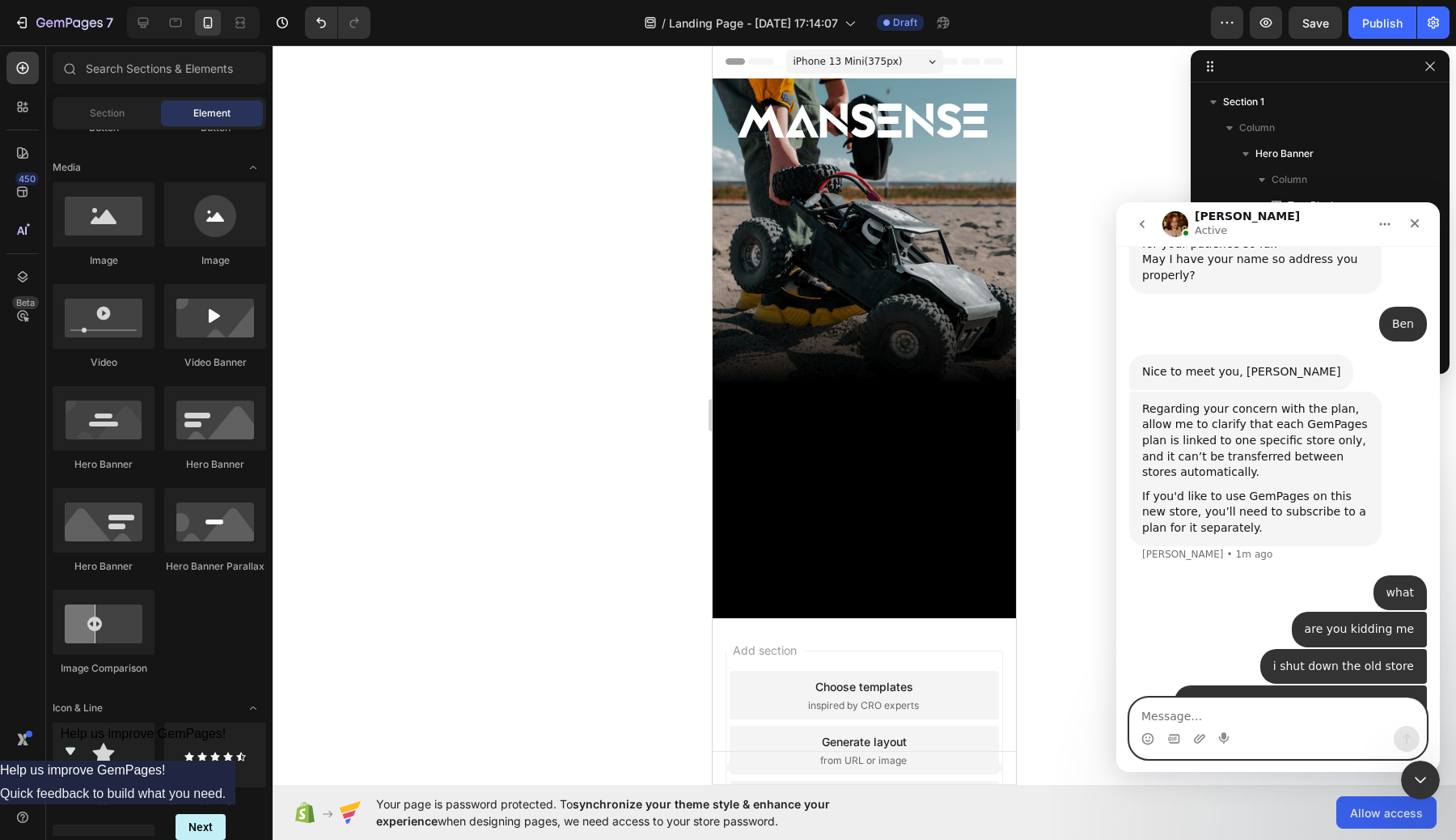
scroll to position [659, 0]
click at [955, 236] on div "MANSENSE" at bounding box center [864, 315] width 279 height 497
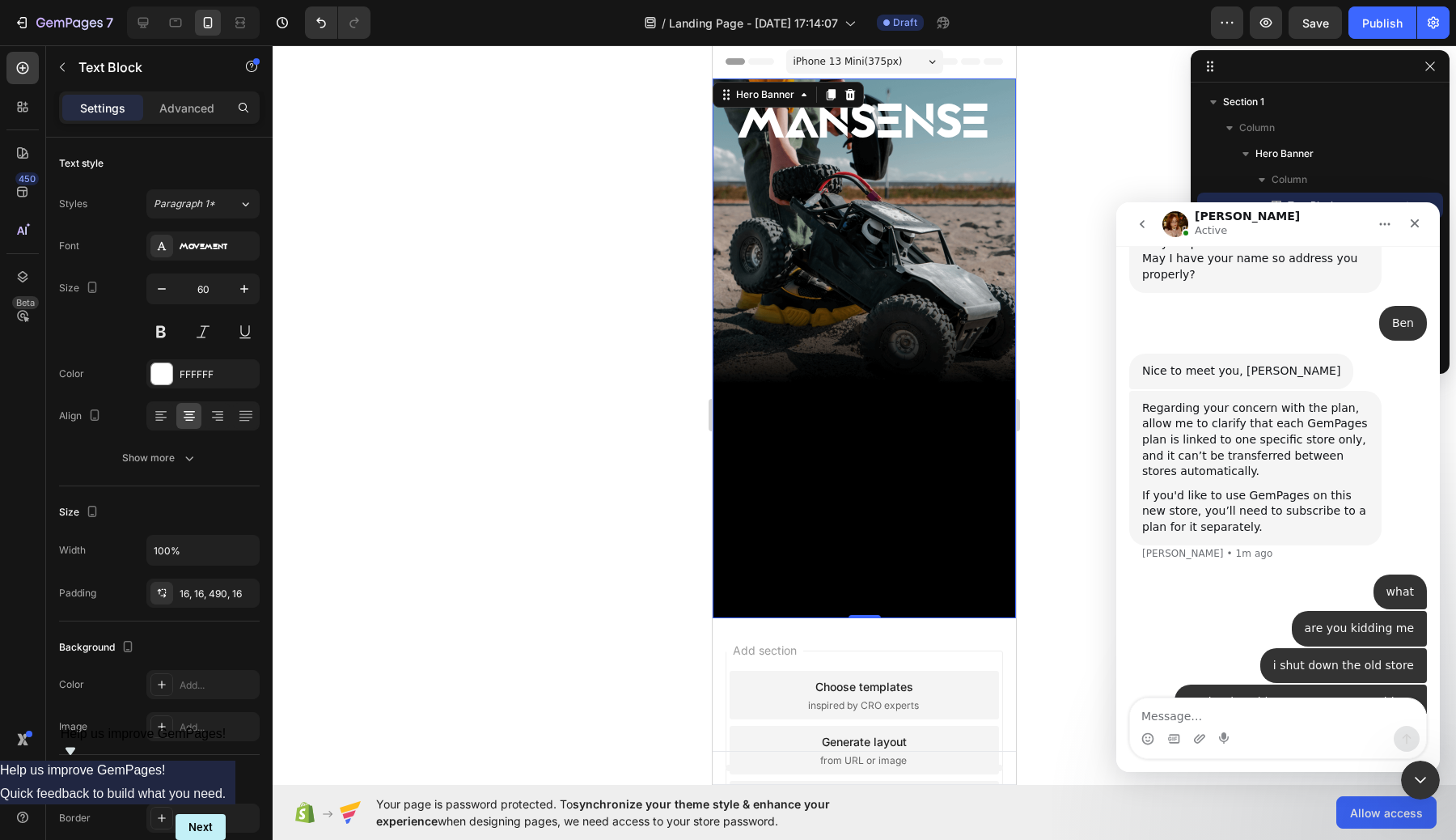
click at [1008, 239] on div "MANSENSE Text Block" at bounding box center [865, 324] width 304 height 587
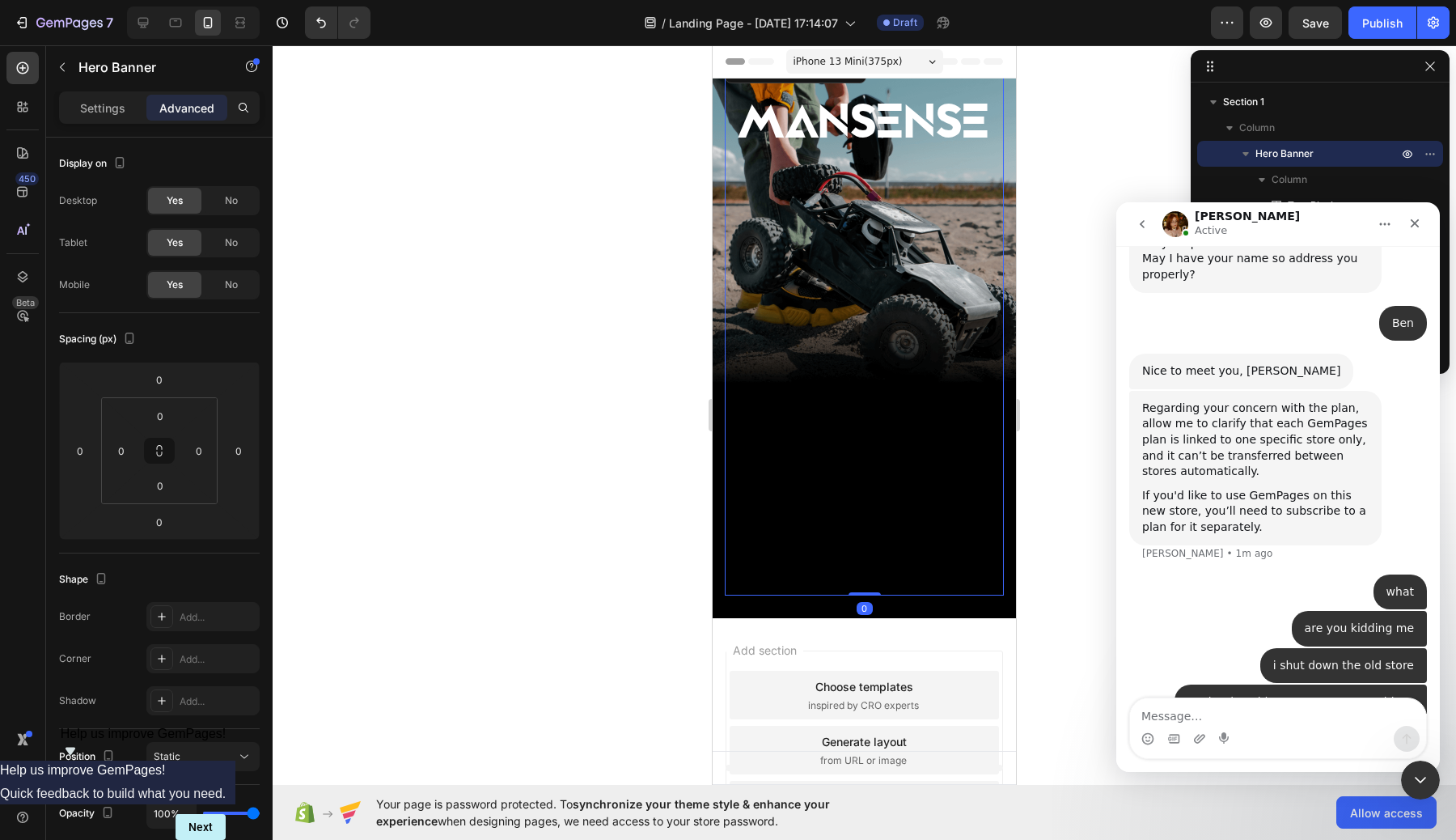
click at [987, 239] on div "MANSENSE" at bounding box center [864, 315] width 279 height 497
click at [1007, 241] on div "MANSENSE Text Block 0" at bounding box center [865, 324] width 304 height 587
click at [985, 241] on div "MANSENSE" at bounding box center [864, 315] width 279 height 497
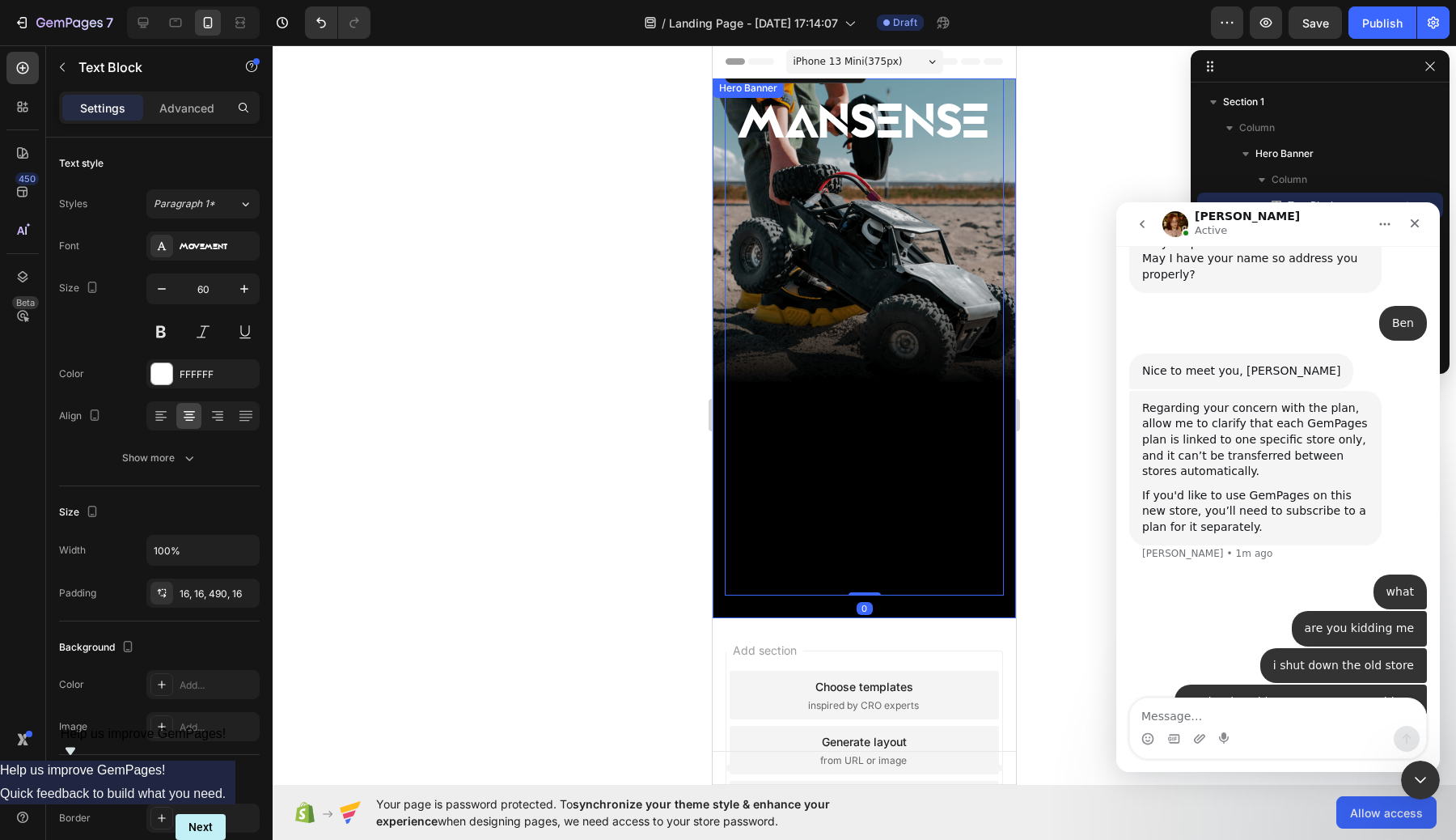
click at [1011, 238] on div "MANSENSE Text Block 0" at bounding box center [865, 324] width 304 height 587
click at [980, 238] on div "MANSENSE" at bounding box center [864, 315] width 279 height 497
click at [1006, 238] on div "MANSENSE Text Block" at bounding box center [865, 324] width 304 height 587
click at [989, 238] on div "MANSENSE" at bounding box center [864, 315] width 279 height 497
click at [1006, 238] on div "MANSENSE Text Block" at bounding box center [865, 324] width 304 height 587
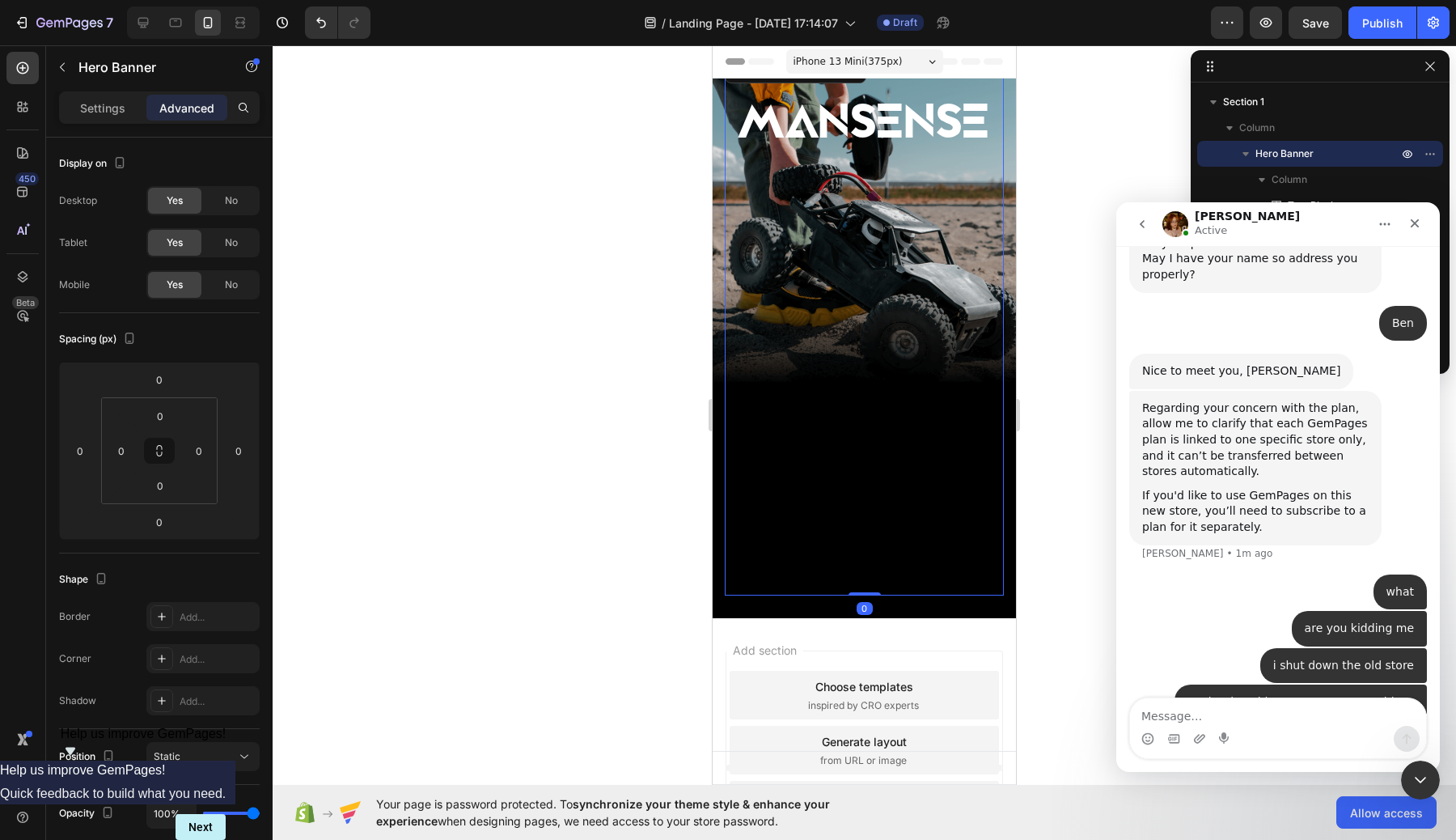
click at [986, 238] on div "MANSENSE" at bounding box center [864, 315] width 279 height 497
click at [1007, 238] on div "MANSENSE Text Block 0" at bounding box center [865, 324] width 304 height 587
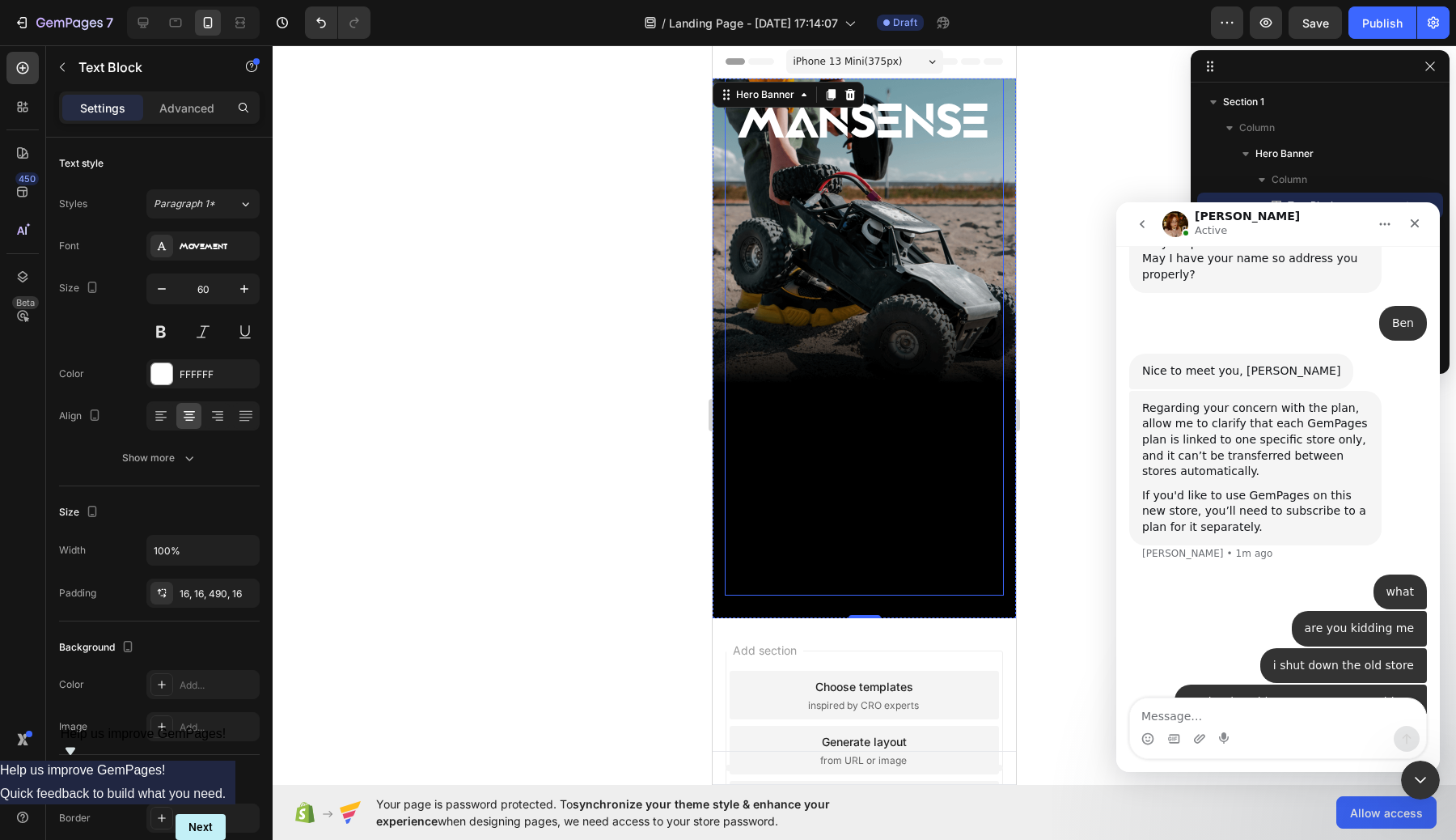
click at [991, 238] on div "MANSENSE" at bounding box center [864, 315] width 279 height 497
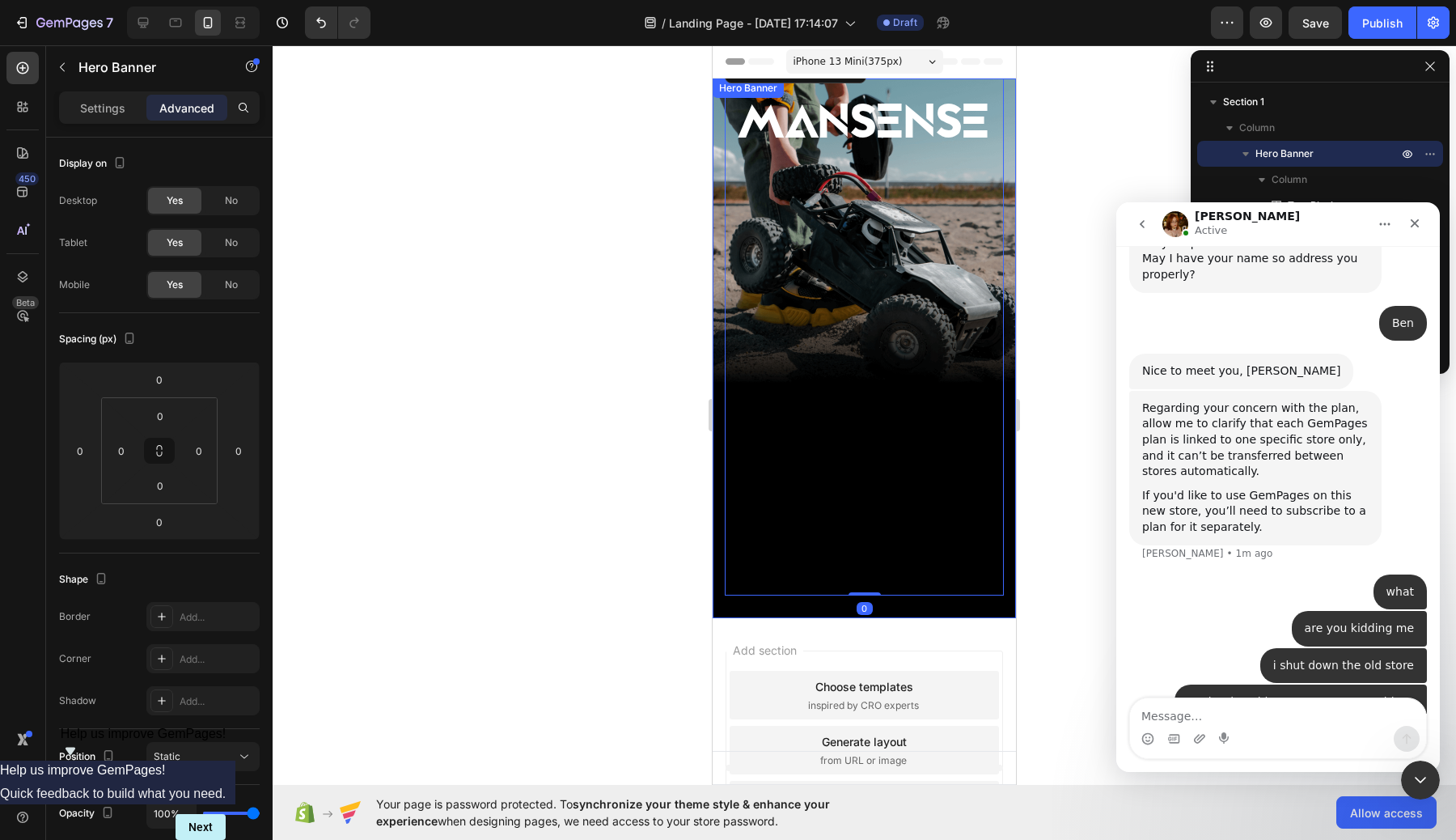
click at [1007, 238] on div "MANSENSE Text Block 0" at bounding box center [865, 324] width 304 height 587
click at [980, 238] on div "MANSENSE" at bounding box center [864, 315] width 279 height 497
click at [1006, 238] on div "MANSENSE Text Block" at bounding box center [865, 324] width 304 height 587
click at [993, 238] on div "MANSENSE" at bounding box center [864, 315] width 279 height 497
click at [1006, 238] on div "MANSENSE Text Block 0" at bounding box center [865, 324] width 304 height 587
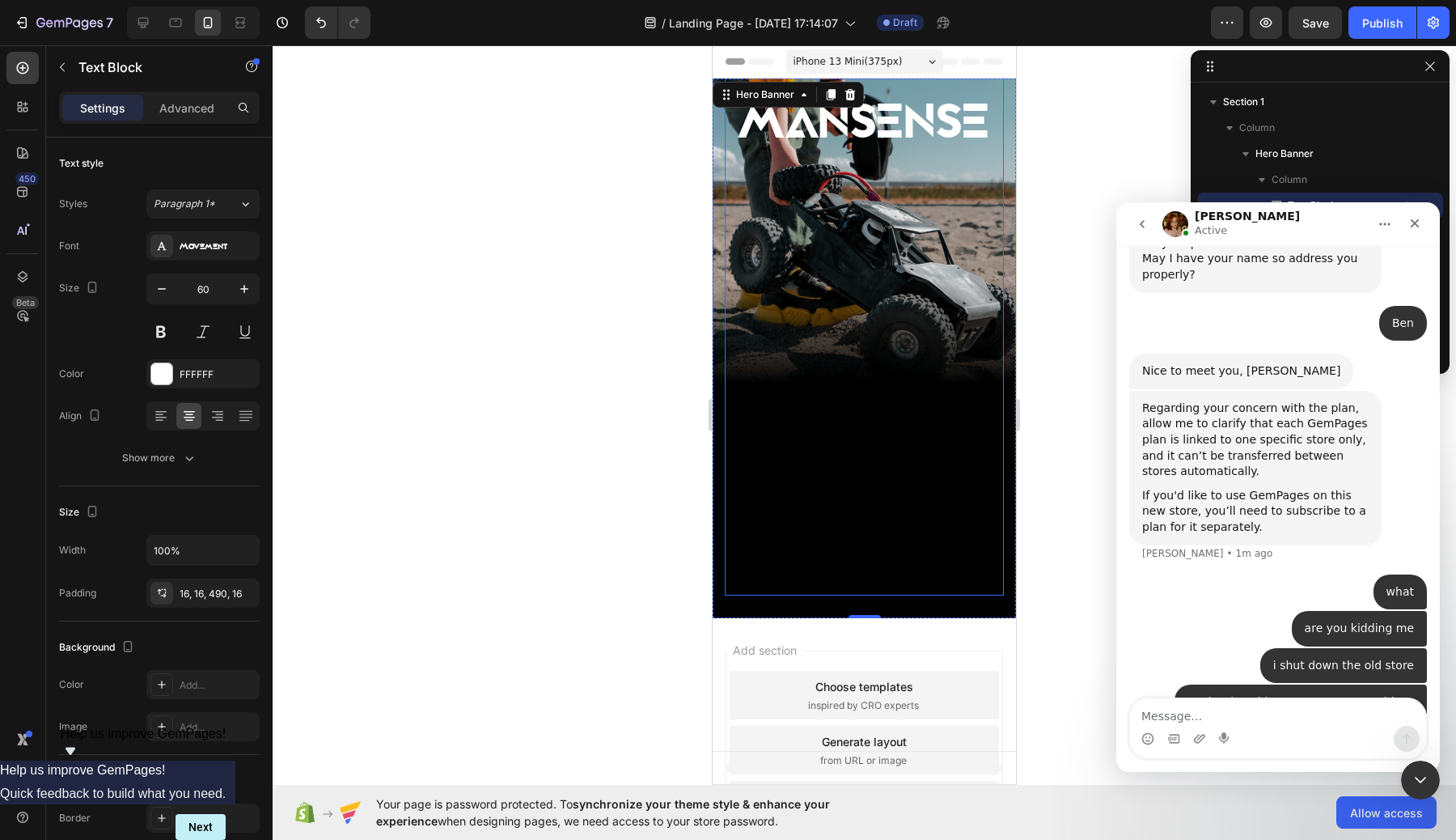
click at [975, 238] on div "MANSENSE" at bounding box center [864, 315] width 279 height 497
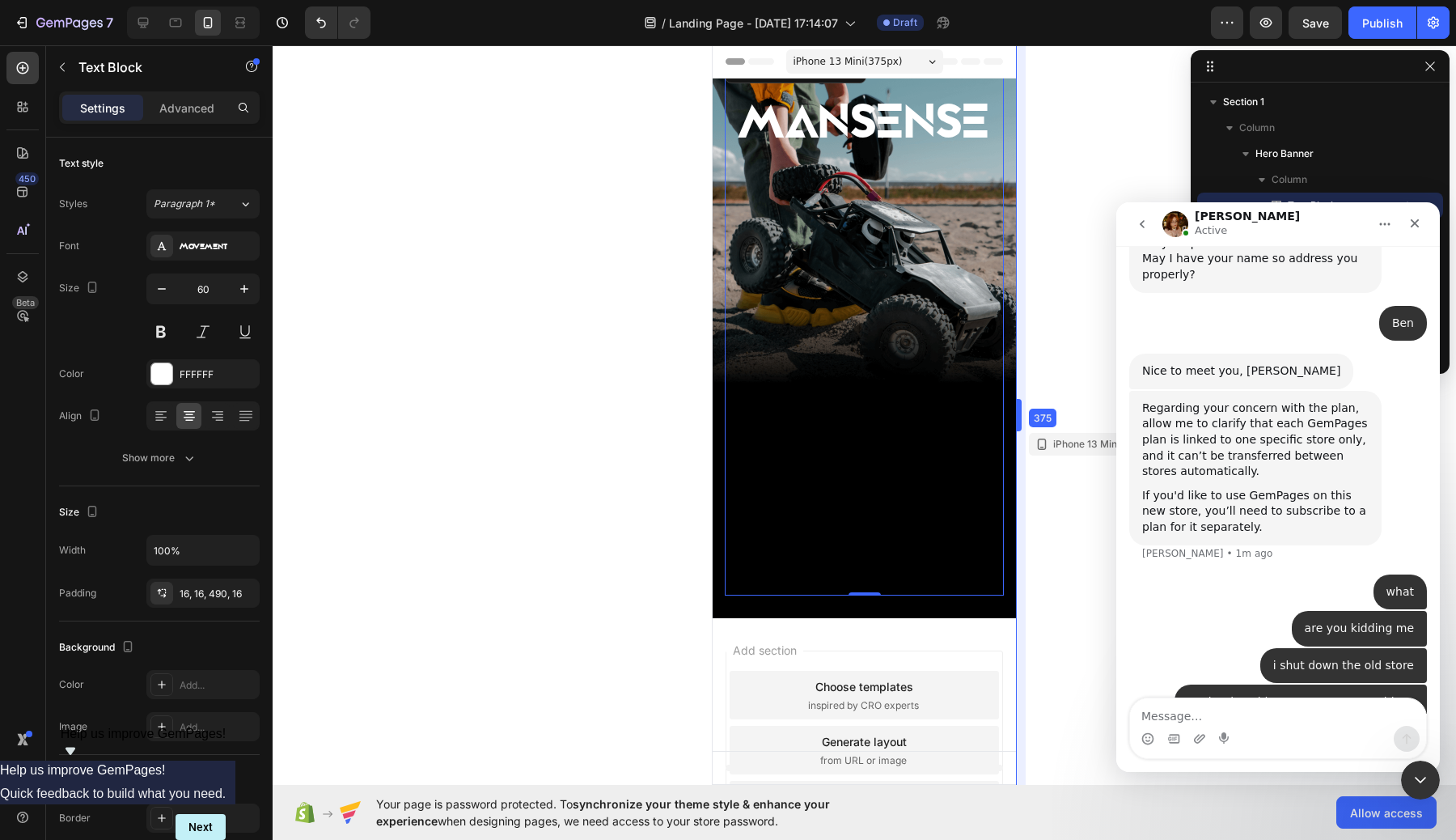
drag, startPoint x: 1022, startPoint y: 401, endPoint x: 1022, endPoint y: 414, distance: 13.0
click at [1070, 294] on div at bounding box center [864, 443] width 1183 height 795
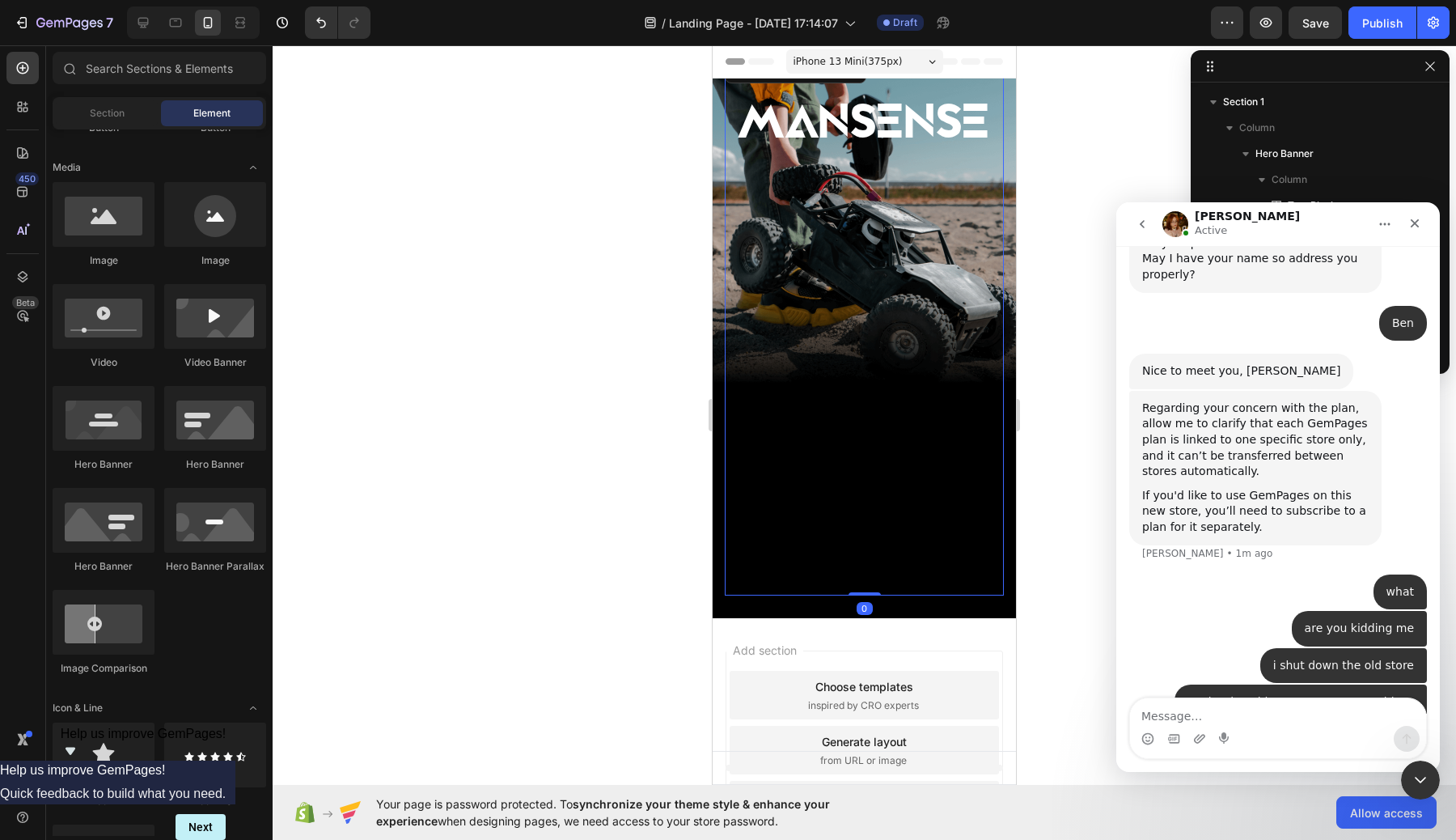
click at [887, 358] on div "MANSENSE" at bounding box center [864, 315] width 279 height 497
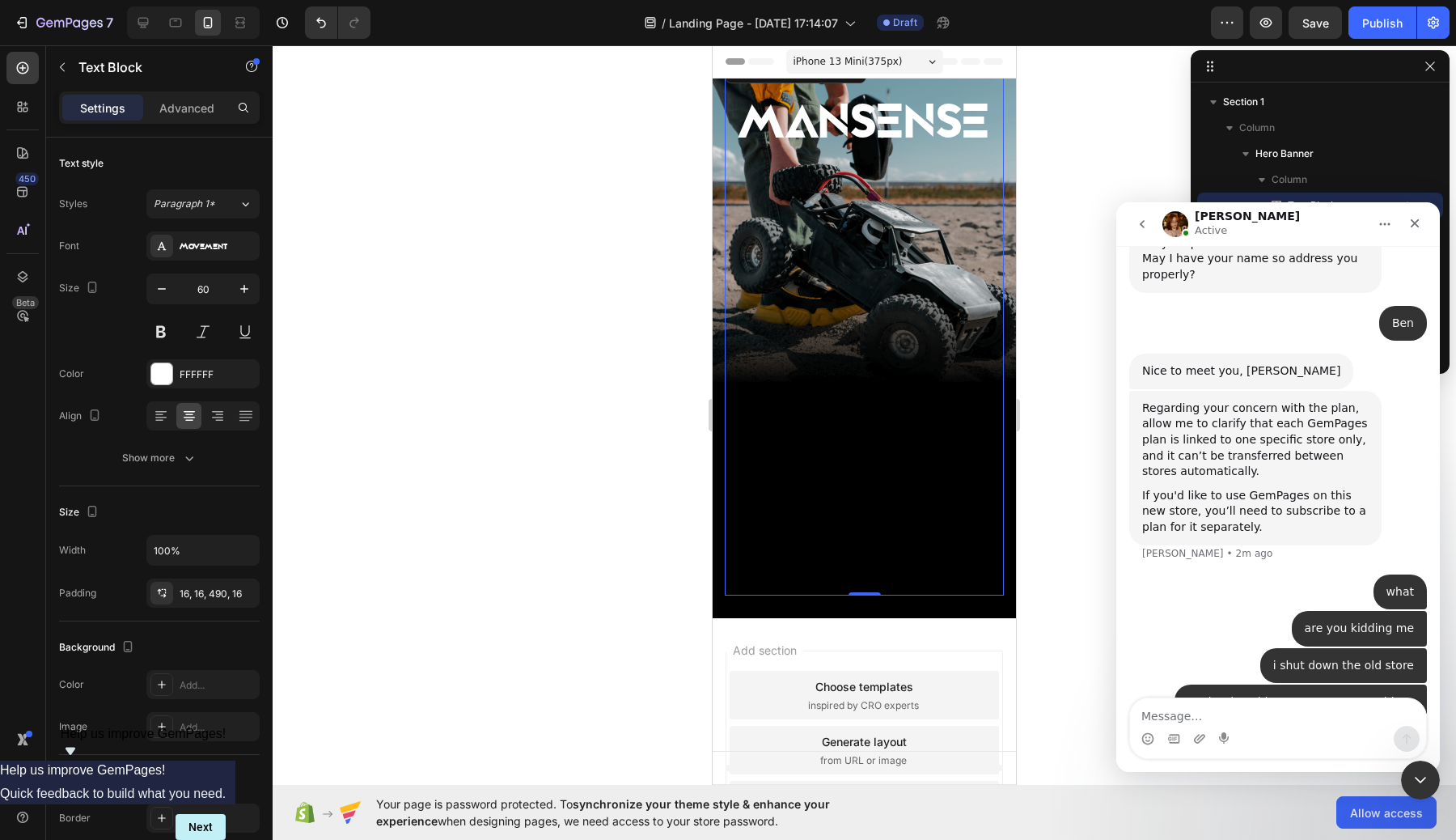
click at [1061, 566] on div at bounding box center [864, 443] width 1183 height 795
click at [937, 449] on div "MANSENSE" at bounding box center [864, 315] width 279 height 497
click at [930, 613] on div "MANSENSE Text Block 0" at bounding box center [865, 324] width 304 height 587
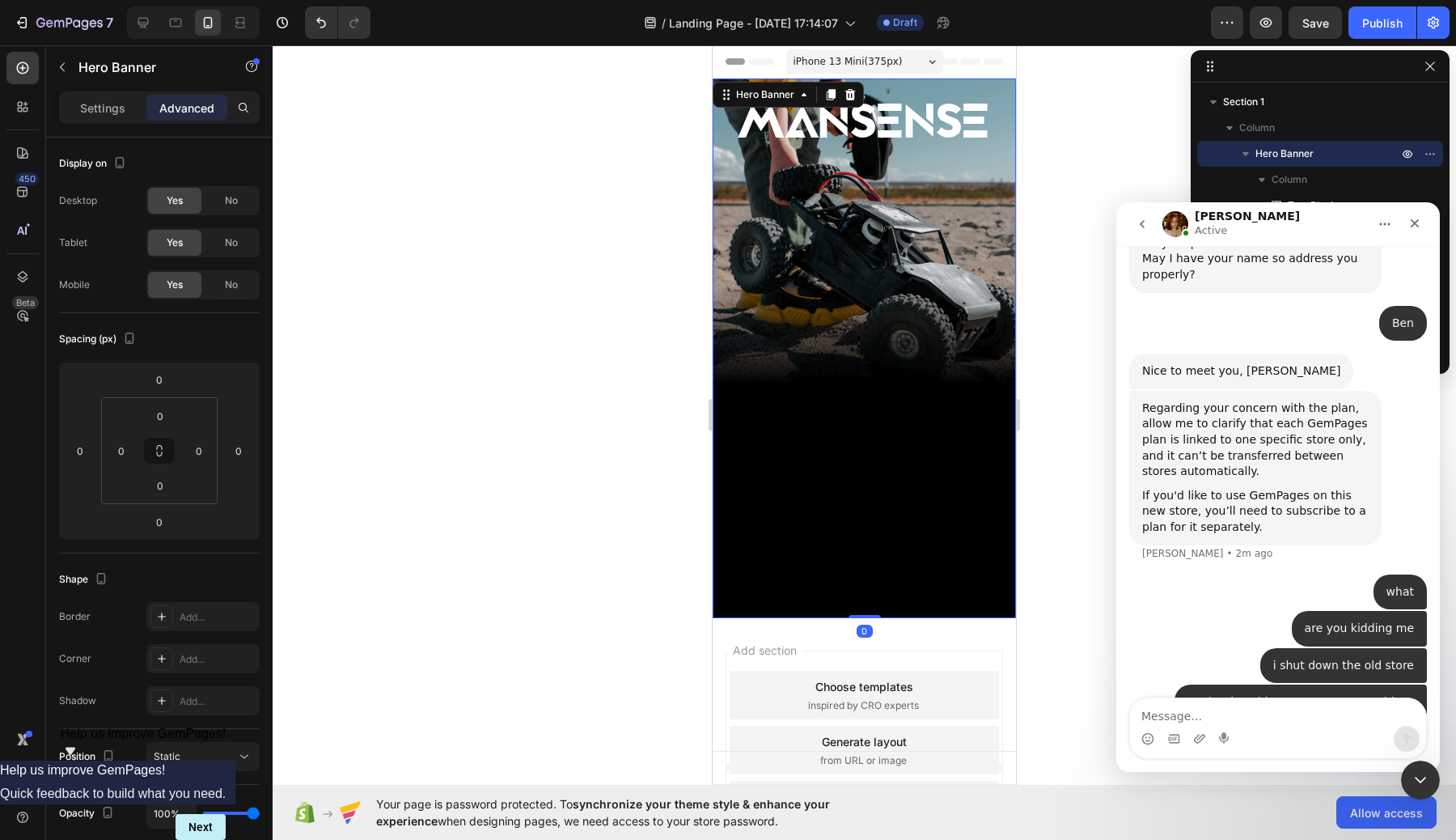
drag, startPoint x: 861, startPoint y: 615, endPoint x: 841, endPoint y: 379, distance: 236.8
click at [842, 379] on div "MANSENSE Text Block Hero Banner 0" at bounding box center [865, 348] width 304 height 539
click at [964, 65] on div "Header" at bounding box center [864, 61] width 277 height 33
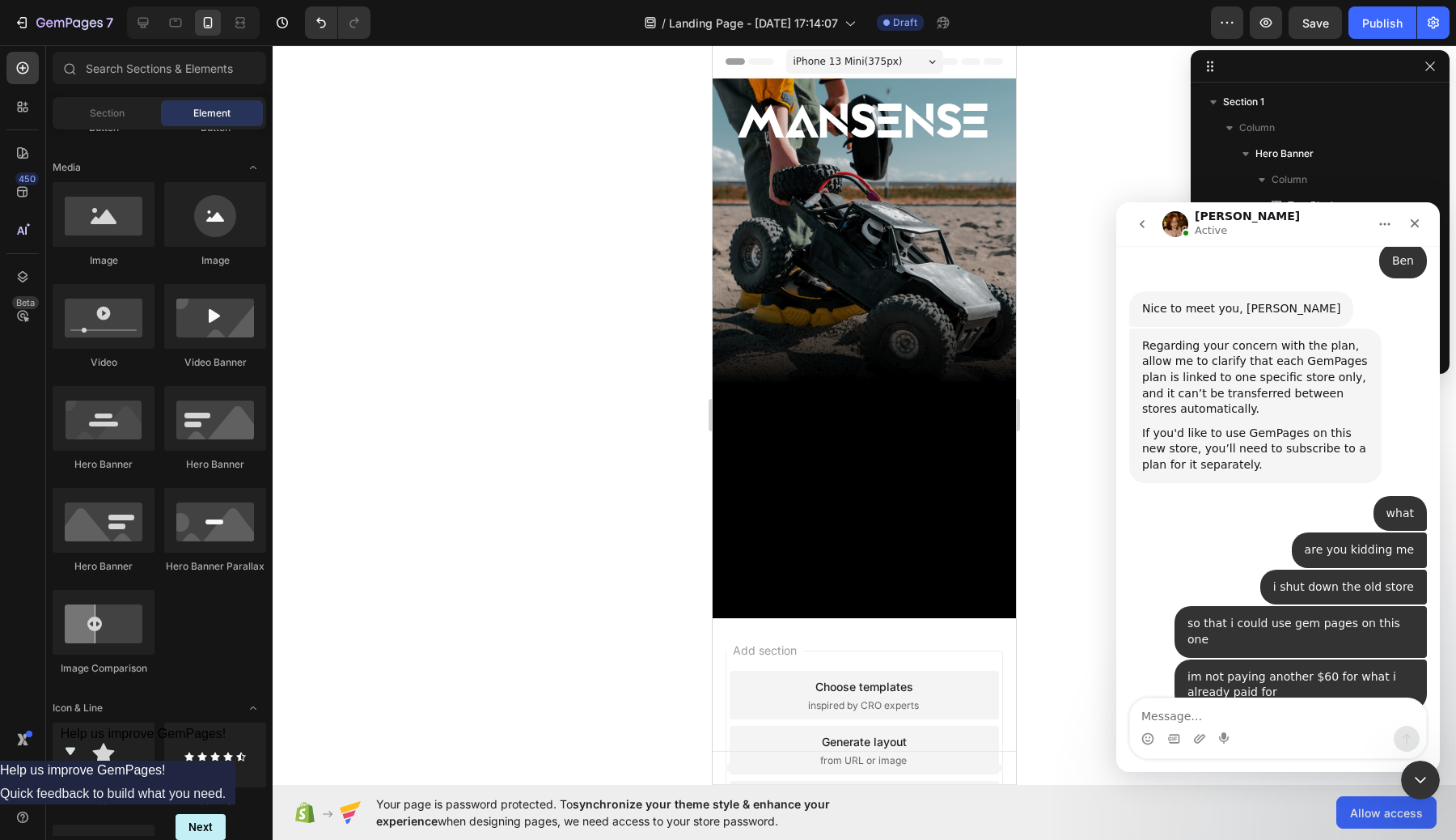
scroll to position [723, 0]
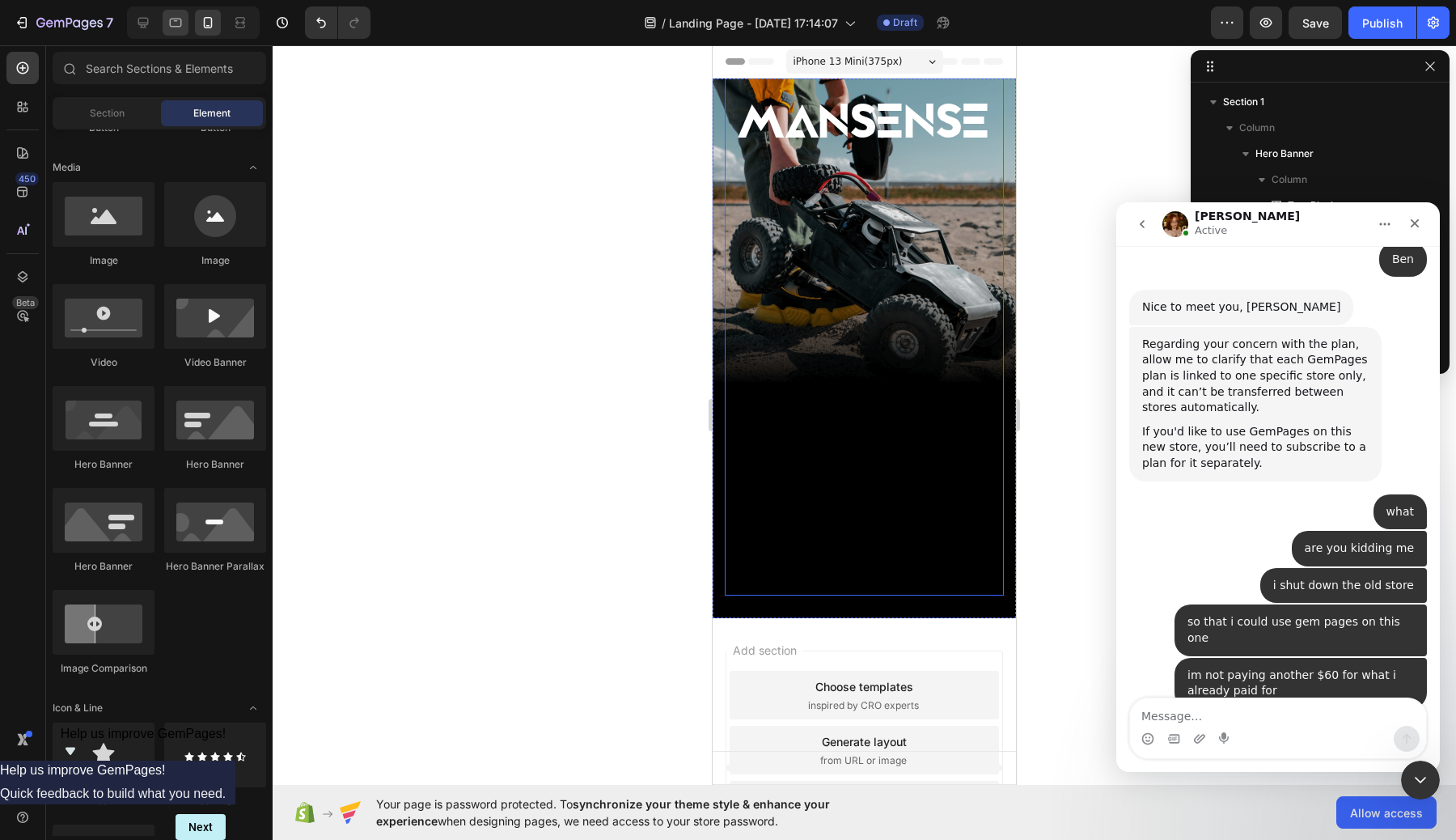
click at [179, 21] on icon at bounding box center [175, 23] width 16 height 16
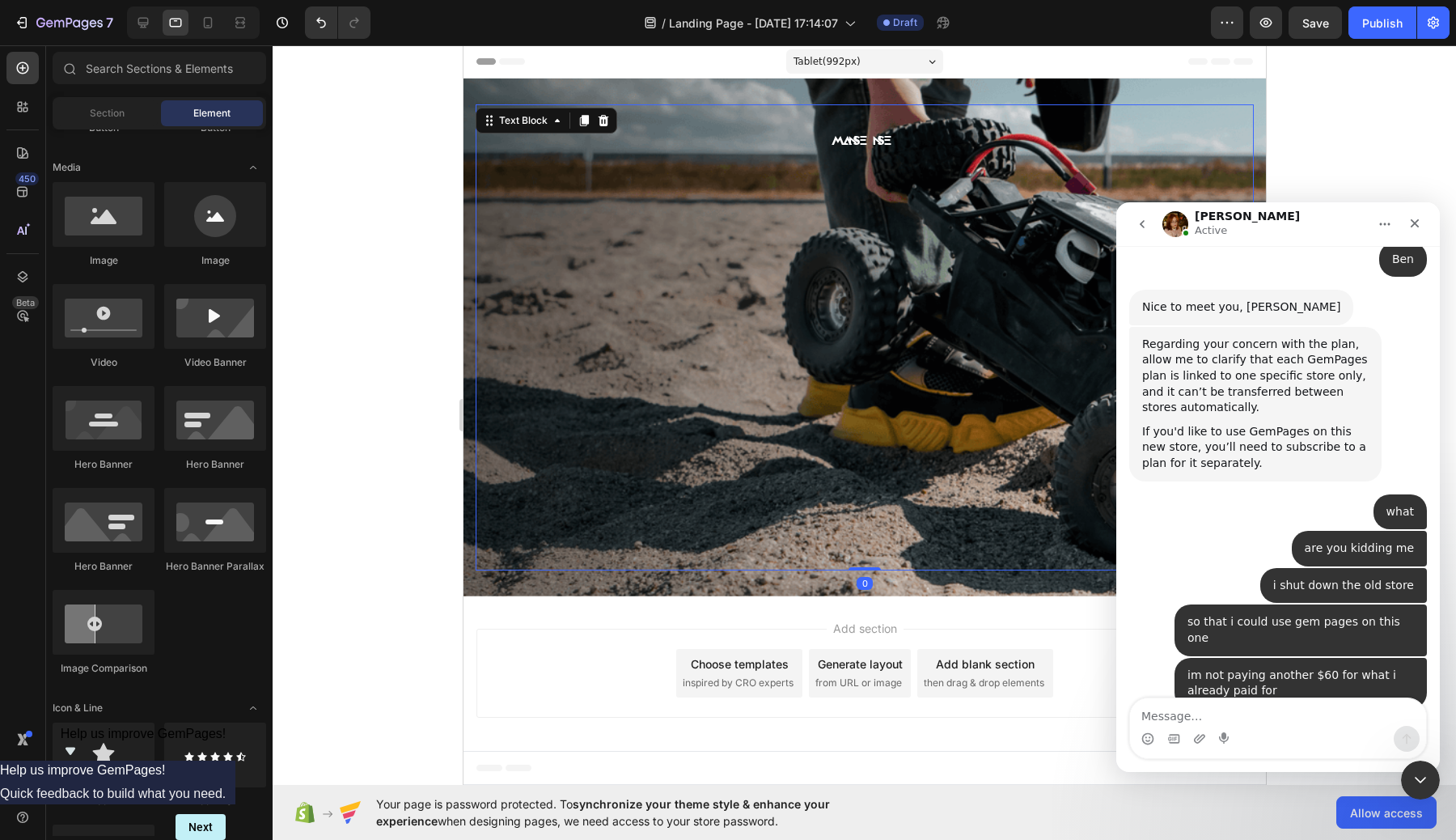
click at [865, 138] on p "MANSENSE" at bounding box center [864, 141] width 752 height 24
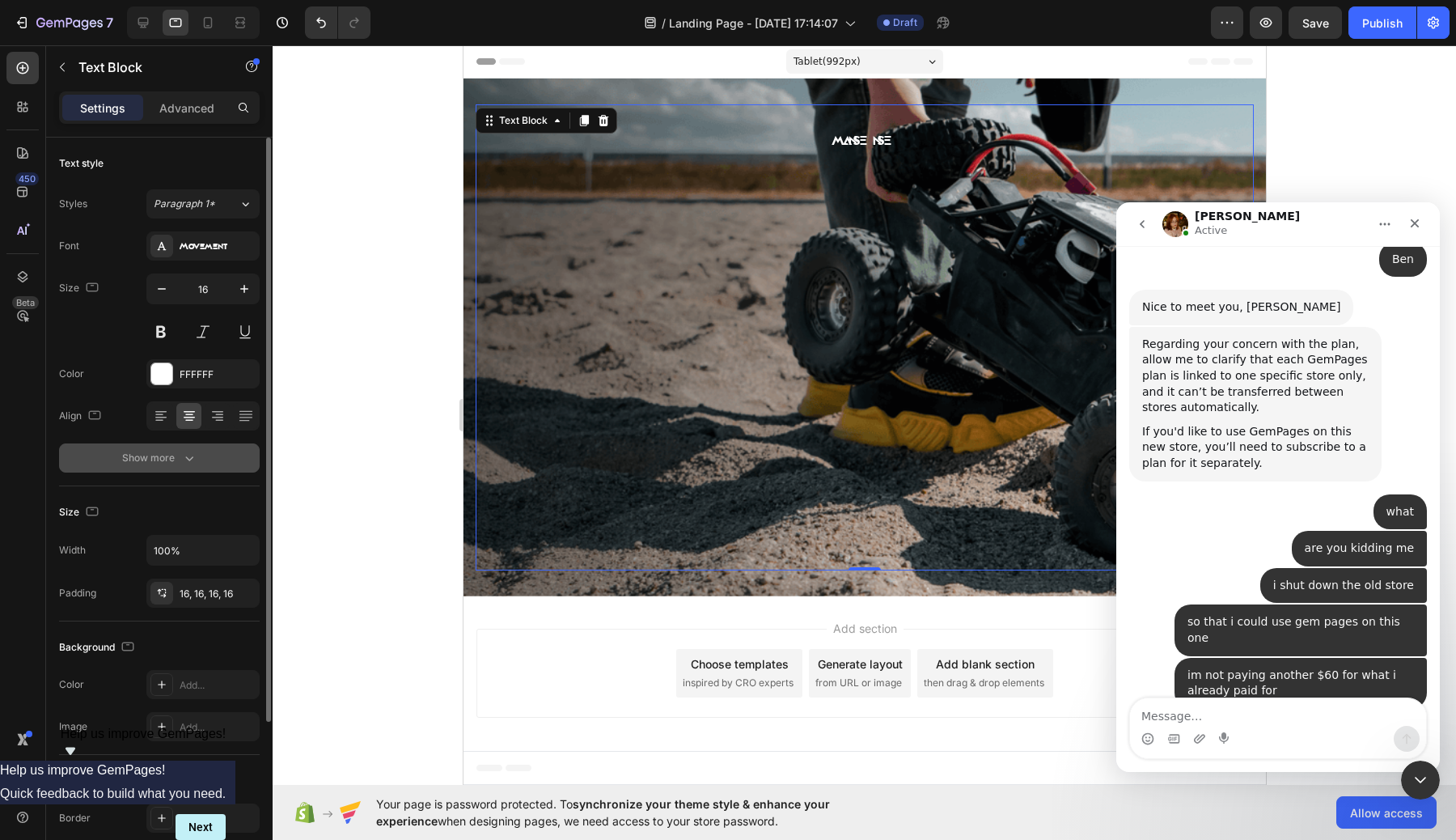
click at [169, 453] on div "Show more" at bounding box center [160, 457] width 75 height 16
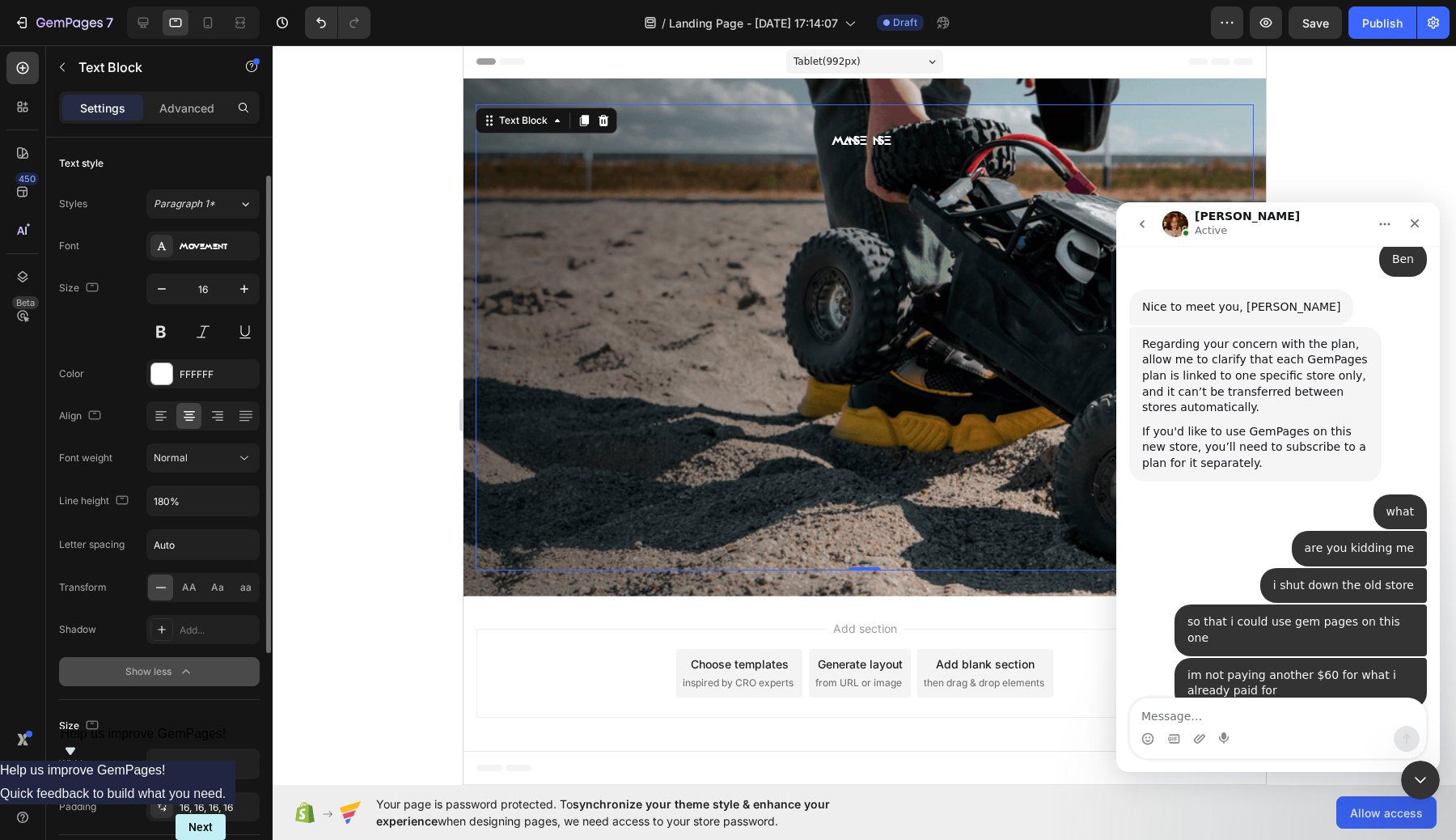
scroll to position [424, 0]
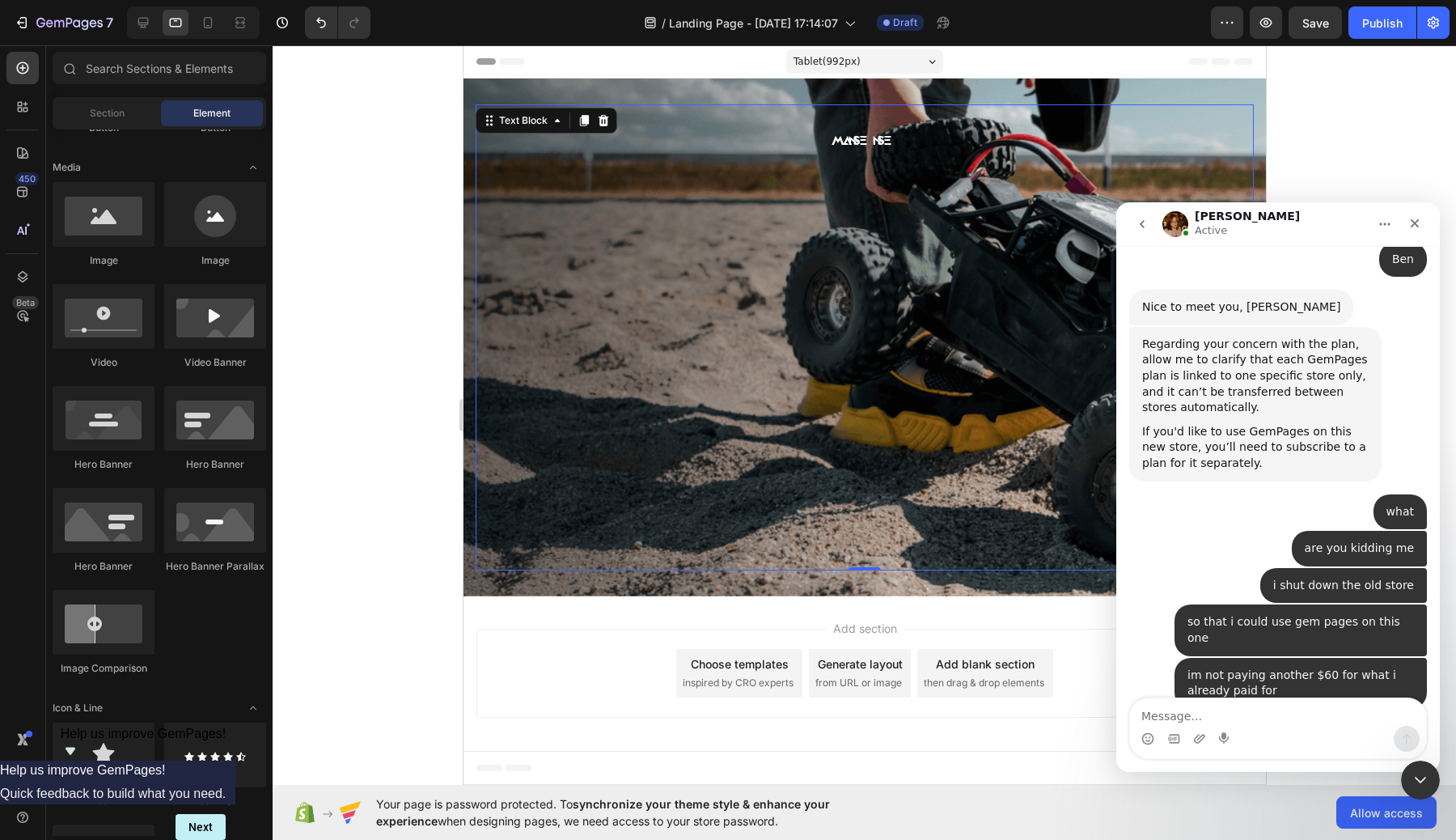
click at [1077, 724] on div "Add section Choose templates inspired by CRO experts Generate layout from URL o…" at bounding box center [864, 676] width 802 height 160
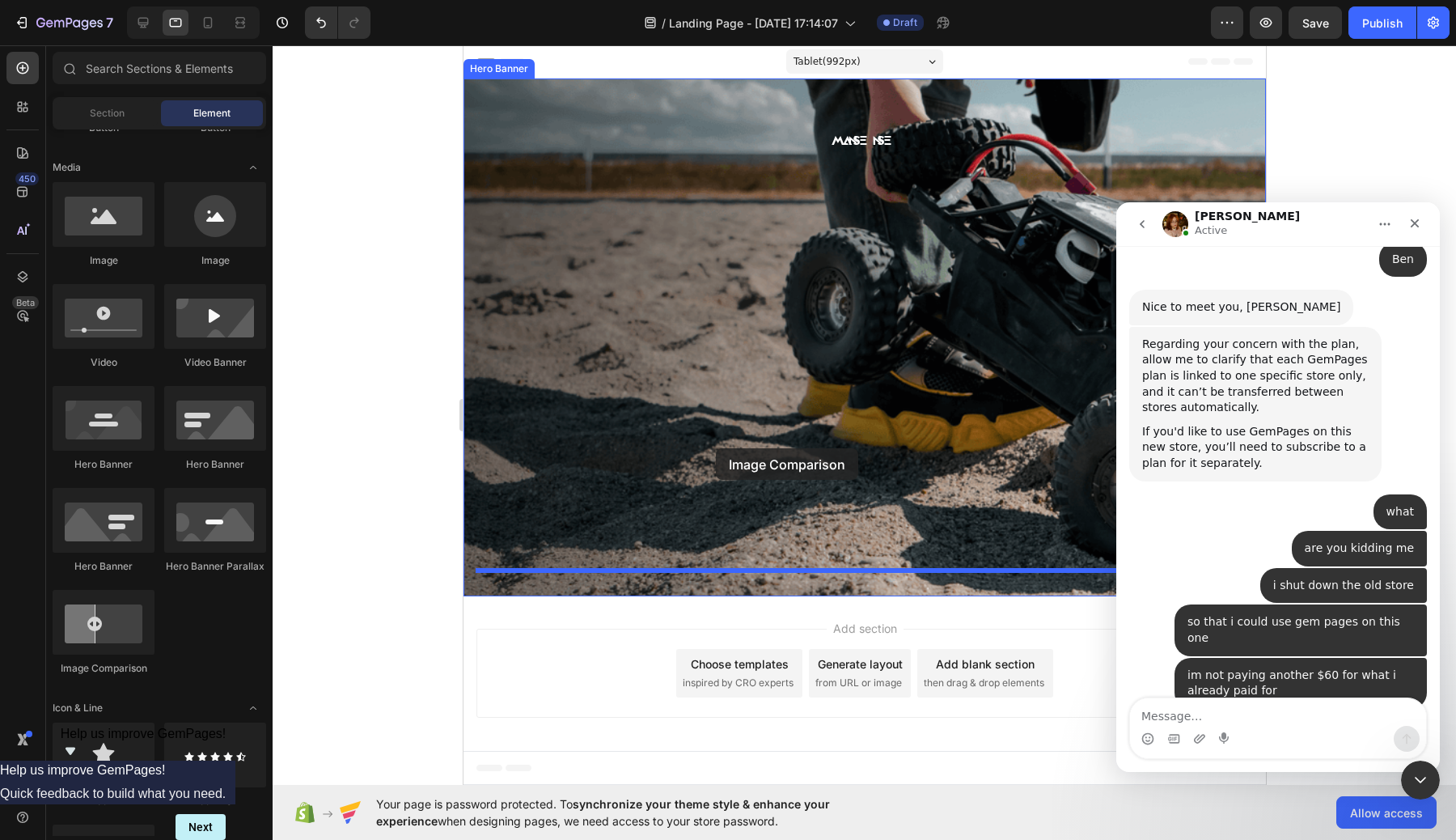
drag, startPoint x: 566, startPoint y: 684, endPoint x: 715, endPoint y: 449, distance: 278.3
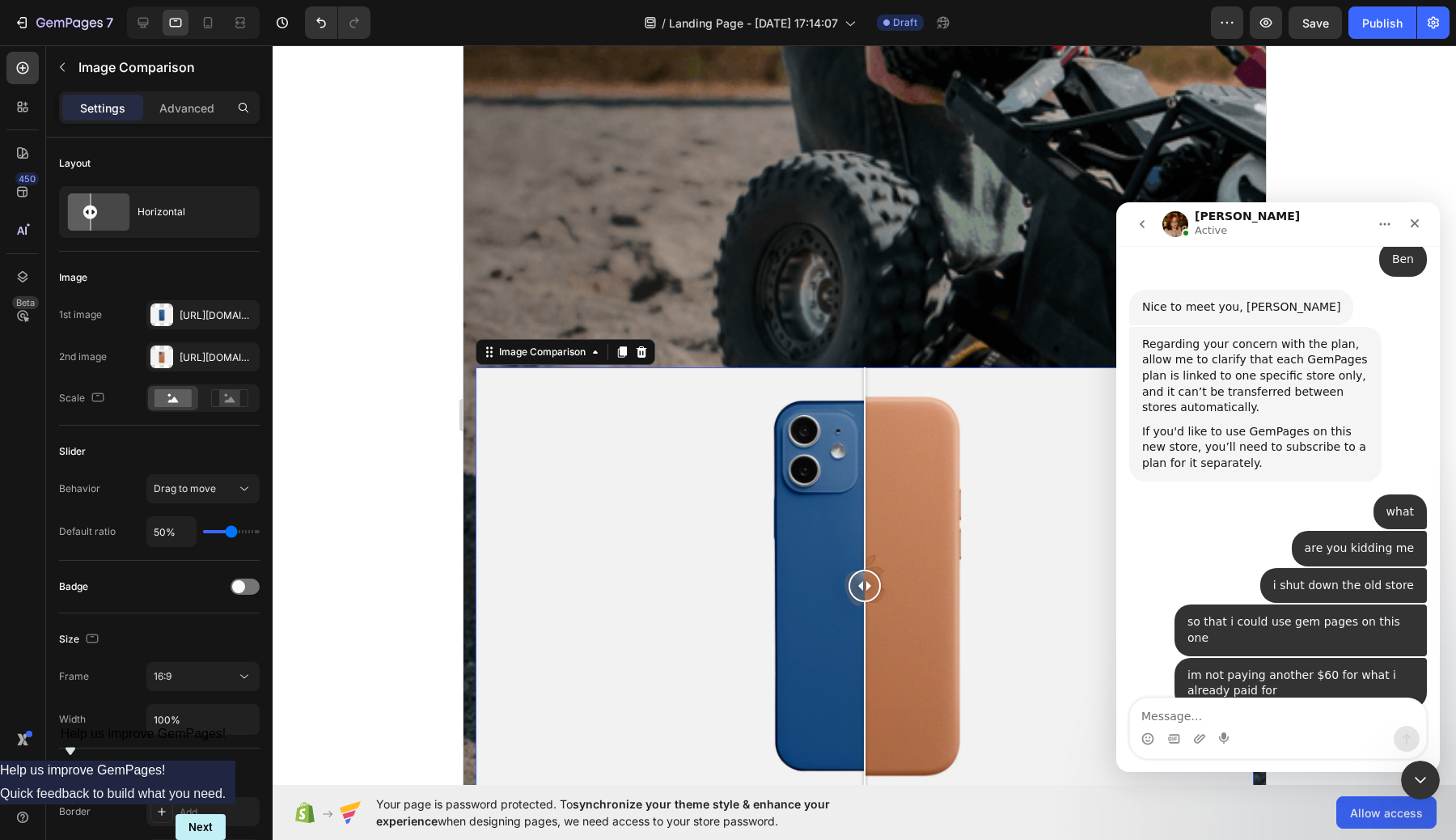
scroll to position [444, 0]
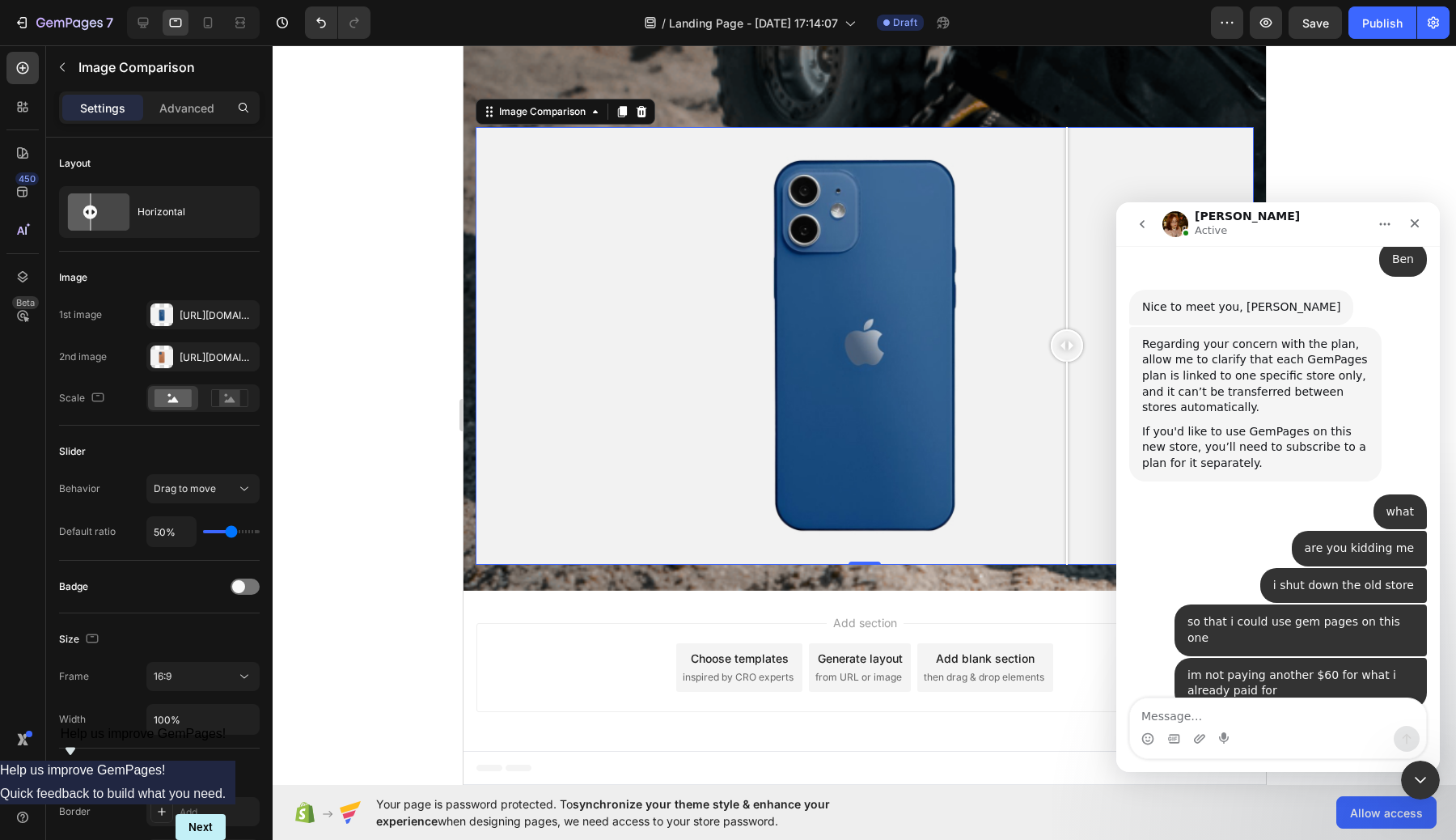
drag, startPoint x: 864, startPoint y: 354, endPoint x: 513, endPoint y: 403, distance: 354.4
click at [1050, 403] on div at bounding box center [1066, 346] width 33 height 438
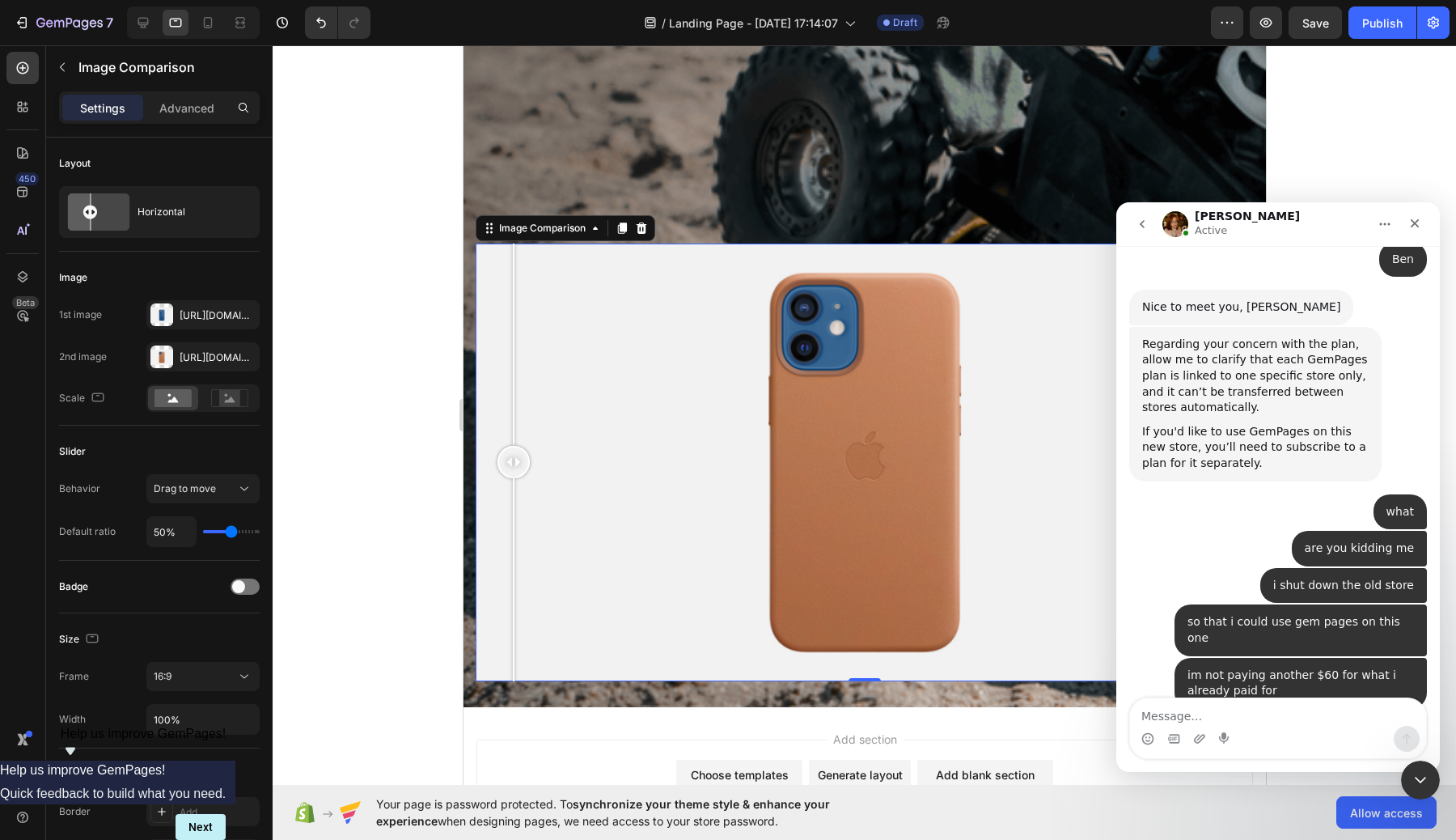
scroll to position [328, 0]
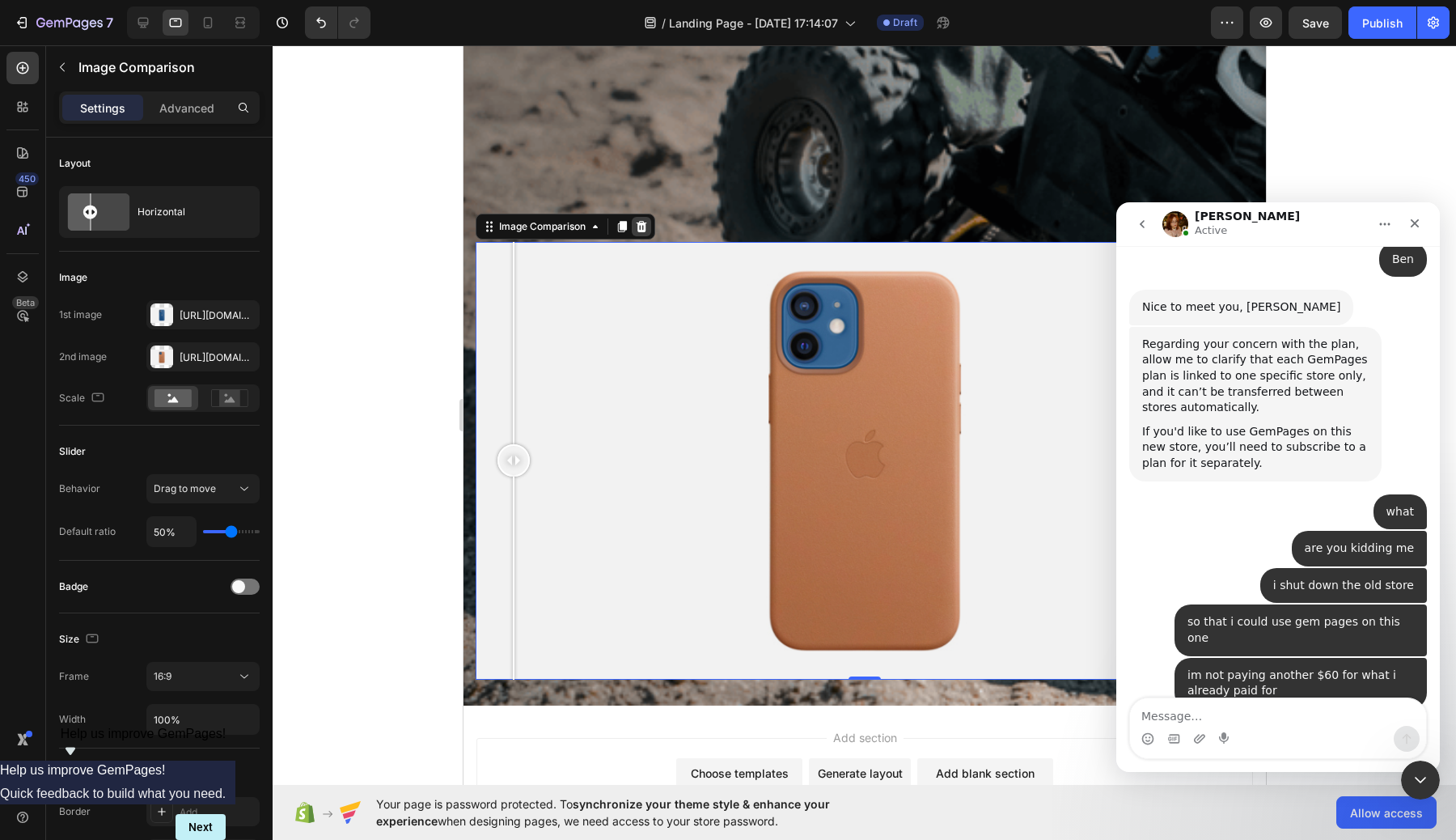
click at [641, 229] on icon at bounding box center [641, 226] width 11 height 11
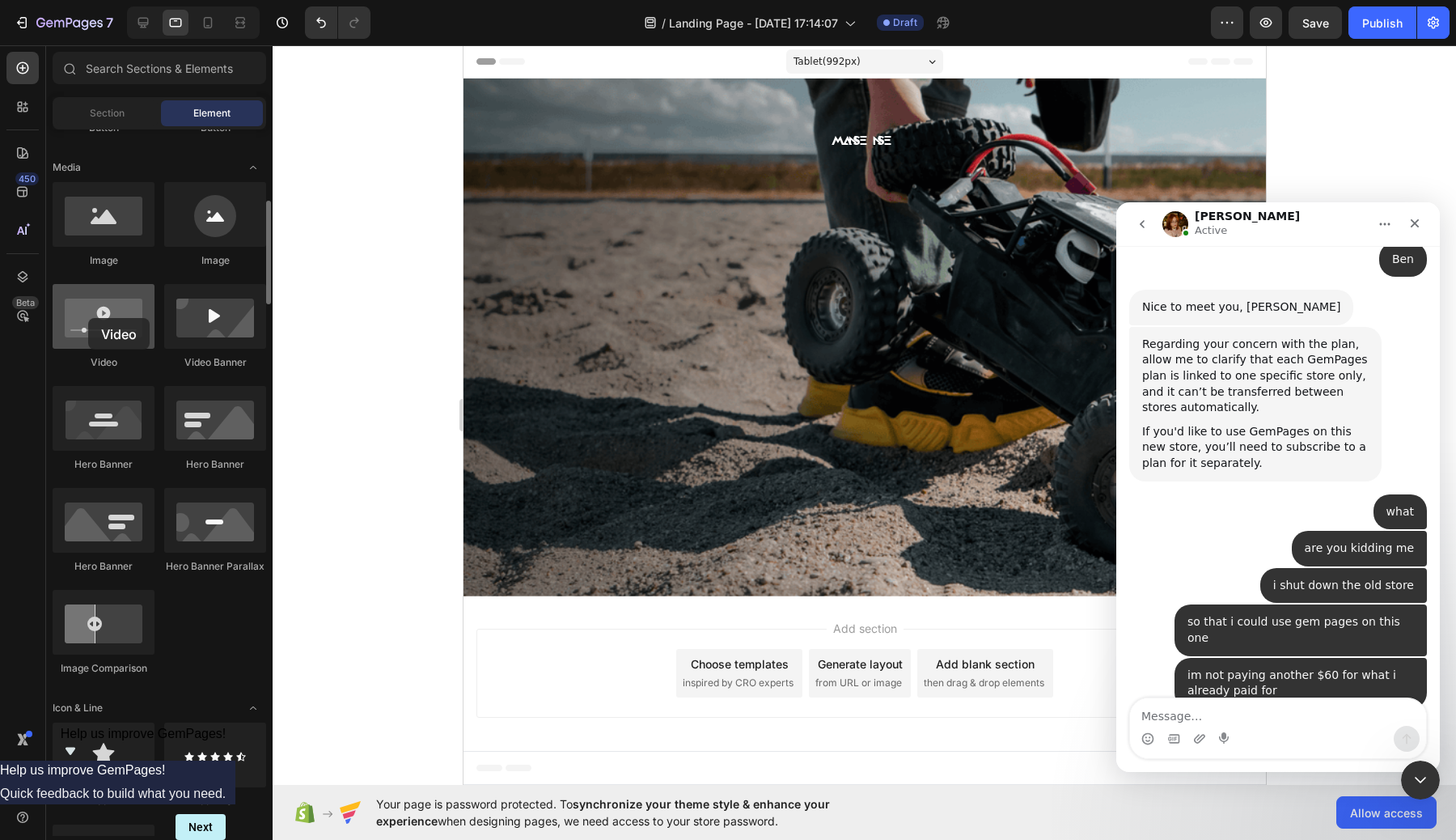
drag, startPoint x: 65, startPoint y: 313, endPoint x: 81, endPoint y: 318, distance: 16.8
click at [87, 318] on div at bounding box center [103, 316] width 102 height 65
drag, startPoint x: 682, startPoint y: 377, endPoint x: 701, endPoint y: 345, distance: 37.2
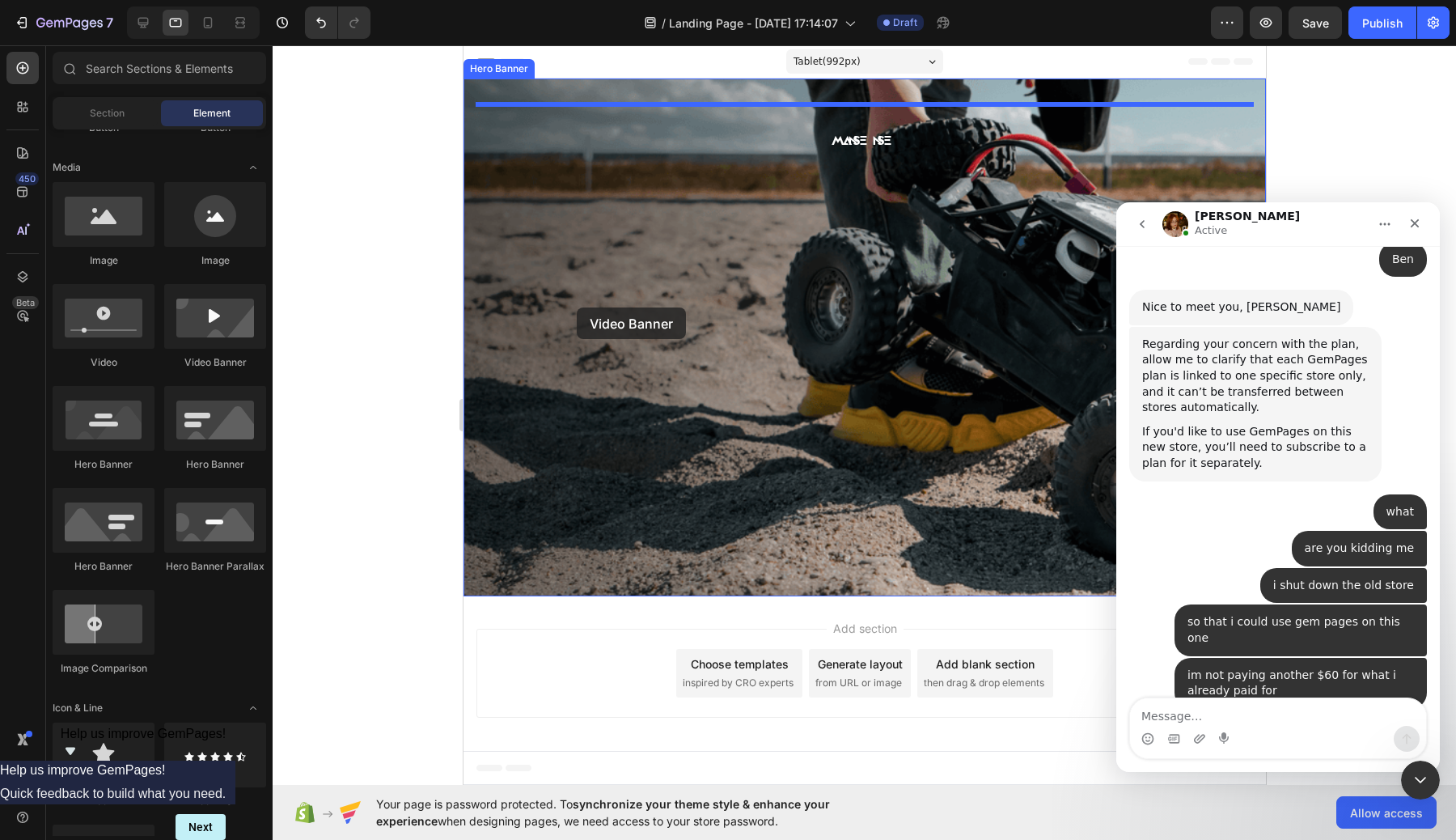
drag, startPoint x: 669, startPoint y: 358, endPoint x: 645, endPoint y: 310, distance: 53.7
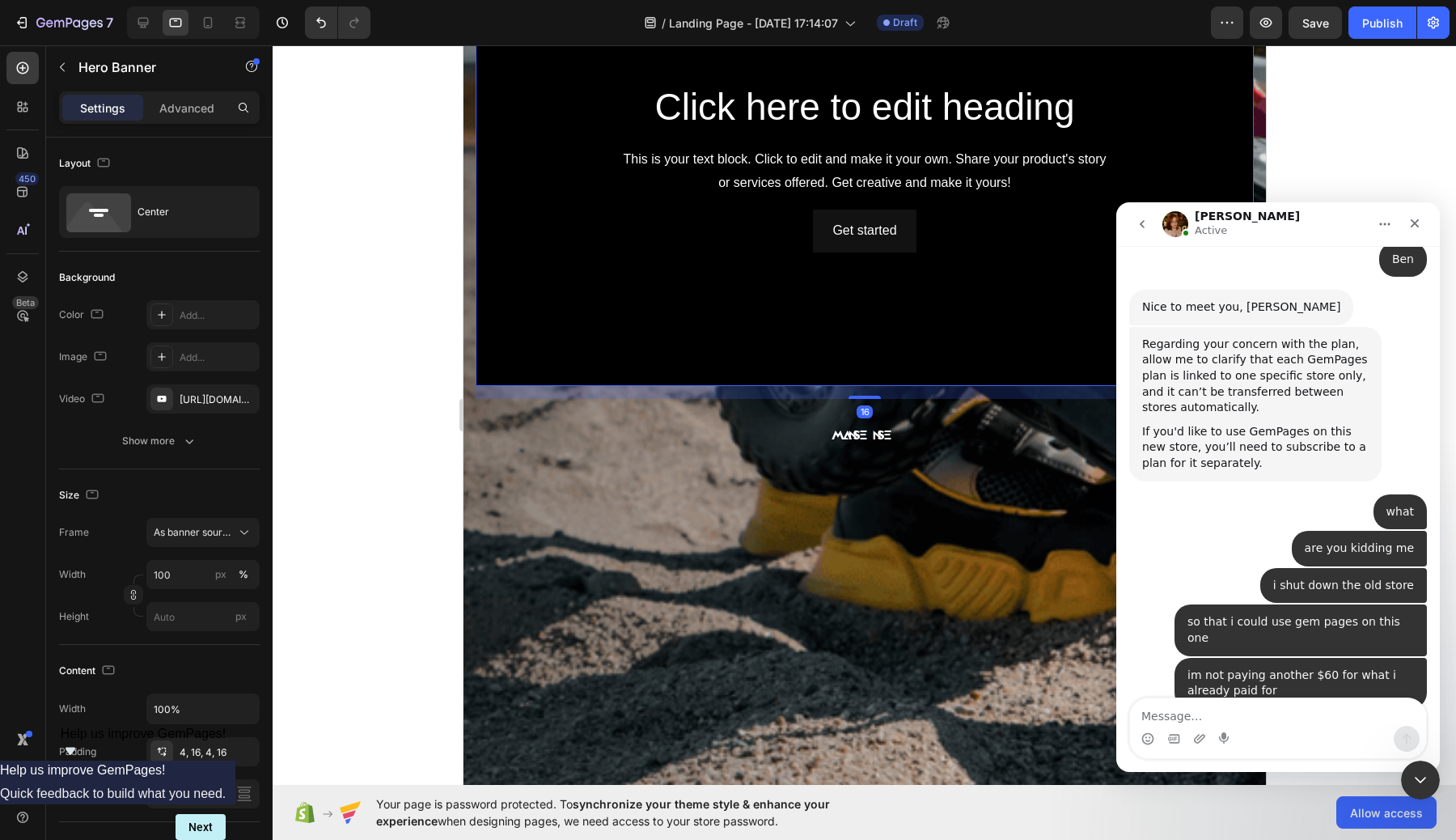
click at [784, 579] on div "MANSENSE Text Block" at bounding box center [864, 631] width 778 height 466
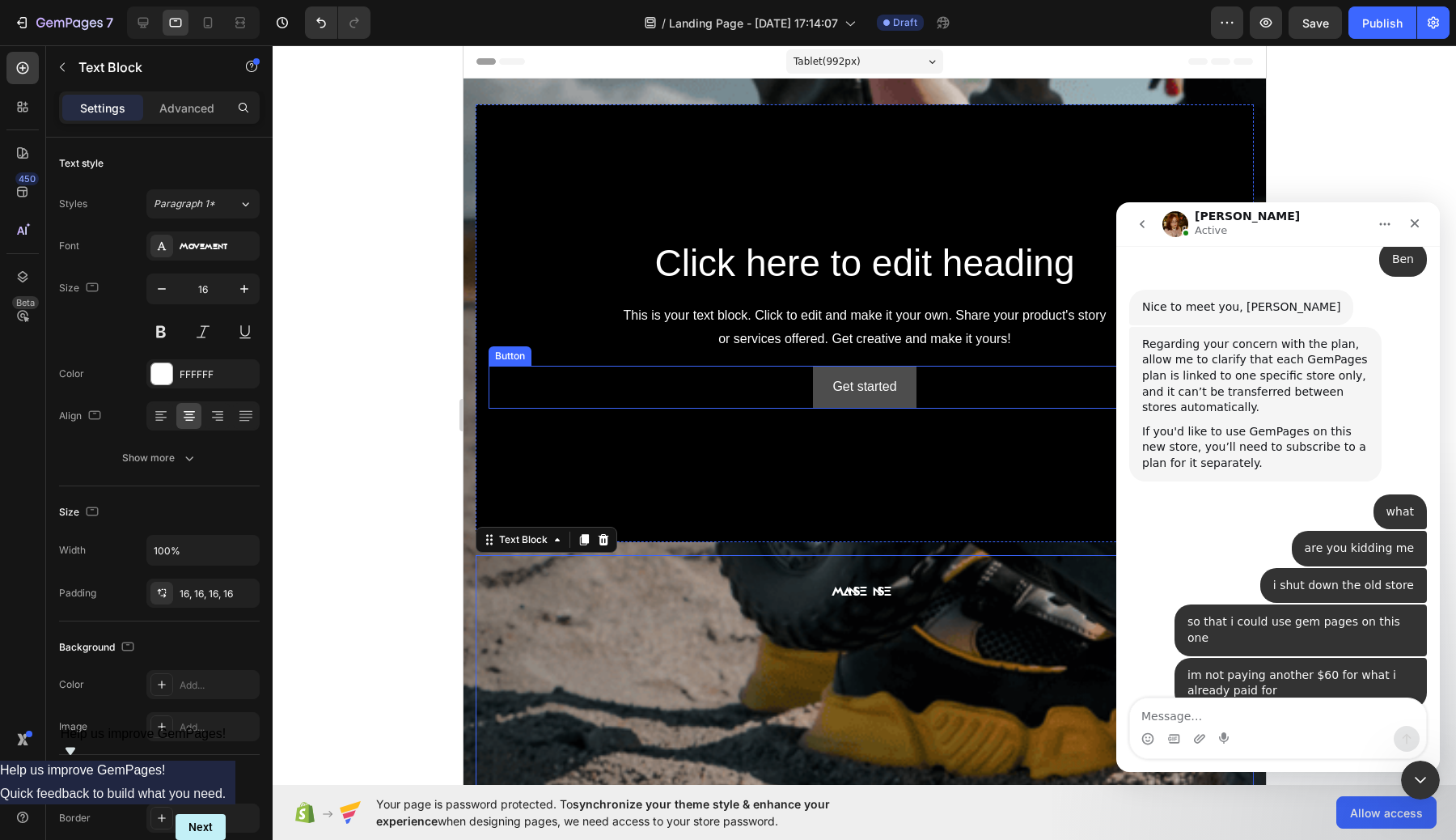
click at [908, 381] on button "Get started" at bounding box center [864, 386] width 103 height 42
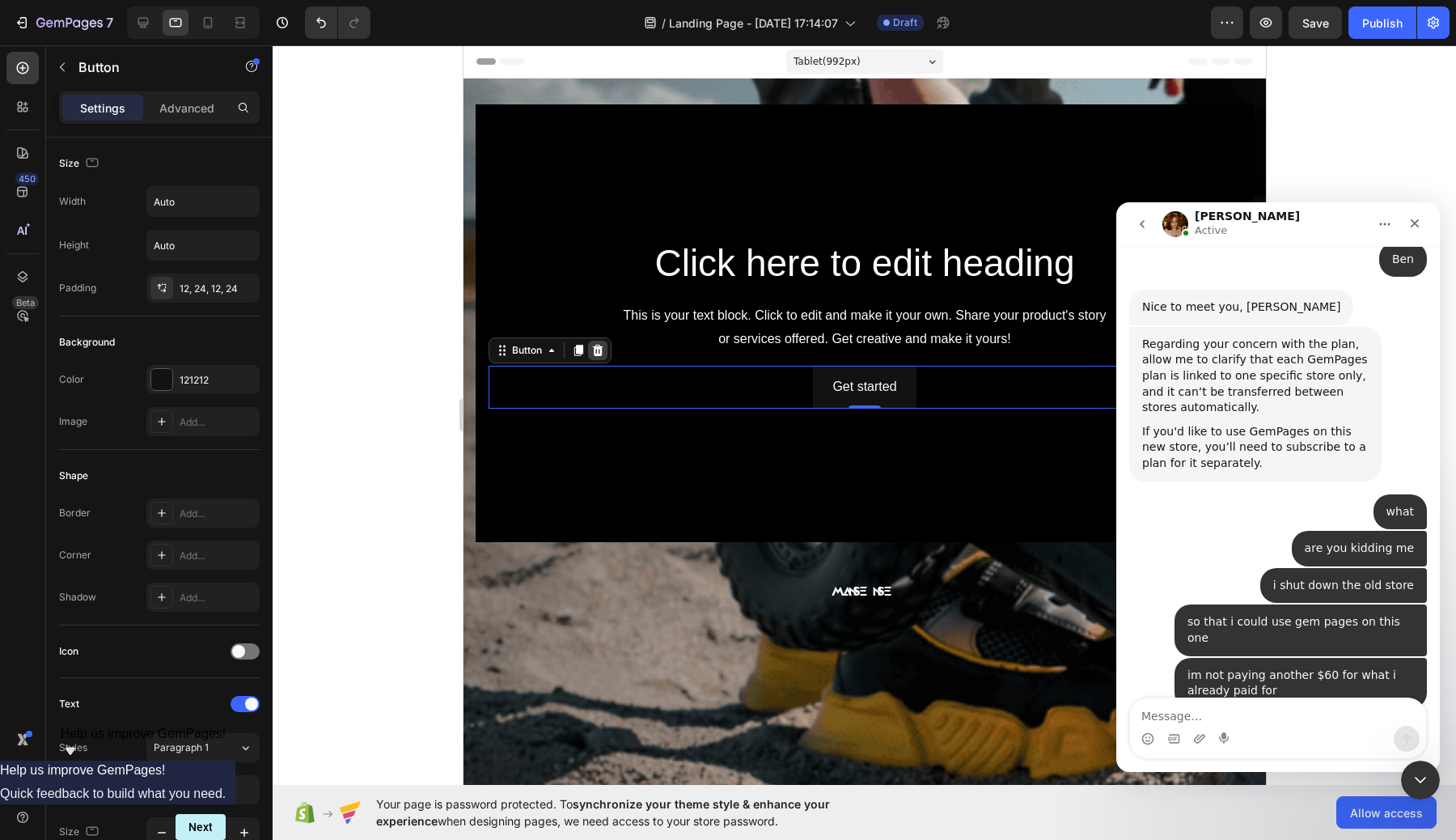
click at [596, 354] on icon at bounding box center [597, 350] width 11 height 11
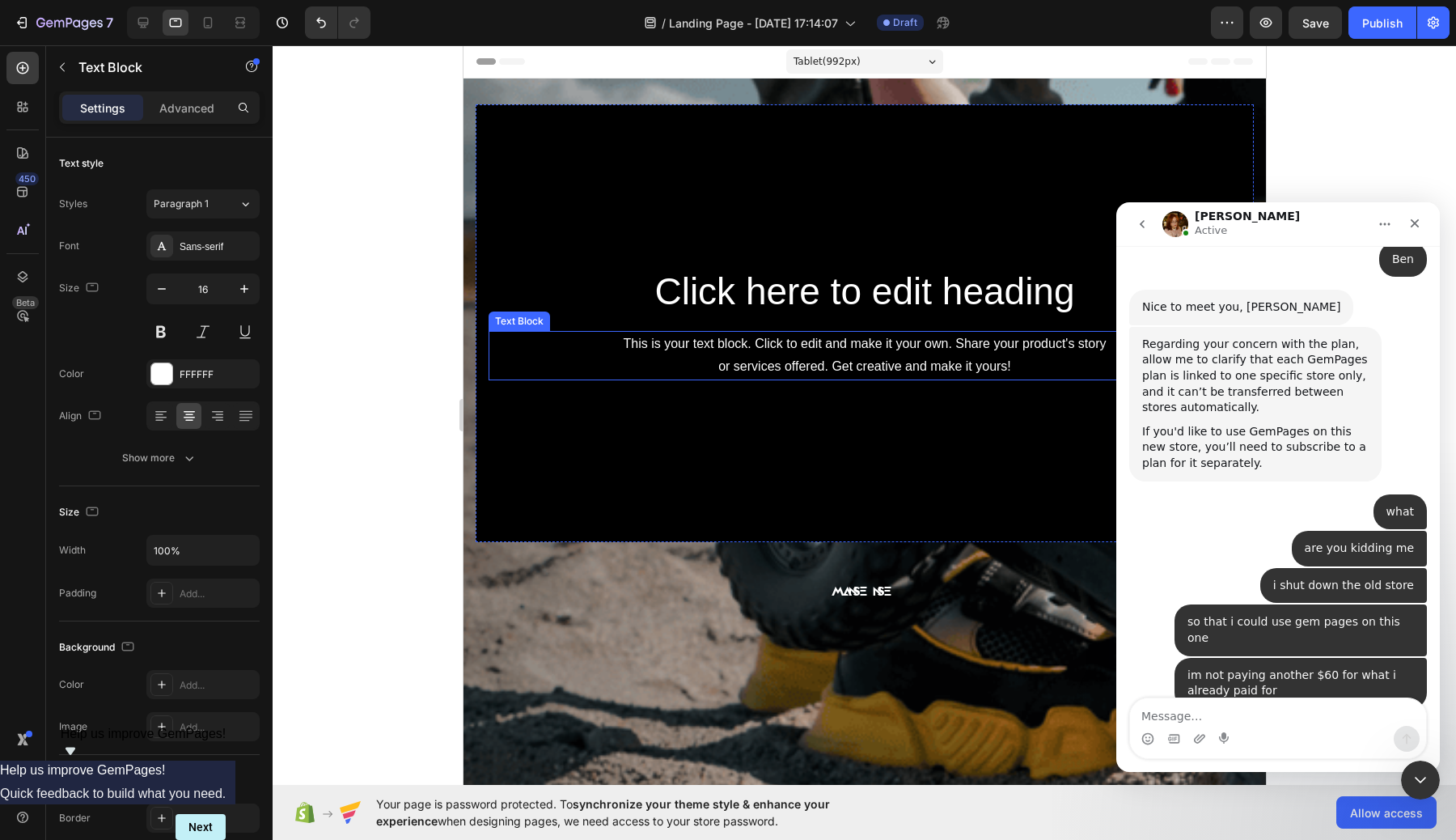
click at [858, 356] on div "This is your text block. Click to edit and make it your own. Share your product…" at bounding box center [864, 356] width 752 height 50
click at [620, 317] on icon at bounding box center [615, 315] width 13 height 13
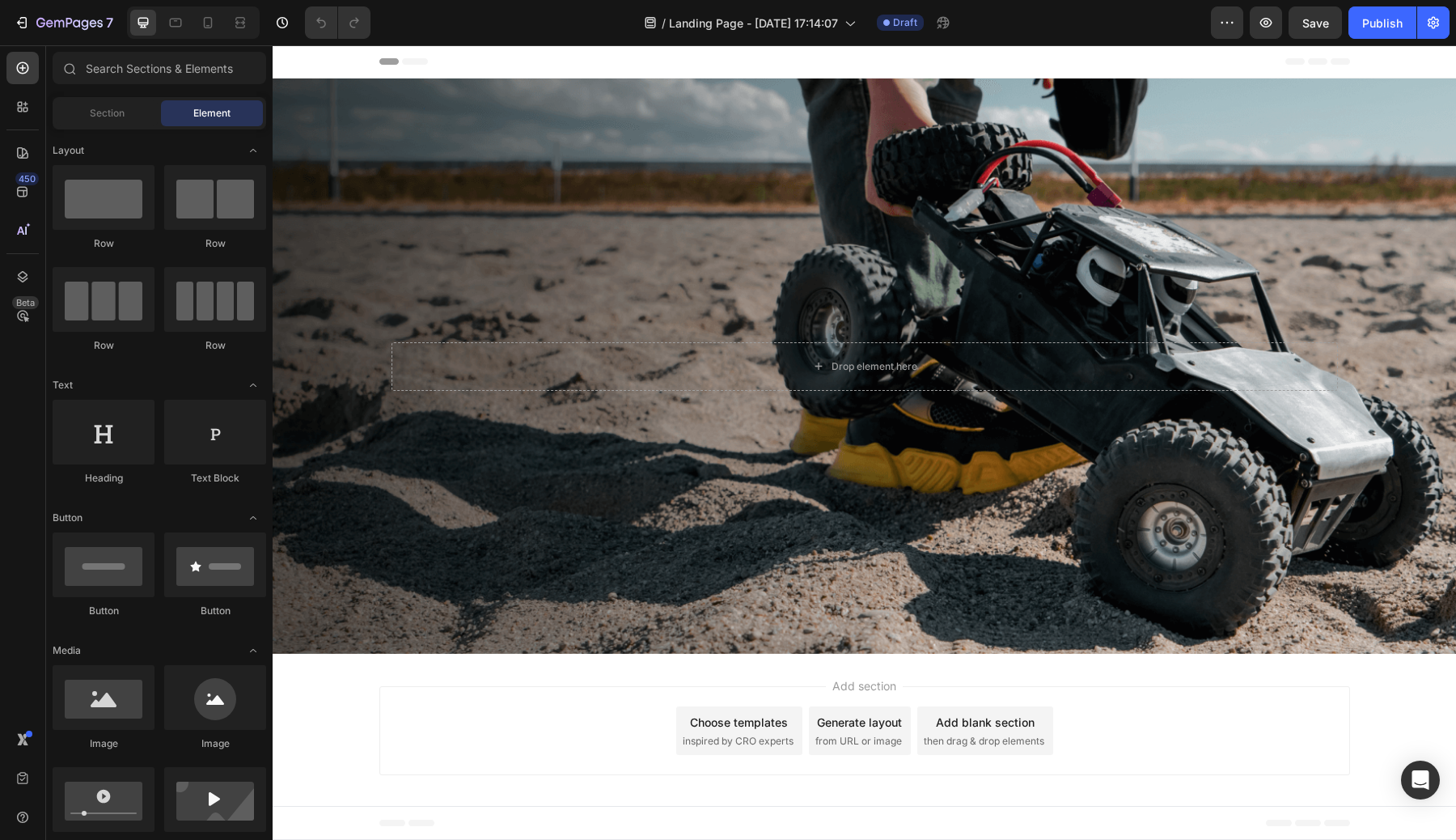
click at [490, 61] on div "Header" at bounding box center [865, 61] width 971 height 33
click at [313, 62] on span "Header" at bounding box center [321, 61] width 35 height 16
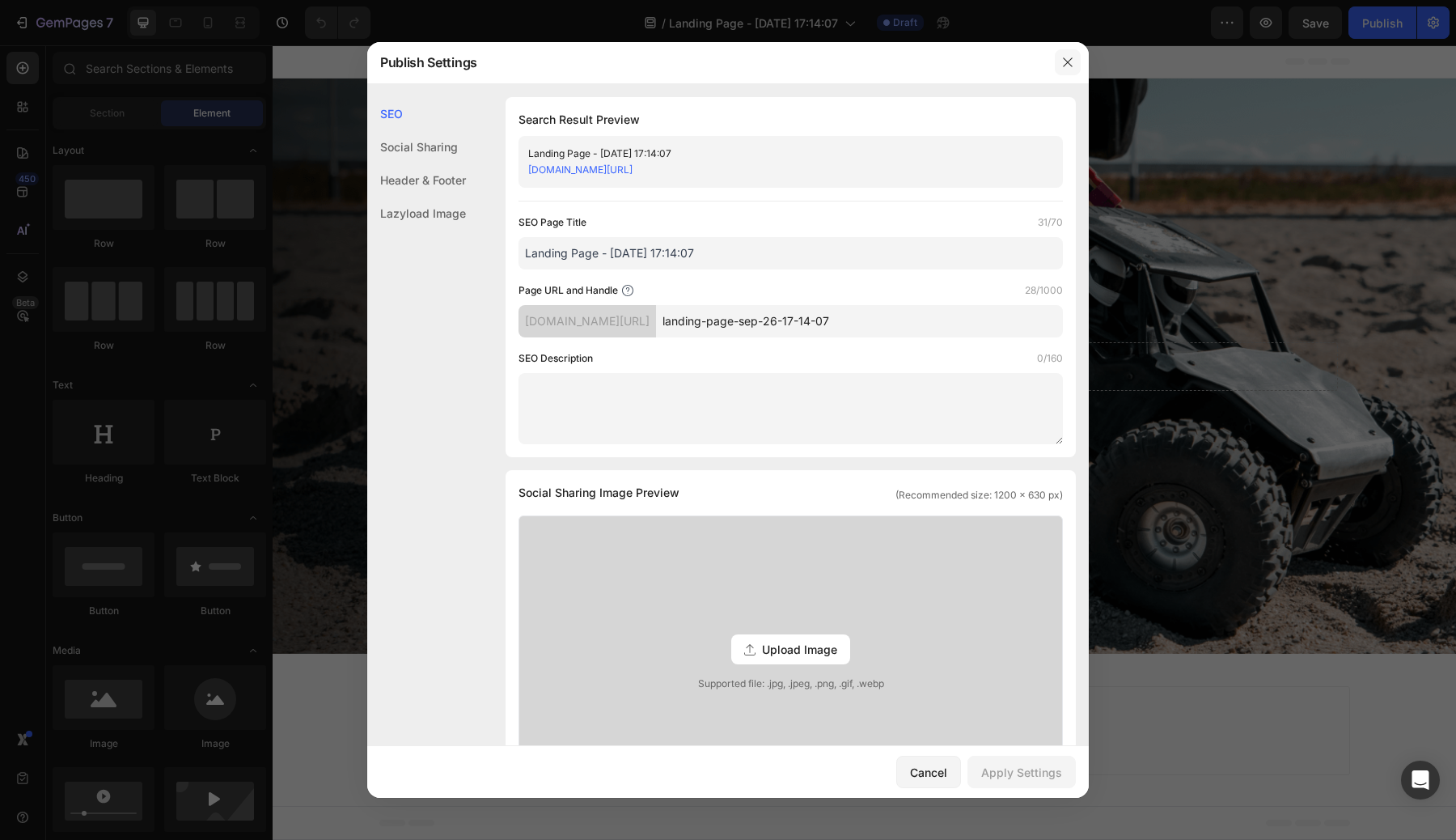
click at [1056, 60] on button "button" at bounding box center [1068, 62] width 26 height 26
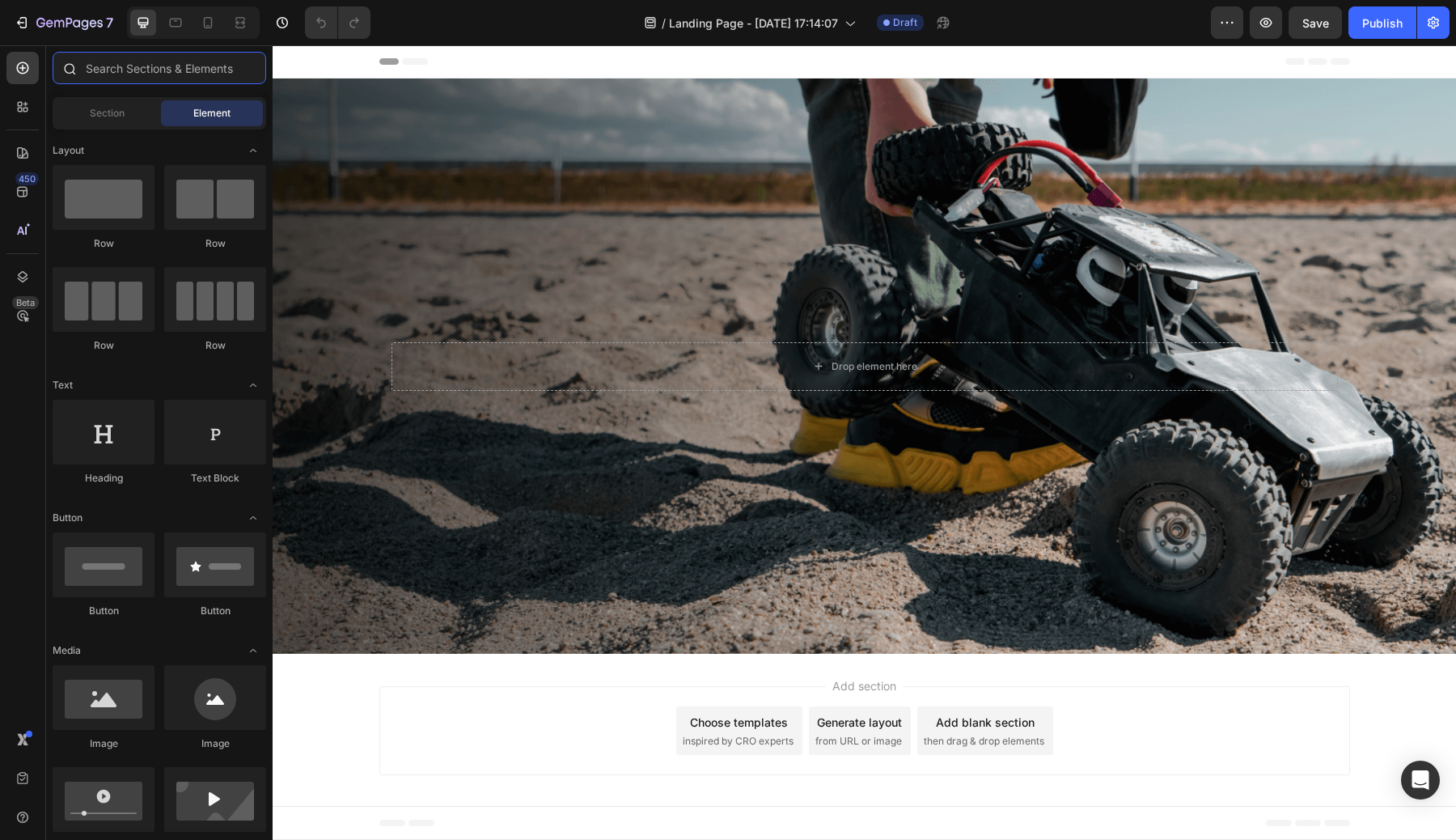
click at [142, 65] on input "text" at bounding box center [159, 68] width 214 height 33
click at [19, 196] on icon at bounding box center [22, 192] width 11 height 11
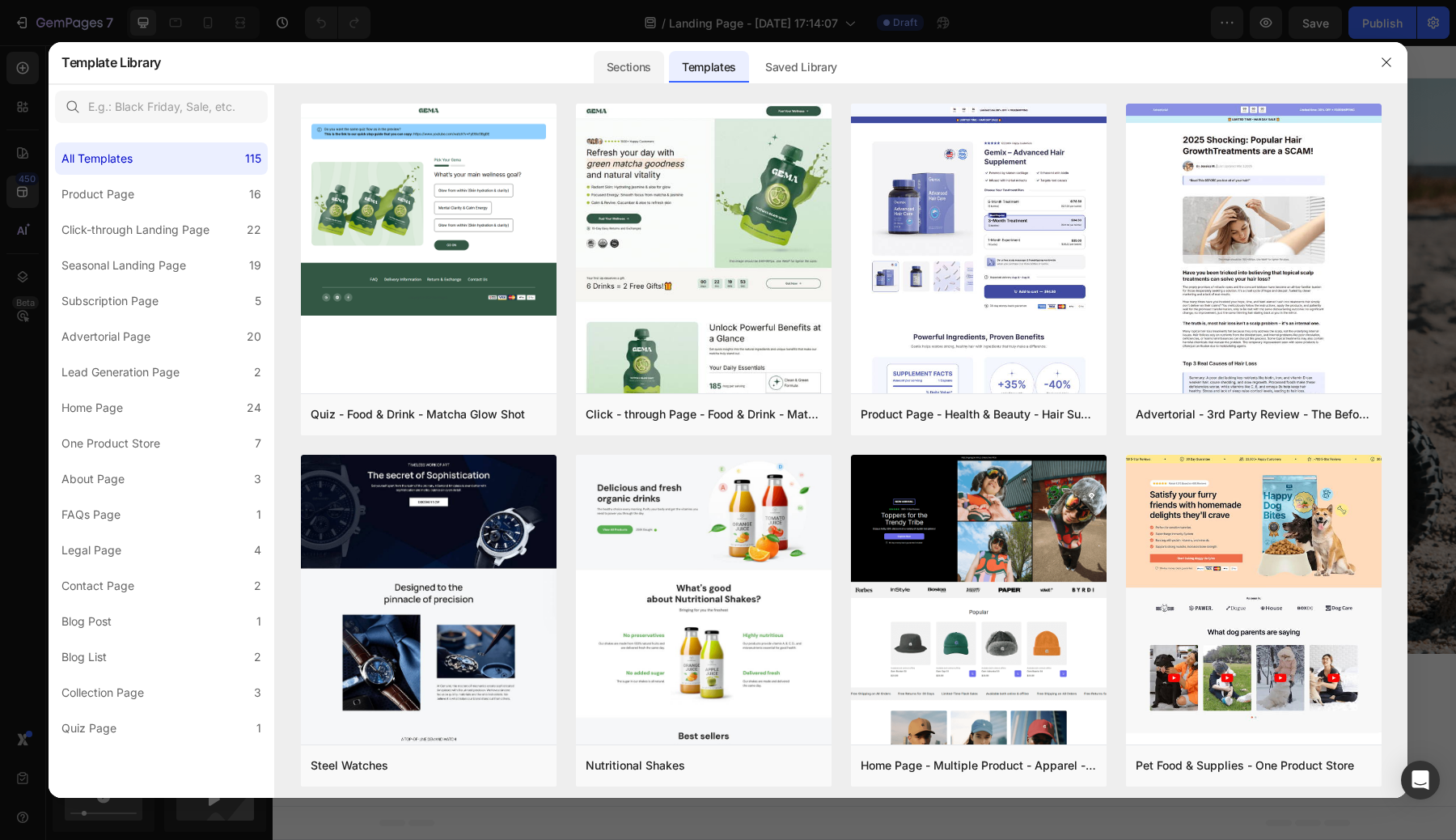
click at [642, 65] on div "Sections" at bounding box center [628, 67] width 70 height 33
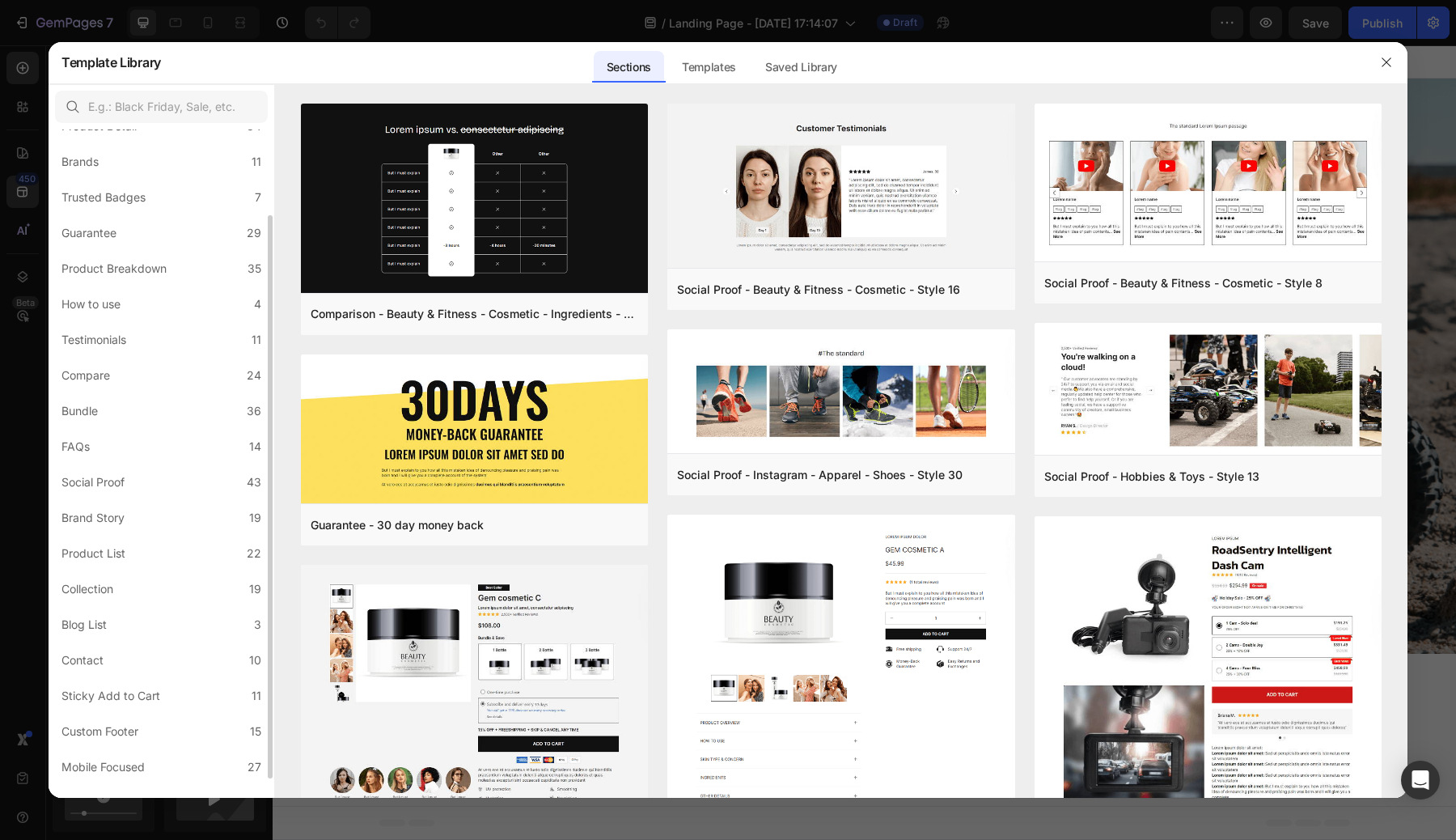
scroll to position [124, 0]
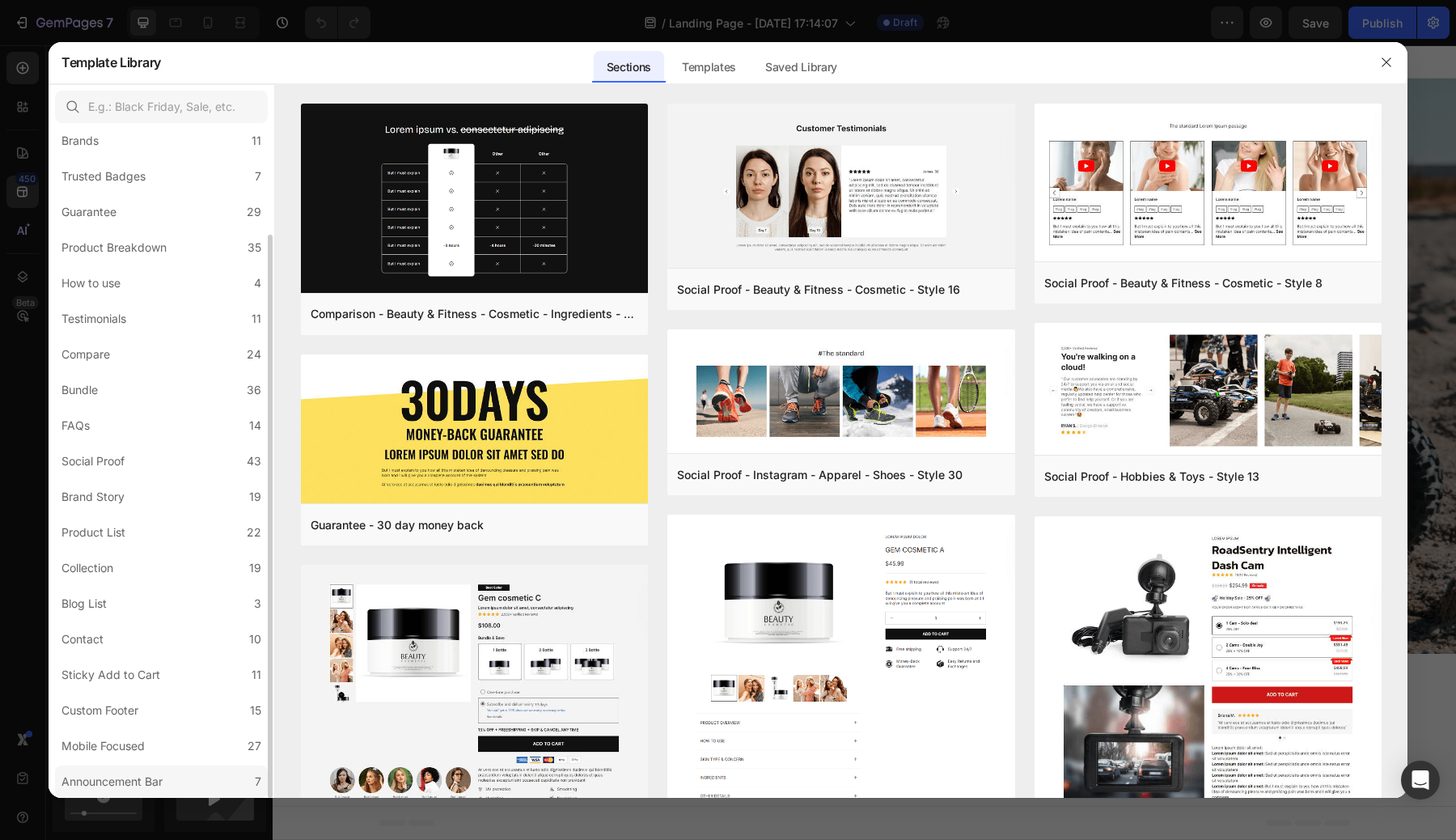
click at [171, 779] on label "Announcement Bar 7" at bounding box center [162, 781] width 213 height 33
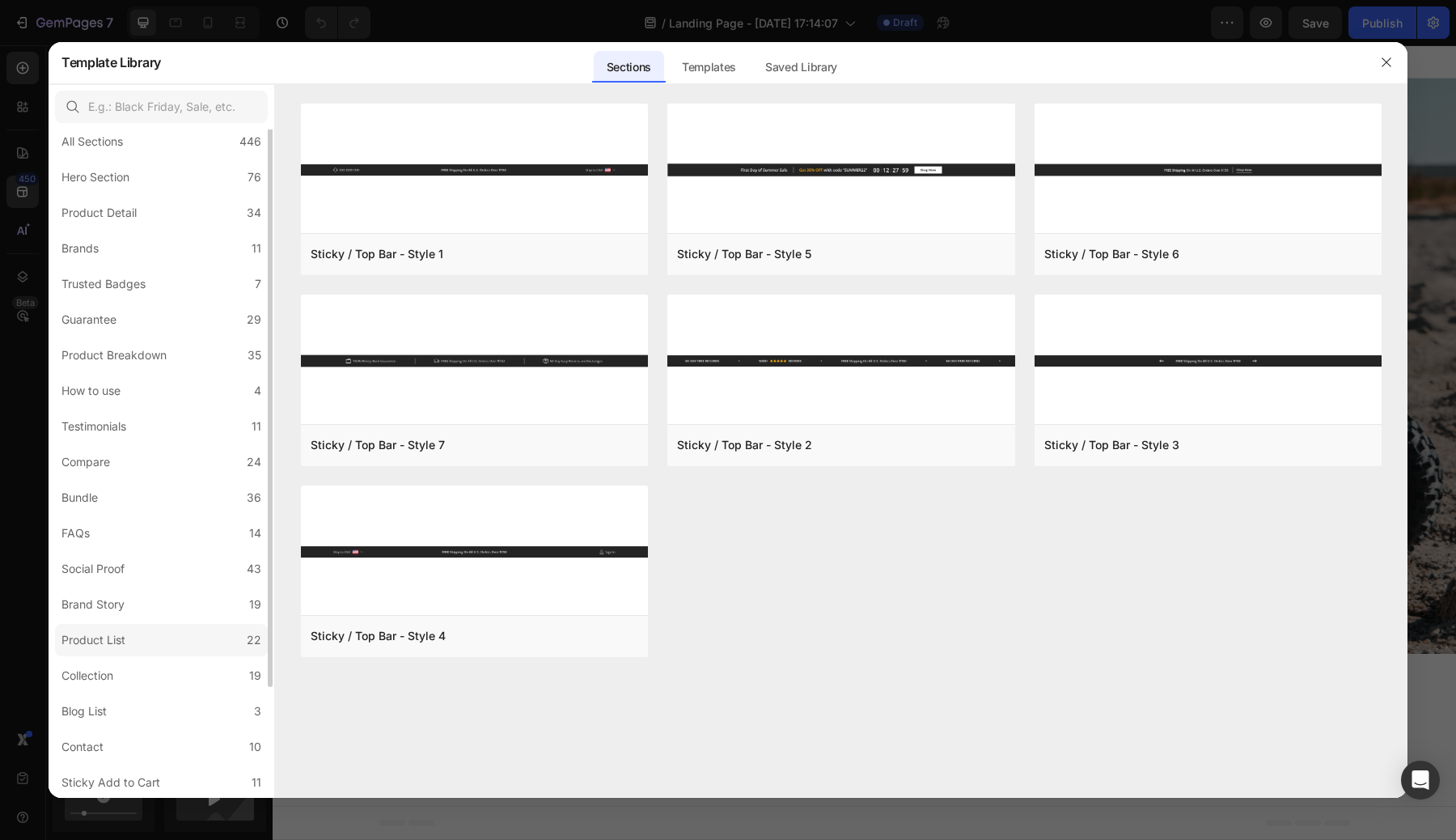
scroll to position [0, 0]
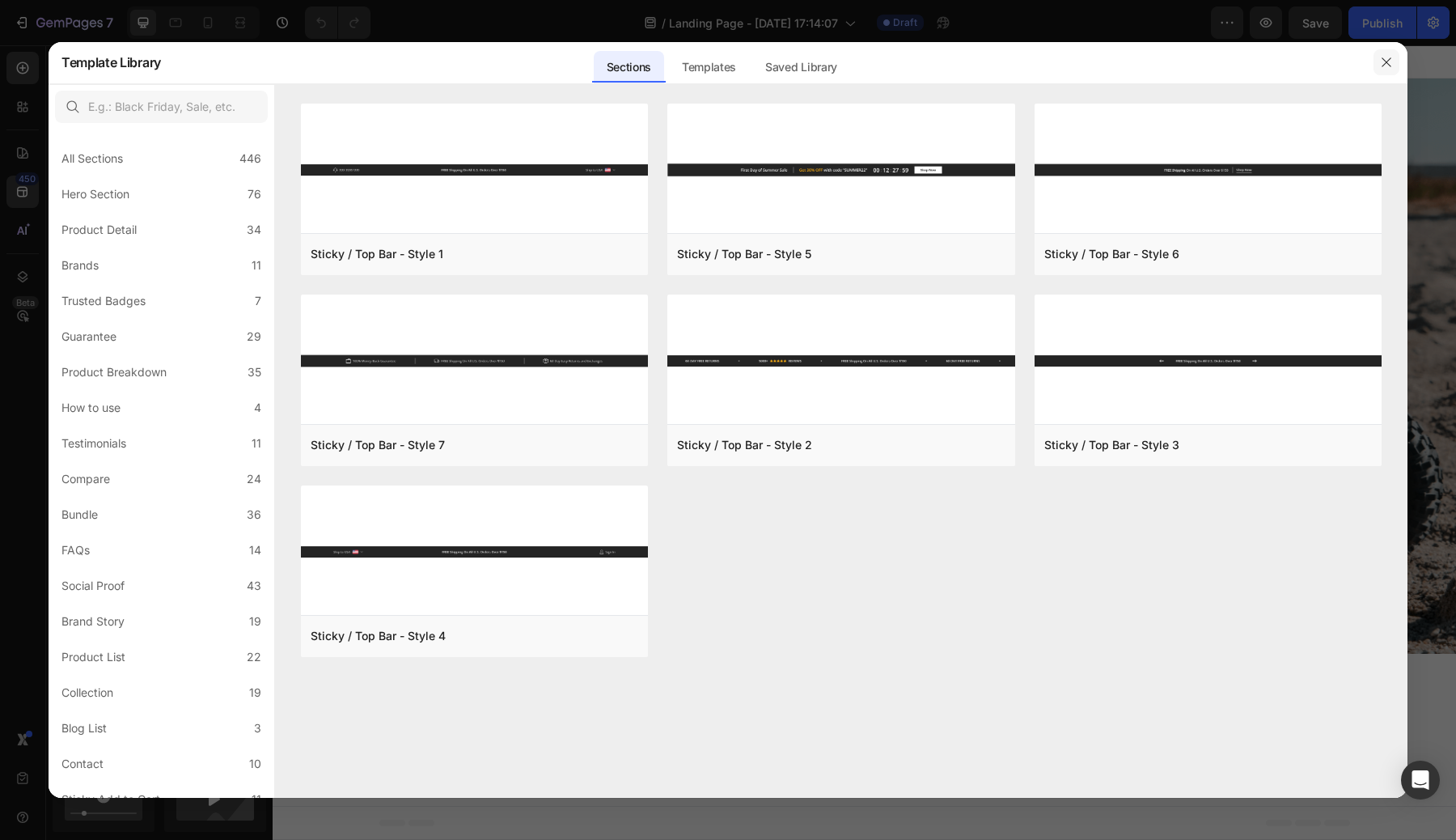
click at [1379, 64] on button "button" at bounding box center [1386, 62] width 26 height 26
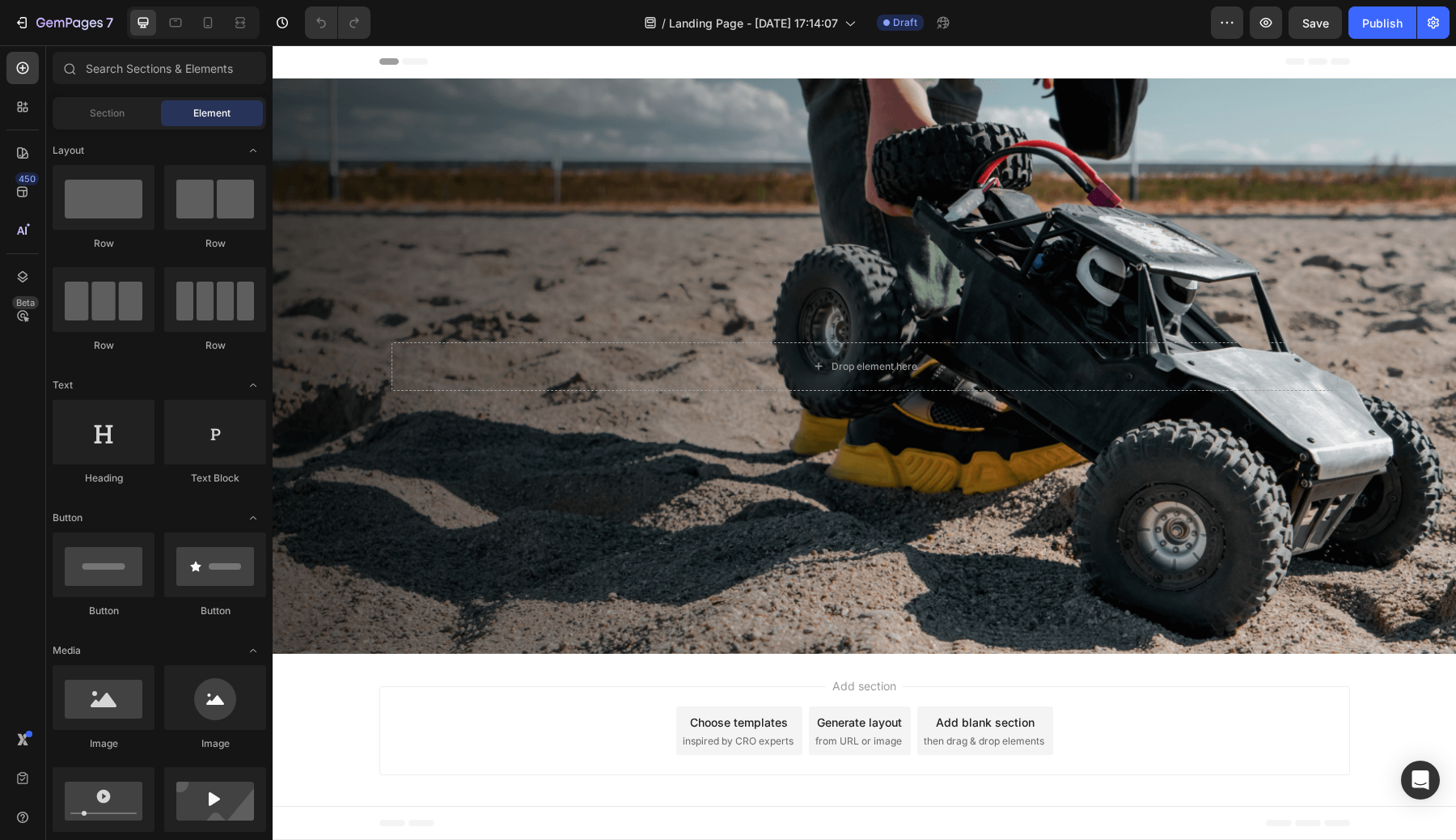
click at [928, 56] on div "Header" at bounding box center [865, 61] width 971 height 33
click at [313, 64] on span "Header" at bounding box center [321, 61] width 35 height 16
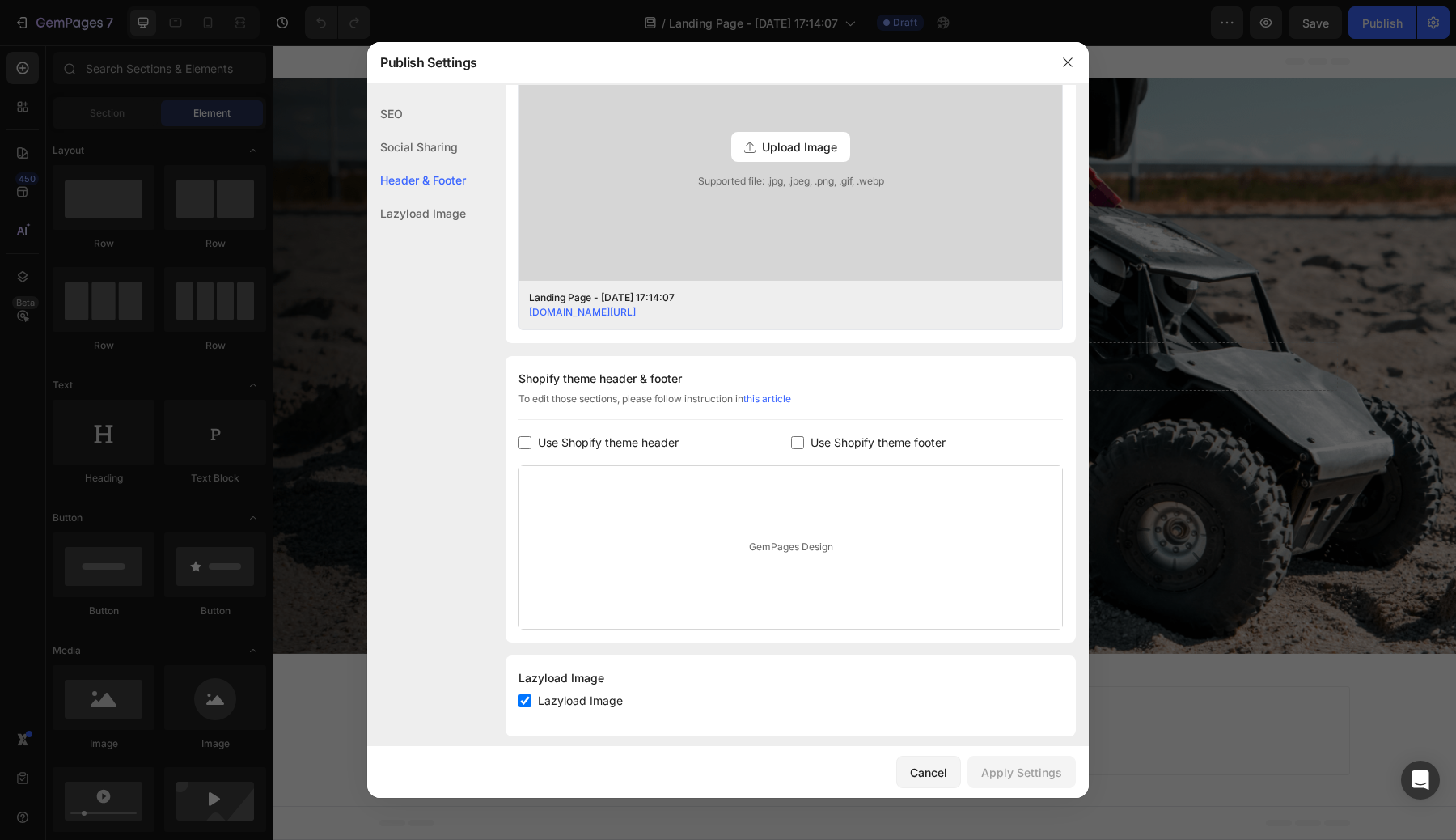
scroll to position [519, 0]
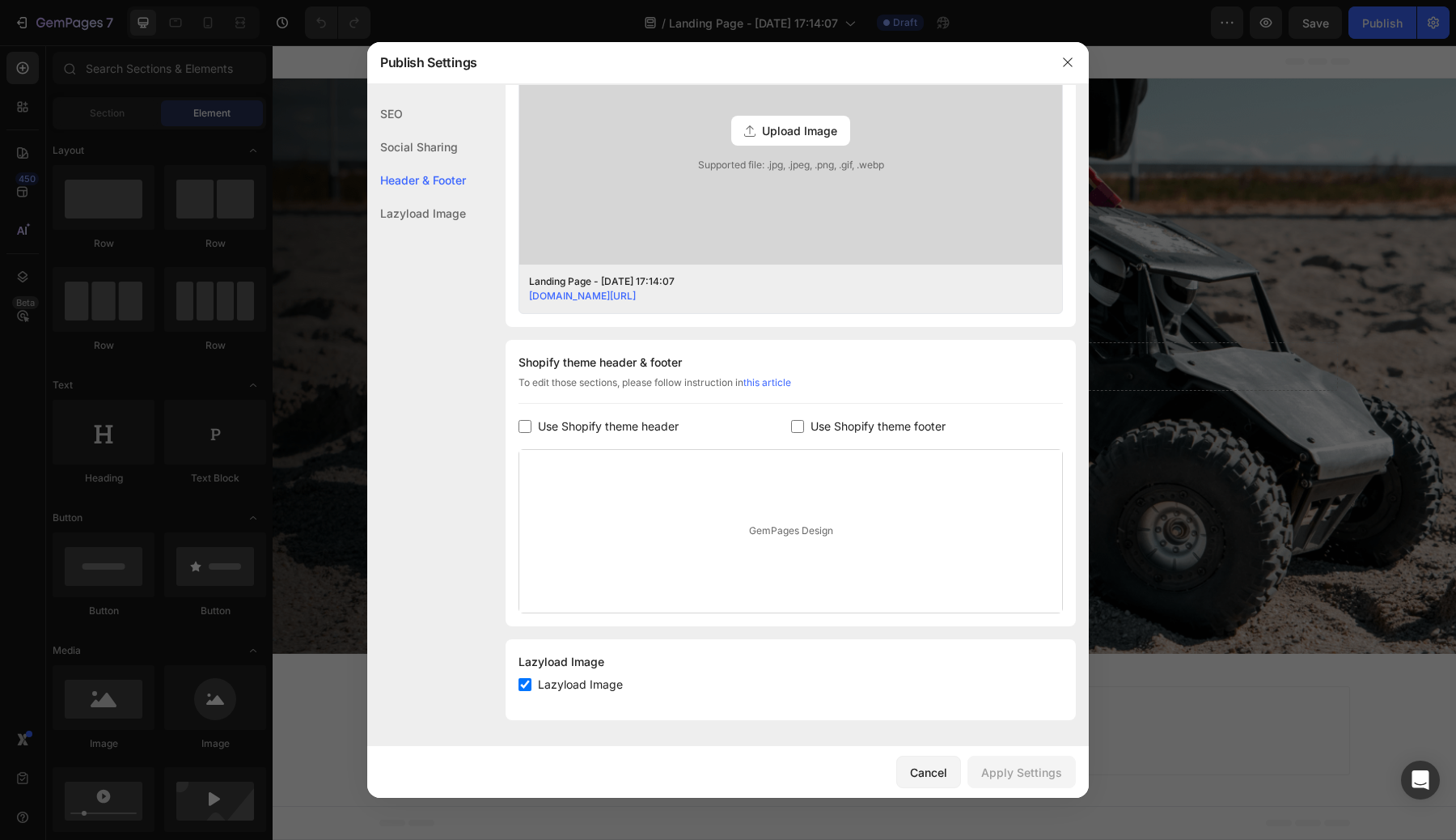
click at [822, 426] on span "Use Shopify theme footer" at bounding box center [877, 427] width 135 height 20
checkbox input "true"
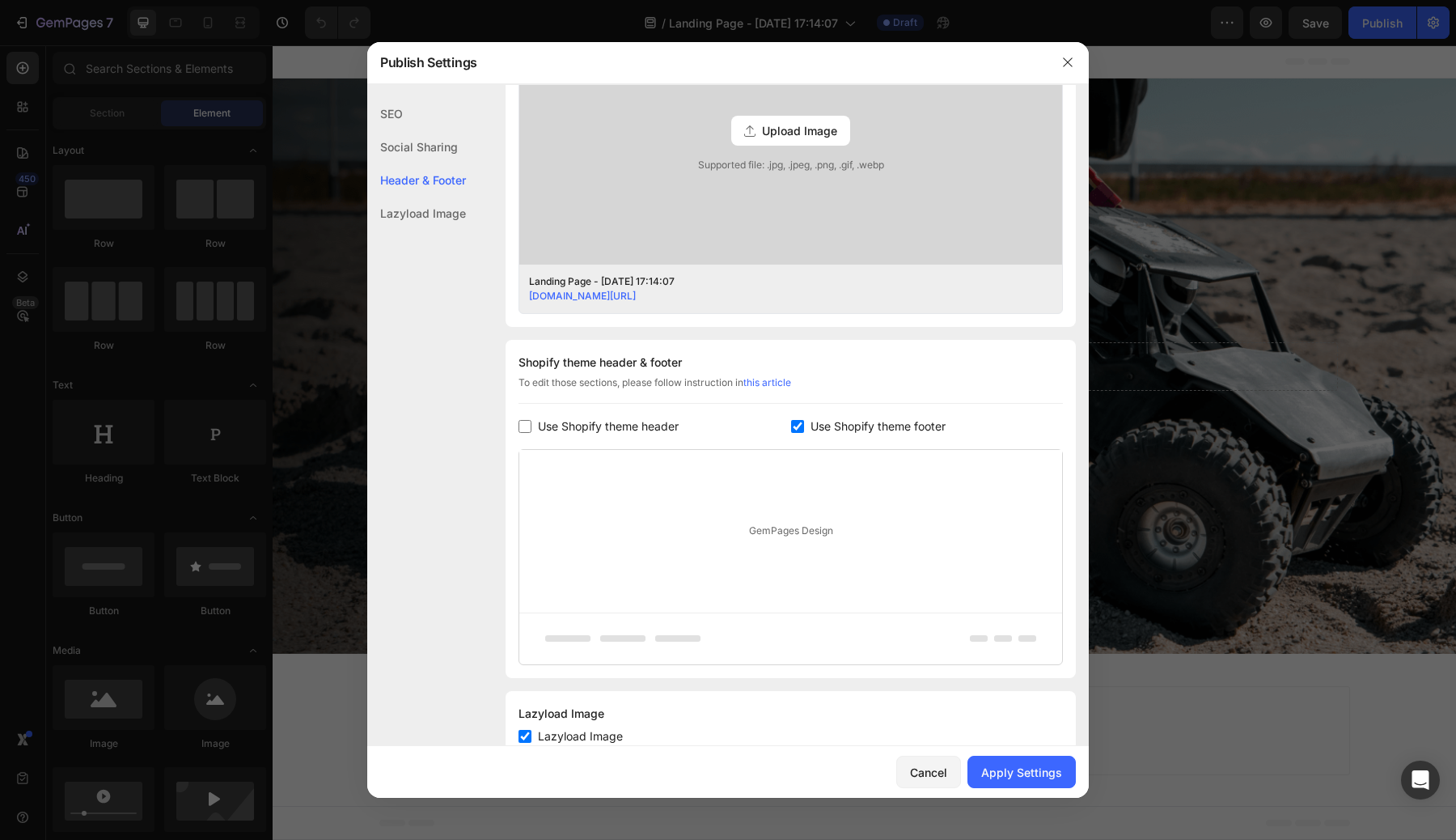
click at [554, 426] on span "Use Shopify theme header" at bounding box center [608, 427] width 141 height 20
checkbox input "true"
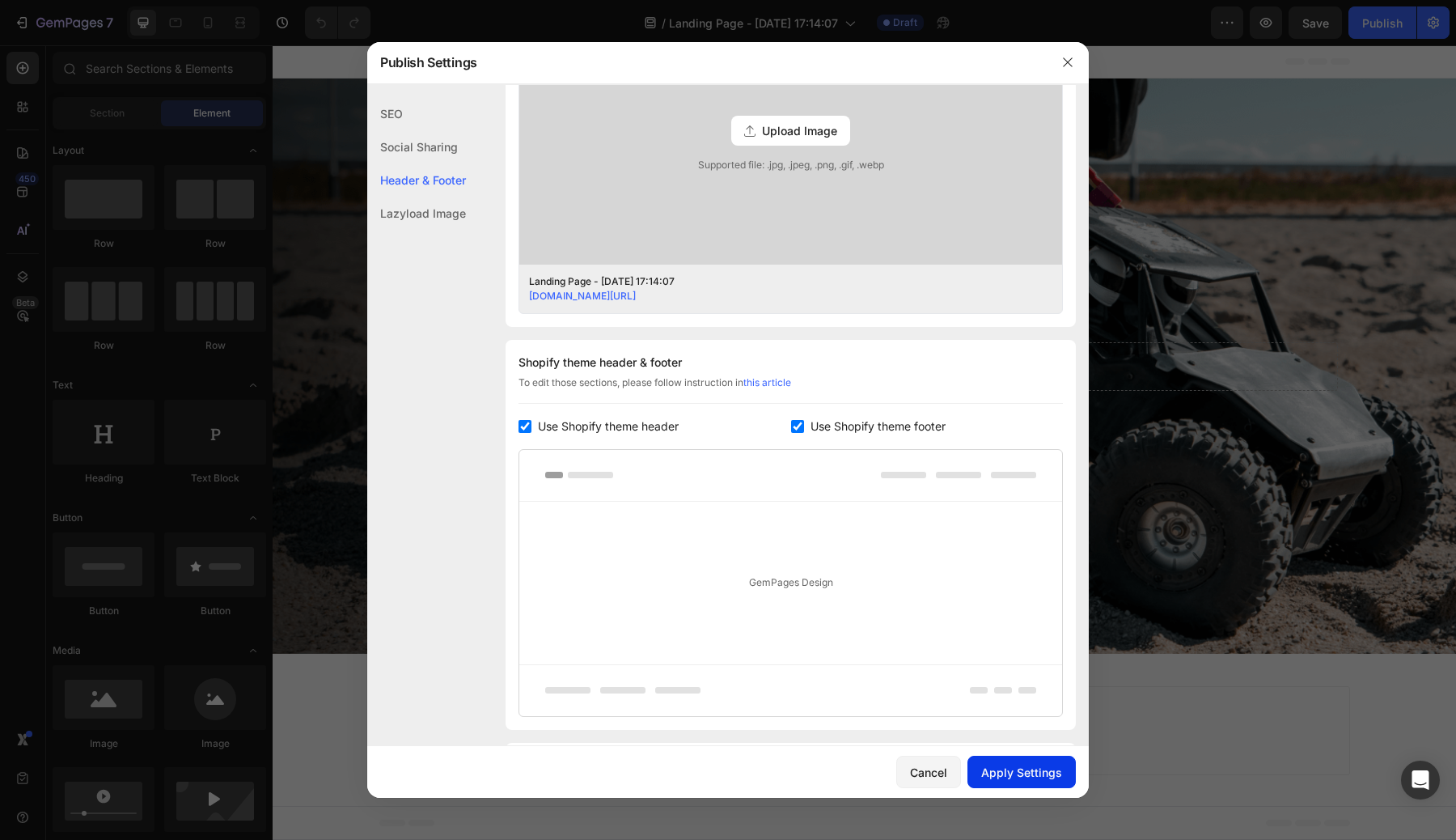
click at [1054, 772] on div "Apply Settings" at bounding box center [1021, 772] width 81 height 17
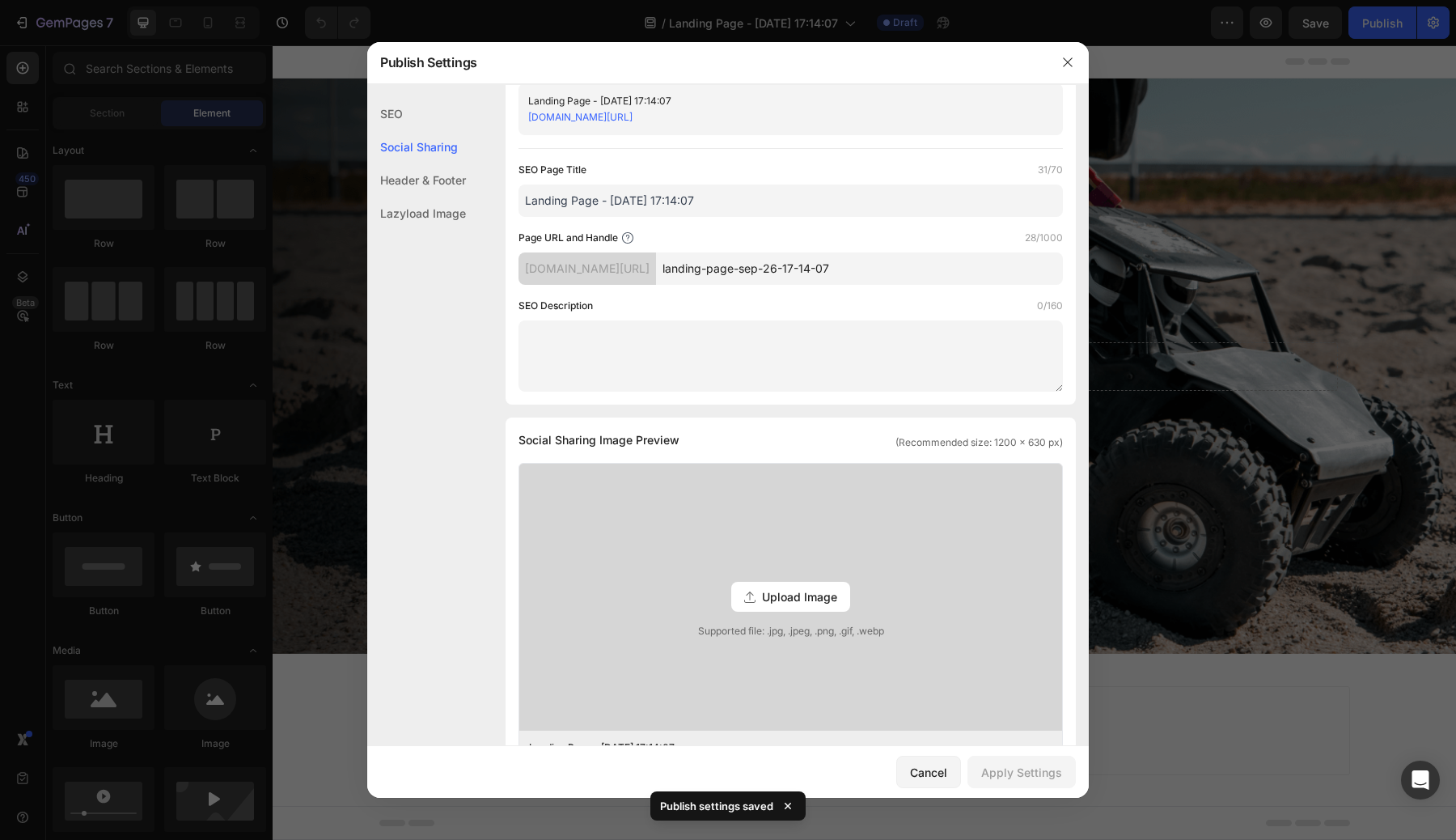
scroll to position [0, 0]
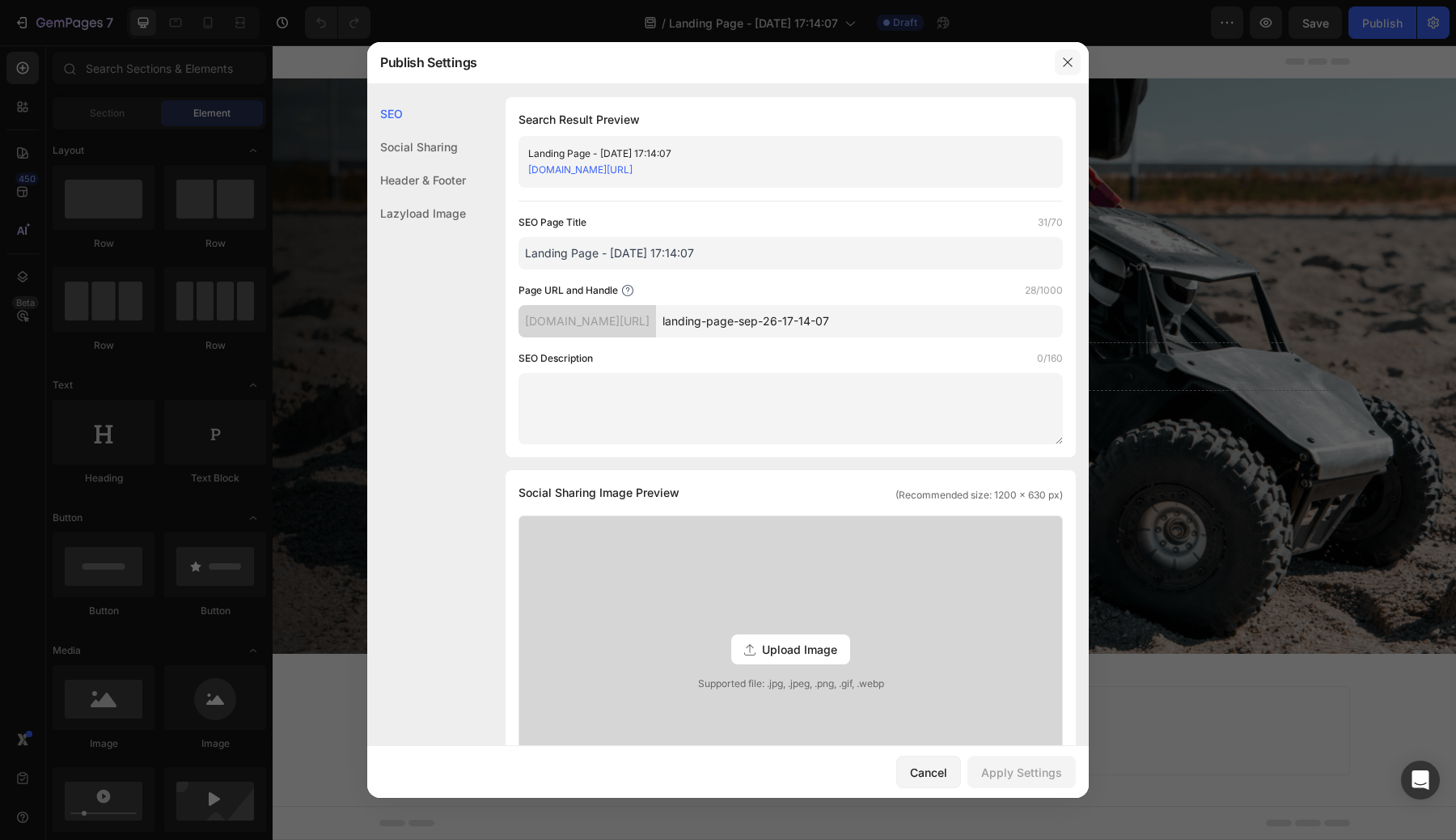
click at [1070, 66] on icon "button" at bounding box center [1067, 62] width 13 height 13
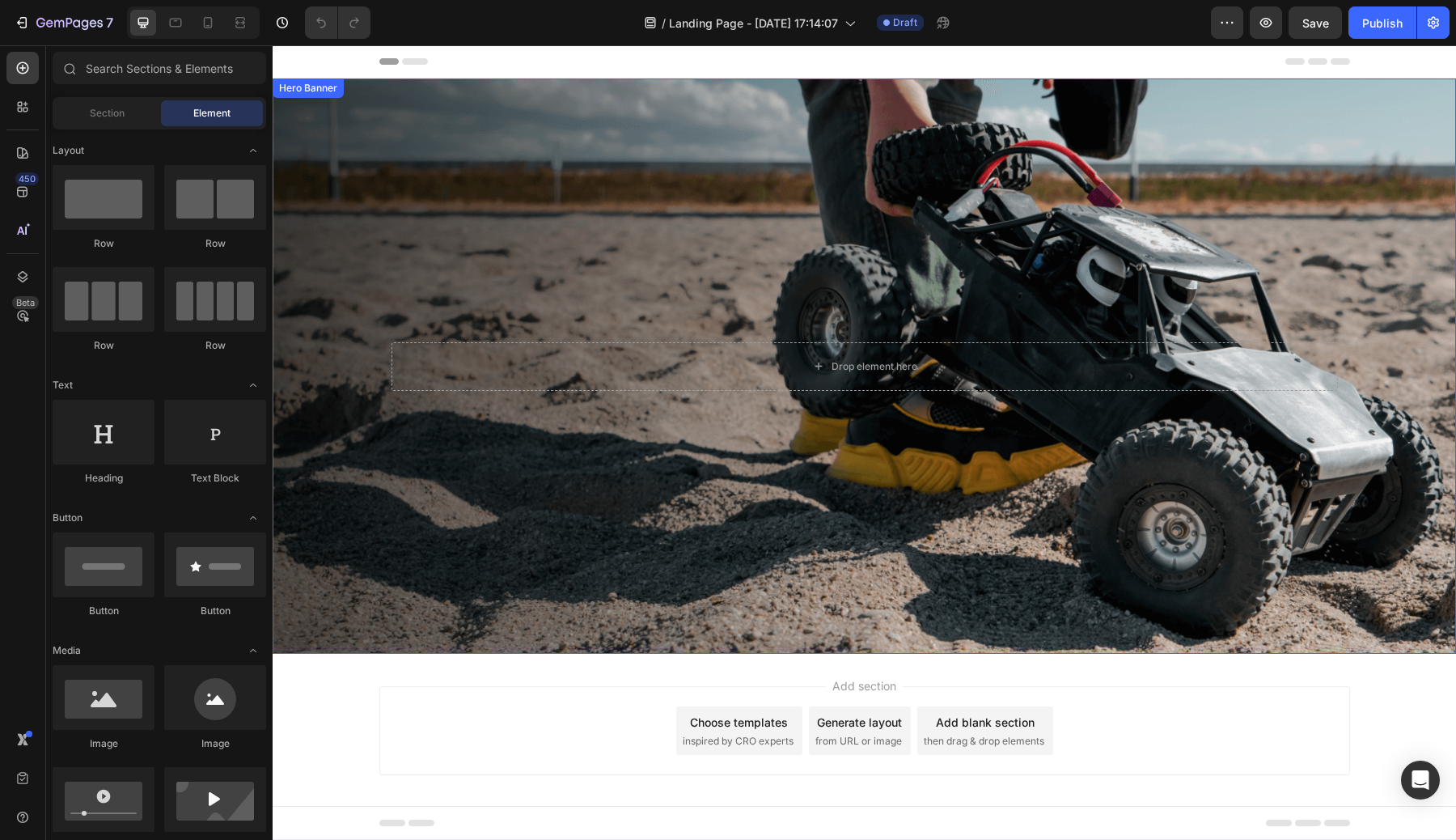
click at [638, 468] on div "Background Image" at bounding box center [864, 366] width 1183 height 575
click at [530, 55] on div "Header" at bounding box center [865, 61] width 971 height 33
click at [552, 214] on div "Background Image" at bounding box center [864, 366] width 1183 height 575
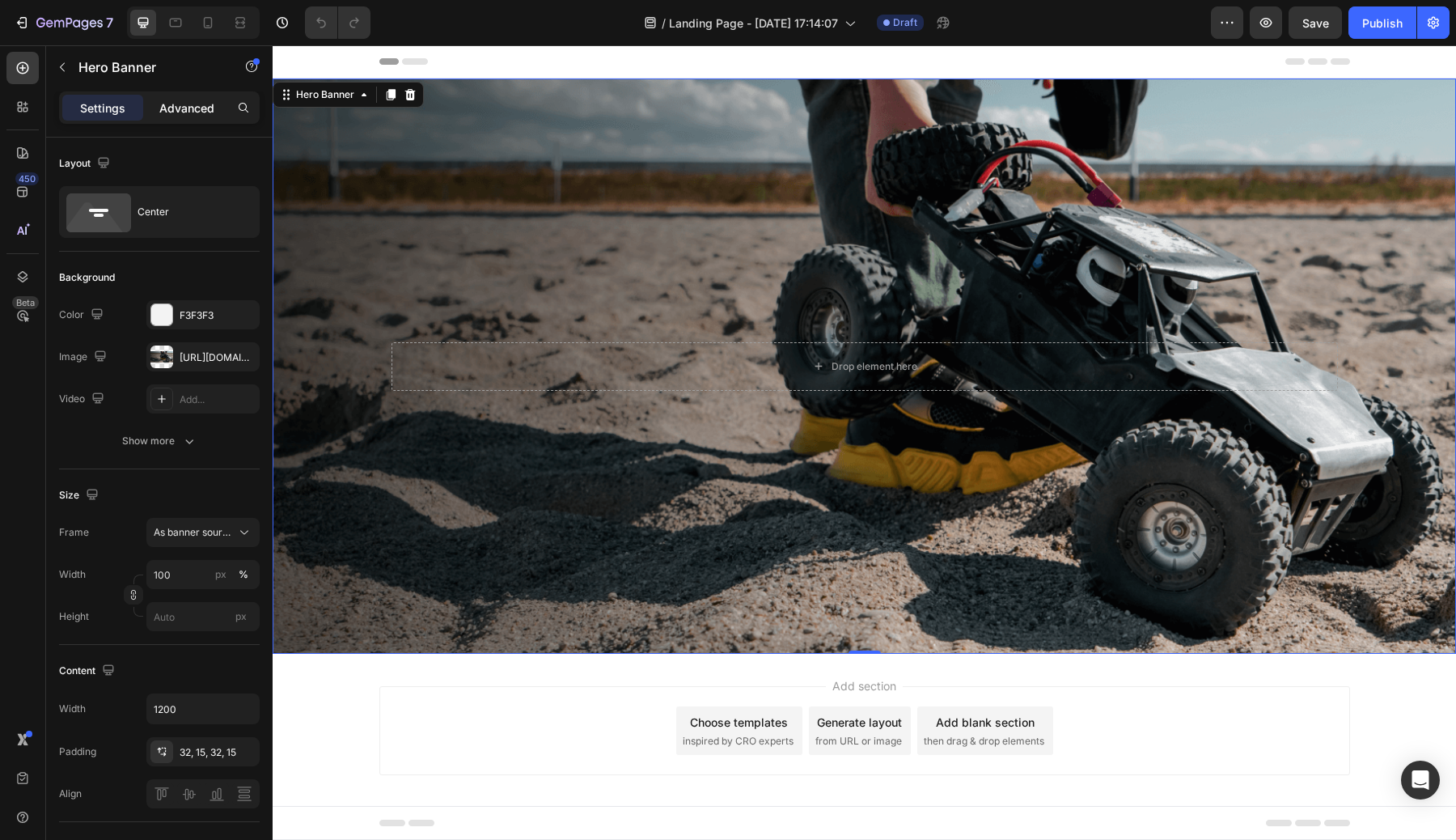
click at [190, 97] on div "Advanced" at bounding box center [187, 107] width 81 height 26
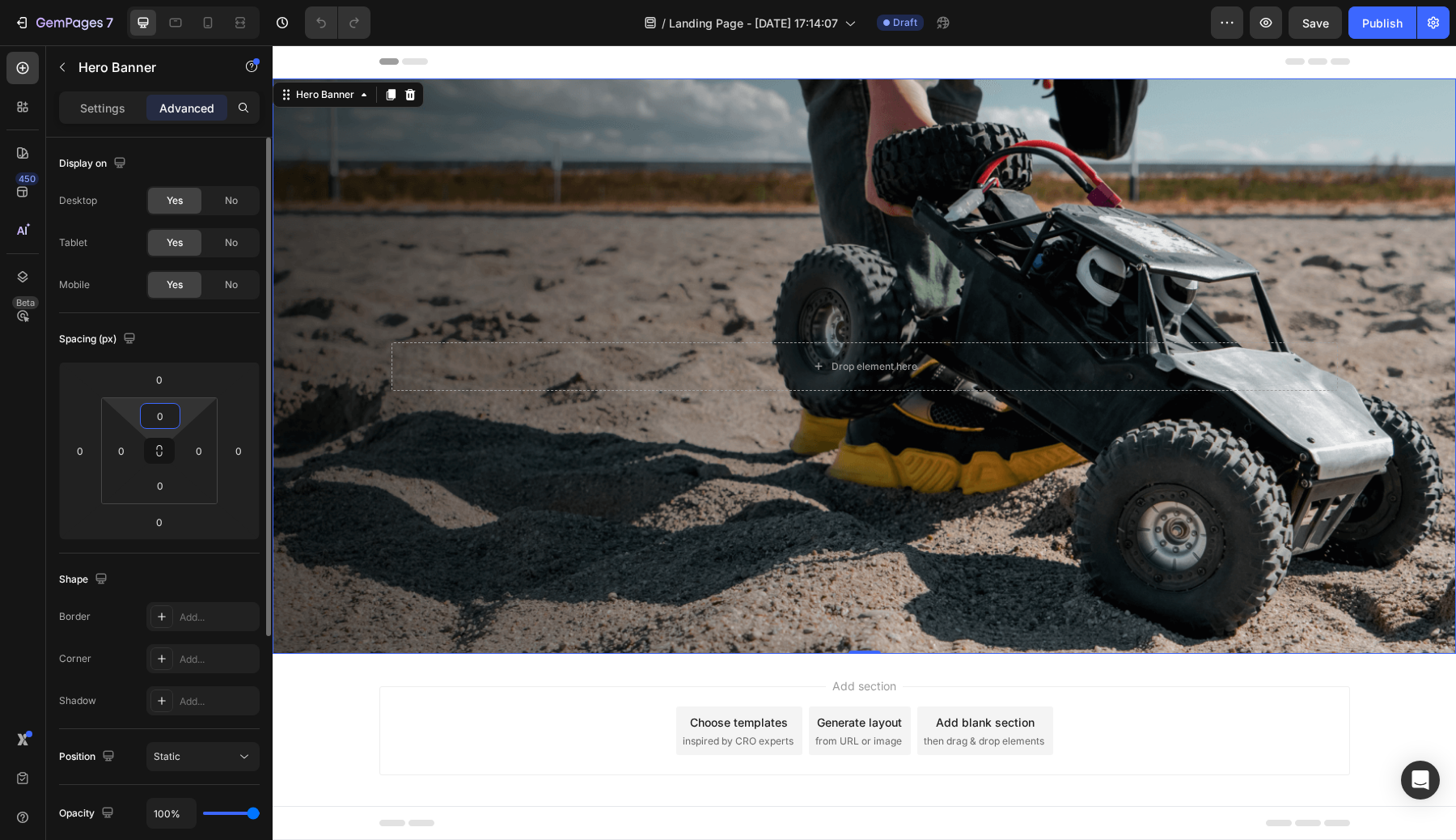
click at [170, 420] on input "0" at bounding box center [160, 415] width 33 height 25
type input "5"
type input "0"
click at [491, 277] on div "Background Image" at bounding box center [864, 366] width 1183 height 575
click at [108, 105] on p "Settings" at bounding box center [103, 107] width 45 height 17
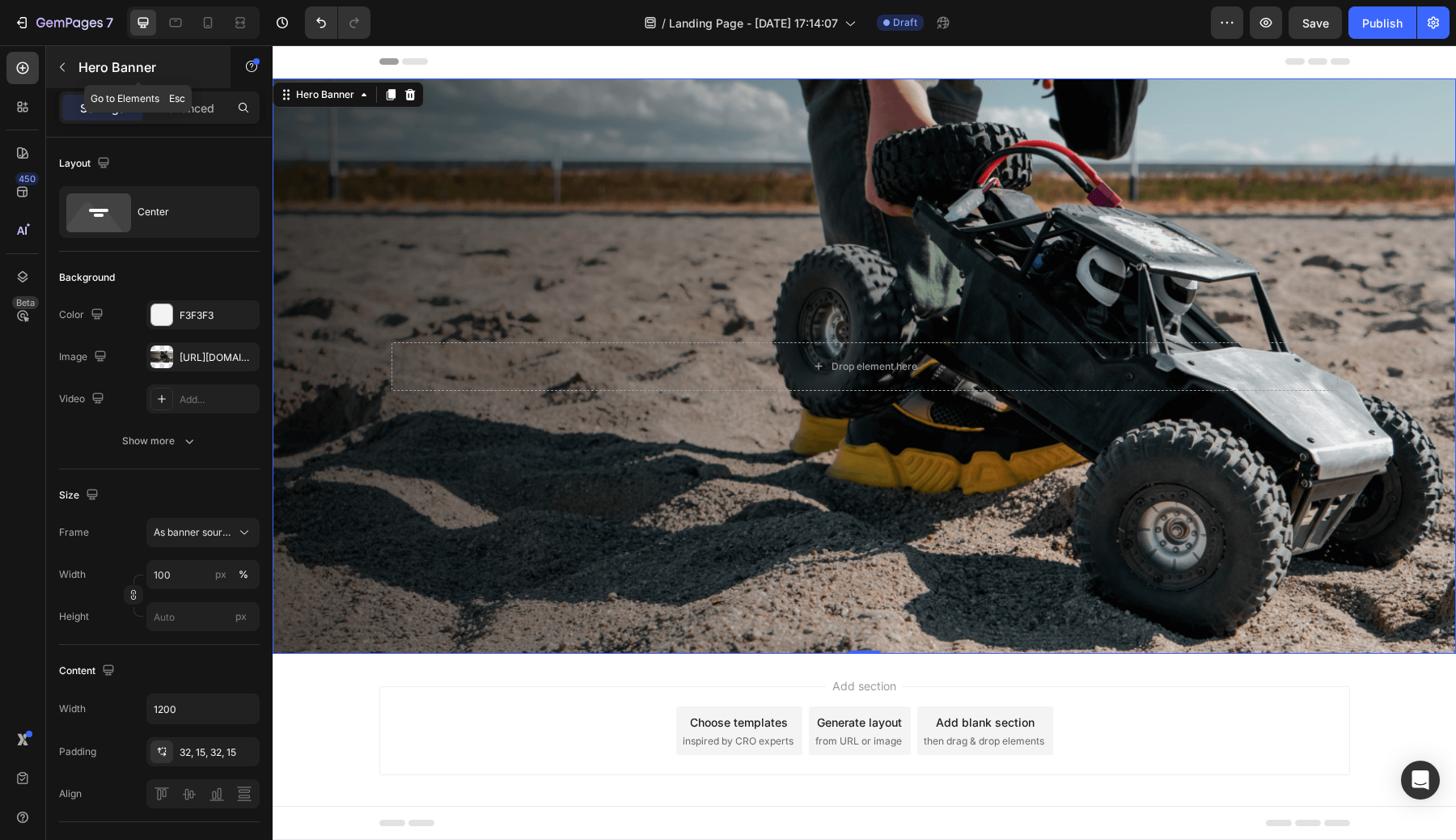
click at [61, 59] on button "button" at bounding box center [62, 67] width 26 height 26
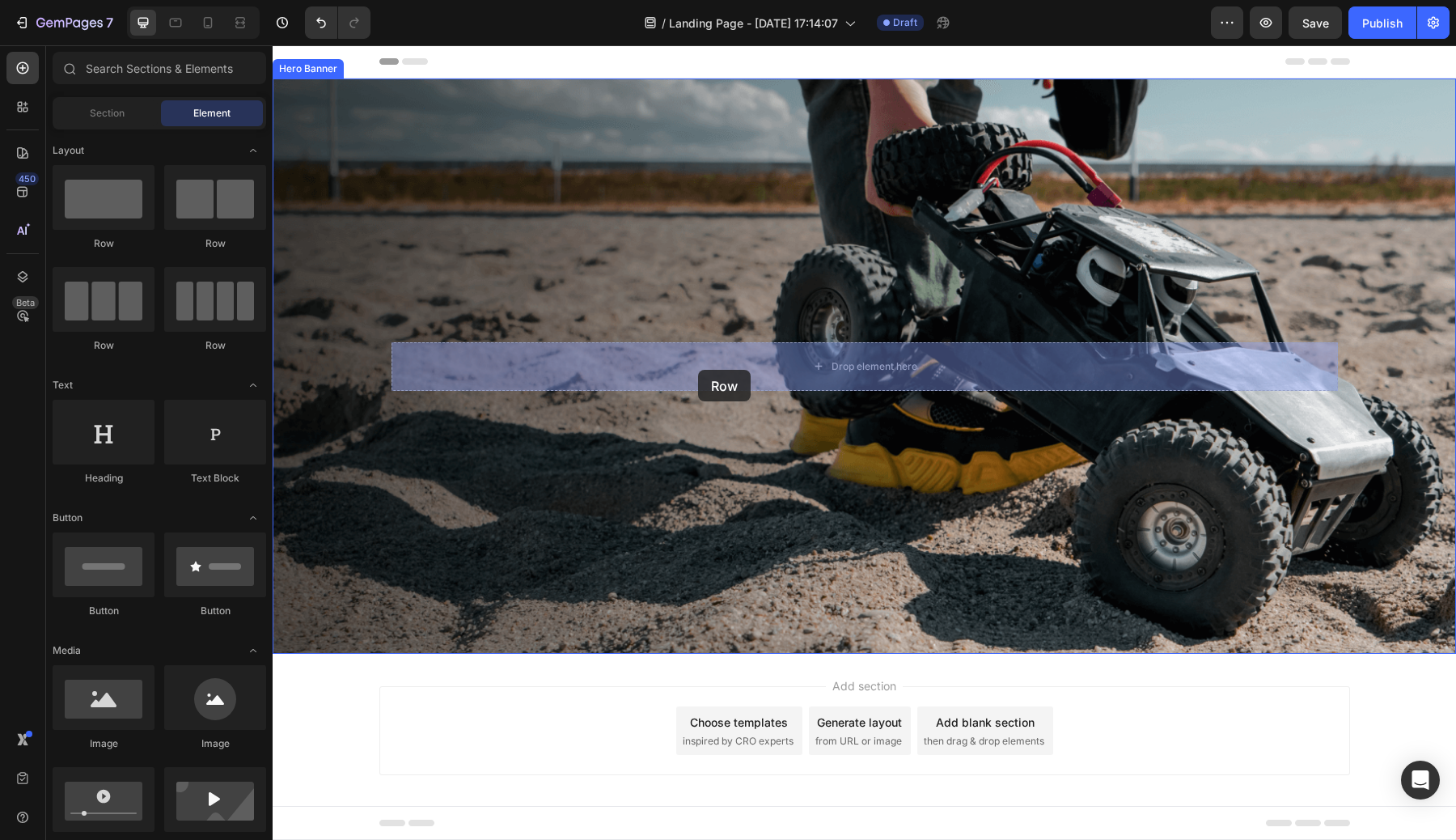
drag, startPoint x: 466, startPoint y: 245, endPoint x: 698, endPoint y: 370, distance: 263.5
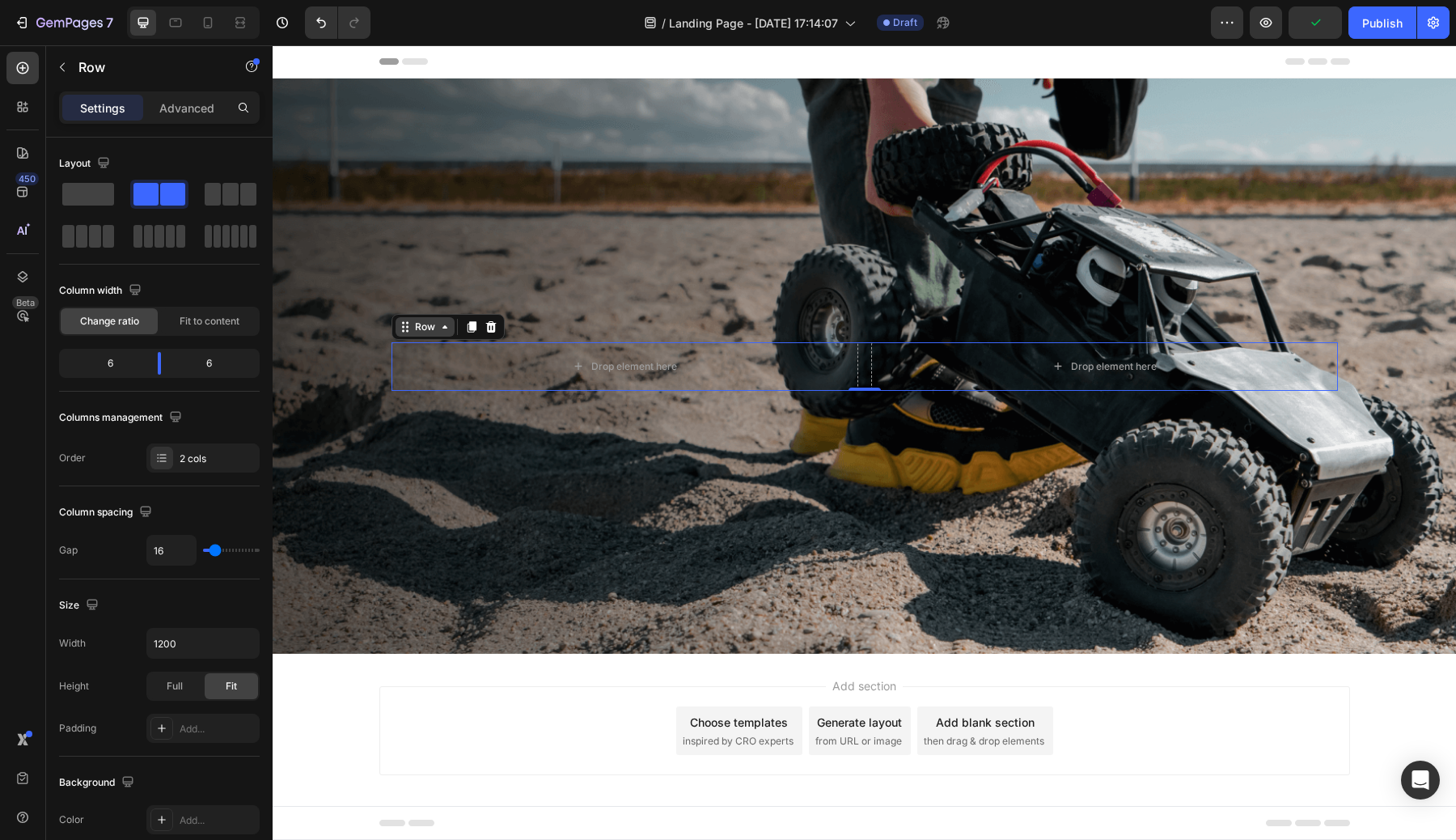
click at [429, 322] on div "Row" at bounding box center [425, 326] width 27 height 15
click at [984, 374] on div "Drop element here" at bounding box center [1104, 366] width 466 height 48
click at [943, 354] on div "Drop element here" at bounding box center [1104, 366] width 466 height 48
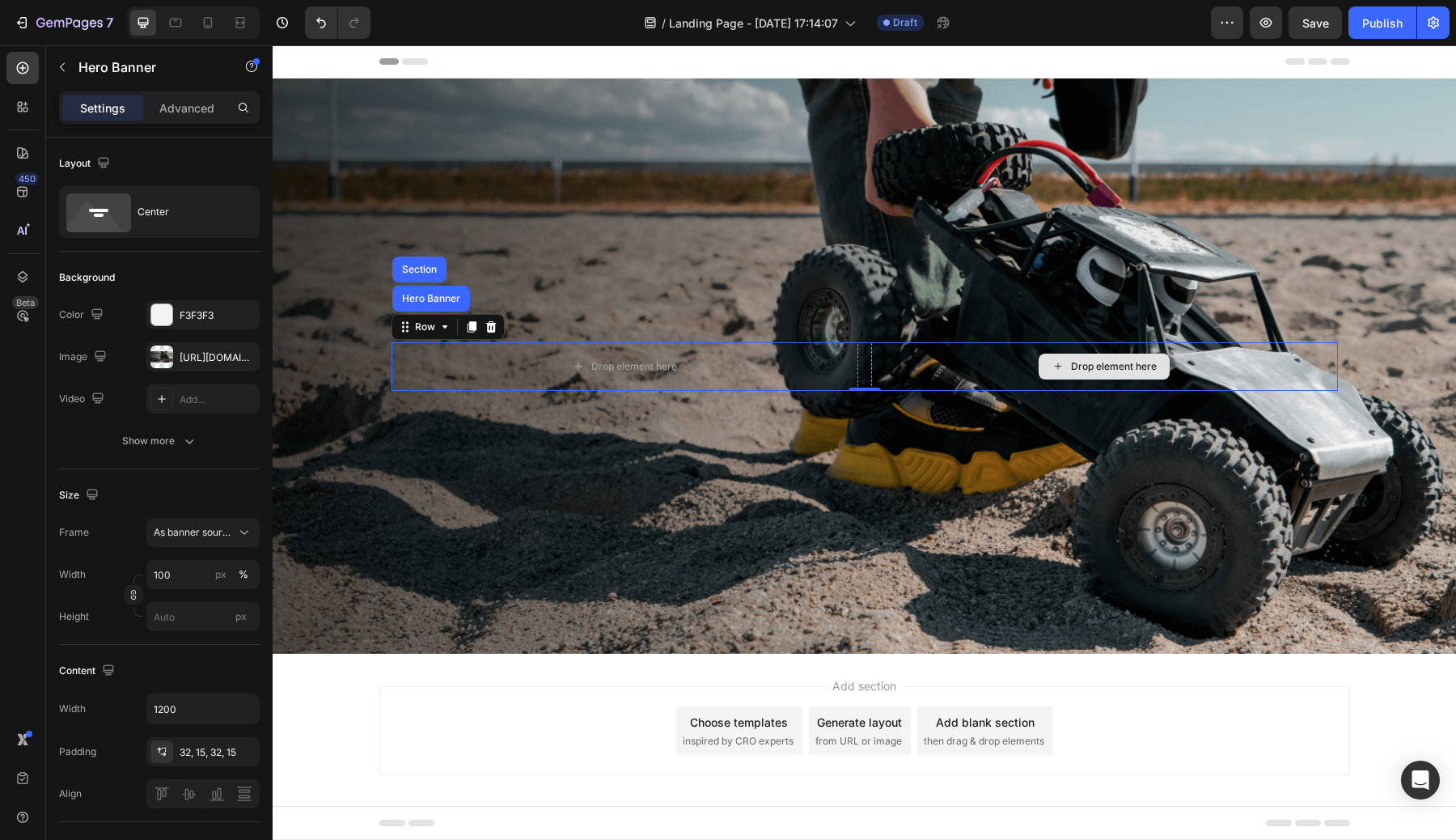
click at [919, 286] on div "Background Image" at bounding box center [864, 366] width 1183 height 575
click at [915, 371] on div "Drop element here" at bounding box center [1104, 366] width 466 height 48
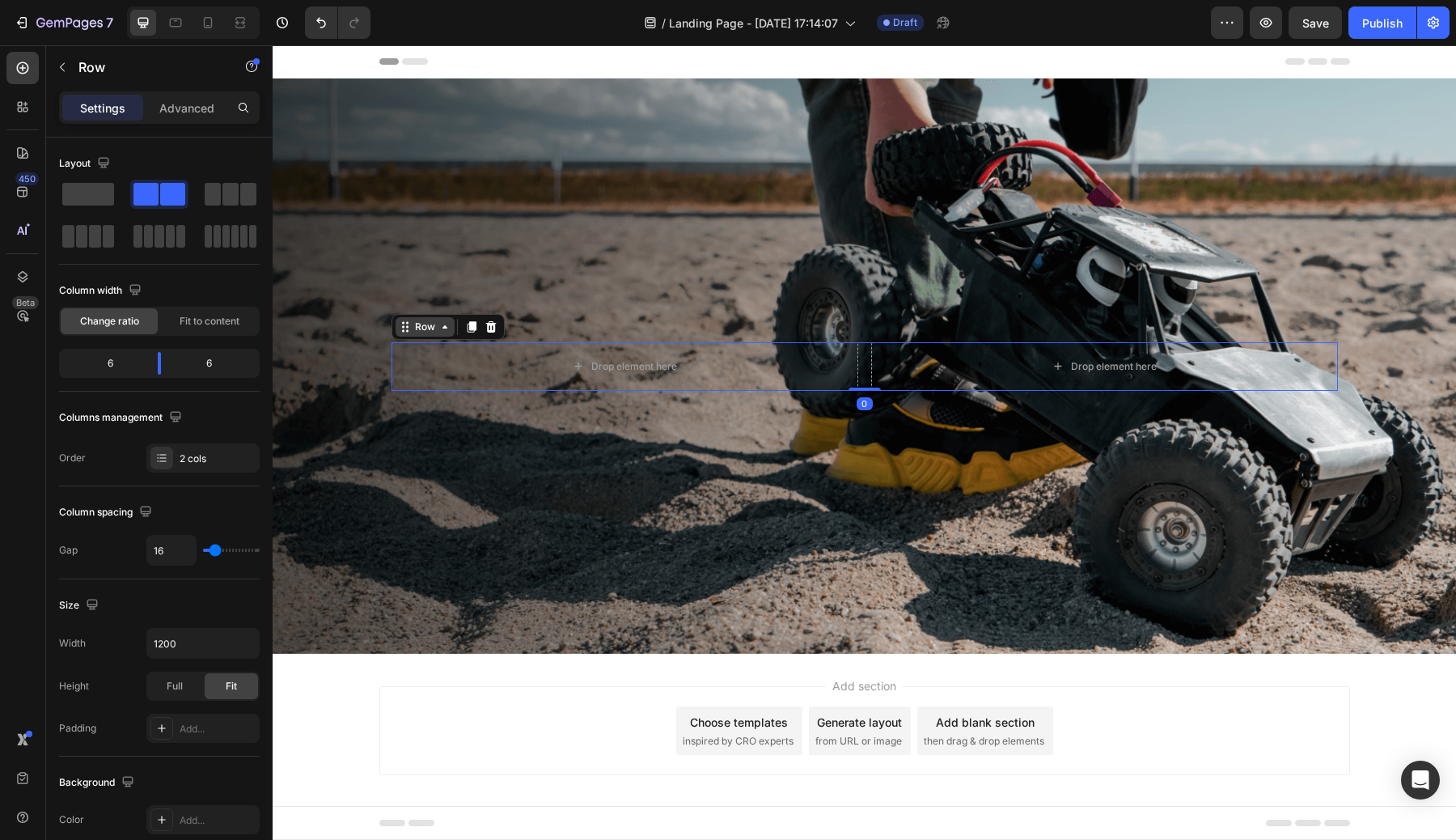
click at [435, 326] on div "Row" at bounding box center [425, 326] width 27 height 15
click at [503, 365] on div "Drop element here" at bounding box center [624, 366] width 466 height 48
click at [510, 383] on div "Drop element here" at bounding box center [624, 366] width 466 height 48
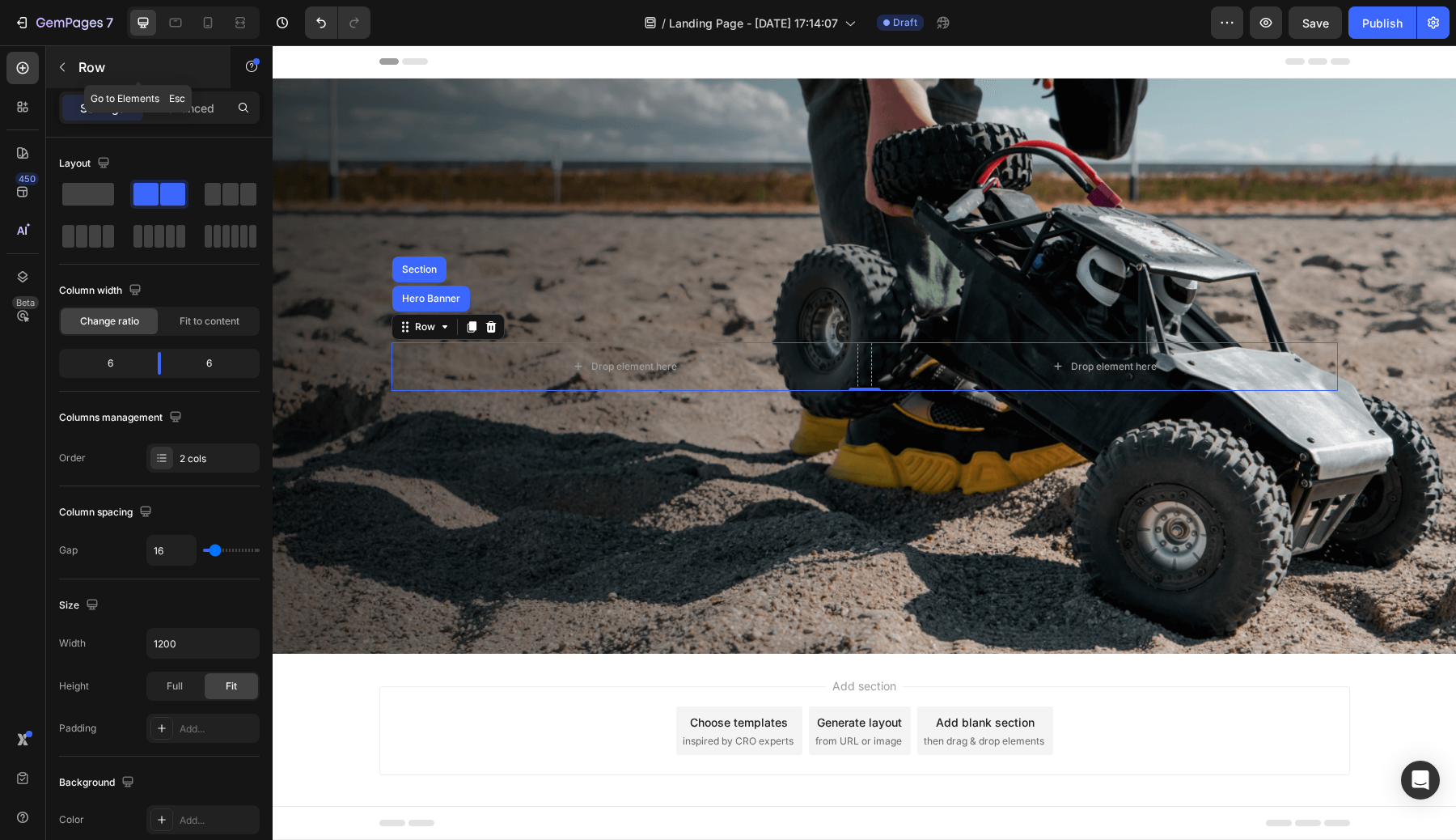
click at [61, 75] on button "button" at bounding box center [62, 67] width 26 height 26
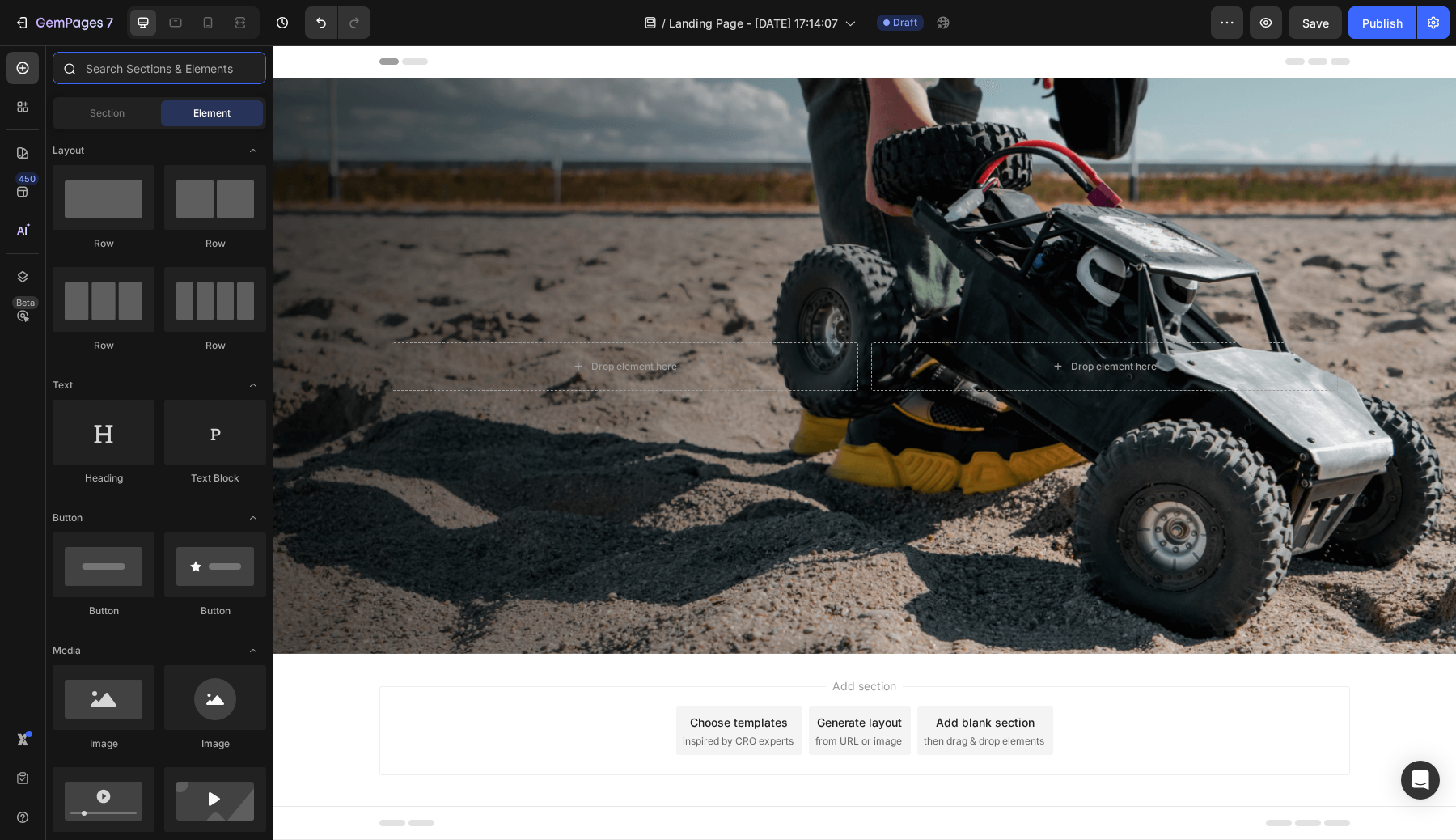
click at [138, 78] on input "text" at bounding box center [159, 68] width 214 height 33
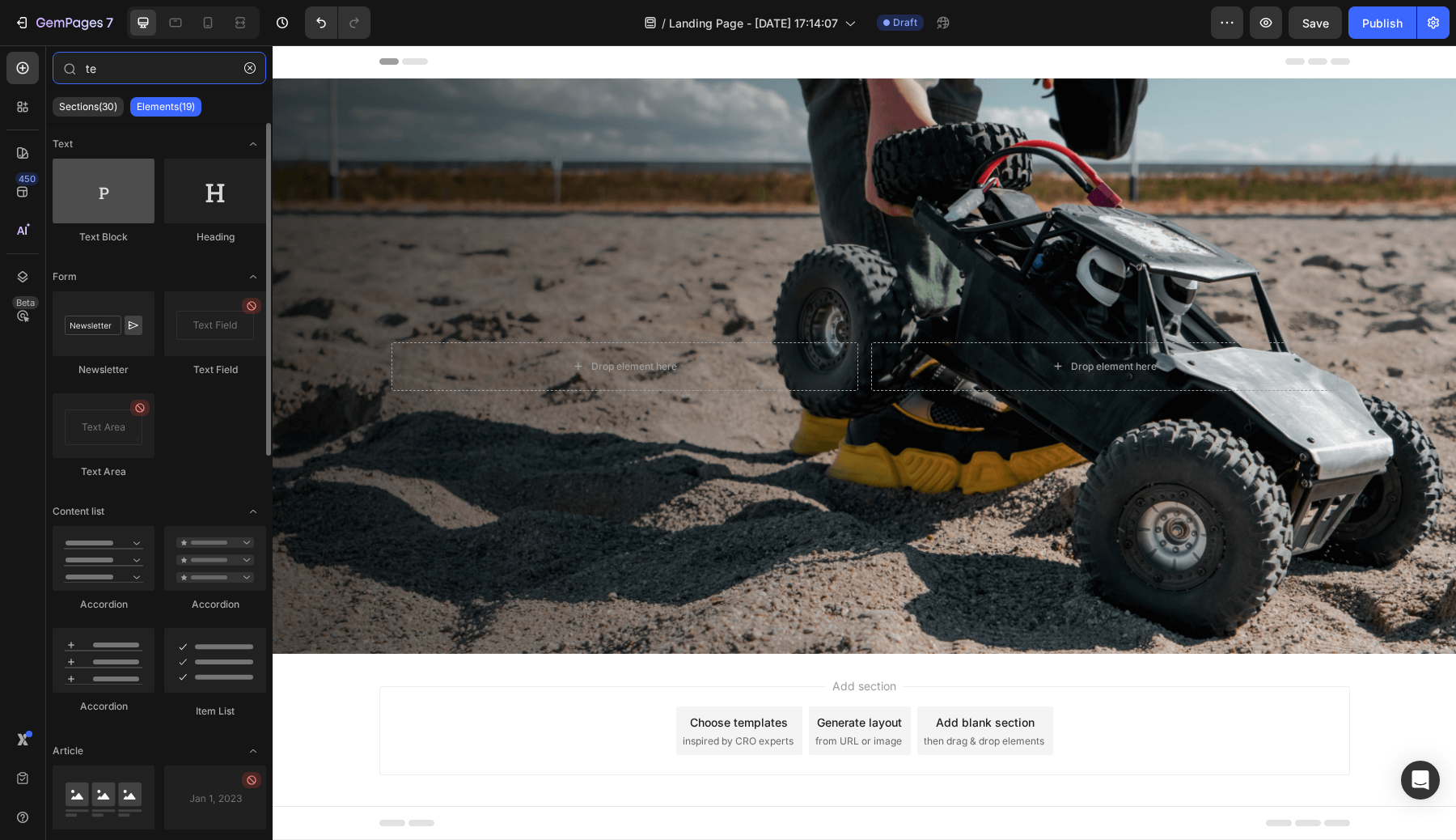
type input "te"
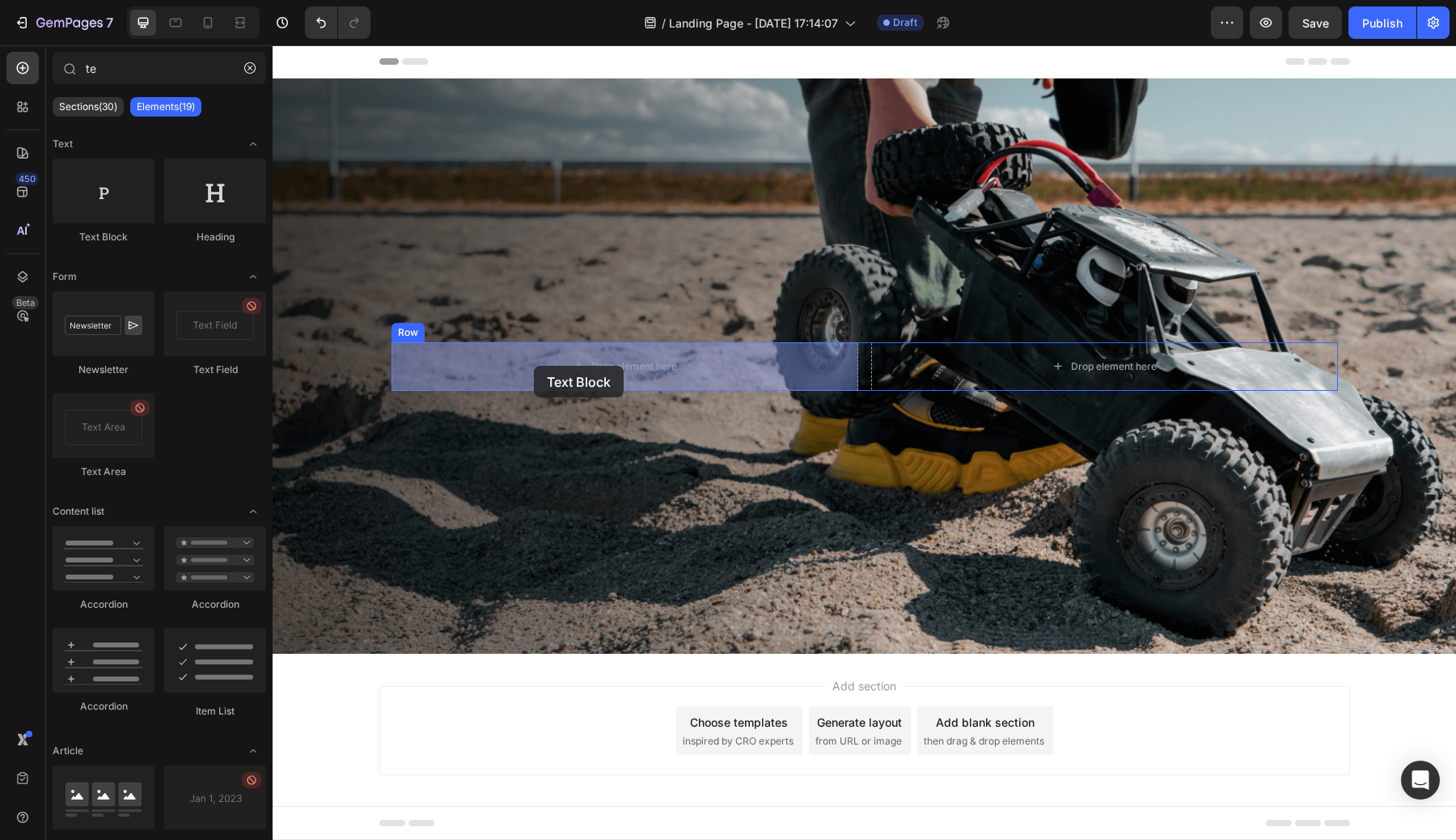
drag, startPoint x: 371, startPoint y: 227, endPoint x: 533, endPoint y: 366, distance: 213.5
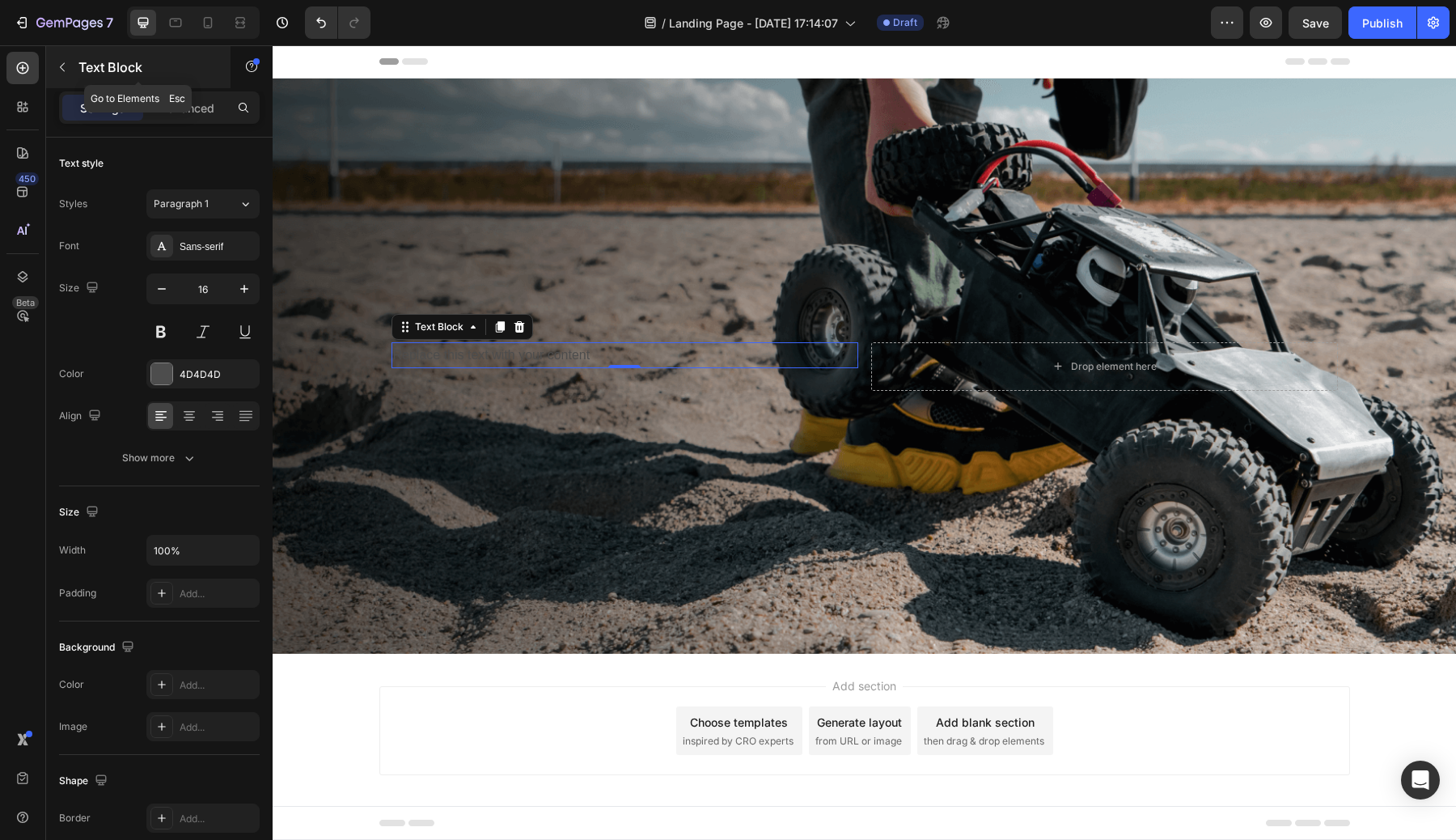
click at [63, 71] on icon "button" at bounding box center [62, 67] width 13 height 13
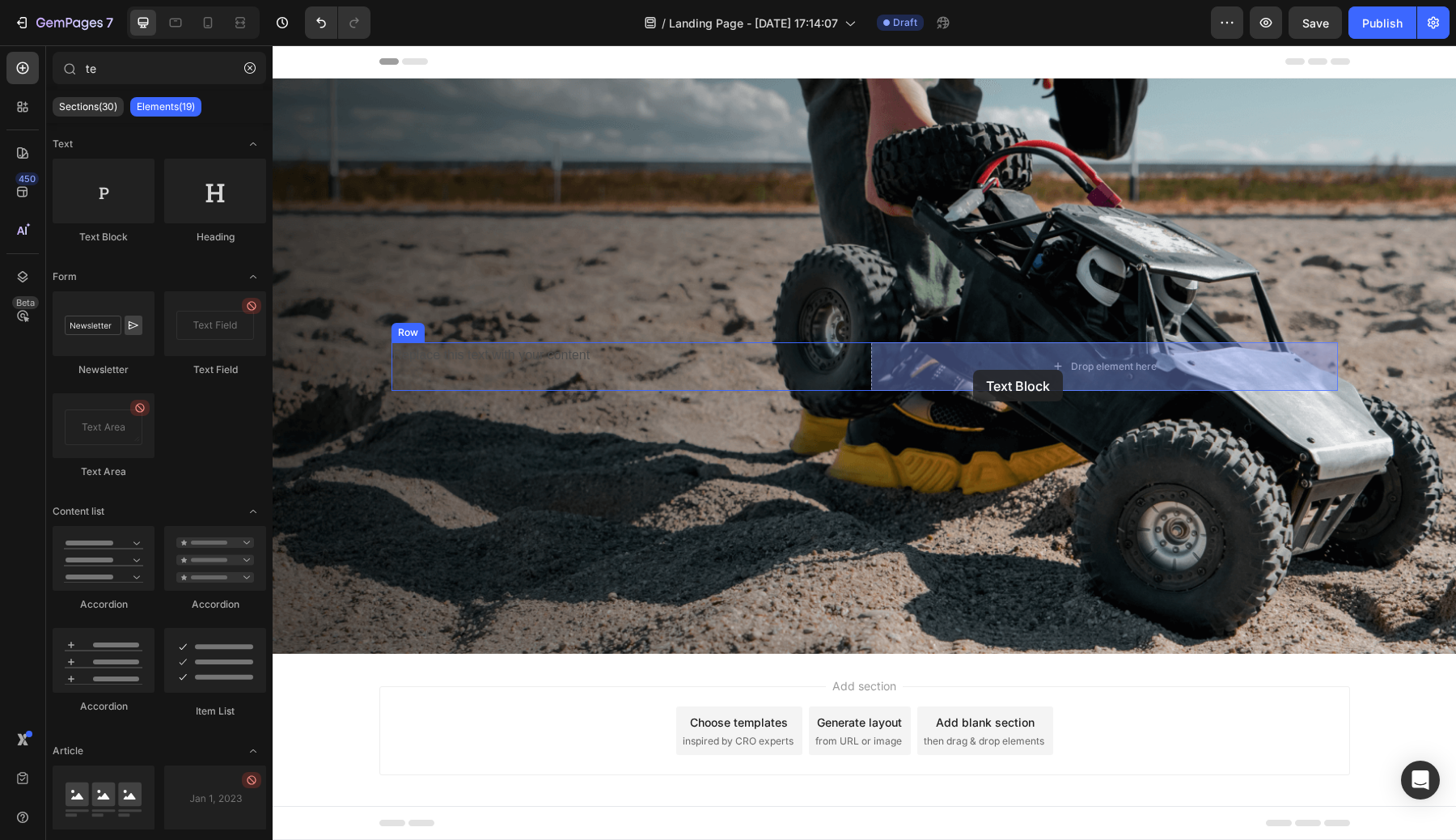
drag, startPoint x: 354, startPoint y: 235, endPoint x: 973, endPoint y: 370, distance: 633.6
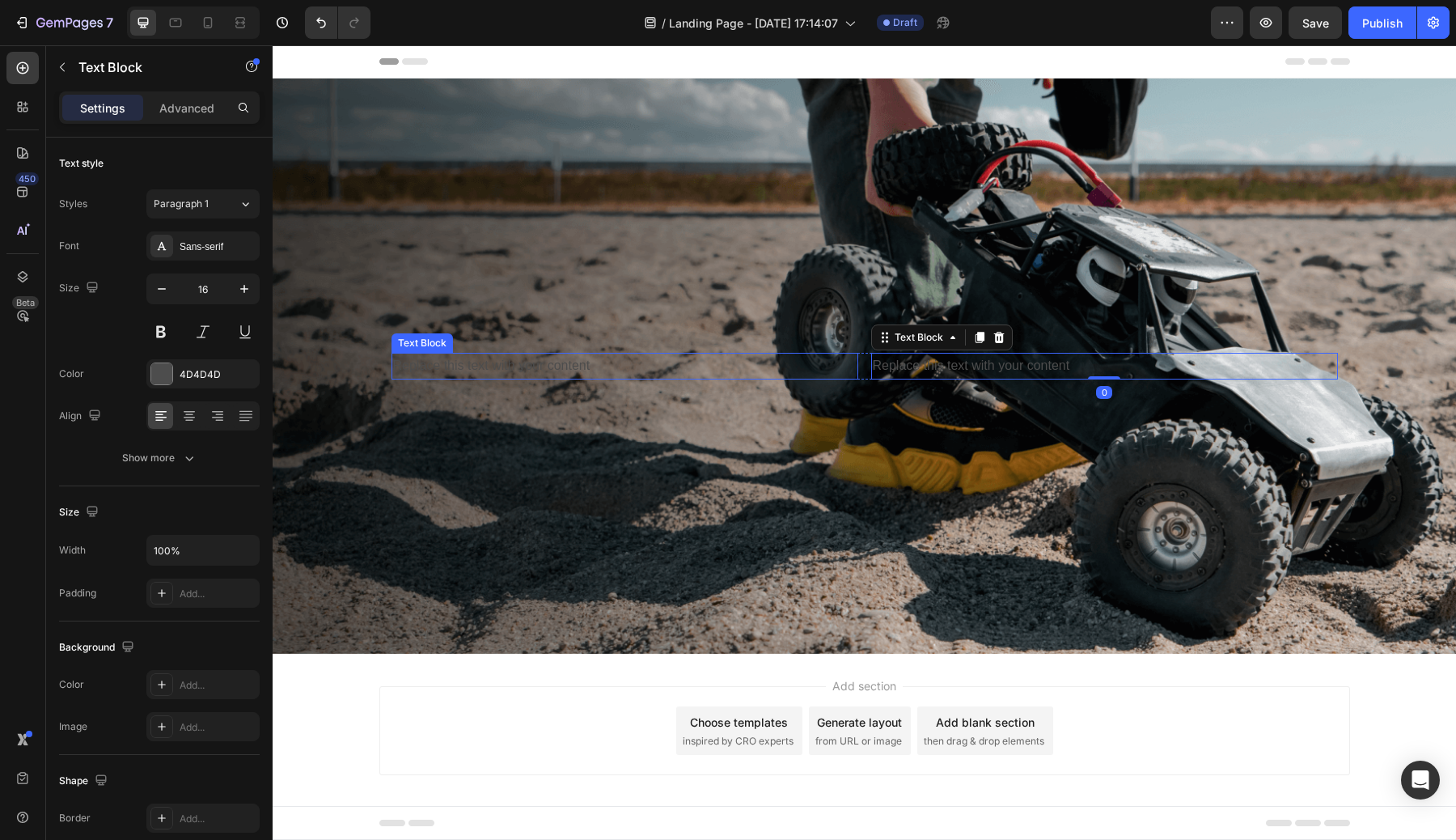
click at [633, 368] on div "Replace this text with your content" at bounding box center [624, 366] width 466 height 27
click at [976, 379] on div "Replace this text with your content" at bounding box center [1104, 366] width 466 height 27
click at [975, 375] on div "Replace this text with your content" at bounding box center [1104, 366] width 466 height 27
click at [975, 375] on p "Replace this text with your content" at bounding box center [1104, 366] width 463 height 24
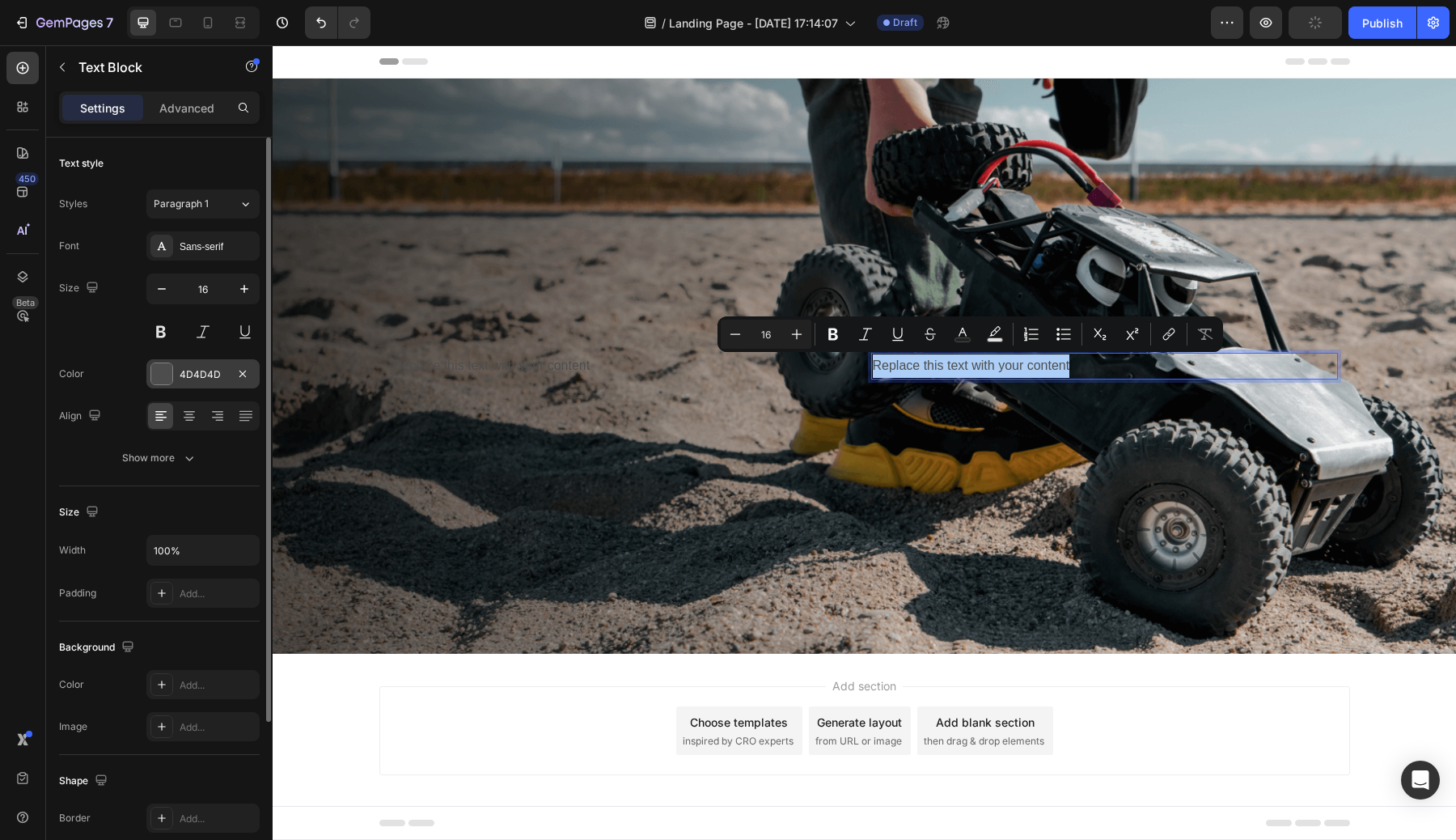
click at [161, 368] on div at bounding box center [161, 373] width 21 height 21
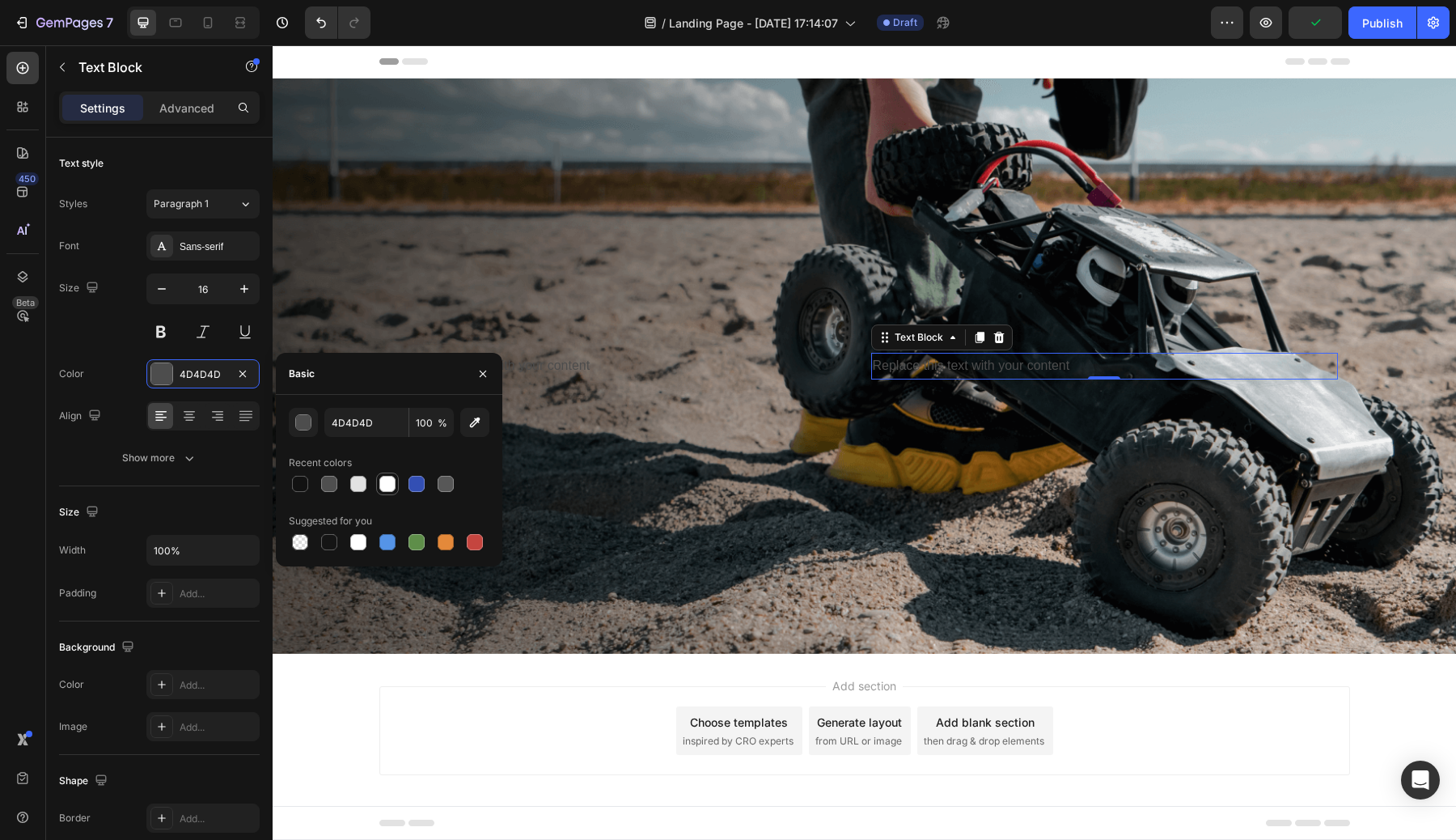
click at [384, 484] on div at bounding box center [387, 483] width 16 height 16
type input "FFFFFF"
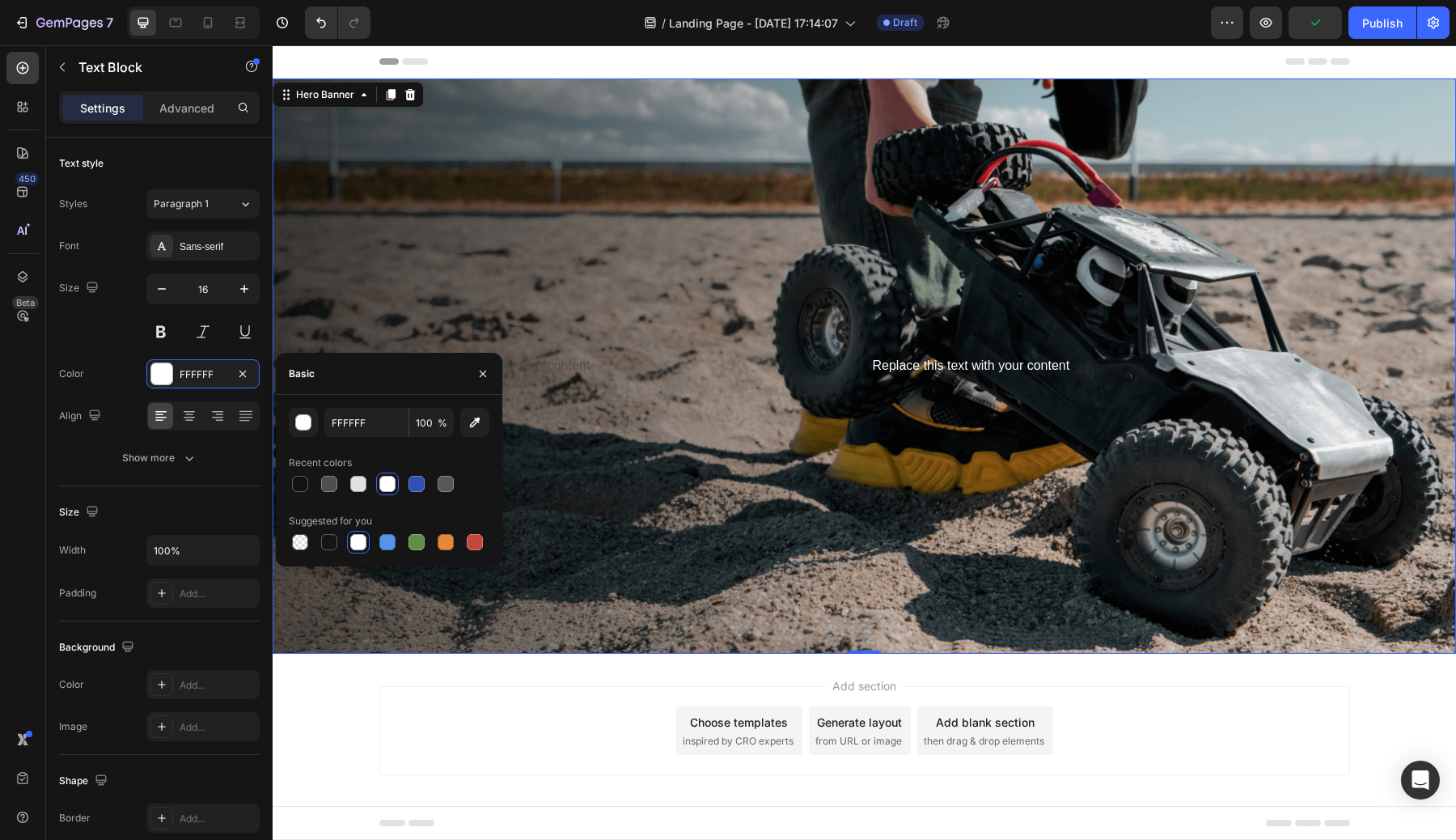
click at [696, 442] on div "Background Image" at bounding box center [864, 366] width 1183 height 575
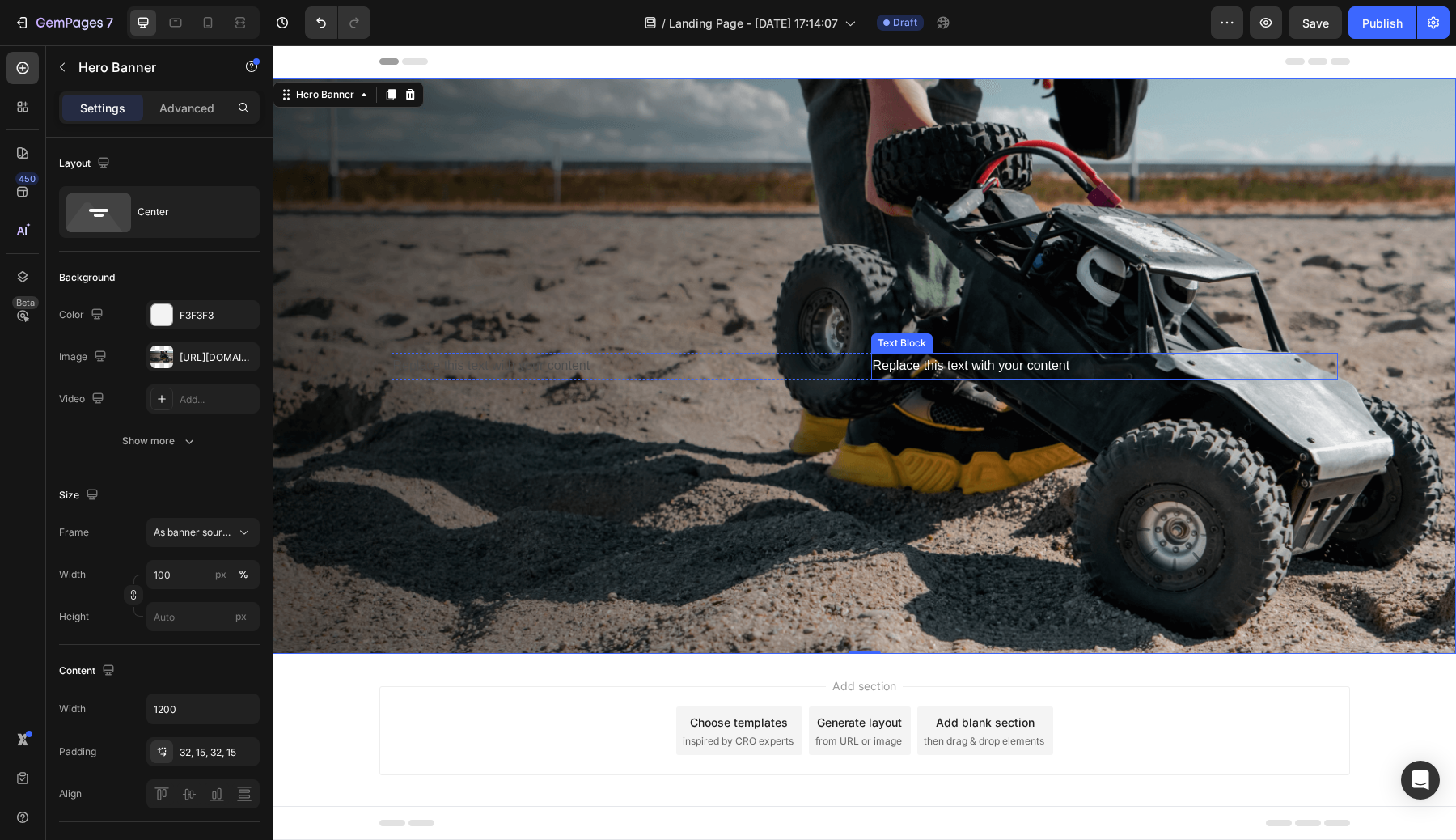
click at [965, 360] on p "Replace this text with your content" at bounding box center [1104, 366] width 463 height 24
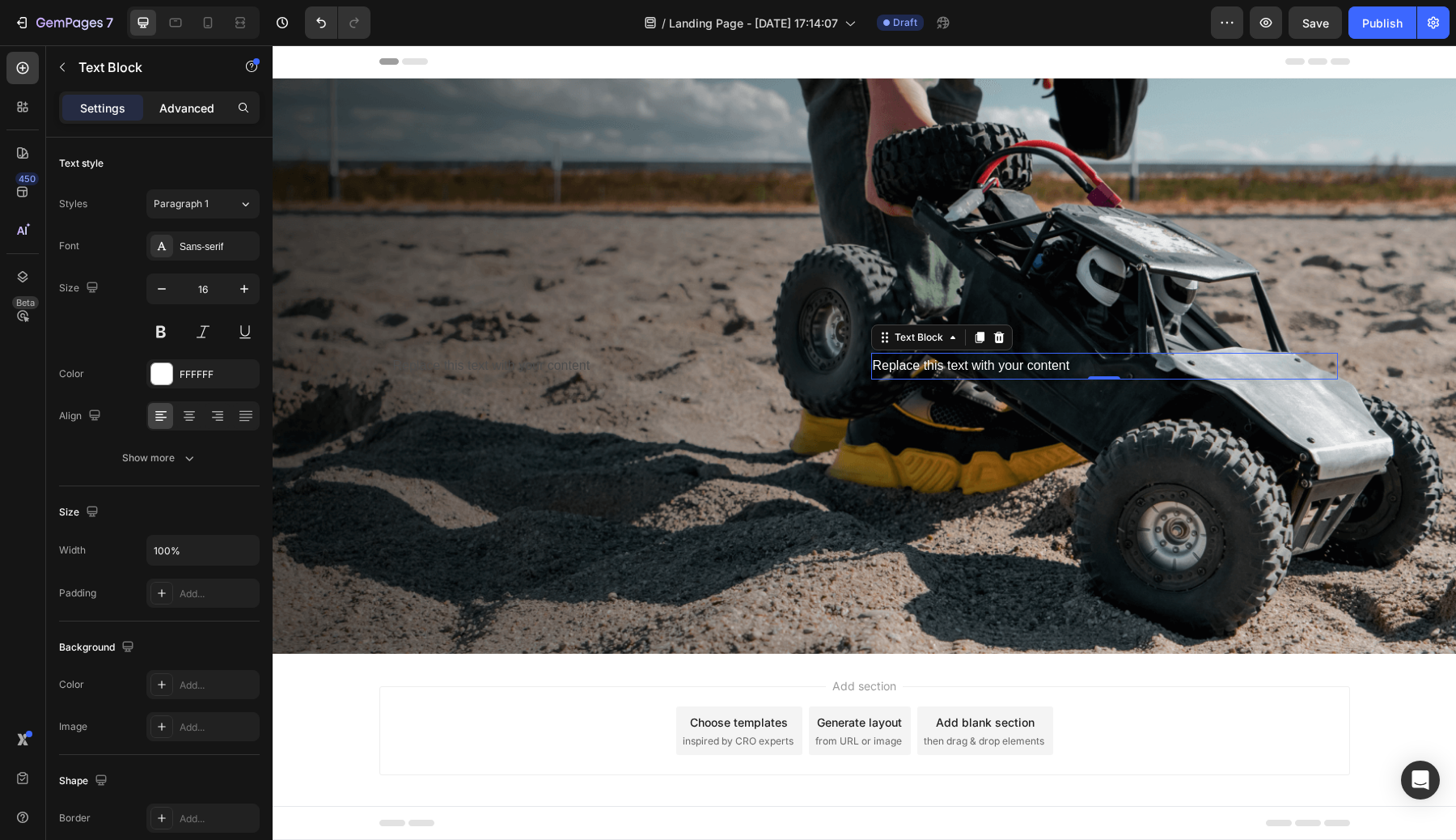
click at [182, 110] on p "Advanced" at bounding box center [187, 107] width 55 height 17
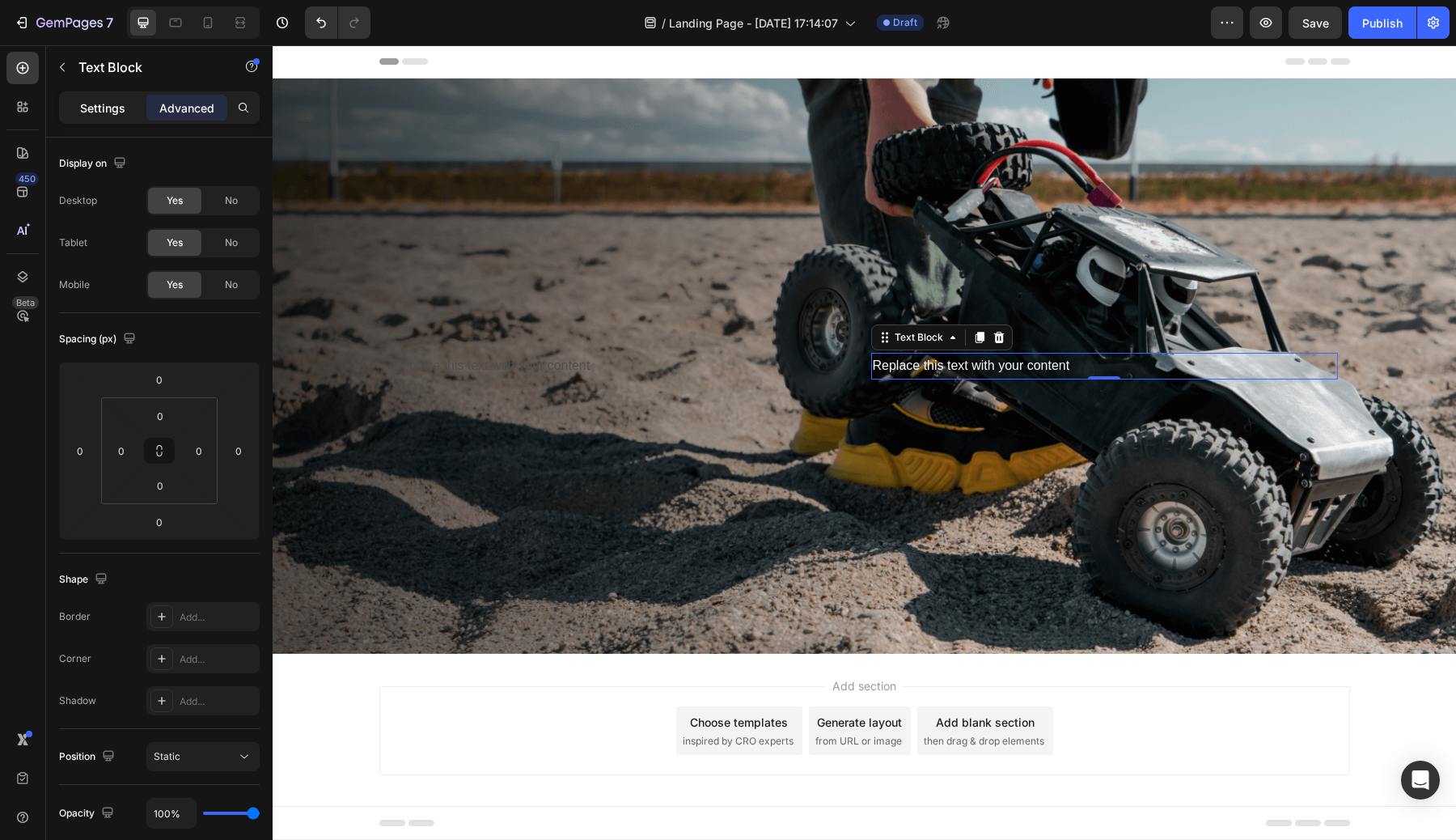
click at [74, 105] on div "Settings" at bounding box center [103, 107] width 81 height 26
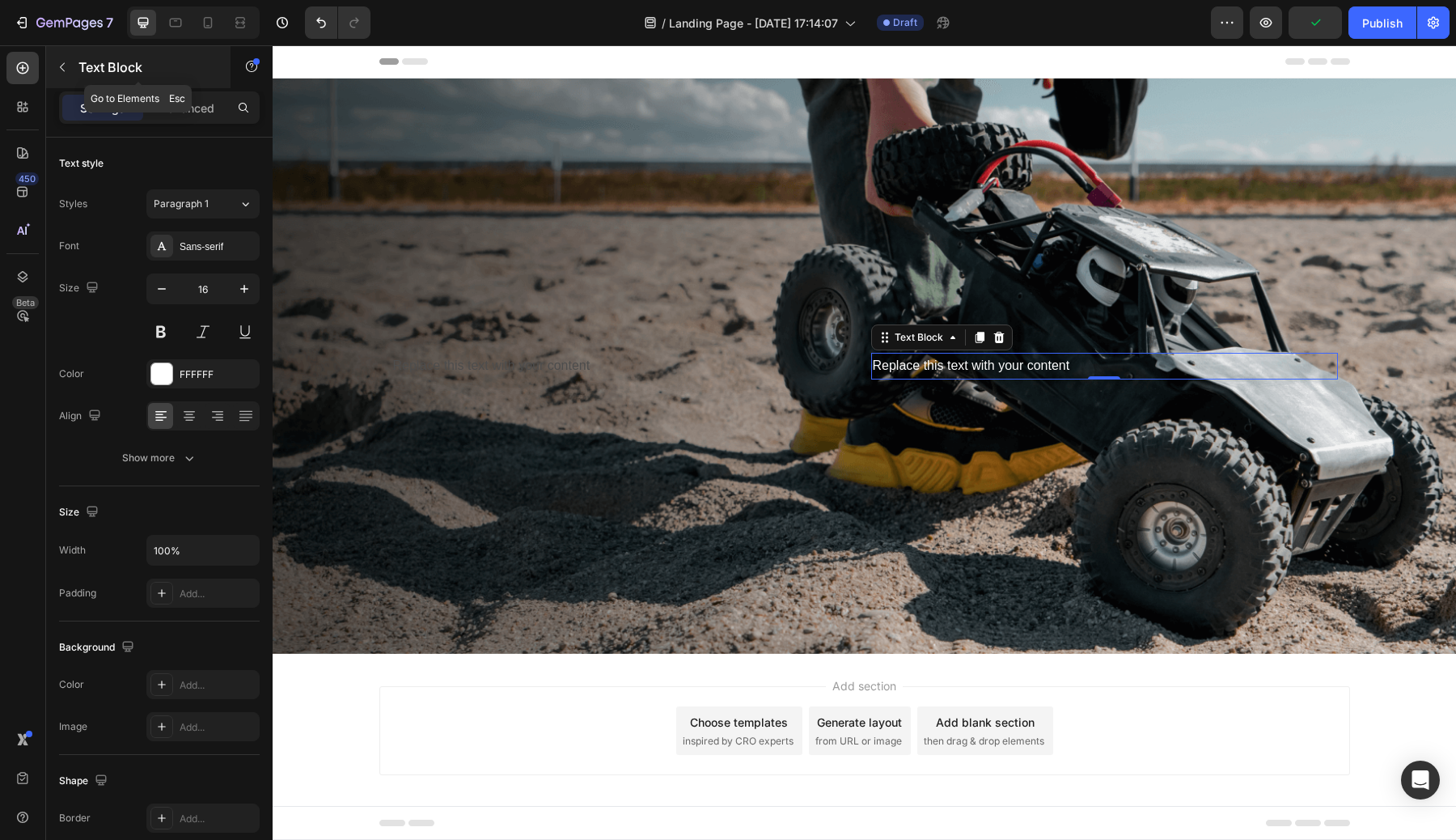
click at [103, 74] on p "Text Block" at bounding box center [147, 67] width 137 height 20
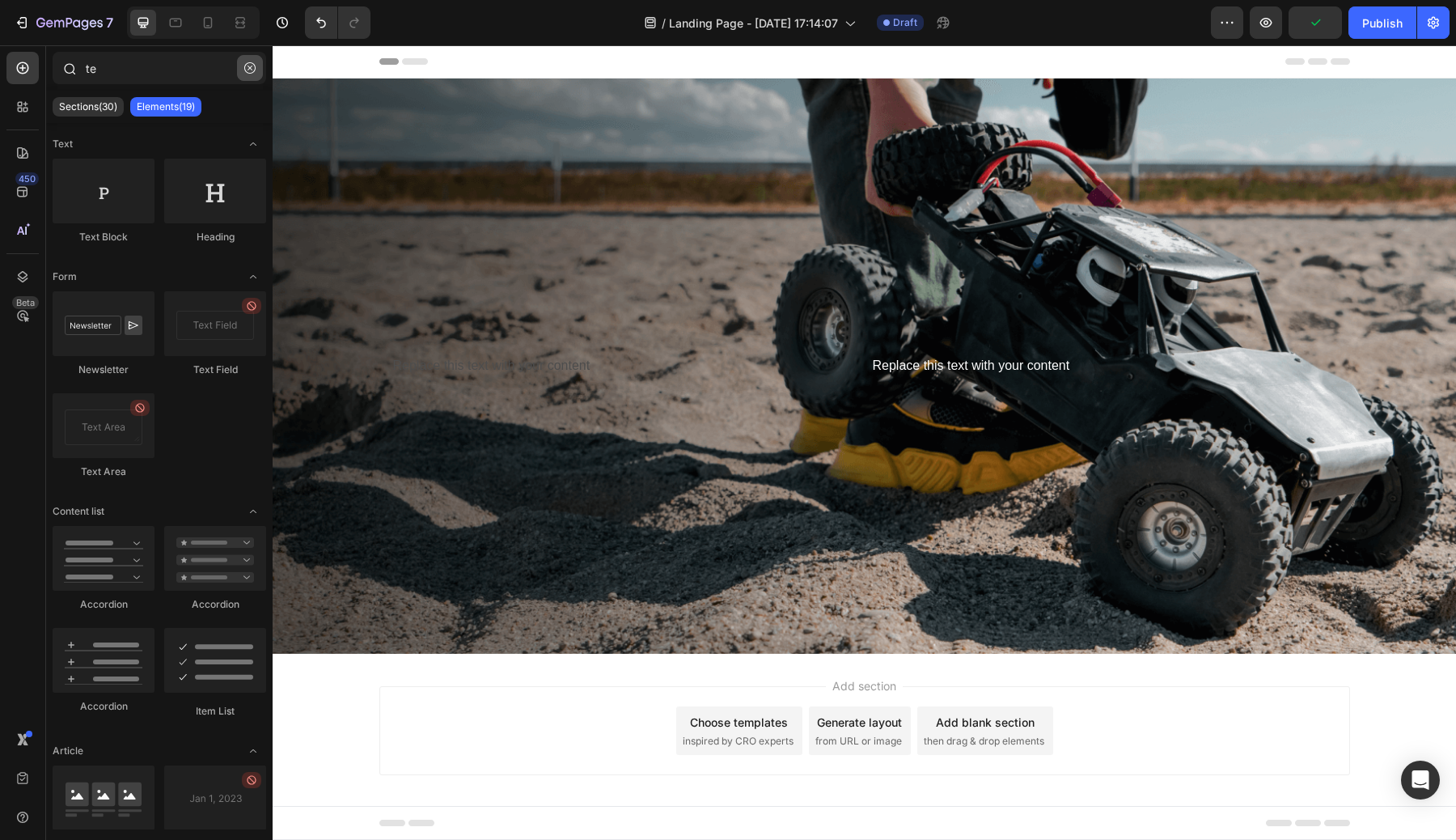
click at [247, 73] on icon "button" at bounding box center [249, 67] width 11 height 11
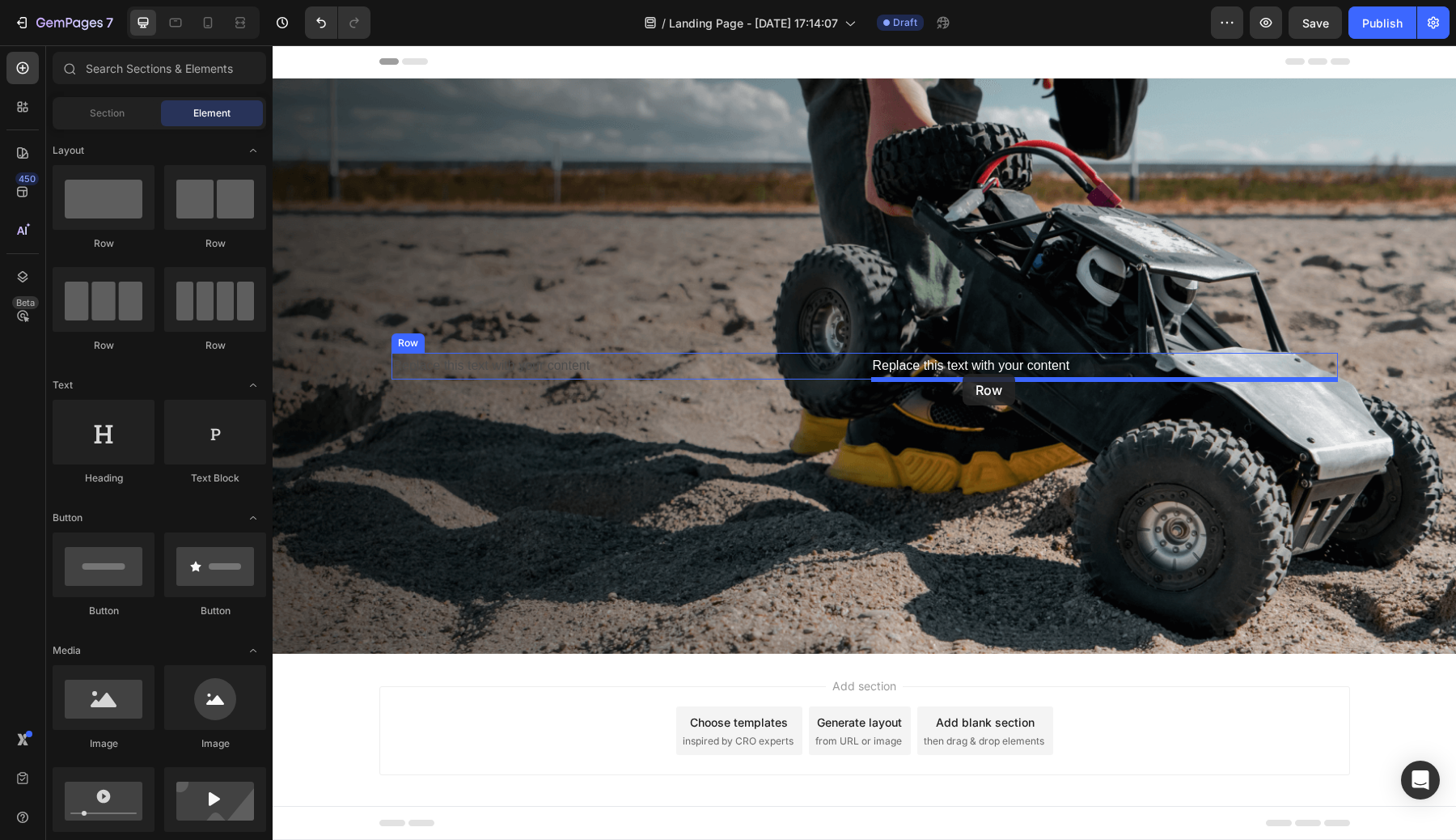
drag, startPoint x: 485, startPoint y: 238, endPoint x: 962, endPoint y: 374, distance: 496.0
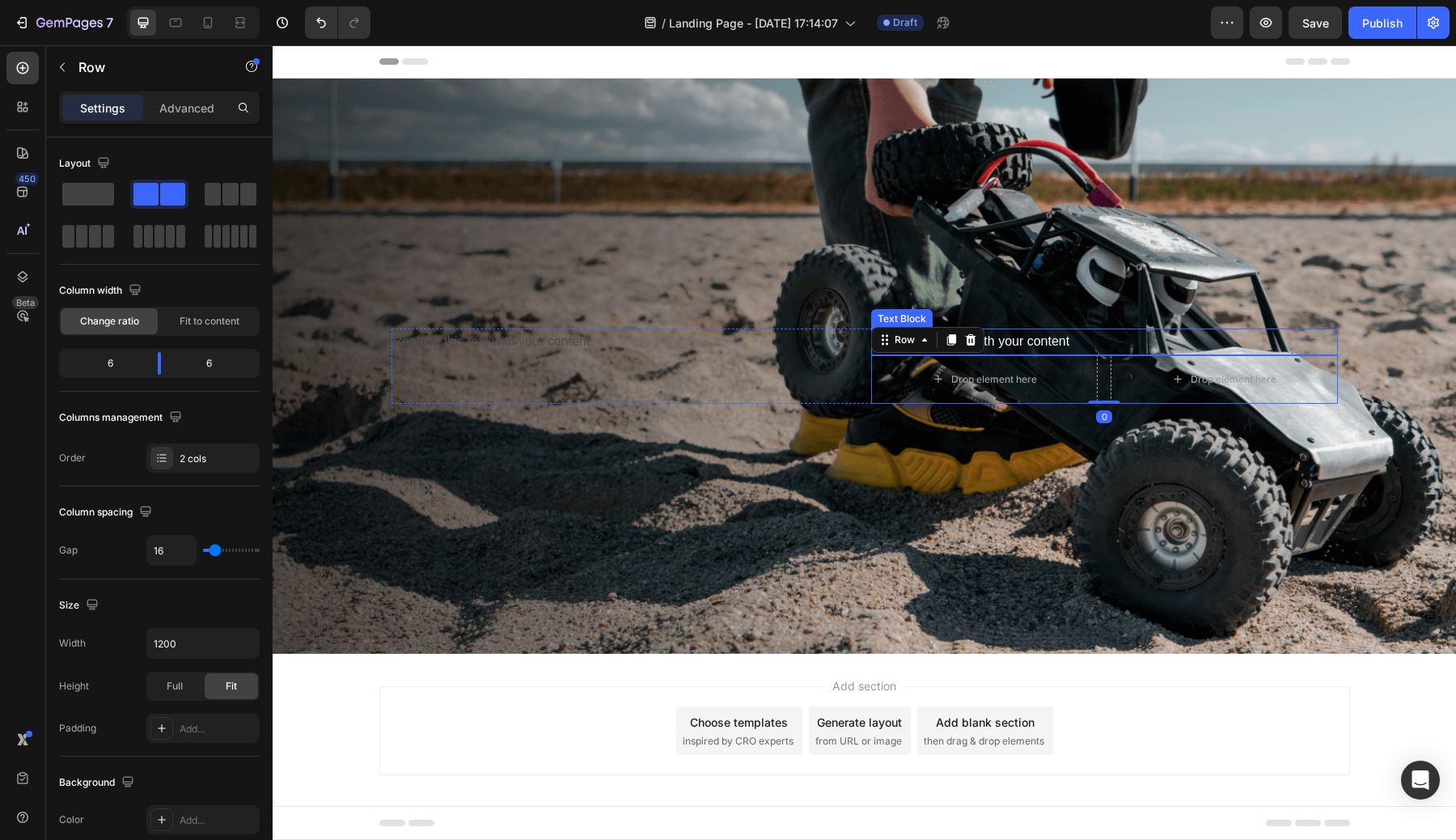
click at [1061, 342] on p "Replace this text with your content" at bounding box center [1104, 342] width 463 height 24
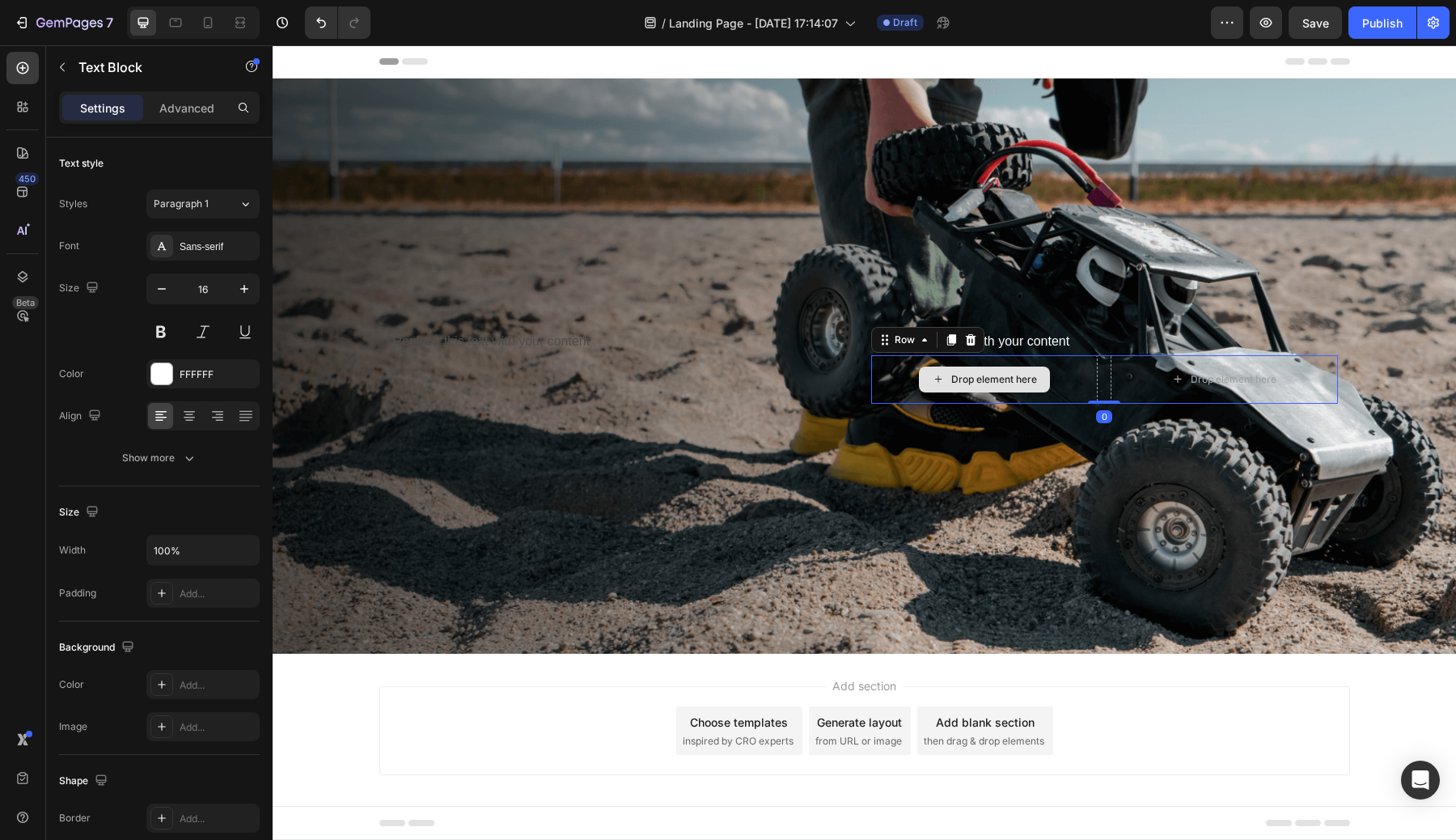
click at [1063, 379] on div "Drop element here" at bounding box center [985, 379] width 228 height 48
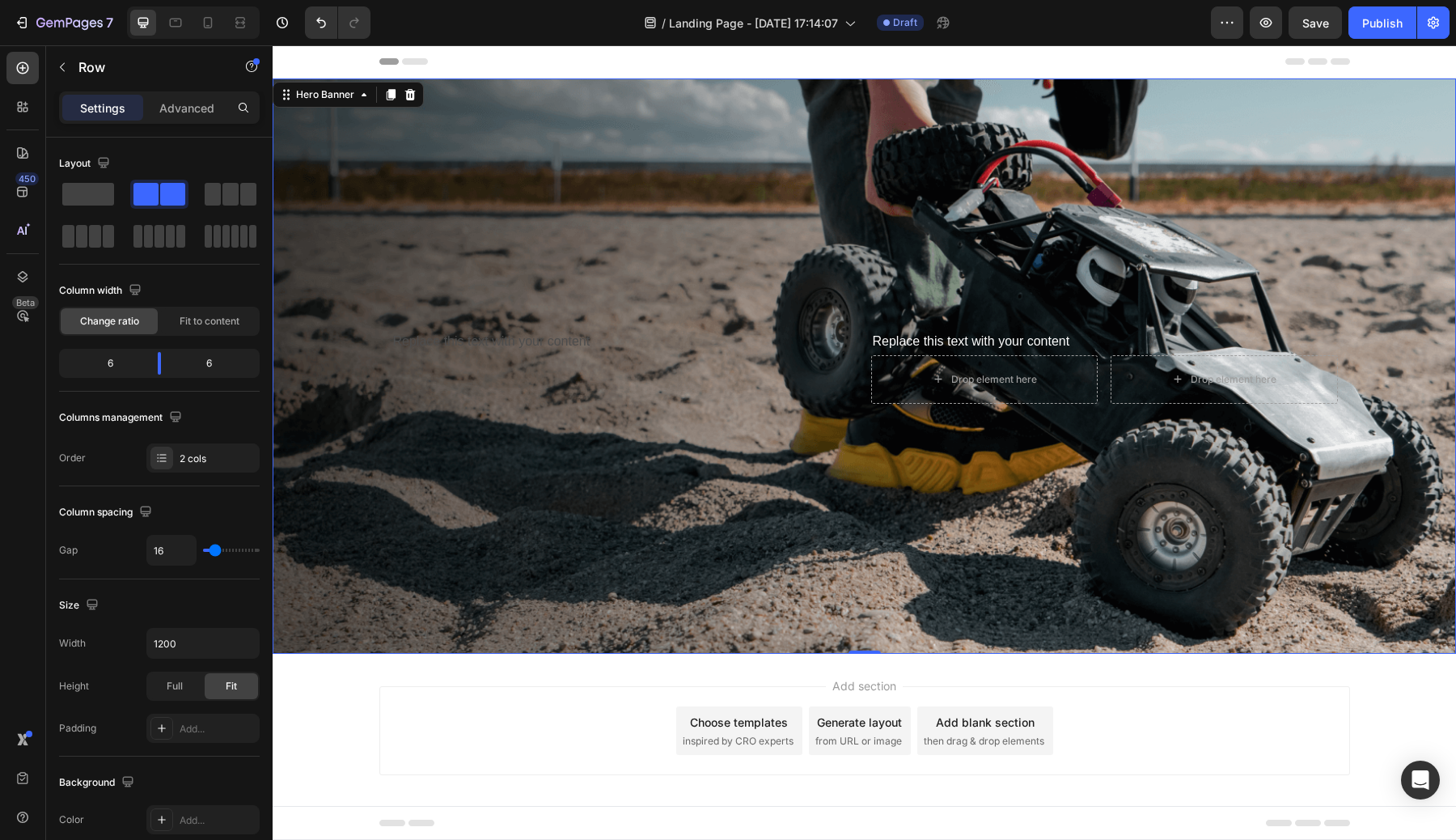
click at [1222, 406] on div "Replace this text with your content Text Block Replace this text with your cont…" at bounding box center [865, 366] width 971 height 127
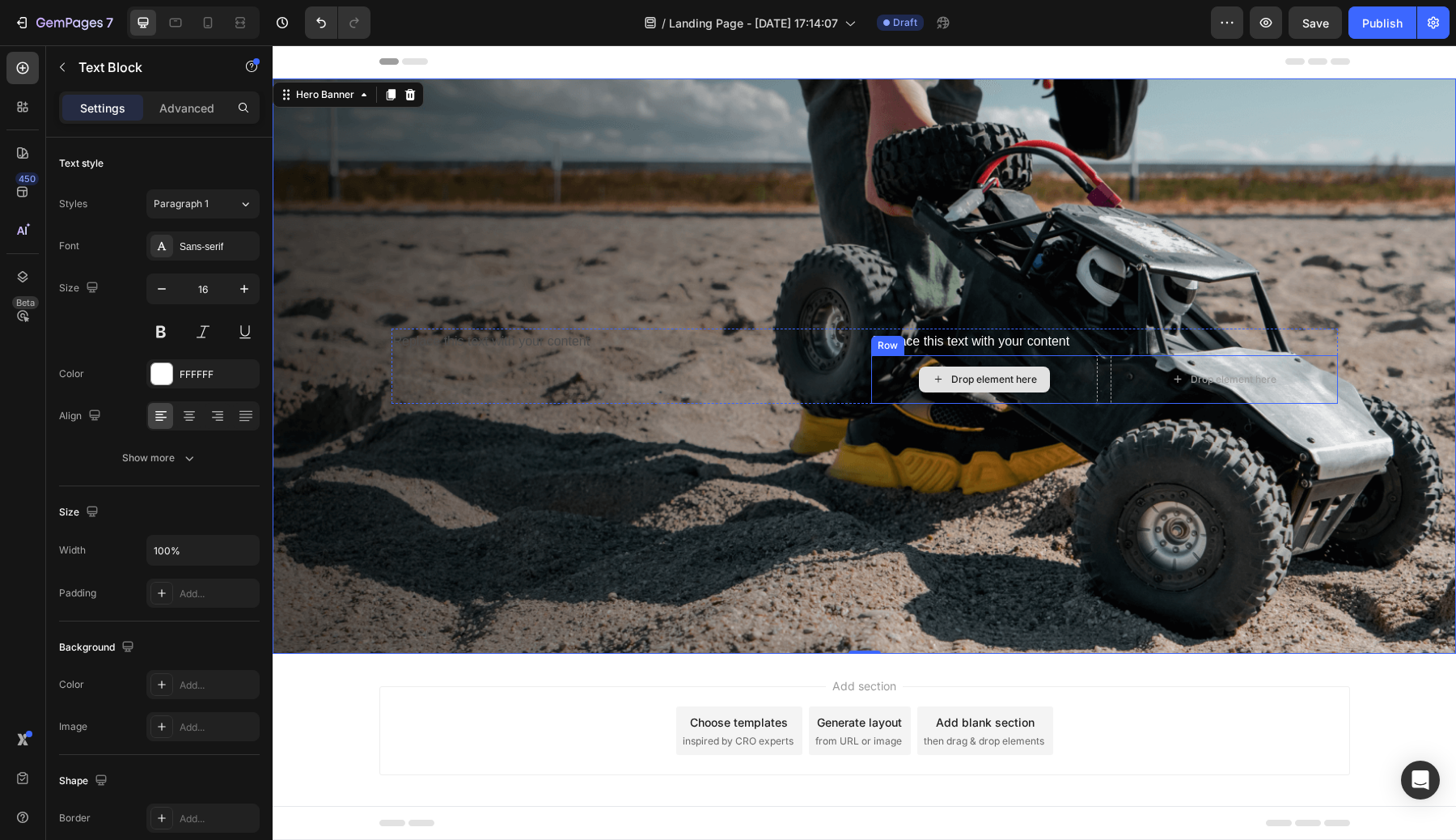
click at [1042, 345] on p "Replace this text with your content" at bounding box center [1104, 342] width 463 height 24
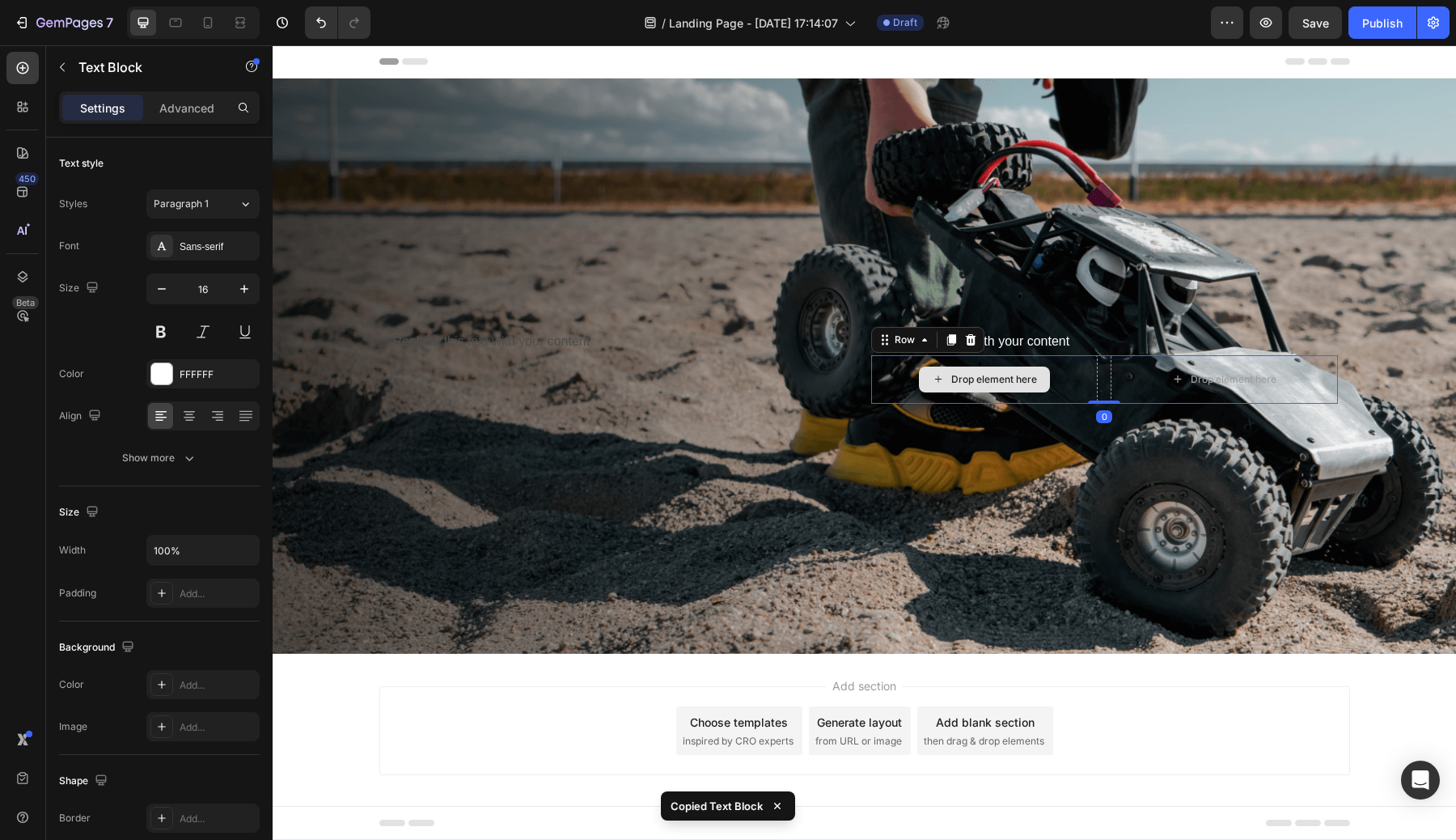
click at [1050, 389] on div "Drop element here" at bounding box center [985, 379] width 228 height 48
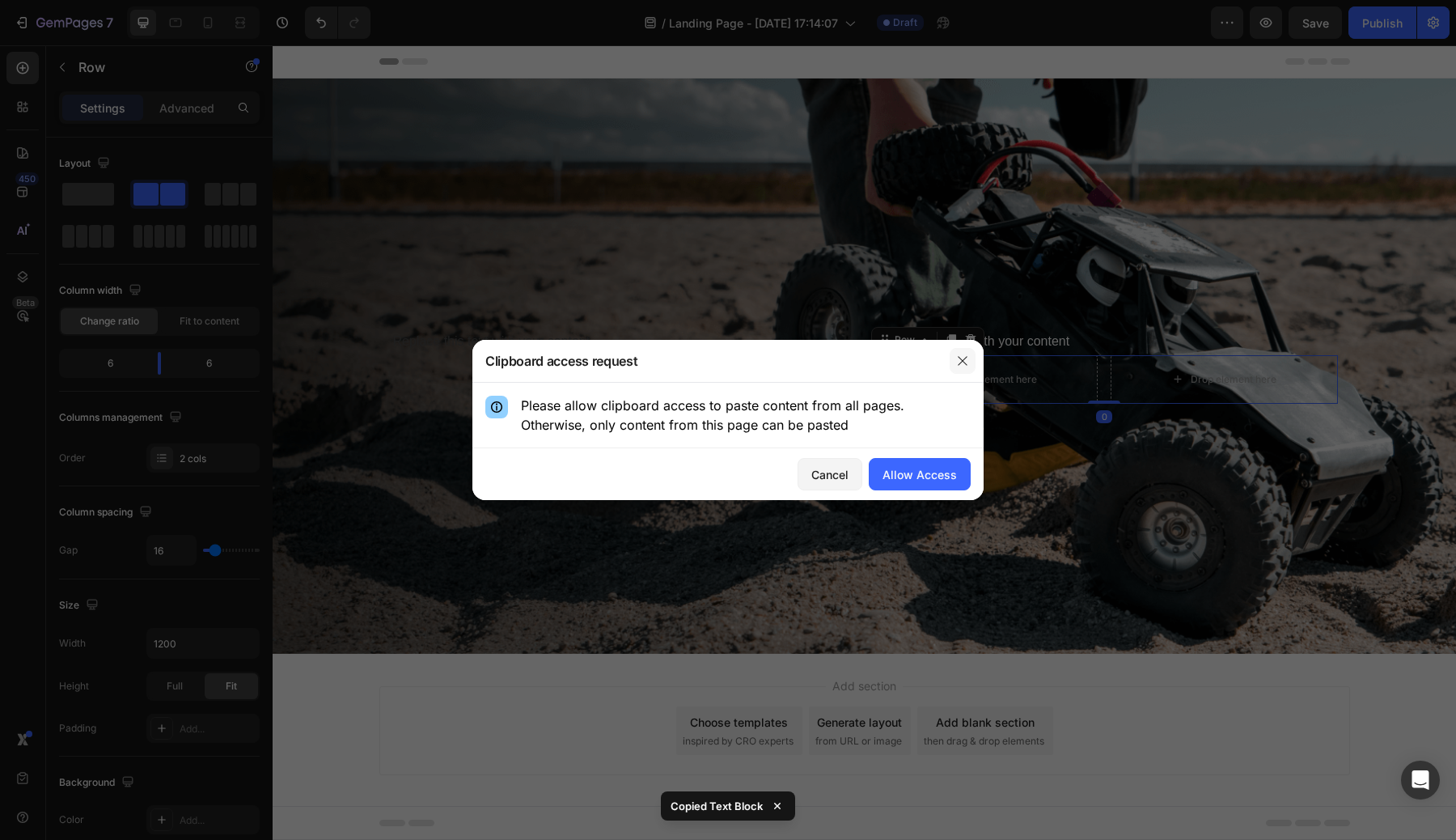
click at [955, 372] on button "button" at bounding box center [962, 361] width 26 height 26
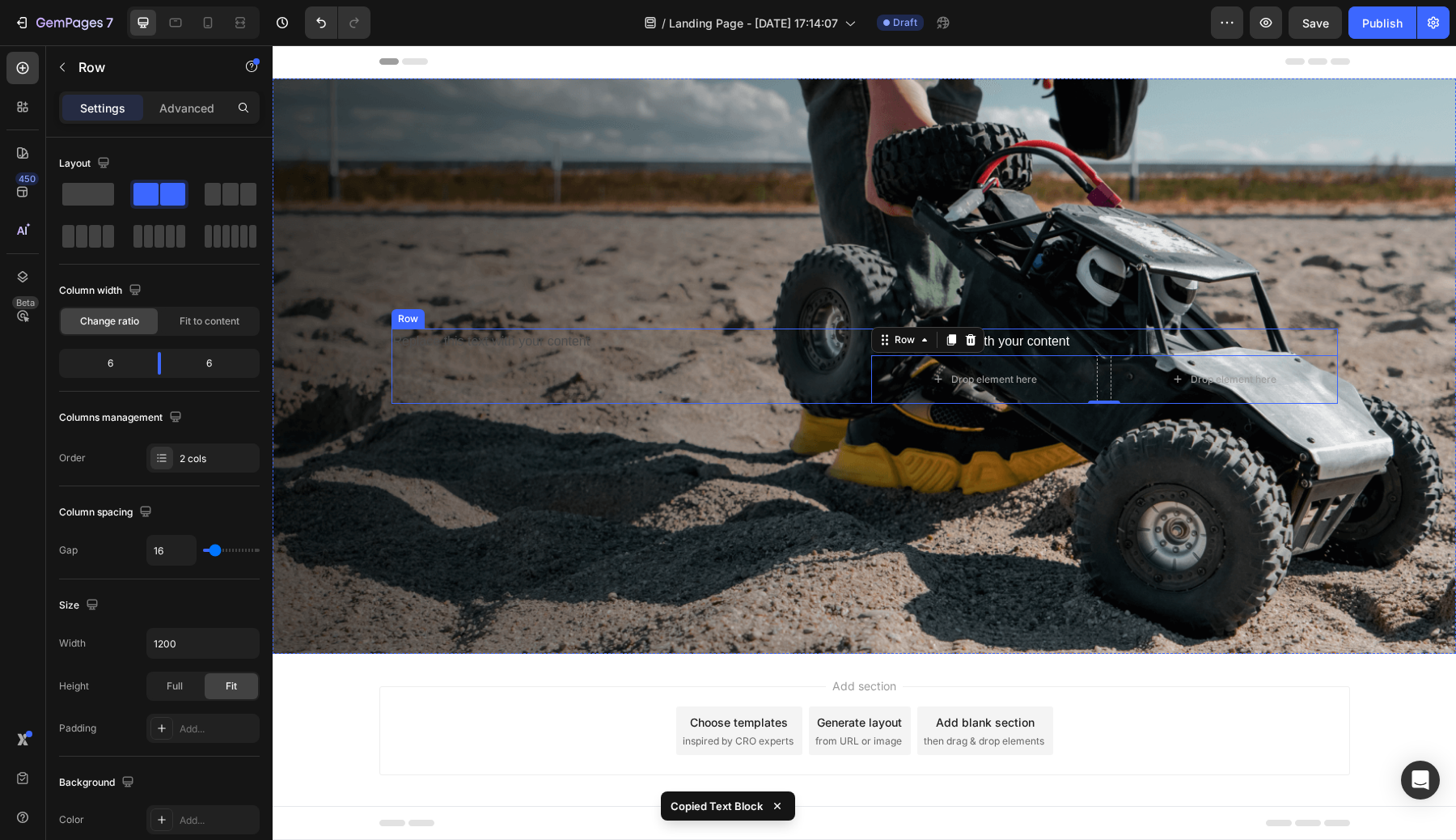
click at [728, 354] on div "Replace this text with your content Text Block" at bounding box center [624, 366] width 466 height 75
click at [987, 373] on div "Drop element here" at bounding box center [994, 379] width 86 height 13
click at [1132, 384] on div "Drop element here" at bounding box center [1223, 379] width 228 height 48
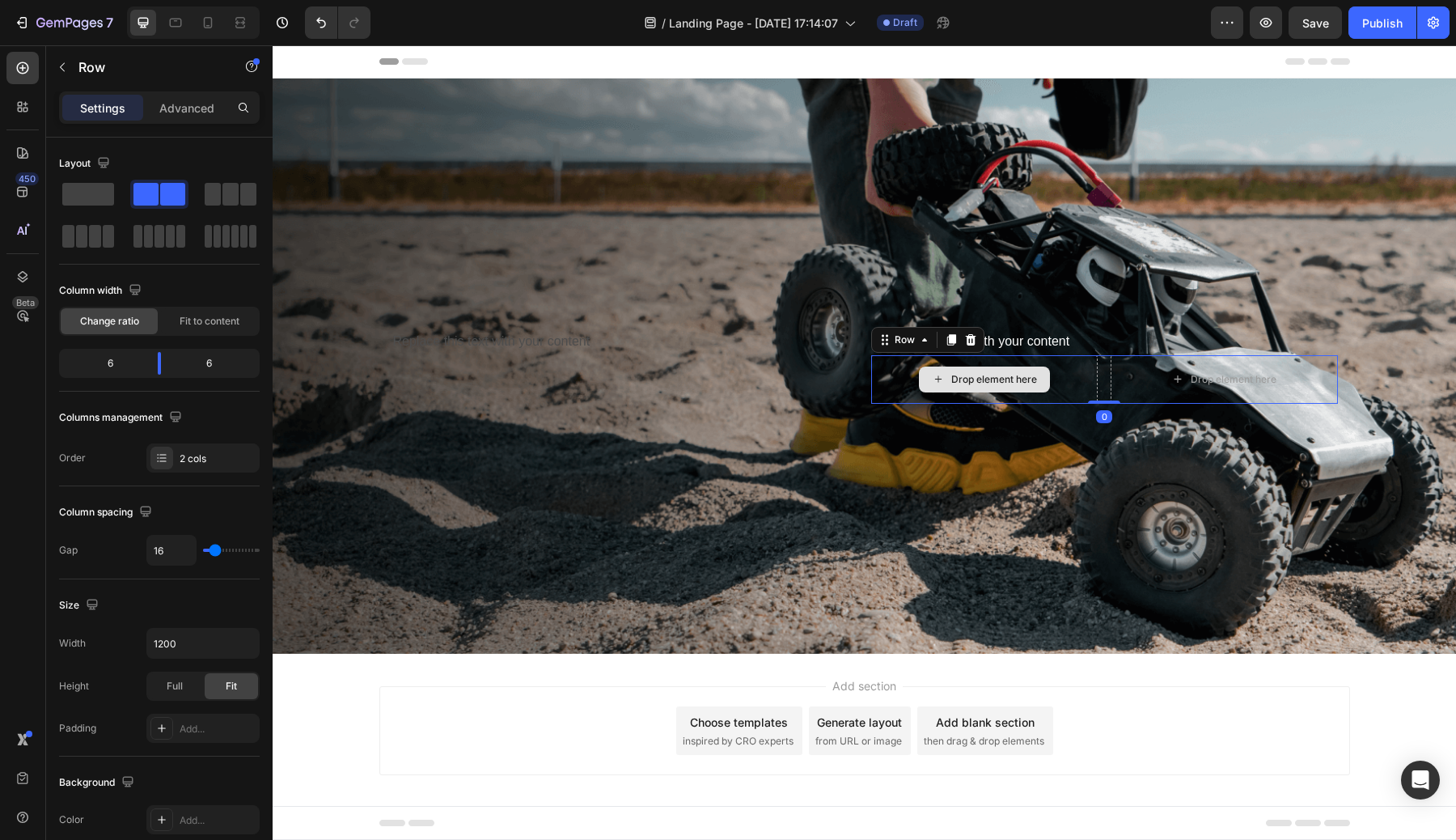
click at [1011, 356] on div "Drop element here" at bounding box center [985, 379] width 228 height 48
click at [1095, 378] on div "Drop element here" at bounding box center [985, 379] width 228 height 48
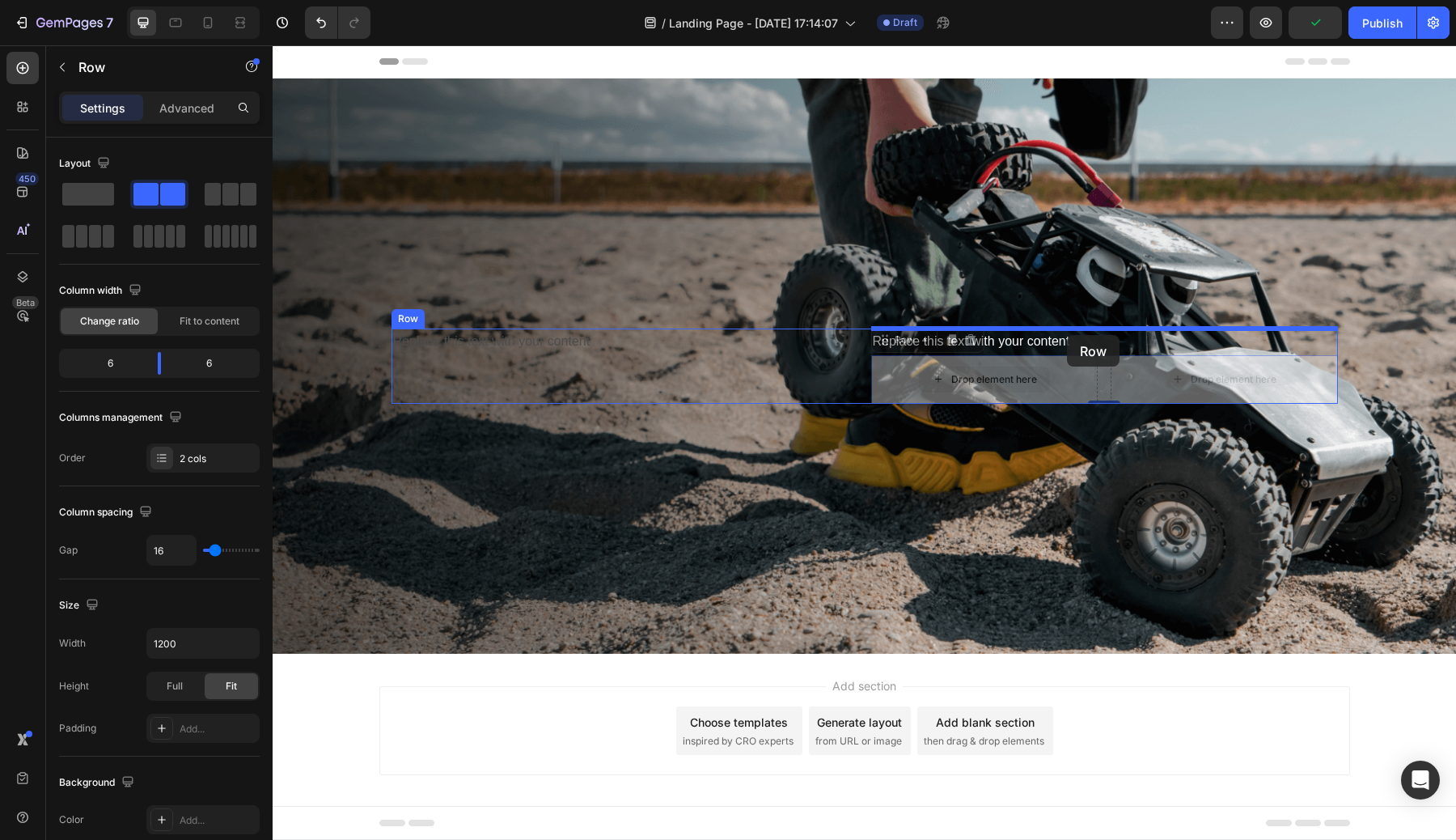
drag, startPoint x: 1070, startPoint y: 385, endPoint x: 1067, endPoint y: 336, distance: 49.1
click at [1067, 336] on div "Header Replace this text with your content Text Block Replace this text with yo…" at bounding box center [864, 449] width 1183 height 807
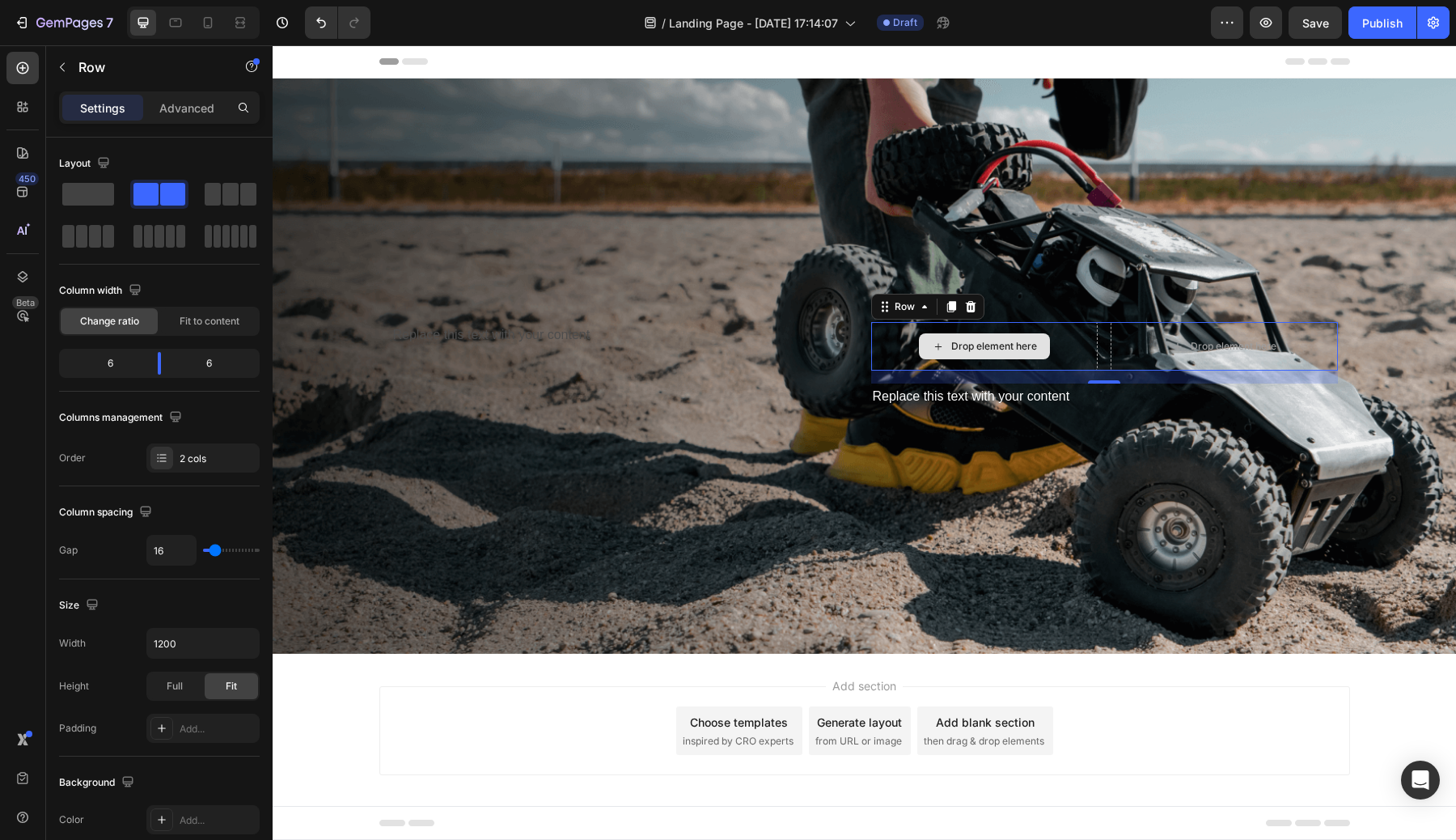
click at [1083, 340] on div "Drop element here" at bounding box center [985, 346] width 228 height 48
click at [1150, 353] on div "Drop element here" at bounding box center [1223, 346] width 228 height 48
click at [1075, 353] on div "Drop element here" at bounding box center [985, 346] width 228 height 48
click at [57, 70] on icon "button" at bounding box center [62, 67] width 13 height 13
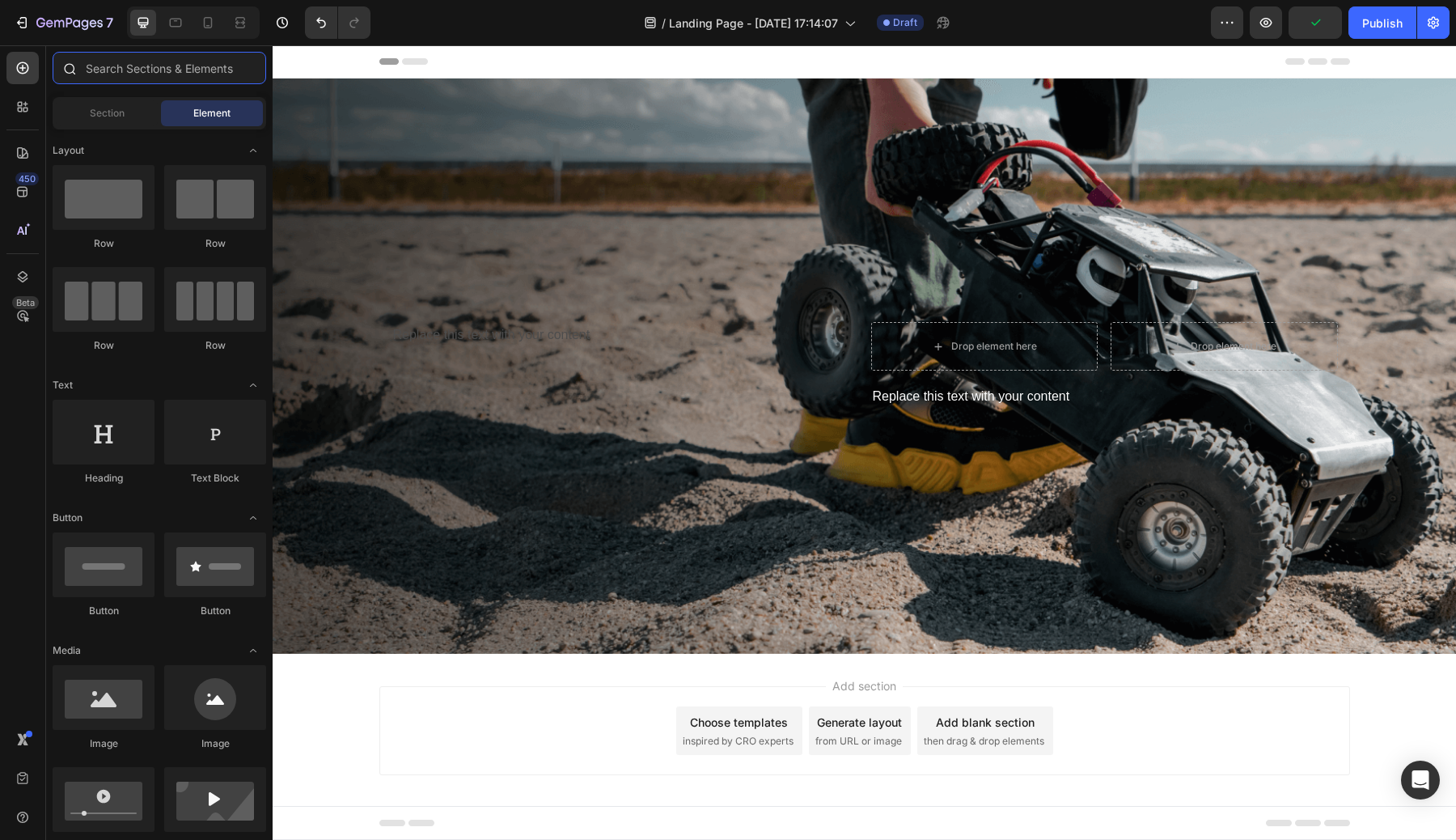
click at [149, 74] on input "text" at bounding box center [159, 68] width 214 height 33
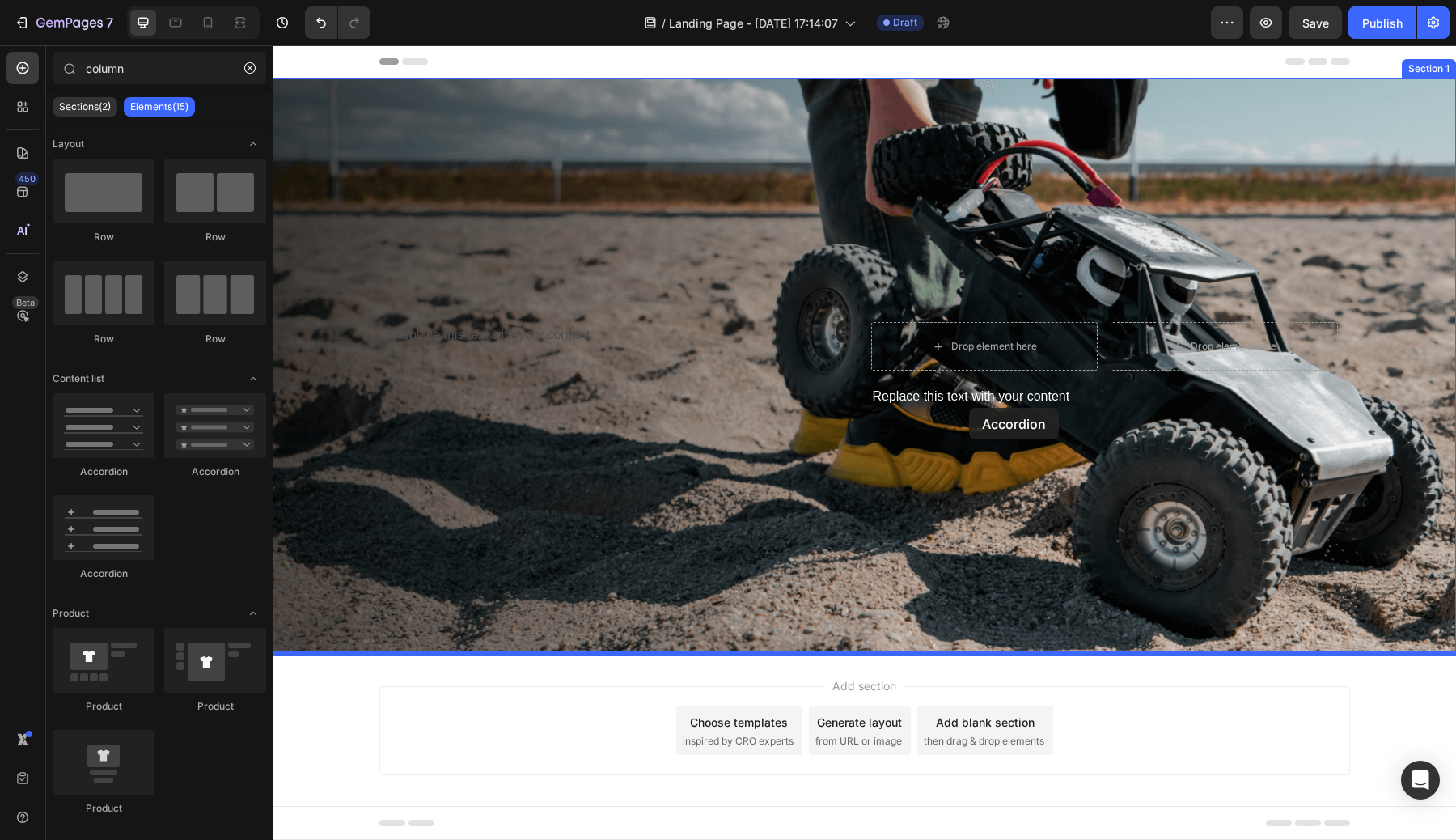
drag, startPoint x: 474, startPoint y: 487, endPoint x: 969, endPoint y: 410, distance: 501.0
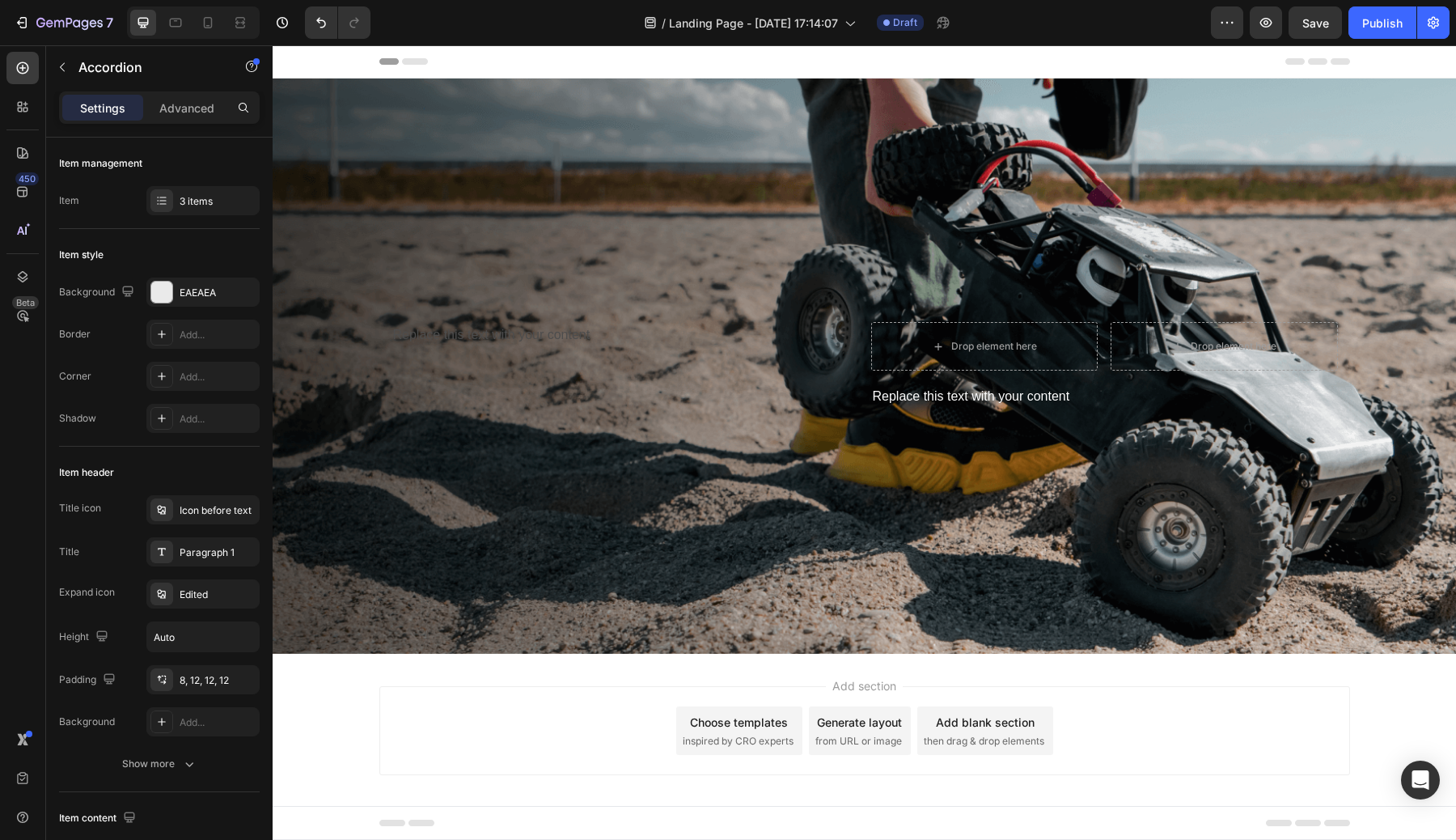
type input "colum"
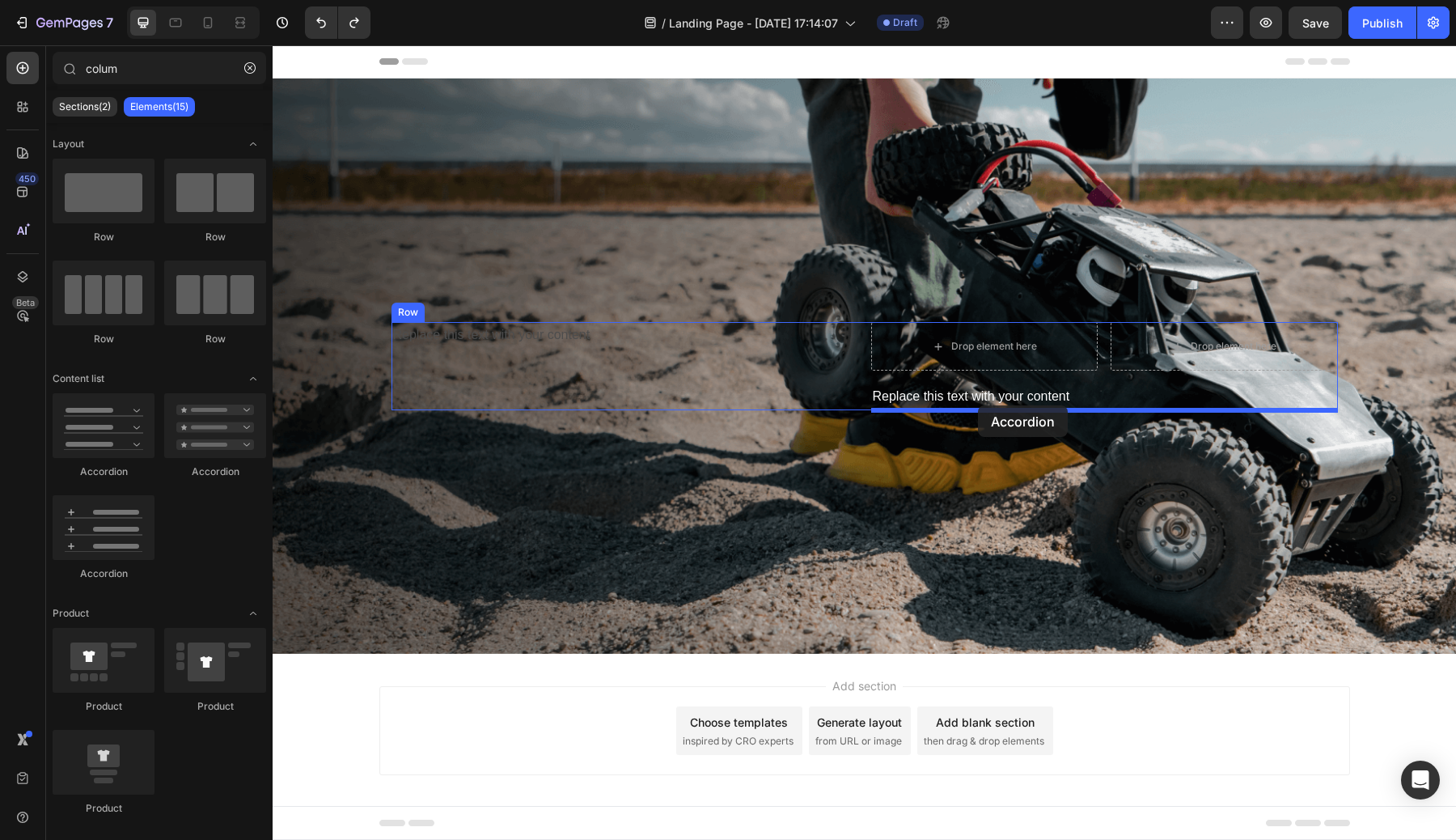
drag, startPoint x: 457, startPoint y: 489, endPoint x: 978, endPoint y: 405, distance: 527.7
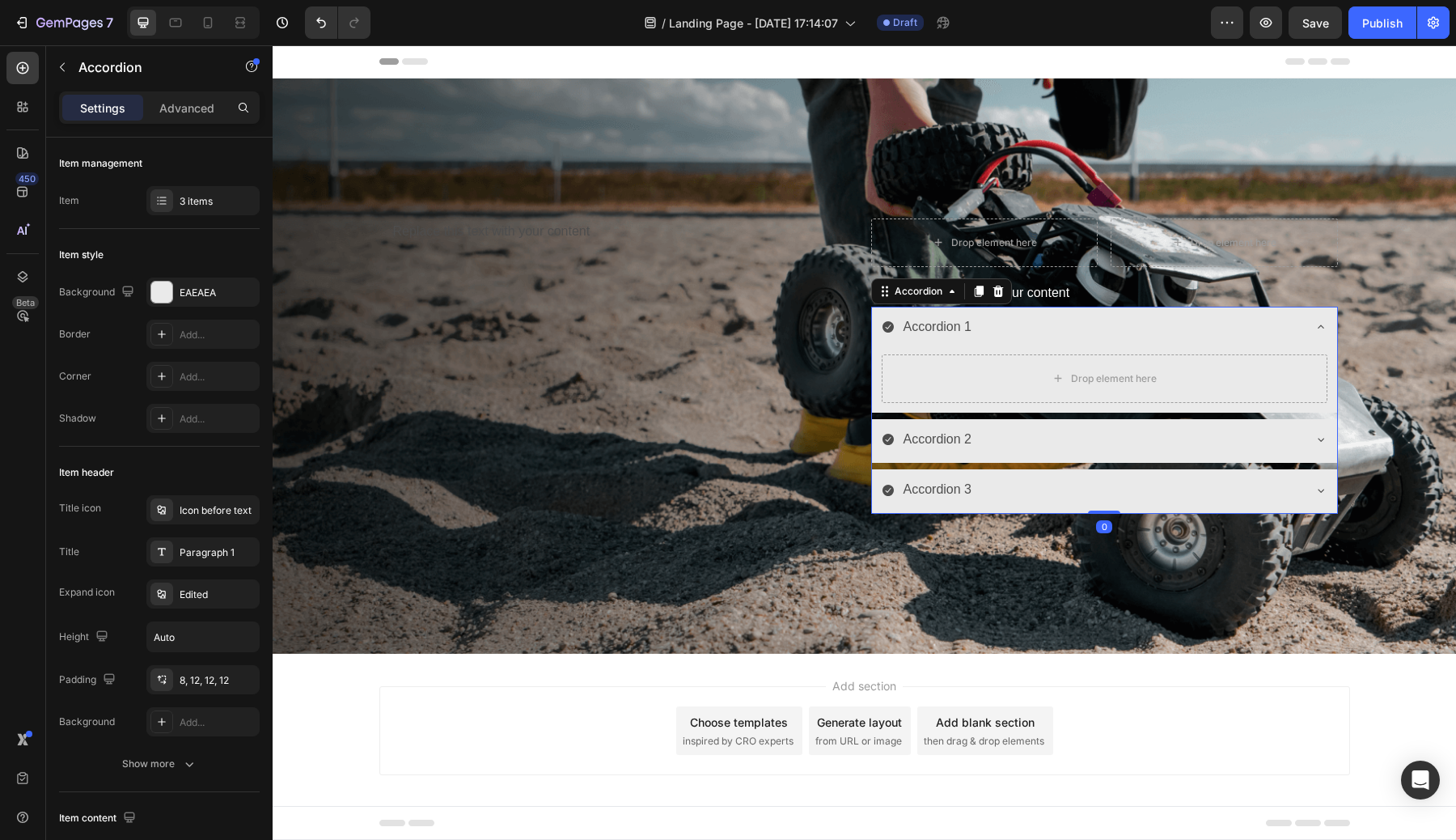
click at [981, 439] on div "Accordion 2" at bounding box center [1091, 440] width 420 height 29
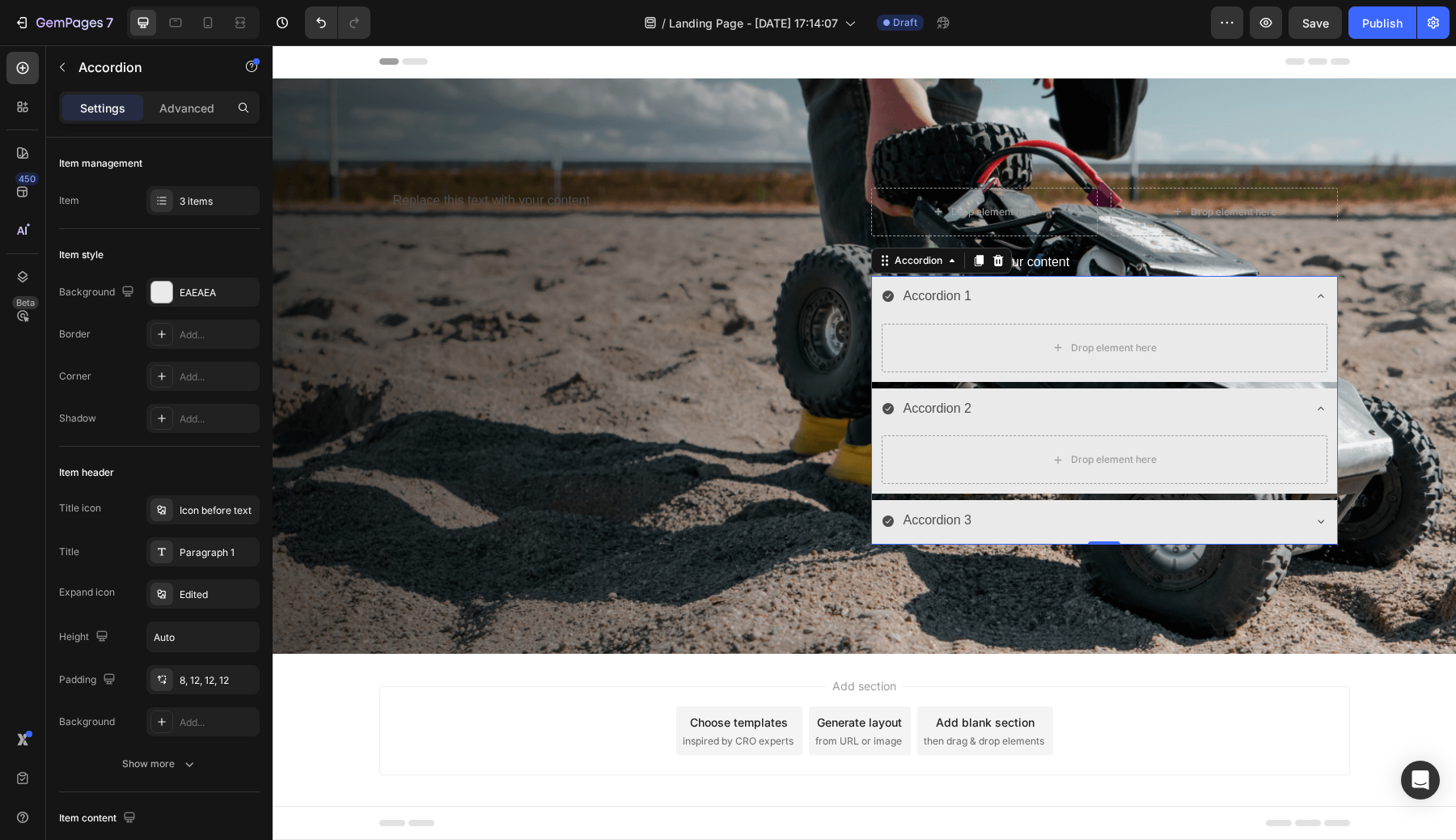
click at [990, 493] on div "Accordion 1 Drop element here Accordion 2 Drop element here Accordion 3" at bounding box center [1104, 410] width 466 height 268
click at [990, 513] on div "Accordion 3" at bounding box center [1091, 521] width 420 height 29
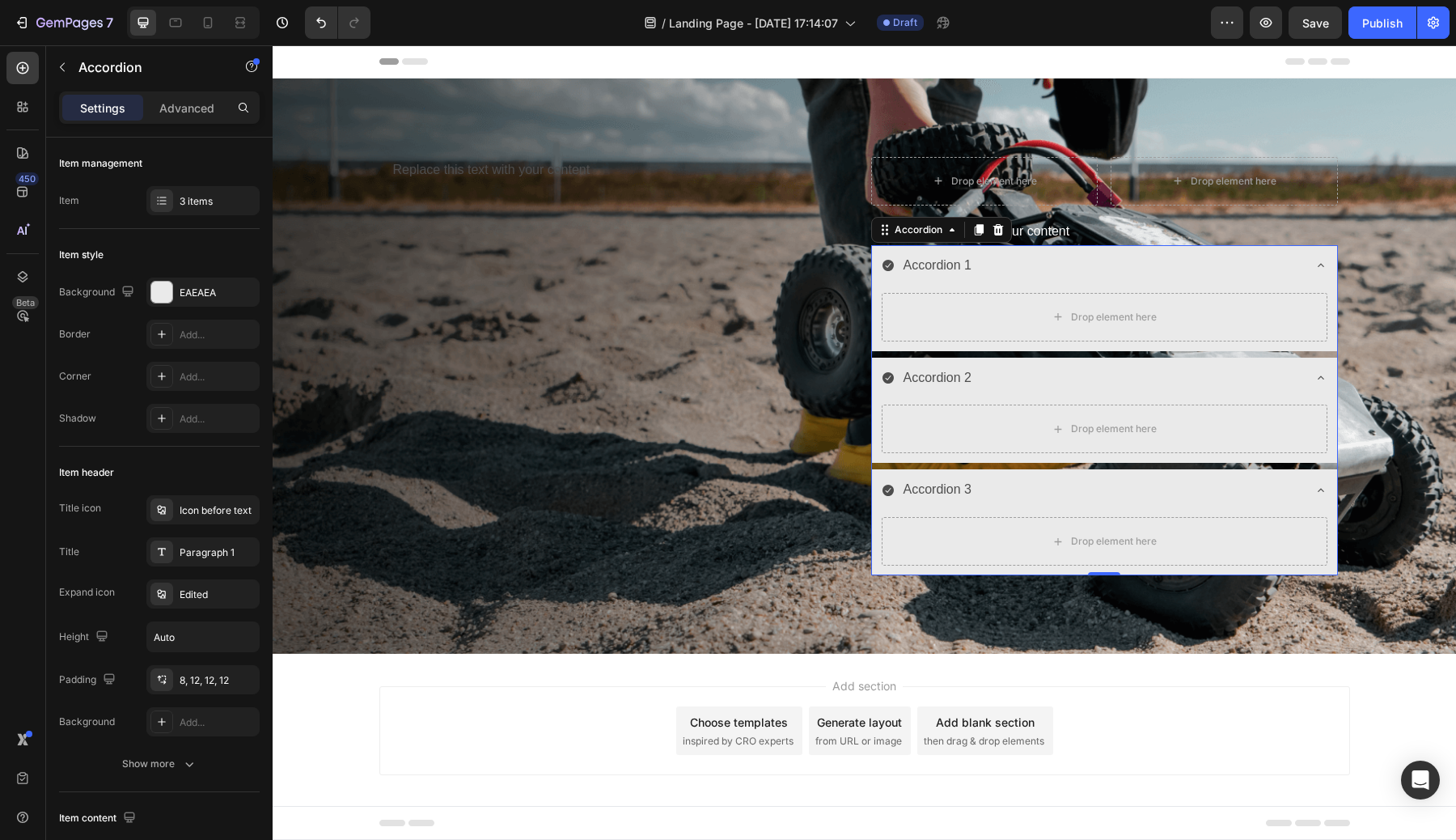
click at [1029, 291] on div "Drop element here" at bounding box center [1104, 320] width 465 height 61
click at [1101, 577] on div "Replace this text with your content Text Block Drop element here Drop element h…" at bounding box center [865, 366] width 971 height 470
click at [1105, 568] on div "Drop element here" at bounding box center [1104, 544] width 465 height 61
click at [1105, 574] on div at bounding box center [1104, 572] width 33 height 5
type input "100%"
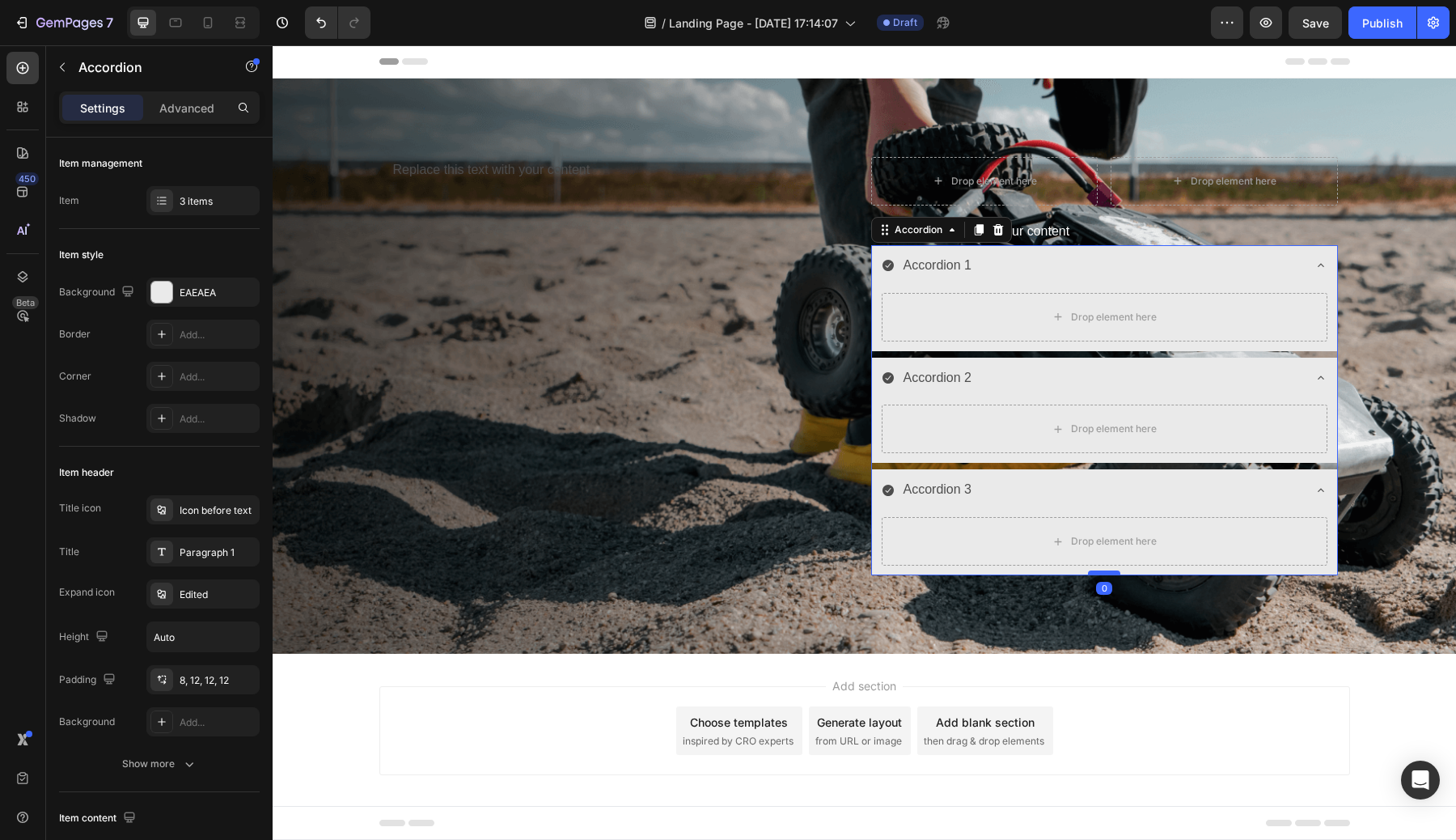
type input "100"
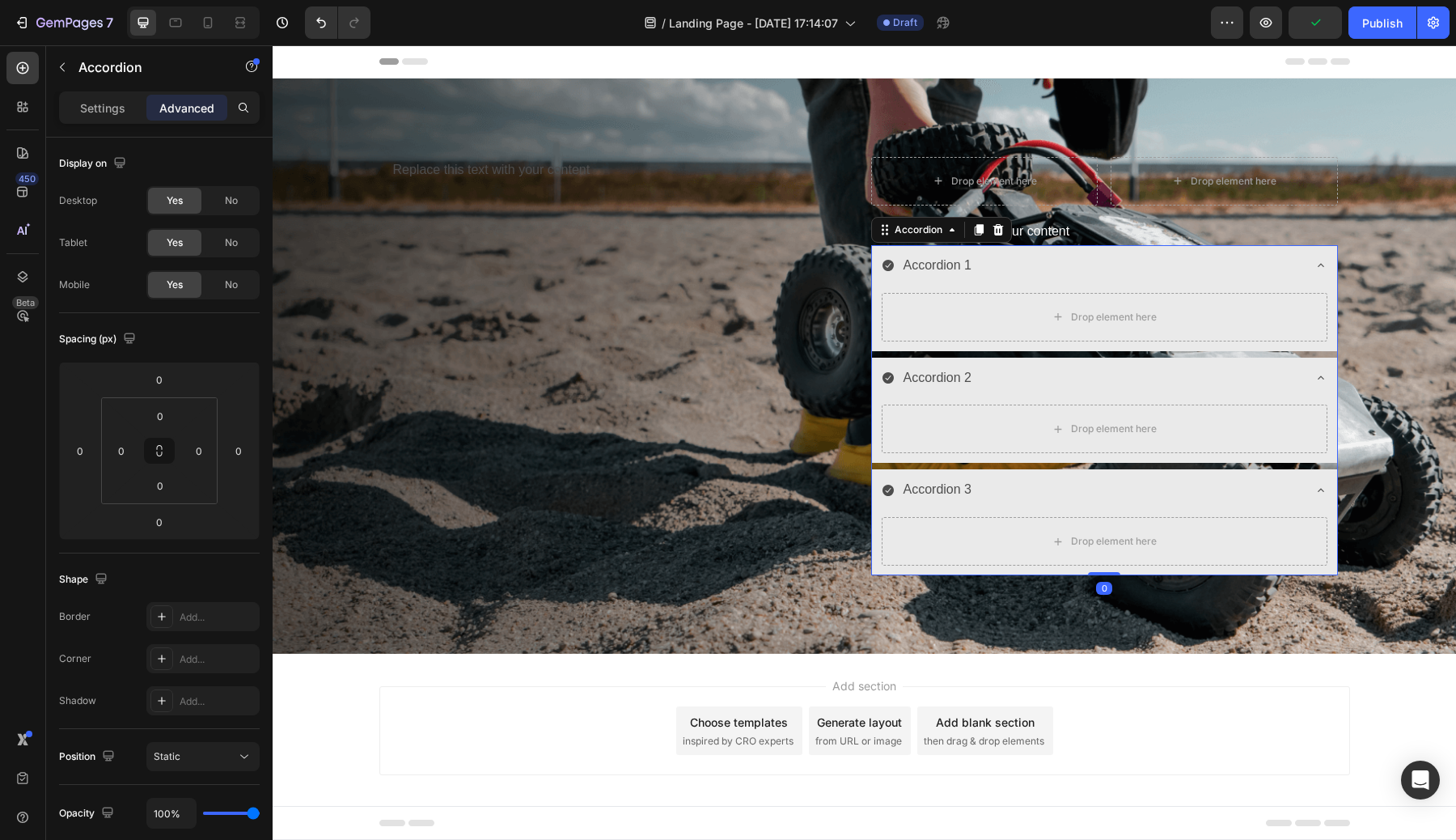
drag, startPoint x: 1106, startPoint y: 573, endPoint x: 1106, endPoint y: 504, distance: 69.0
click at [1106, 504] on div "Accordion 1 Drop element here Accordion 2 Drop element here Accordion 3 Drop el…" at bounding box center [1104, 410] width 466 height 330
click at [1106, 467] on div "Accordion 1 Drop element here Accordion 2 Drop element here Accordion 3 Drop el…" at bounding box center [1104, 410] width 466 height 330
click at [1106, 481] on div "Accordion 3" at bounding box center [1091, 489] width 420 height 29
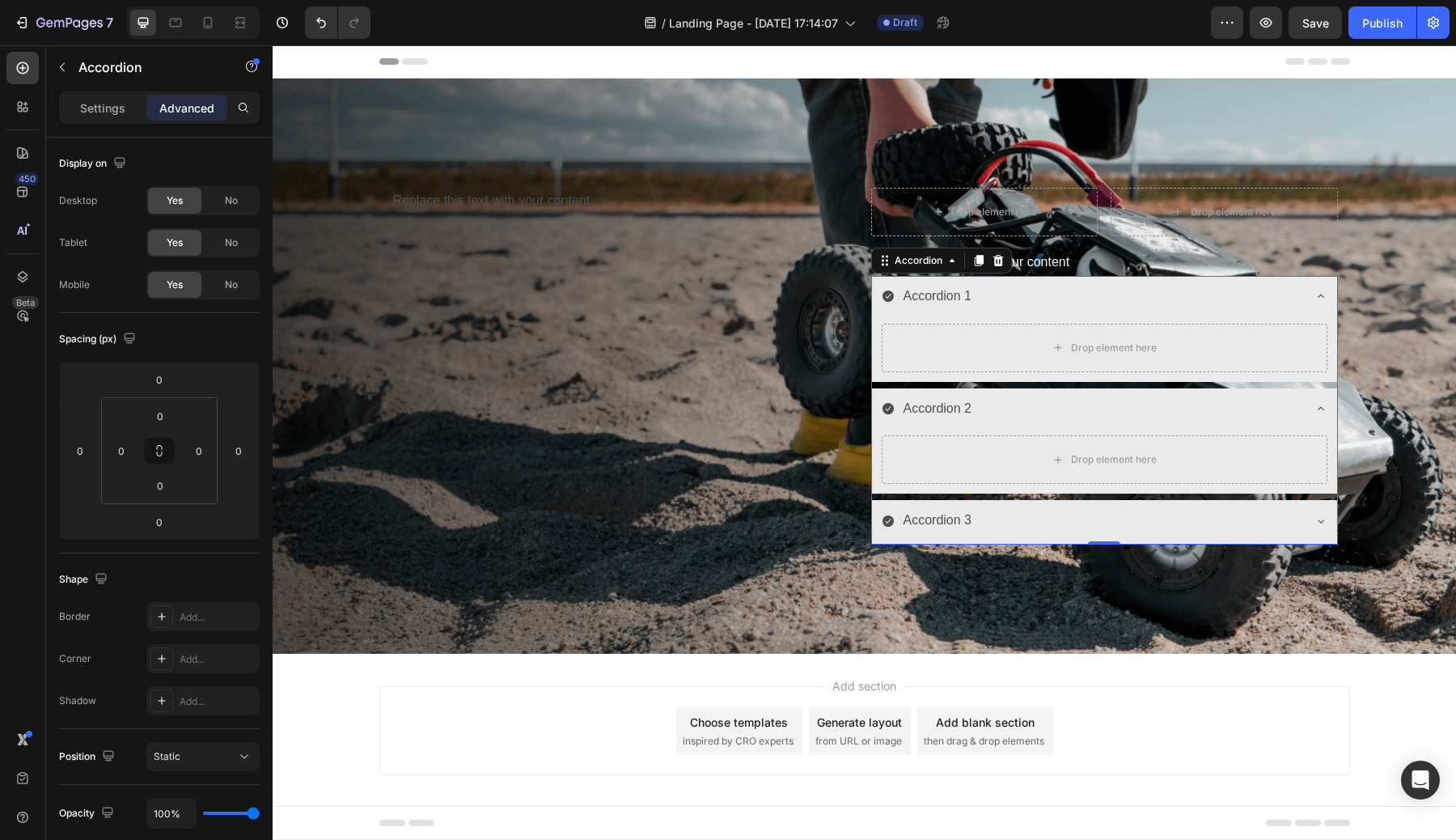
click at [1107, 413] on div "Accordion 2" at bounding box center [1091, 408] width 420 height 29
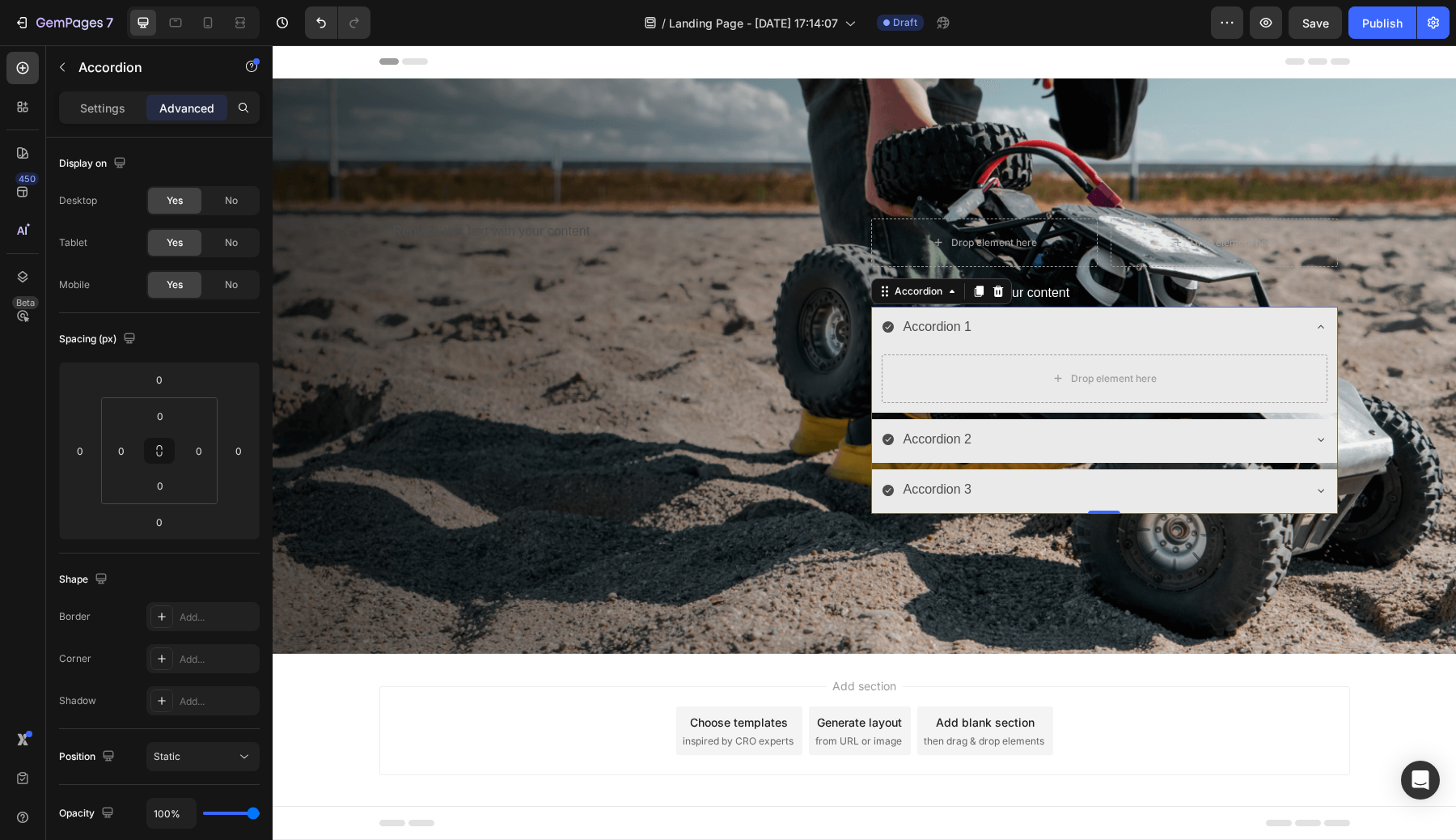
click at [1110, 348] on div "Accordion 1" at bounding box center [1104, 328] width 465 height 44
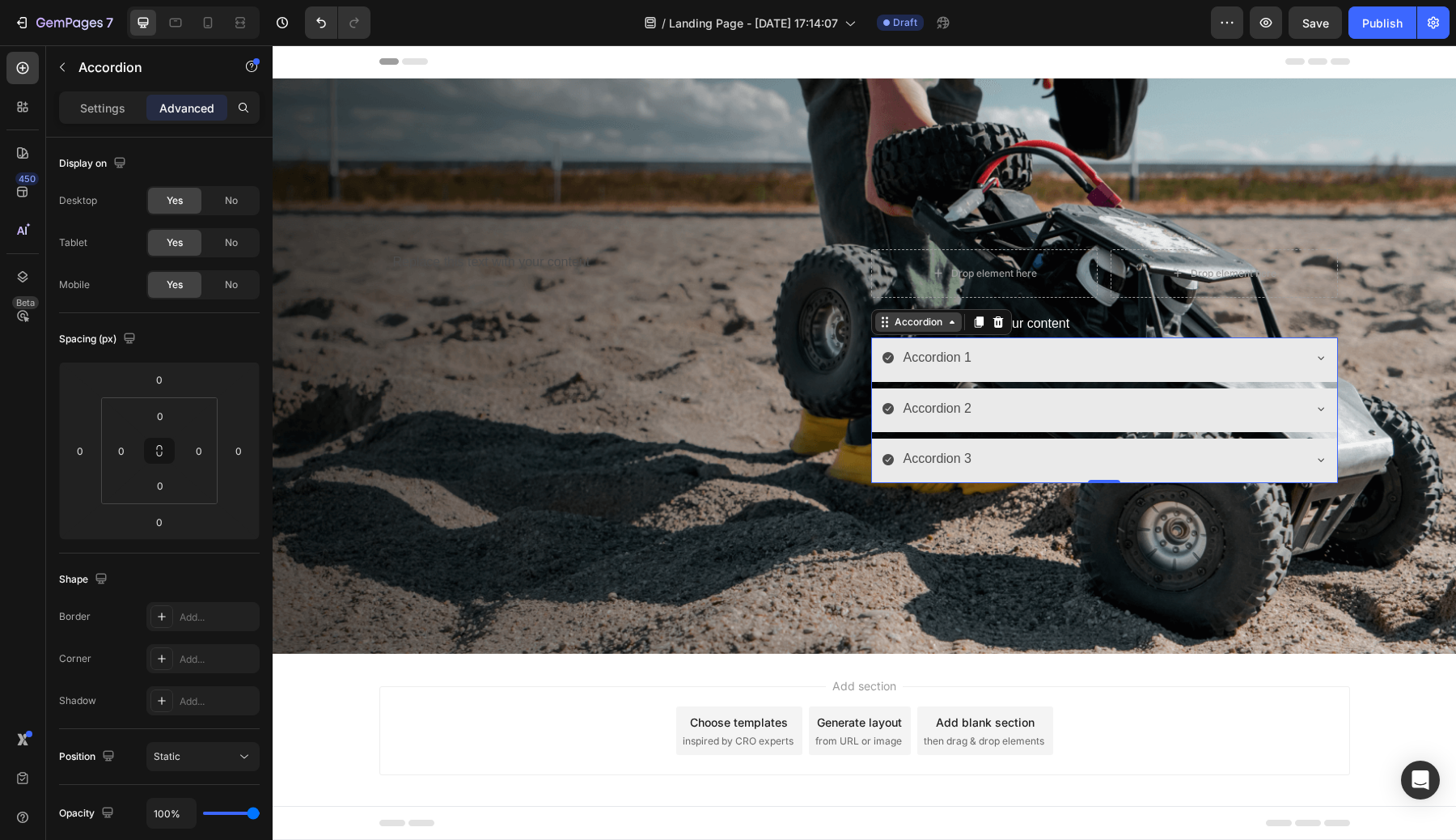
click at [945, 322] on icon at bounding box center [951, 321] width 13 height 13
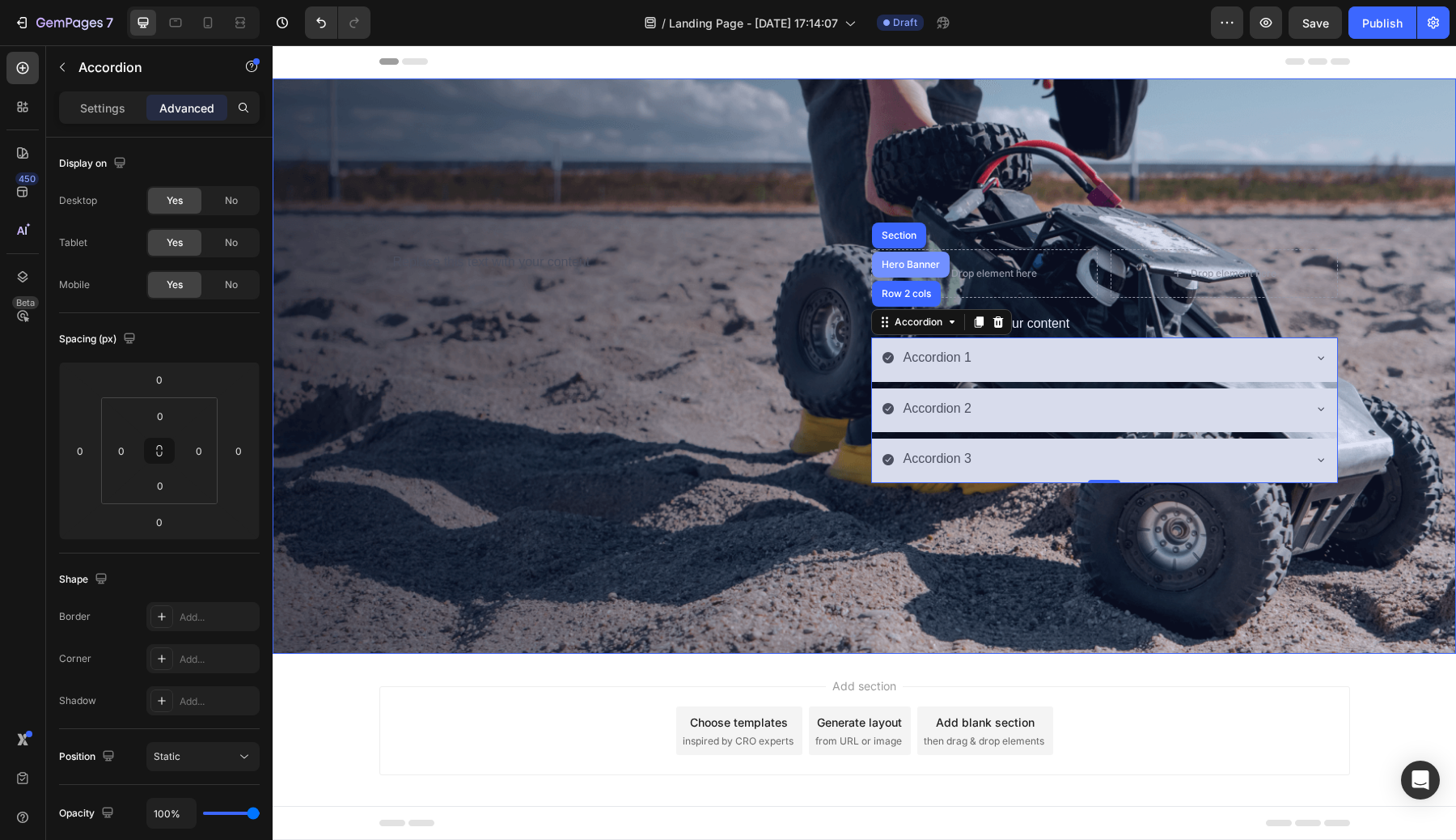
click at [918, 265] on div "Hero Banner" at bounding box center [911, 264] width 65 height 10
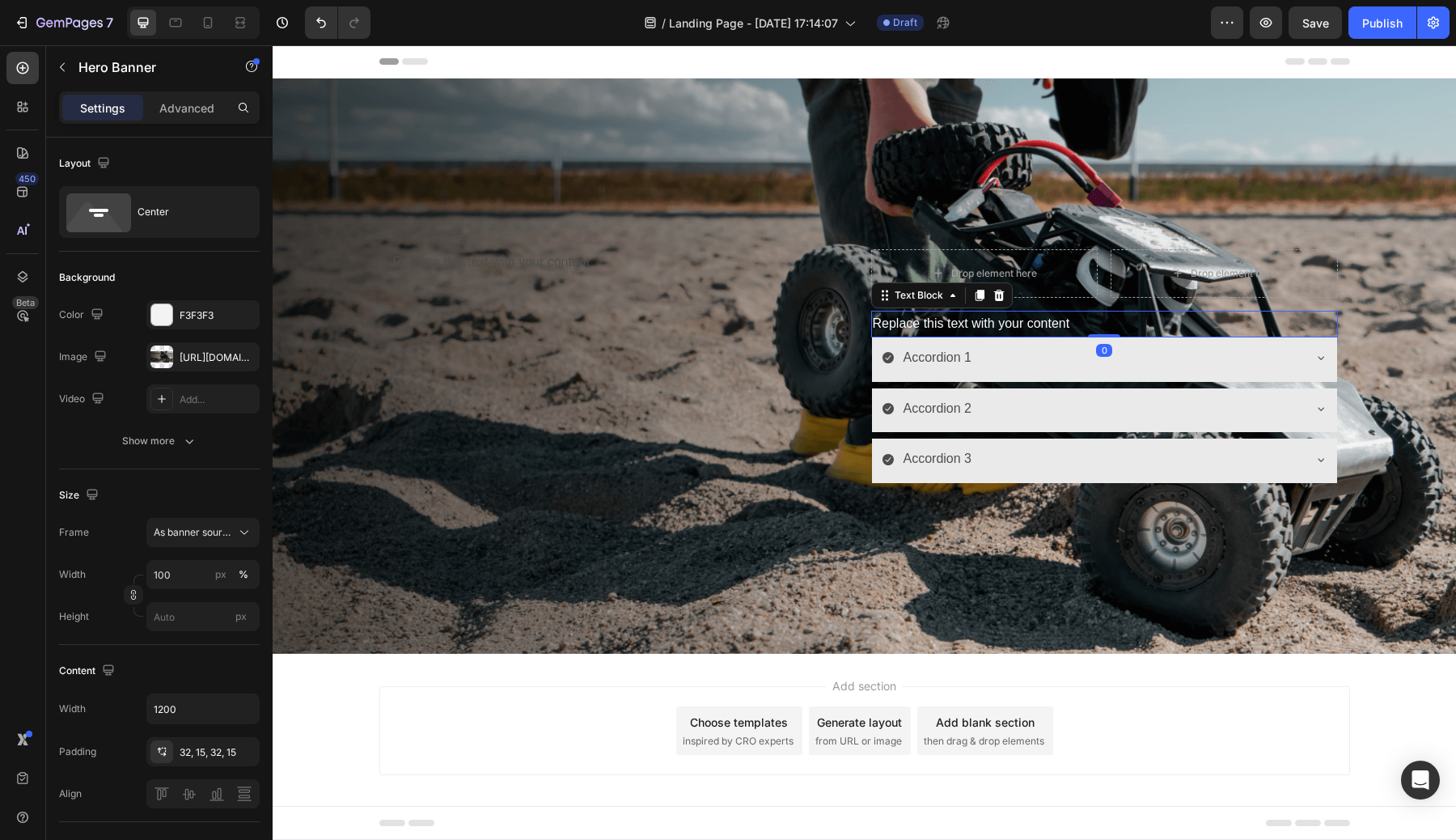
click at [937, 328] on p "Replace this text with your content" at bounding box center [1104, 324] width 463 height 24
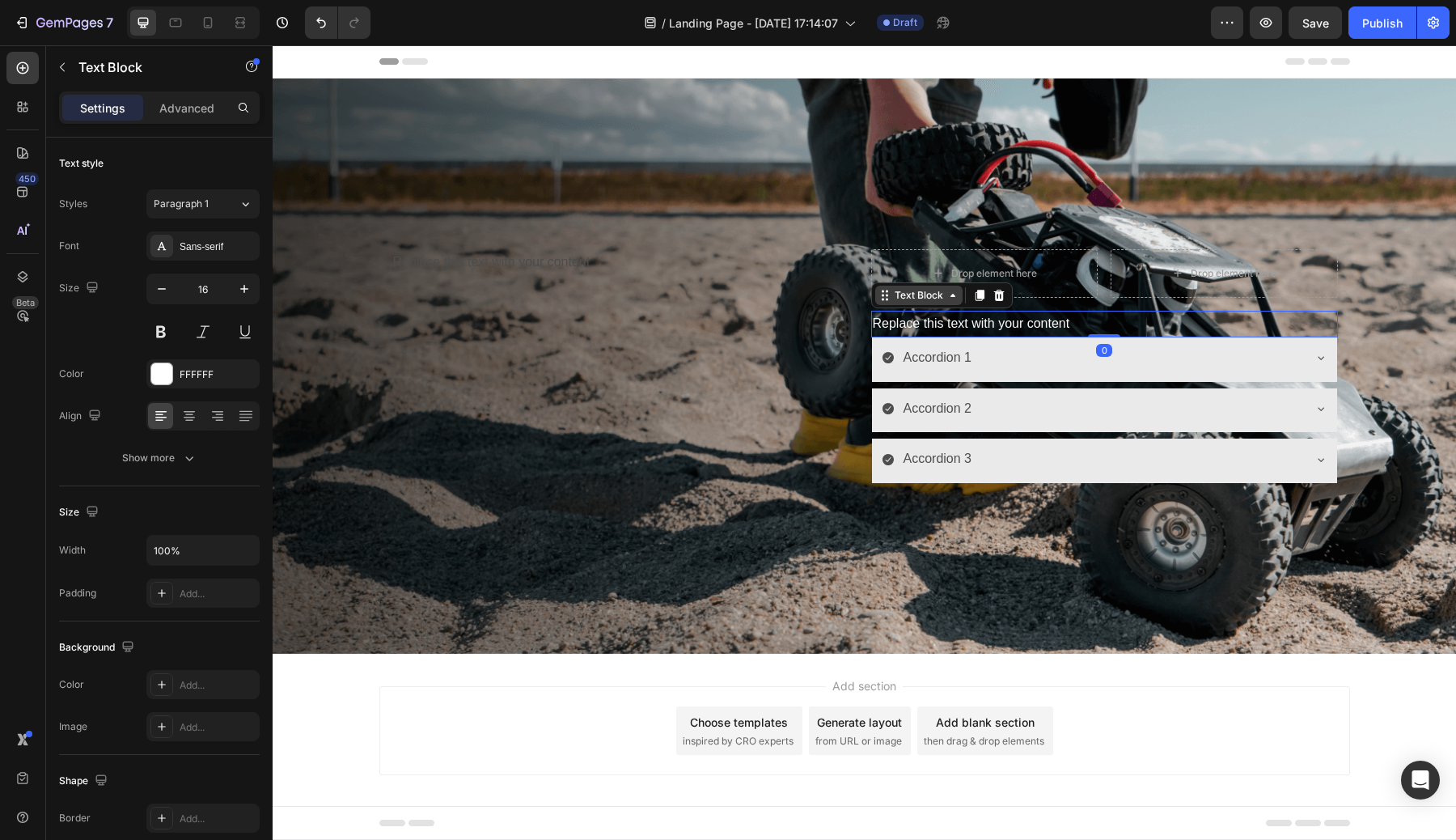
click at [918, 300] on div "Text Block" at bounding box center [919, 295] width 55 height 15
click at [1003, 302] on div at bounding box center [999, 296] width 20 height 20
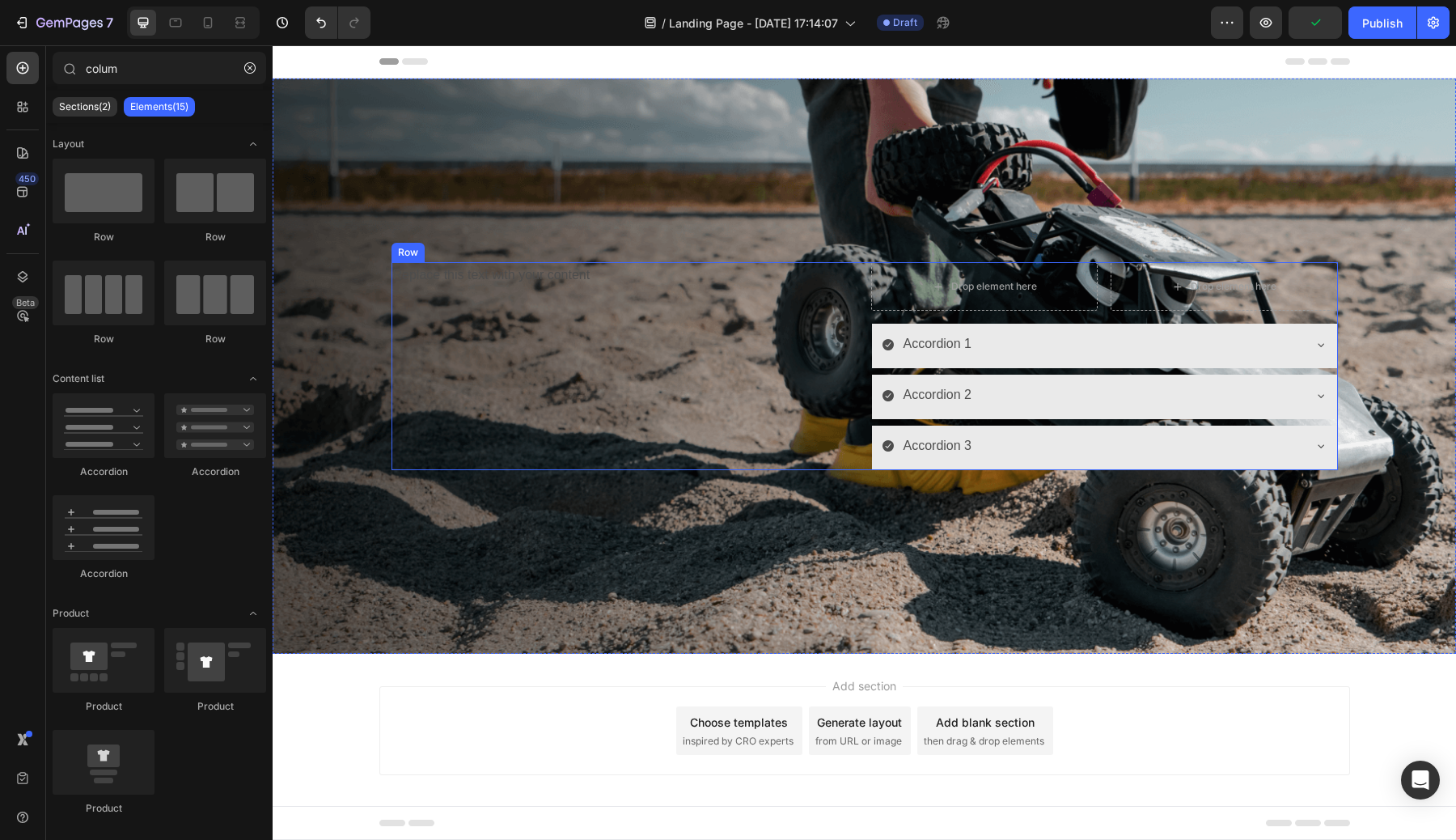
click at [983, 342] on div "Accordion 1" at bounding box center [1091, 344] width 420 height 29
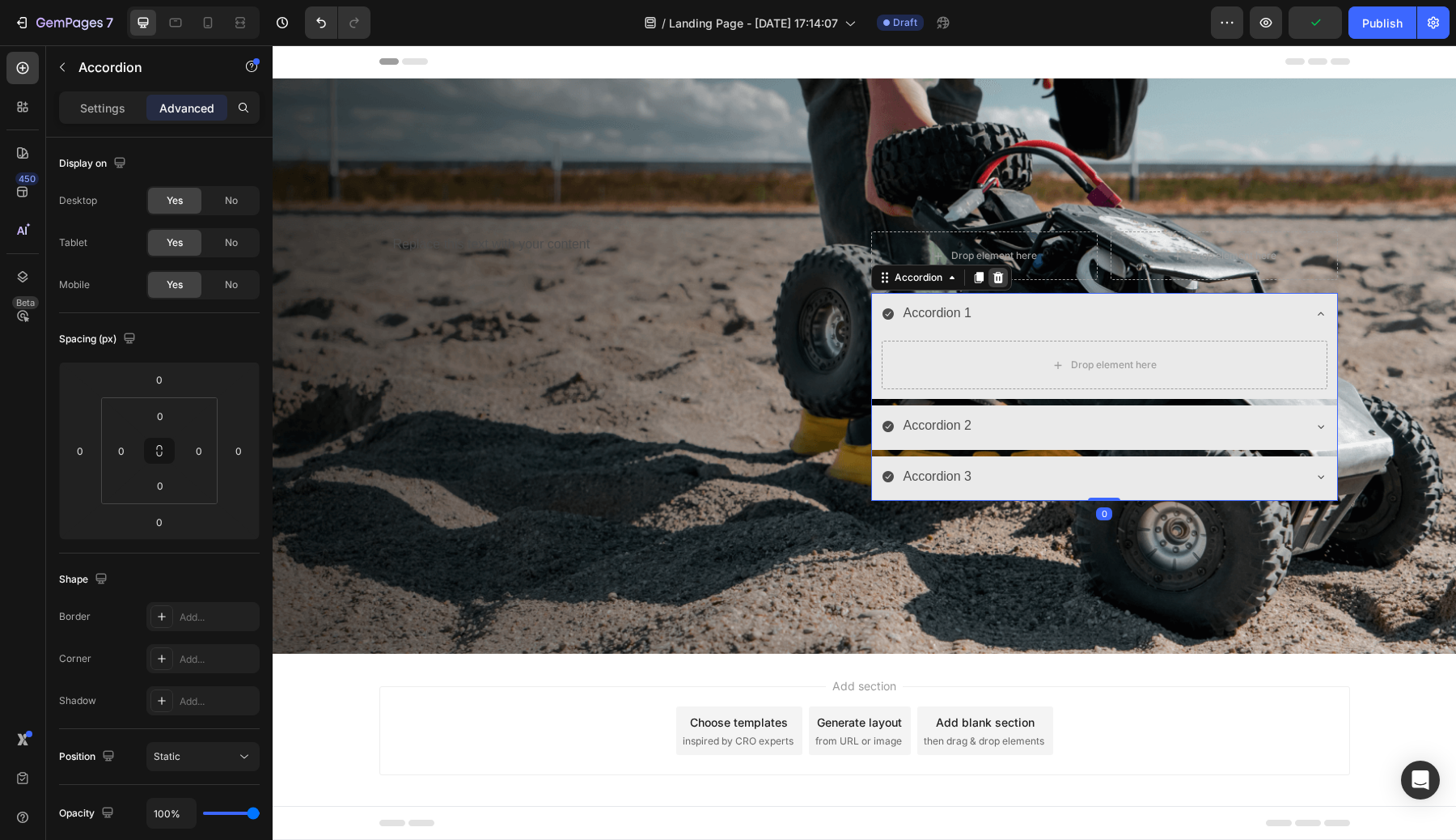
click at [999, 282] on icon at bounding box center [998, 277] width 11 height 11
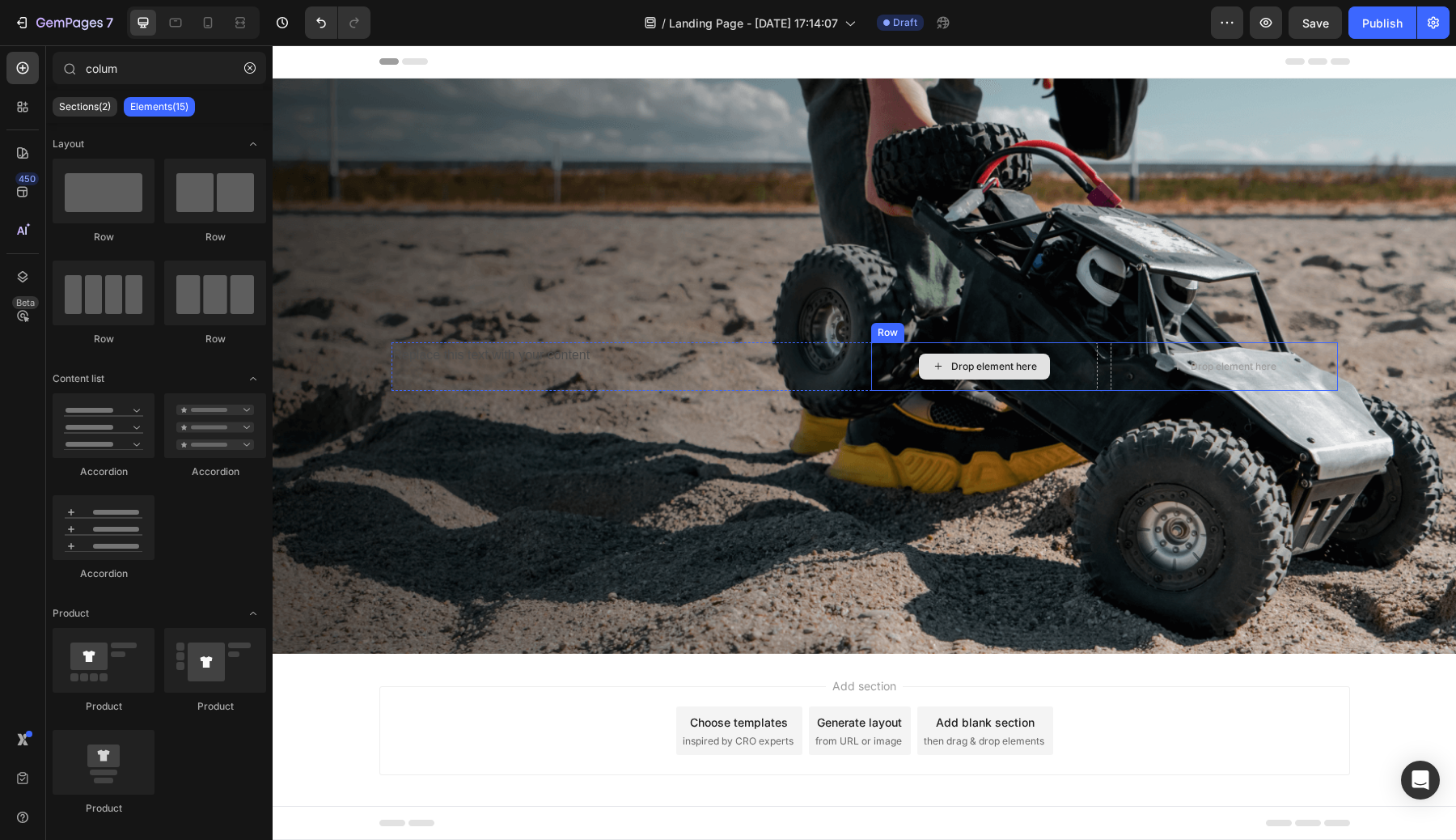
click at [1048, 363] on div "Drop element here" at bounding box center [984, 367] width 131 height 26
click at [1077, 364] on div "Drop element here" at bounding box center [985, 366] width 228 height 48
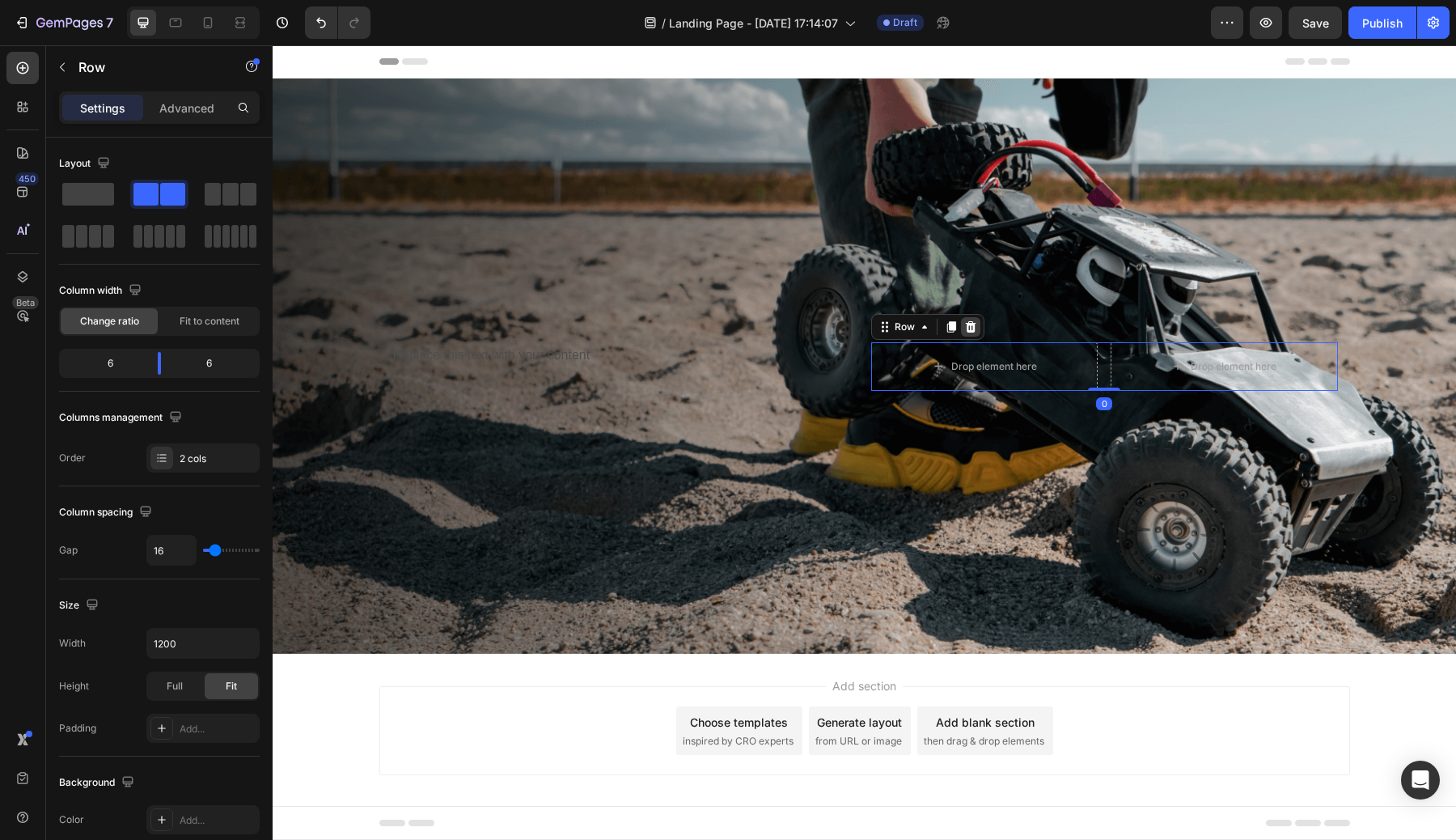
click at [970, 326] on icon at bounding box center [970, 325] width 11 height 11
click at [834, 369] on div "Replace this text with your content Text Block" at bounding box center [624, 366] width 466 height 48
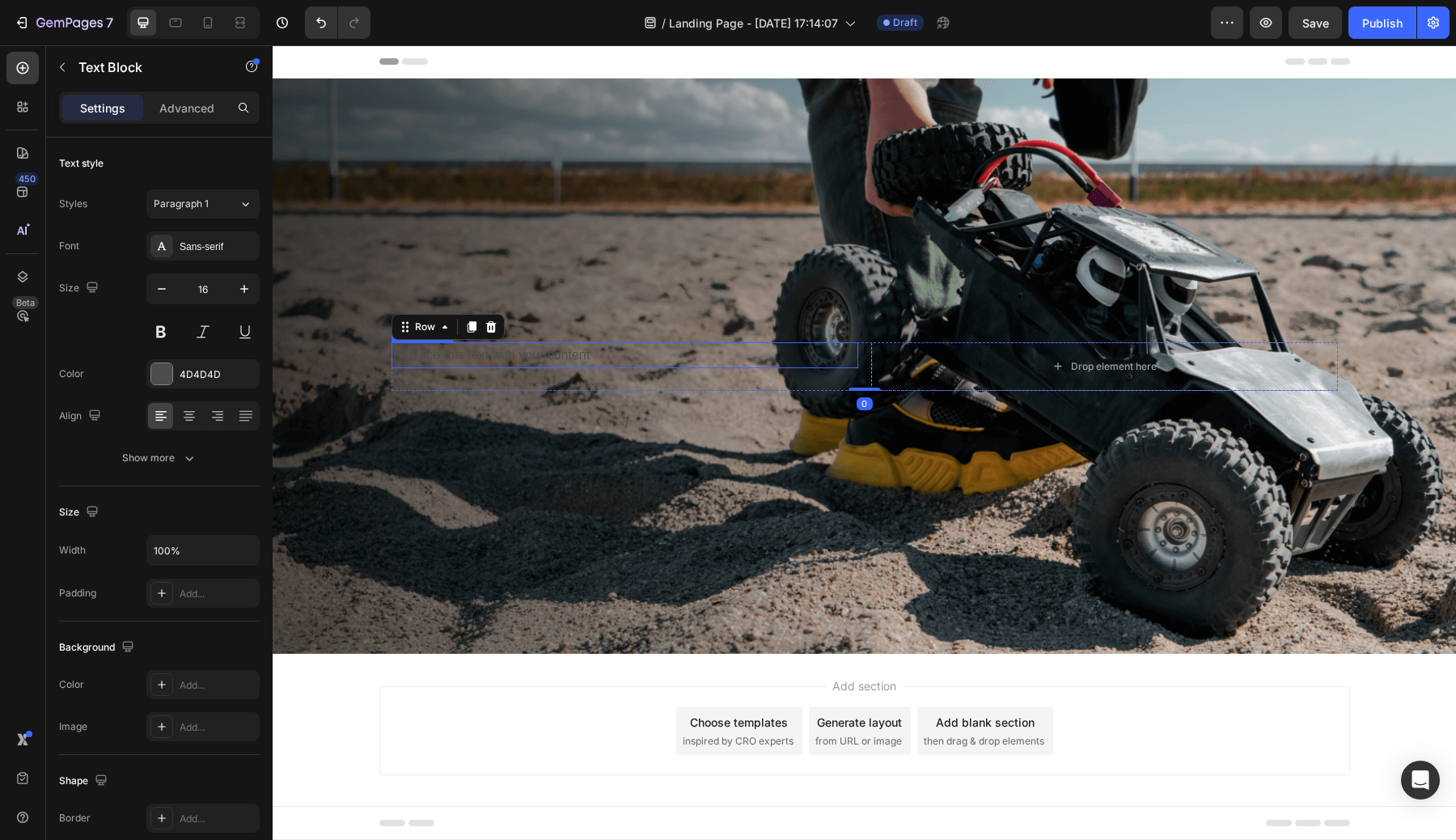
click at [755, 366] on div "Replace this text with your content" at bounding box center [624, 355] width 466 height 27
click at [520, 325] on icon at bounding box center [519, 325] width 11 height 11
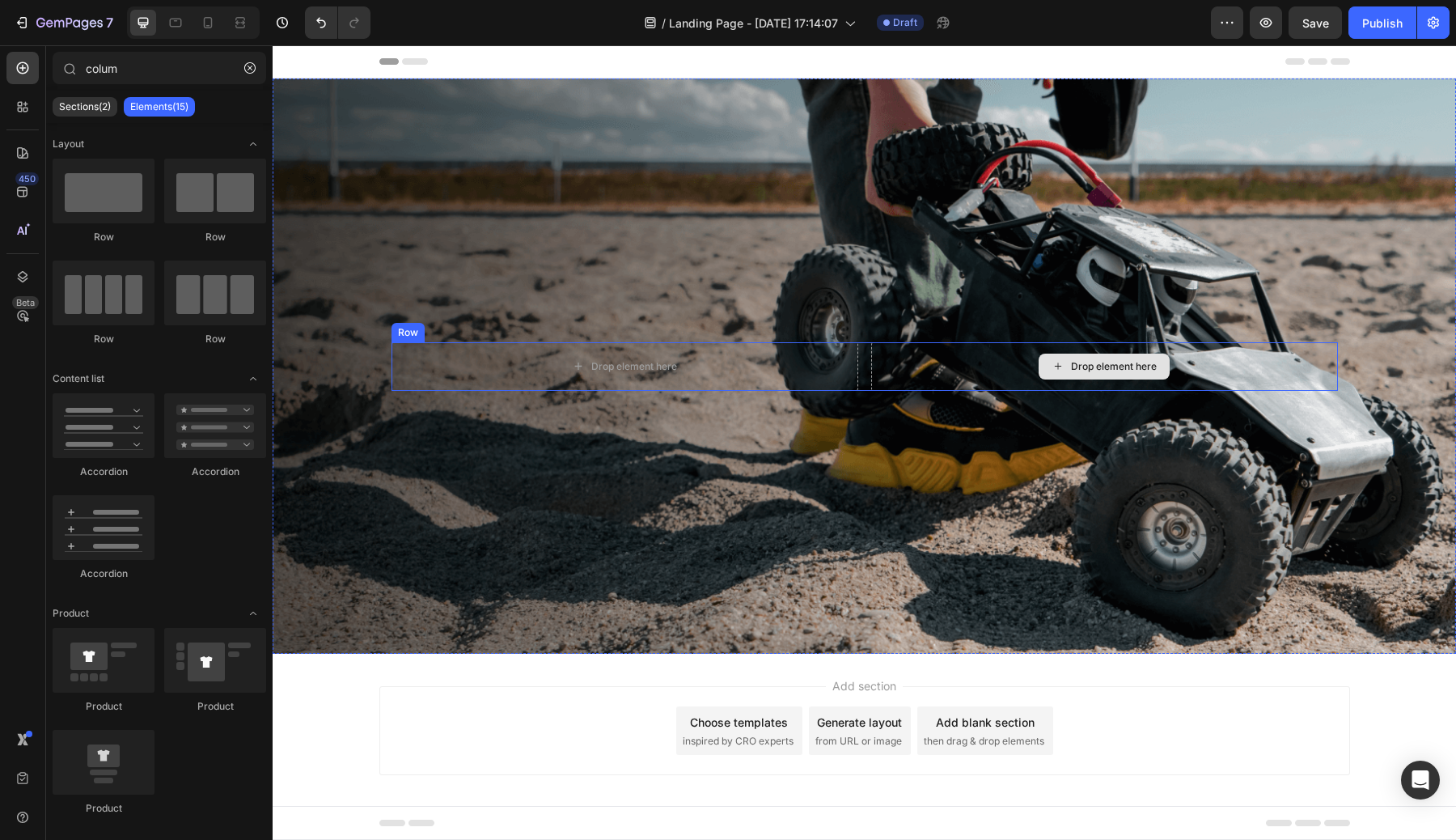
click at [1108, 370] on div "Drop element here" at bounding box center [1113, 366] width 86 height 13
click at [946, 372] on div "Drop element here" at bounding box center [1104, 366] width 466 height 48
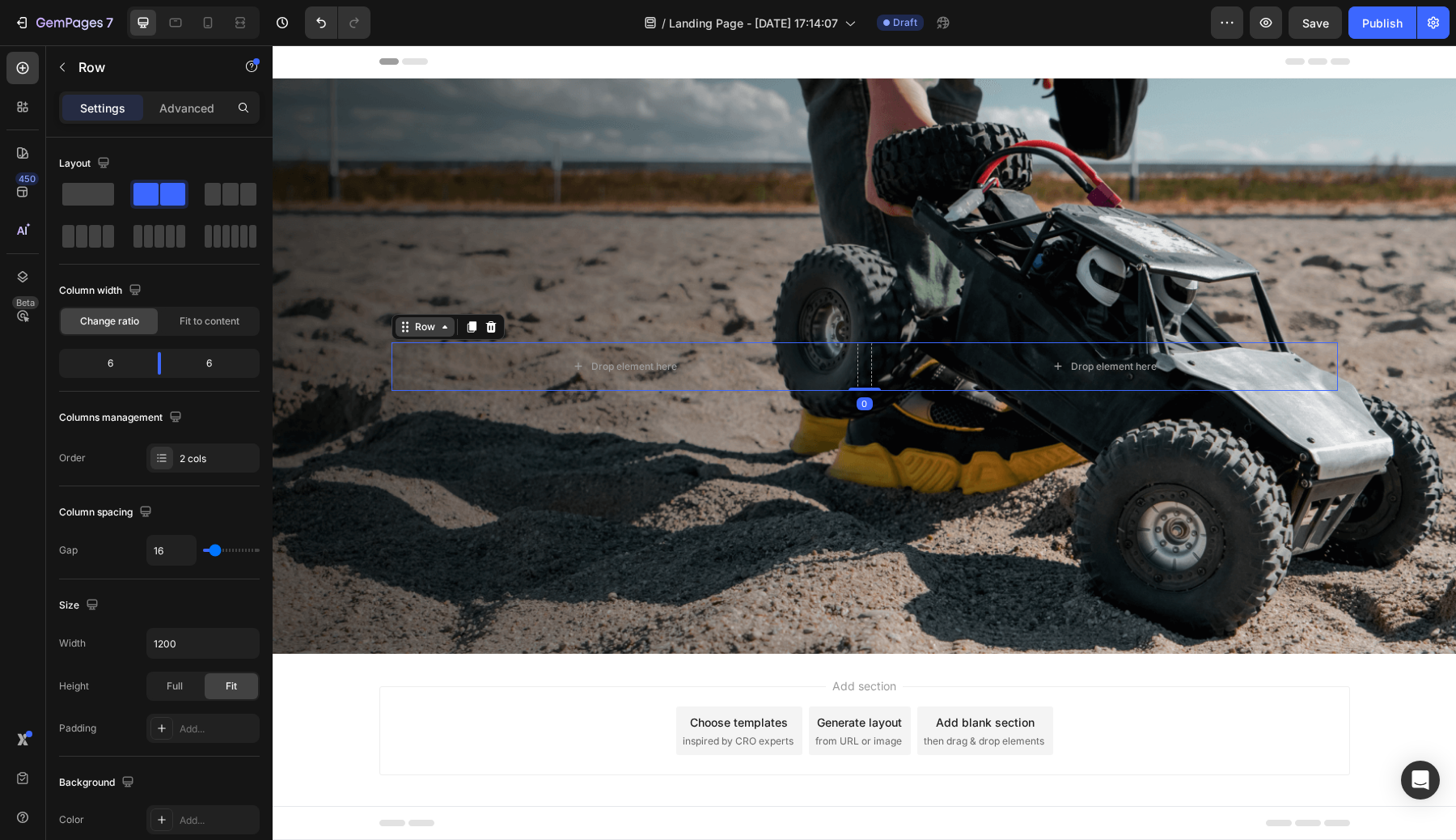
click at [442, 328] on icon at bounding box center [445, 326] width 13 height 13
click at [497, 332] on div at bounding box center [491, 327] width 20 height 20
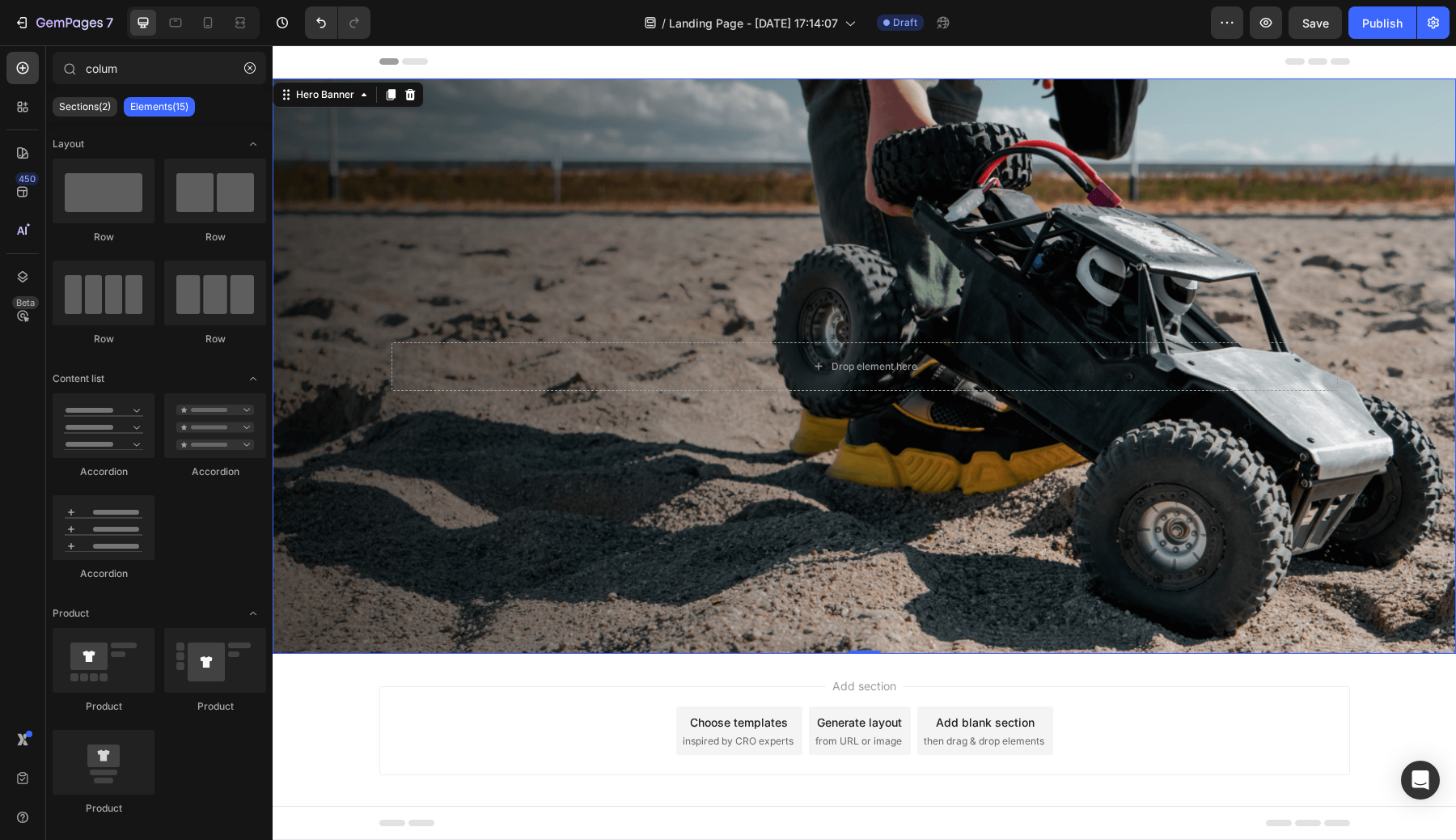
click at [1029, 252] on div "Background Image" at bounding box center [864, 366] width 1183 height 575
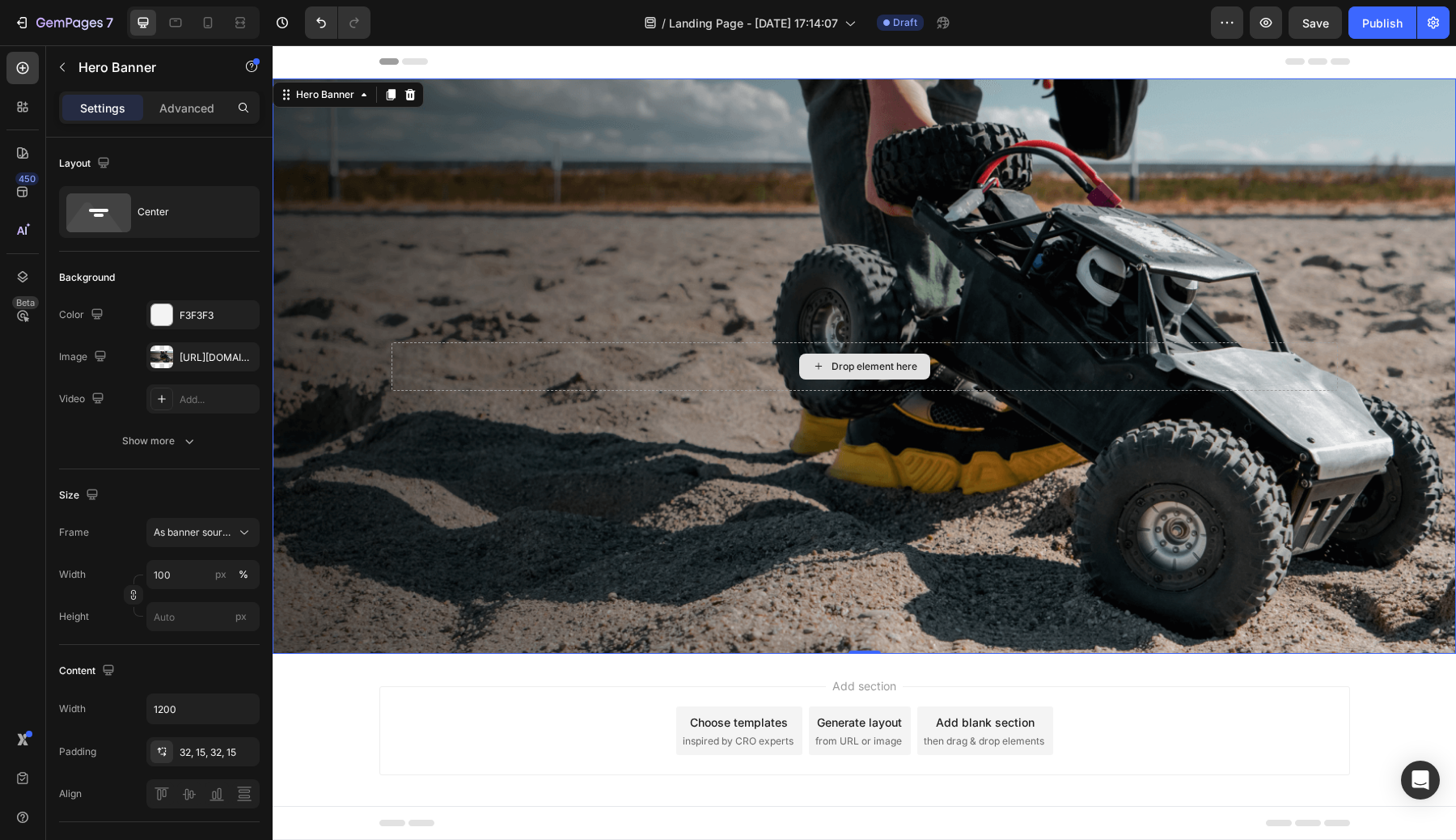
click at [936, 374] on div "Drop element here" at bounding box center [865, 366] width 946 height 48
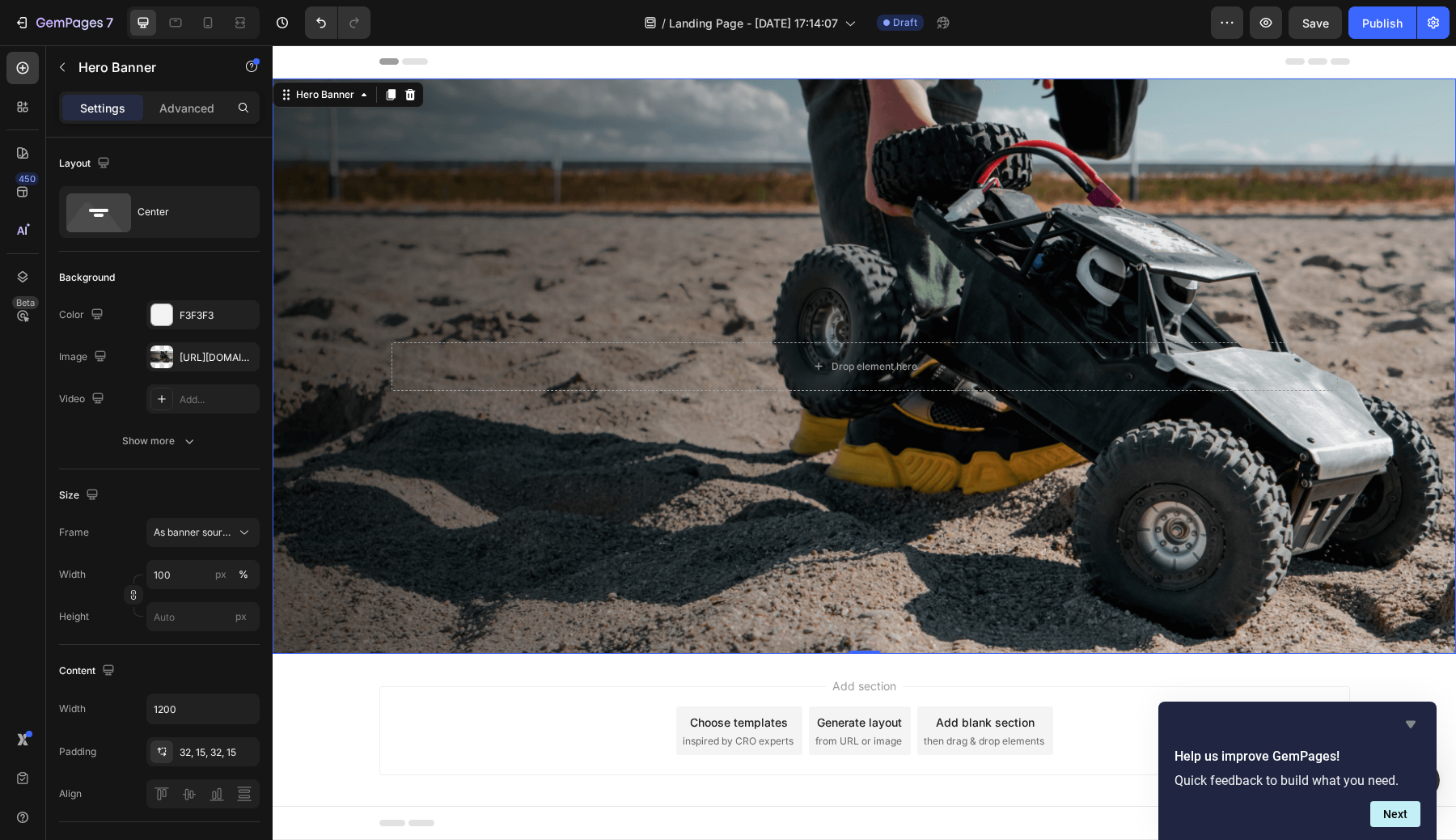
click at [1410, 718] on icon "Hide survey" at bounding box center [1411, 724] width 20 height 20
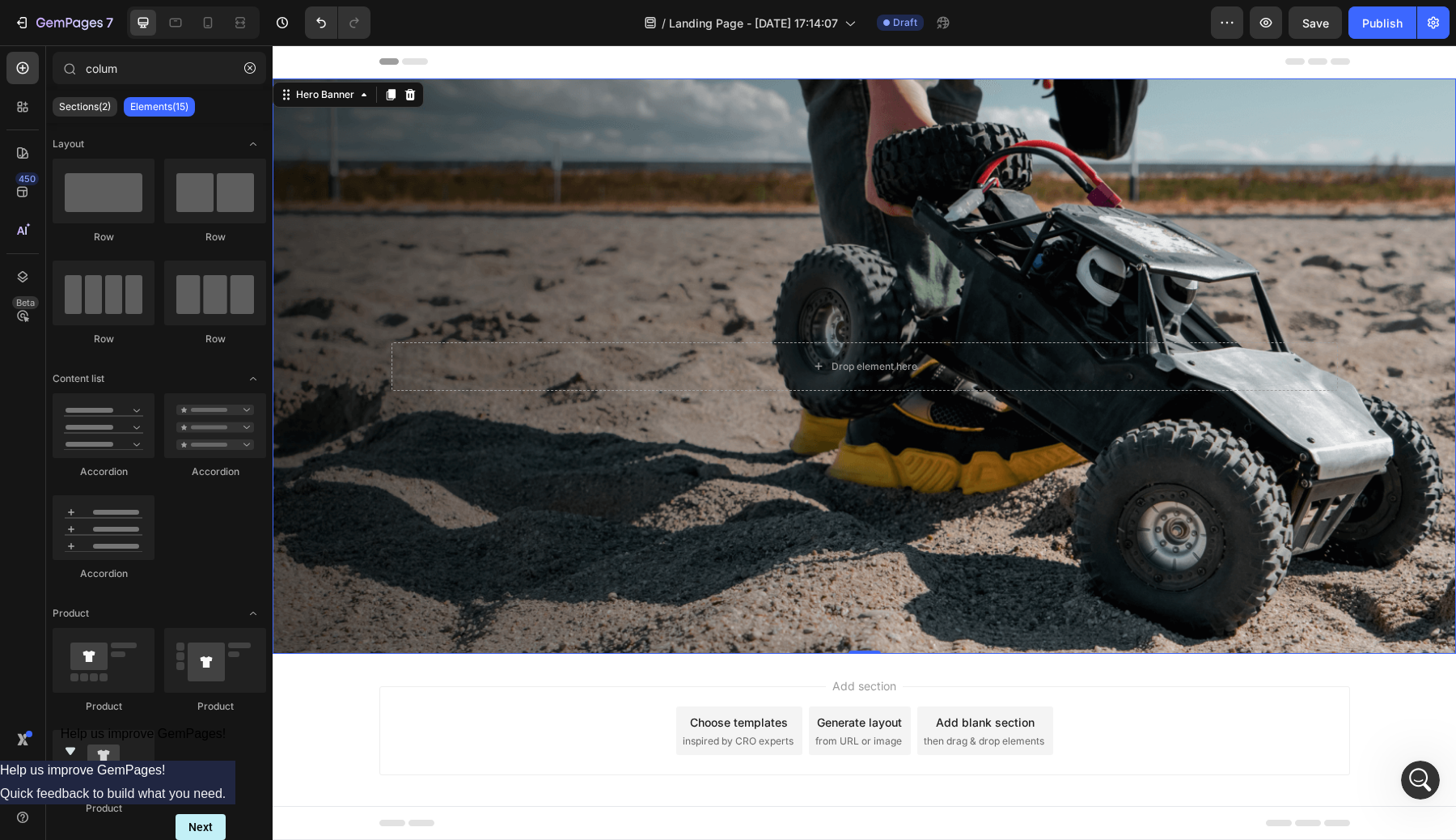
click at [526, 732] on div "Add section Choose templates inspired by CRO experts Generate layout from URL o…" at bounding box center [865, 731] width 971 height 89
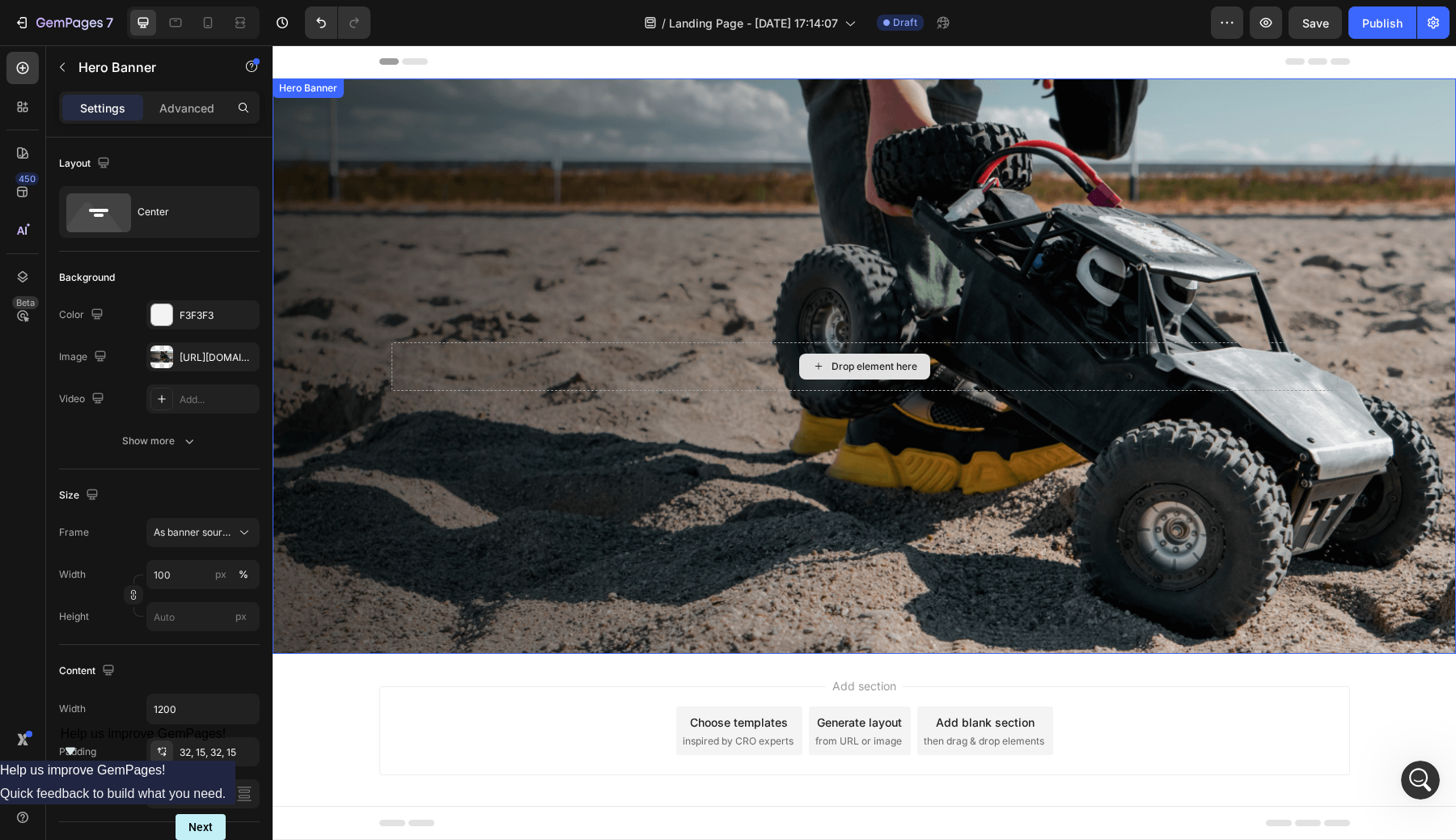
click at [628, 381] on div "Drop element here" at bounding box center [865, 366] width 946 height 48
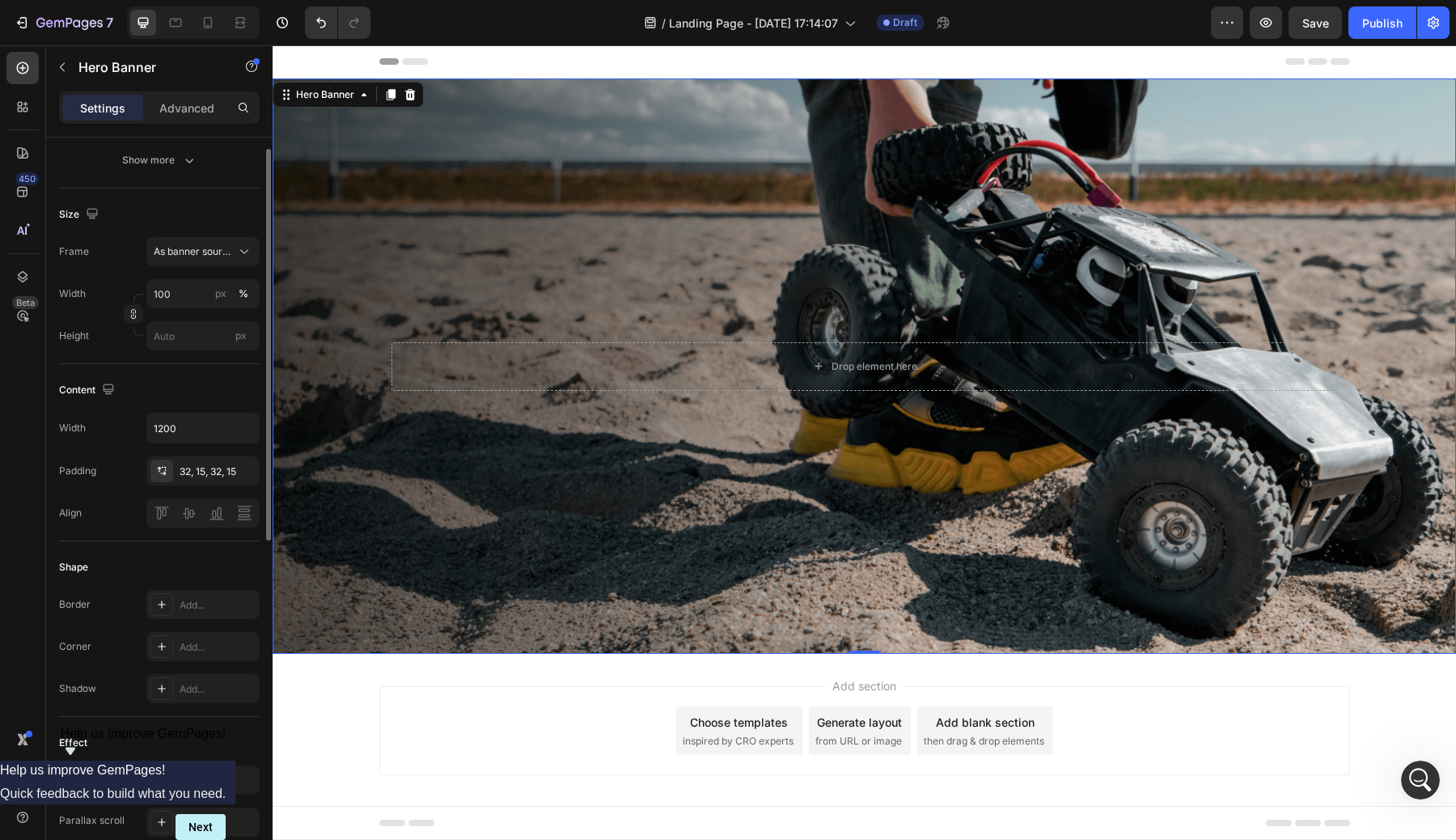
scroll to position [286, 0]
click at [165, 502] on div at bounding box center [203, 508] width 113 height 30
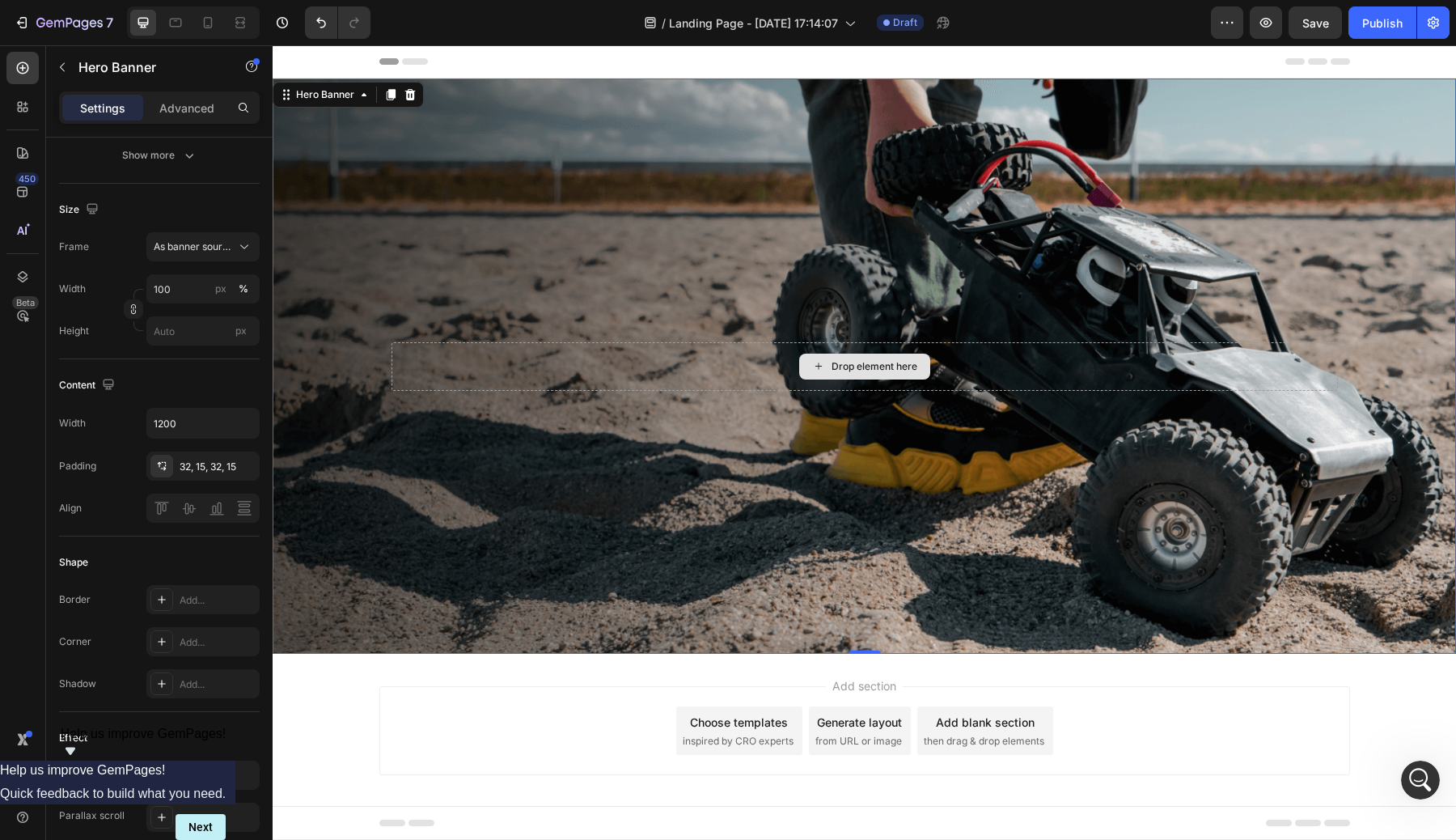
click at [592, 370] on div "Drop element here" at bounding box center [865, 366] width 946 height 48
click at [573, 375] on div "Drop element here" at bounding box center [865, 366] width 946 height 48
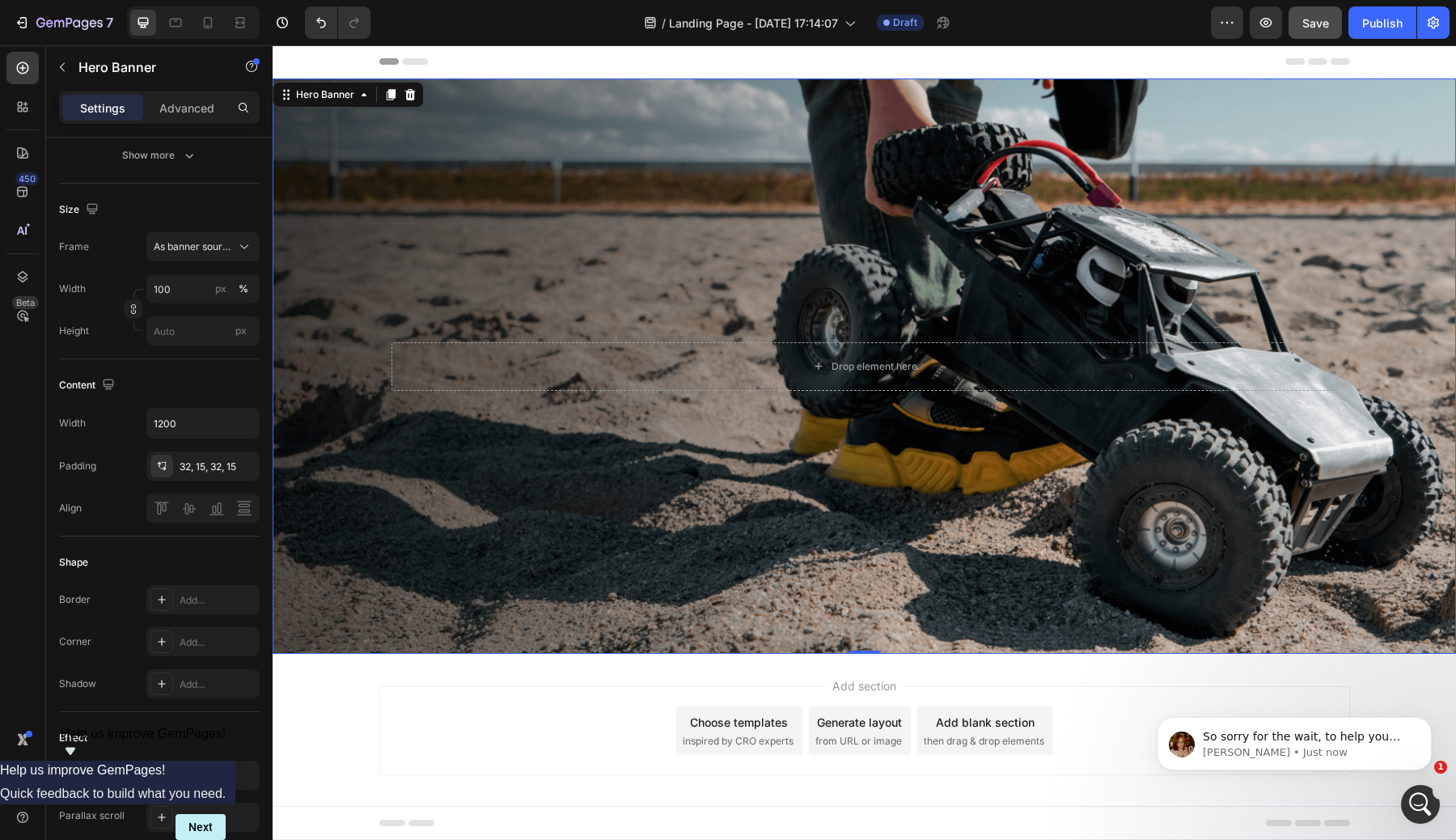
scroll to position [0, 0]
click at [1383, 747] on p "[PERSON_NAME] • Just now" at bounding box center [1307, 752] width 209 height 15
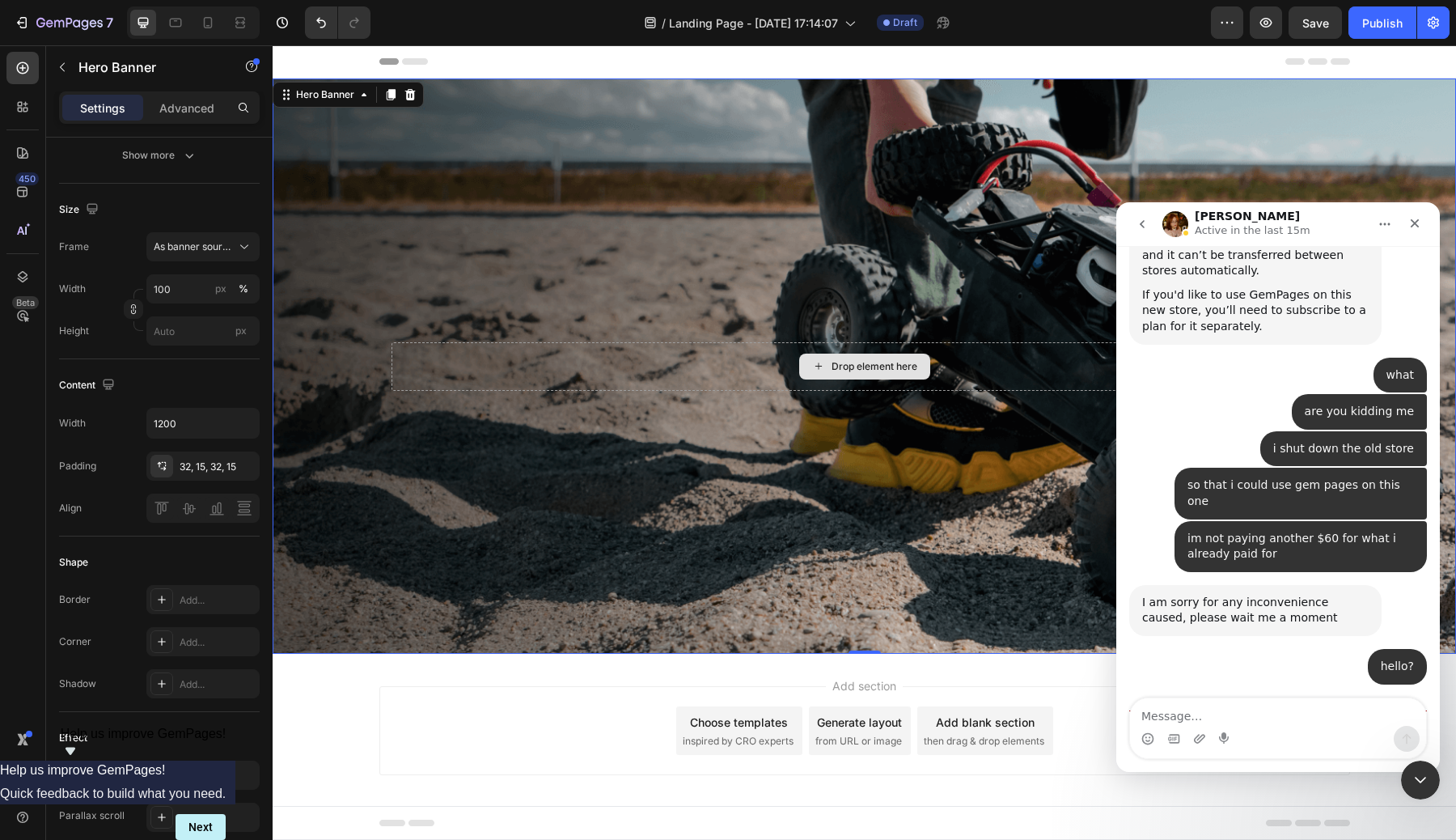
scroll to position [877, 0]
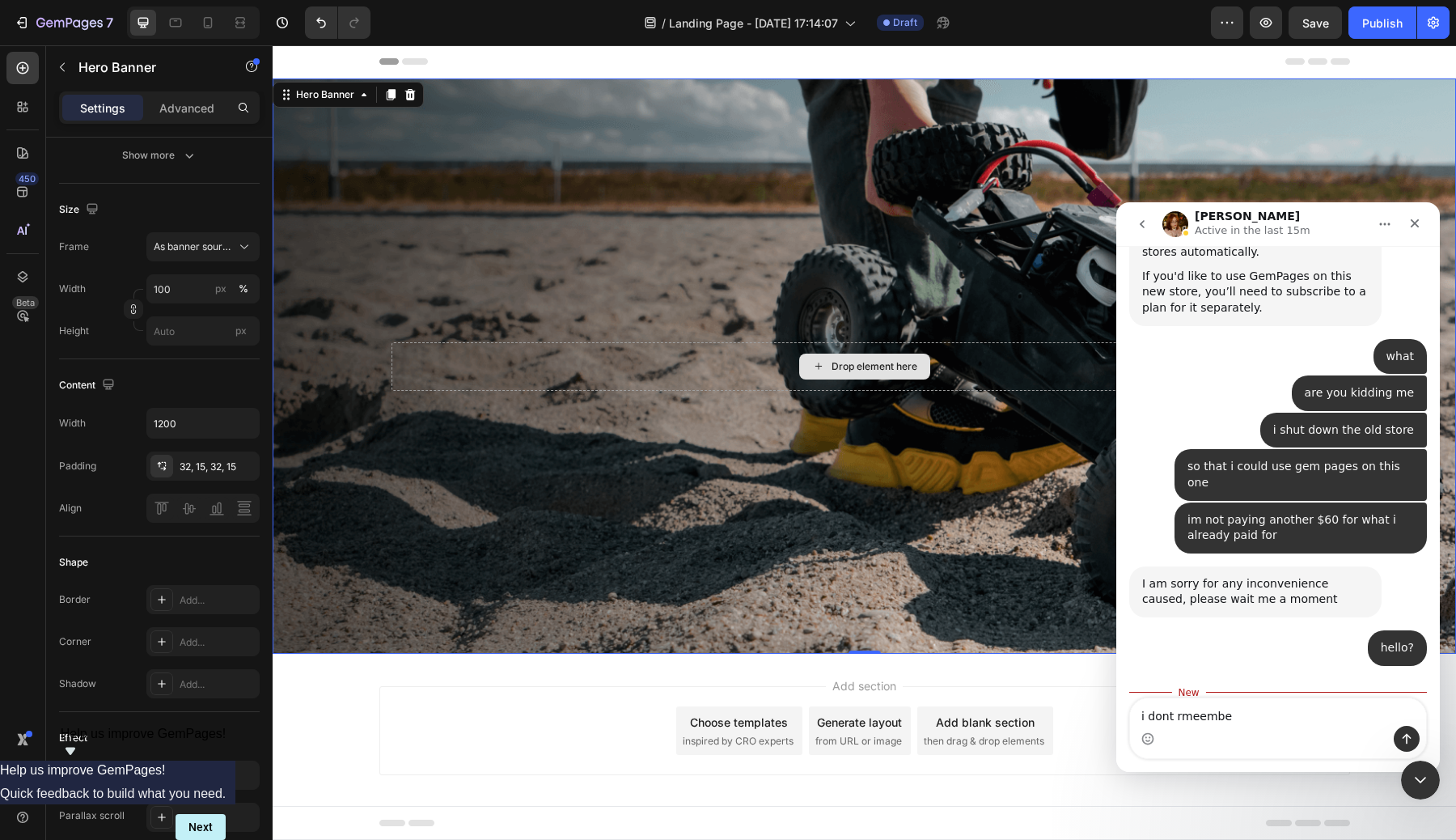
type textarea "i dont rmeember"
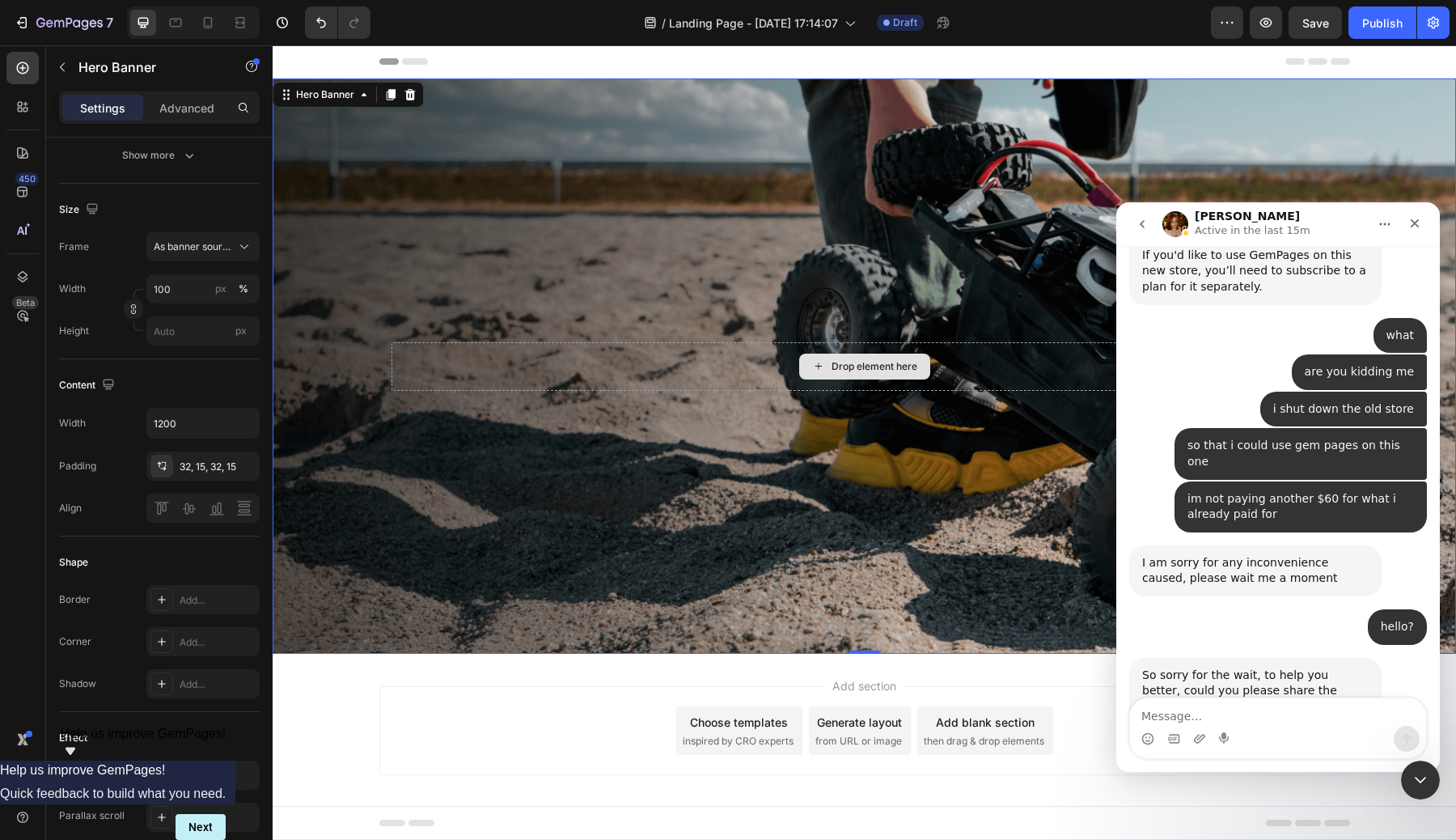
scroll to position [899, 0]
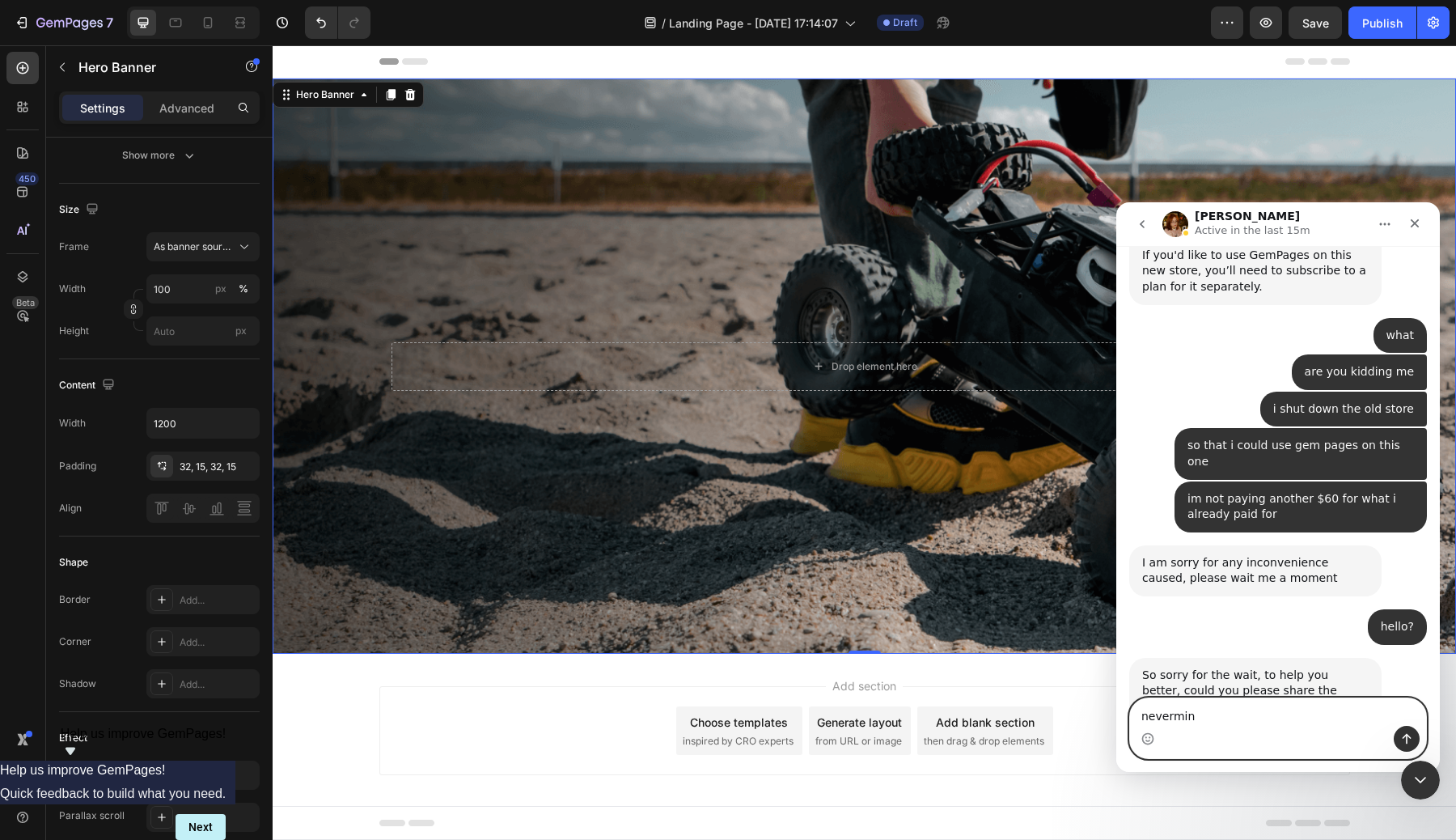
type textarea "nevermind"
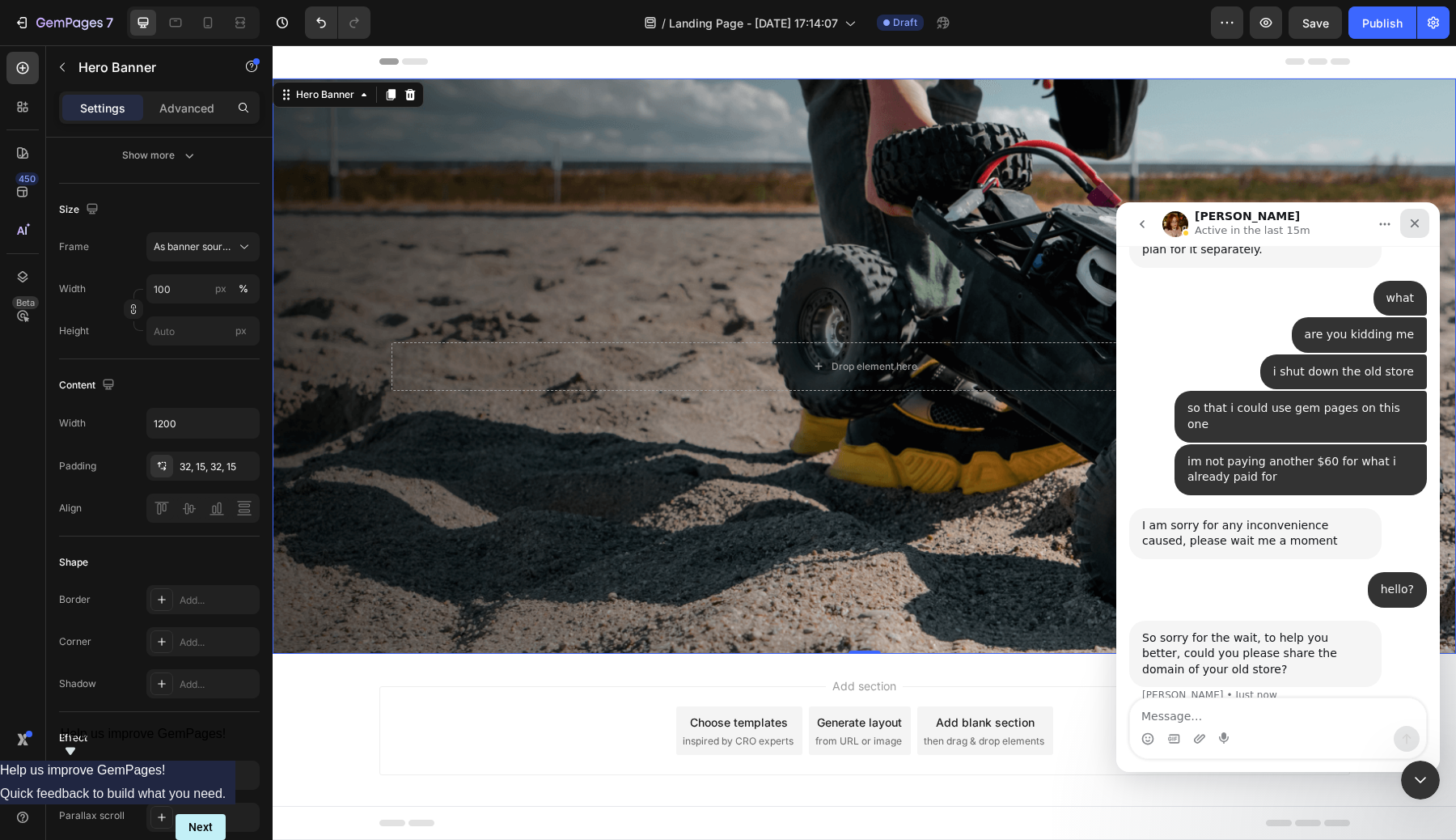
click at [1411, 219] on icon "Close" at bounding box center [1414, 223] width 13 height 13
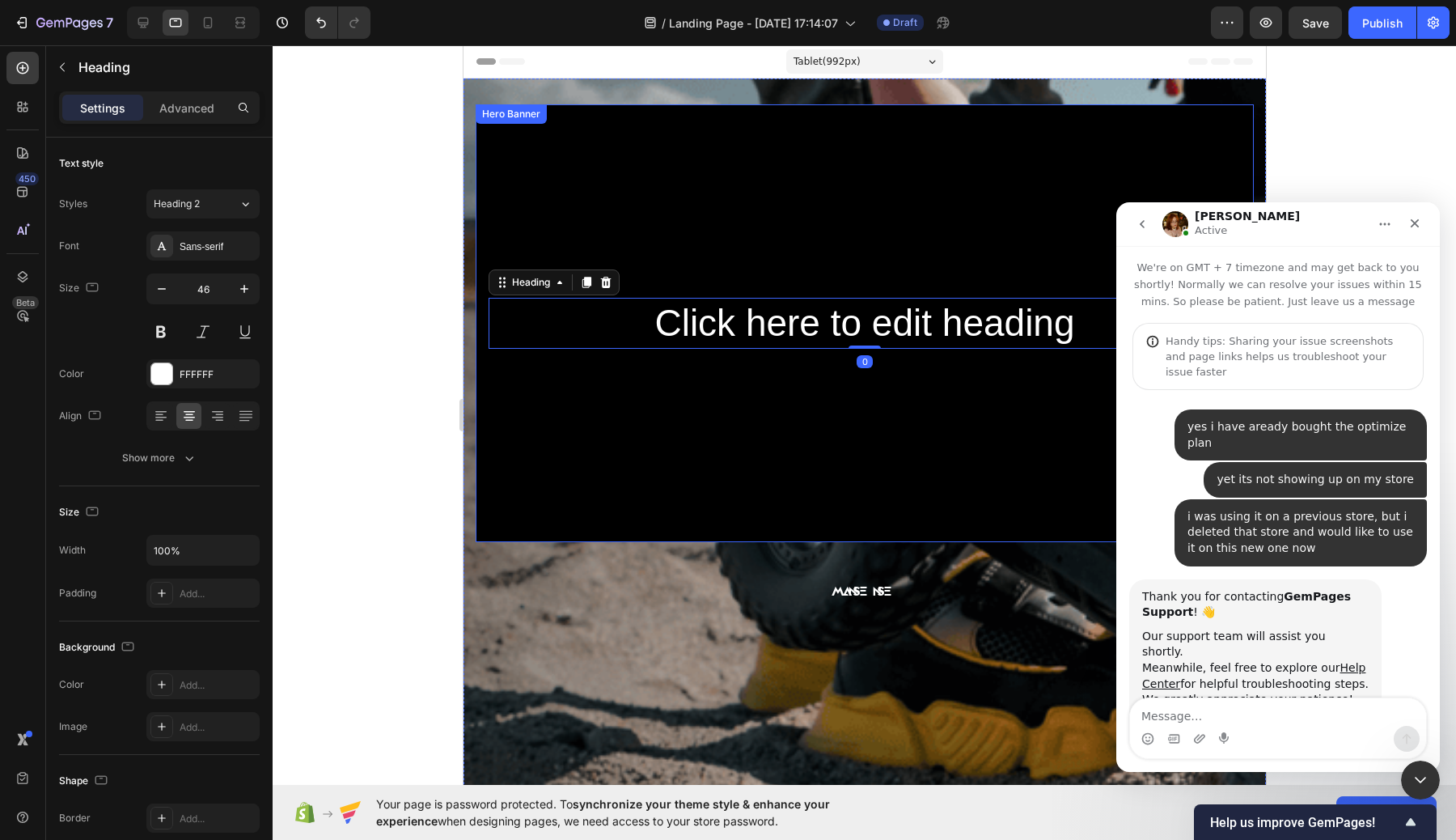
scroll to position [2, 0]
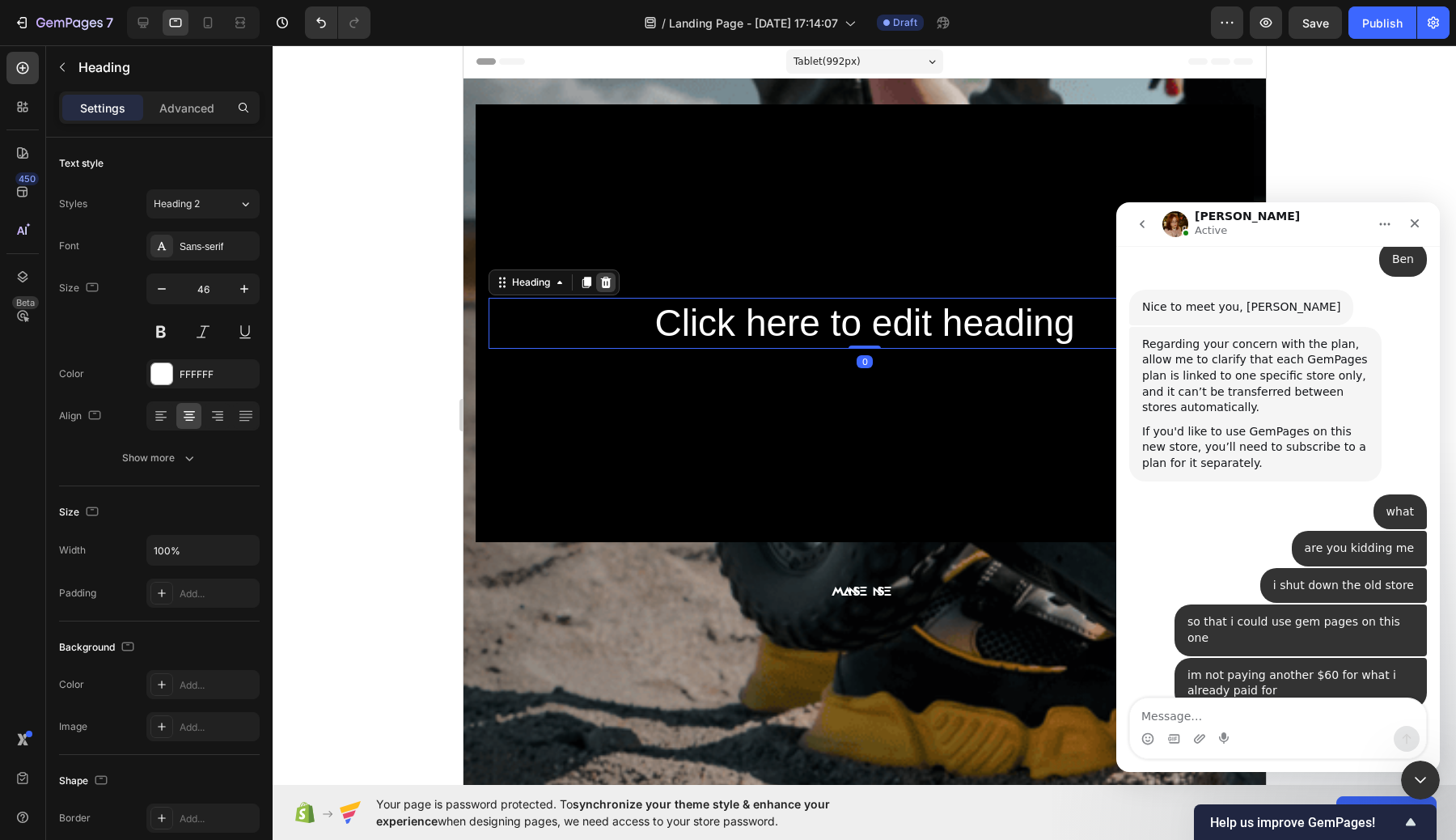
click at [603, 279] on icon at bounding box center [605, 282] width 11 height 11
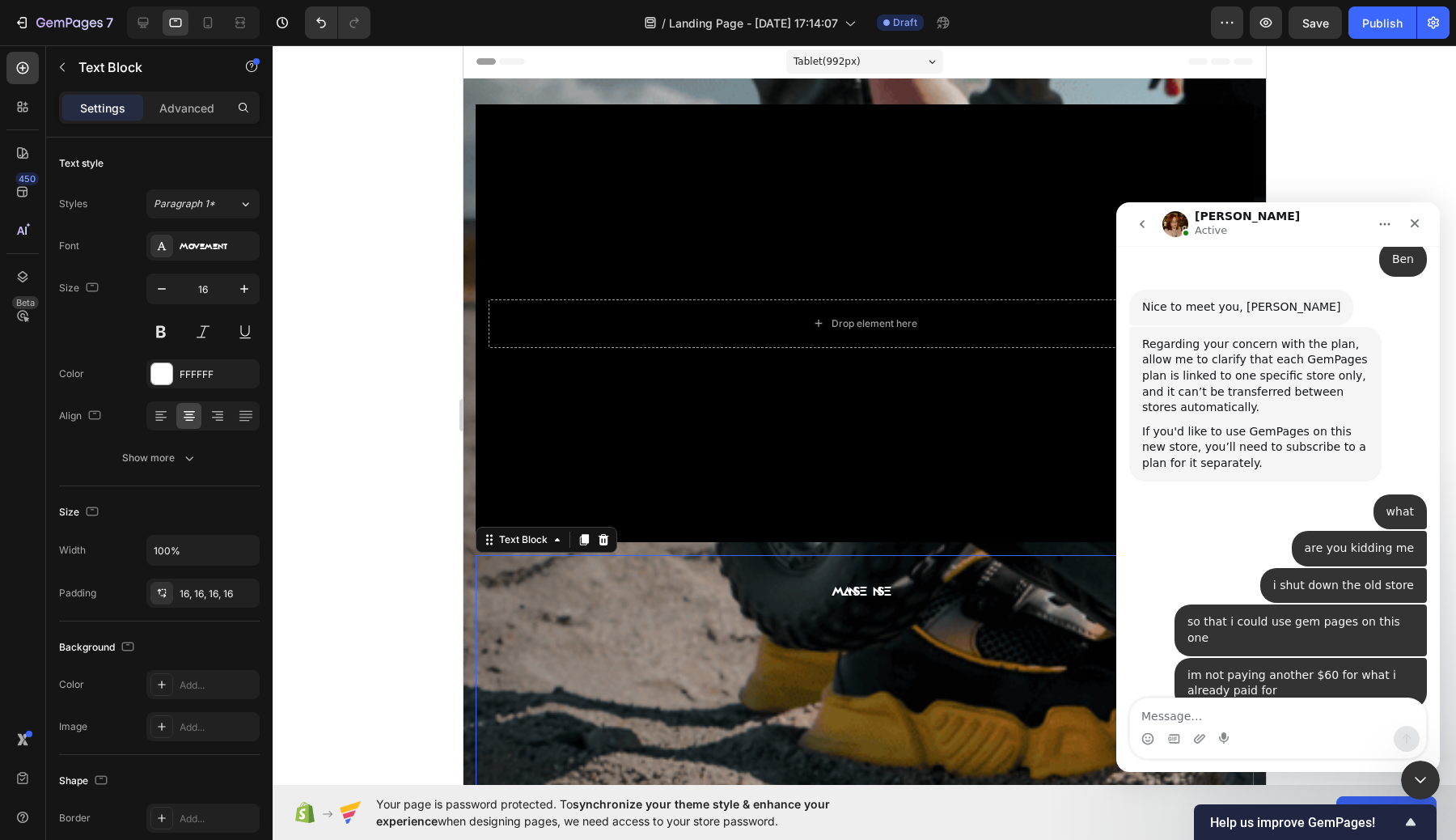
click at [649, 611] on div "MANSENSE" at bounding box center [864, 592] width 778 height 49
click at [602, 545] on icon at bounding box center [602, 538] width 11 height 11
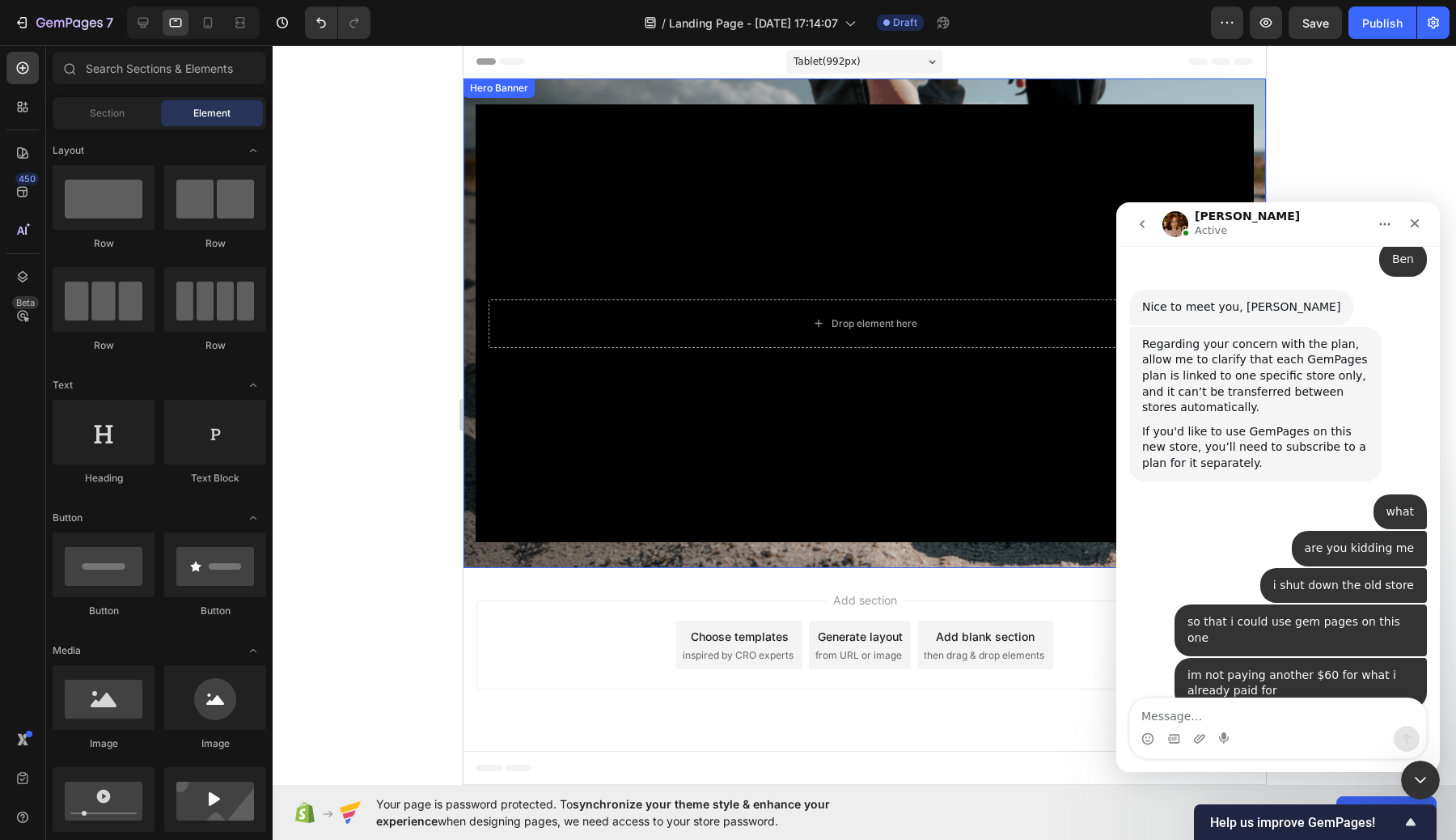
click at [524, 561] on div "Drop element here Hero Banner" at bounding box center [864, 323] width 802 height 489
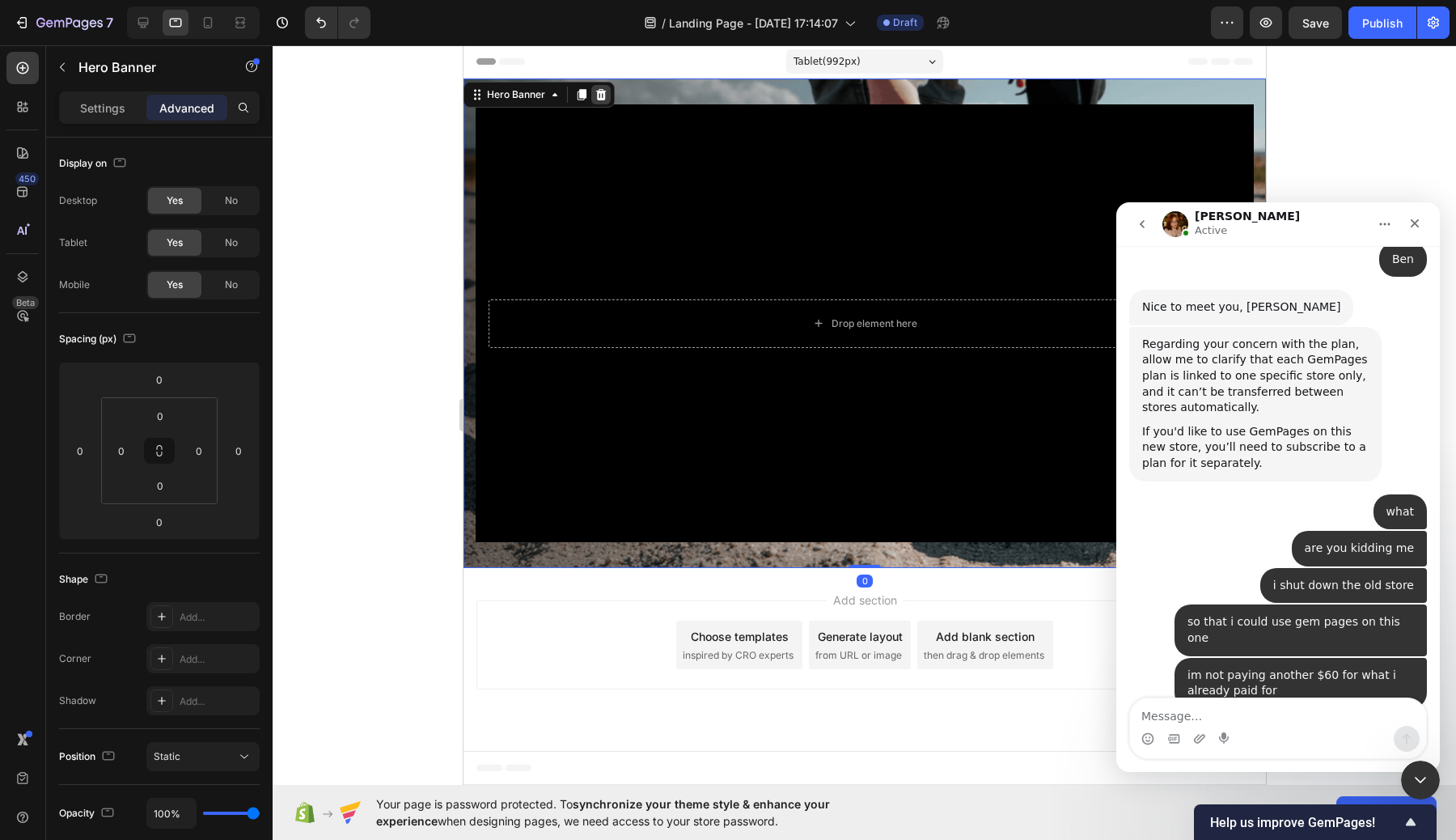
click at [597, 86] on div at bounding box center [600, 95] width 20 height 20
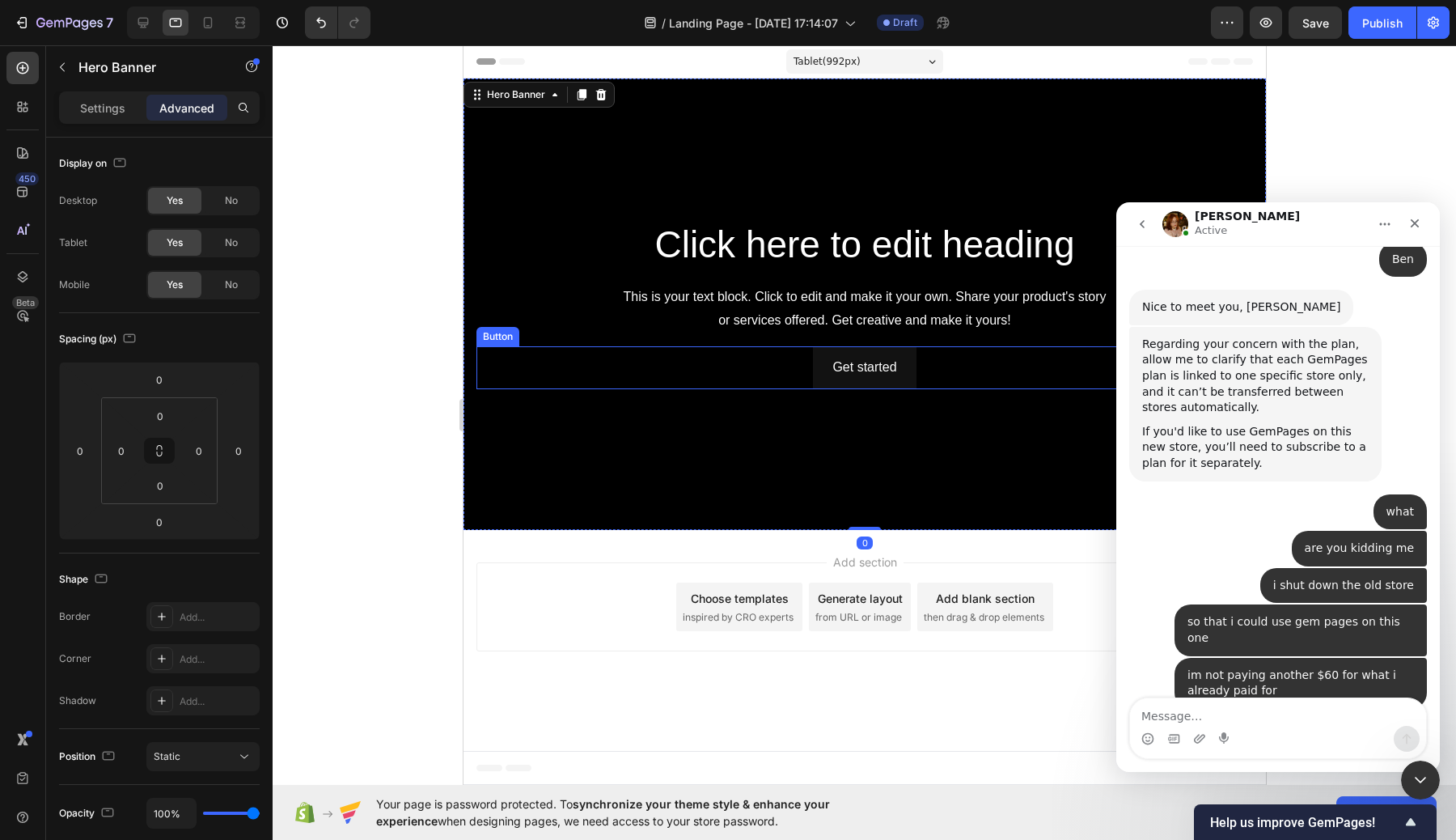
click at [961, 372] on div "Get started Button" at bounding box center [864, 367] width 777 height 42
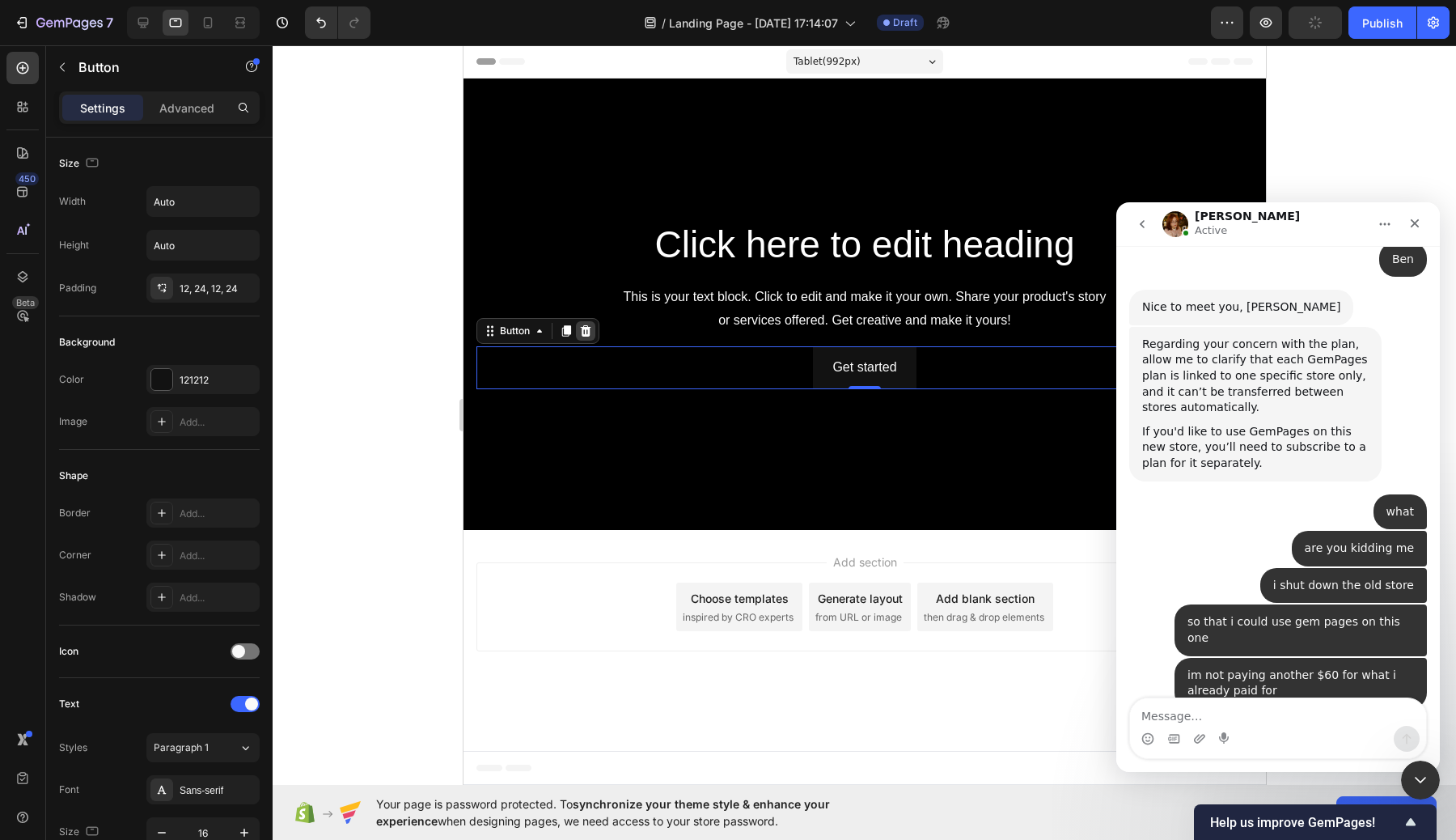
click at [587, 330] on icon at bounding box center [585, 330] width 13 height 13
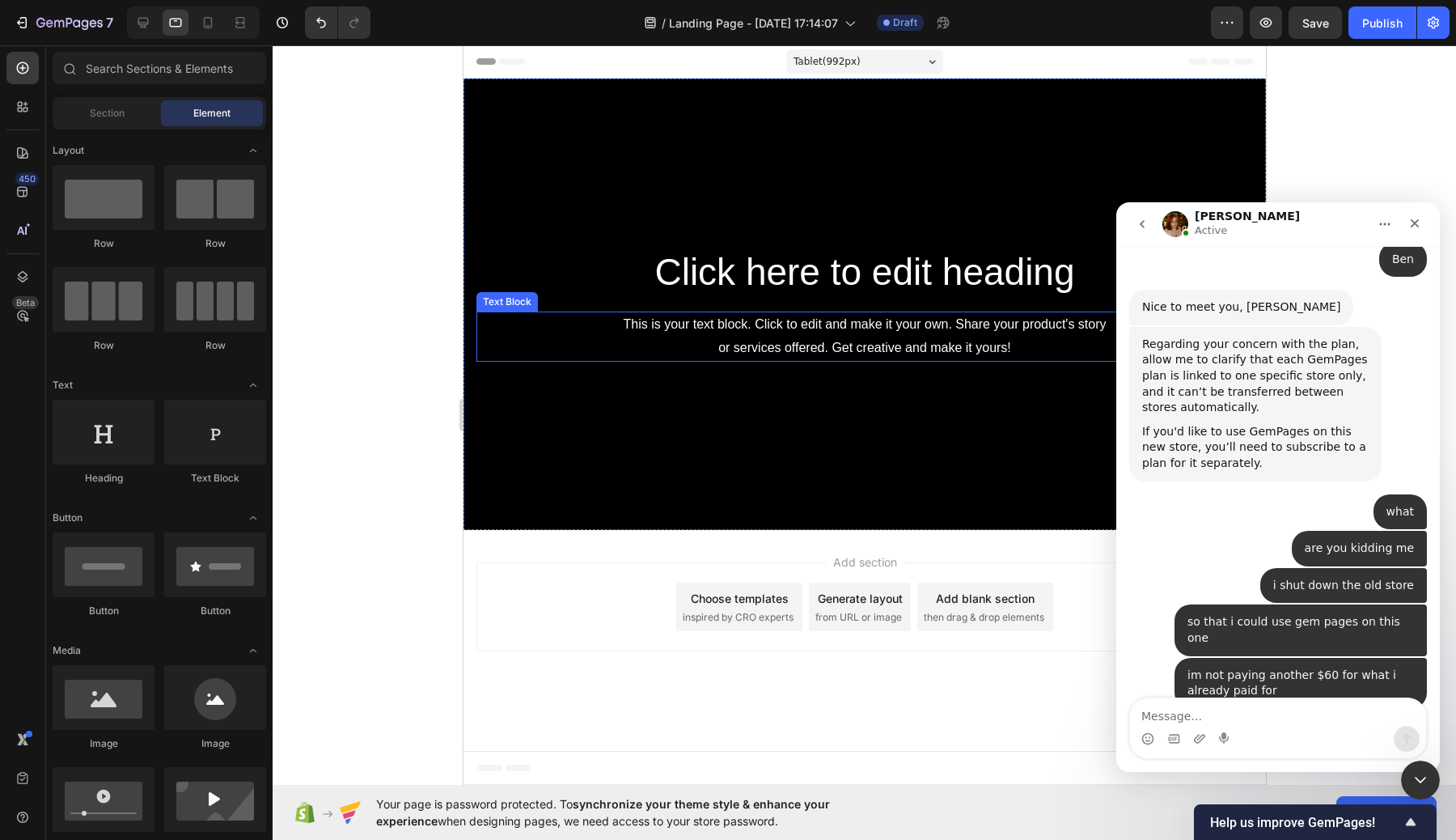
click at [1031, 336] on div "This is your text block. Click to edit and make it your own. Share your product…" at bounding box center [864, 336] width 777 height 50
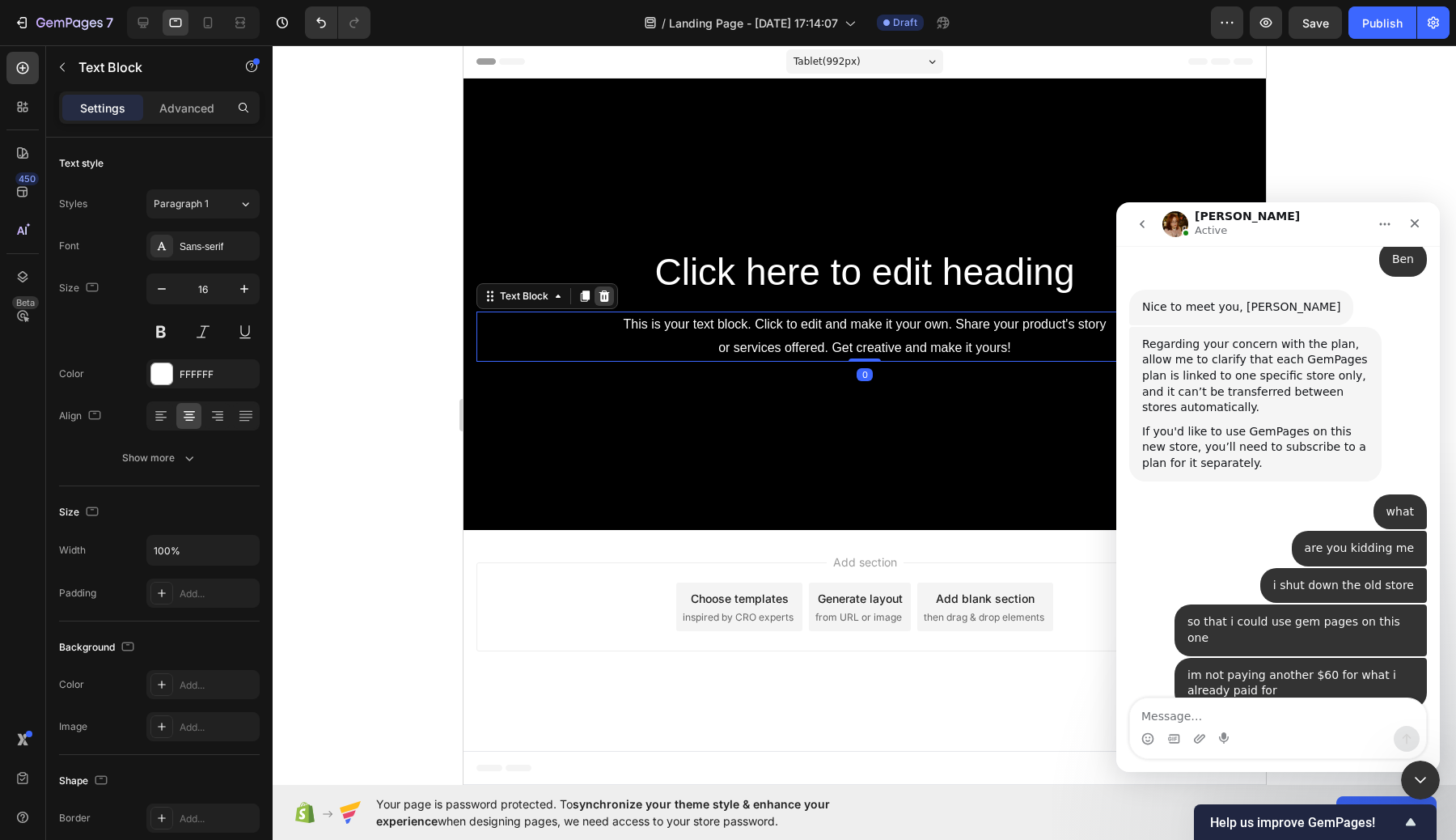
click at [608, 299] on icon at bounding box center [602, 296] width 13 height 13
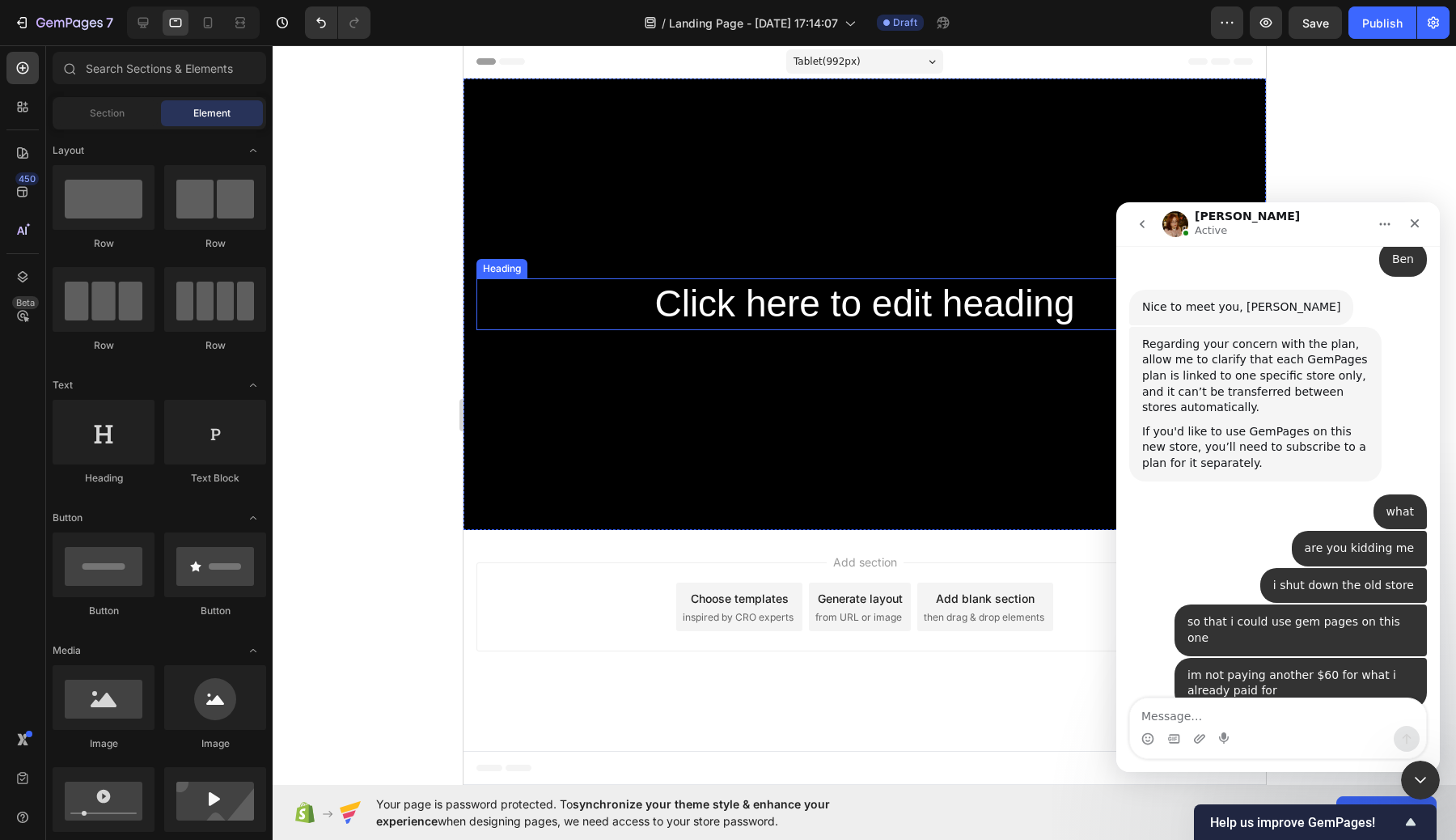
click at [962, 315] on h2 "Click here to edit heading" at bounding box center [864, 304] width 777 height 52
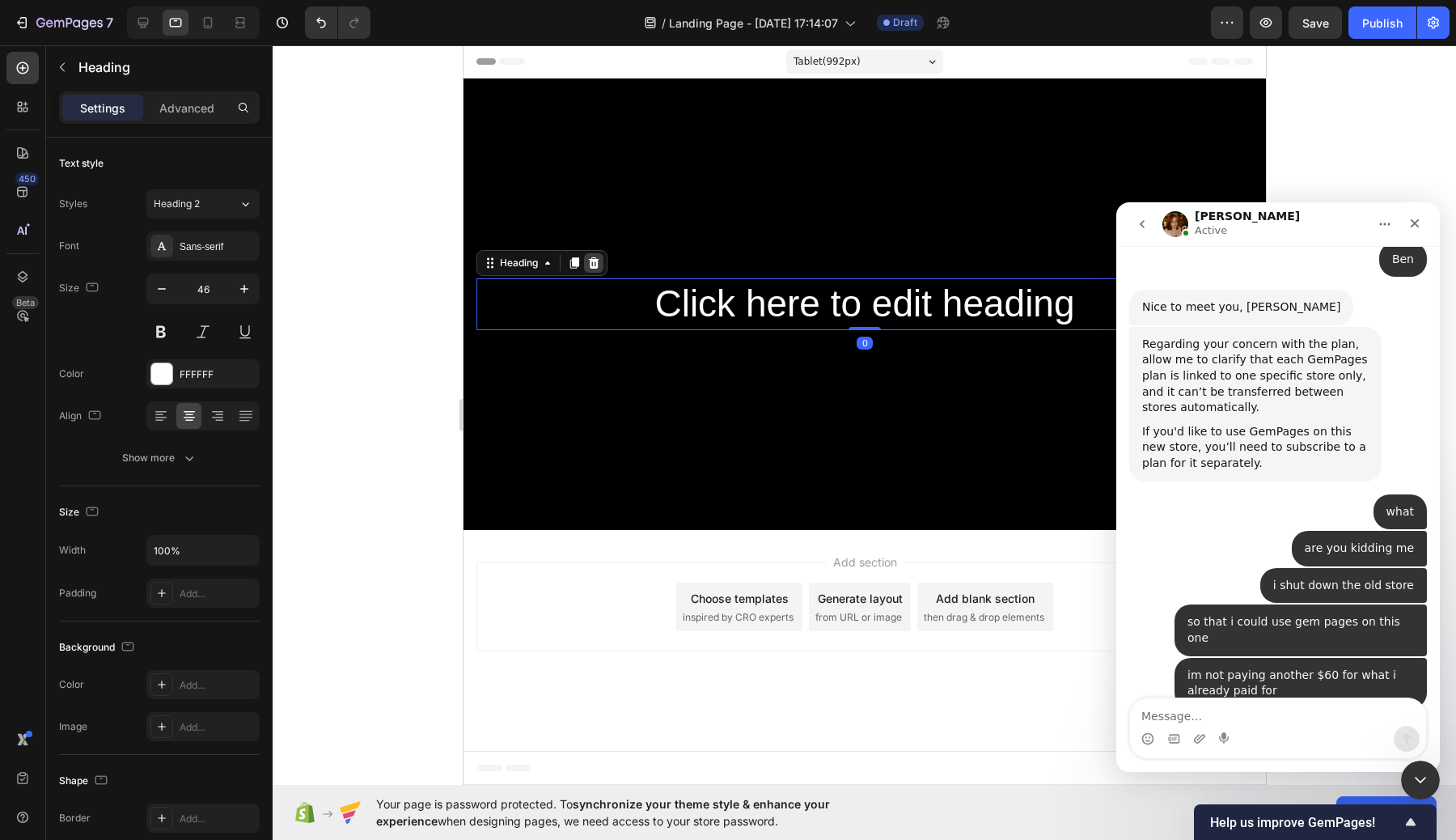
click at [596, 255] on div at bounding box center [593, 263] width 20 height 20
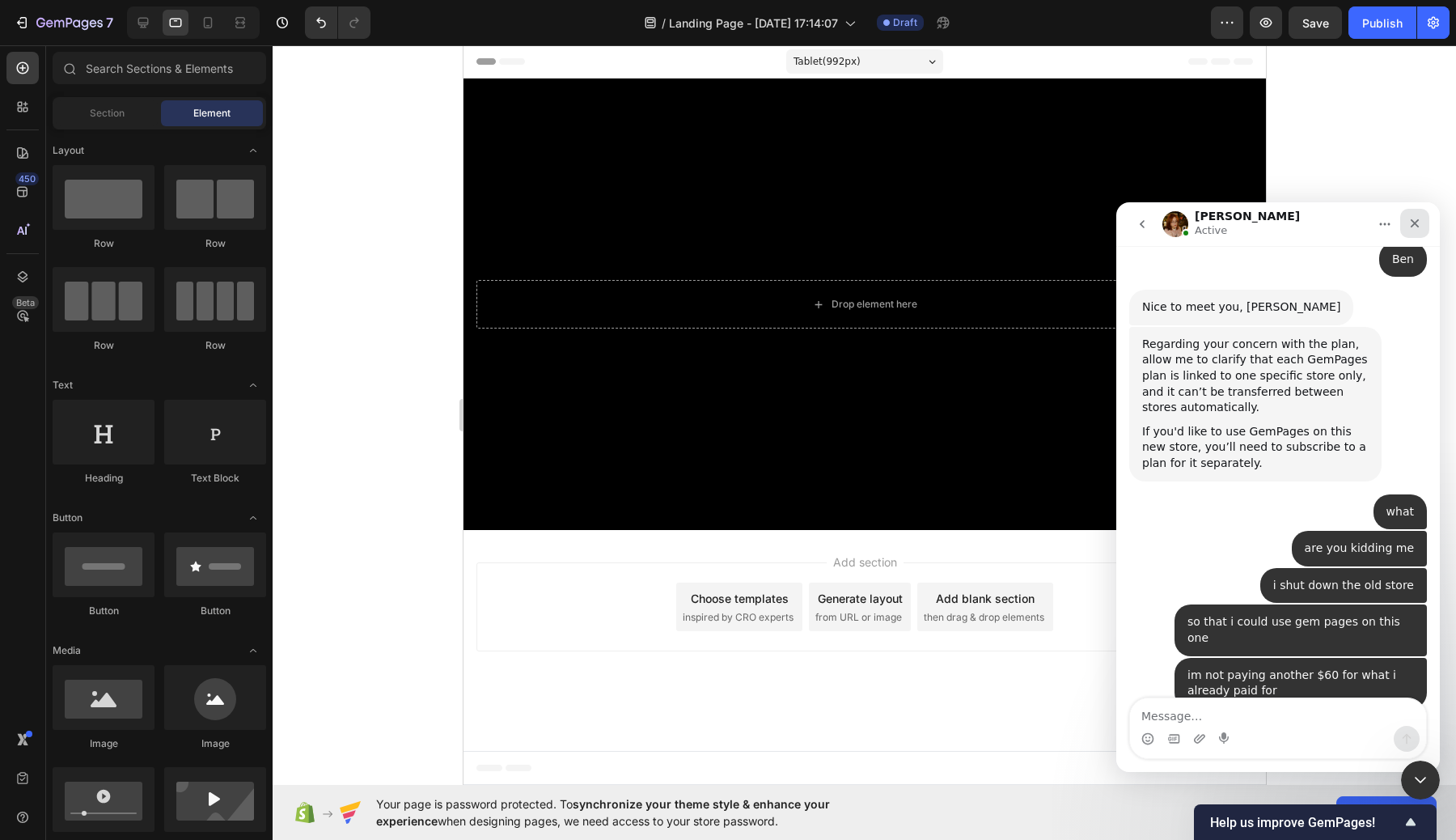
drag, startPoint x: 1411, startPoint y: 225, endPoint x: 1698, endPoint y: 416, distance: 344.7
click at [1411, 225] on icon "Close" at bounding box center [1414, 223] width 13 height 13
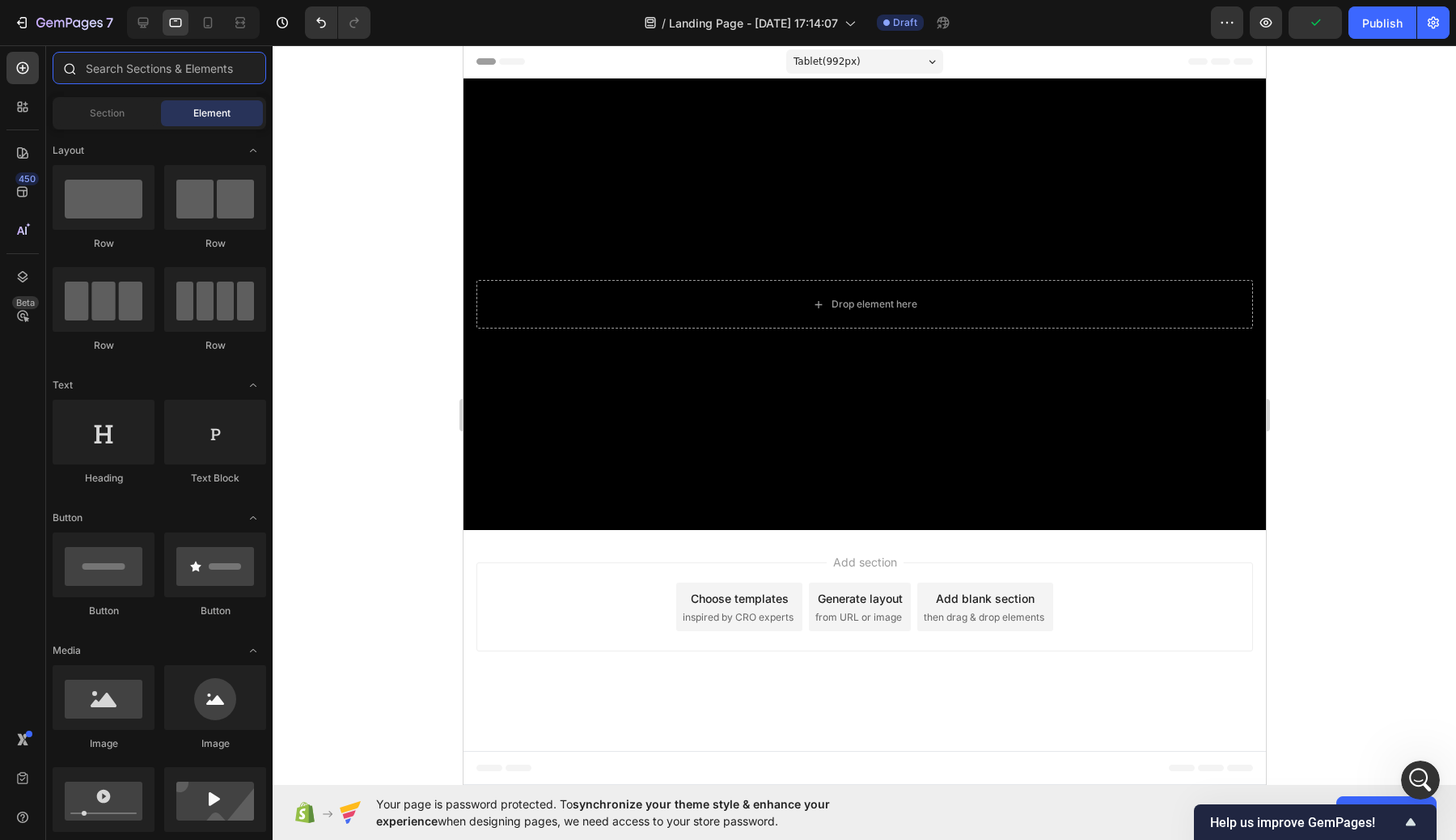
click at [191, 71] on input "text" at bounding box center [159, 68] width 214 height 33
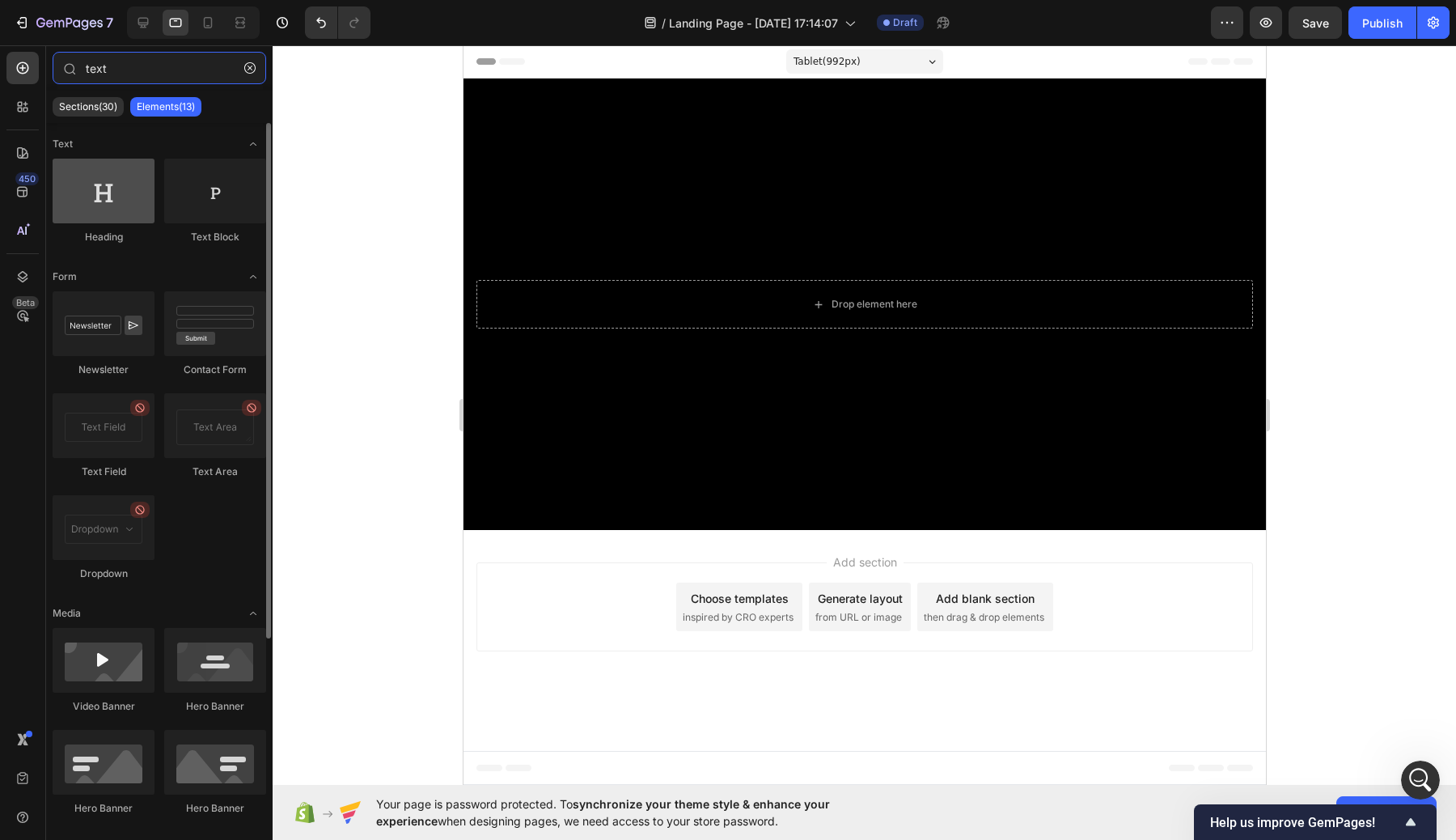
type input "text"
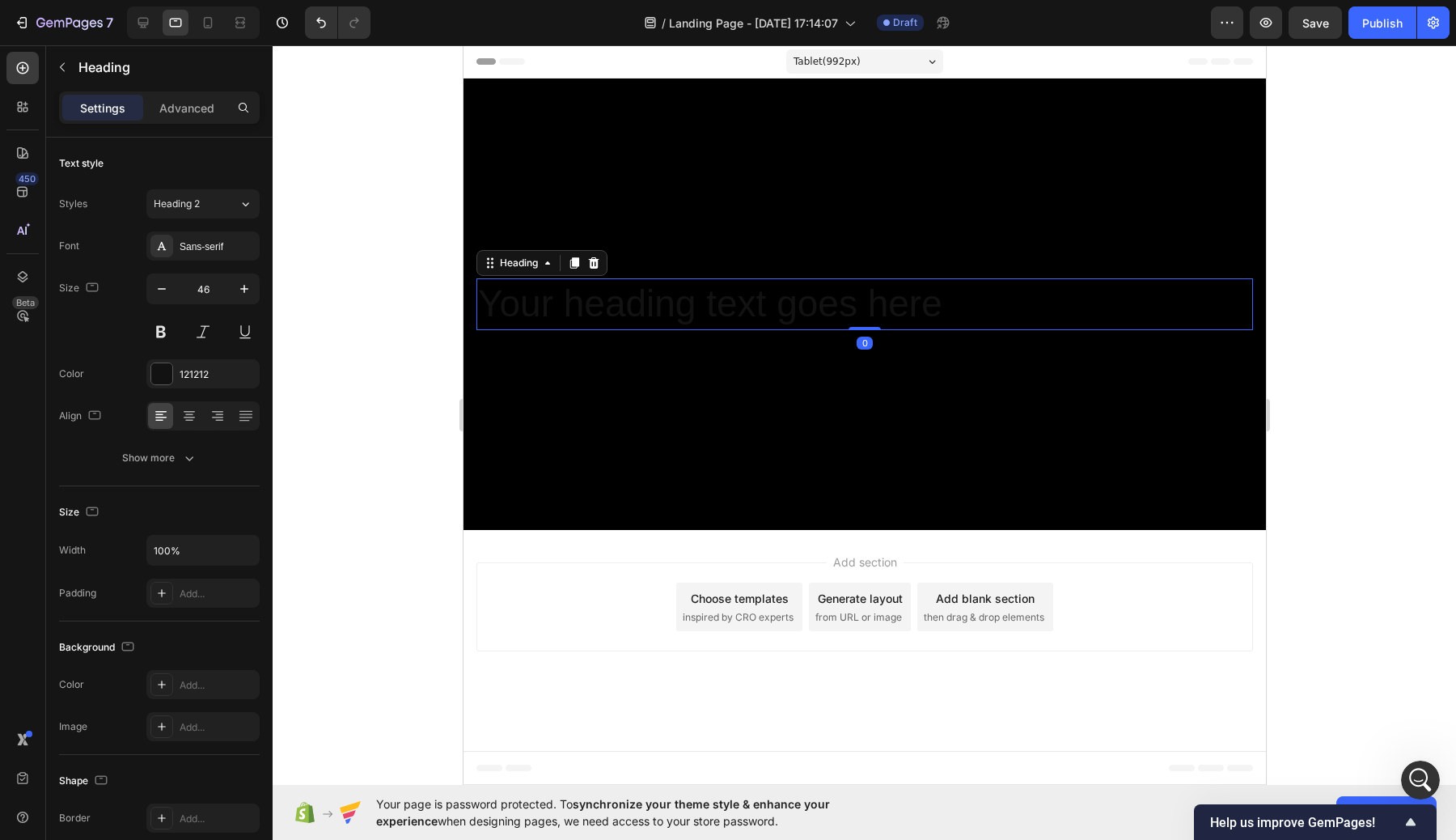
click at [932, 295] on h2 "Your heading text goes here" at bounding box center [864, 304] width 777 height 52
click at [932, 295] on p "Your heading text goes here" at bounding box center [864, 304] width 773 height 48
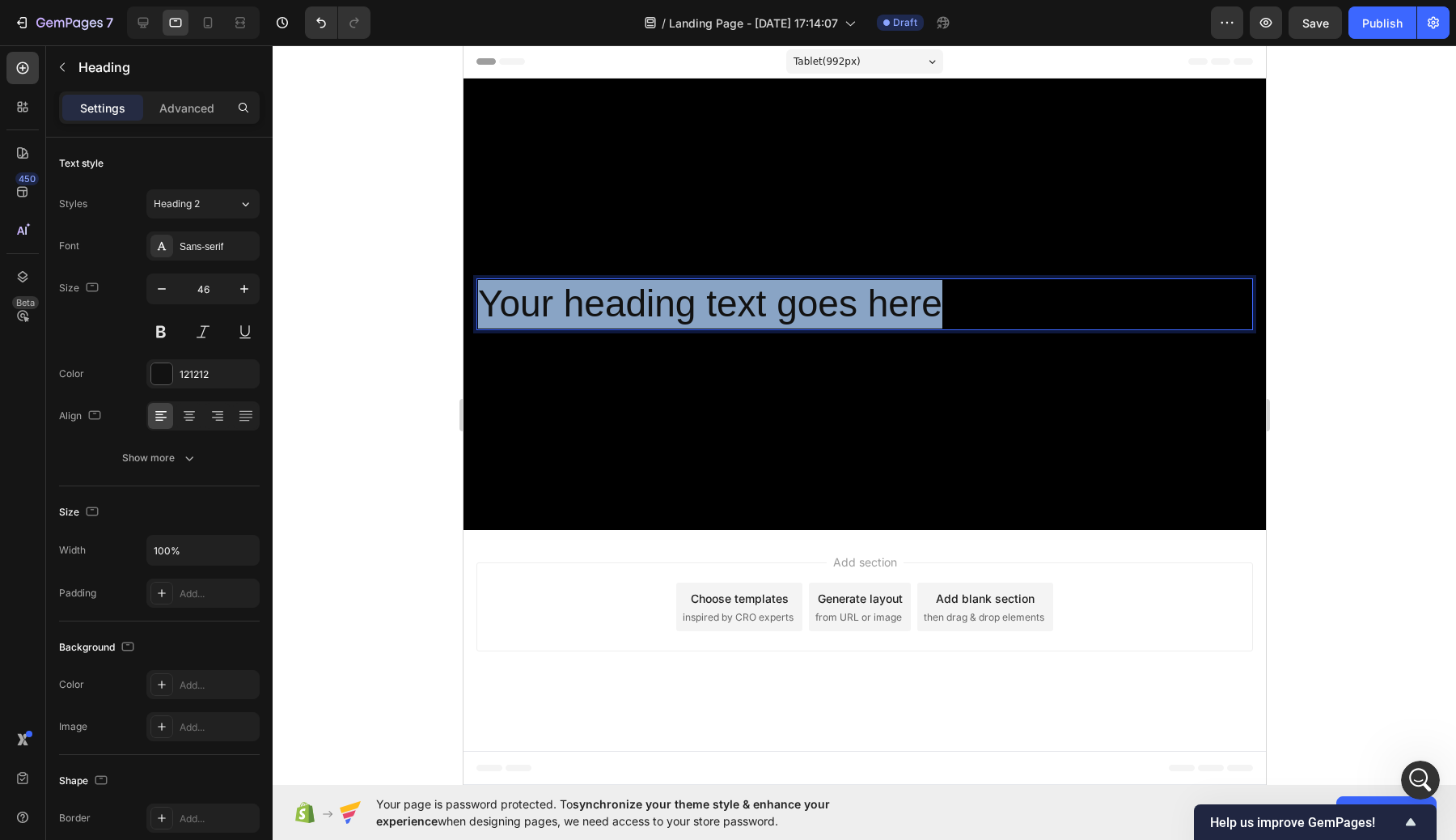
click at [932, 295] on p "Your heading text goes here" at bounding box center [864, 304] width 773 height 48
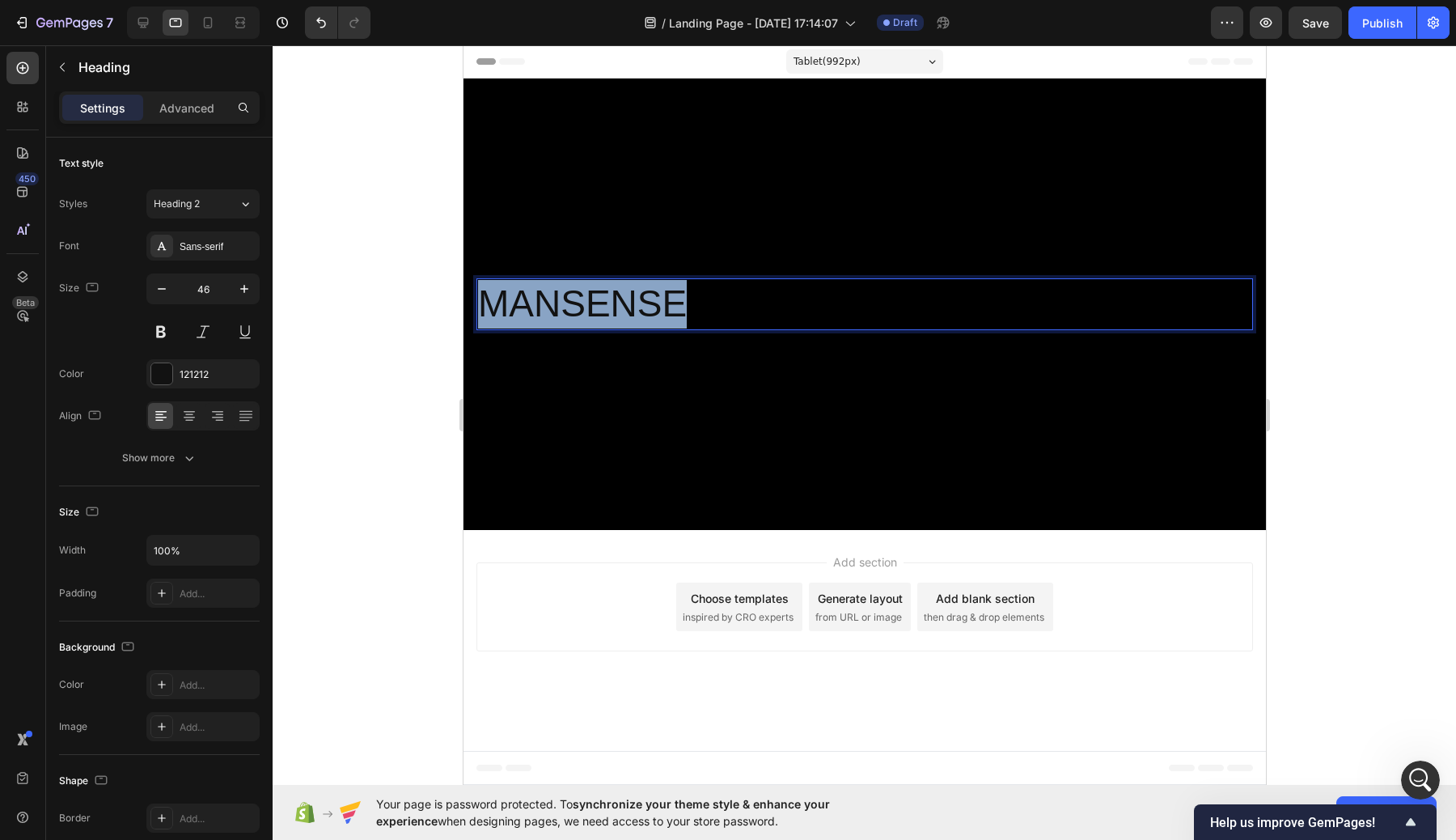
drag, startPoint x: 690, startPoint y: 298, endPoint x: 395, endPoint y: 298, distance: 295.0
click at [462, 298] on html "Tablet ( 992 px) iPhone 13 Mini iPhone 13 Pro iPhone 11 Pro Max iPhone 15 Pro M…" at bounding box center [864, 415] width 802 height 739
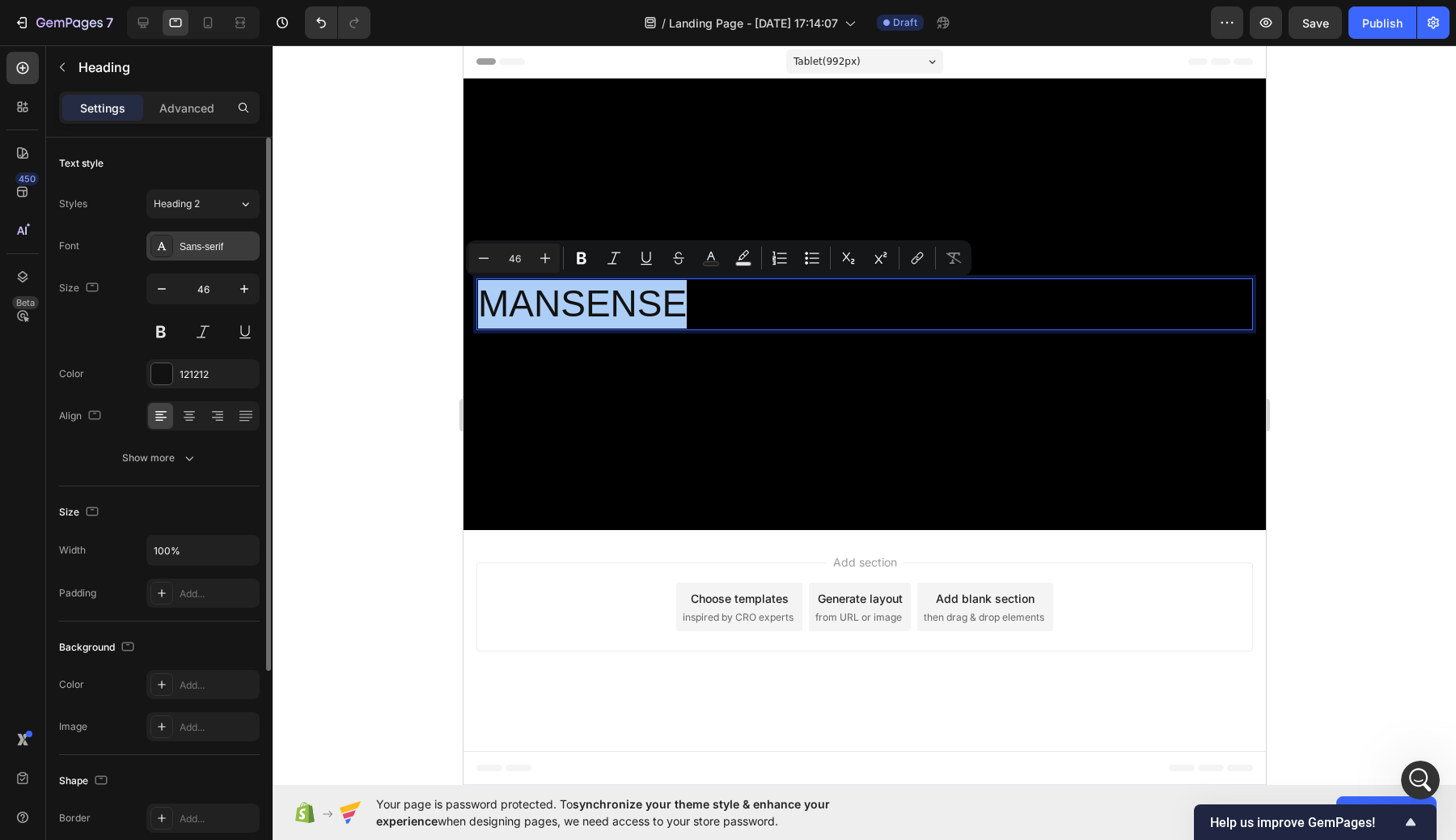
click at [187, 236] on div "Sans-serif" at bounding box center [203, 246] width 113 height 30
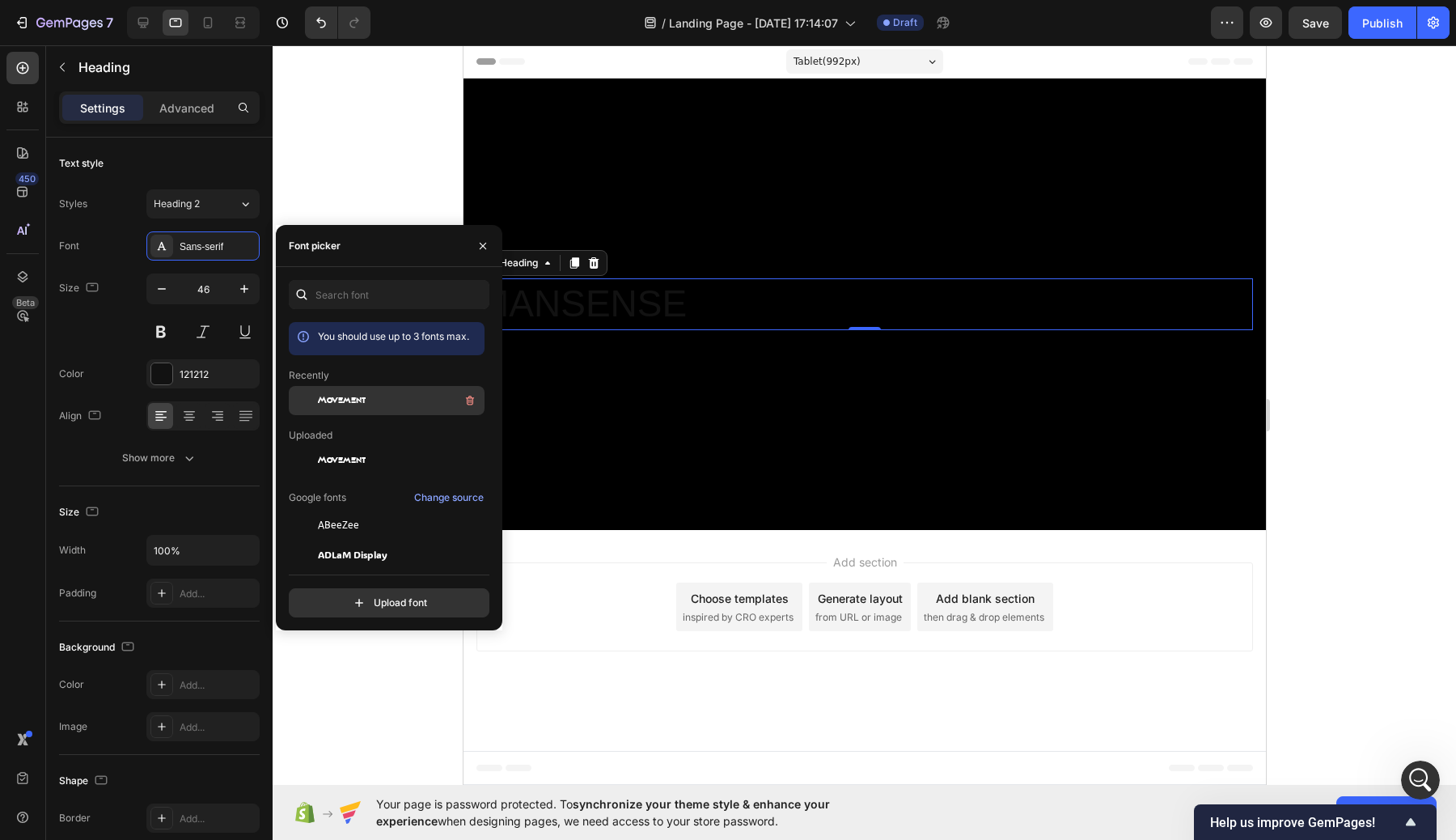
click at [357, 398] on span "Movement" at bounding box center [341, 400] width 47 height 15
click at [788, 365] on div "Background Image" at bounding box center [864, 305] width 802 height 452
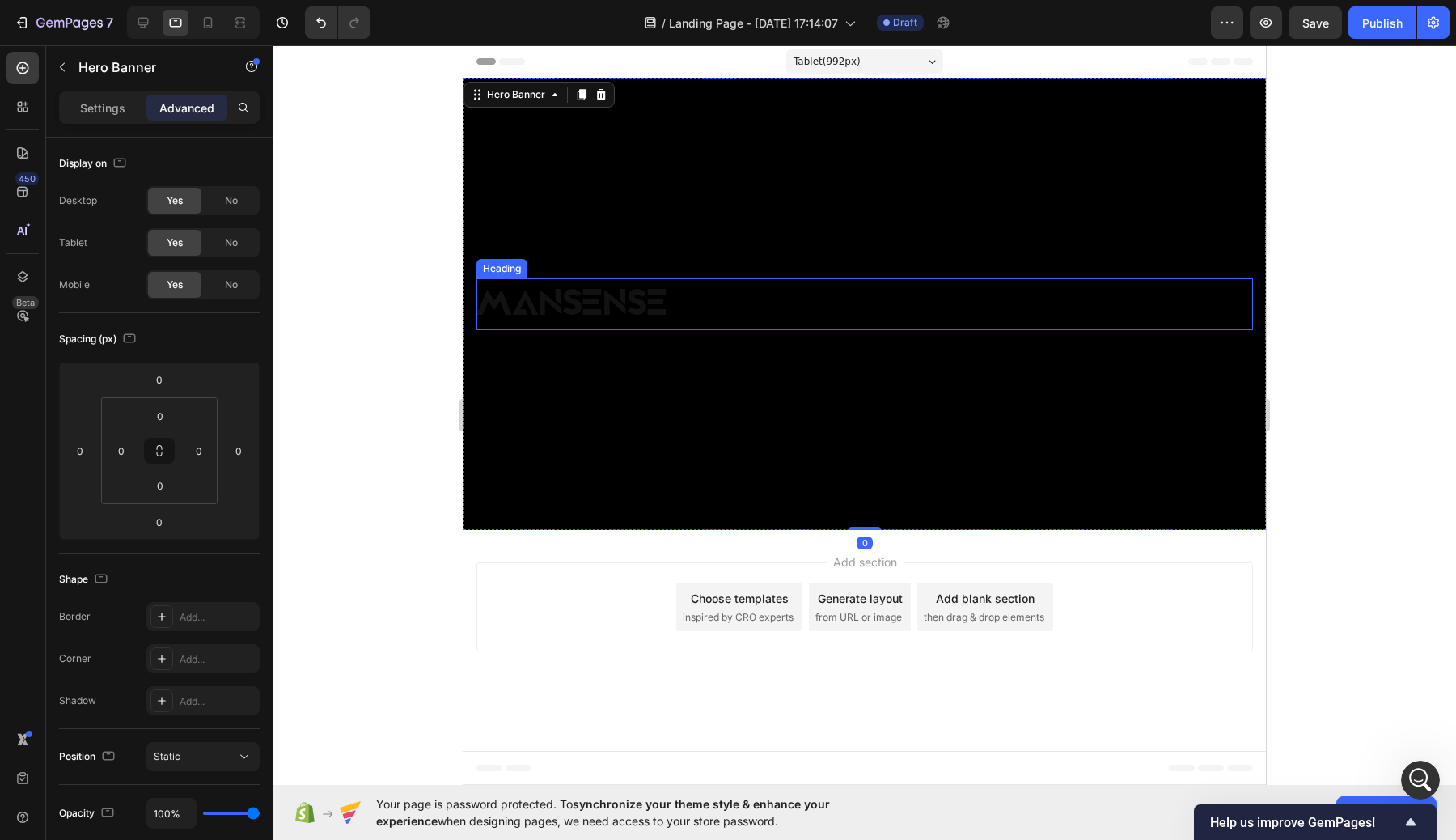
click at [615, 277] on div "MANSENSE Heading" at bounding box center [864, 304] width 802 height 58
click at [619, 300] on p "MANSENSE" at bounding box center [864, 304] width 773 height 48
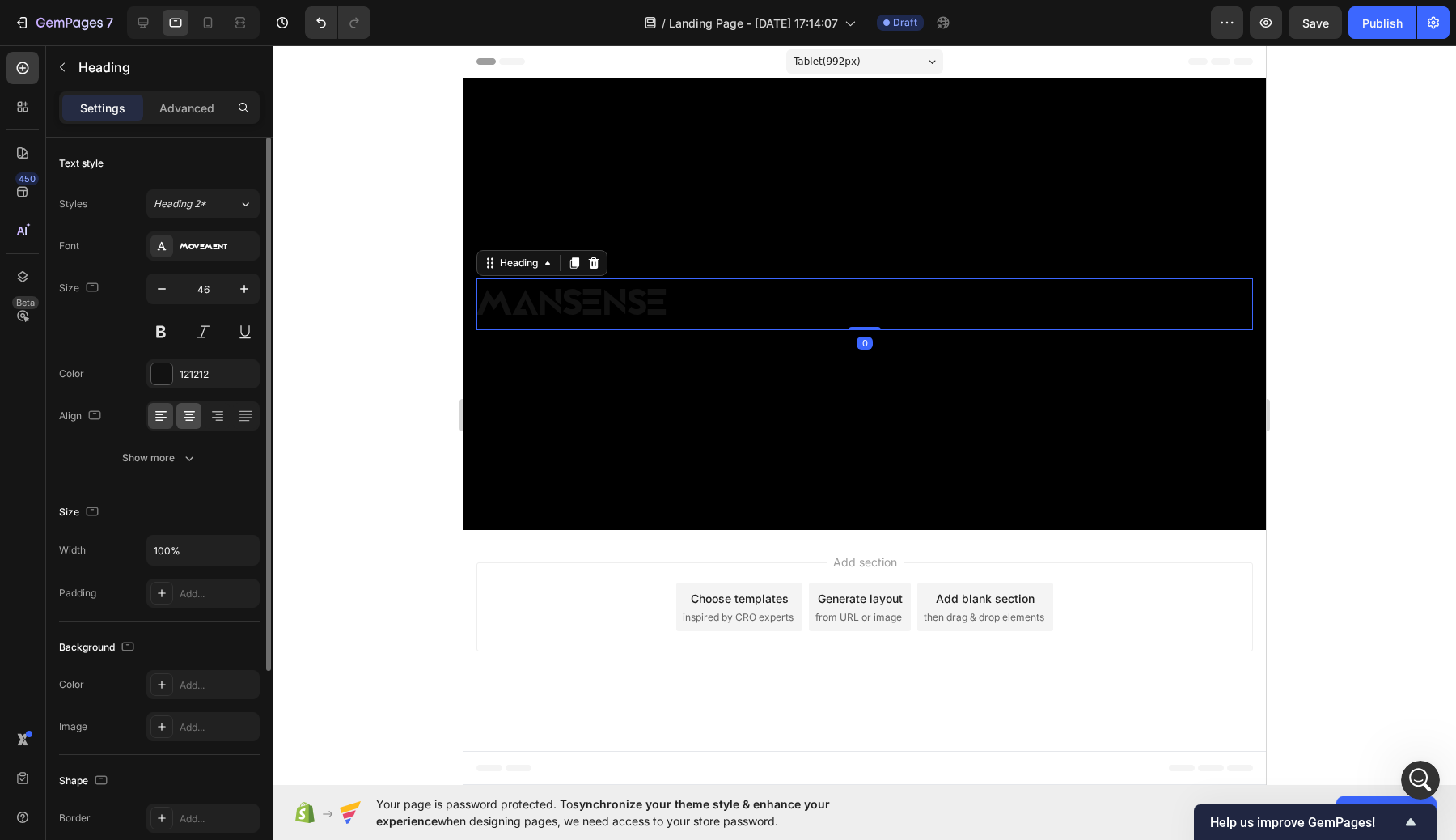
click at [188, 412] on icon at bounding box center [189, 416] width 16 height 16
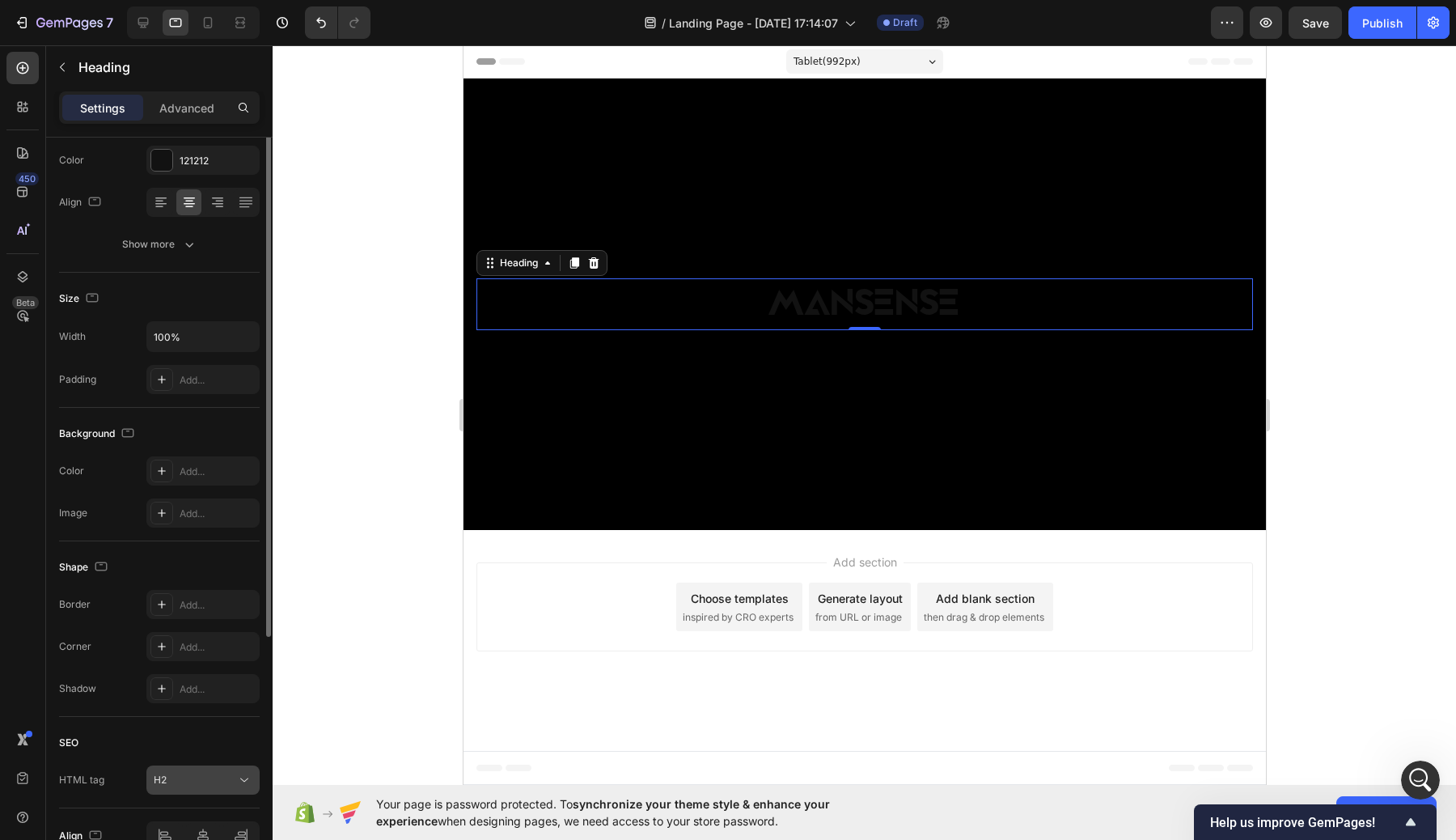
scroll to position [0, 0]
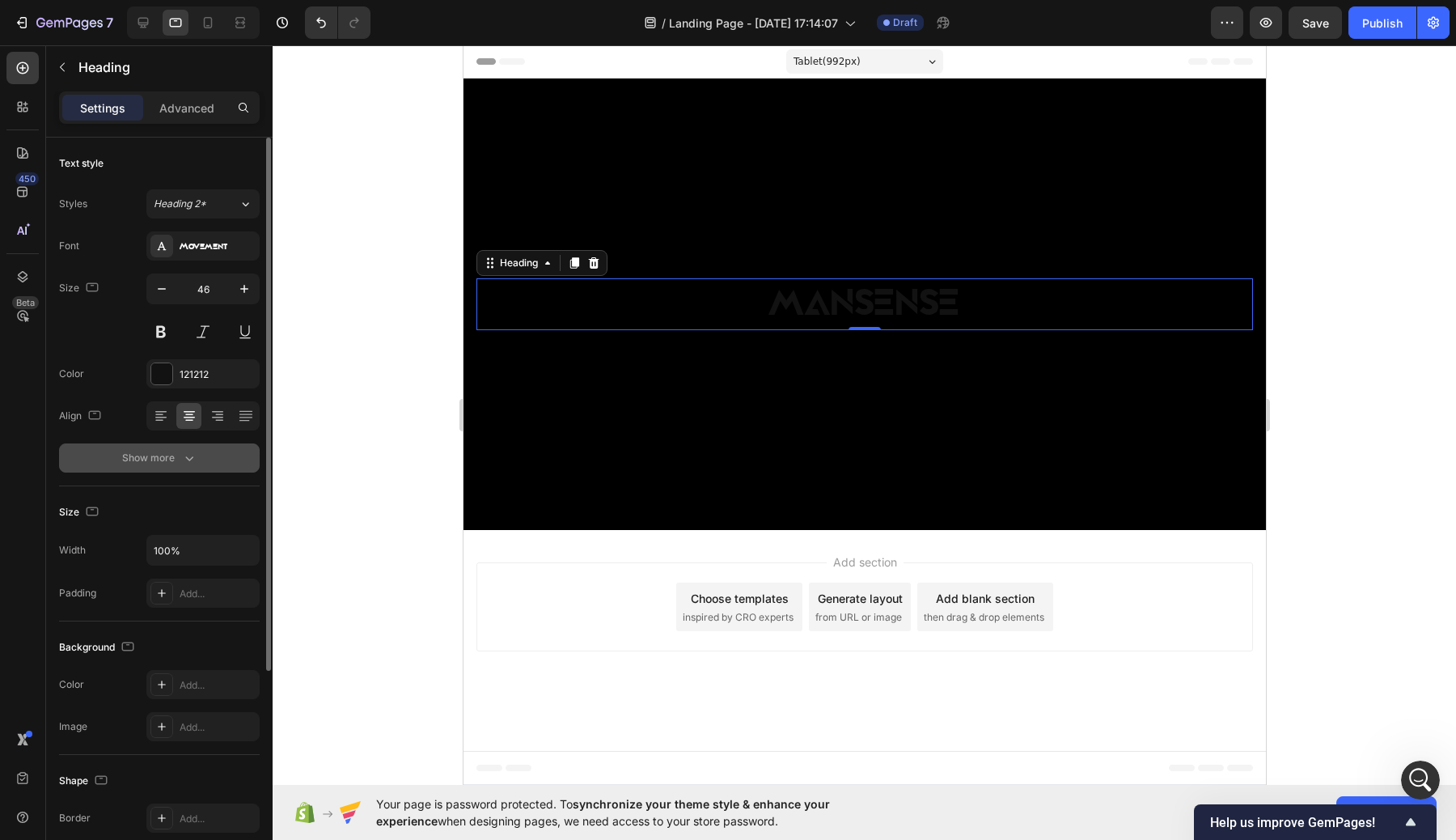
click at [173, 471] on button "Show more" at bounding box center [159, 458] width 200 height 30
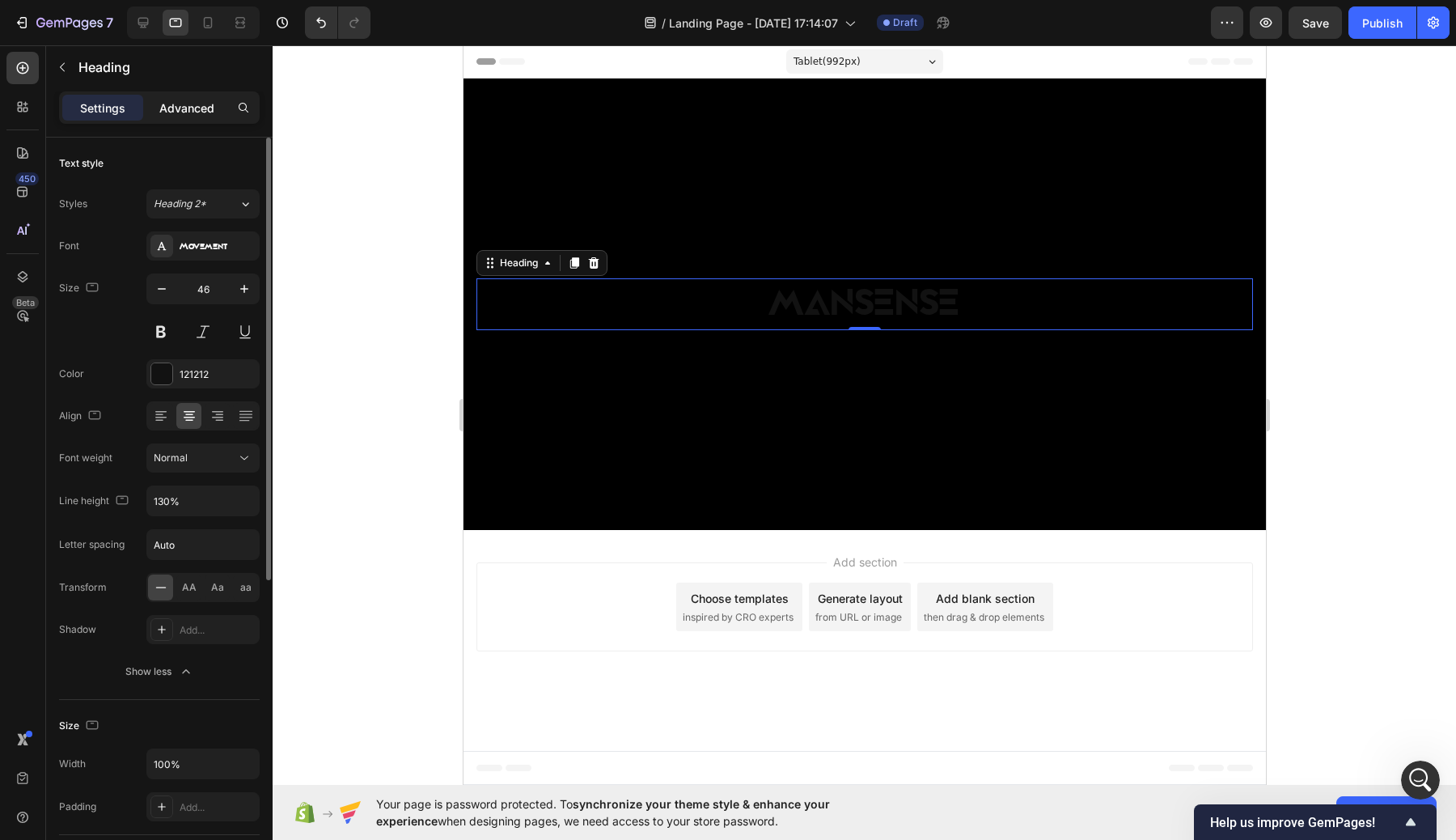
click at [188, 114] on p "Advanced" at bounding box center [187, 107] width 55 height 17
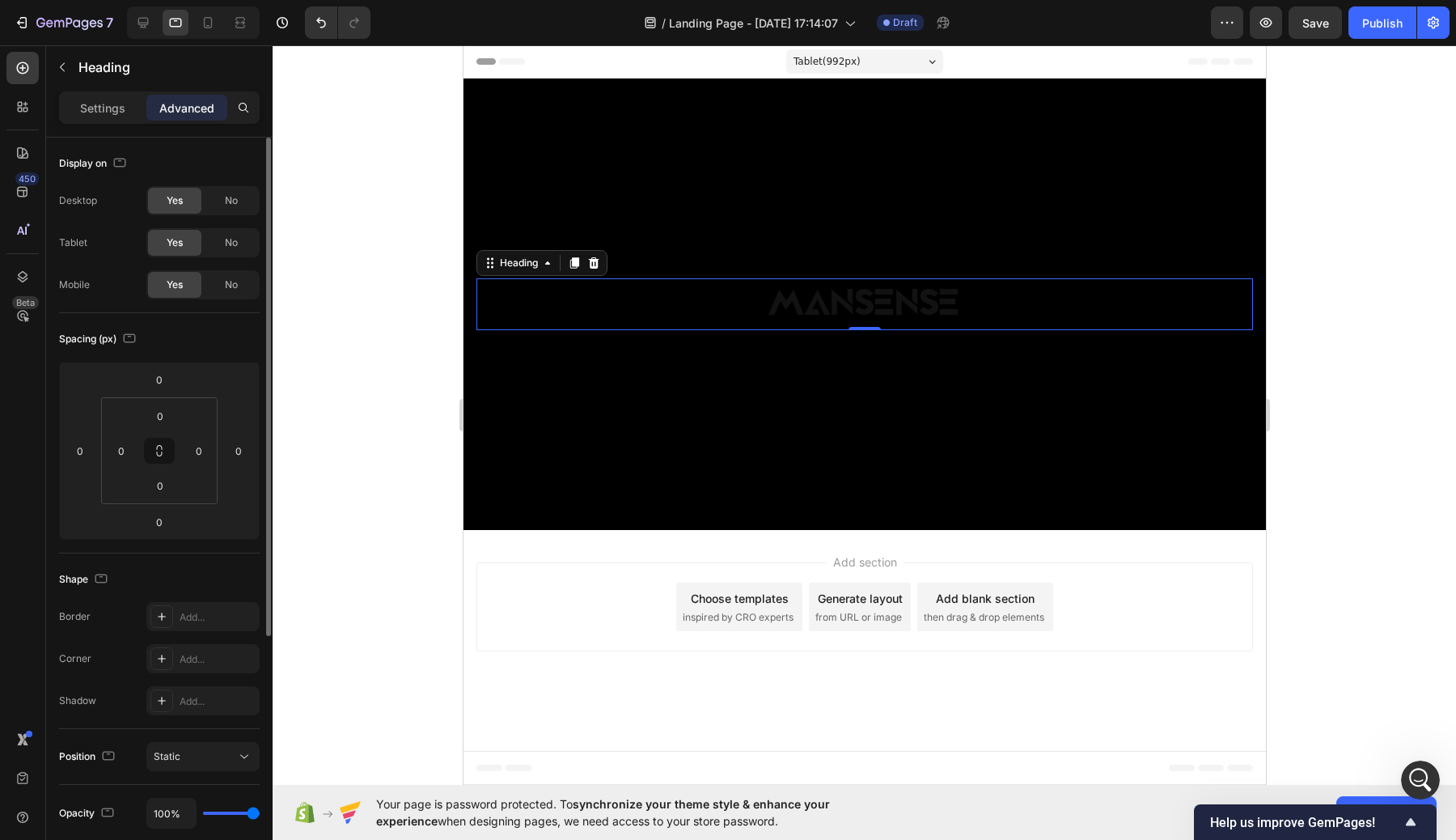
click at [104, 92] on div "Settings Advanced" at bounding box center [159, 107] width 200 height 33
click at [104, 110] on p "Settings" at bounding box center [103, 107] width 45 height 17
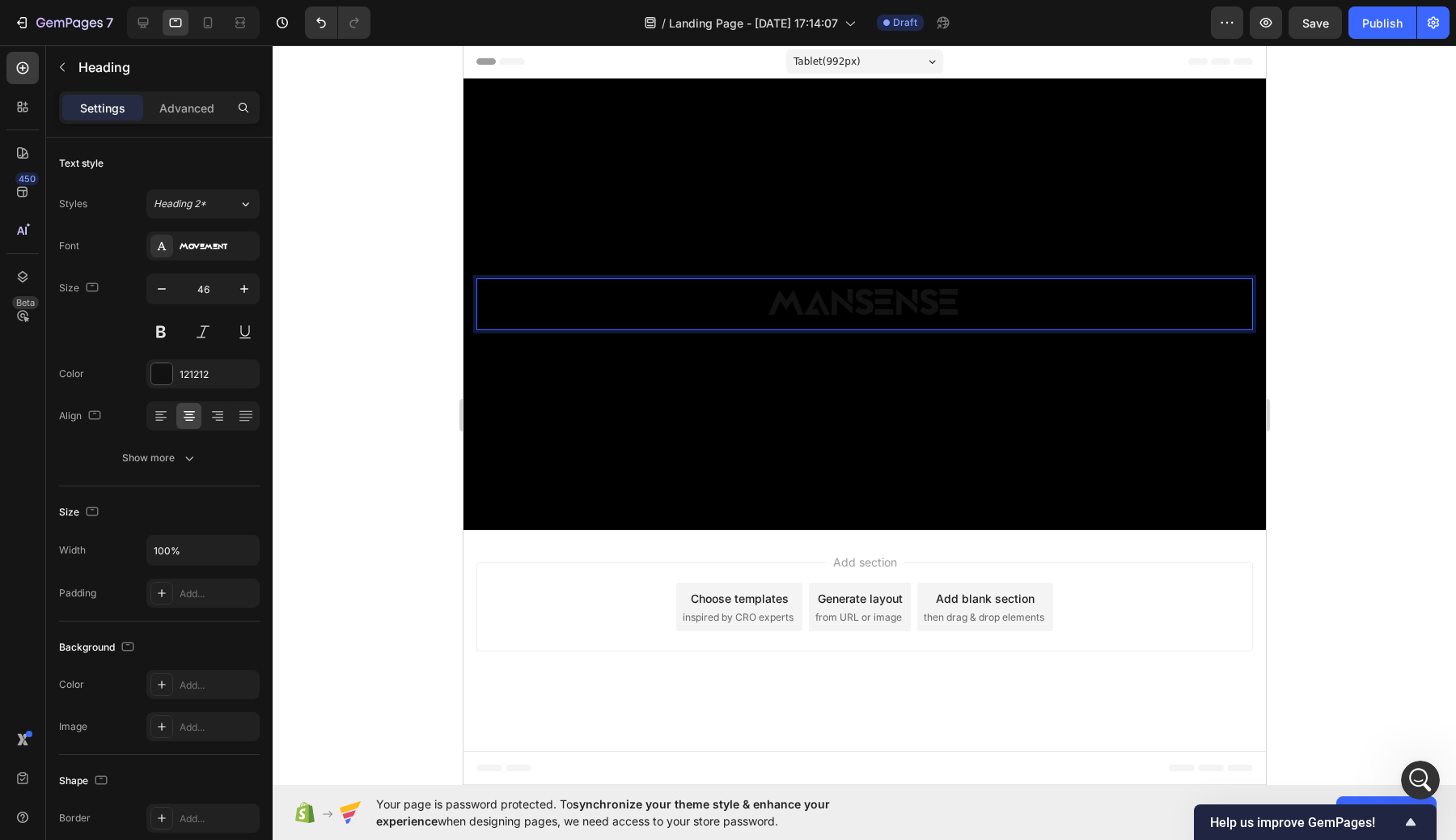
drag, startPoint x: 728, startPoint y: 301, endPoint x: 705, endPoint y: 296, distance: 23.5
click at [705, 296] on p "MANSENSE" at bounding box center [864, 304] width 773 height 48
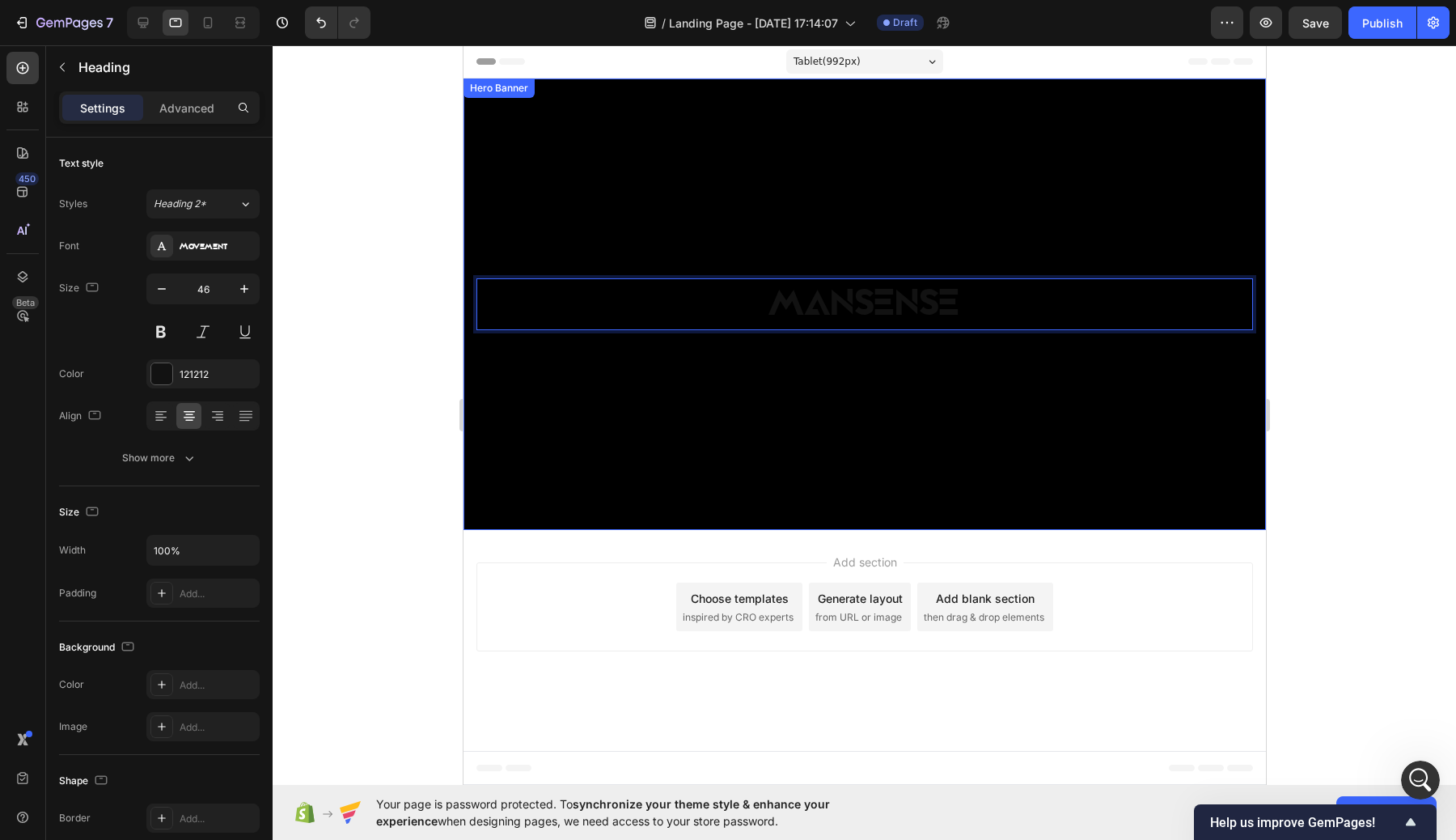
drag, startPoint x: 717, startPoint y: 312, endPoint x: 717, endPoint y: 177, distance: 135.0
click at [717, 177] on div "MANSENSE Heading 0" at bounding box center [864, 305] width 802 height 452
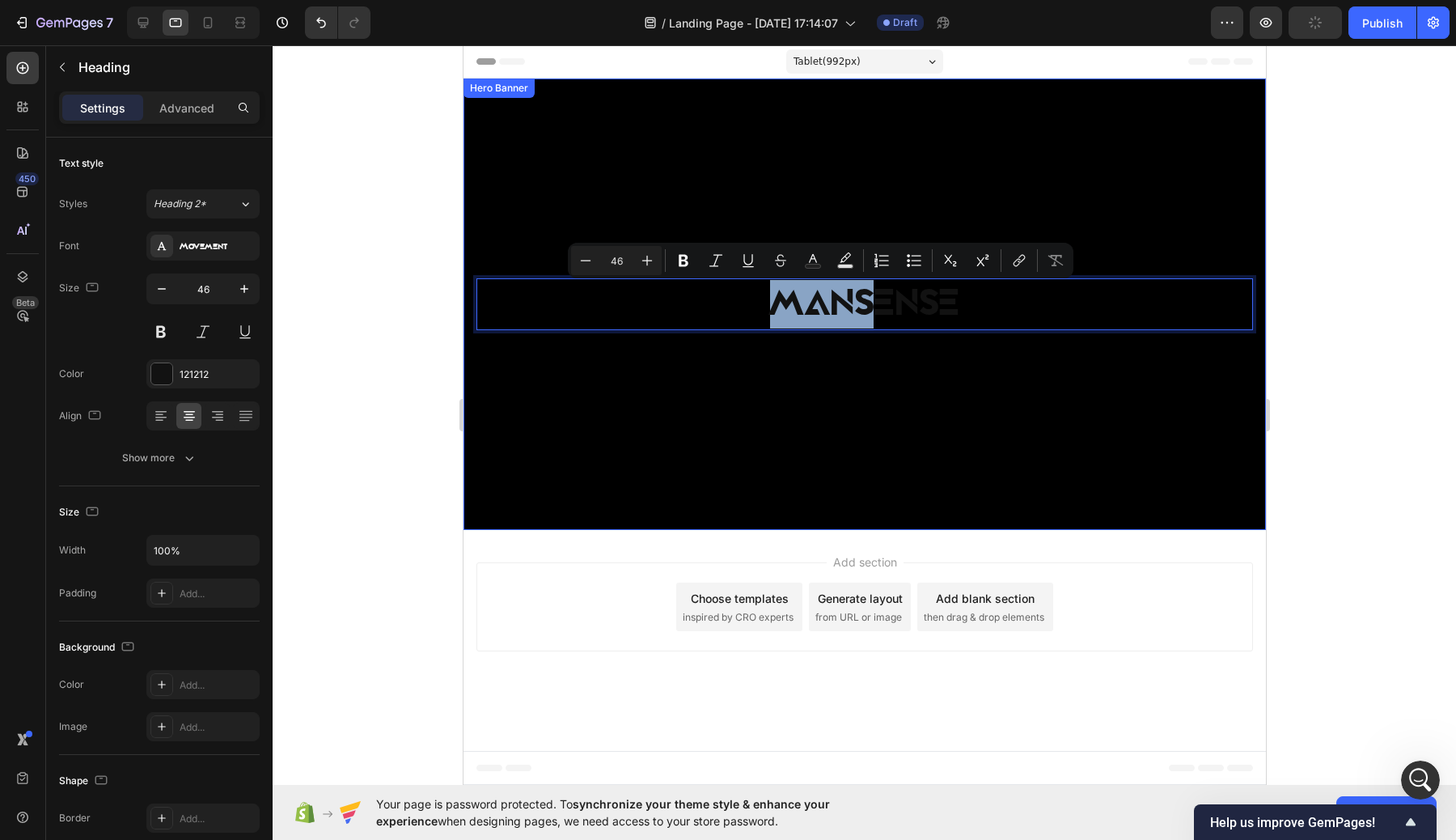
drag, startPoint x: 877, startPoint y: 309, endPoint x: 875, endPoint y: 146, distance: 163.0
click at [875, 146] on div "MANSENSE Heading 0" at bounding box center [864, 305] width 802 height 452
click at [993, 330] on div "MANSENSE Heading 0" at bounding box center [864, 304] width 802 height 58
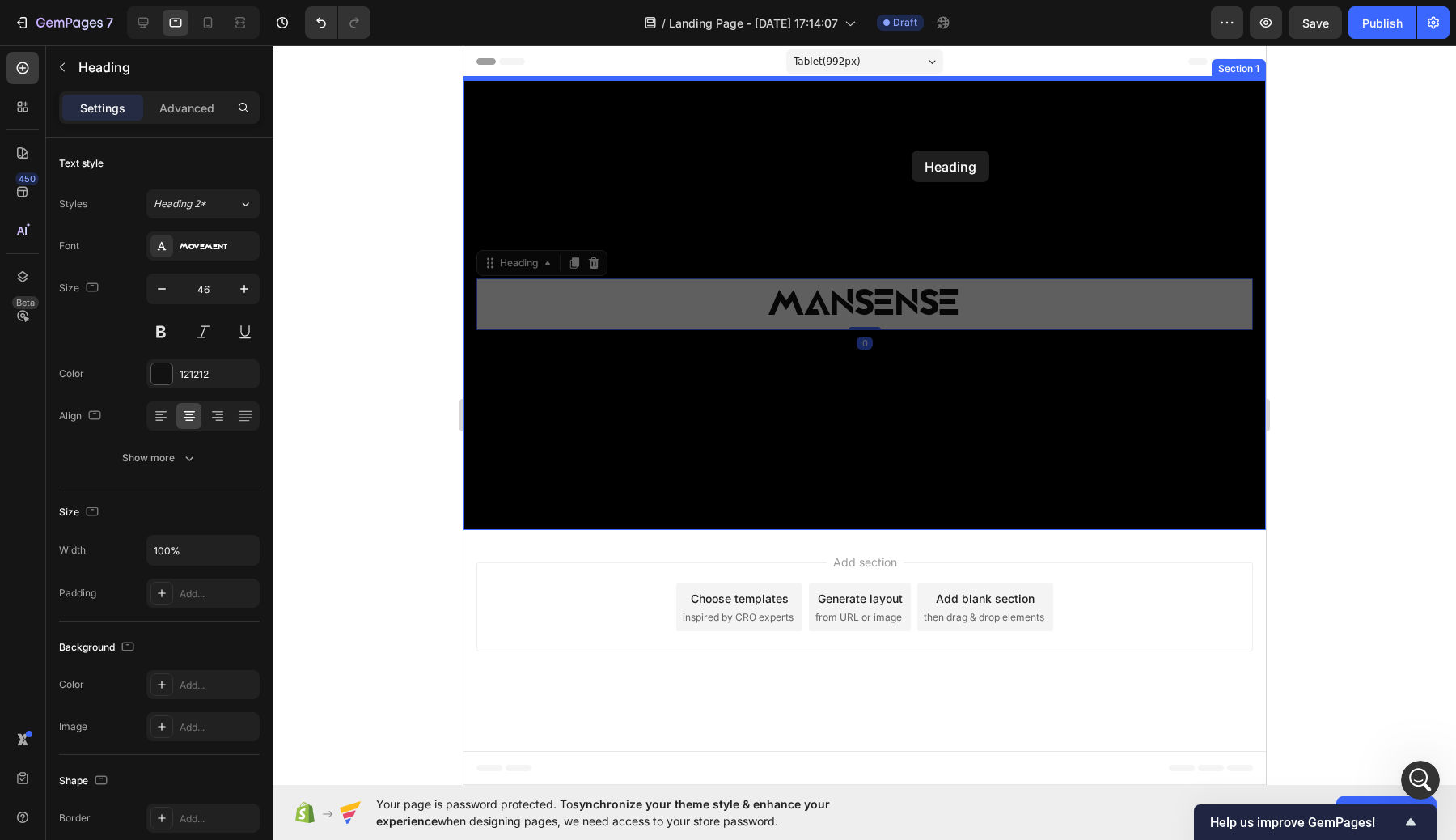
drag, startPoint x: 931, startPoint y: 309, endPoint x: 911, endPoint y: 151, distance: 159.3
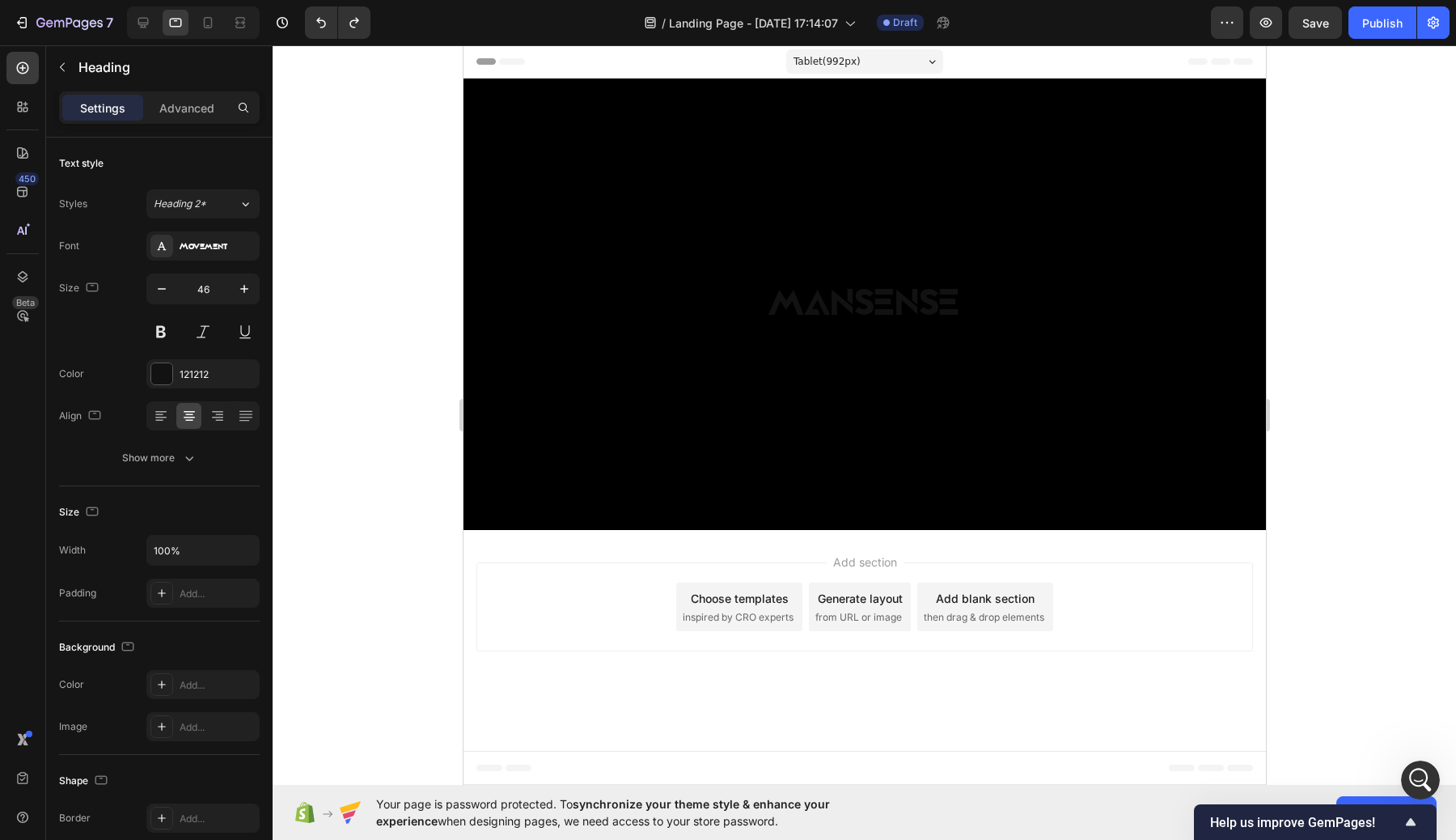
click at [884, 286] on h2 "MANSENSE" at bounding box center [864, 304] width 777 height 52
click at [906, 302] on p "MANSENSE" at bounding box center [864, 304] width 773 height 48
click at [977, 302] on p "MANSENSE" at bounding box center [864, 304] width 773 height 48
click at [828, 309] on p "MANSENSE" at bounding box center [864, 304] width 773 height 48
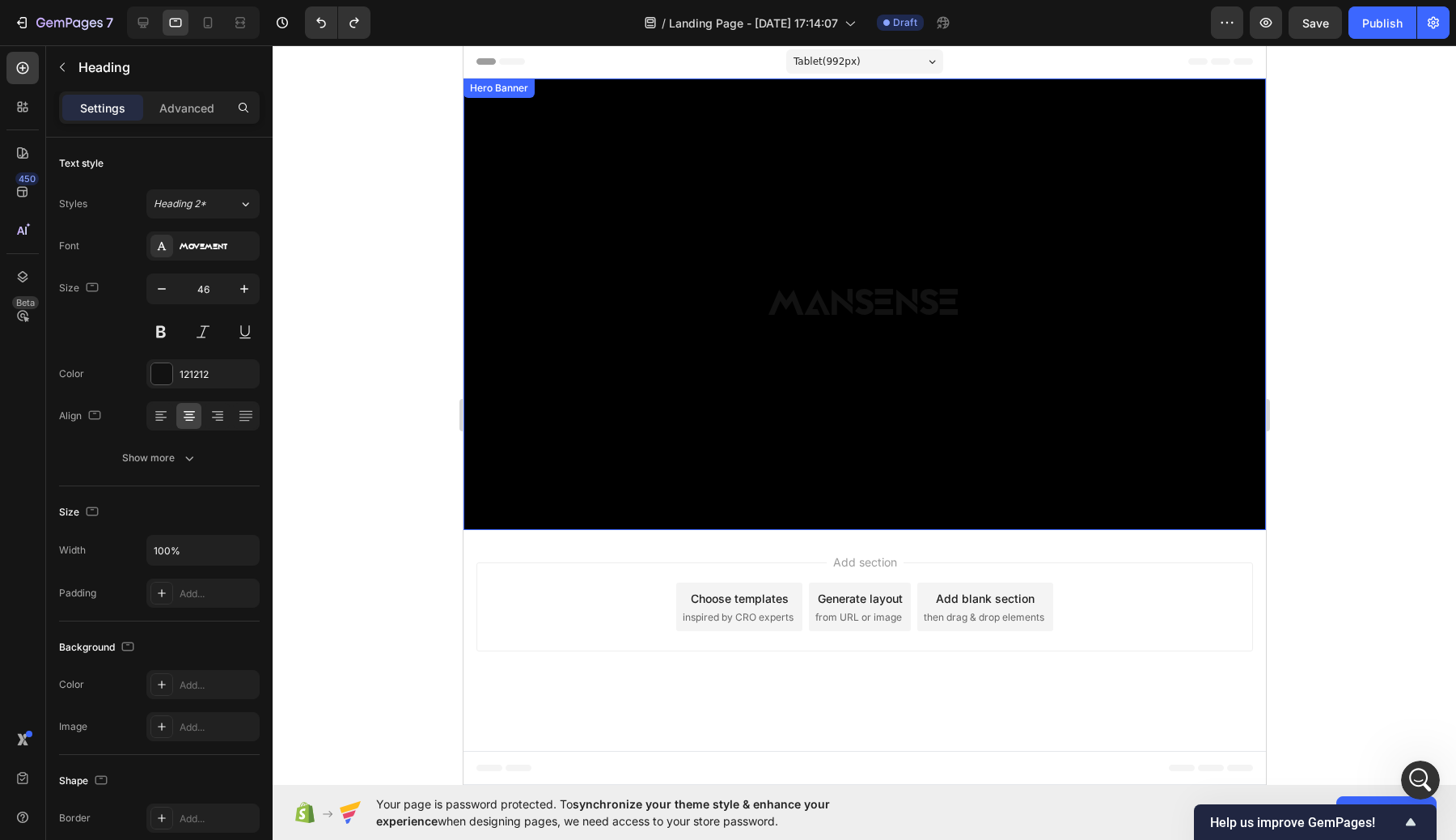
click at [716, 376] on div "Background Image" at bounding box center [864, 305] width 802 height 452
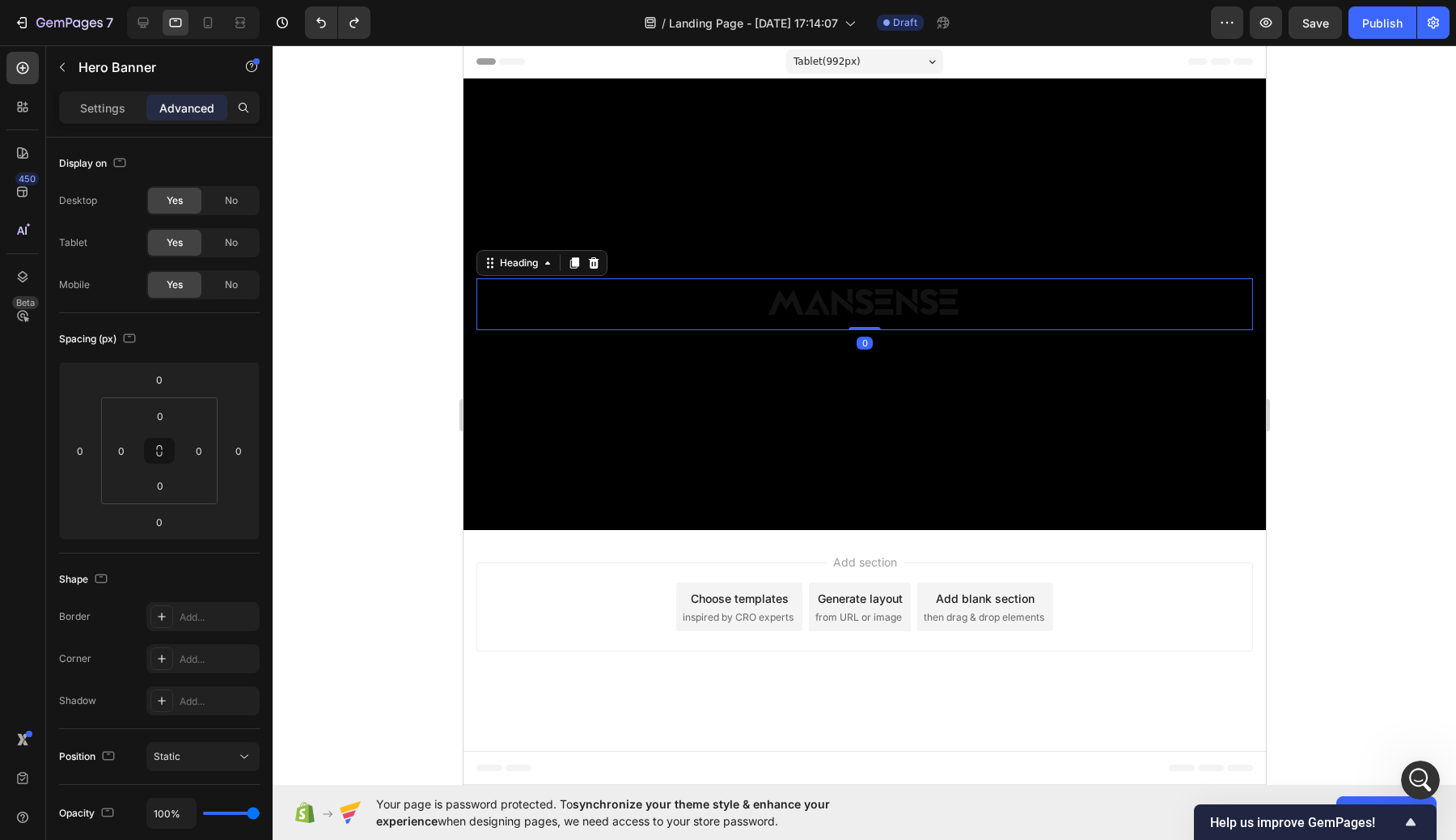
click at [795, 310] on p "MANSENSE" at bounding box center [864, 304] width 773 height 48
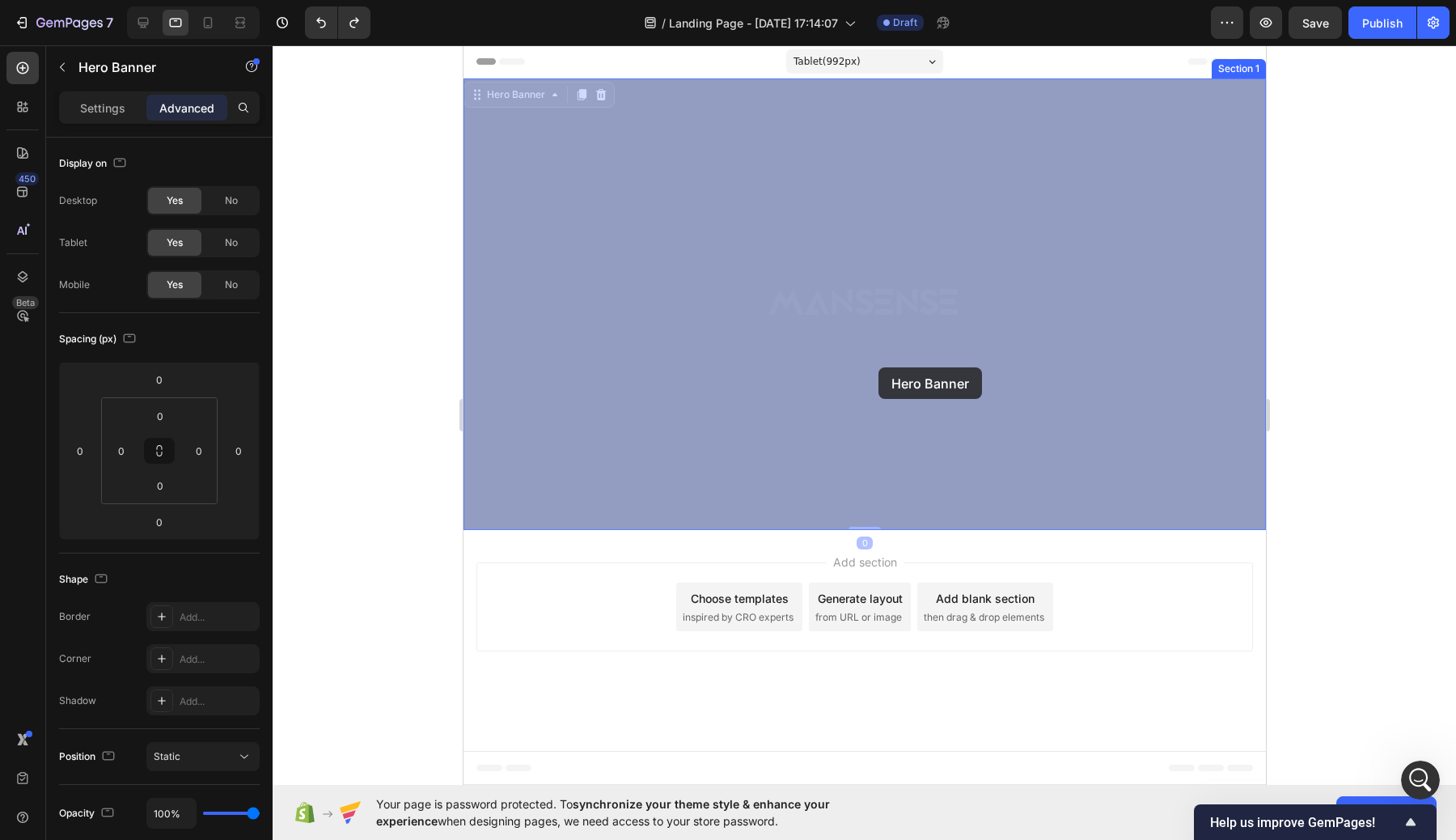
drag, startPoint x: 877, startPoint y: 330, endPoint x: 877, endPoint y: 339, distance: 9.0
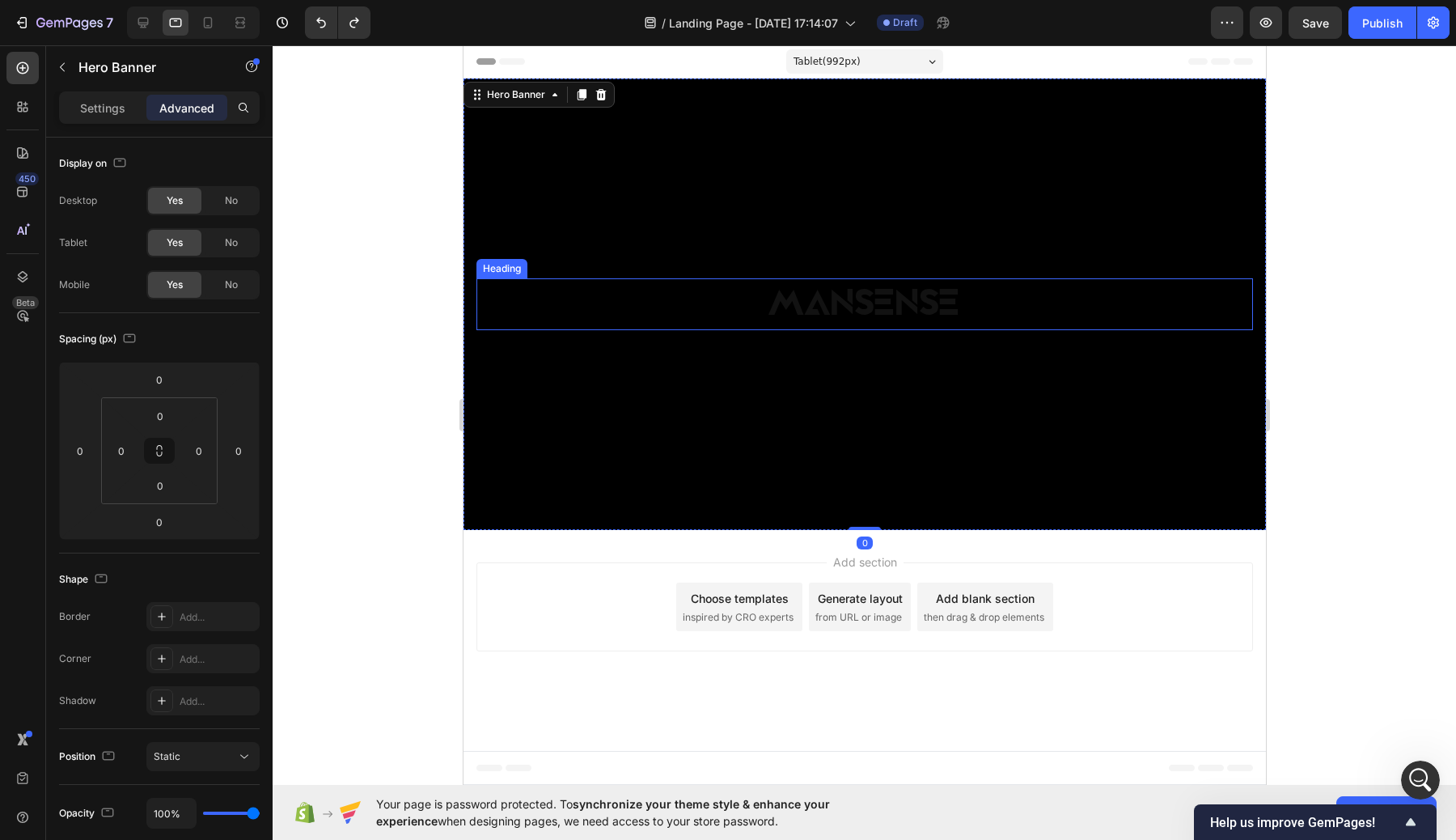
click at [873, 284] on p "MANSENSE" at bounding box center [864, 304] width 773 height 48
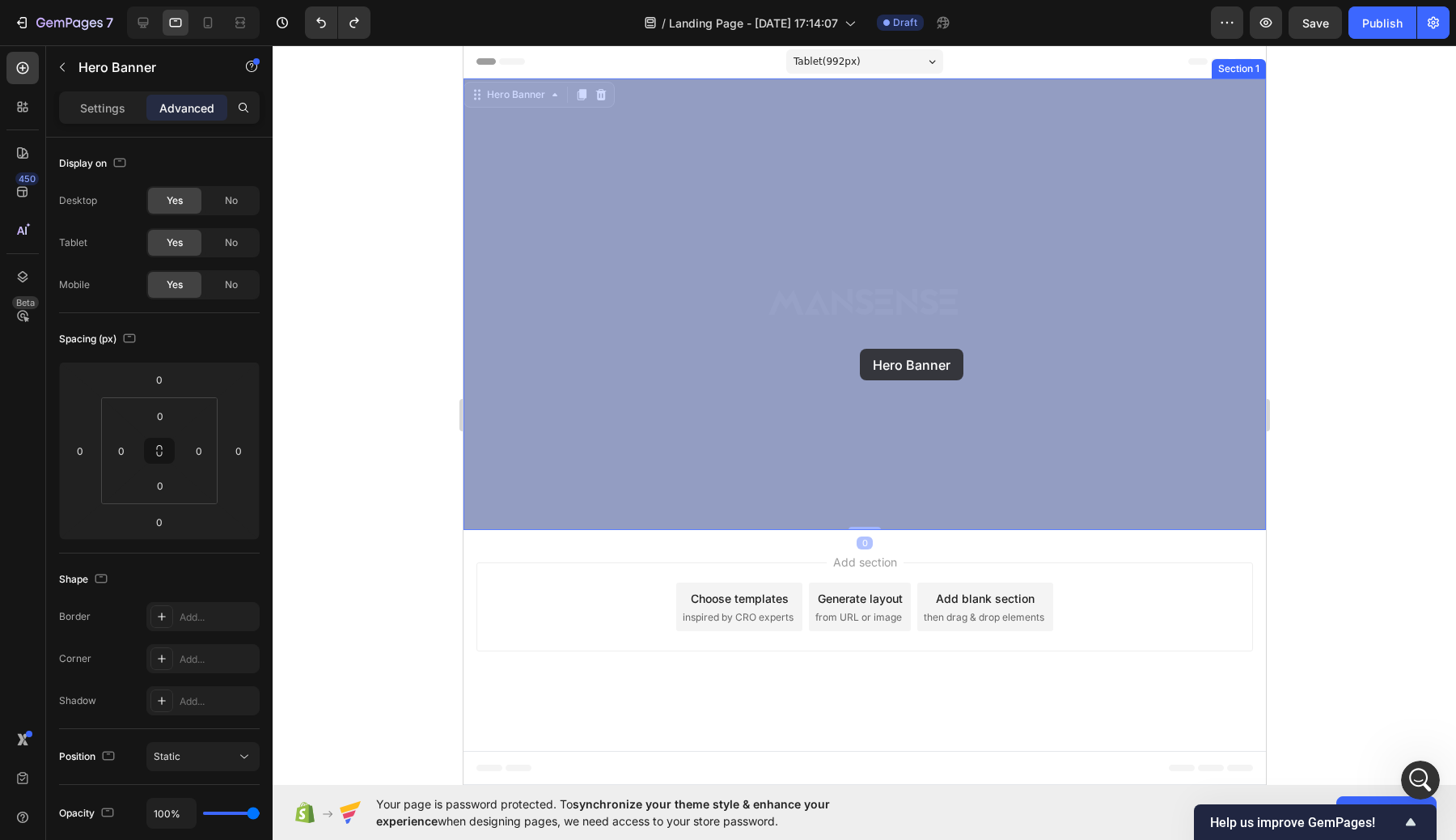
drag, startPoint x: 859, startPoint y: 331, endPoint x: 859, endPoint y: 350, distance: 19.0
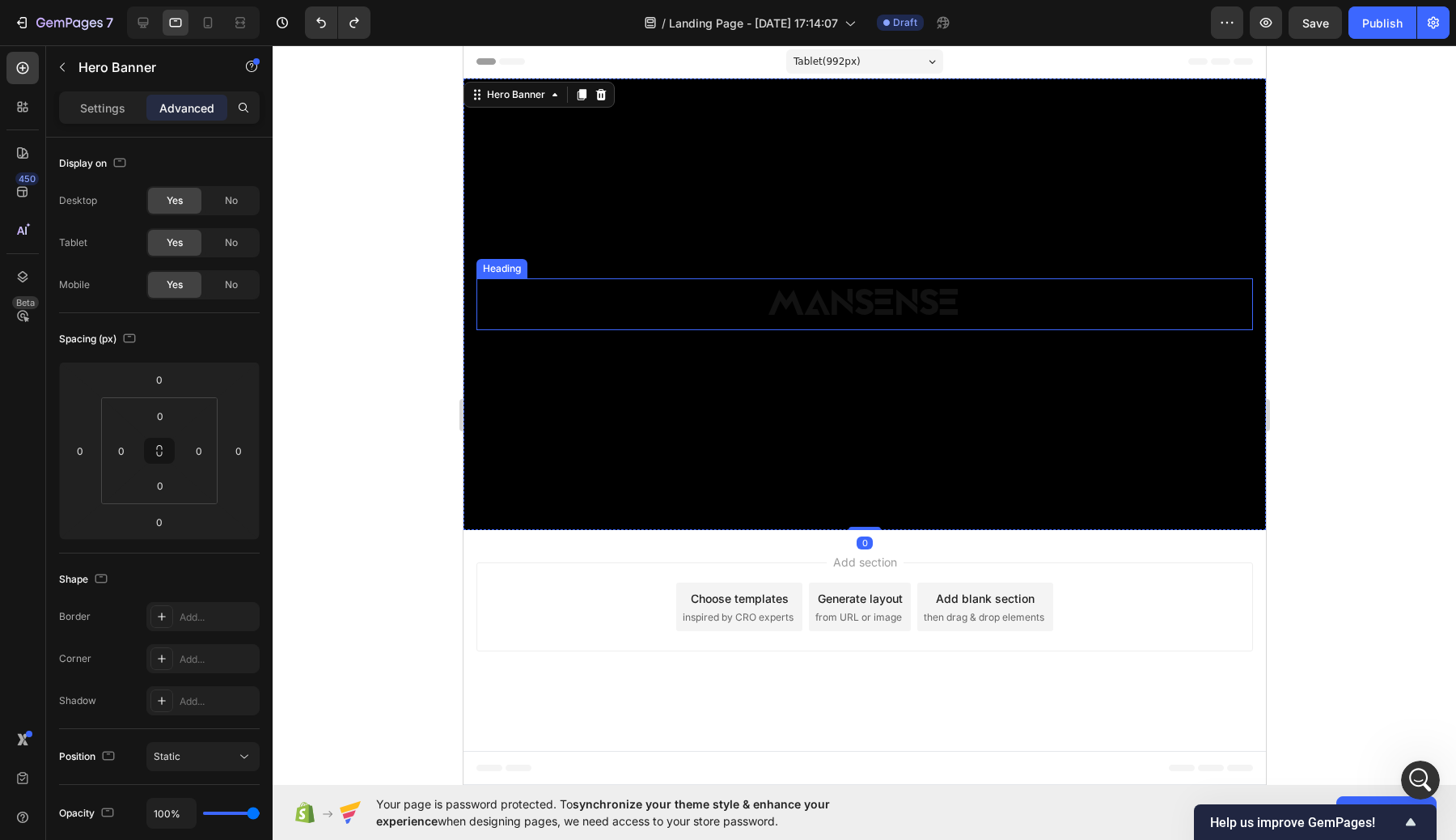
click at [866, 287] on p "MANSENSE" at bounding box center [864, 304] width 773 height 48
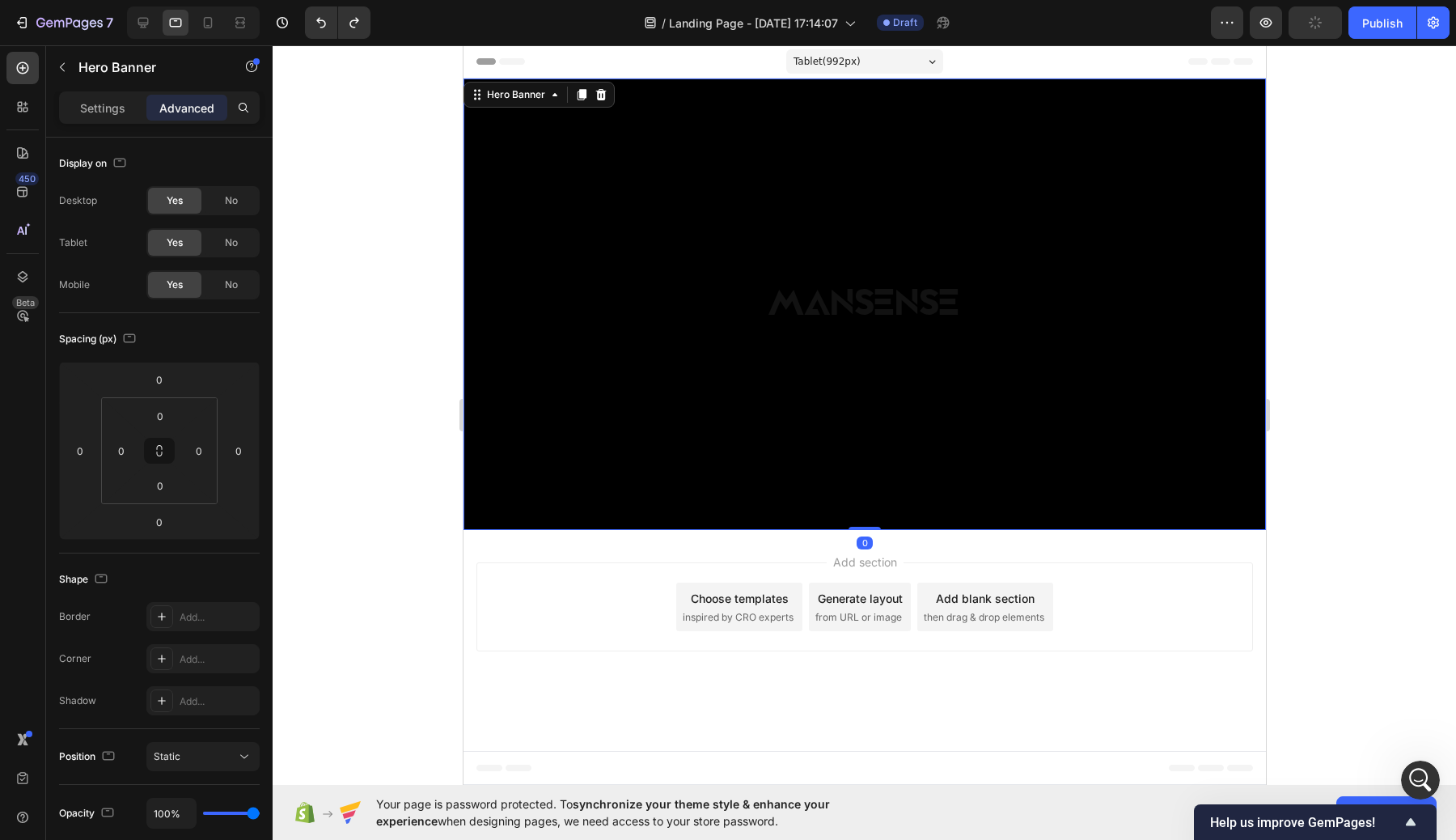
click at [894, 365] on div "Background Image" at bounding box center [864, 305] width 802 height 452
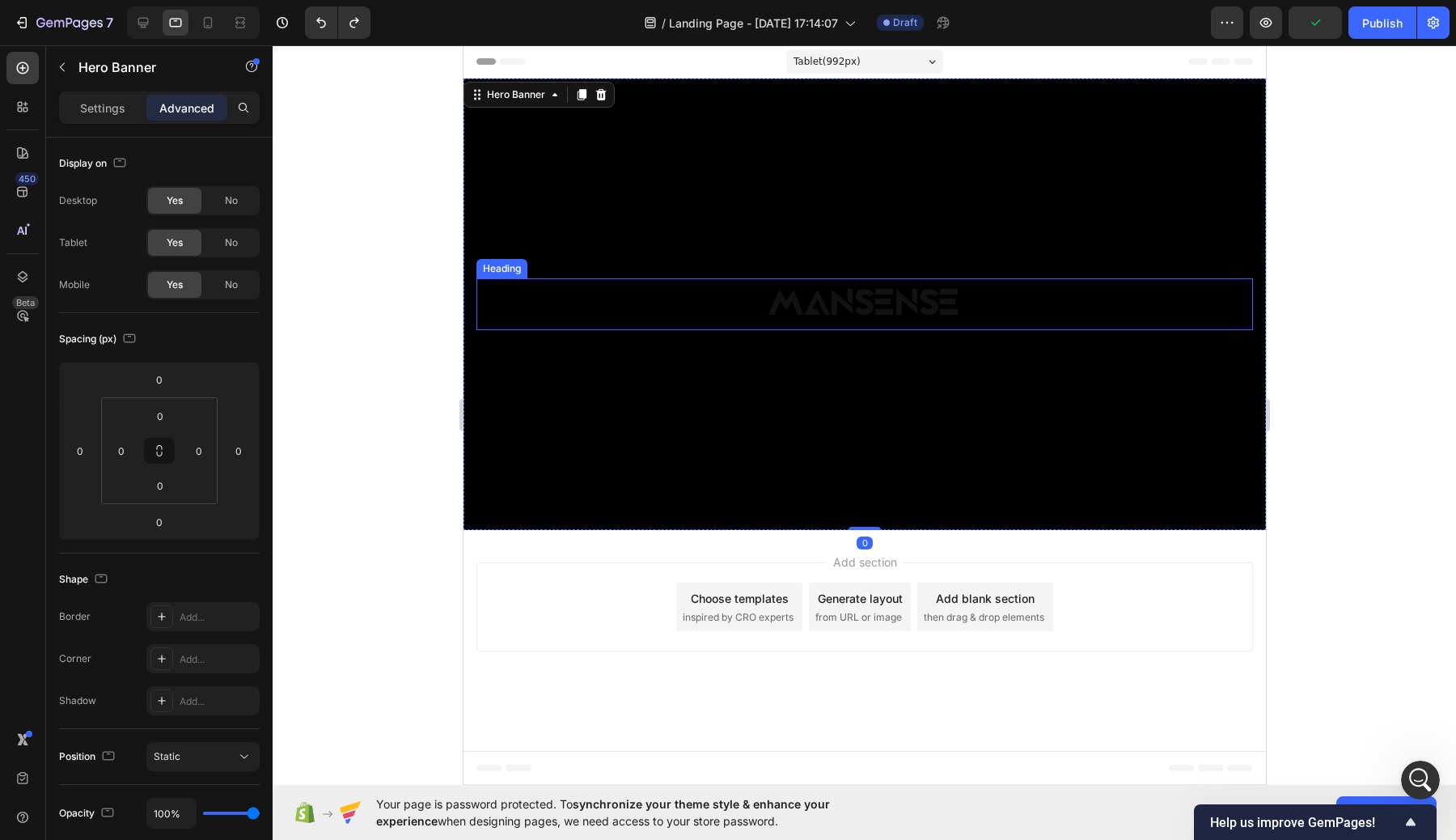
click at [887, 318] on p "MANSENSE" at bounding box center [864, 304] width 773 height 48
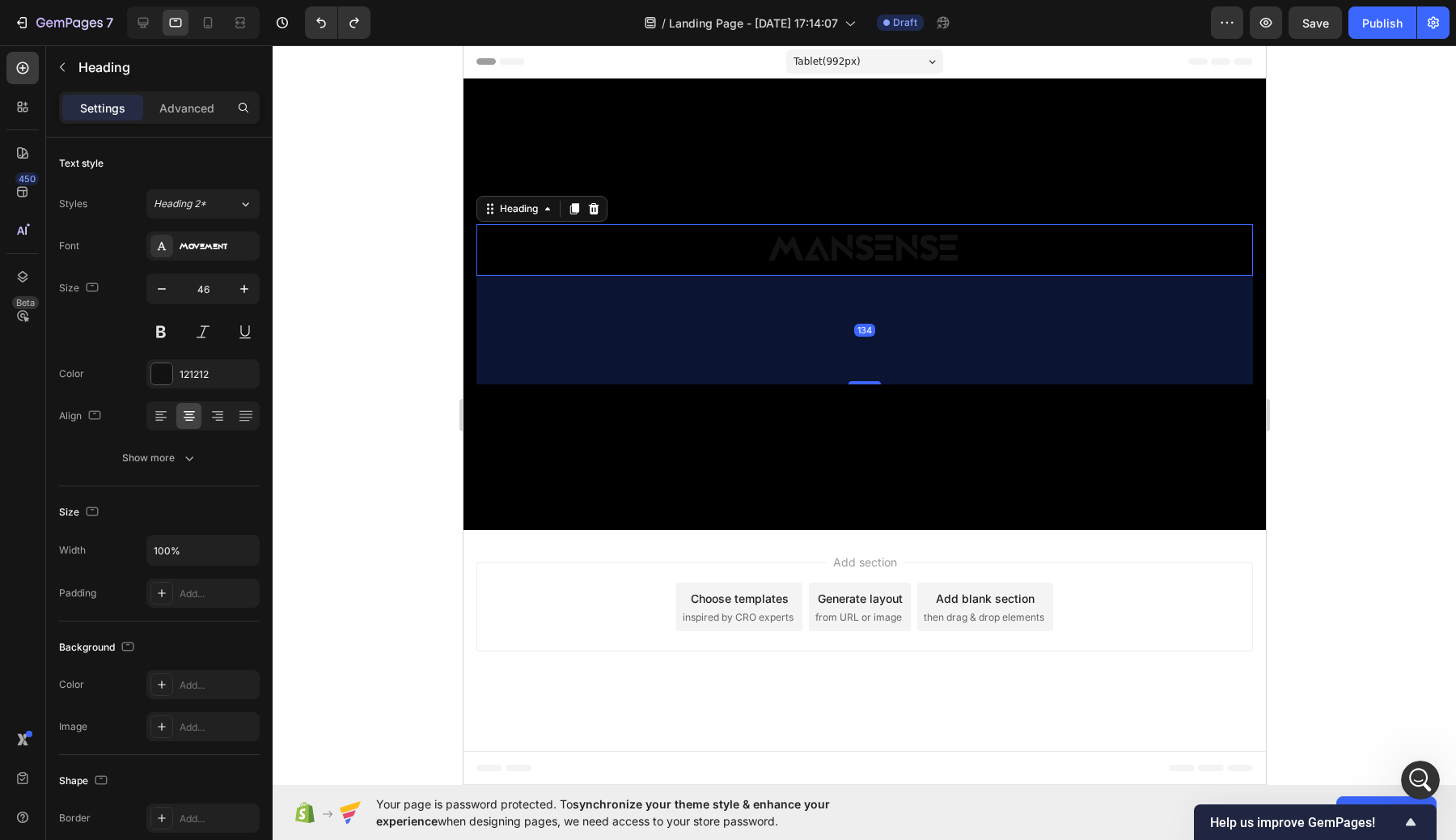
drag, startPoint x: 868, startPoint y: 328, endPoint x: 903, endPoint y: 438, distance: 115.4
click at [903, 438] on div "MANSENSE Heading 134" at bounding box center [864, 305] width 802 height 452
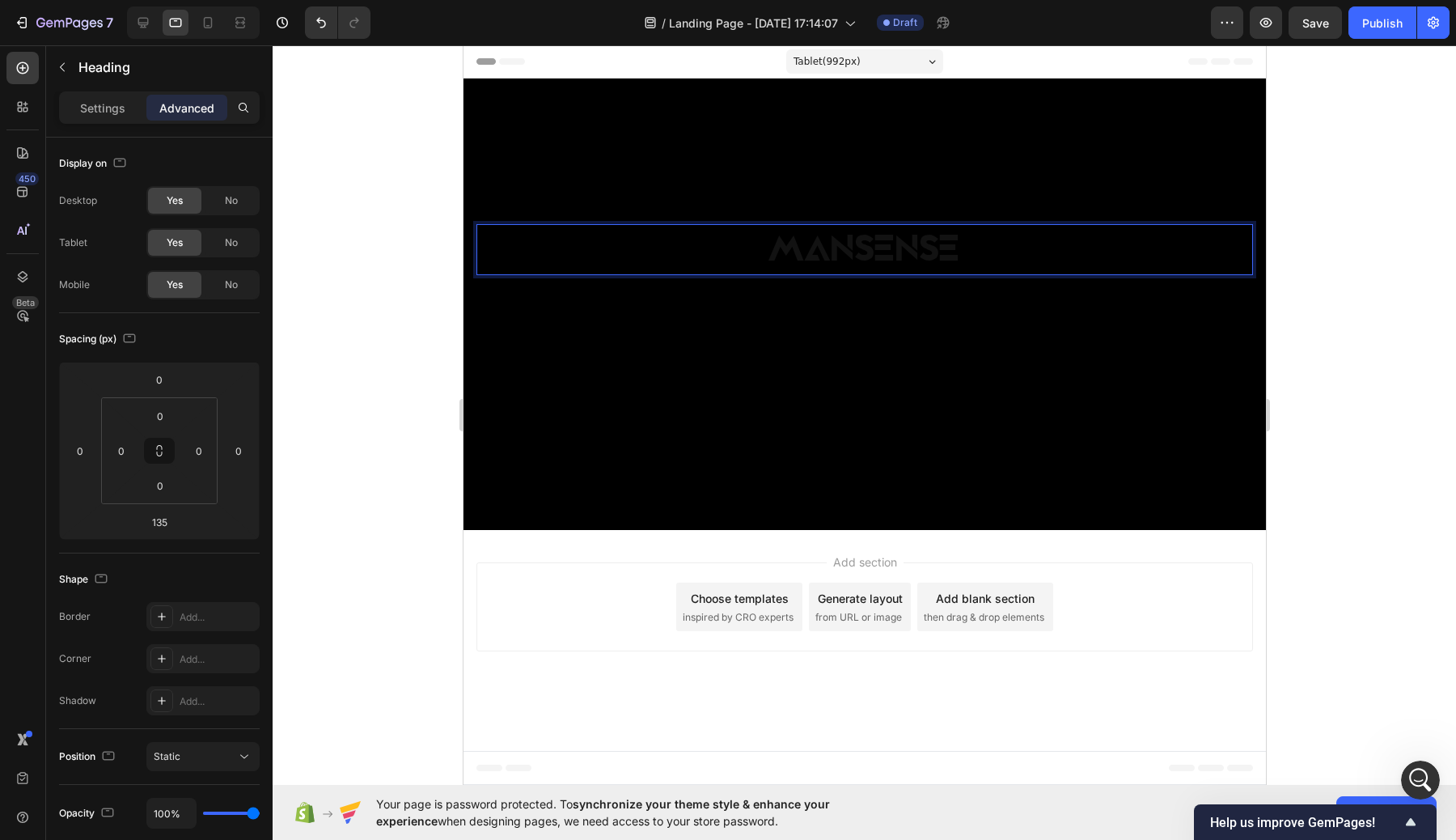
click at [953, 251] on p "MANSENSE" at bounding box center [864, 249] width 773 height 48
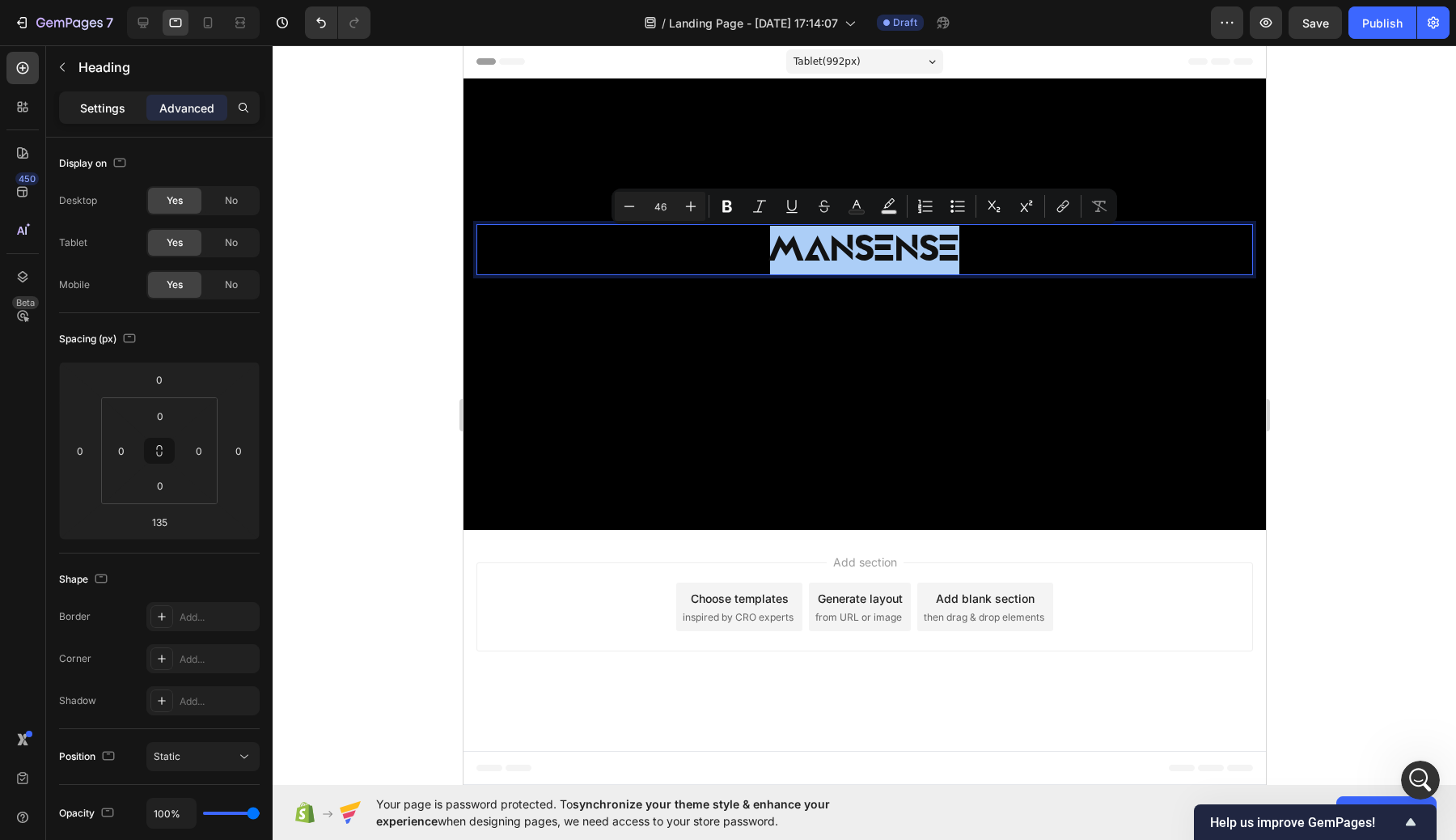
click at [106, 105] on p "Settings" at bounding box center [103, 107] width 45 height 17
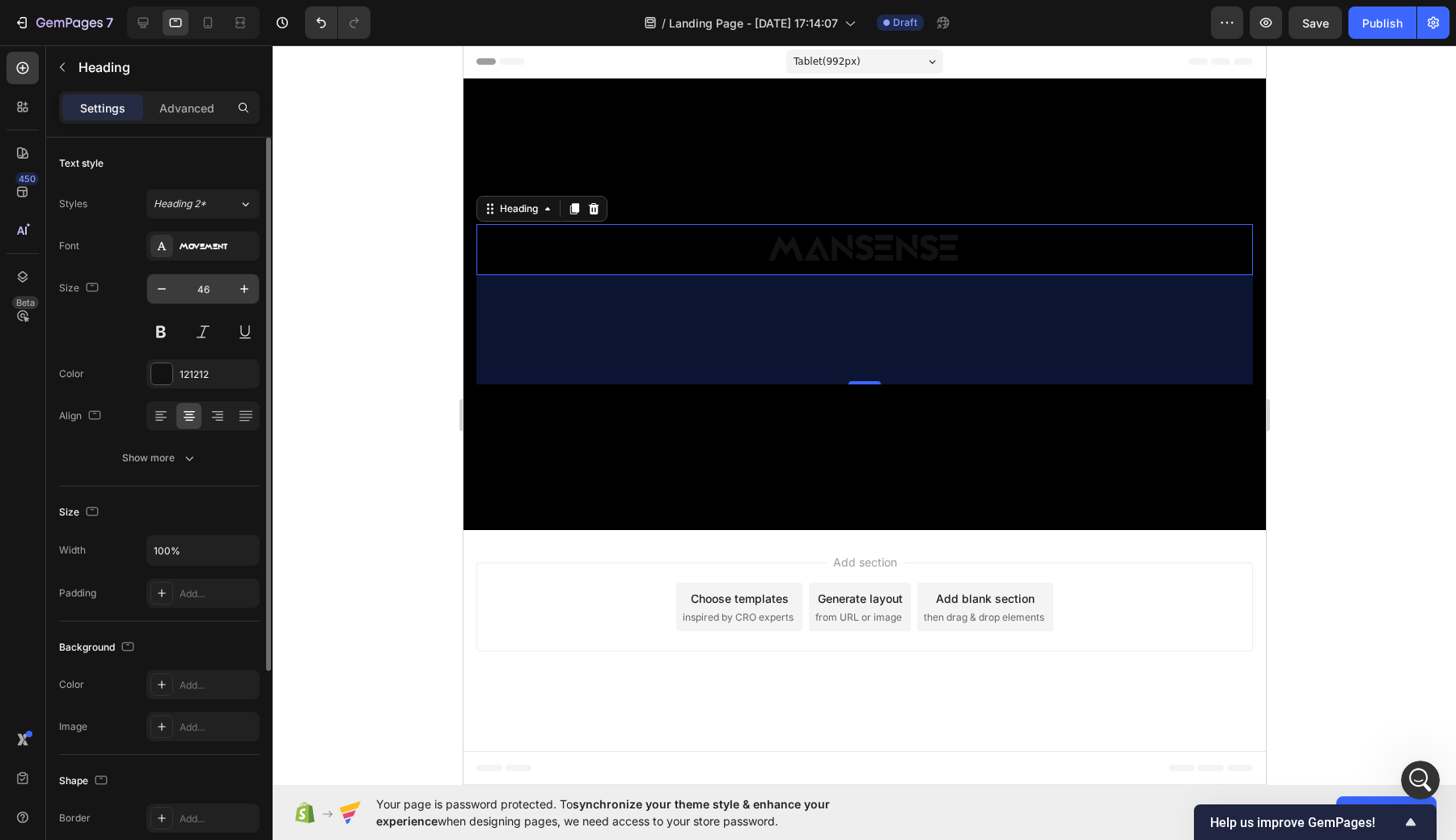
drag, startPoint x: 204, startPoint y: 291, endPoint x: 177, endPoint y: 291, distance: 27.0
click at [182, 291] on input "46" at bounding box center [203, 289] width 53 height 30
drag, startPoint x: 177, startPoint y: 291, endPoint x: 232, endPoint y: 290, distance: 55.0
click at [232, 290] on div "46" at bounding box center [202, 289] width 111 height 30
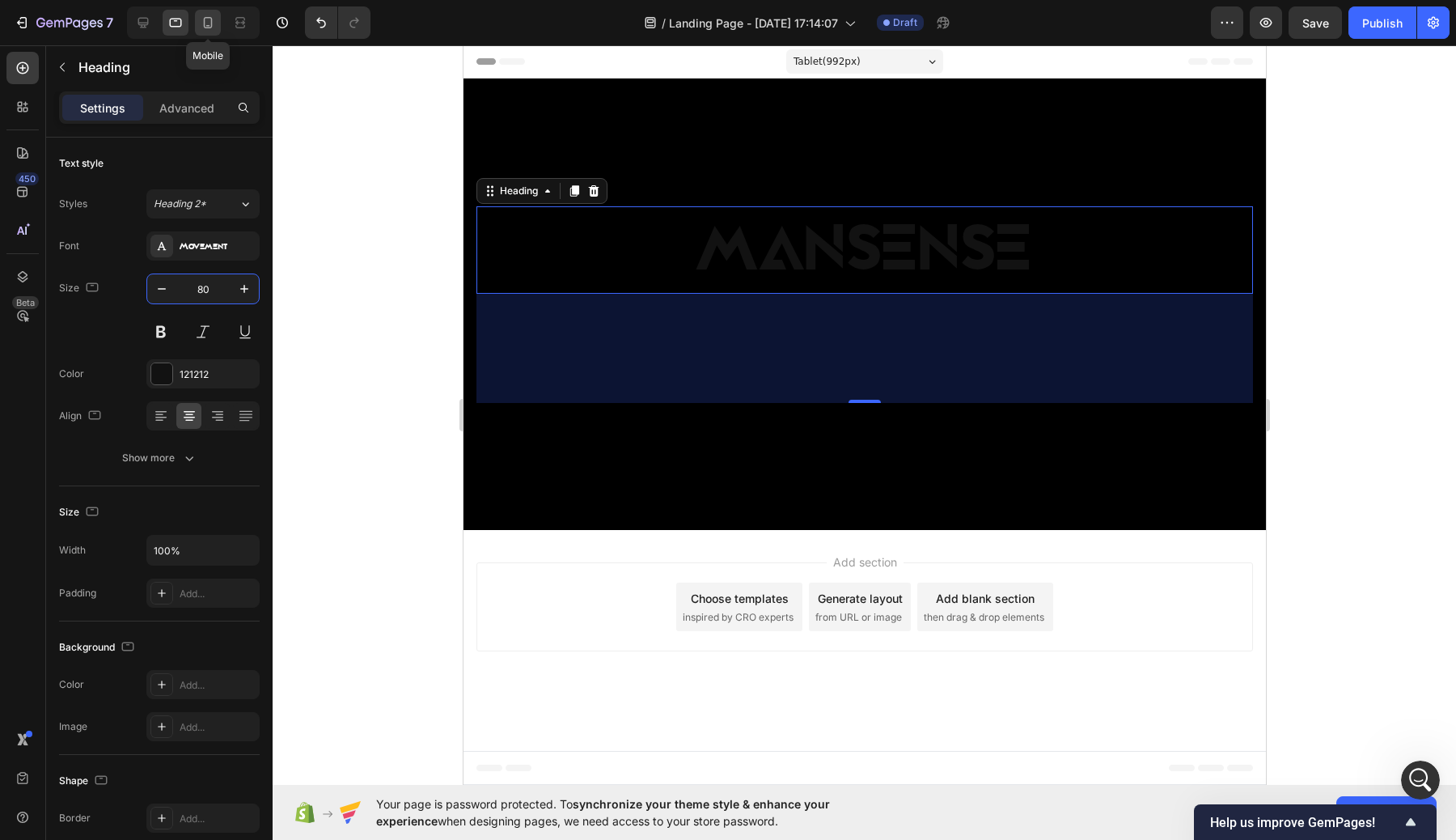
click at [206, 15] on icon at bounding box center [208, 23] width 16 height 16
type input "41"
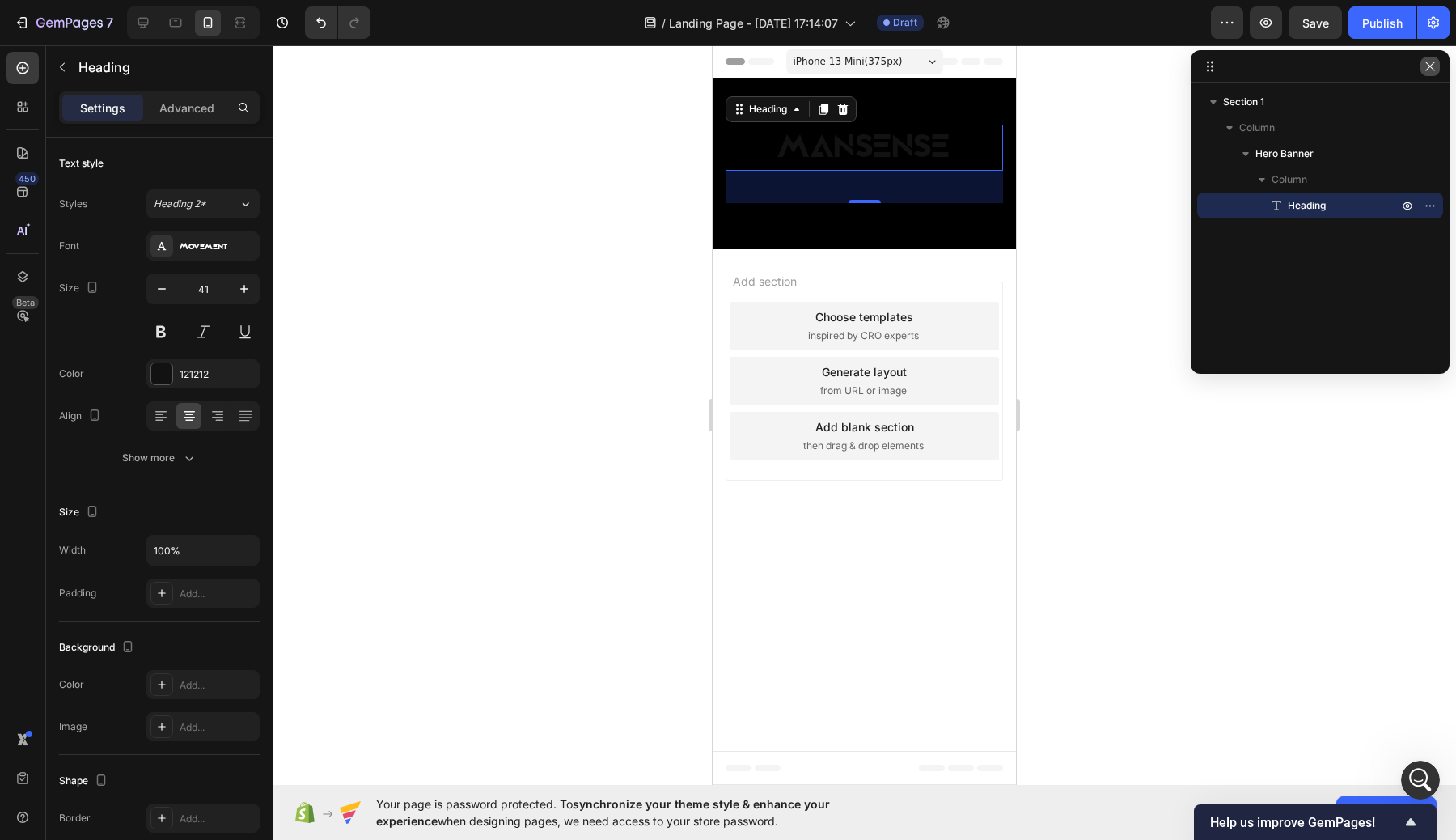
click at [1430, 72] on icon "button" at bounding box center [1429, 66] width 13 height 13
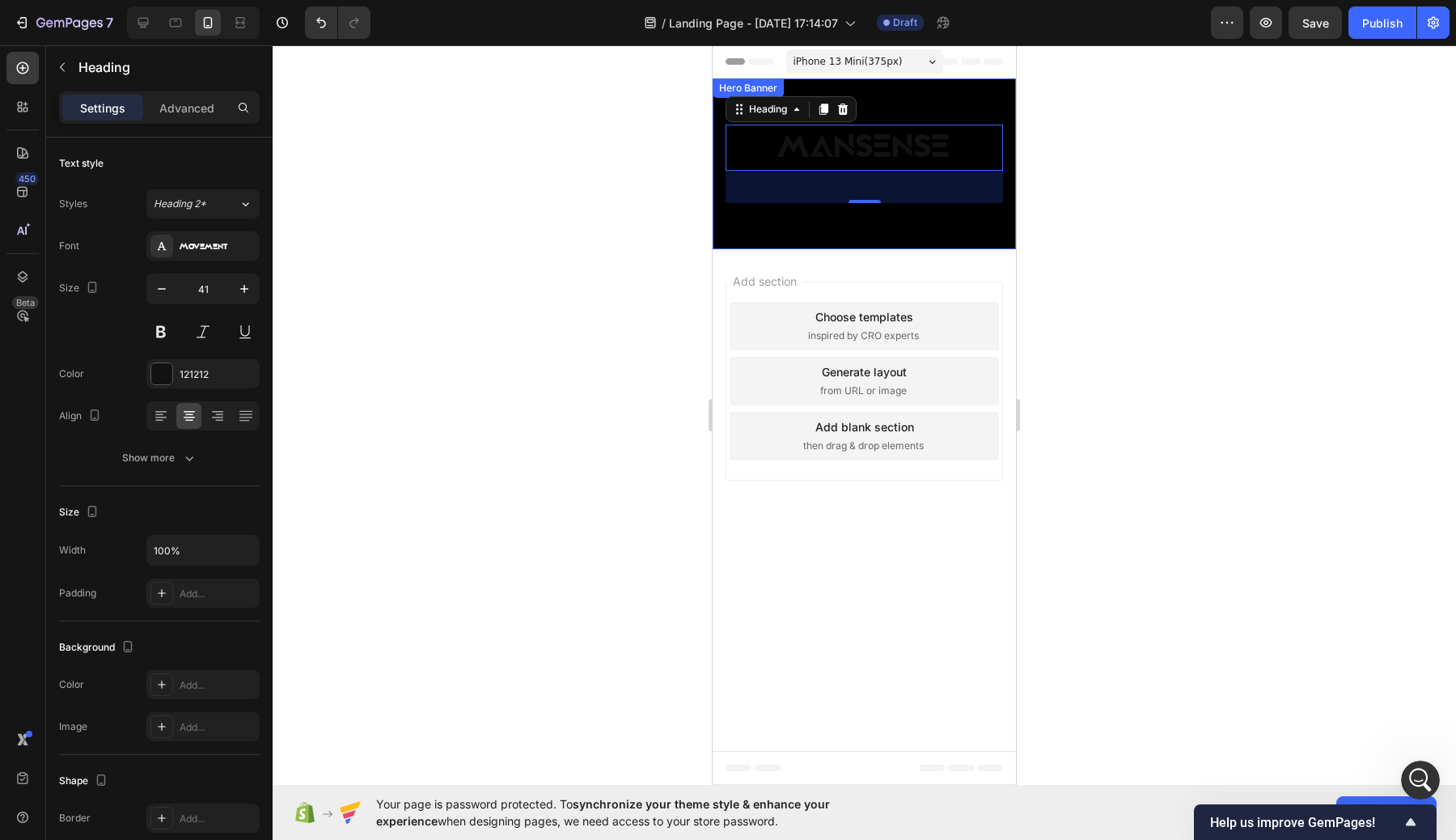
click at [894, 234] on div "Background Image" at bounding box center [865, 164] width 304 height 171
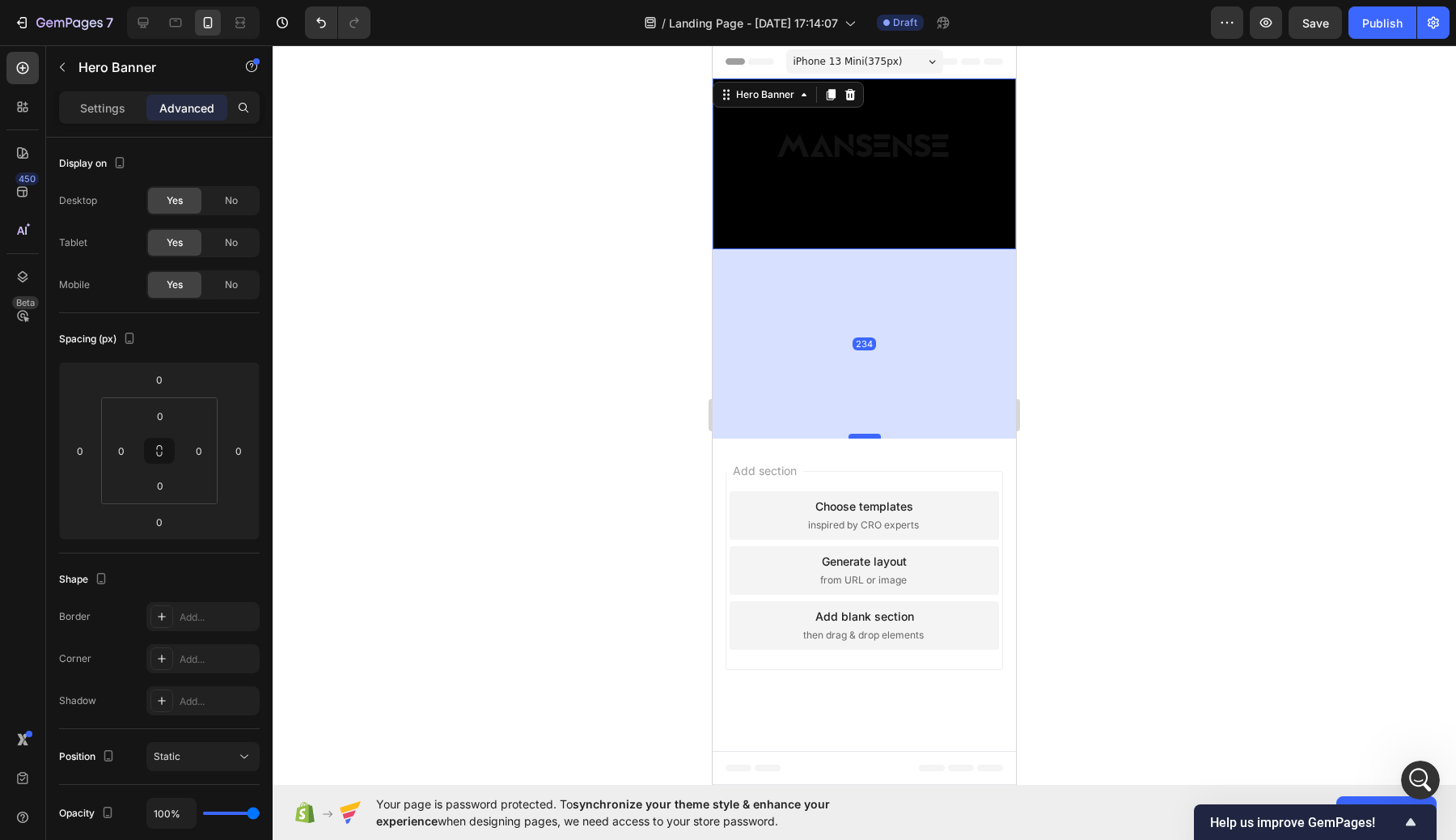
drag, startPoint x: 866, startPoint y: 245, endPoint x: 864, endPoint y: 471, distance: 226.0
click at [866, 439] on div at bounding box center [865, 436] width 33 height 5
type input "279"
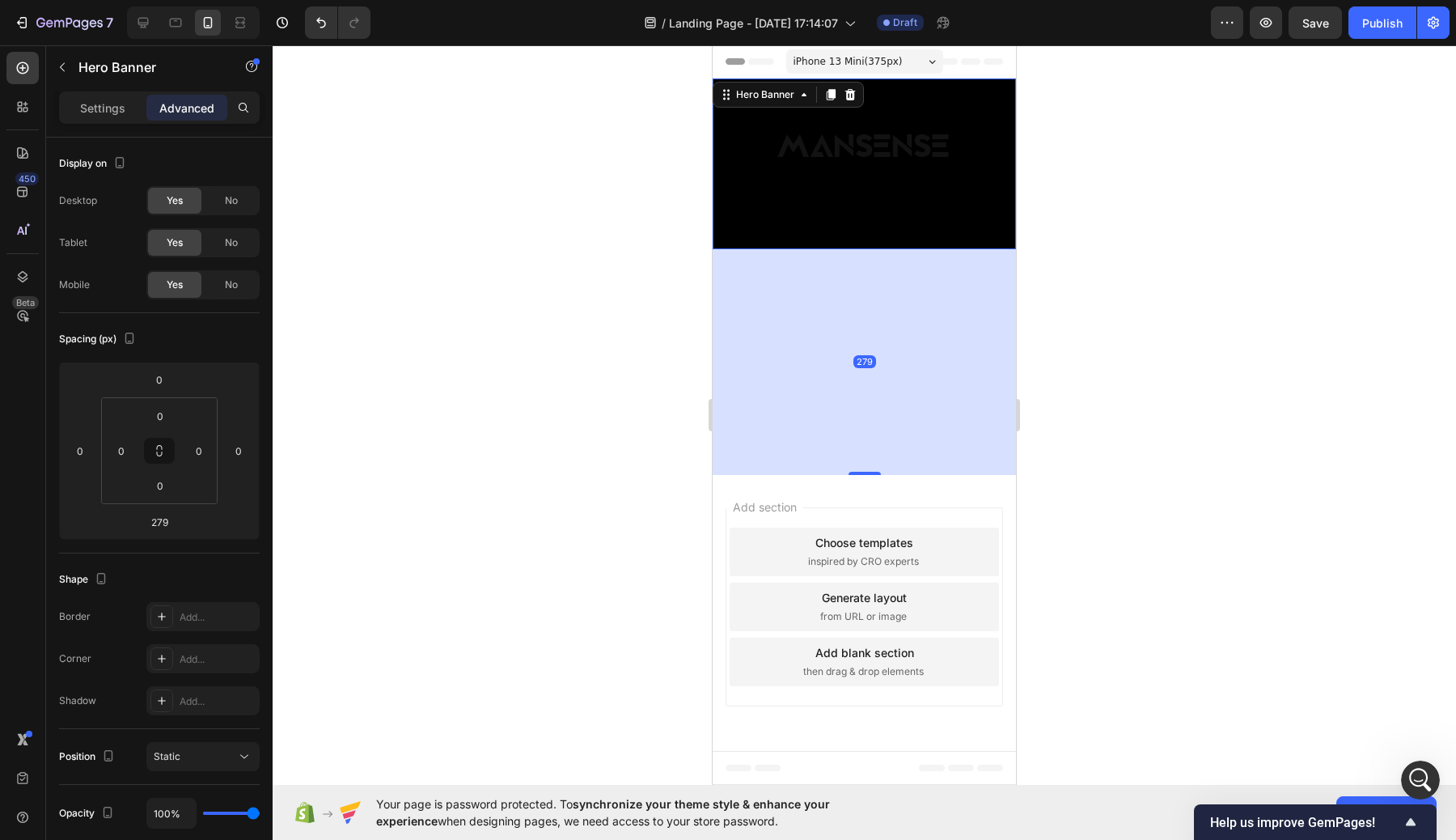
click at [1057, 248] on div at bounding box center [864, 443] width 1183 height 795
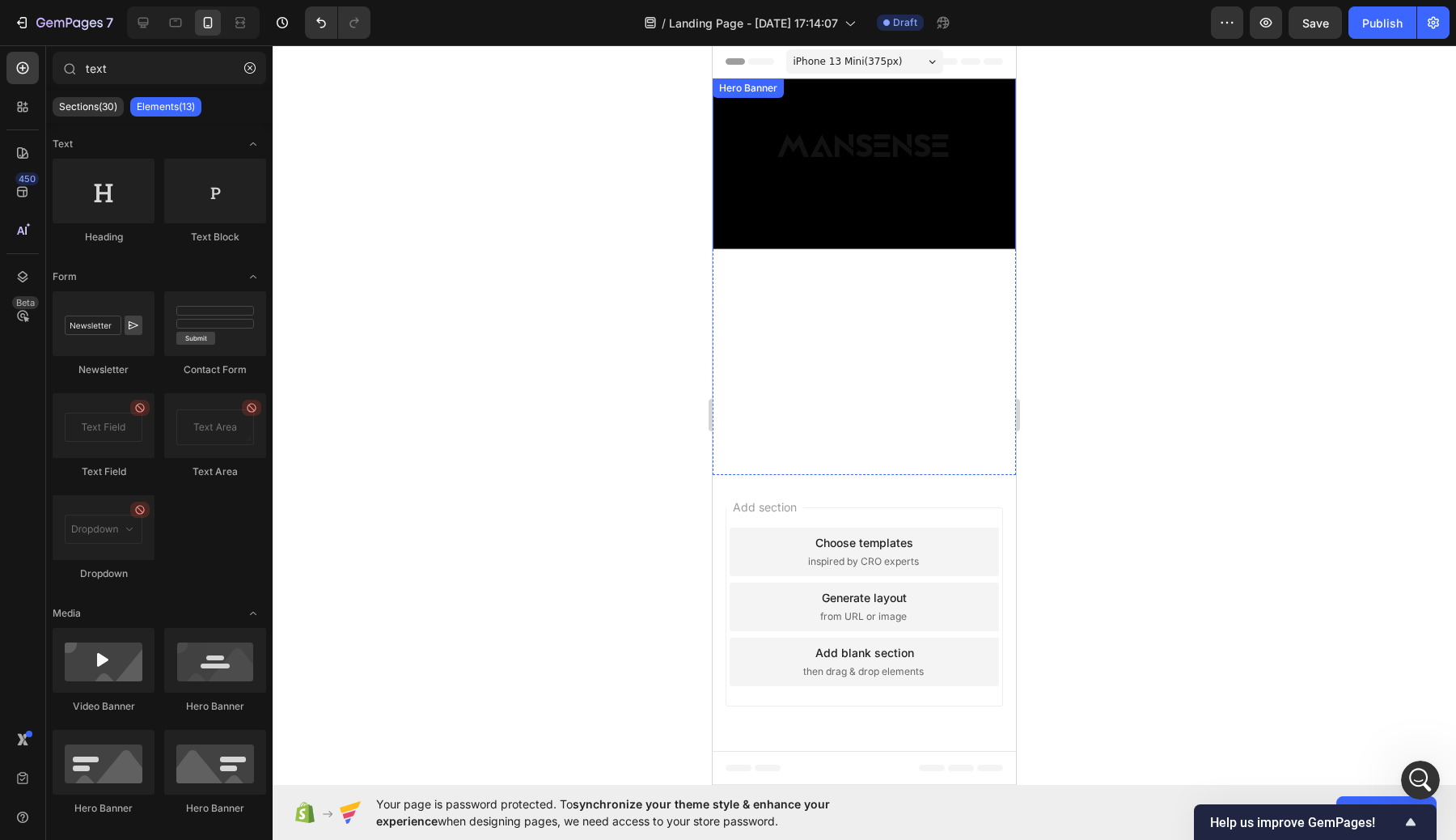
click at [935, 241] on div "Background Image" at bounding box center [865, 164] width 304 height 171
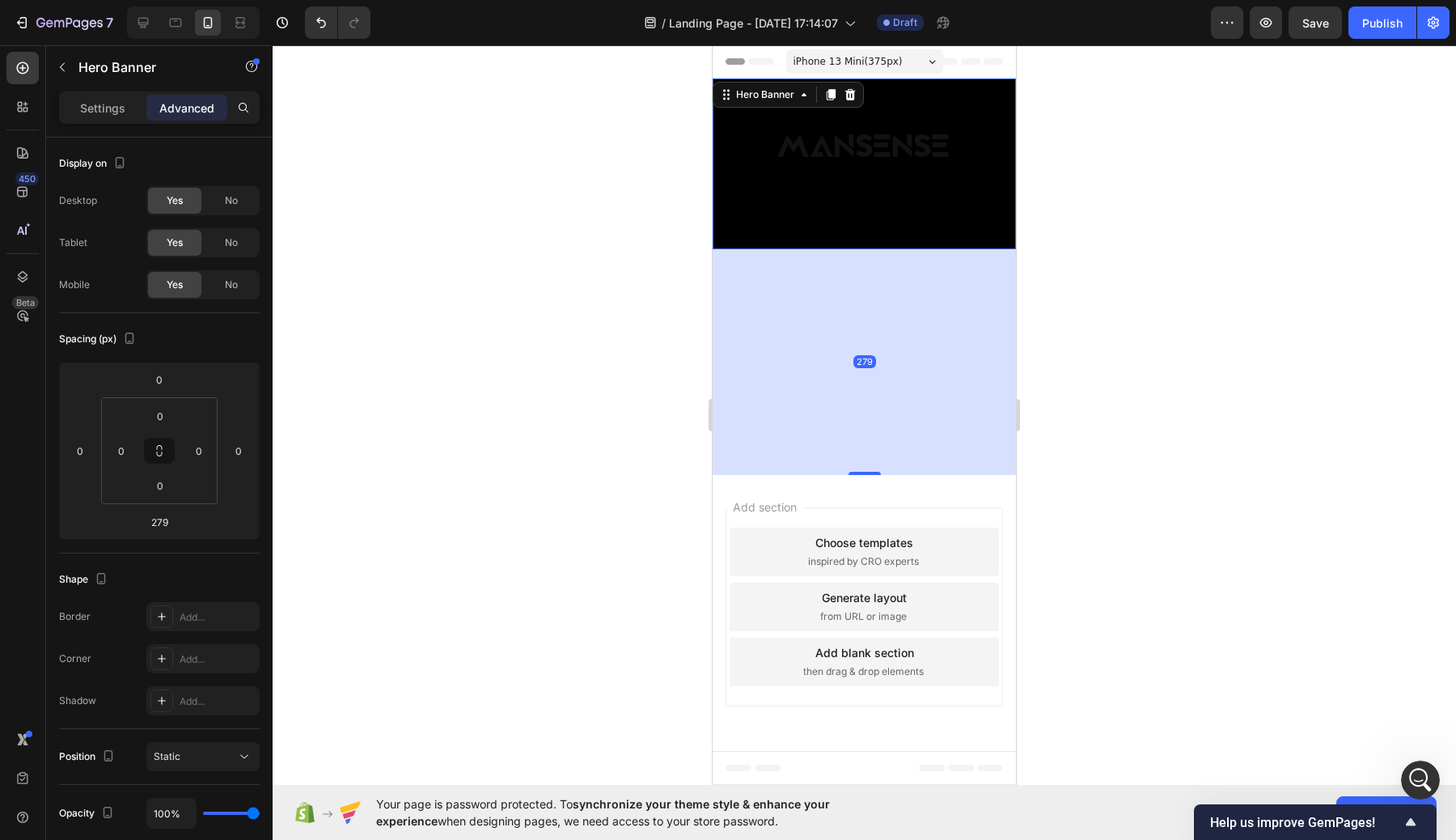
click at [885, 236] on div "Background Image" at bounding box center [865, 164] width 304 height 171
click at [1098, 245] on div at bounding box center [864, 443] width 1183 height 795
click at [917, 227] on div "Background Image" at bounding box center [865, 164] width 304 height 171
drag, startPoint x: 876, startPoint y: 471, endPoint x: 865, endPoint y: 370, distance: 101.6
click at [865, 370] on div "279" at bounding box center [865, 362] width 304 height 226
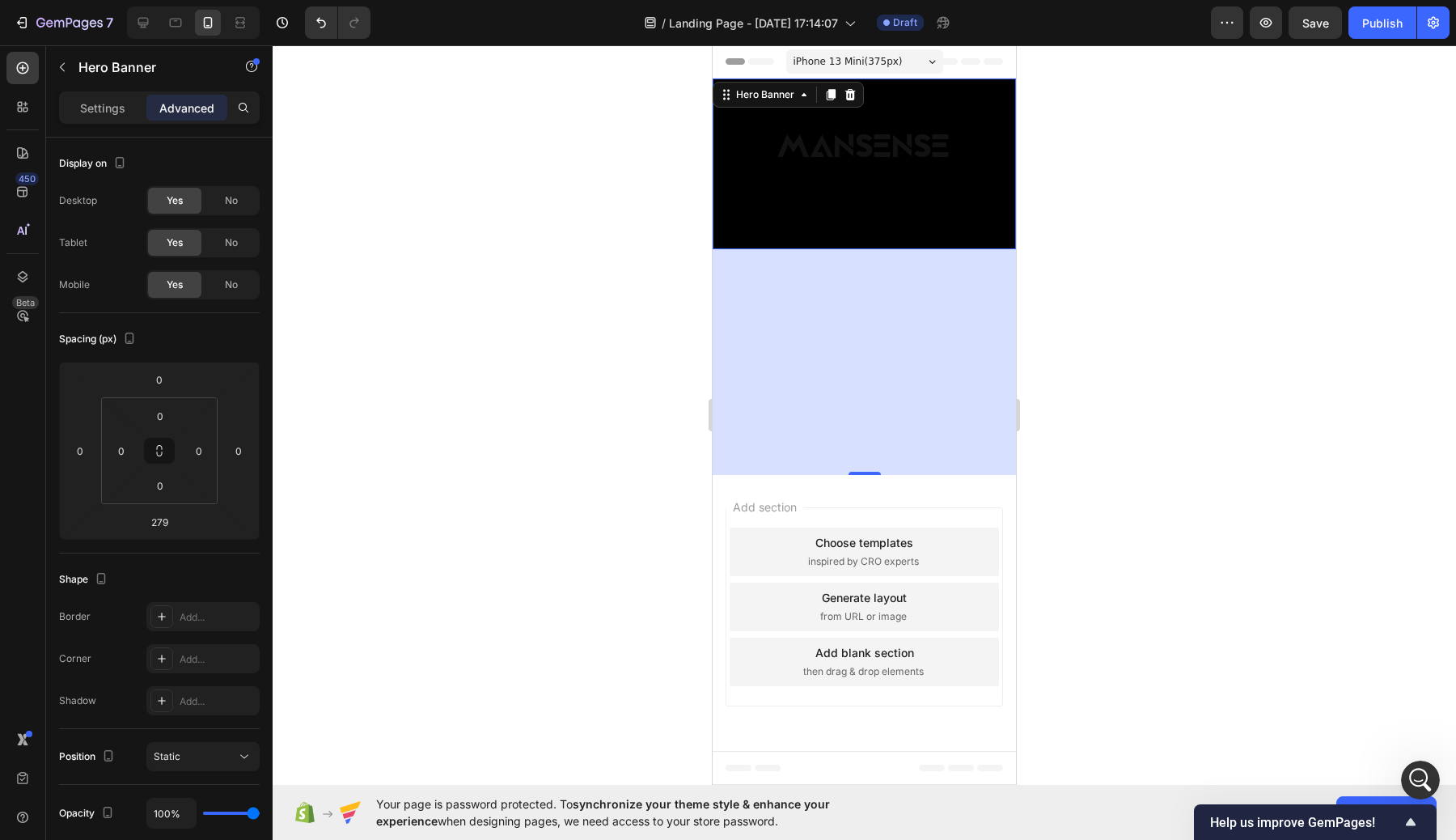
click at [868, 481] on div "Add section Choose templates inspired by CRO experts Generate layout from URL o…" at bounding box center [865, 610] width 304 height 270
click at [850, 228] on div "Background Image" at bounding box center [865, 164] width 304 height 171
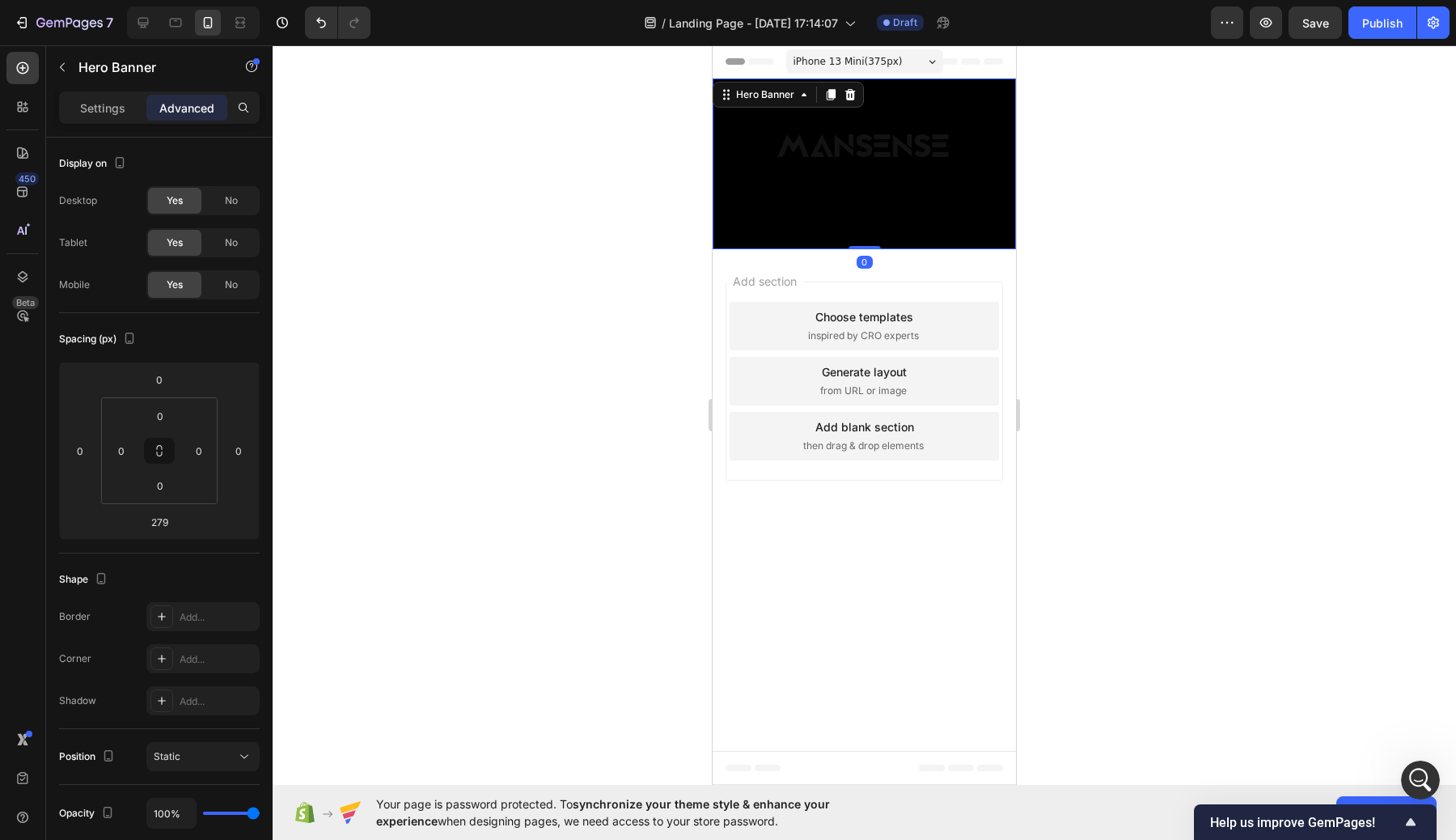
drag, startPoint x: 864, startPoint y: 472, endPoint x: 871, endPoint y: 189, distance: 283.1
click at [871, 189] on div "MANSENSE Heading Hero Banner 0" at bounding box center [865, 164] width 304 height 171
type input "0"
click at [99, 105] on p "Settings" at bounding box center [103, 107] width 45 height 17
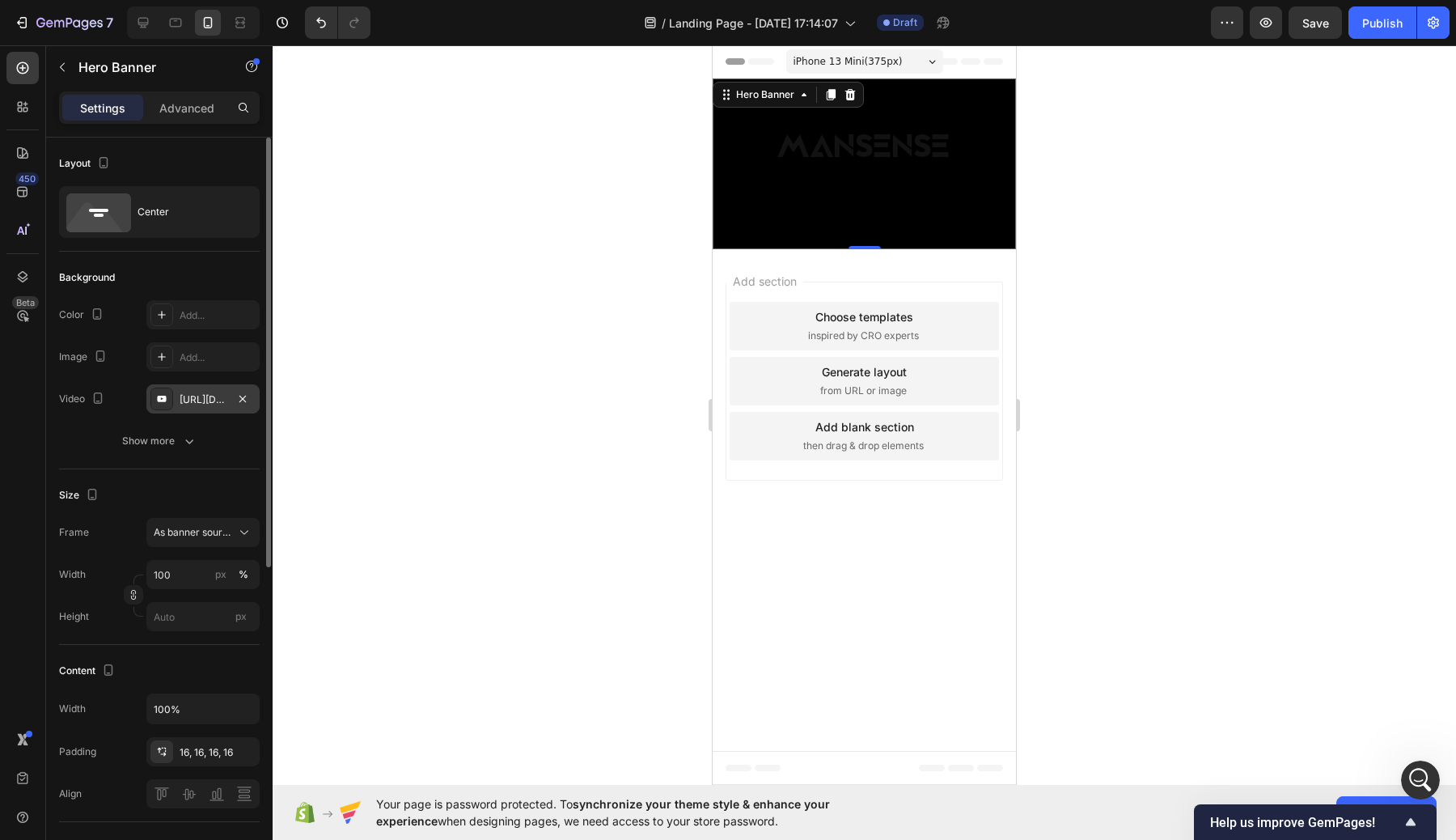
click at [191, 398] on div "[URL][DOMAIN_NAME]" at bounding box center [203, 399] width 47 height 15
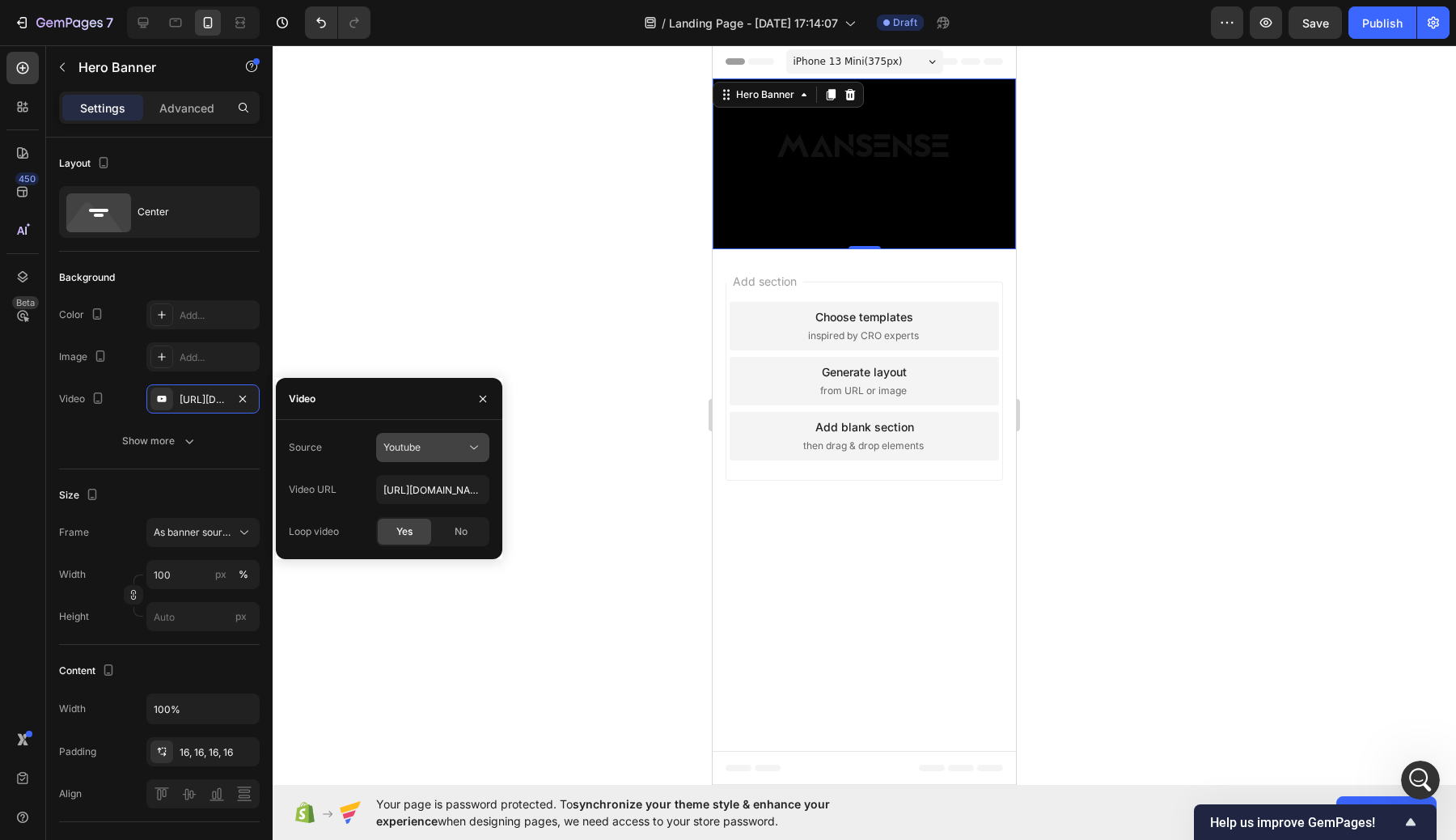
click at [445, 451] on div "Youtube" at bounding box center [425, 447] width 83 height 15
click at [529, 473] on div at bounding box center [864, 443] width 1183 height 795
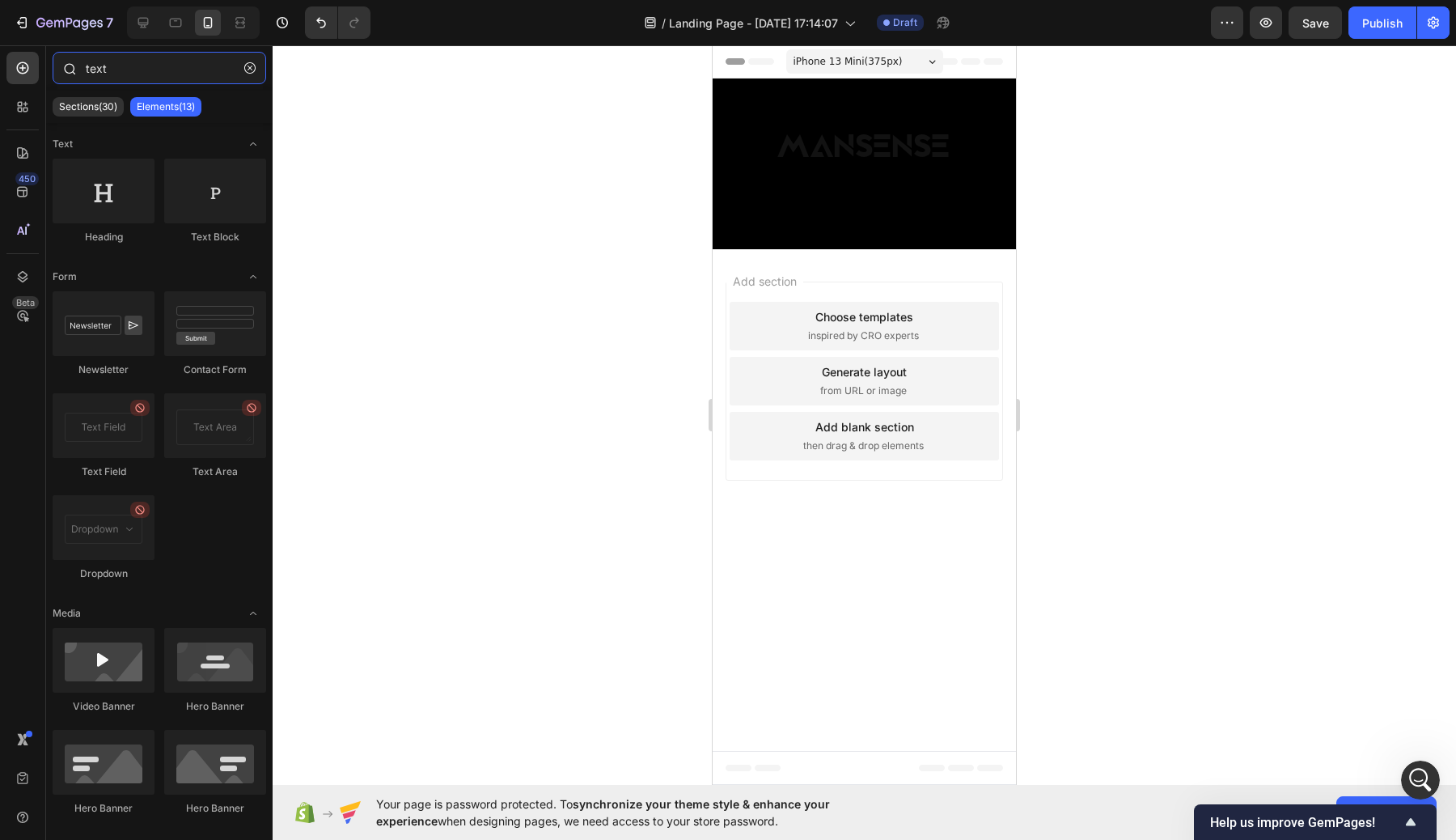
click at [112, 64] on input "text" at bounding box center [159, 68] width 214 height 33
drag, startPoint x: 128, startPoint y: 71, endPoint x: 36, endPoint y: 70, distance: 92.0
click at [45, 71] on div "450 Beta text Sections(30) Elements(13) Text Heading Text Block Form Newsletter…" at bounding box center [136, 443] width 272 height 795
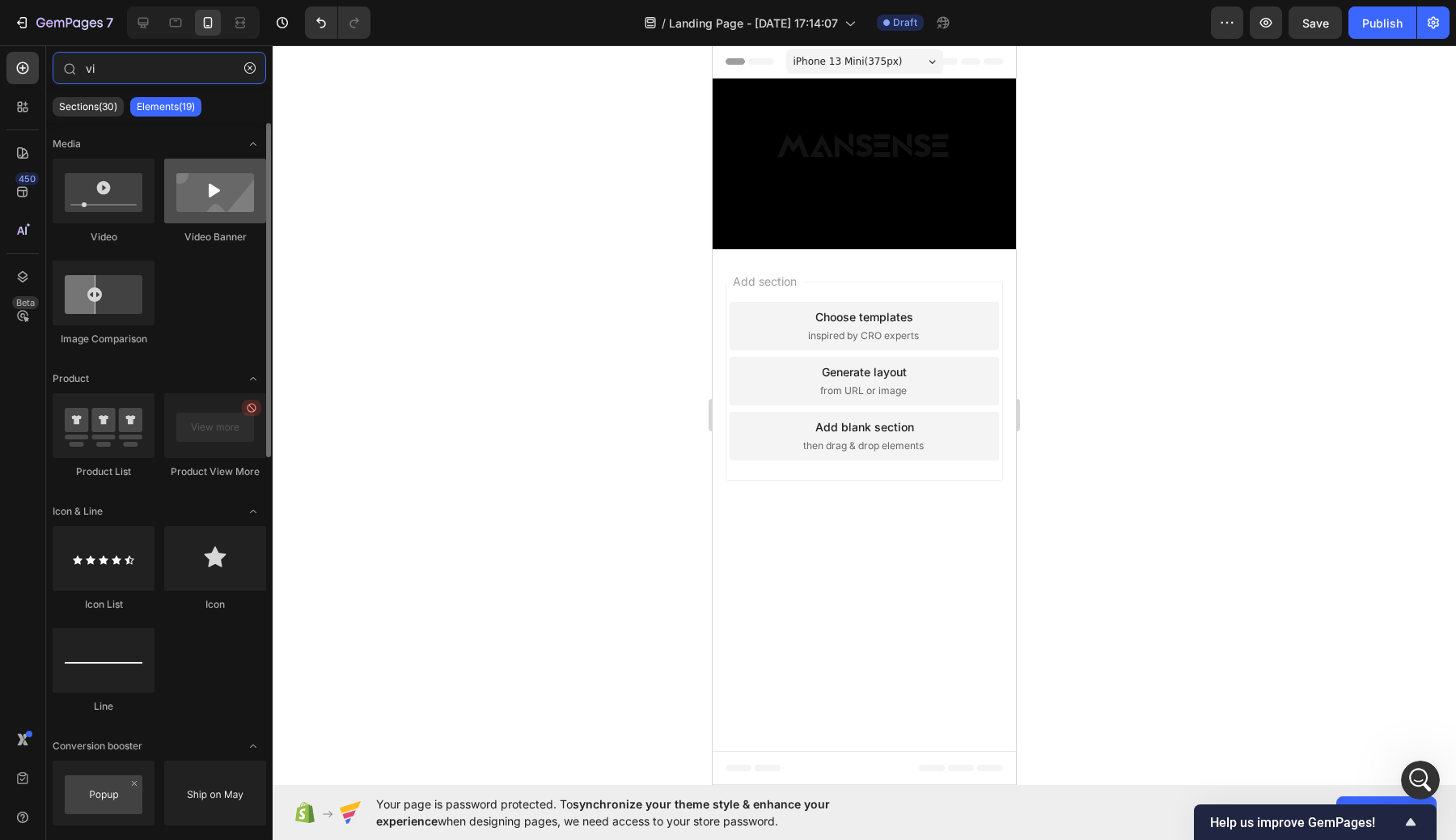
type input "vi"
click at [209, 219] on div at bounding box center [215, 191] width 102 height 65
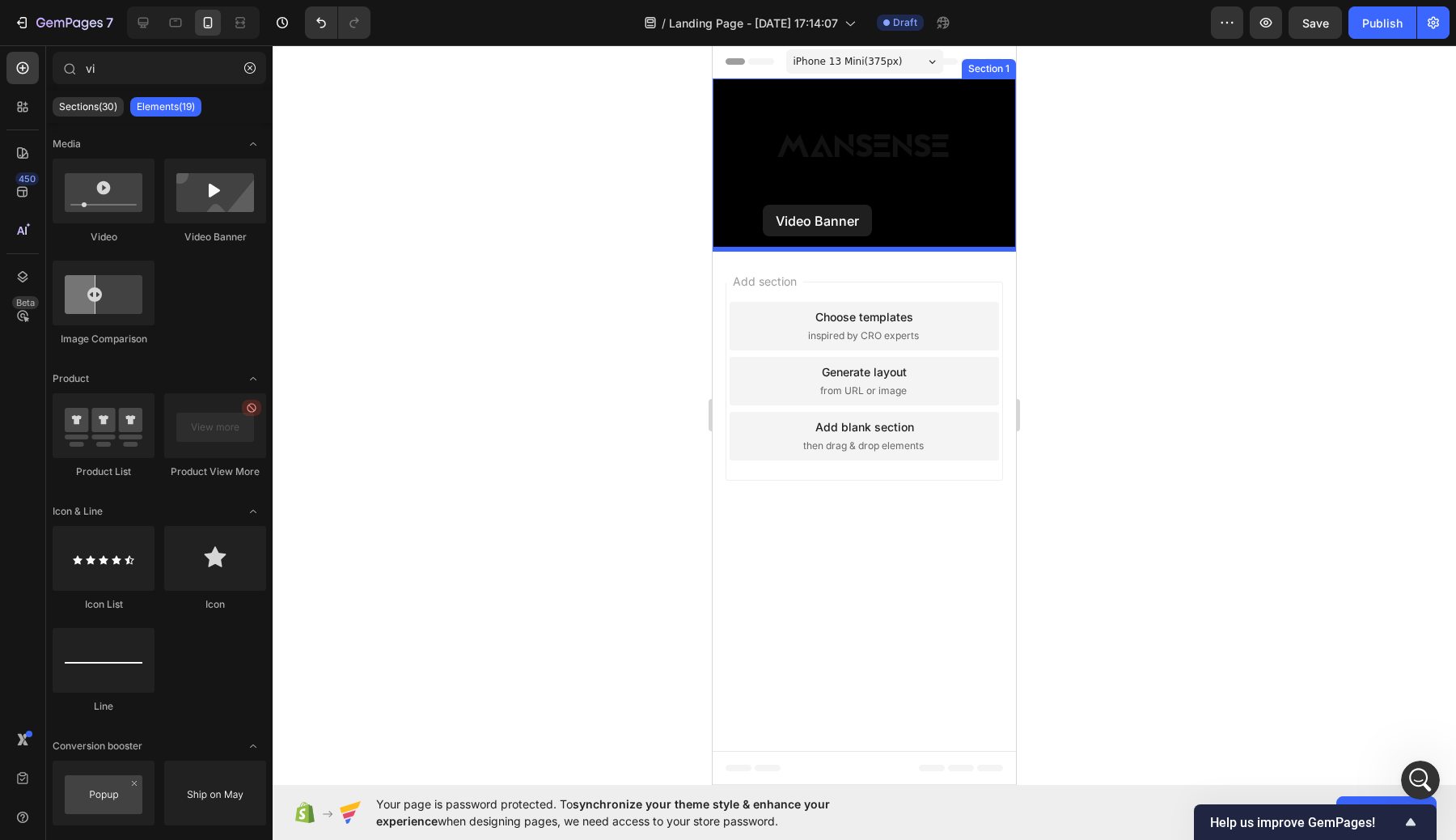
drag, startPoint x: 917, startPoint y: 259, endPoint x: 763, endPoint y: 202, distance: 164.2
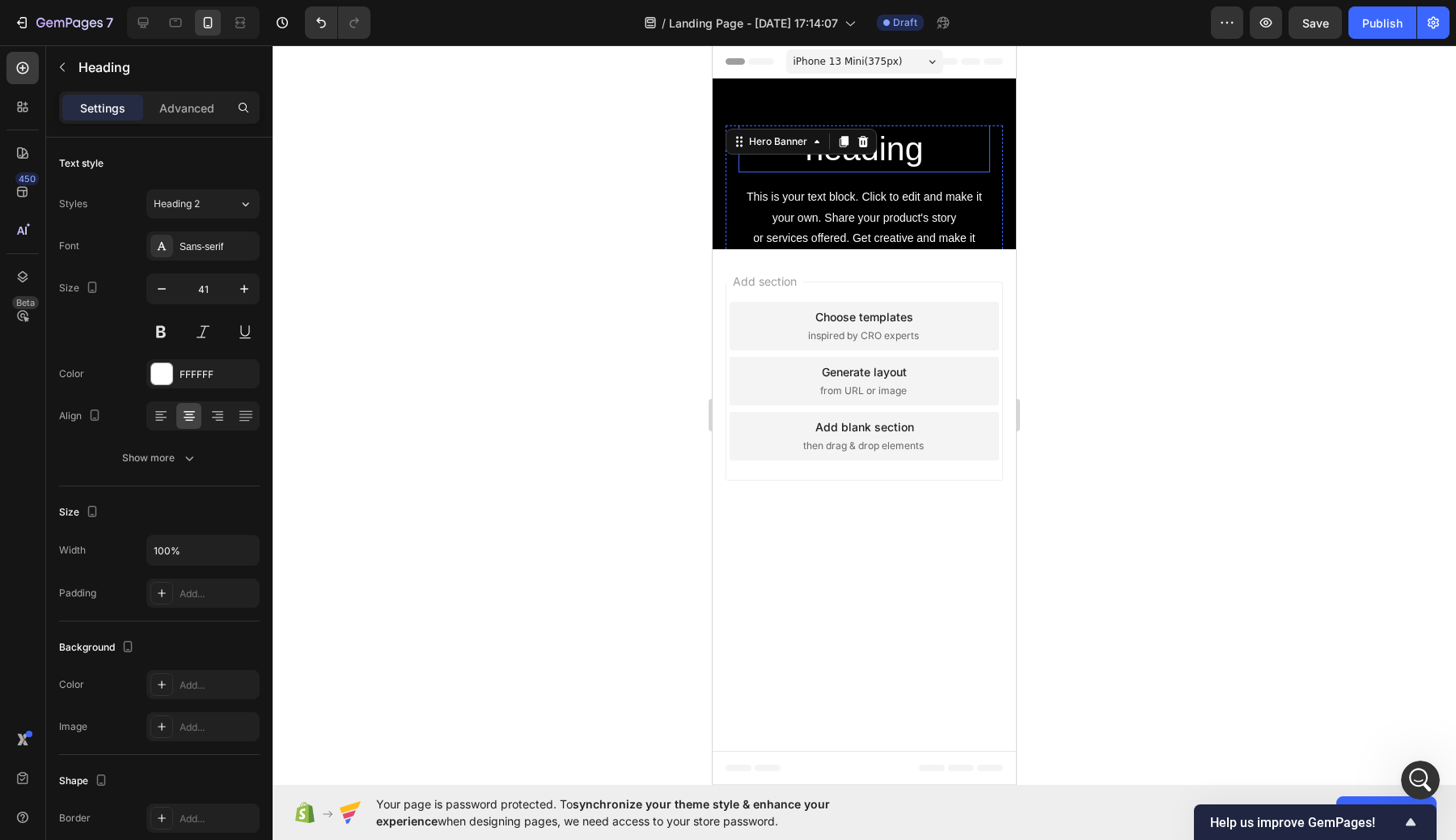
click at [949, 160] on h2 "Click here to edit heading" at bounding box center [864, 128] width 251 height 90
click at [983, 216] on div "This is your text block. Click to edit and make it your own. Share your product…" at bounding box center [864, 228] width 251 height 85
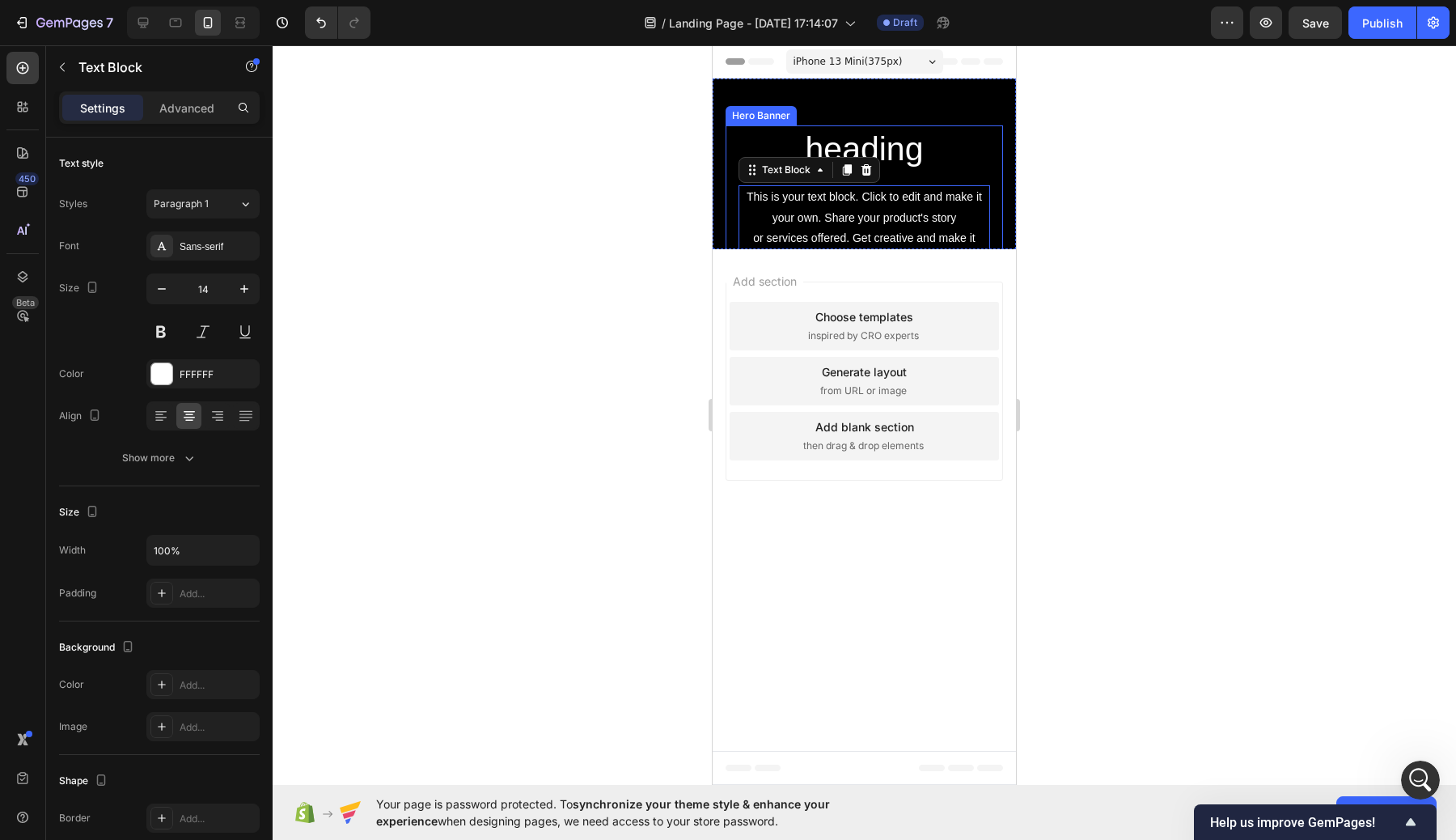
click at [991, 215] on div "Click here to edit heading Heading This is your text block. Click to edit and m…" at bounding box center [864, 203] width 277 height 266
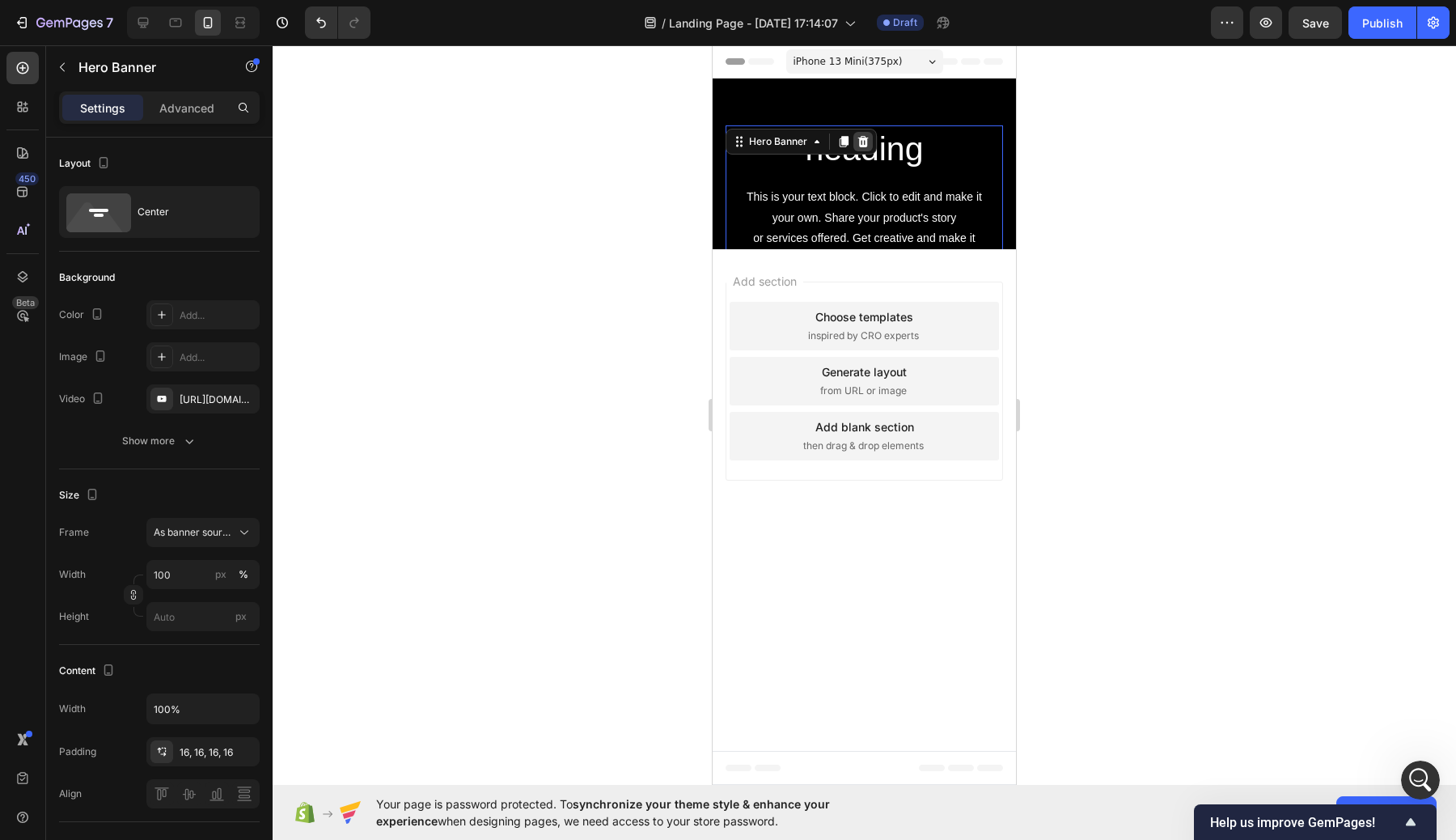
click at [867, 135] on icon at bounding box center [863, 141] width 13 height 13
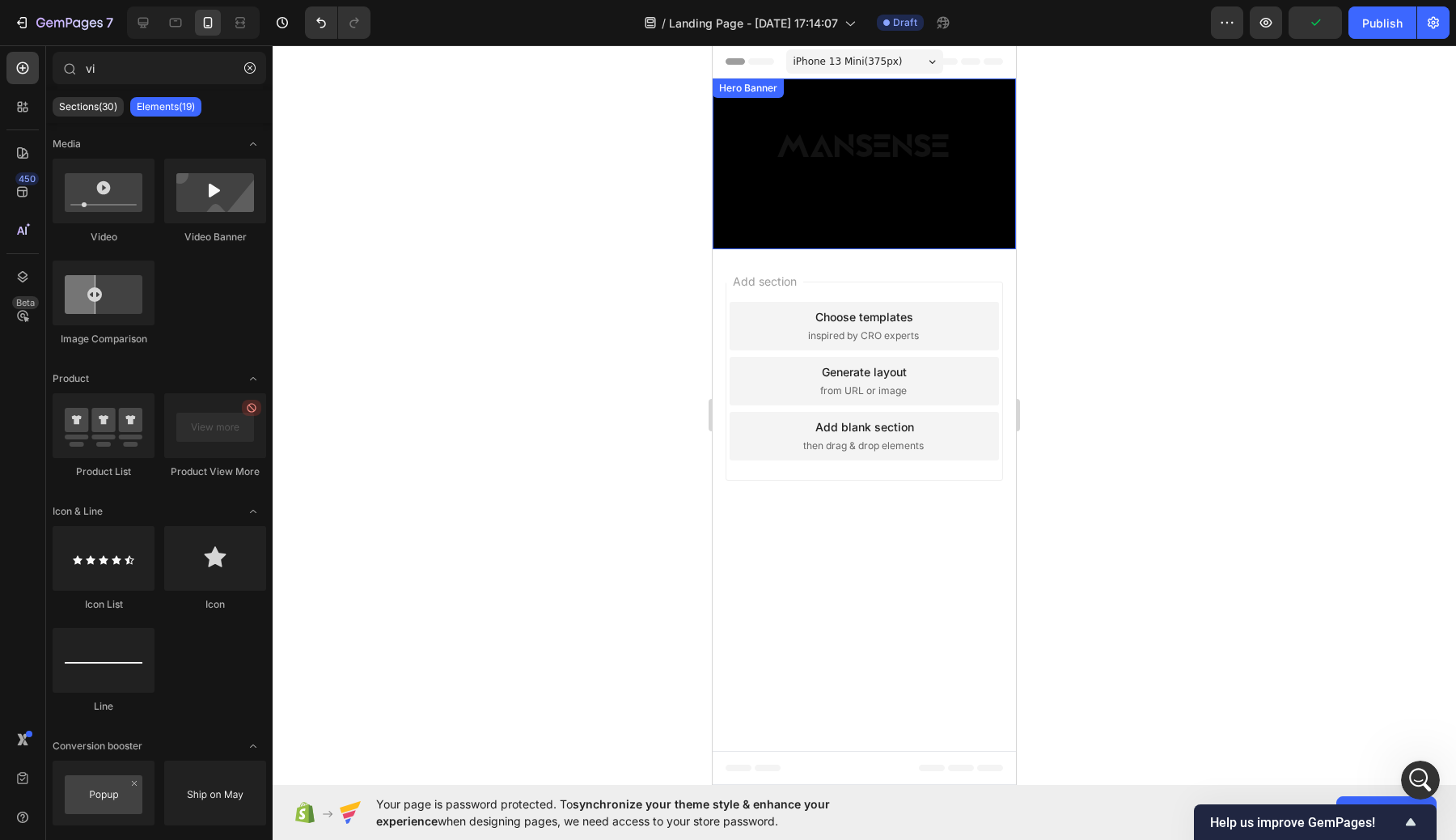
click at [961, 209] on div "MANSENSE Heading" at bounding box center [865, 164] width 304 height 105
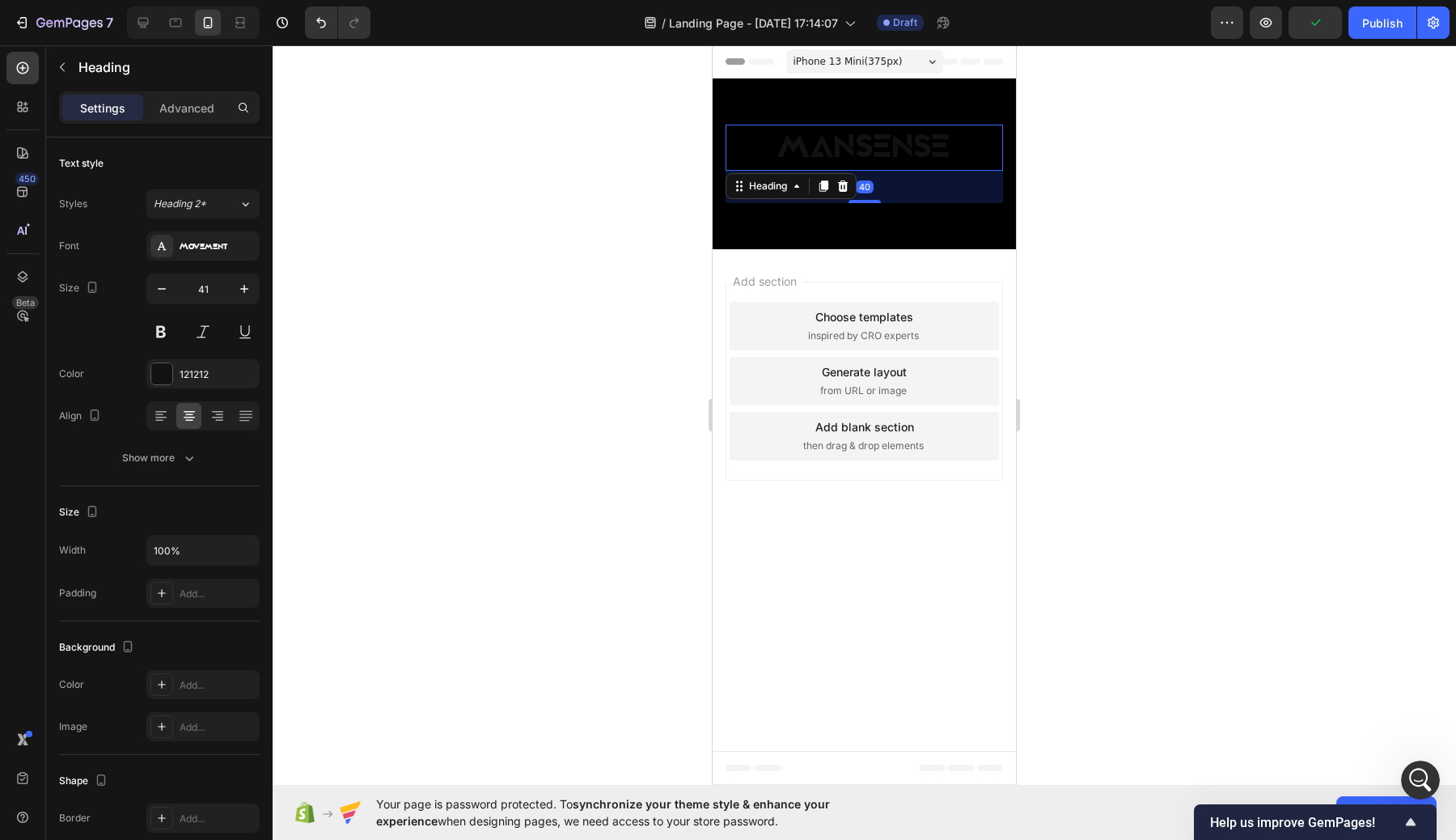
click at [903, 152] on p "MANSENSE" at bounding box center [865, 147] width 274 height 42
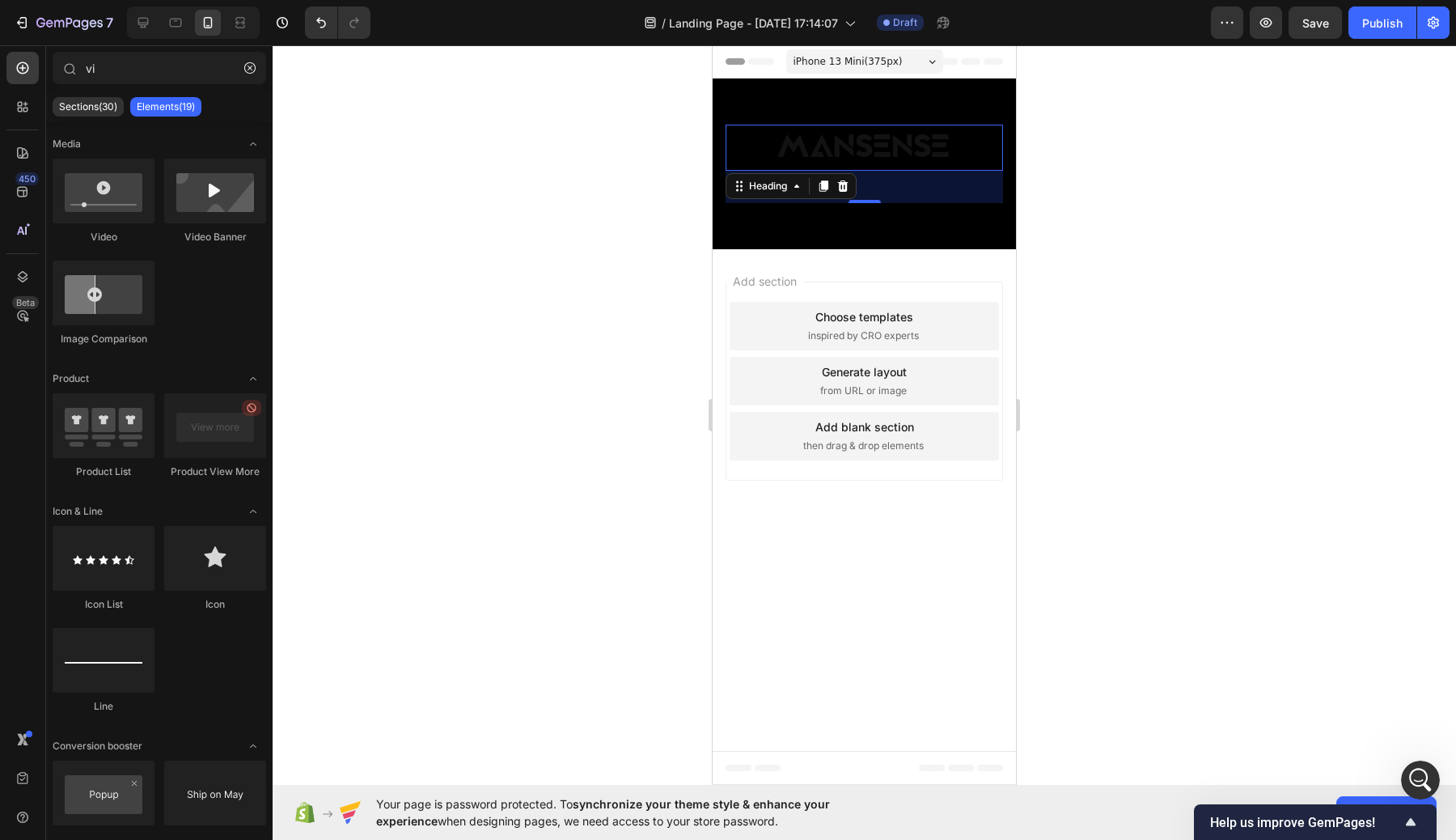
click at [935, 468] on div "Add section Choose templates inspired by CRO experts Generate layout from URL o…" at bounding box center [864, 382] width 277 height 199
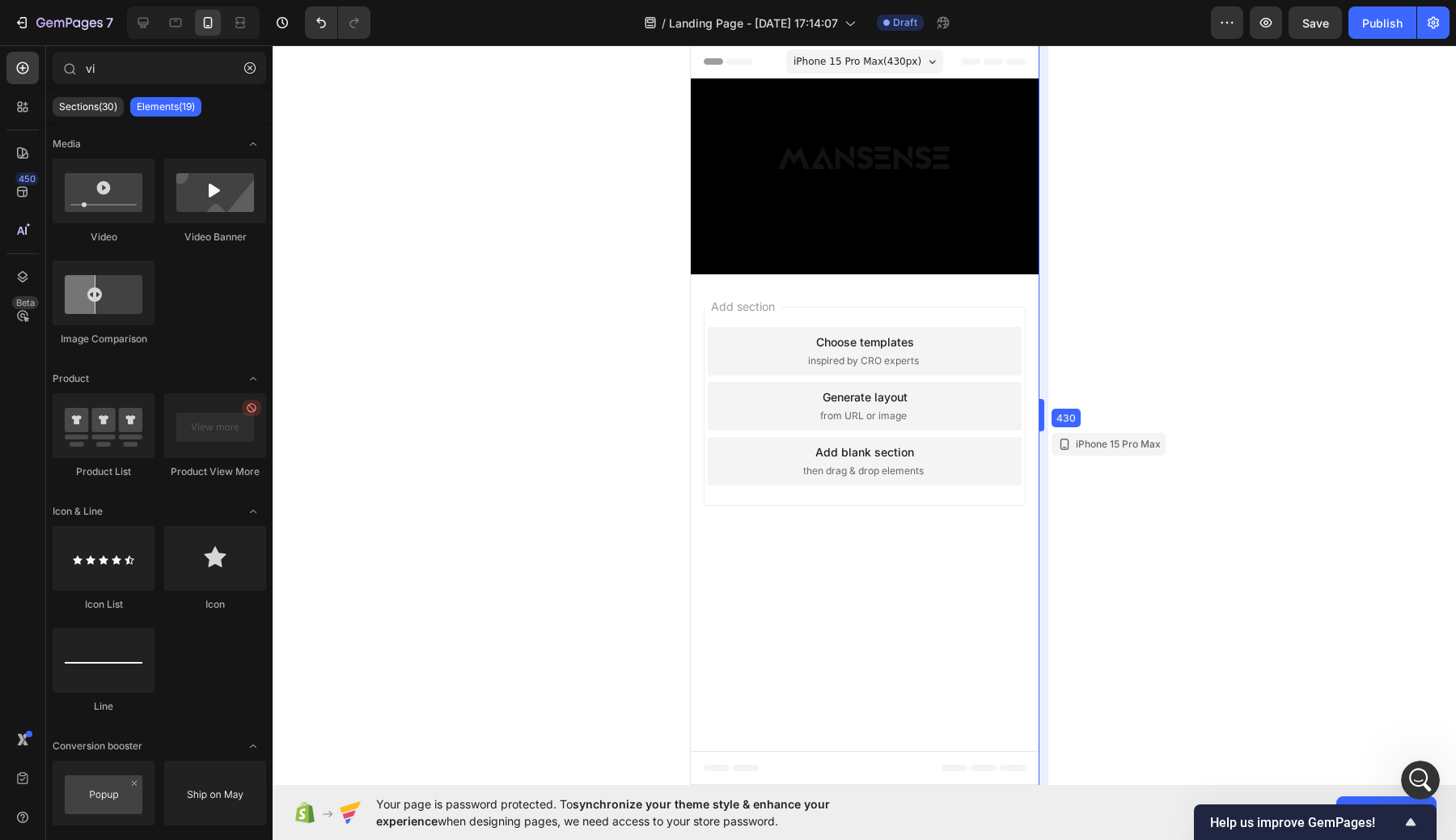
drag, startPoint x: 1020, startPoint y: 420, endPoint x: 1066, endPoint y: 476, distance: 72.5
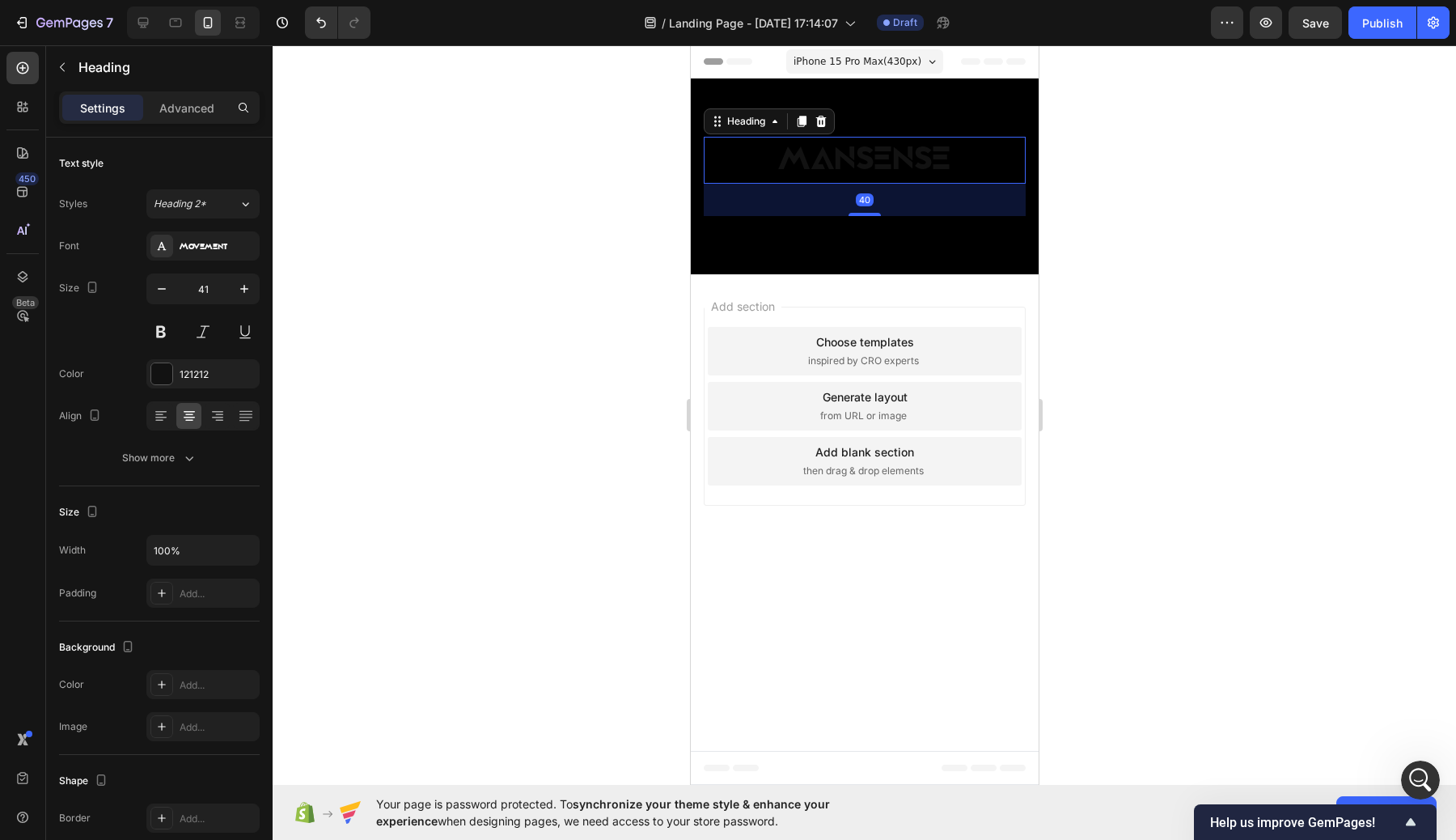
click at [876, 151] on p "MANSENSE" at bounding box center [864, 159] width 318 height 42
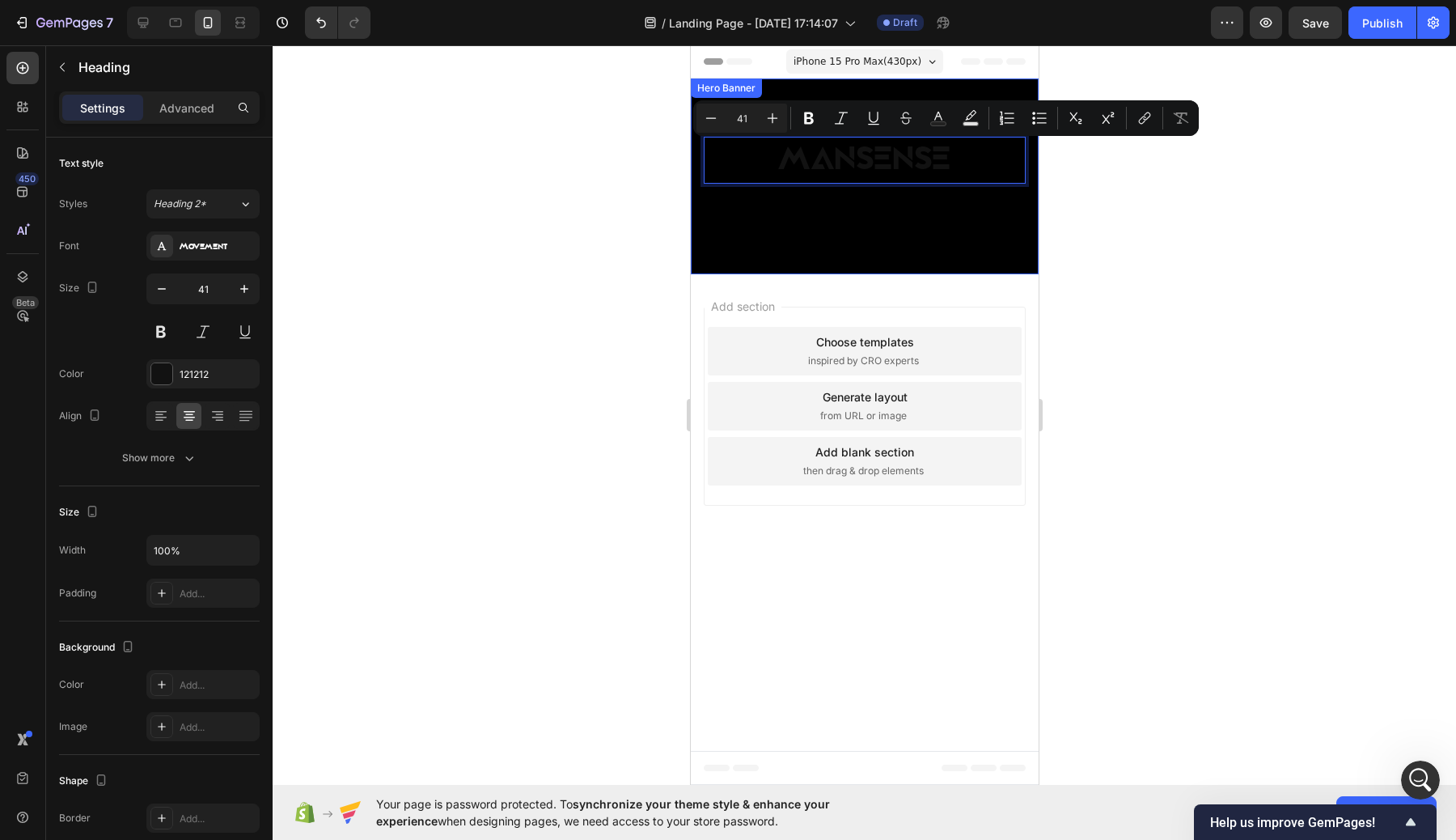
drag, startPoint x: 876, startPoint y: 151, endPoint x: 876, endPoint y: 113, distance: 38.0
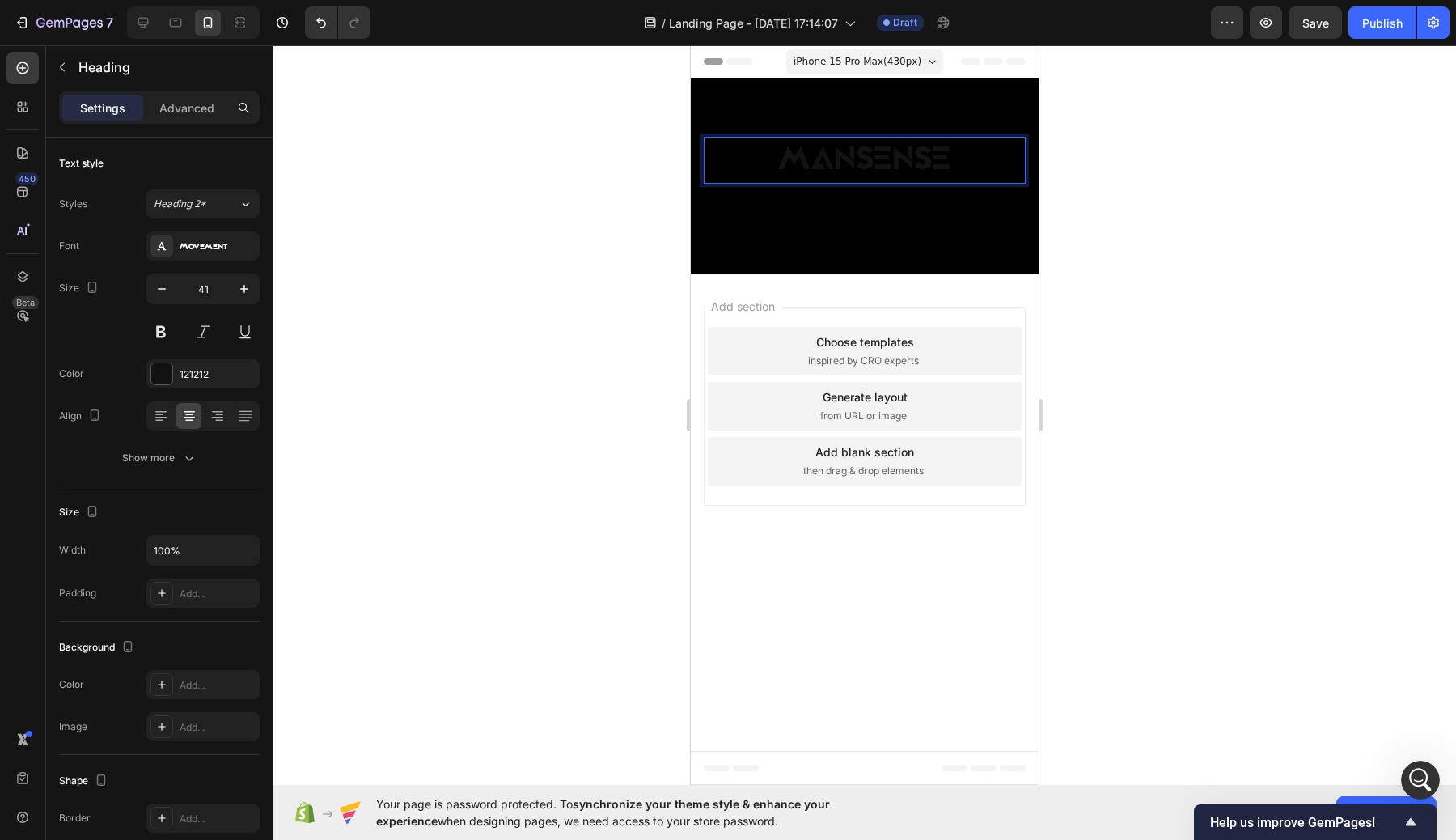
click at [926, 162] on p "MANSENSE" at bounding box center [864, 159] width 318 height 42
click at [905, 182] on h2 "MANSENSE" at bounding box center [864, 160] width 322 height 46
click at [915, 205] on div "MANSENSE Heading 40" at bounding box center [864, 176] width 322 height 79
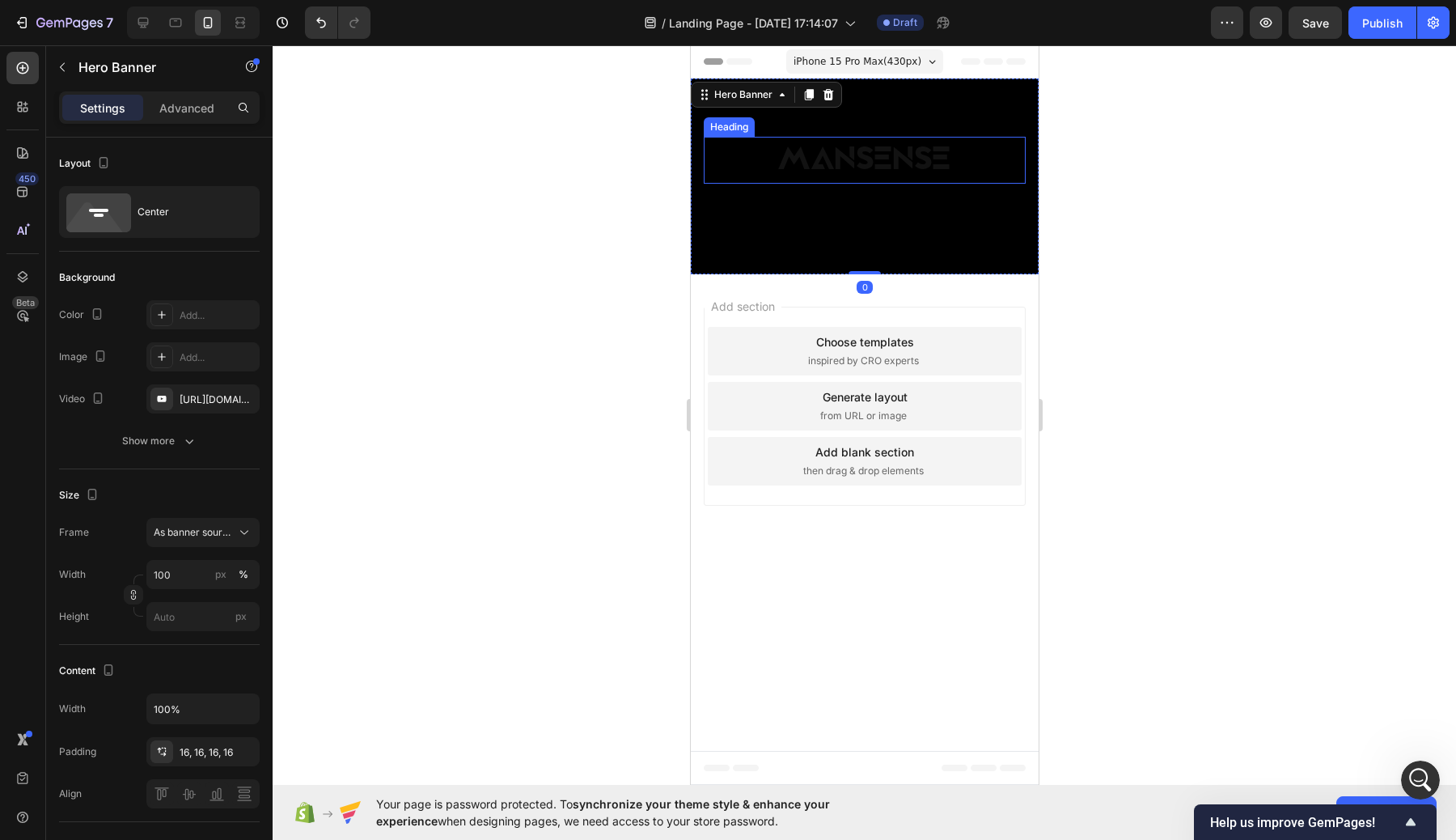
click at [892, 176] on p "MANSENSE" at bounding box center [864, 159] width 318 height 42
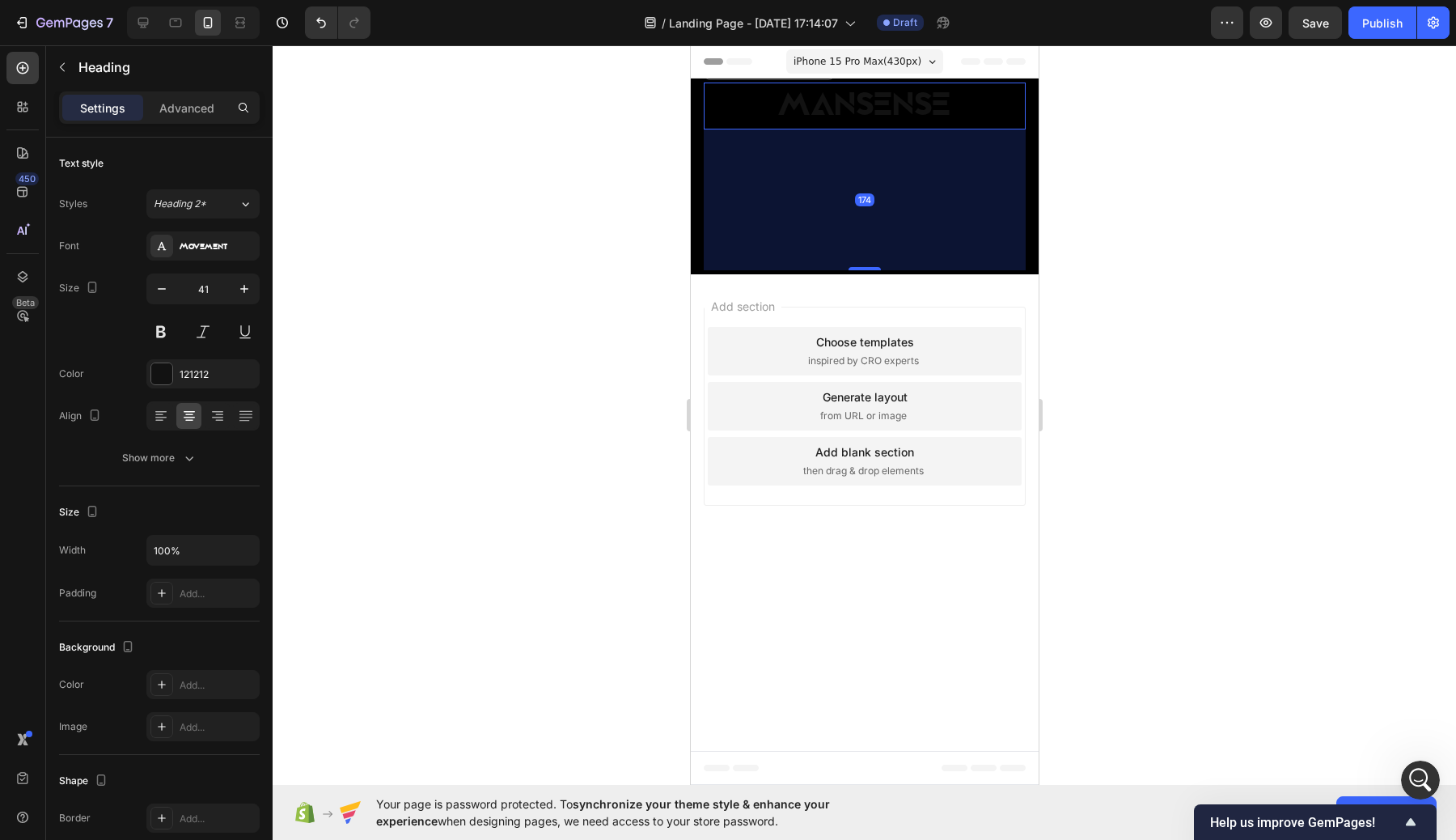
drag, startPoint x: 863, startPoint y: 214, endPoint x: 870, endPoint y: 322, distance: 108.2
click at [870, 322] on div "iPhone 15 Pro Max ( 430 px) iPhone 13 Mini iPhone 13 Pro iPhone 11 Pro Max iPho…" at bounding box center [864, 295] width 348 height 499
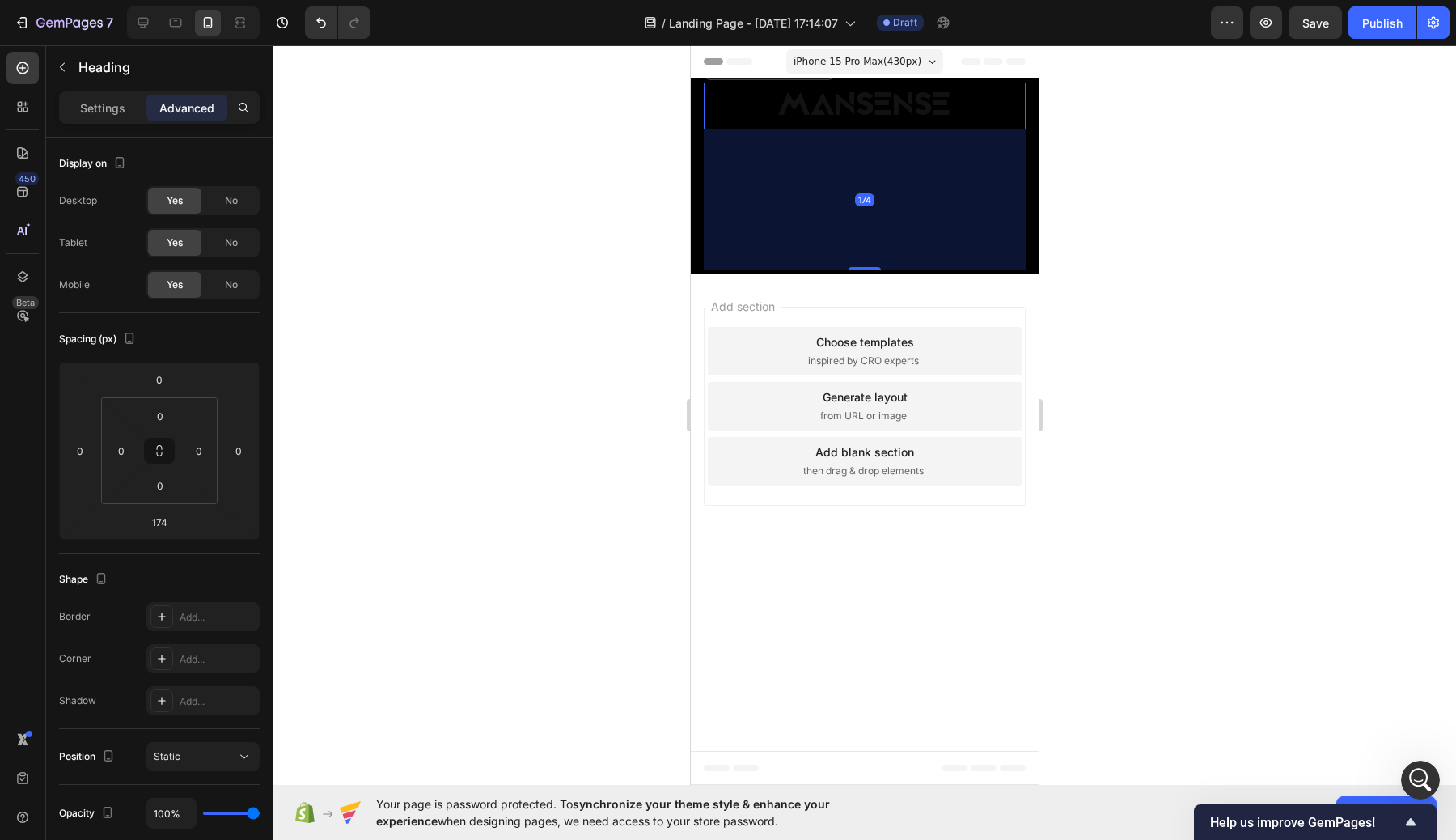
click at [1192, 165] on div at bounding box center [864, 443] width 1183 height 795
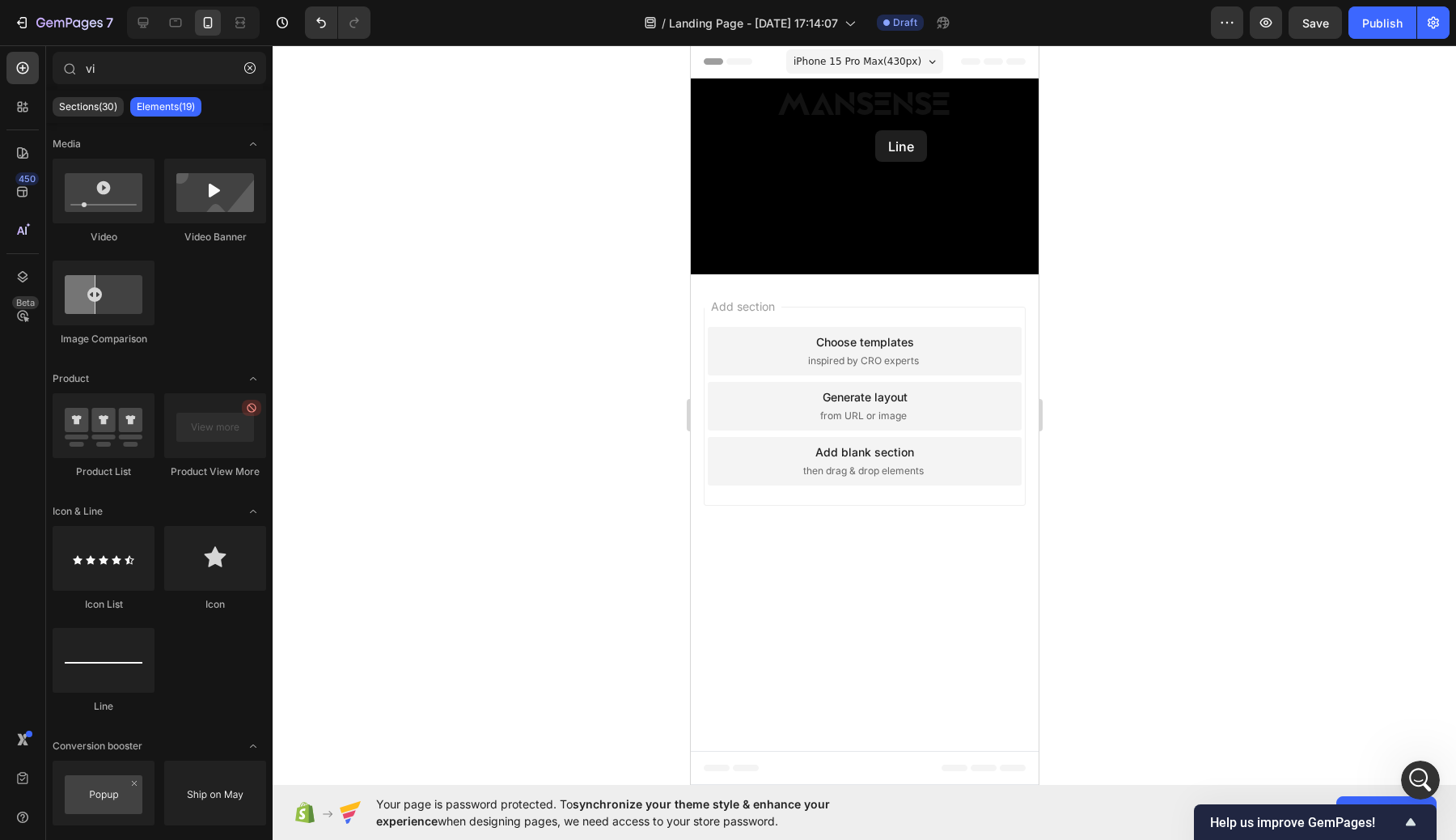
drag, startPoint x: 768, startPoint y: 736, endPoint x: 854, endPoint y: 154, distance: 588.3
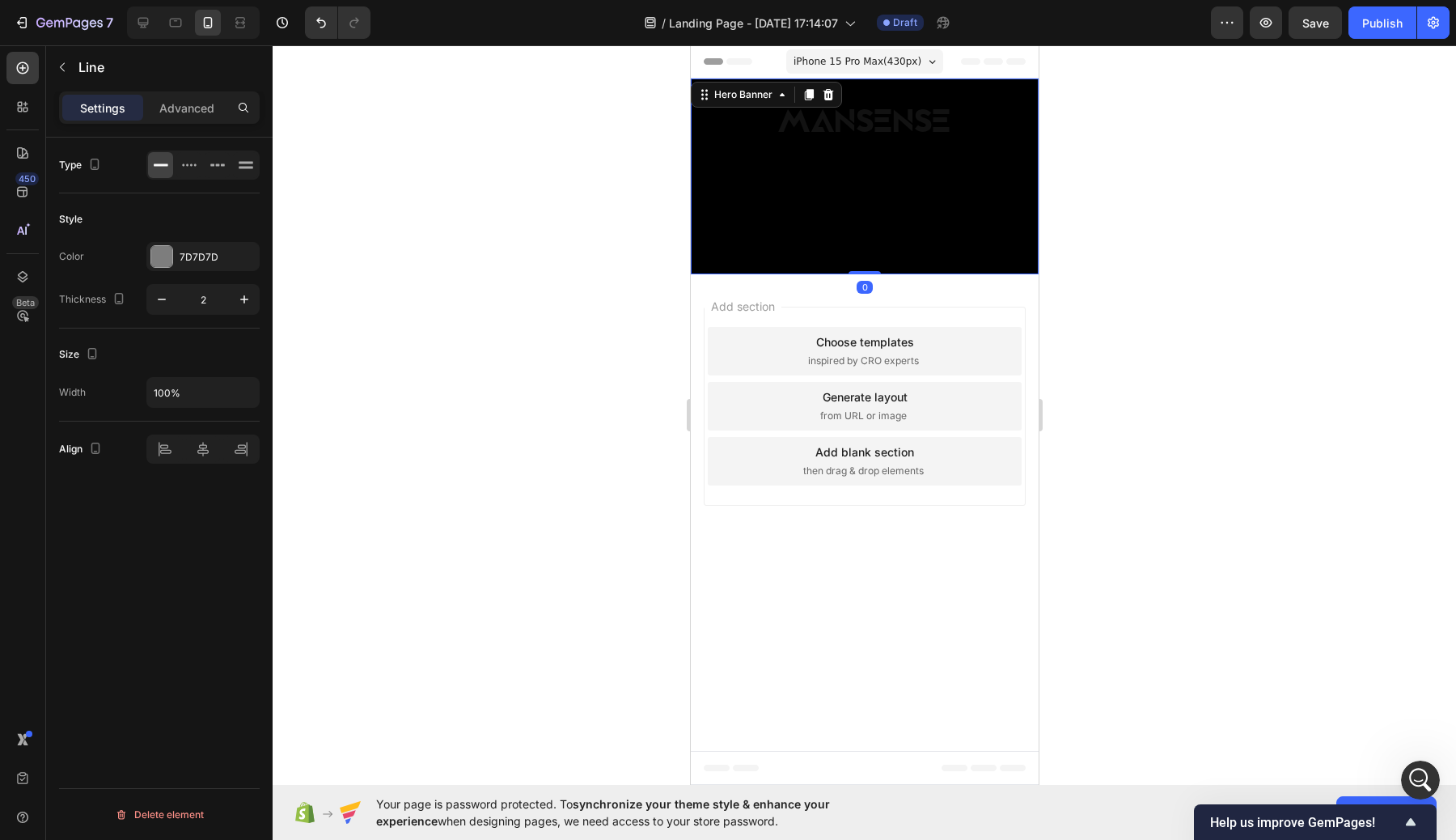
click at [903, 194] on div "Title Line MANSENSE Heading" at bounding box center [864, 175] width 322 height 221
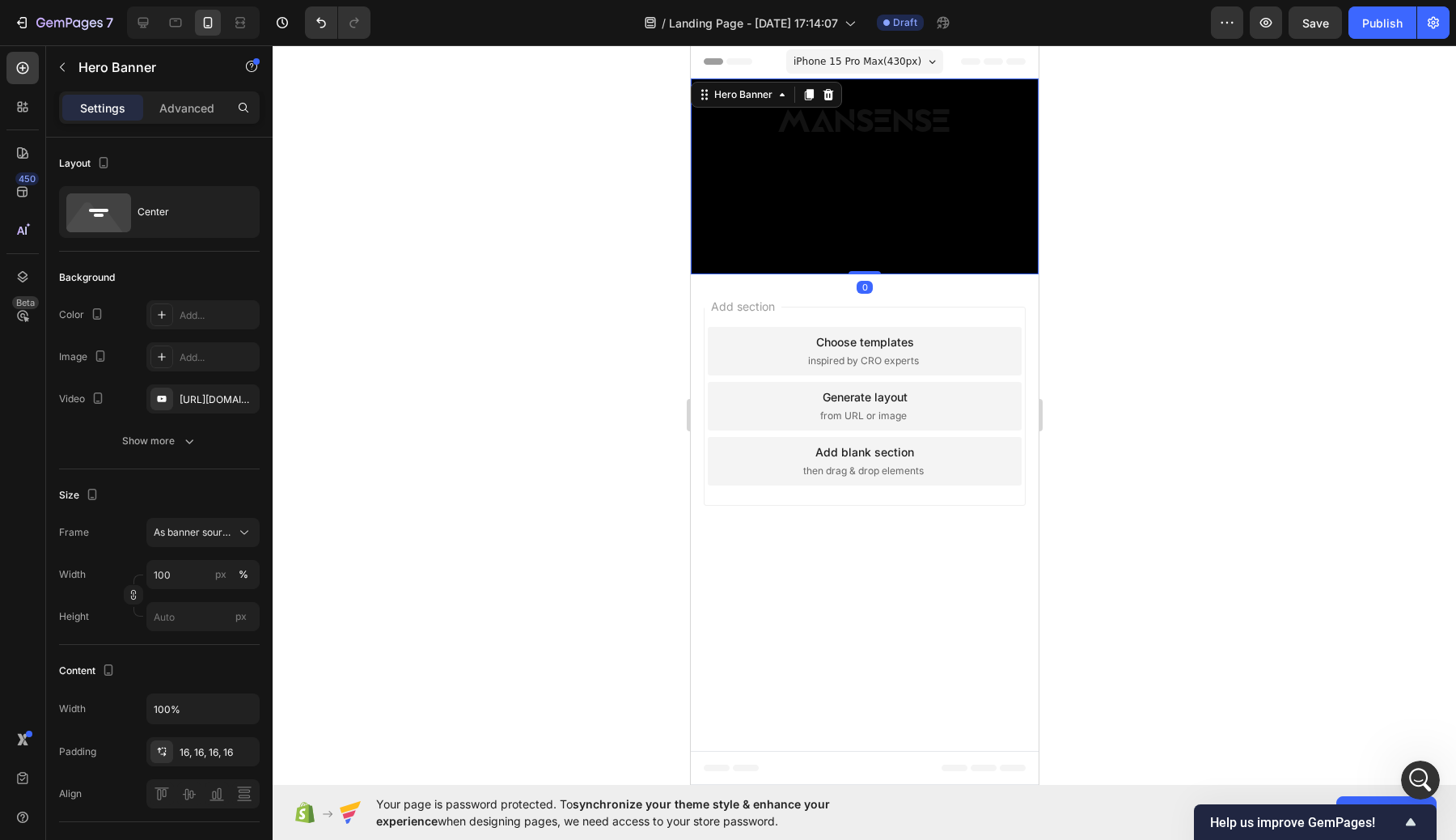
click at [1103, 260] on div at bounding box center [864, 443] width 1183 height 795
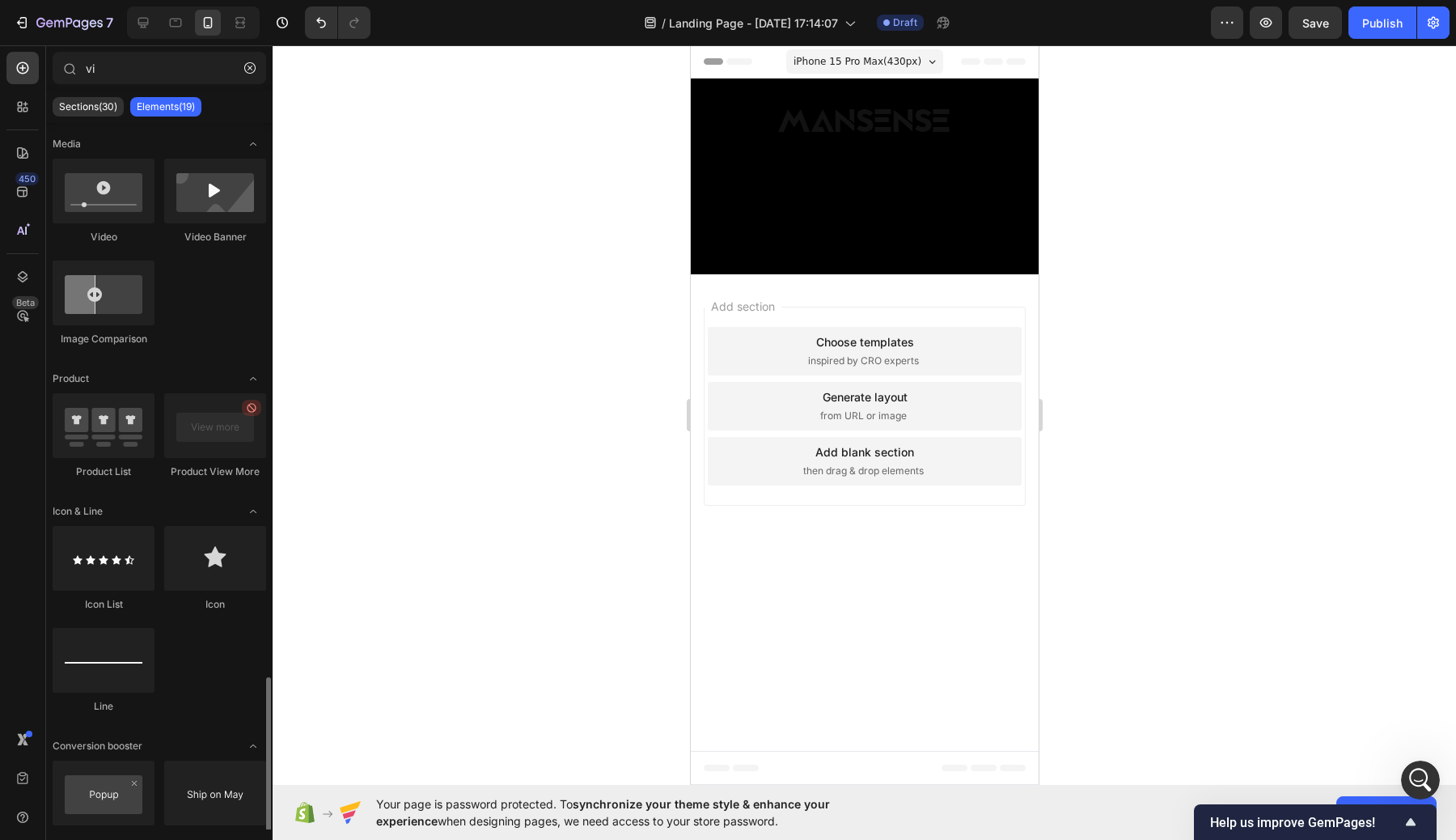
scroll to position [786, 0]
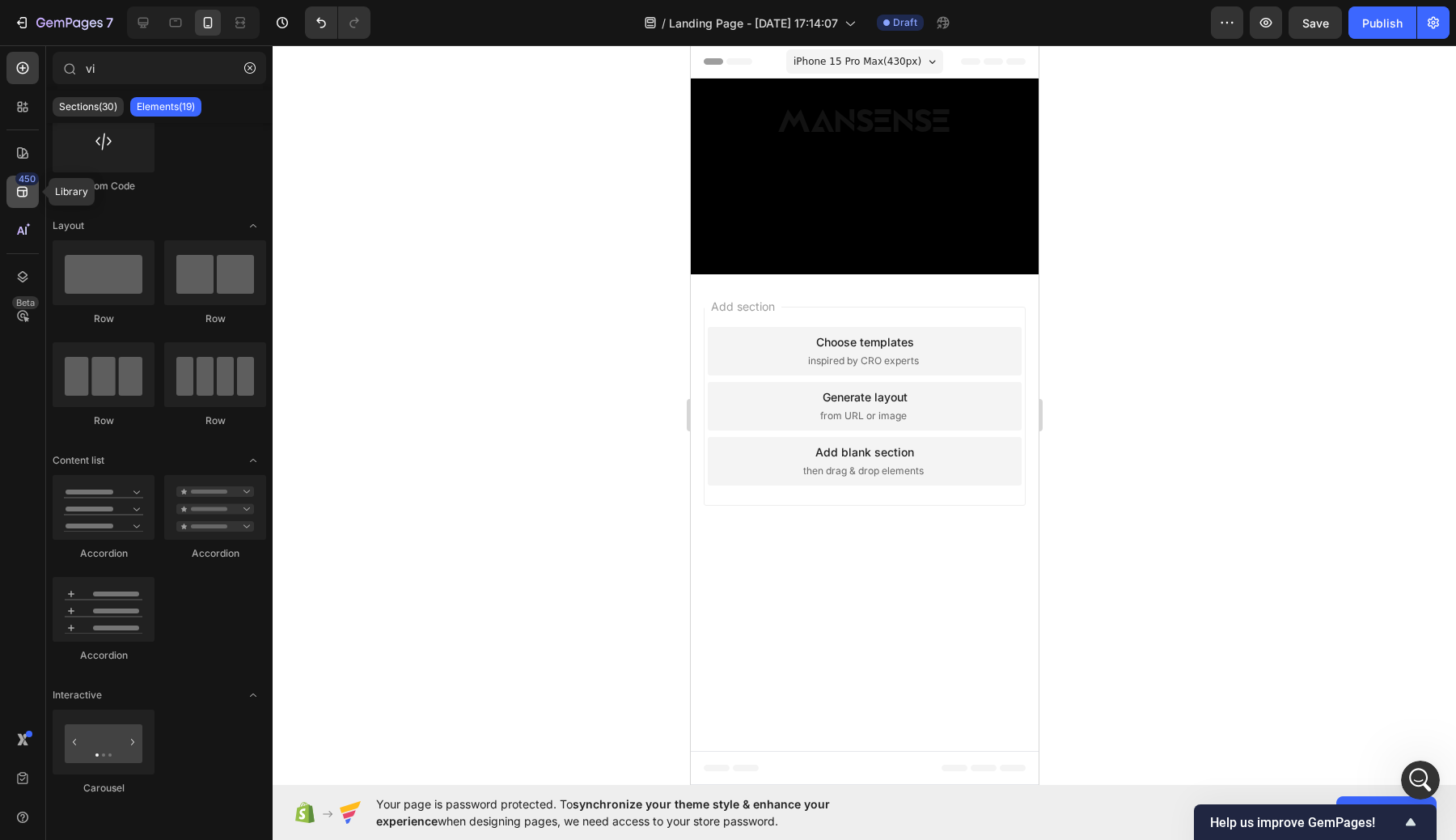
click at [30, 178] on div "450" at bounding box center [28, 178] width 24 height 13
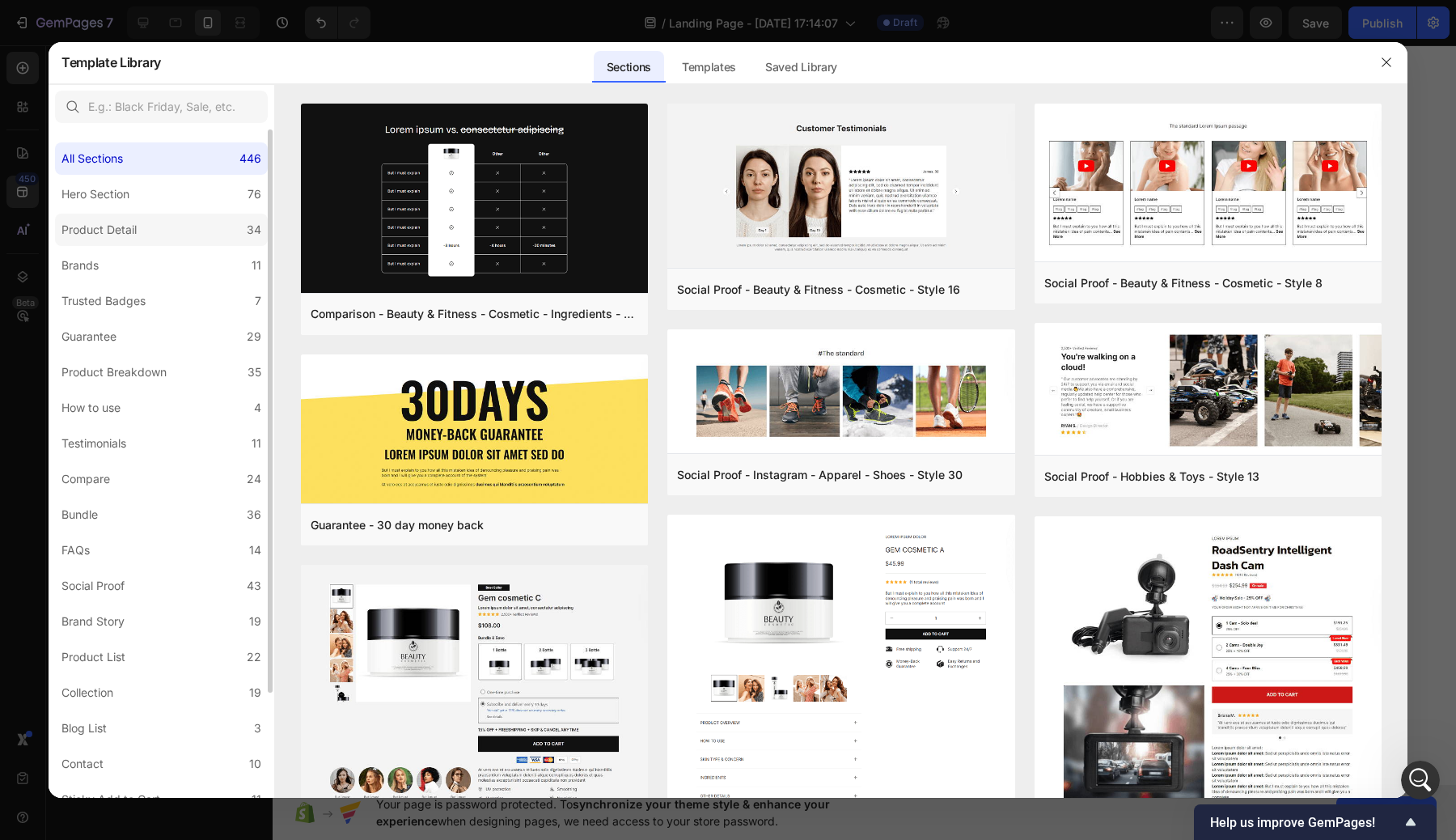
click at [106, 220] on div "Product Detail" at bounding box center [99, 230] width 75 height 20
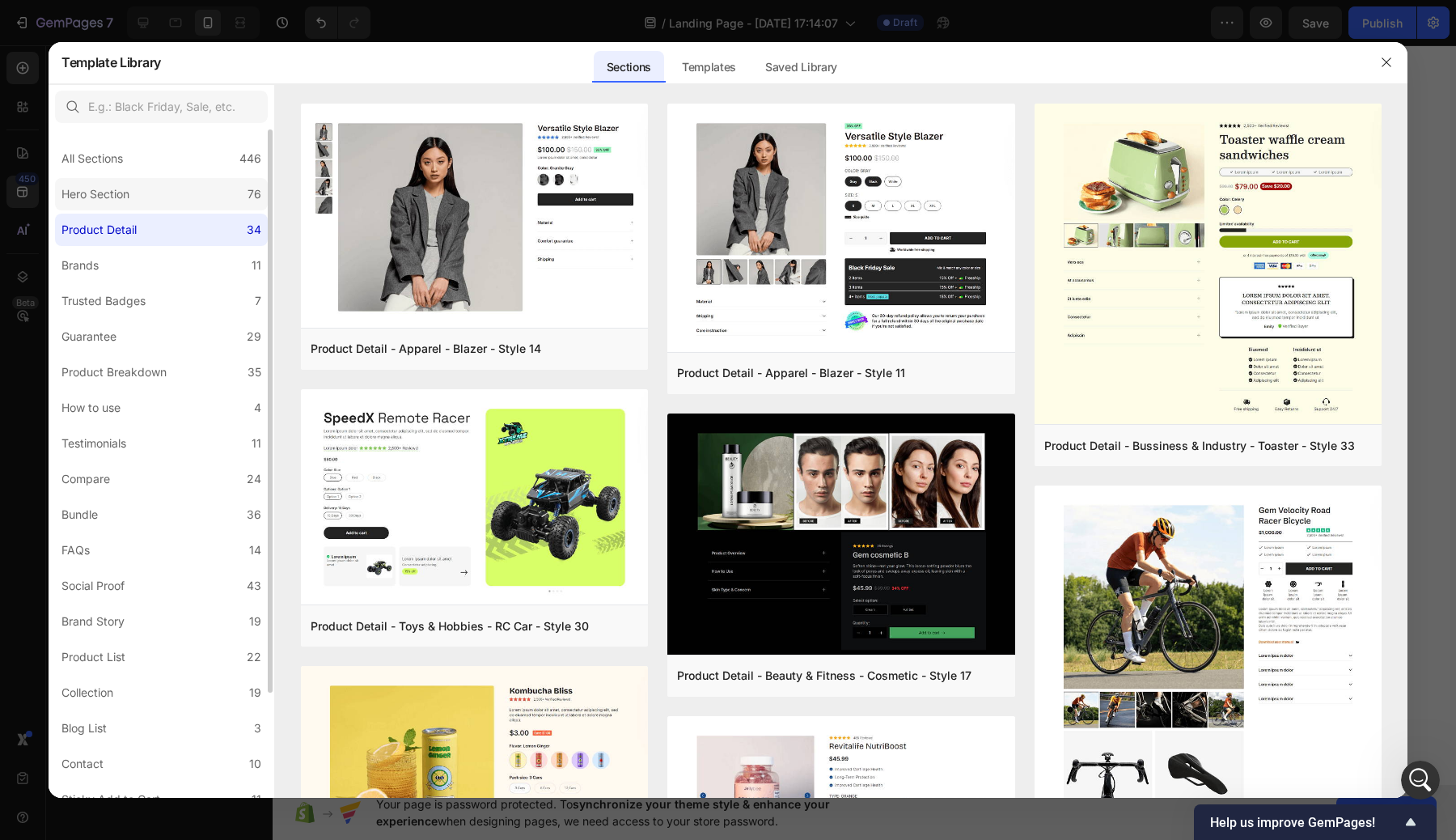
click at [98, 204] on label "Hero Section 76" at bounding box center [162, 193] width 213 height 33
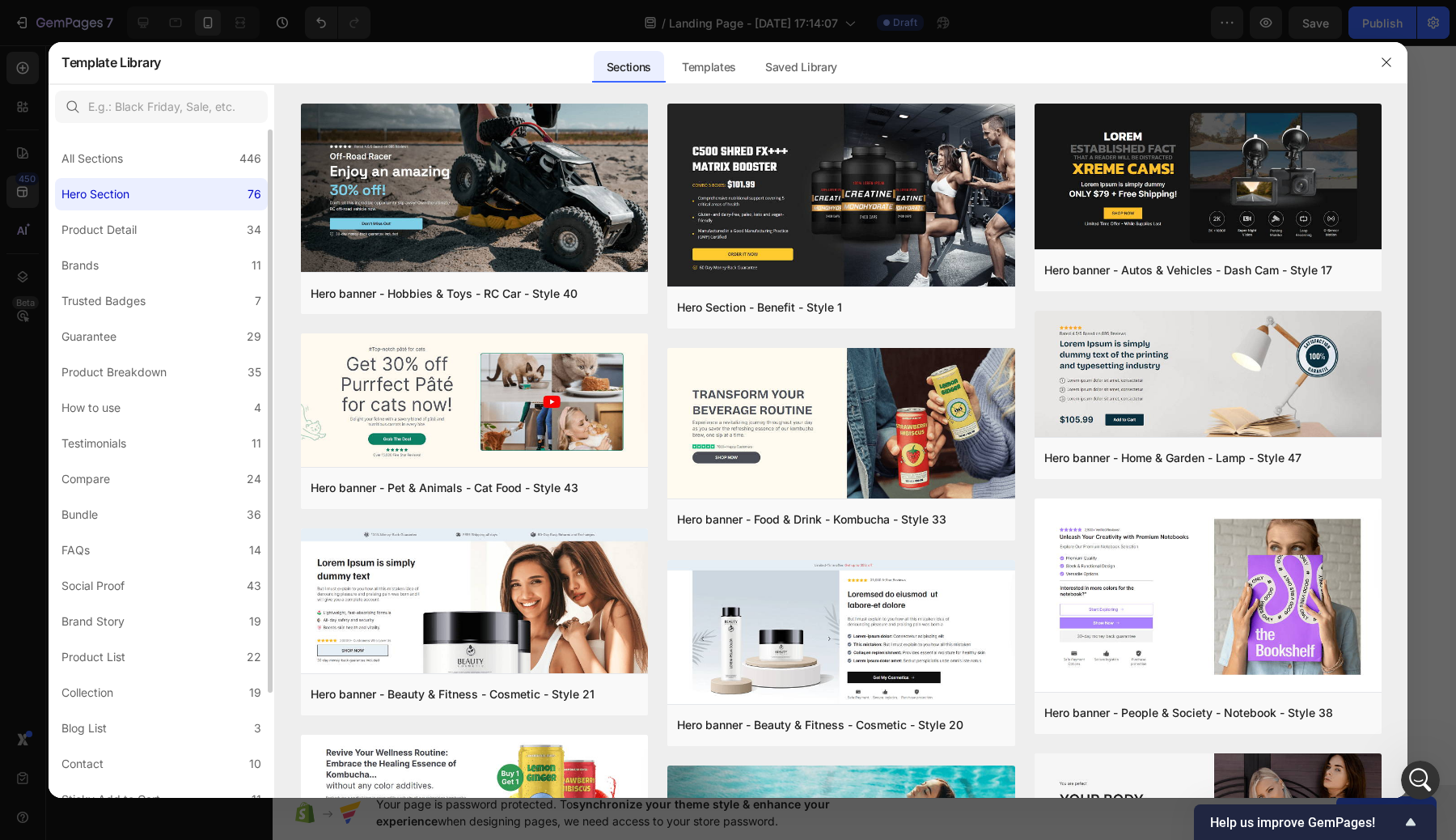
click at [135, 246] on div "All Sections 446 Hero Section 76 Product Detail 34 Brands 11 Trusted Badges 7 G…" at bounding box center [161, 525] width 226 height 793
click at [130, 237] on div "Product Detail" at bounding box center [99, 230] width 75 height 20
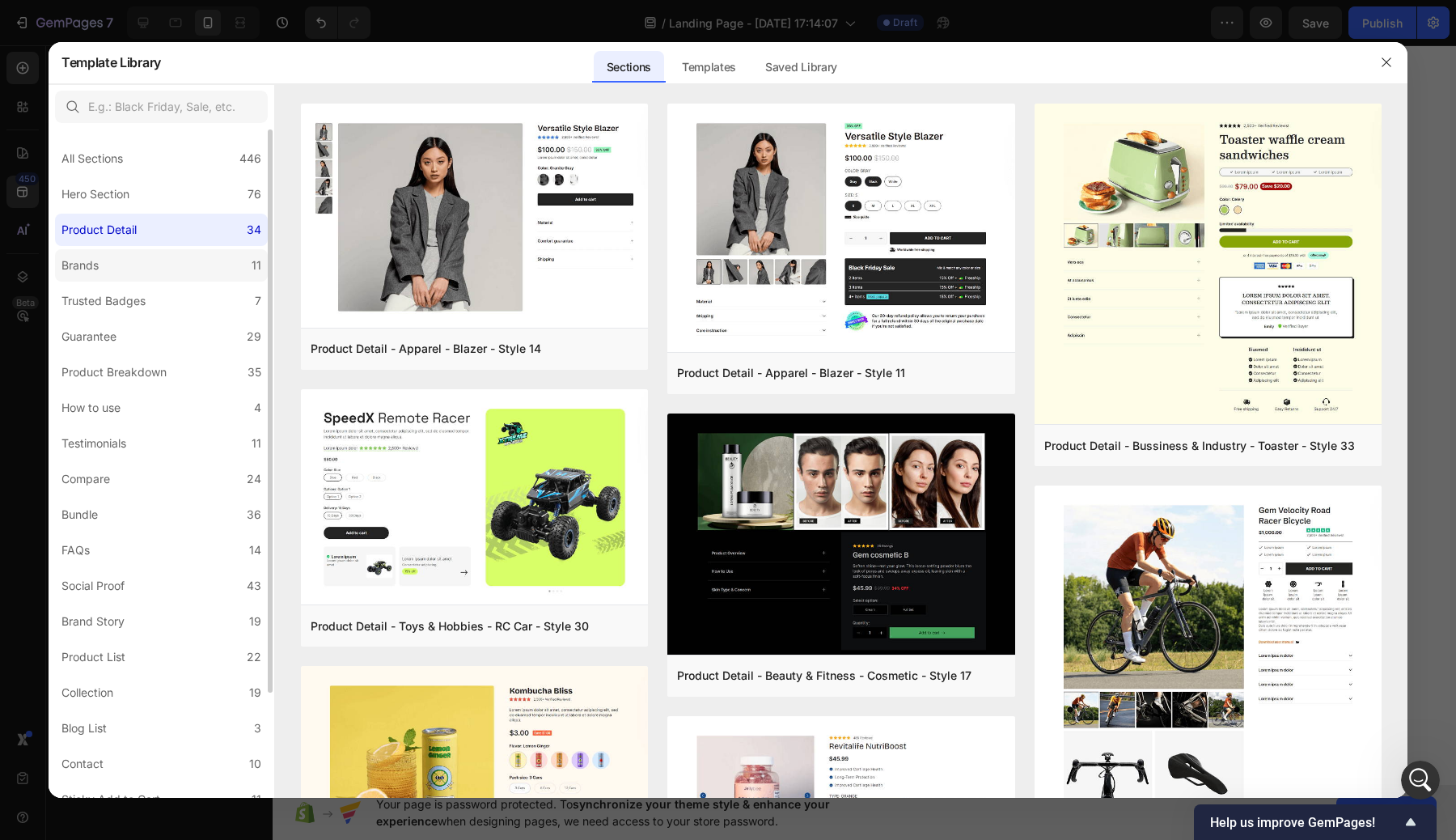
click at [156, 262] on label "Brands 11" at bounding box center [162, 265] width 213 height 33
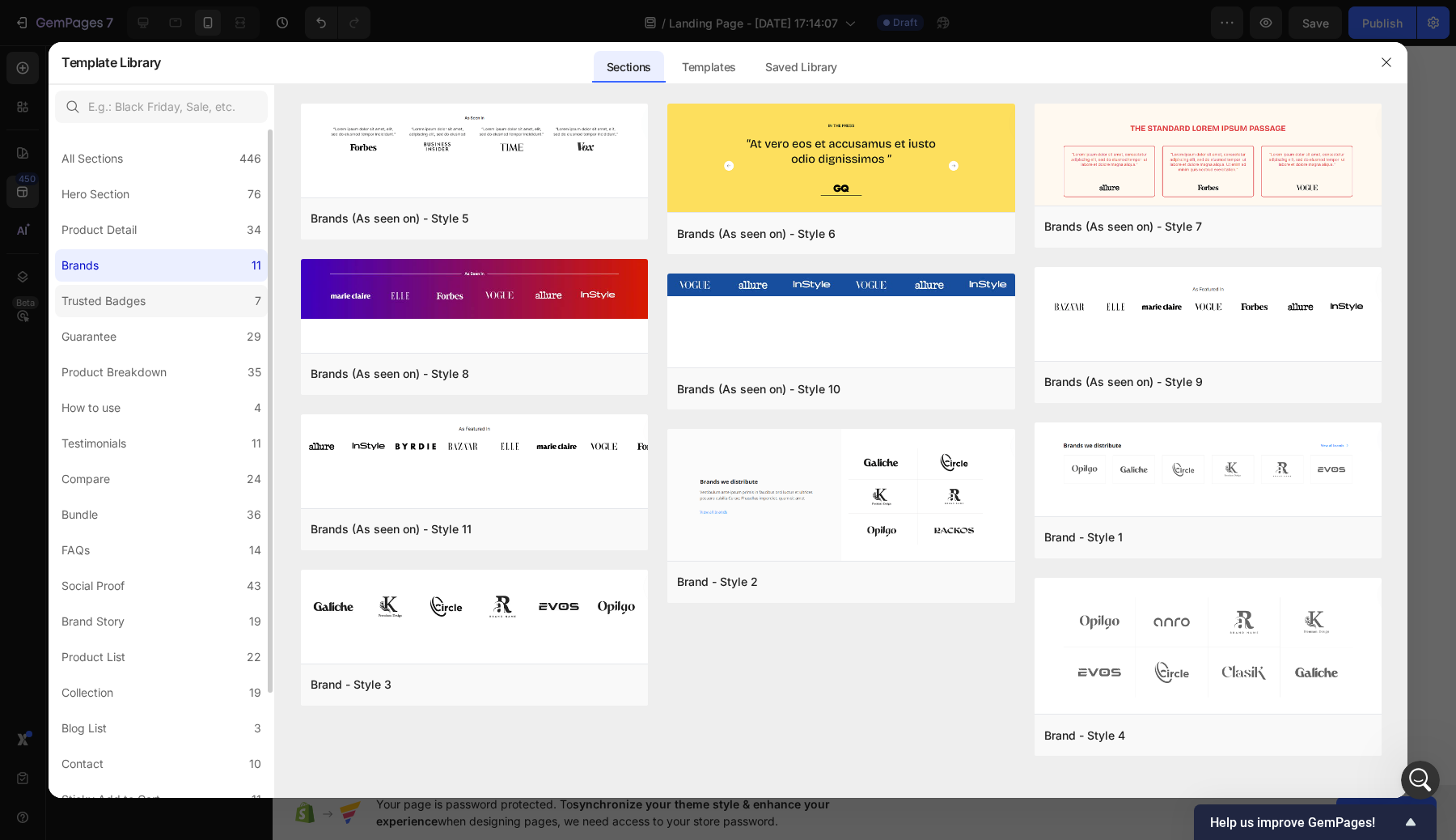
click at [165, 285] on label "Trusted Badges 7" at bounding box center [162, 301] width 213 height 33
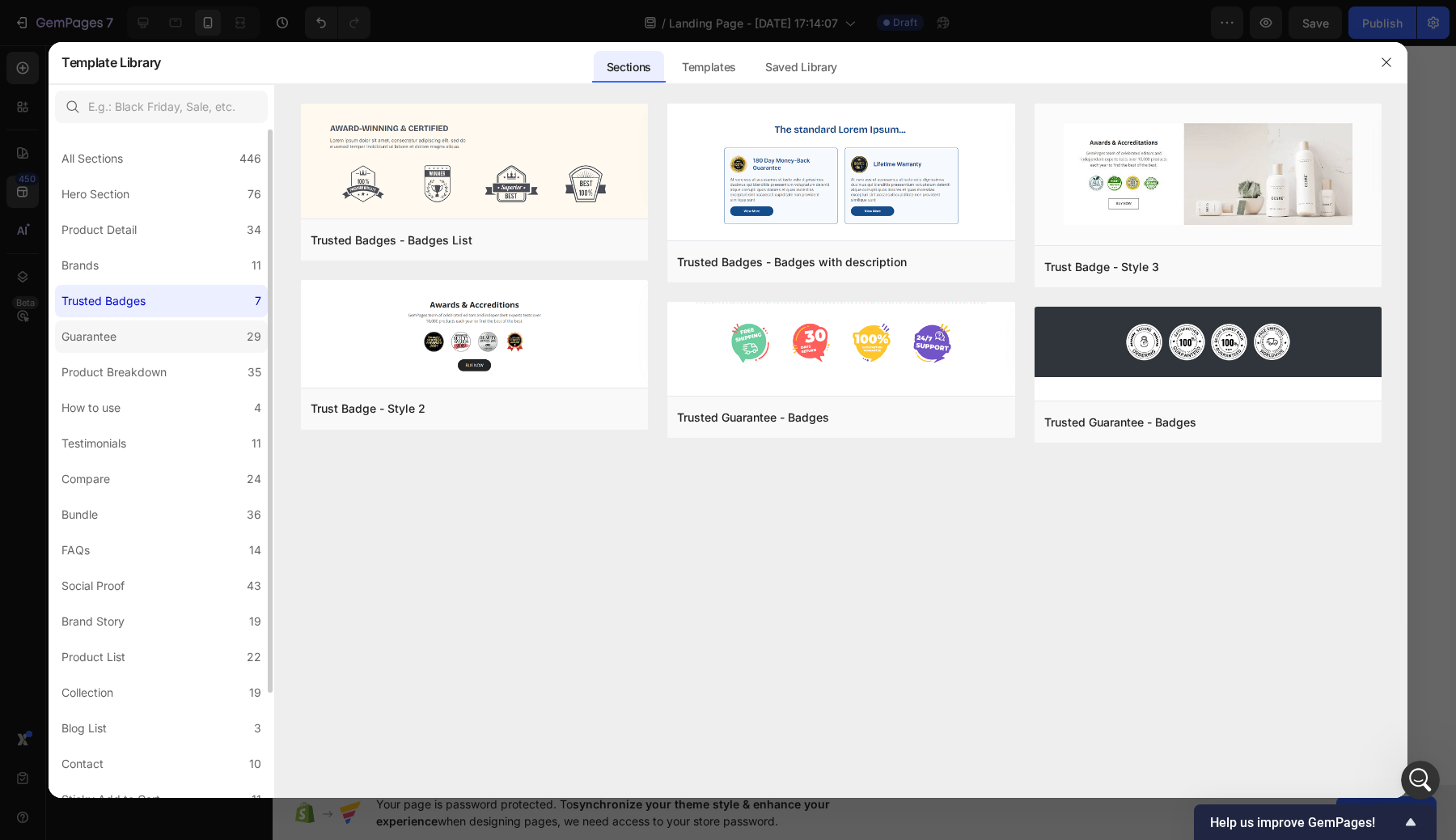
click at [158, 319] on div "All Sections 446 Hero Section 76 Product Detail 34 Brands 11 Trusted Badges 7 G…" at bounding box center [161, 525] width 226 height 793
click at [157, 327] on label "Guarantee 29" at bounding box center [162, 336] width 213 height 33
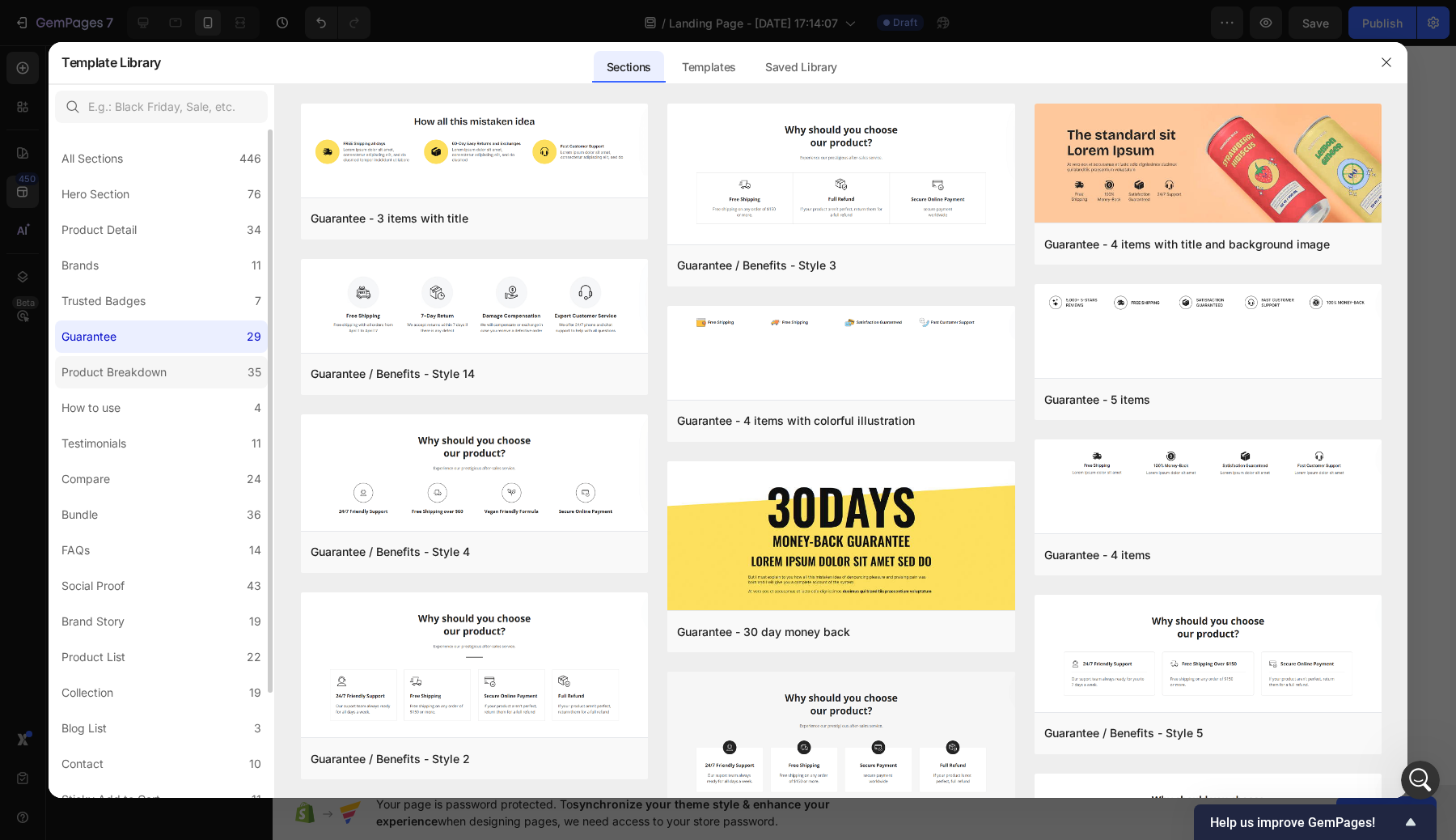
click at [156, 363] on div "Product Breakdown" at bounding box center [113, 373] width 105 height 20
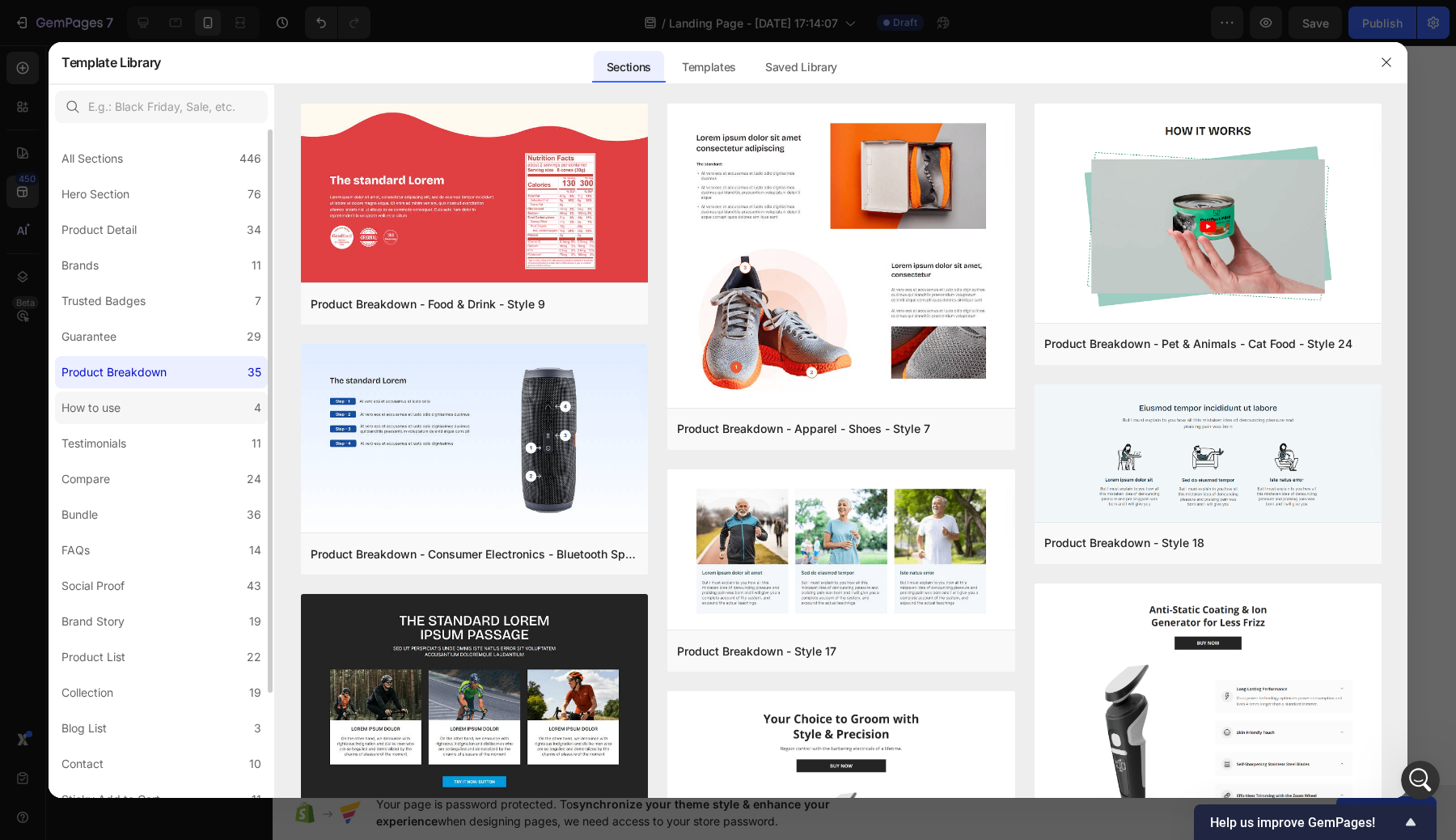
click at [184, 399] on label "How to use 4" at bounding box center [162, 407] width 213 height 33
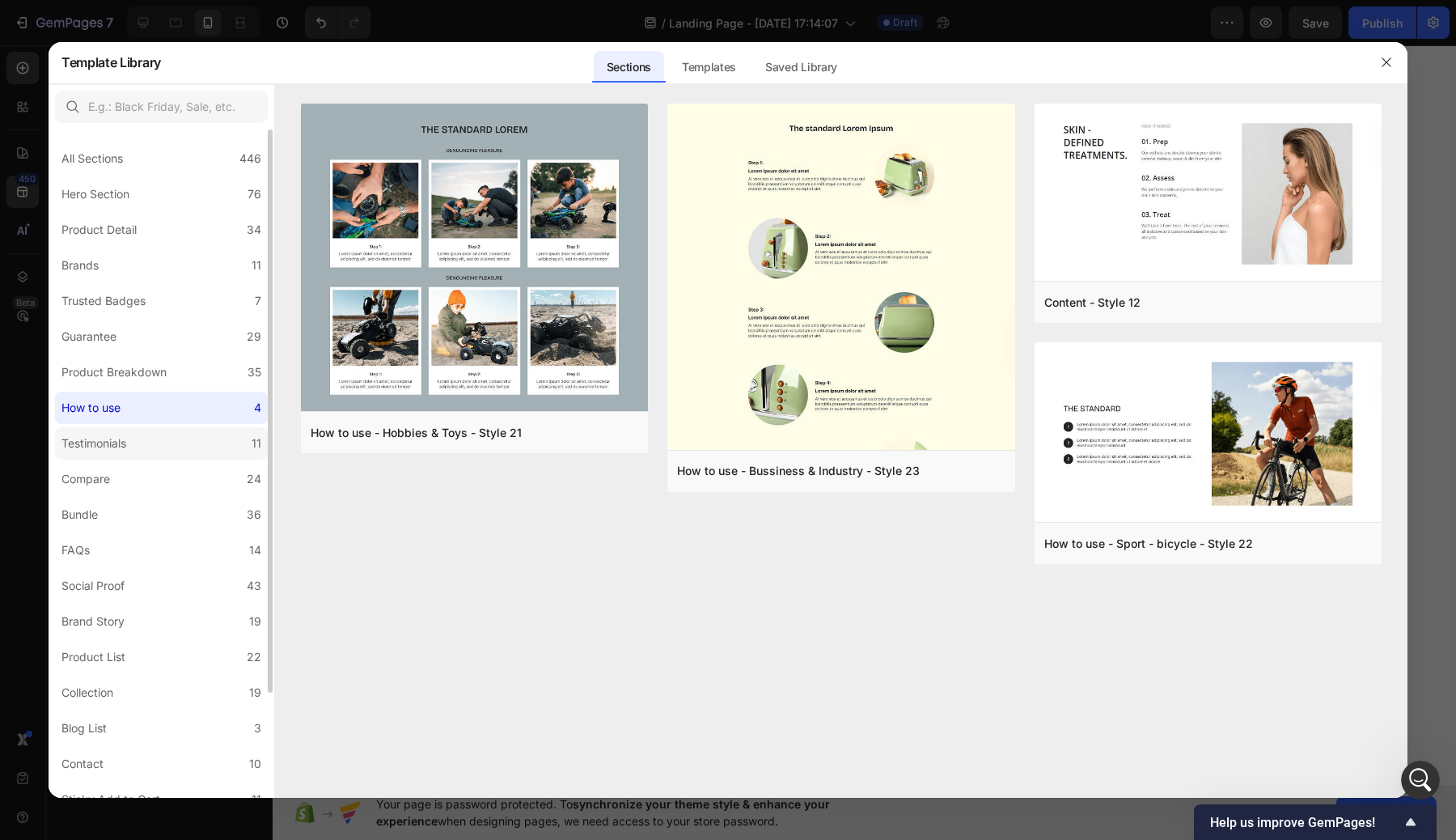
click at [191, 429] on label "Testimonials 11" at bounding box center [162, 443] width 213 height 33
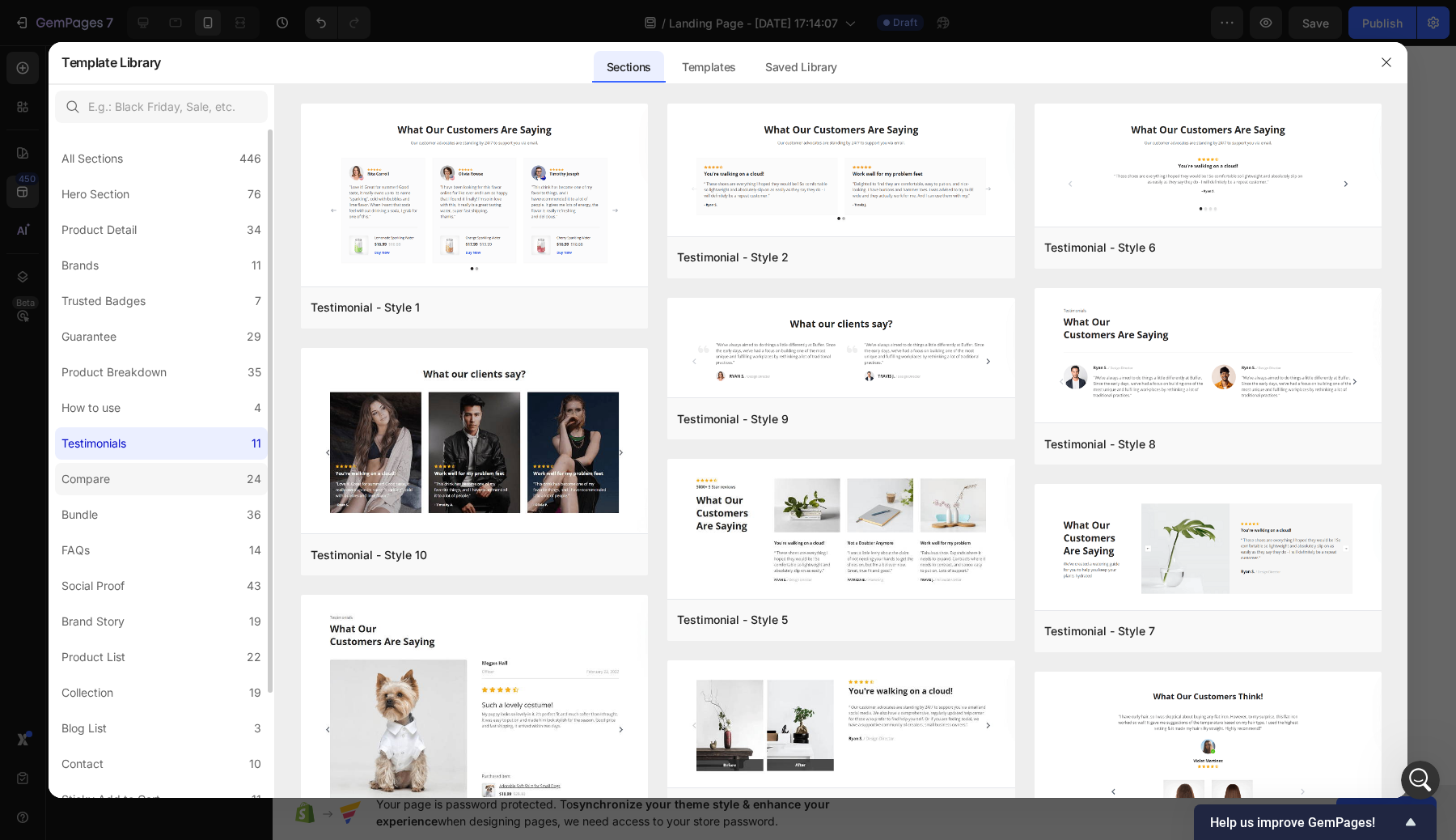
click at [185, 462] on label "Compare 24" at bounding box center [162, 478] width 213 height 33
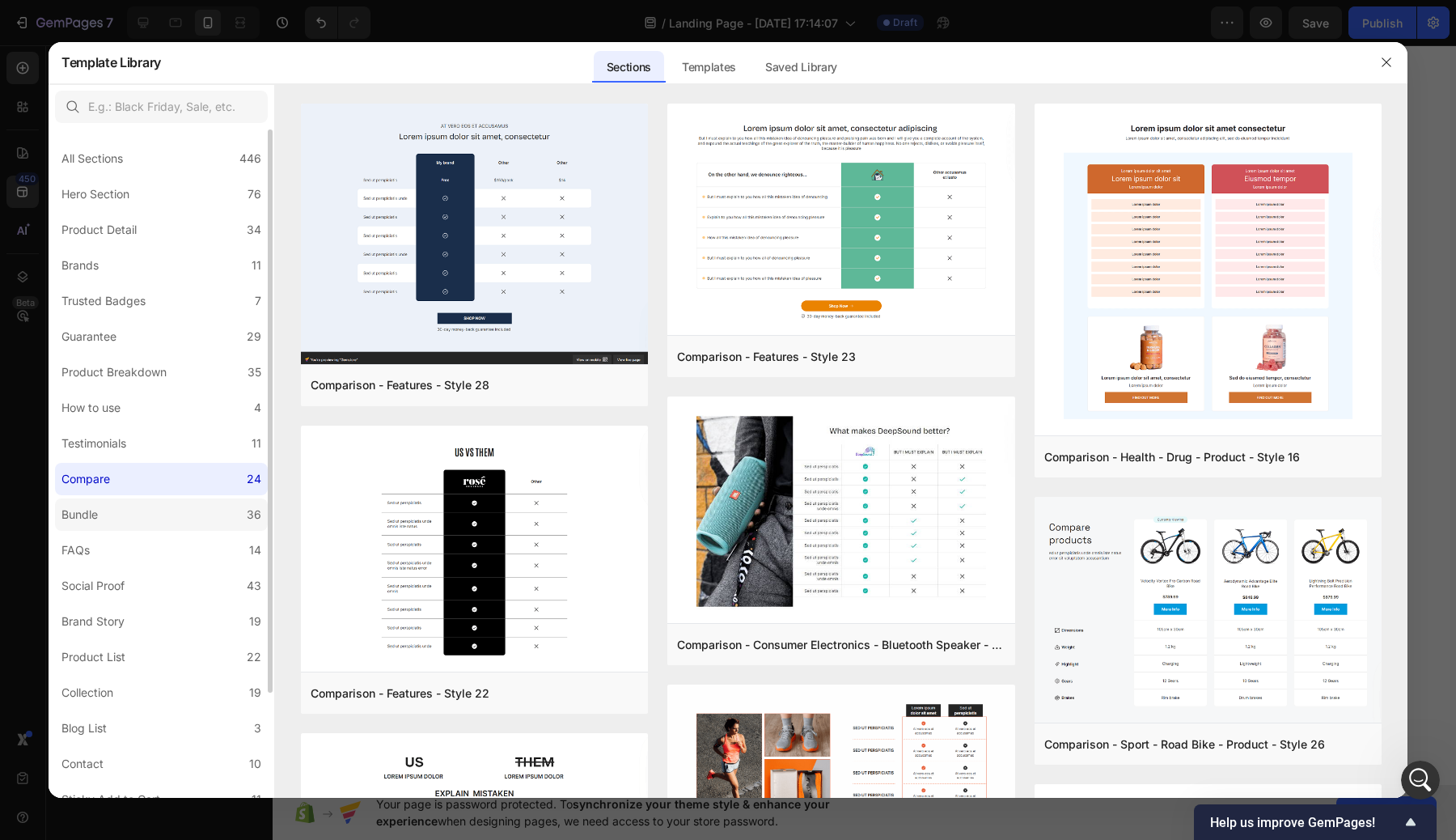
click at [177, 502] on label "Bundle 36" at bounding box center [162, 514] width 213 height 33
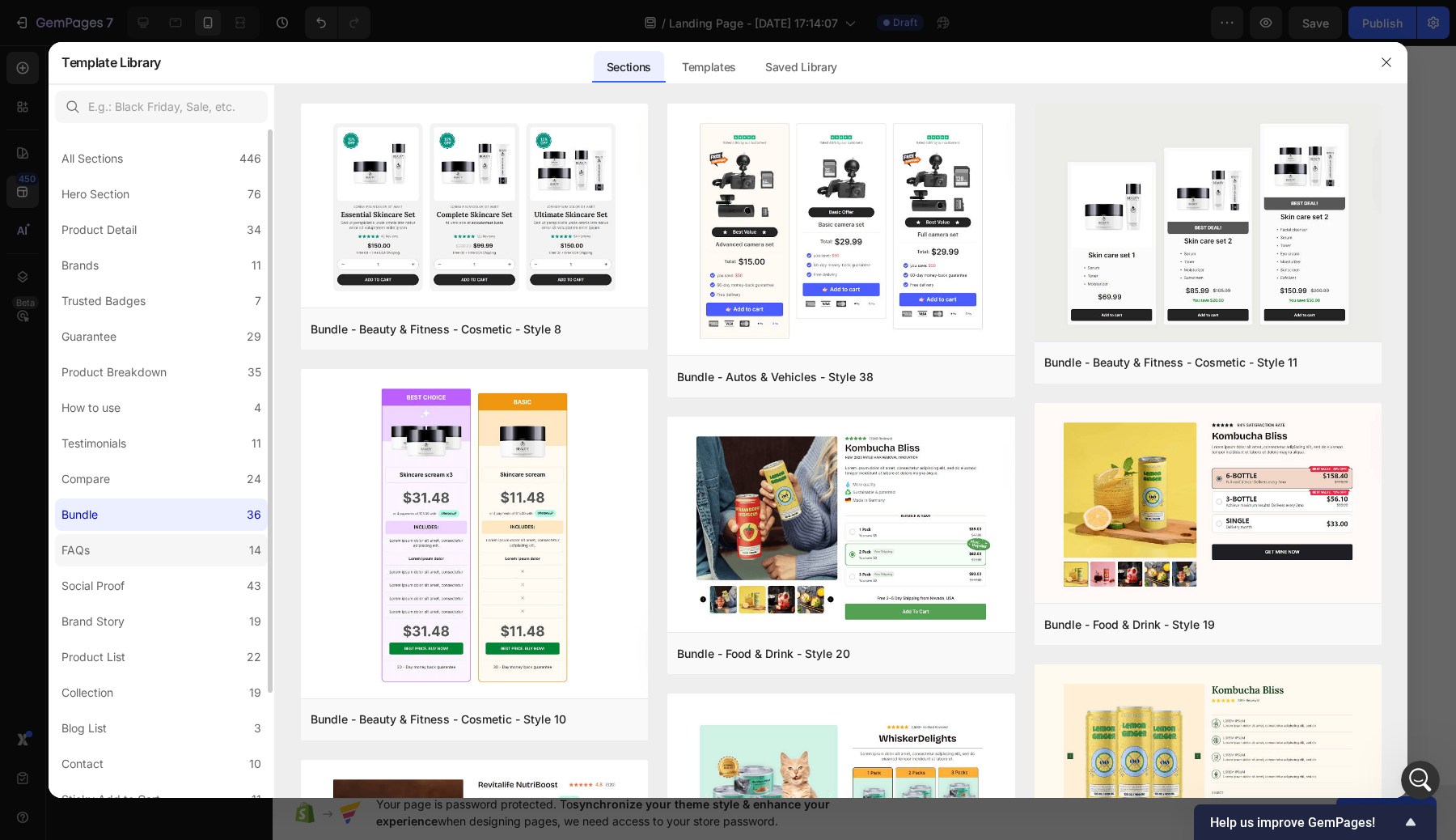
click at [177, 534] on label "FAQs 14" at bounding box center [162, 549] width 213 height 33
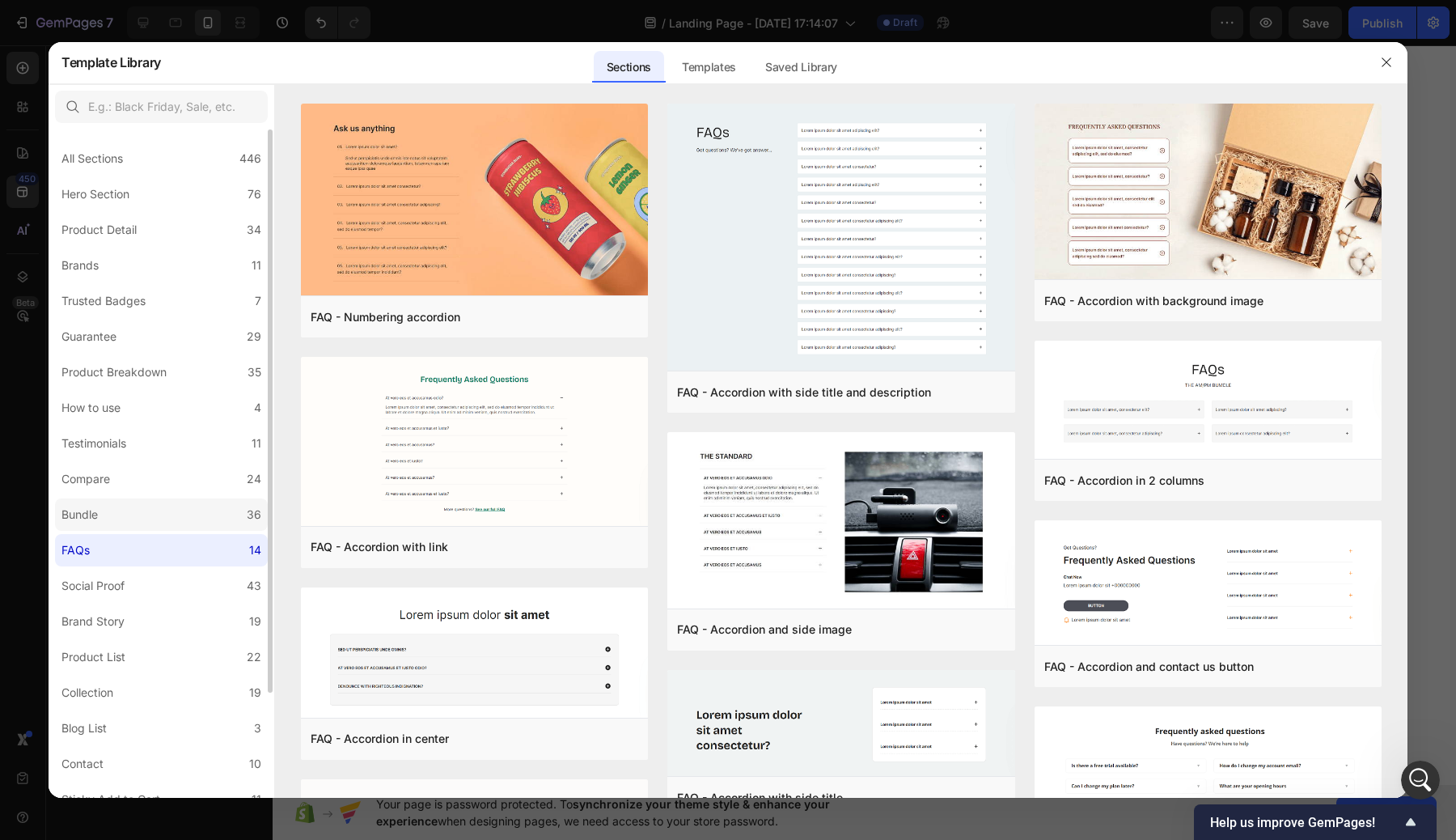
click at [174, 515] on label "Bundle 36" at bounding box center [162, 514] width 213 height 33
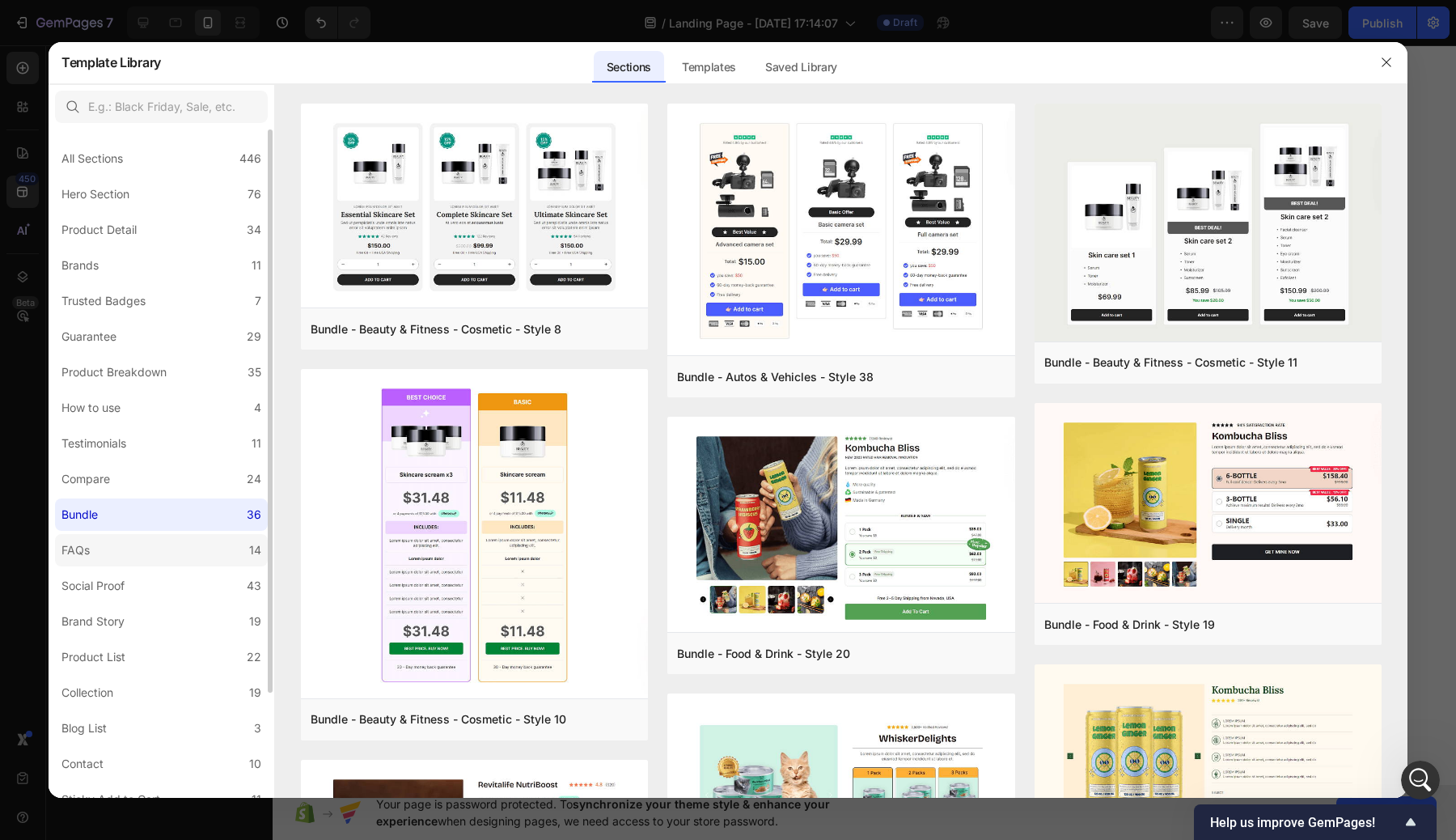
click at [177, 540] on label "FAQs 14" at bounding box center [162, 549] width 213 height 33
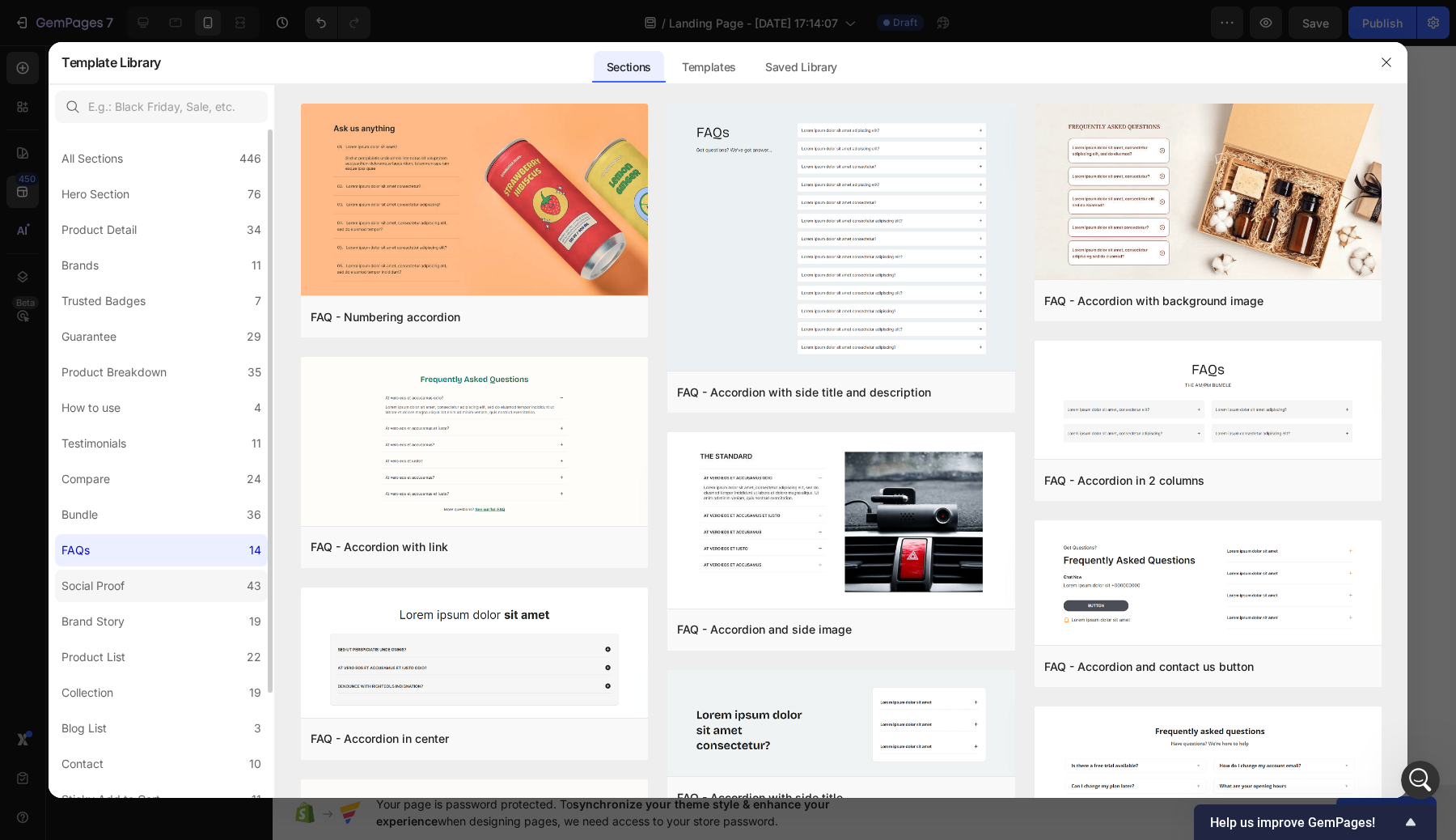
click at [177, 584] on label "Social Proof 43" at bounding box center [162, 586] width 213 height 33
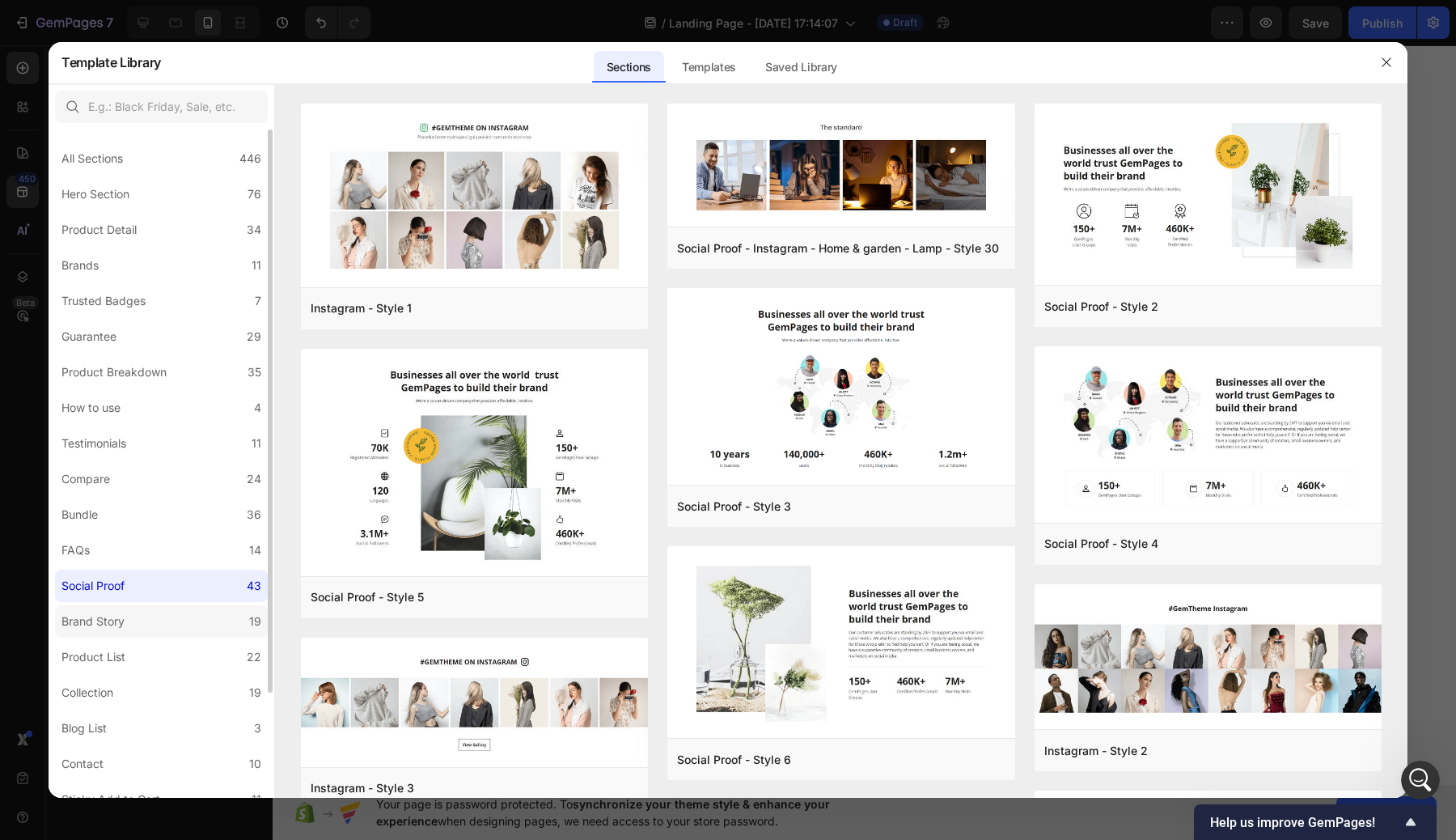
click at [184, 616] on label "Brand Story 19" at bounding box center [162, 621] width 213 height 33
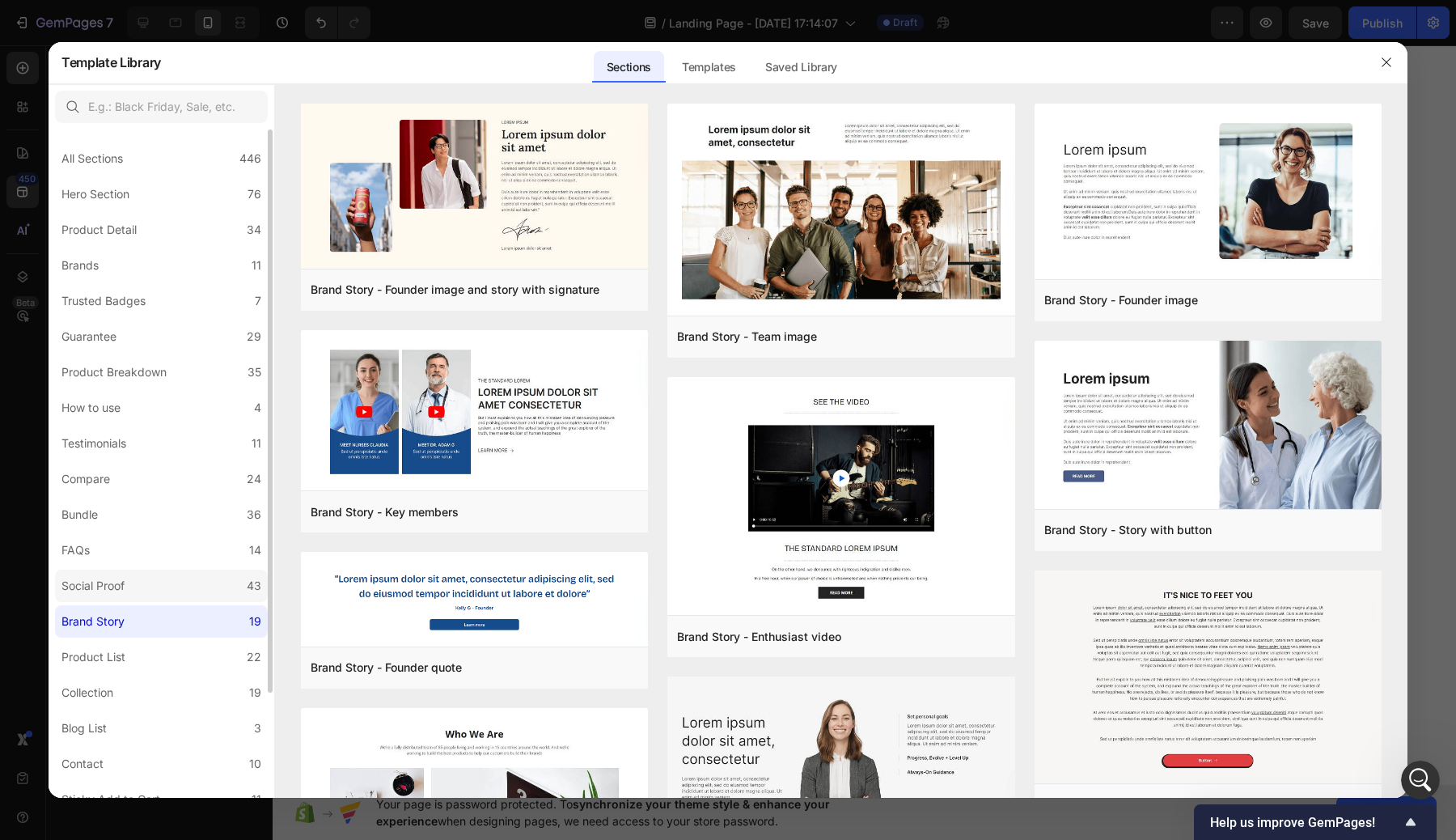
click at [176, 587] on label "Social Proof 43" at bounding box center [162, 586] width 213 height 33
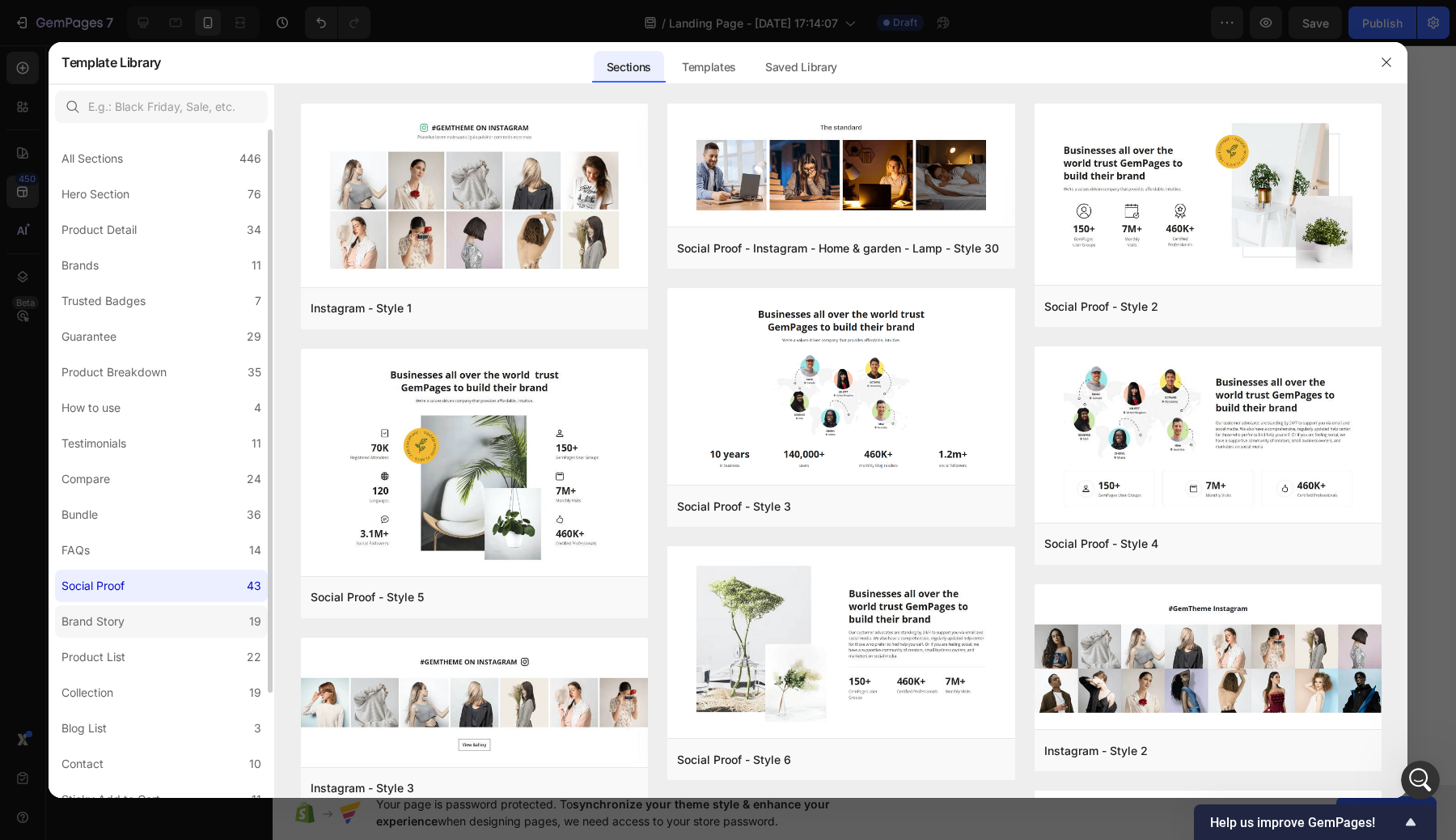
click at [154, 621] on label "Brand Story 19" at bounding box center [162, 621] width 213 height 33
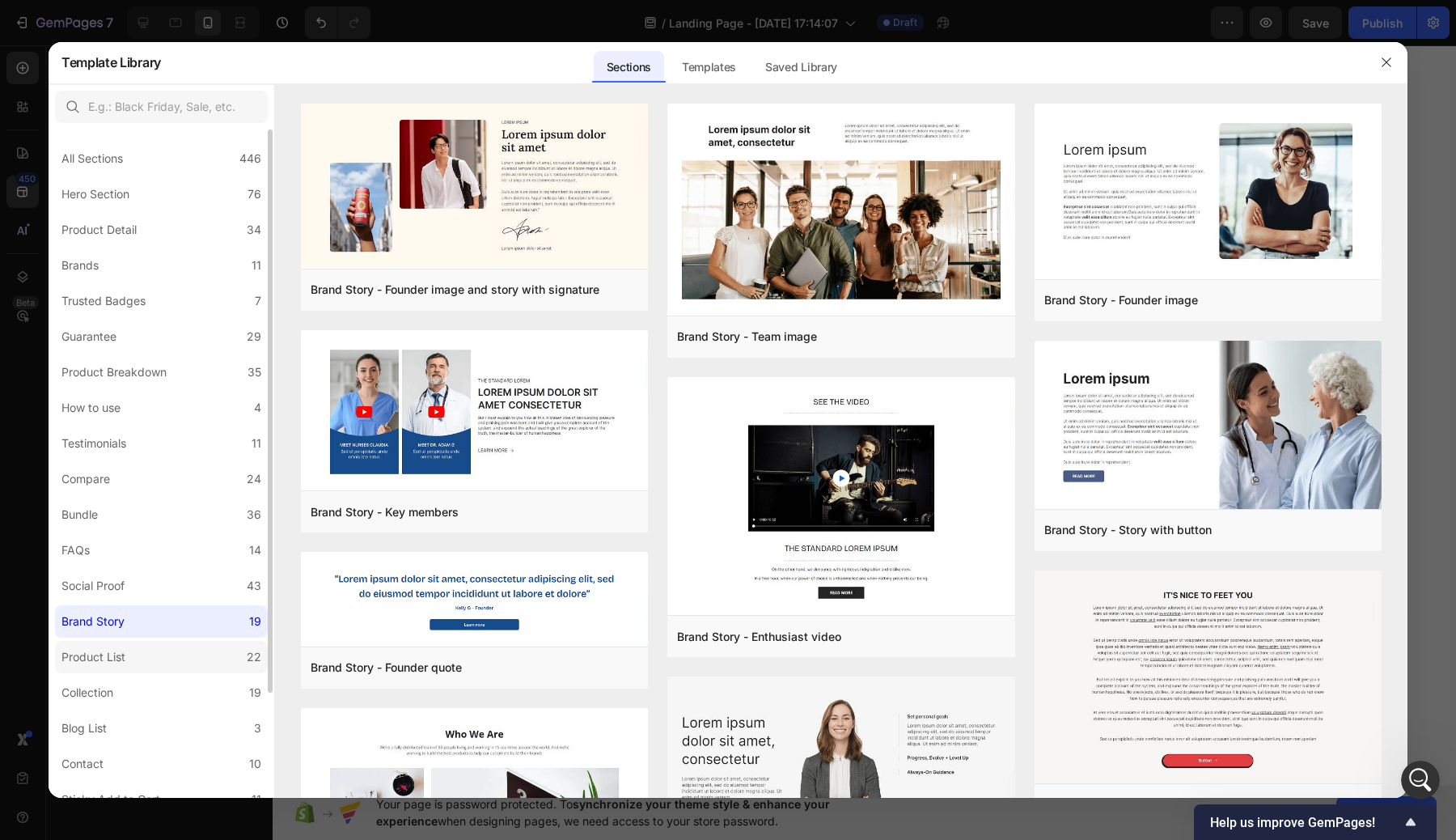
click at [143, 646] on label "Product List 22" at bounding box center [162, 657] width 213 height 33
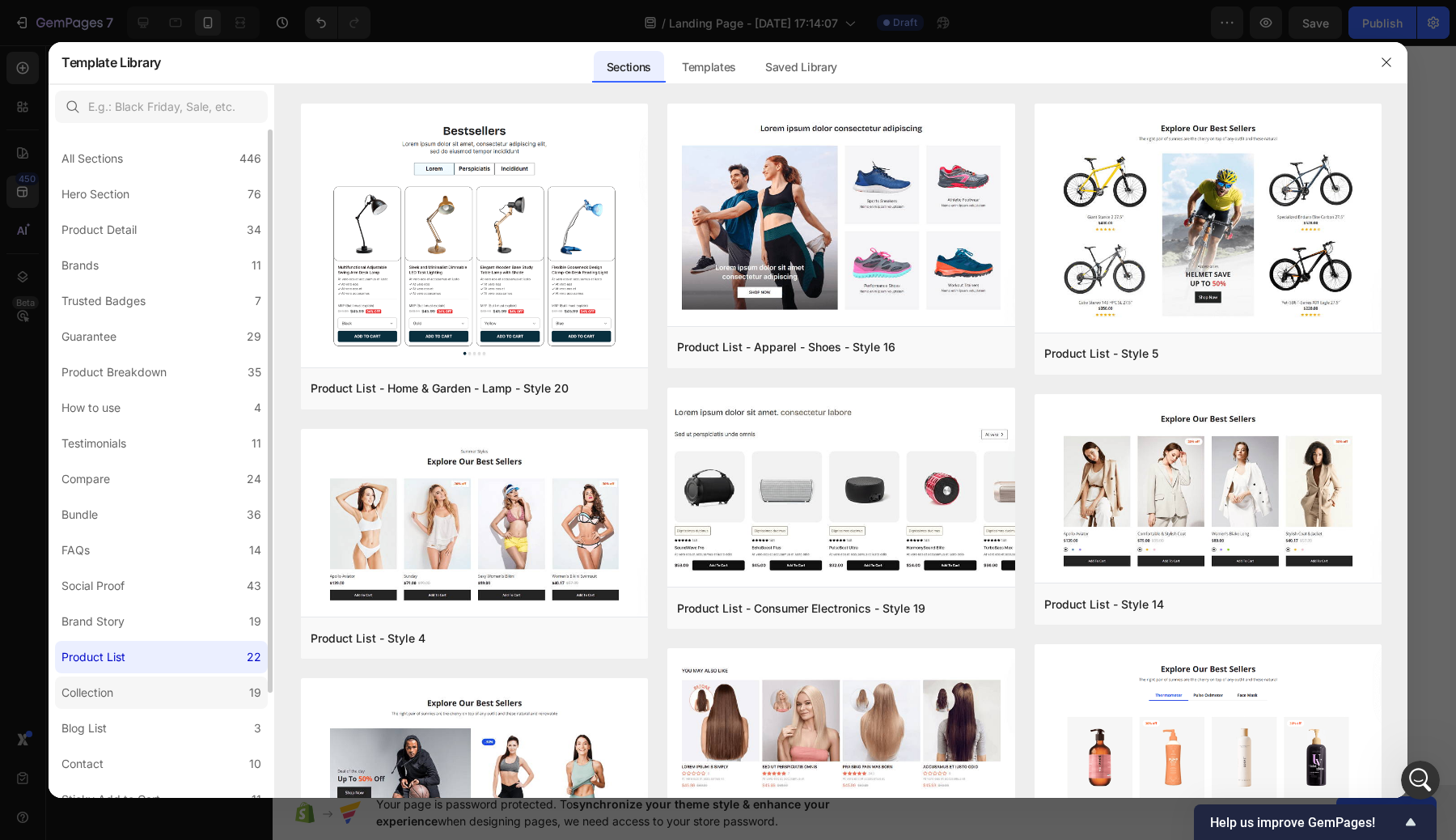
click at [142, 684] on label "Collection 19" at bounding box center [162, 692] width 213 height 33
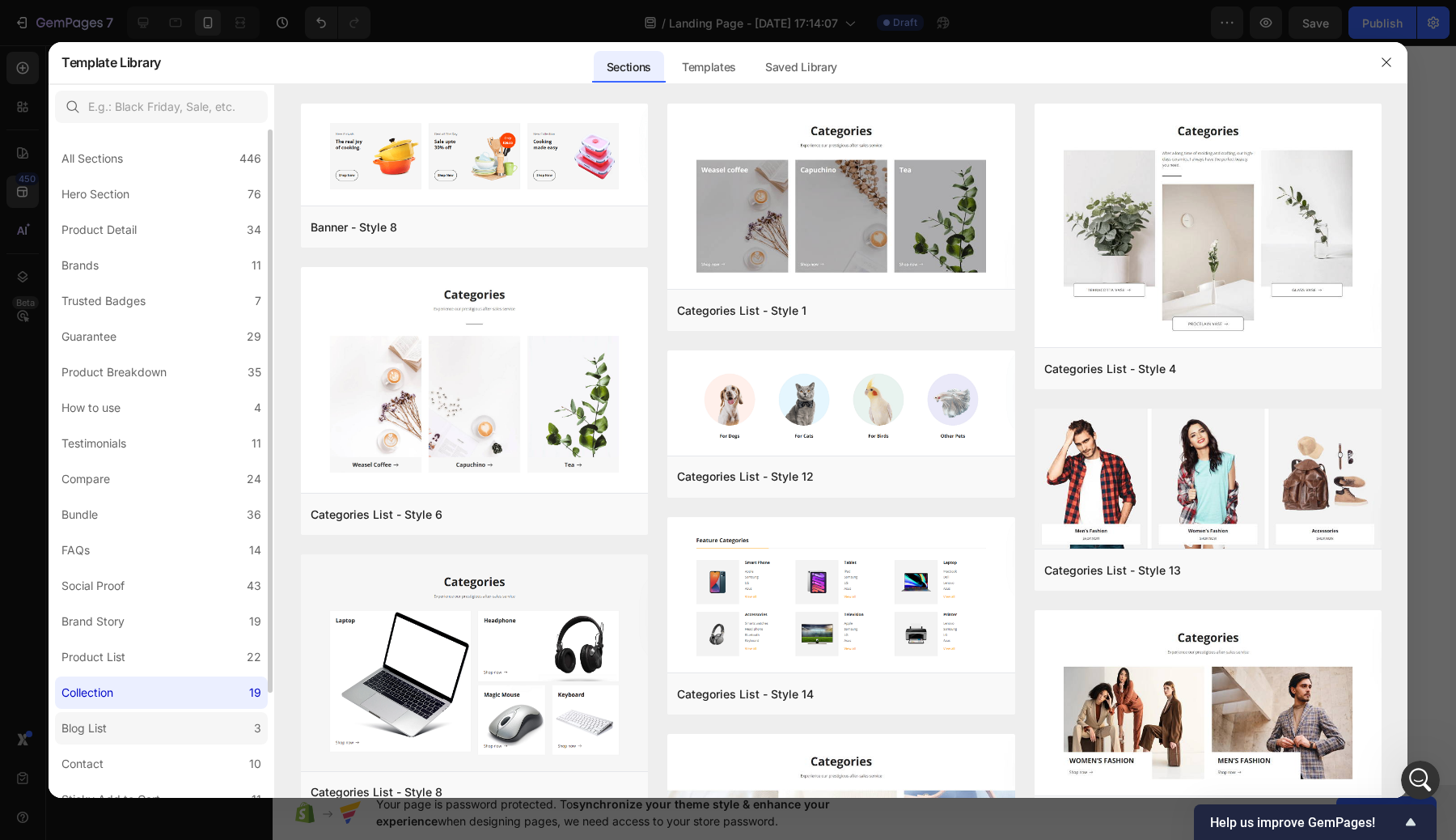
scroll to position [124, 0]
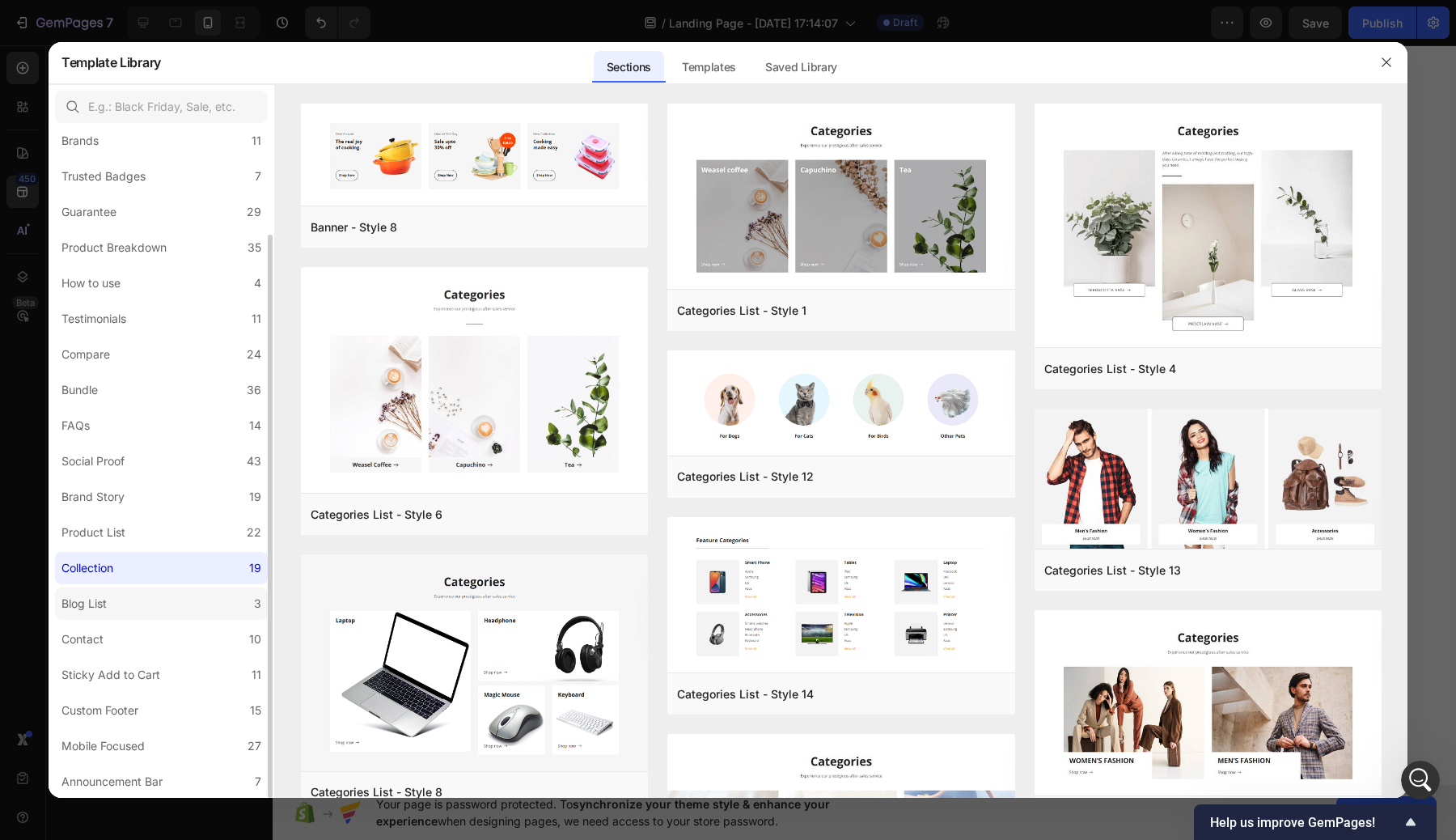
click at [181, 605] on label "Blog List 3" at bounding box center [162, 603] width 213 height 33
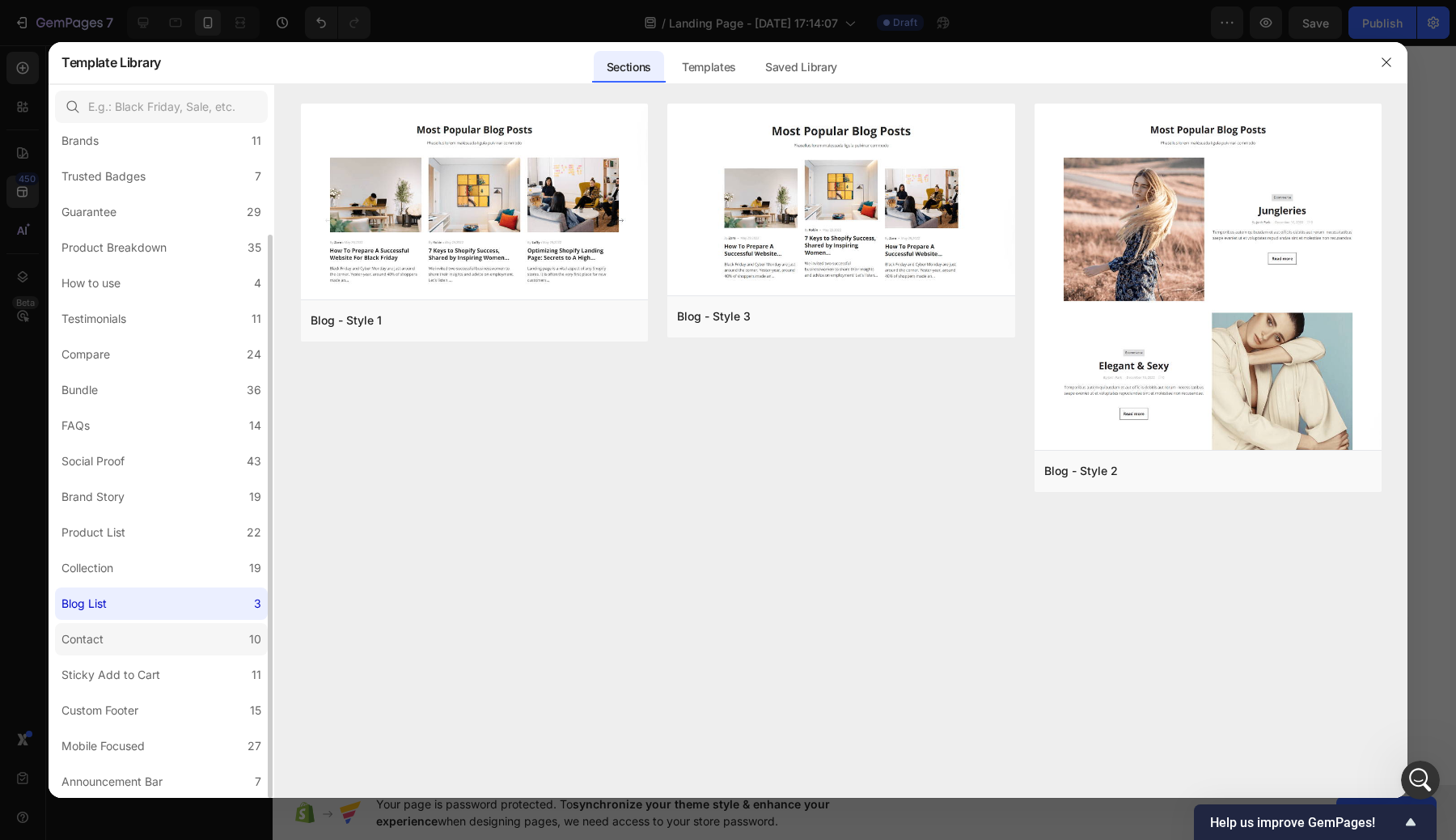
click at [182, 632] on label "Contact 10" at bounding box center [162, 639] width 213 height 33
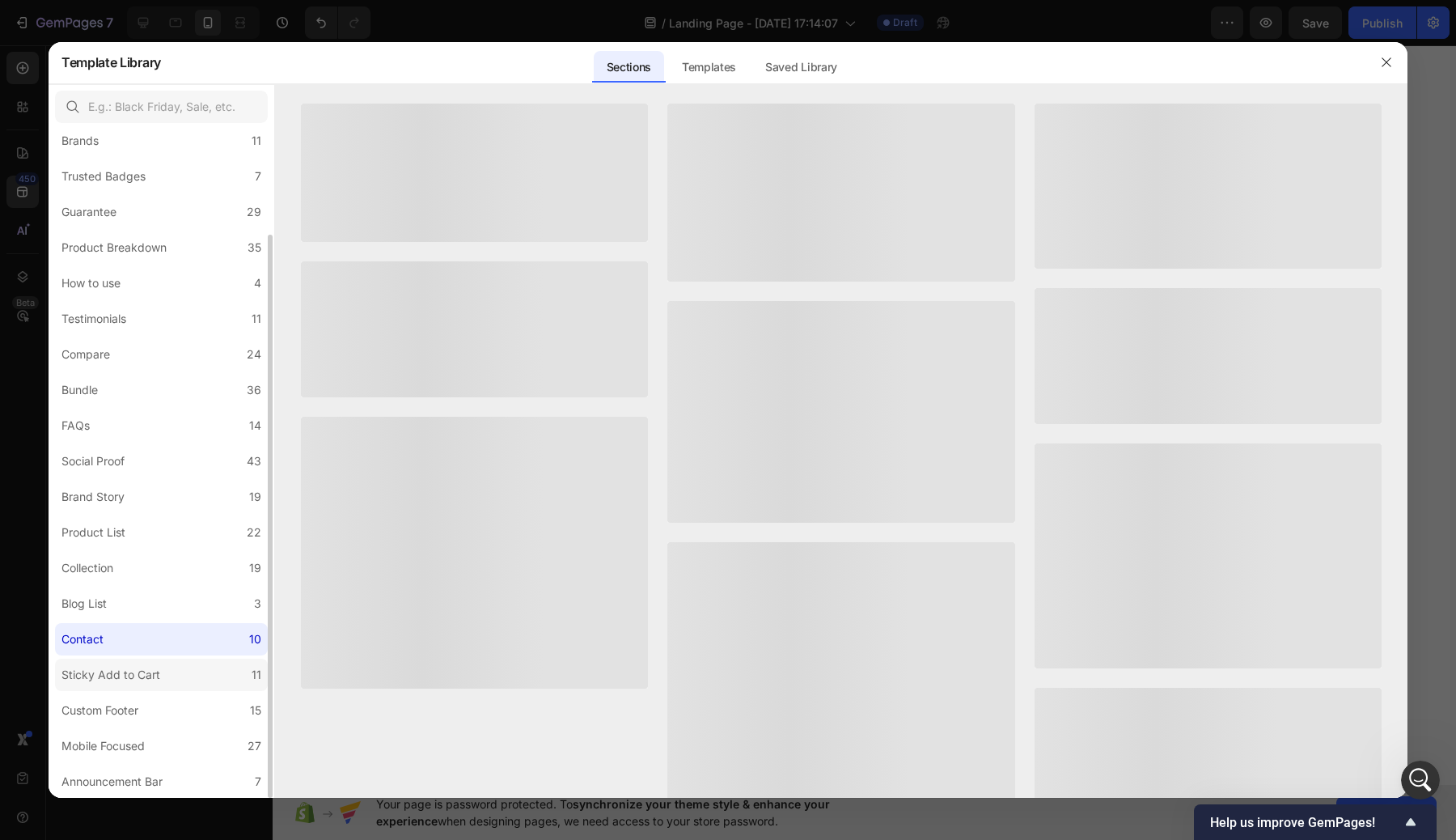
click at [182, 676] on label "Sticky Add to Cart 11" at bounding box center [162, 674] width 213 height 33
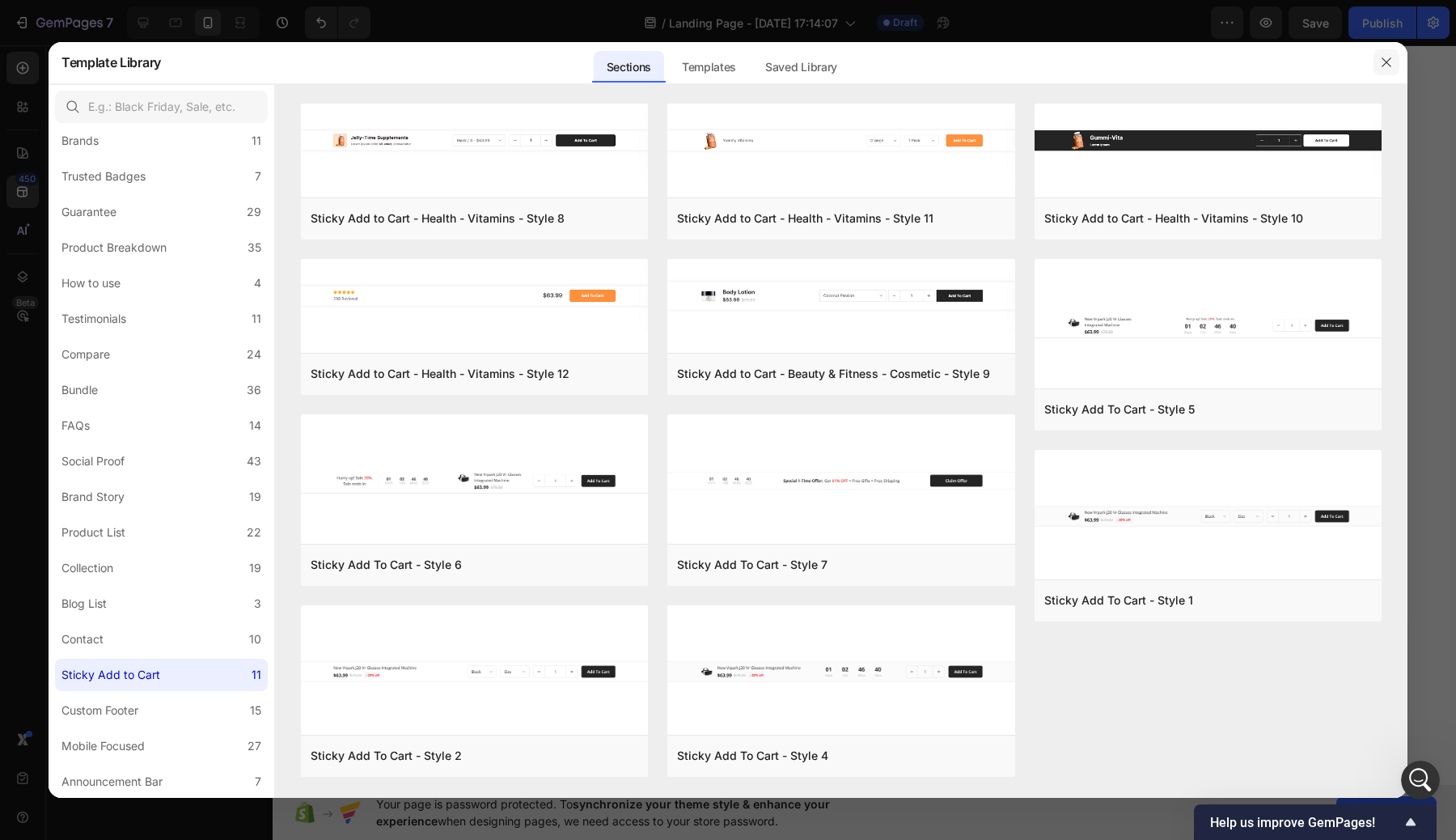
click at [1387, 57] on icon "button" at bounding box center [1386, 62] width 13 height 13
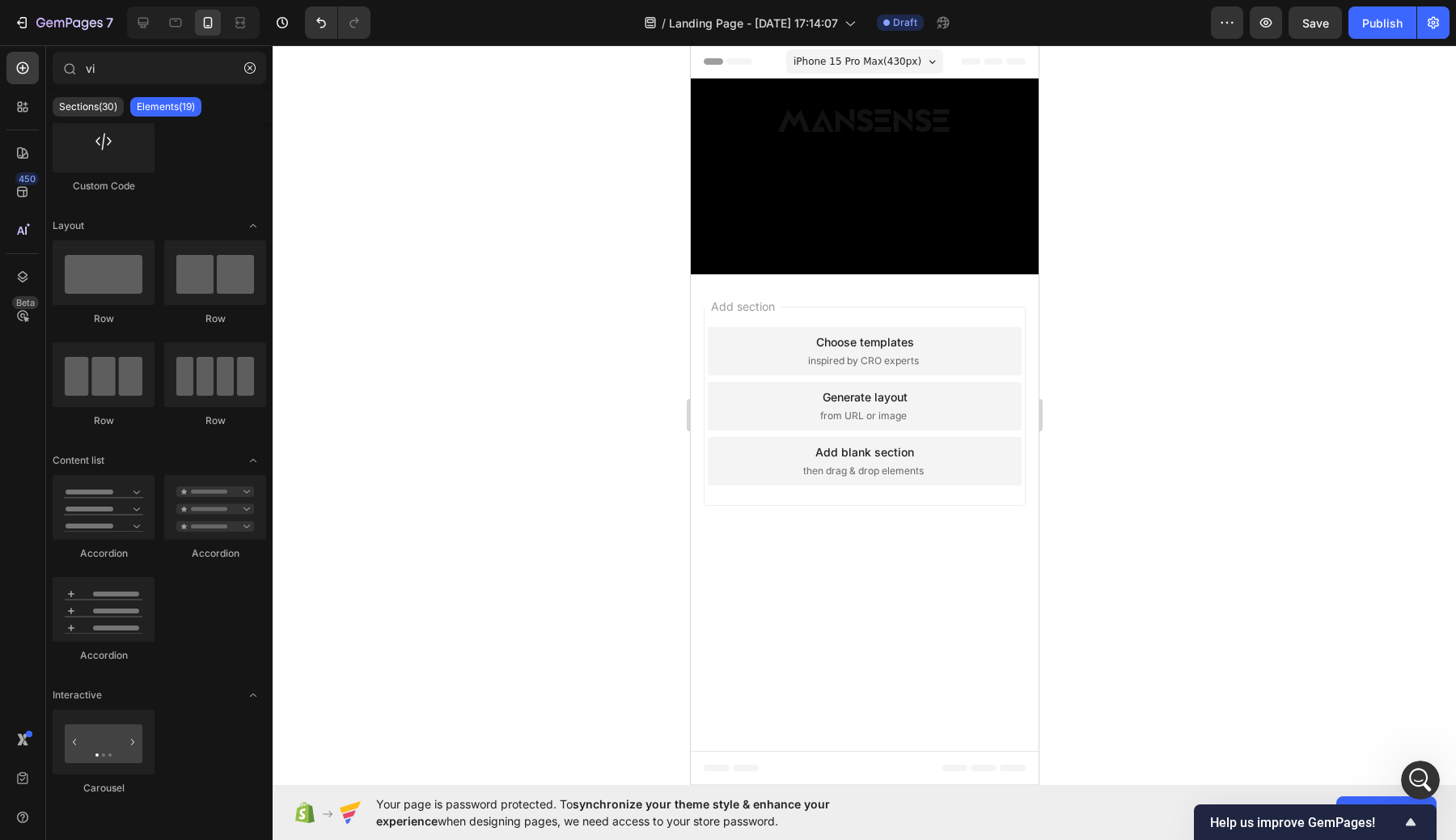
click at [1105, 306] on div at bounding box center [864, 443] width 1183 height 795
click at [1399, 825] on span "Help us improve GemPages!" at bounding box center [1305, 822] width 191 height 16
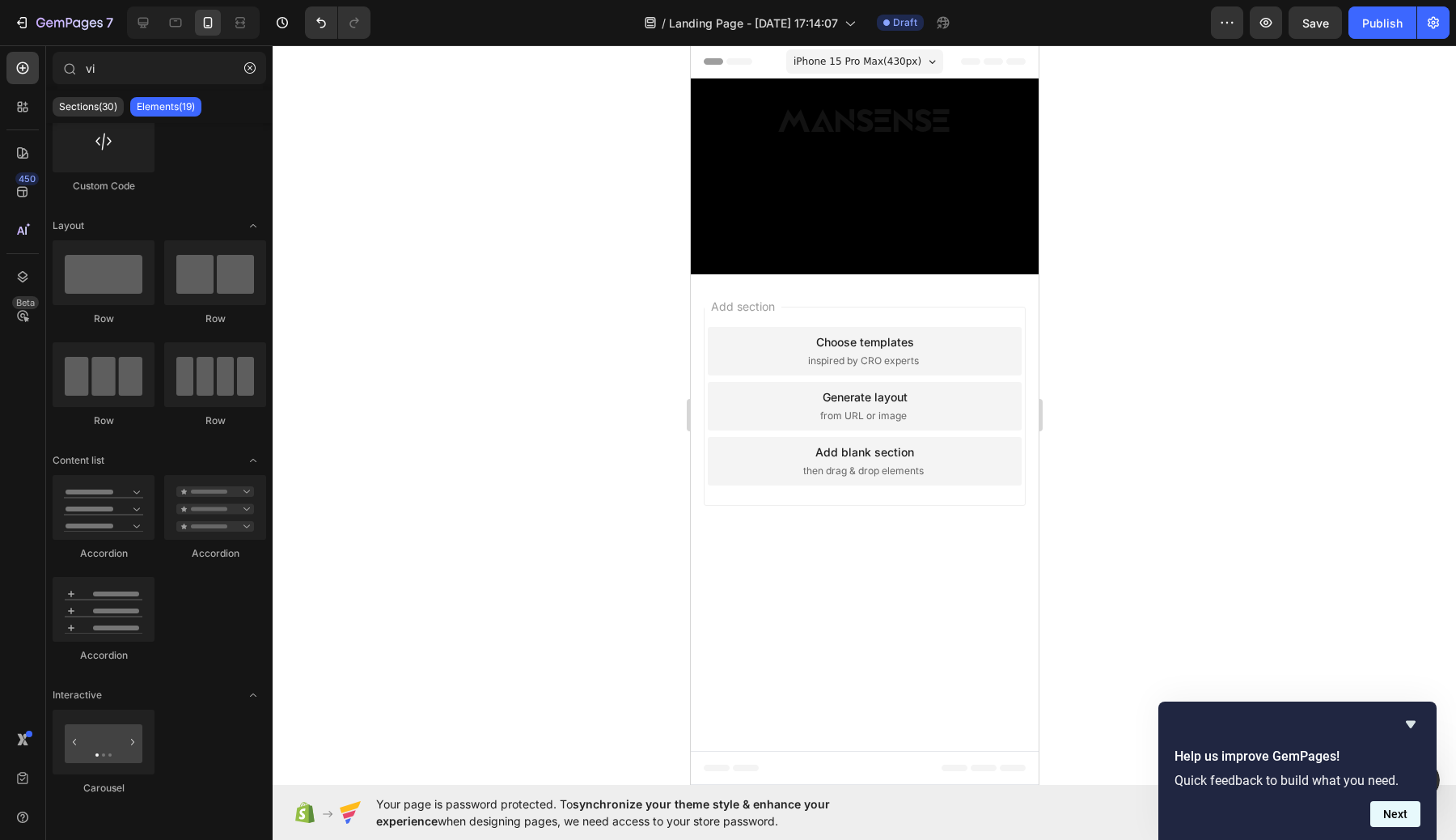
click at [1401, 817] on button "Next" at bounding box center [1395, 813] width 50 height 26
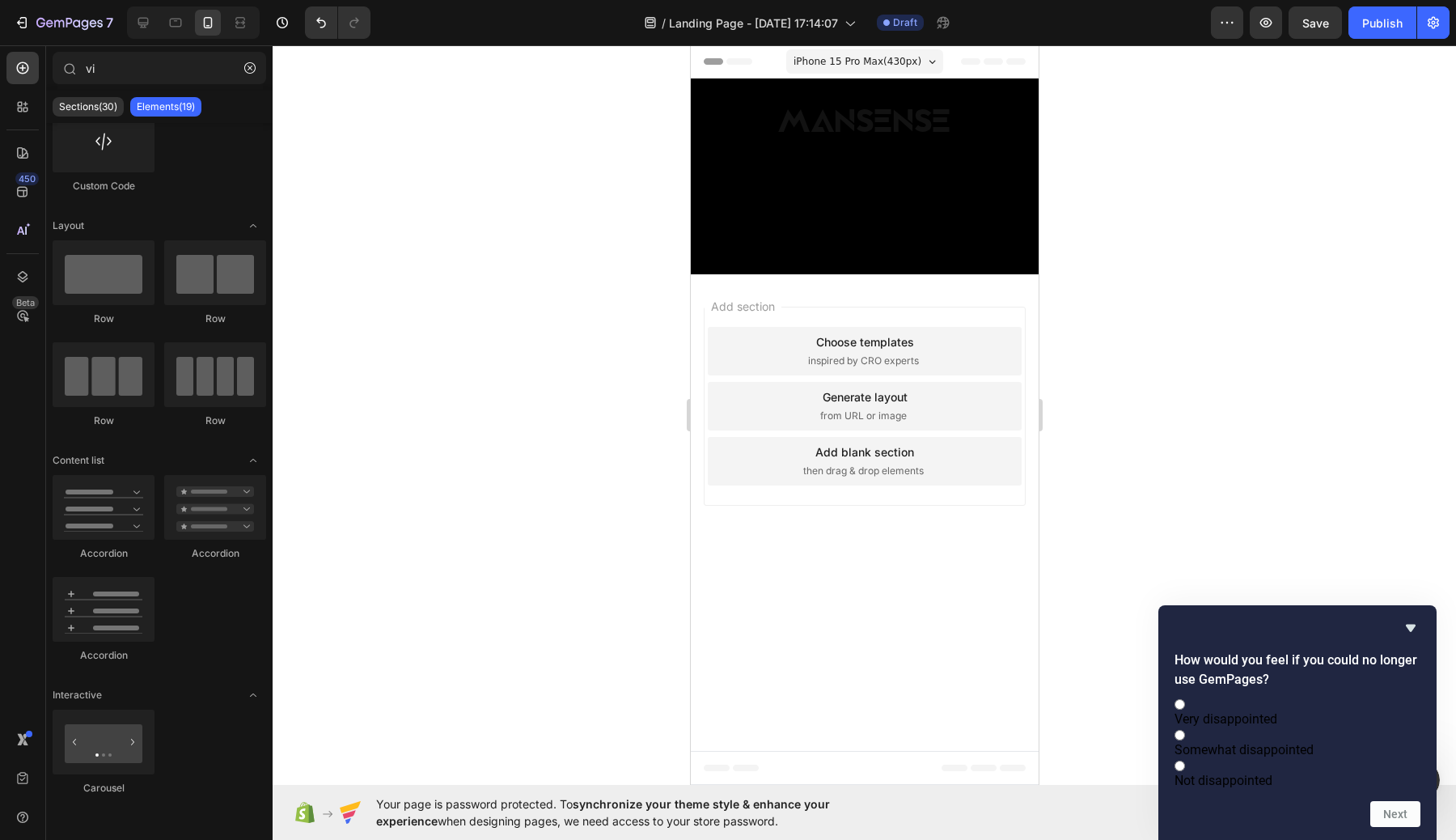
click at [1421, 609] on div "How would you feel if you could no longer use GemPages? Very disappointed Somew…" at bounding box center [1297, 723] width 278 height 235
click at [1412, 624] on icon "Hide survey" at bounding box center [1411, 627] width 10 height 7
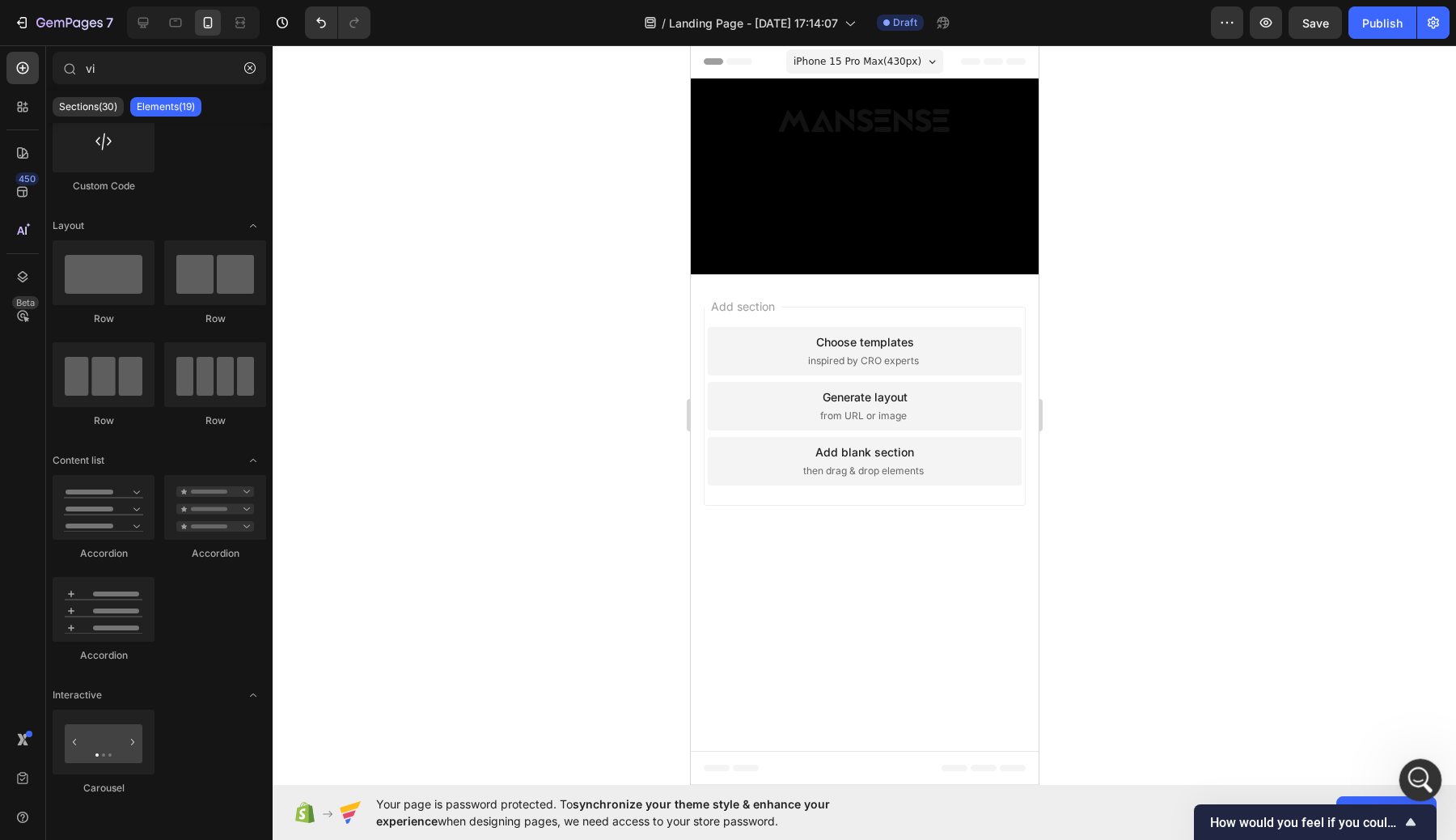
click at [1421, 768] on icon "Open Intercom Messenger" at bounding box center [1418, 777] width 27 height 27
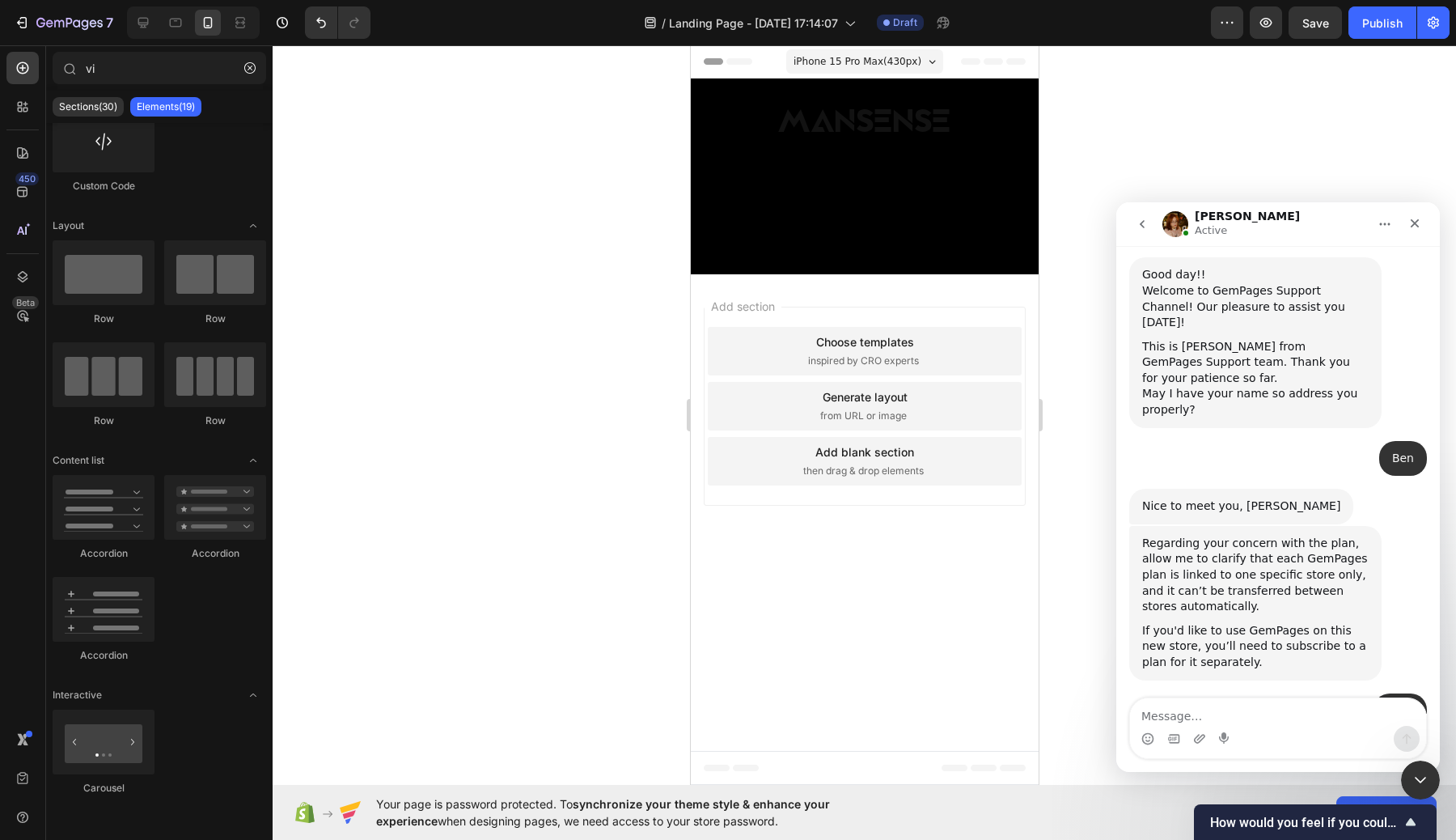
scroll to position [723, 0]
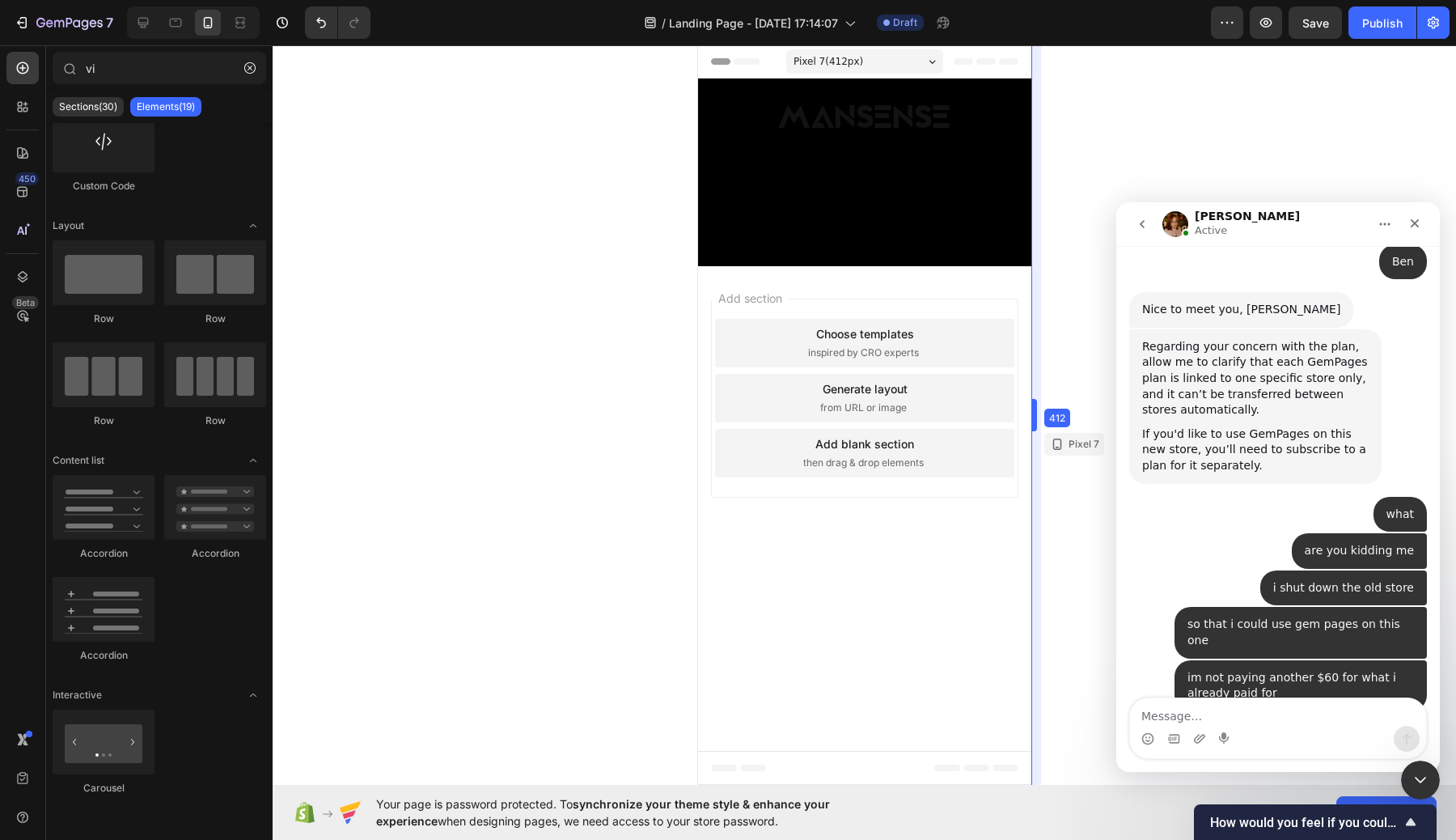
drag, startPoint x: 1046, startPoint y: 407, endPoint x: 1031, endPoint y: 403, distance: 15.5
click at [1055, 395] on div at bounding box center [864, 443] width 1183 height 795
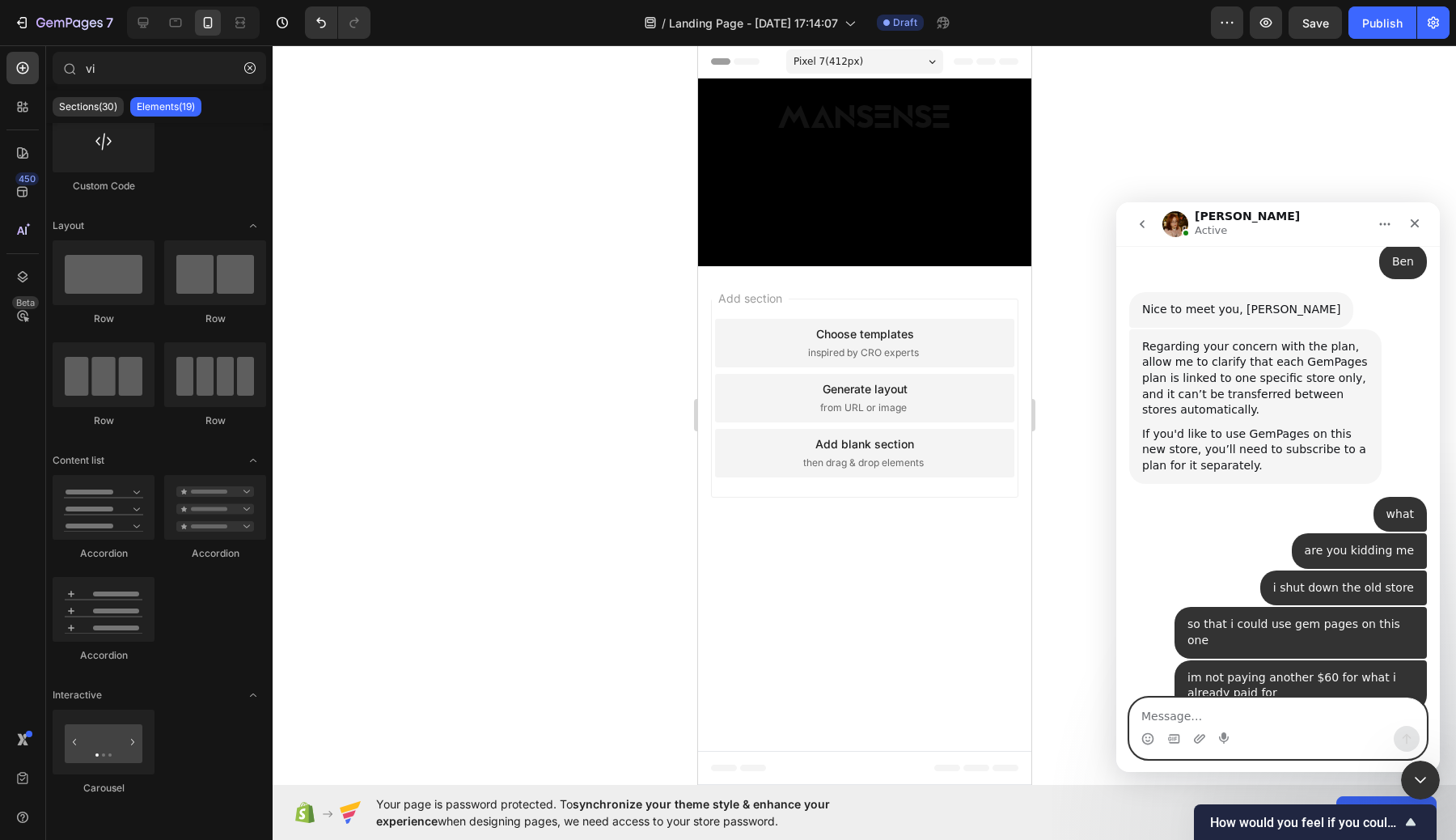
click at [1228, 709] on textarea "Message…" at bounding box center [1278, 712] width 296 height 28
type textarea "hello?"
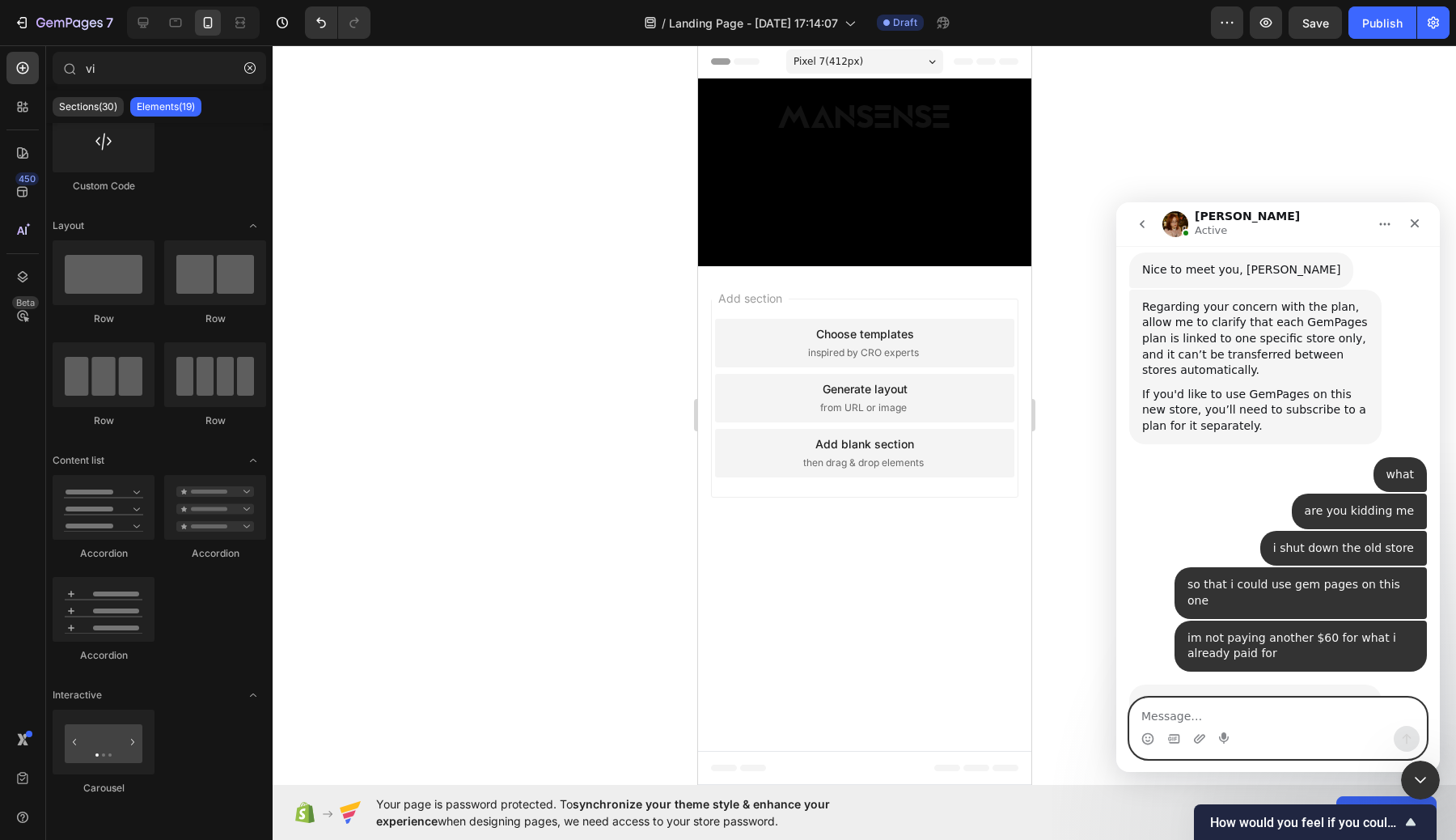
scroll to position [771, 0]
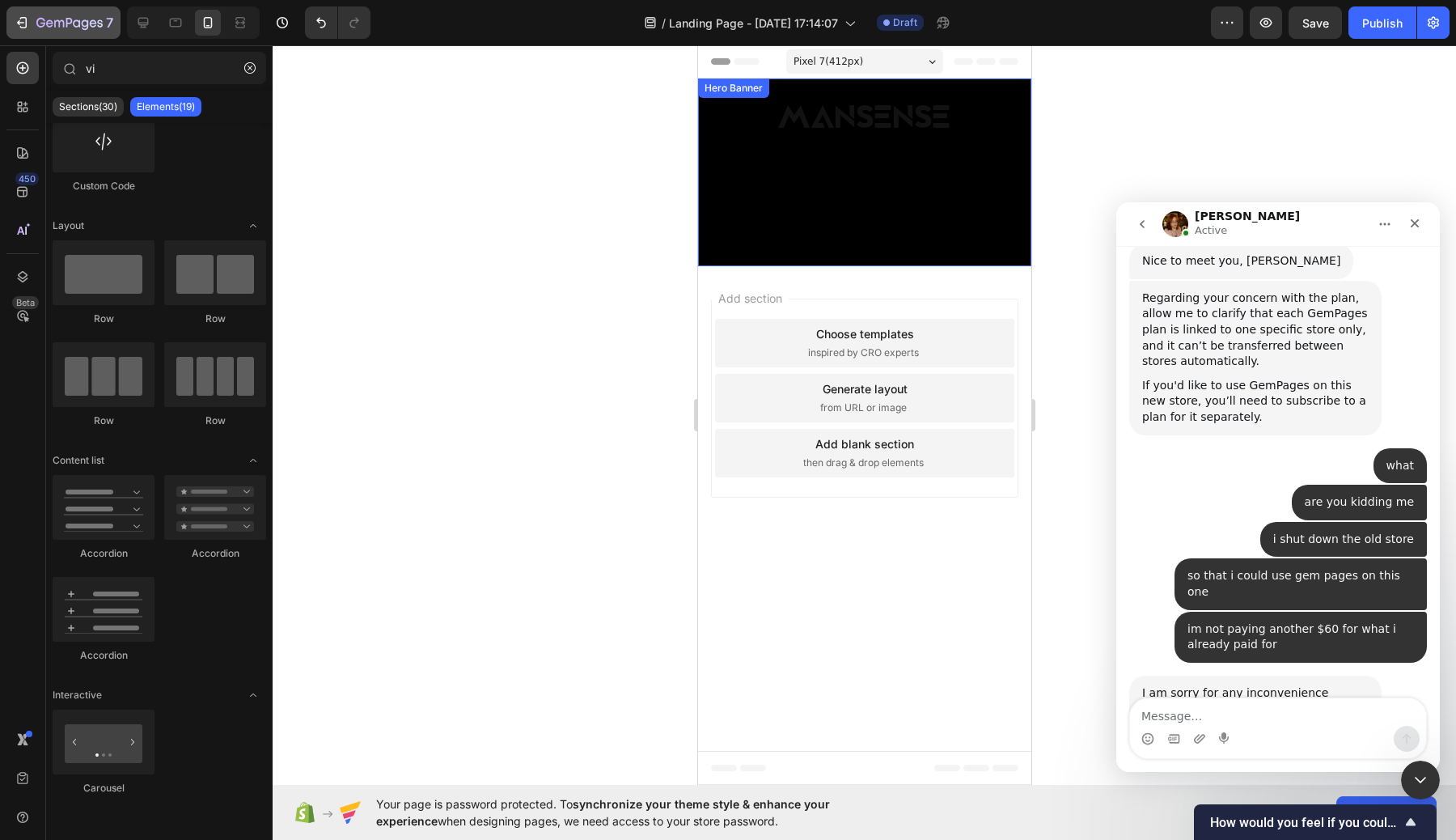
click at [20, 29] on icon "button" at bounding box center [22, 23] width 16 height 16
